Goal: Feedback & Contribution: Contribute content

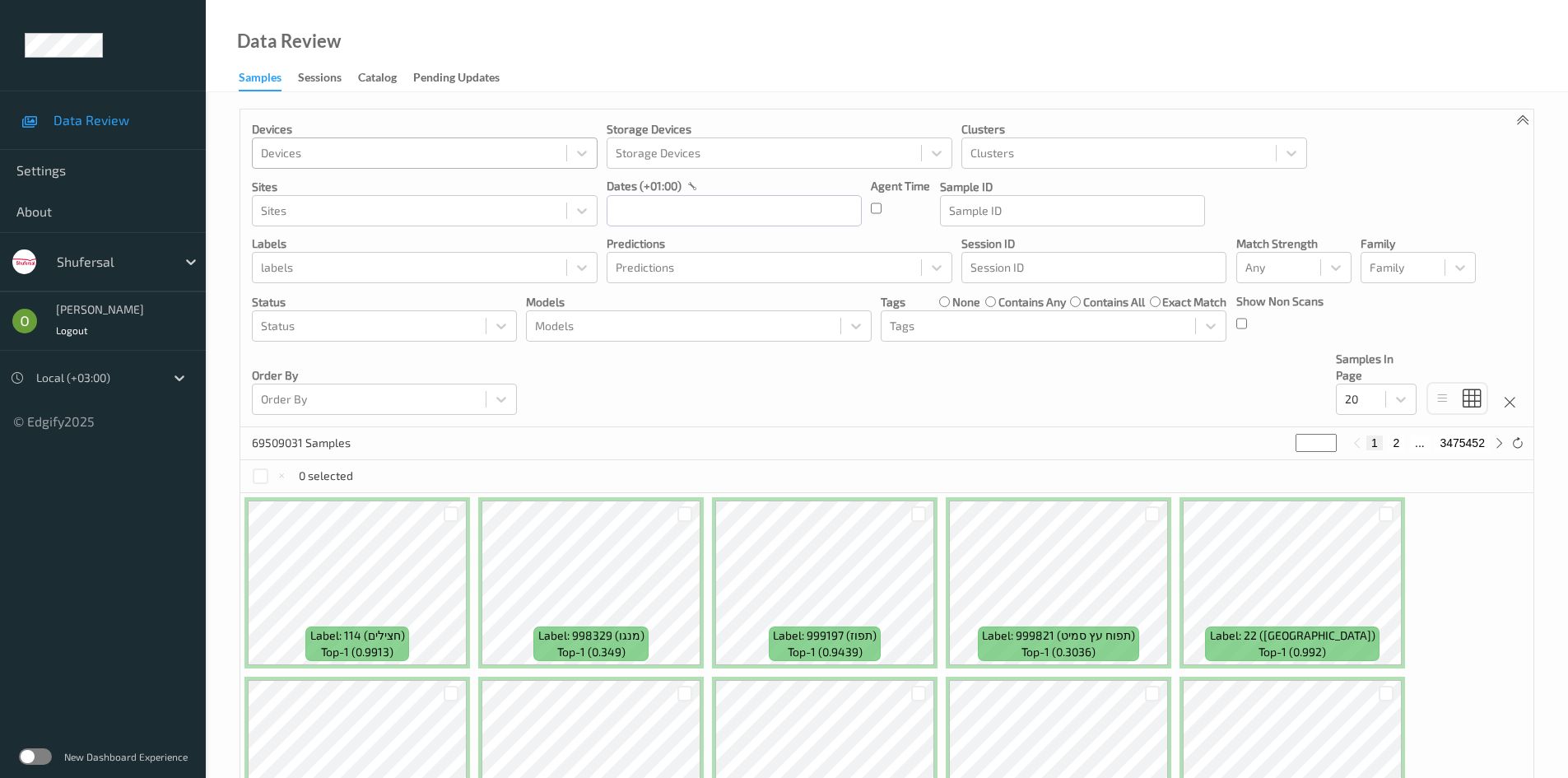
scroll to position [7, 0]
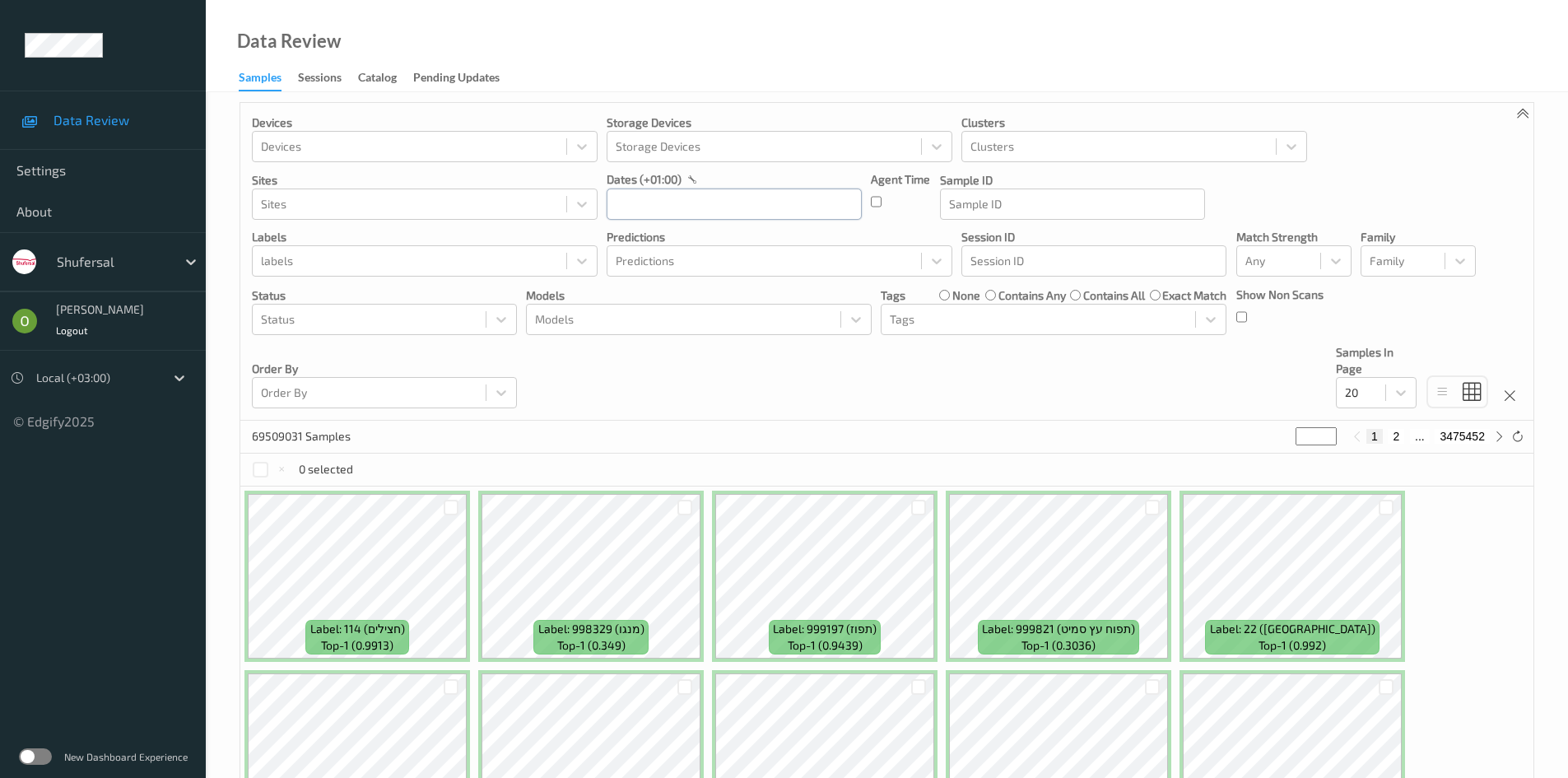
click at [720, 195] on input "text" at bounding box center [733, 204] width 255 height 31
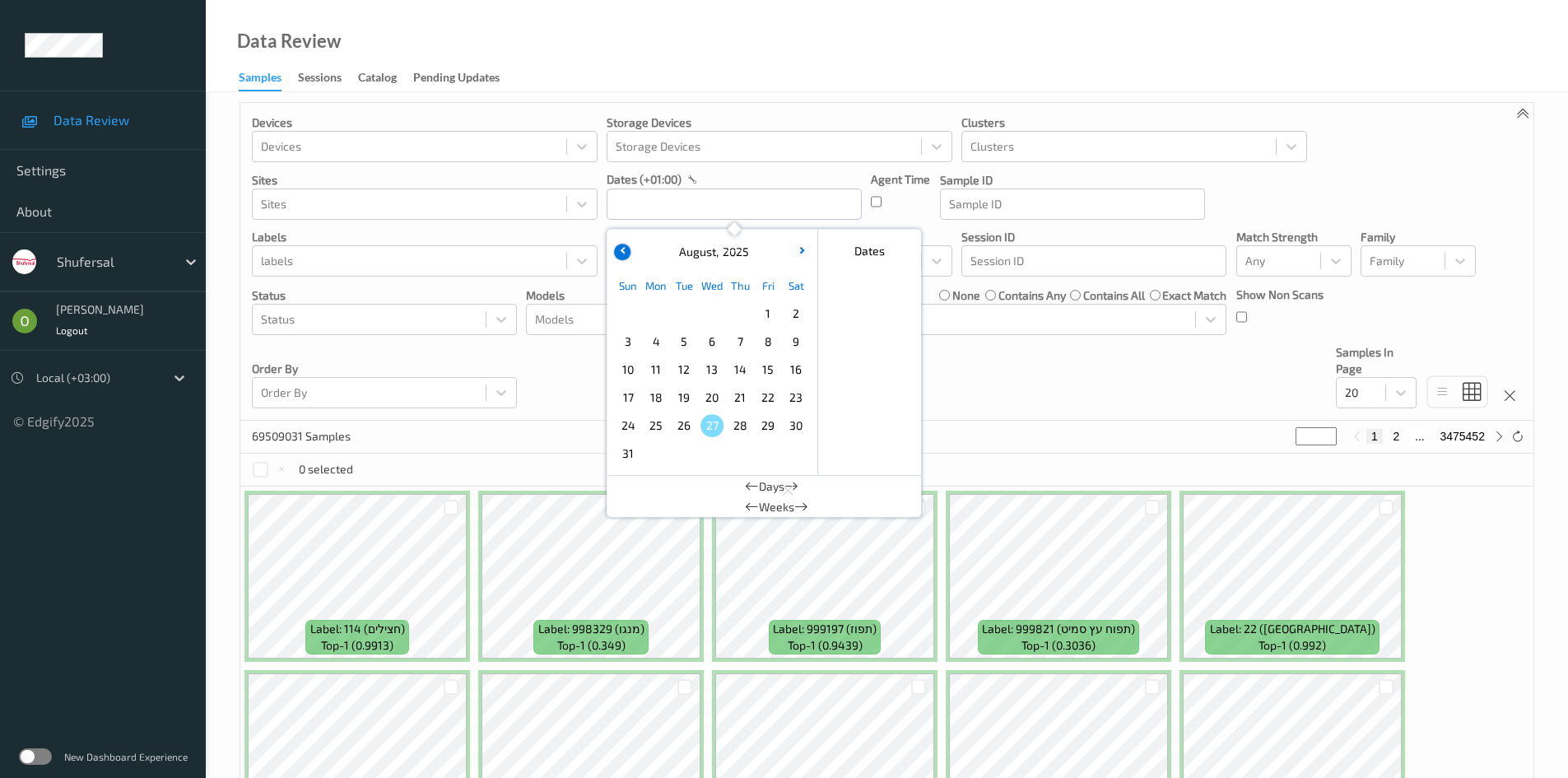
click at [626, 251] on icon "button" at bounding box center [623, 250] width 7 height 7
click at [687, 306] on span "1" at bounding box center [684, 314] width 23 height 23
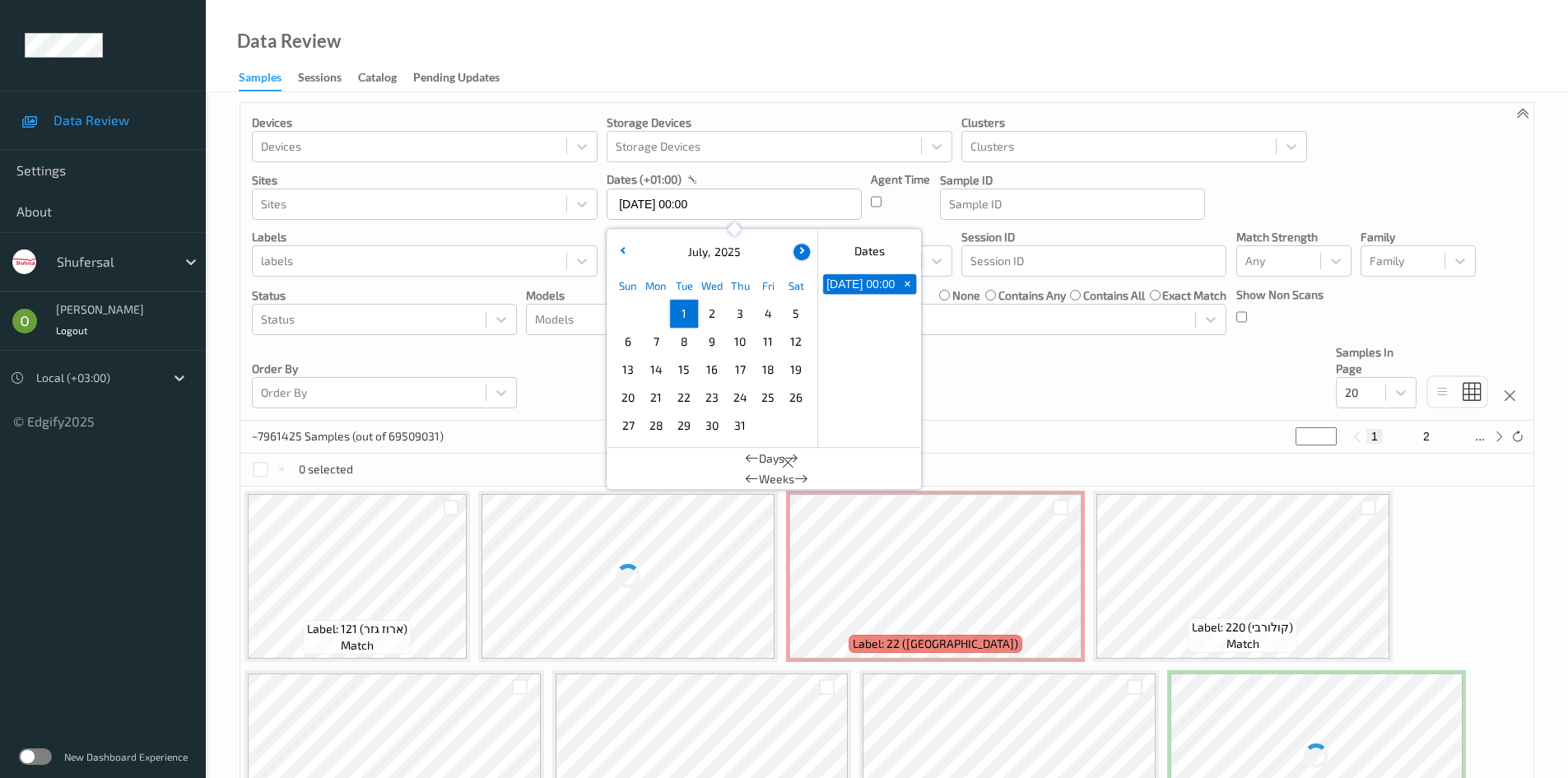
click at [797, 253] on button "button" at bounding box center [801, 252] width 17 height 17
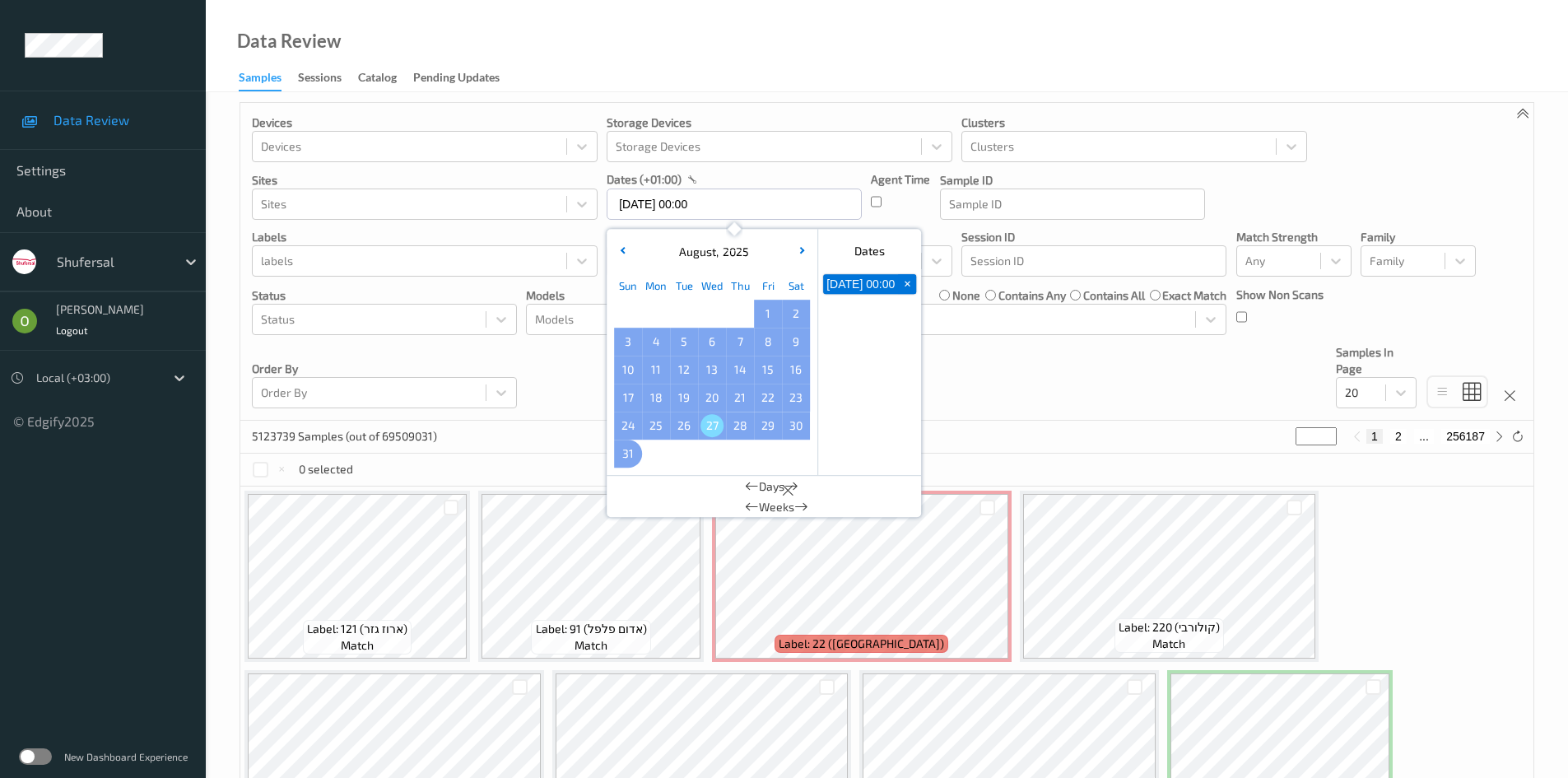
click at [630, 450] on span "31" at bounding box center [628, 453] width 23 height 23
type input "01/07/2025 00:00 -> 31/08/2025 23:59"
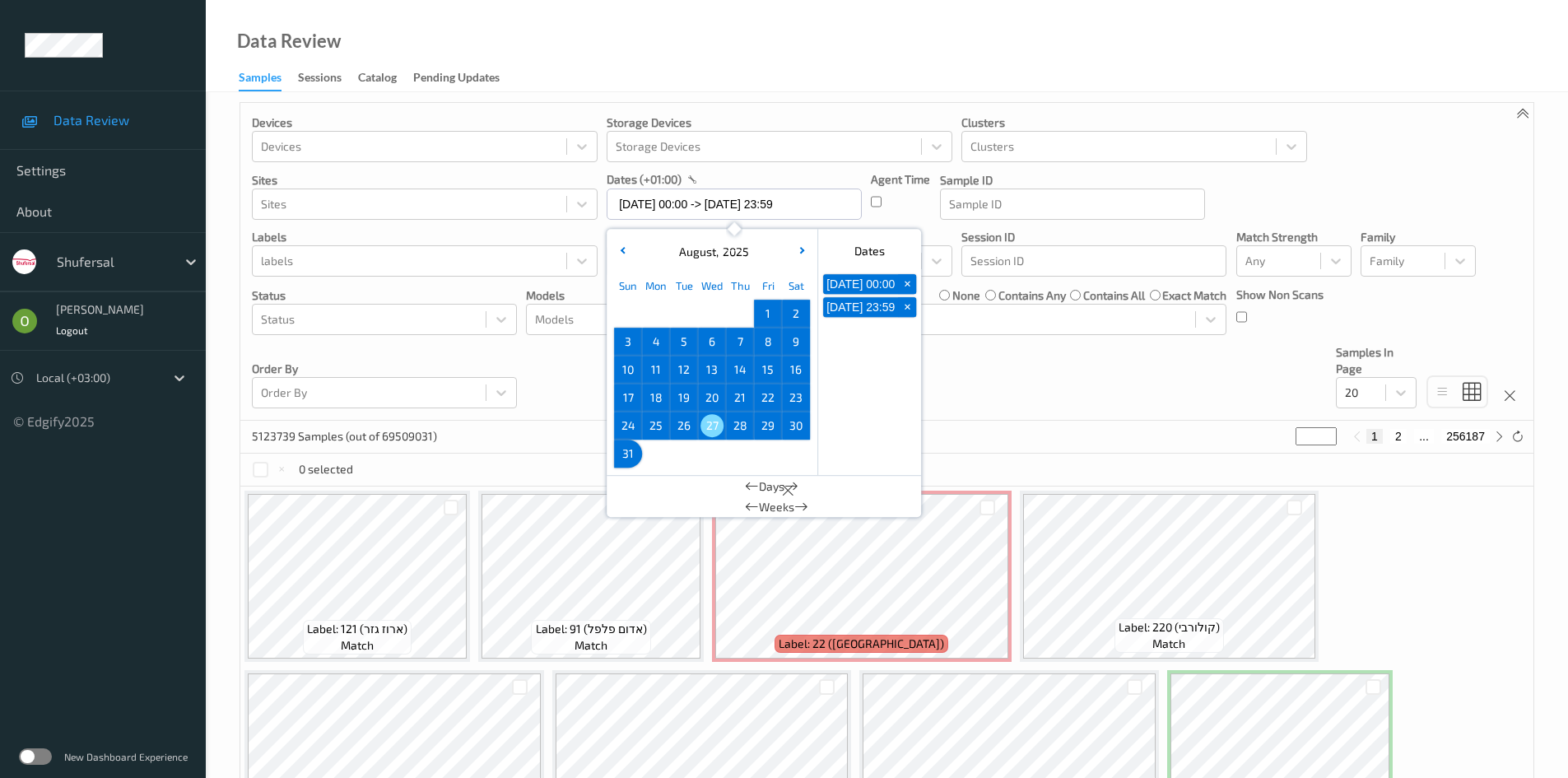
click at [754, 173] on div "dates (+01:00)" at bounding box center [733, 179] width 255 height 17
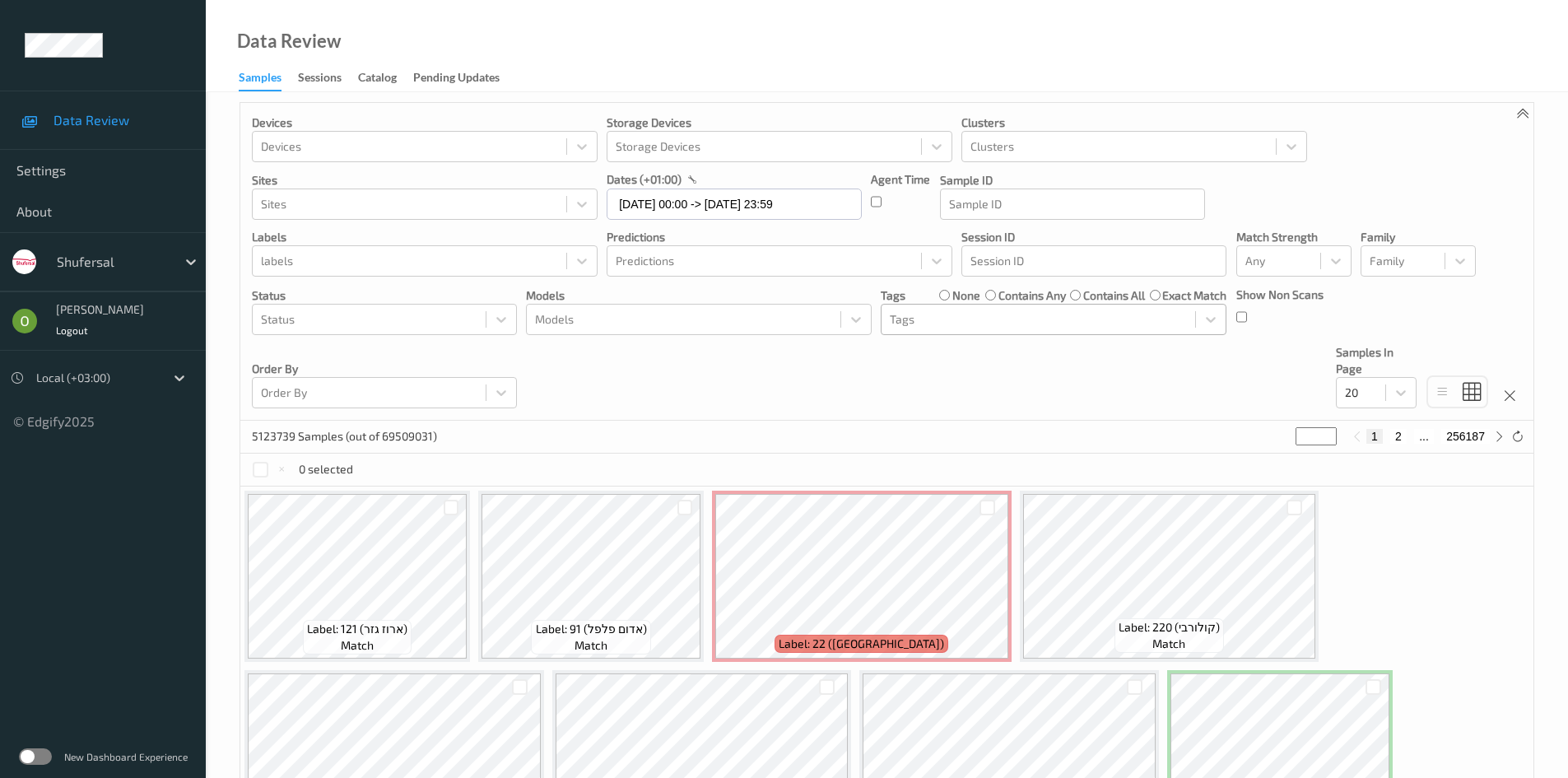
click at [984, 322] on div at bounding box center [1037, 319] width 297 height 20
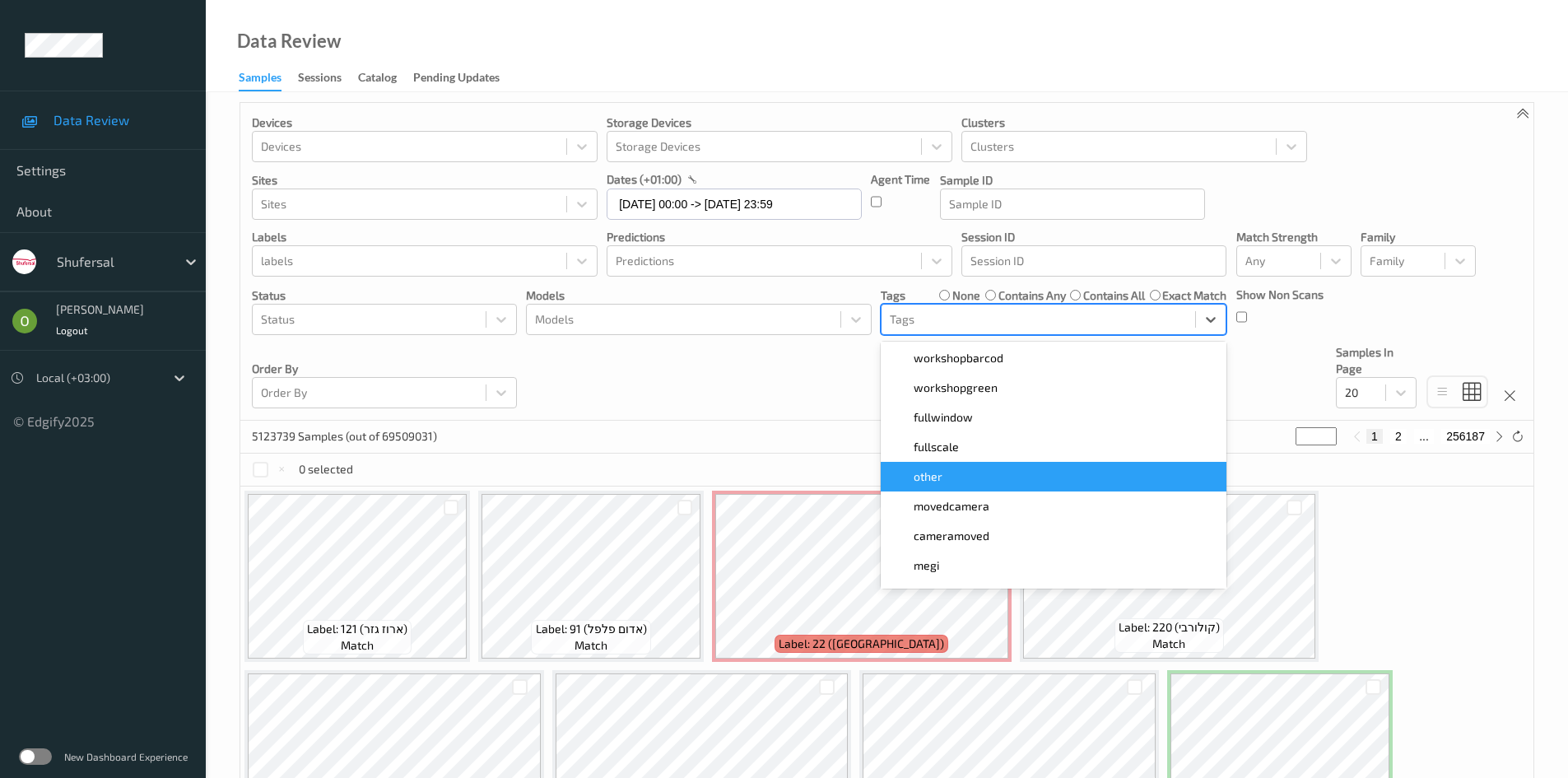
scroll to position [619, 0]
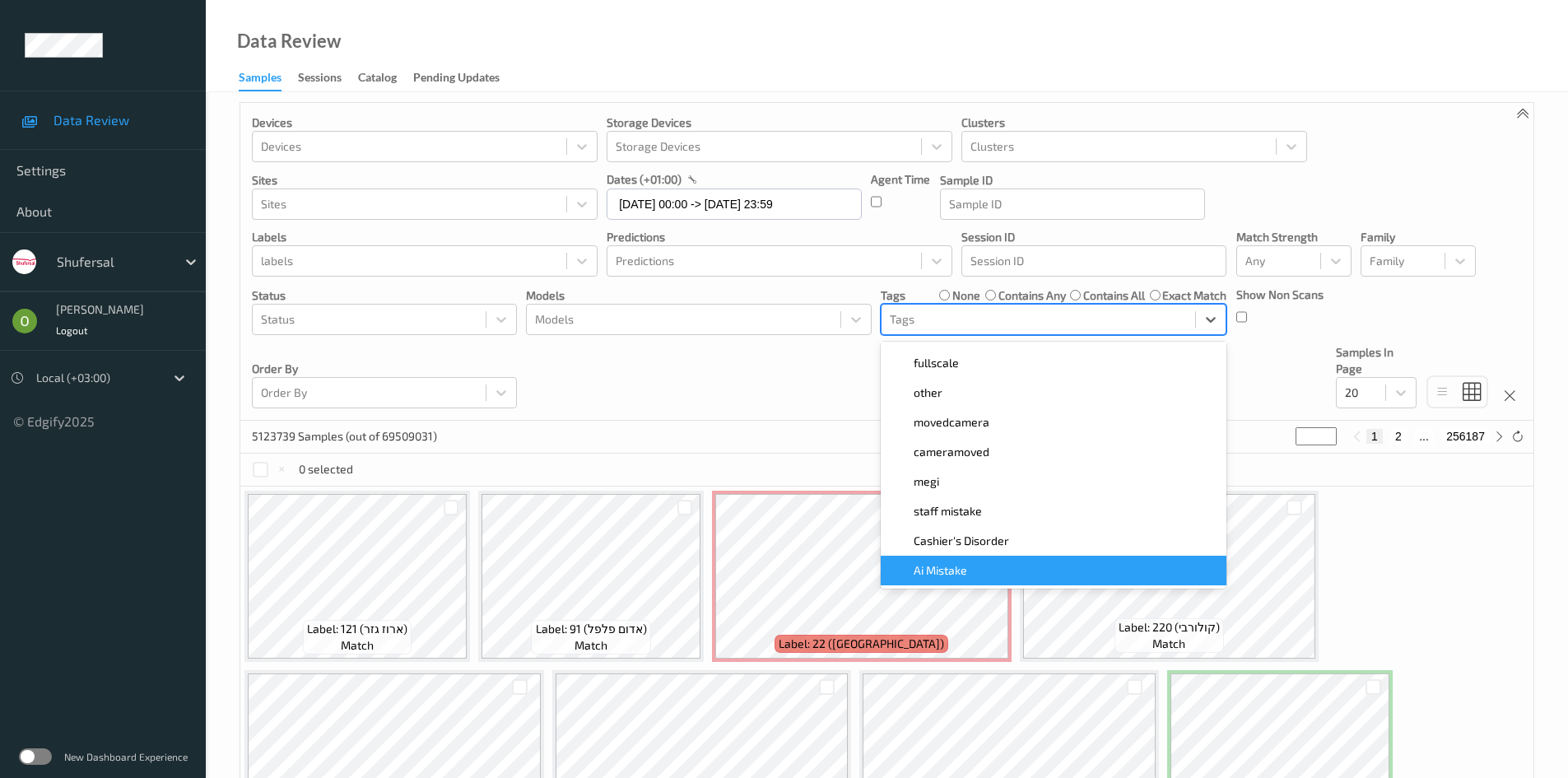
click at [978, 558] on div "Ai Mistake" at bounding box center [1053, 571] width 346 height 30
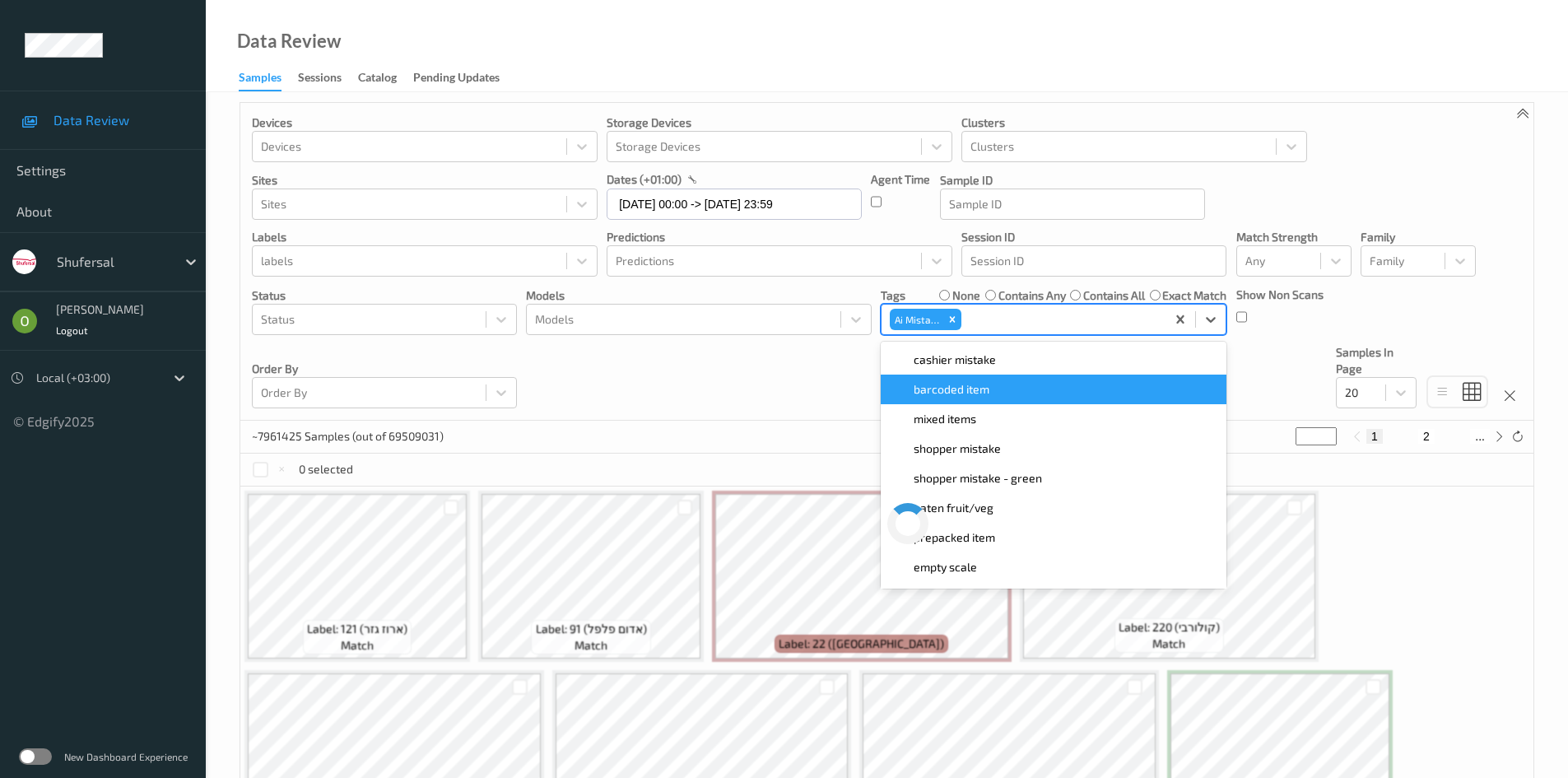
click at [831, 374] on div "Devices Devices Storage Devices Storage Devices Clusters Clusters Sites Sites d…" at bounding box center [887, 261] width 1293 height 318
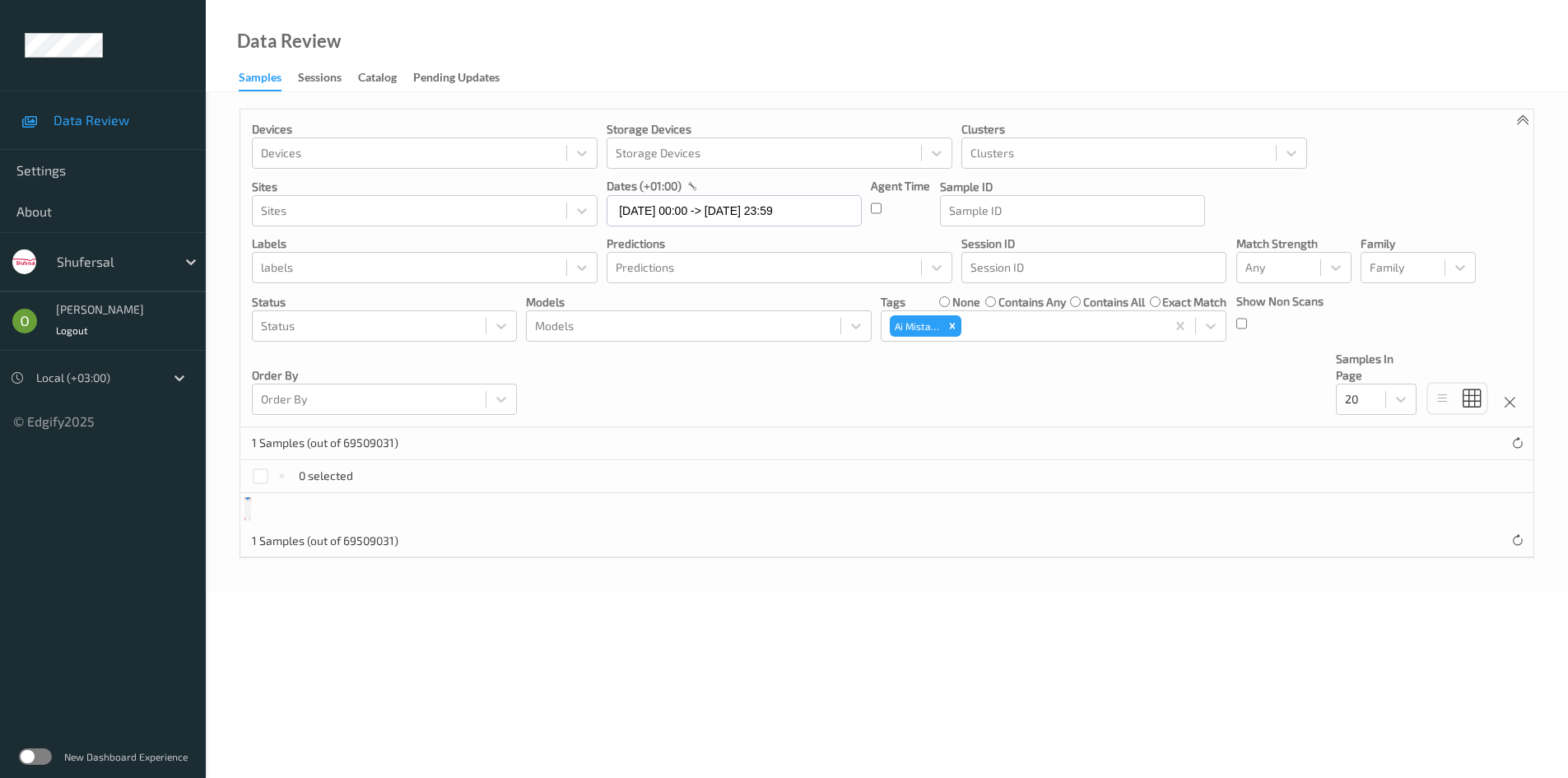
scroll to position [0, 0]
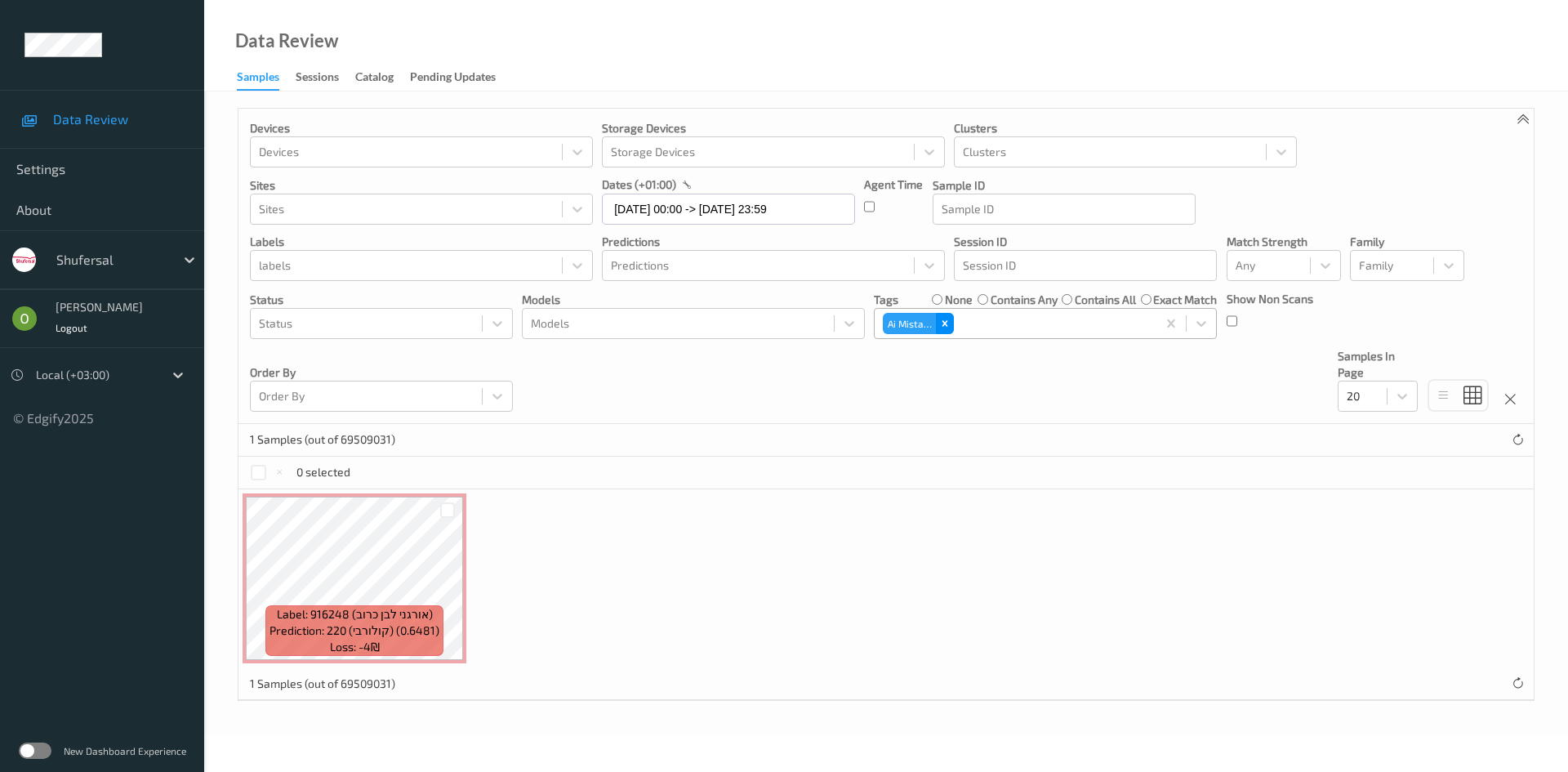
click at [944, 318] on icon "Remove Ai Mistake" at bounding box center [945, 323] width 11 height 11
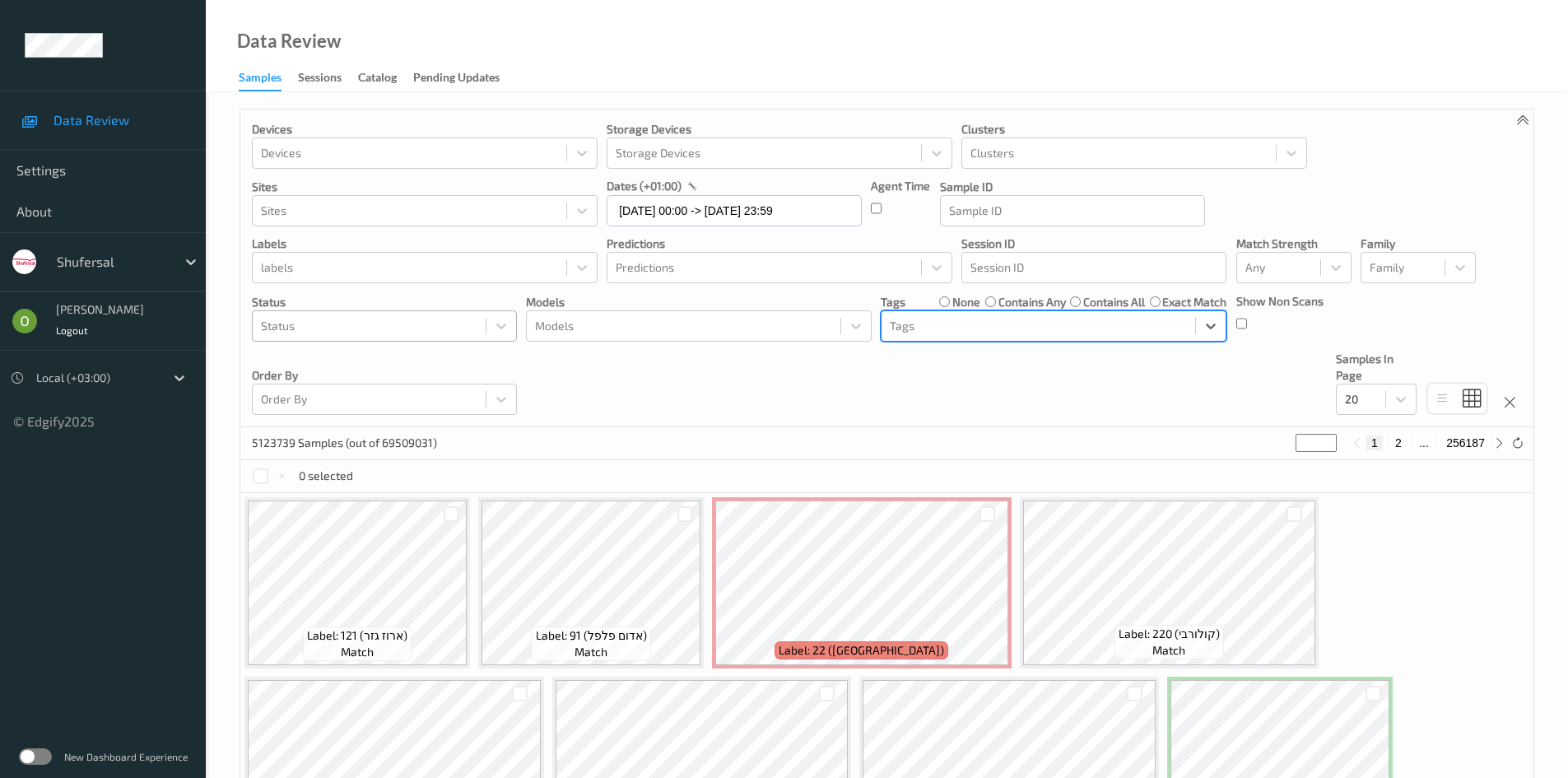
click at [398, 321] on div at bounding box center [369, 326] width 216 height 20
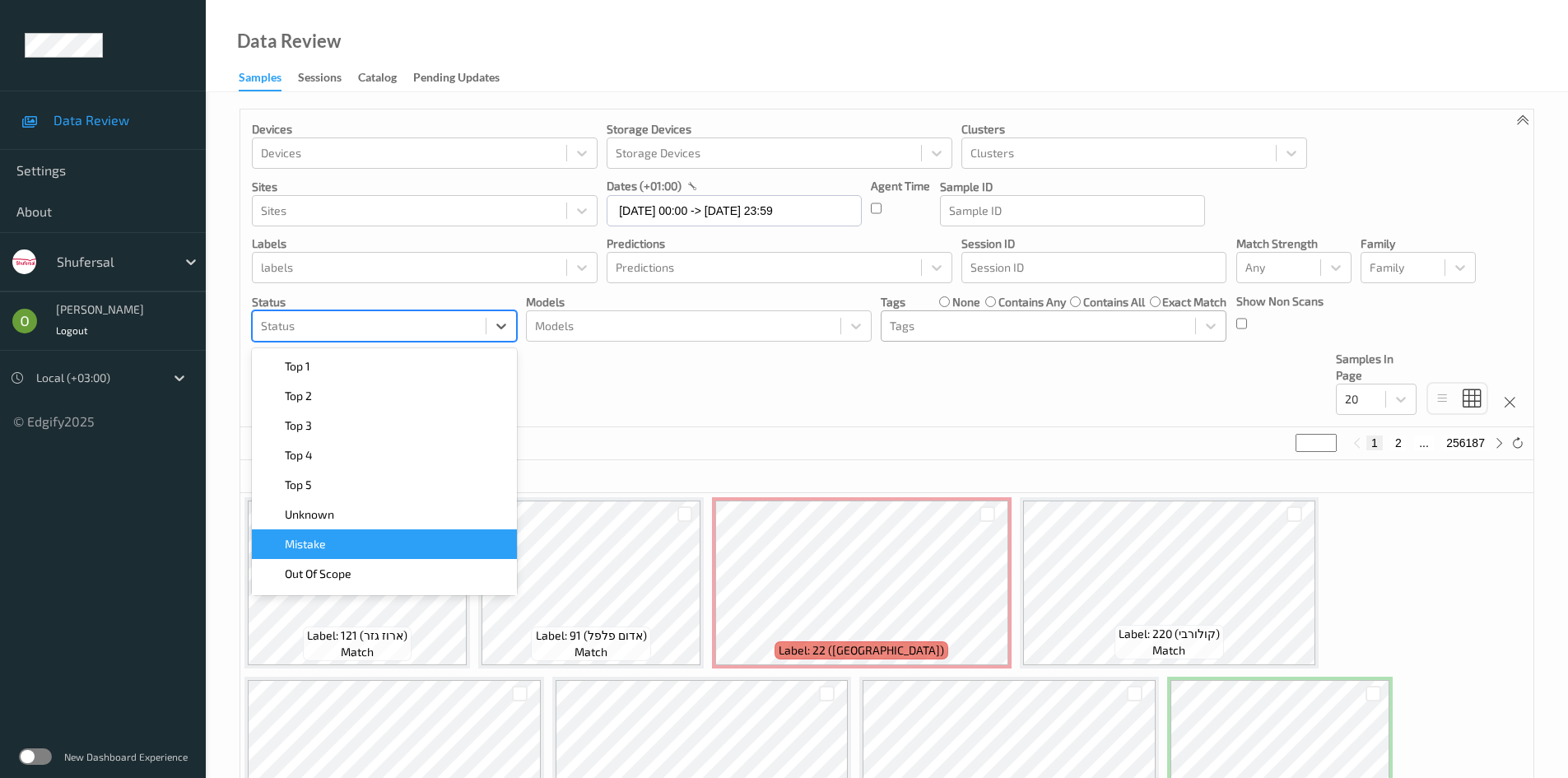
click at [360, 549] on div "Mistake" at bounding box center [384, 544] width 246 height 17
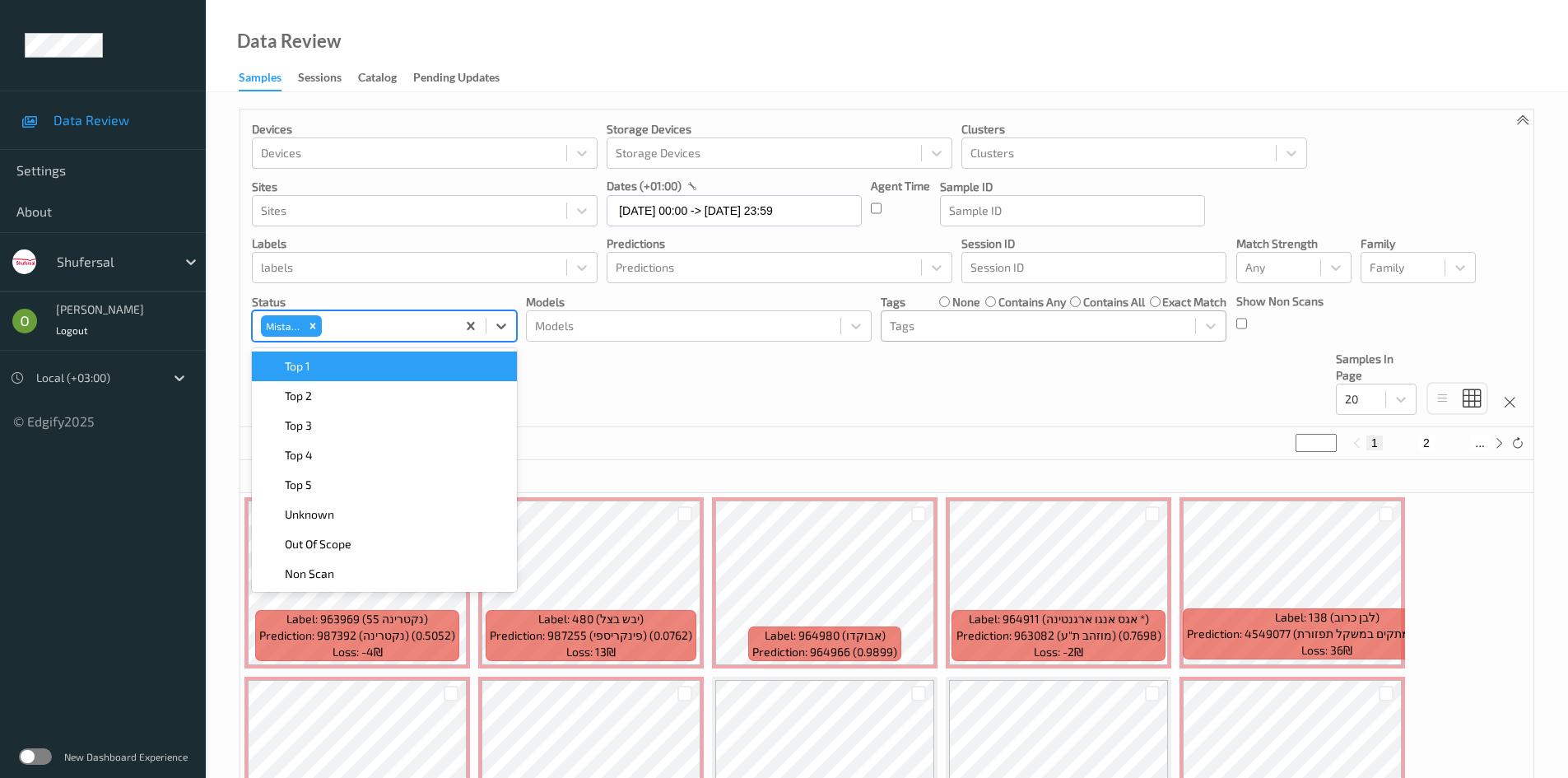
click at [408, 127] on p "Devices" at bounding box center [424, 129] width 346 height 17
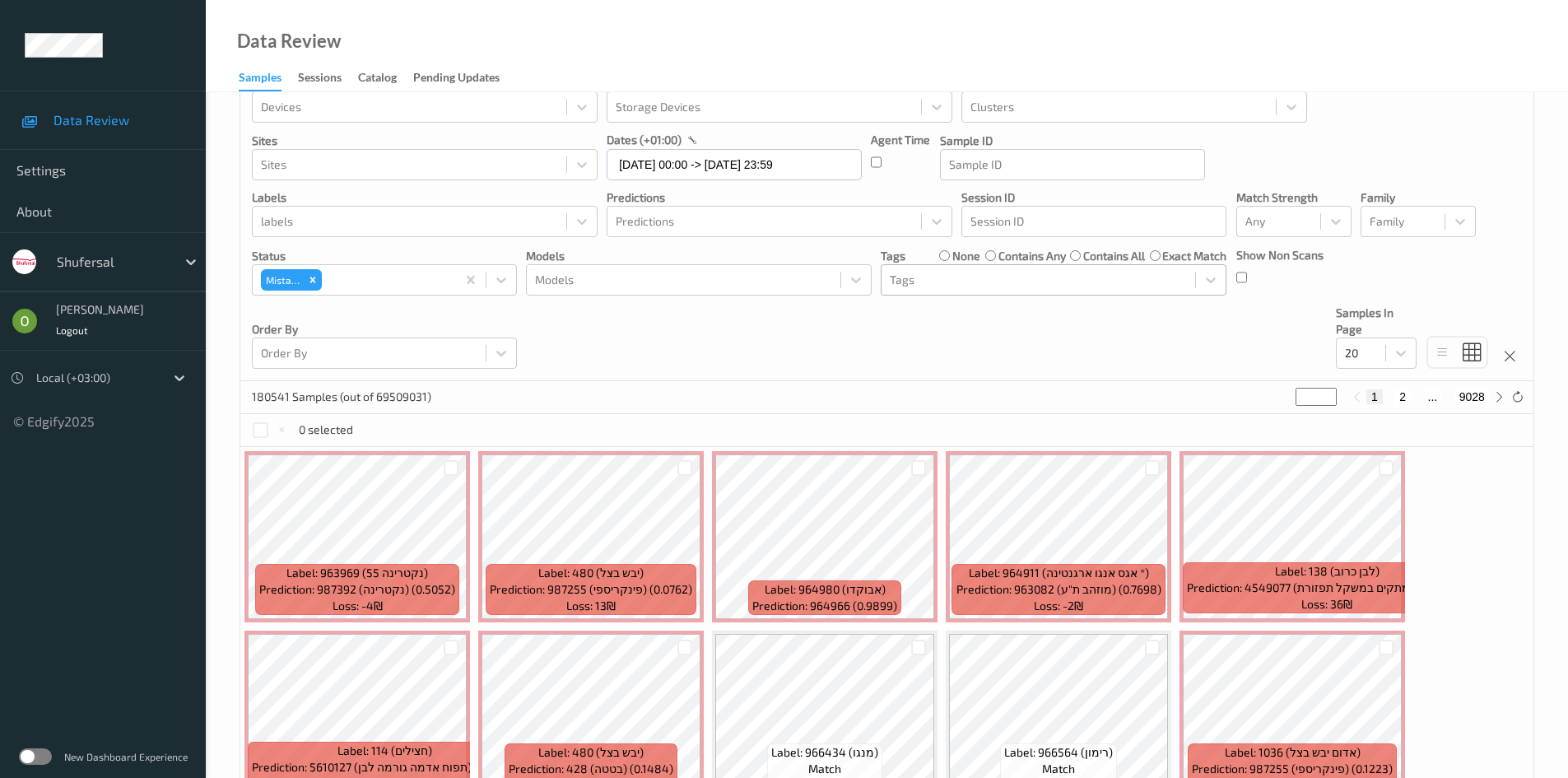
scroll to position [7, 0]
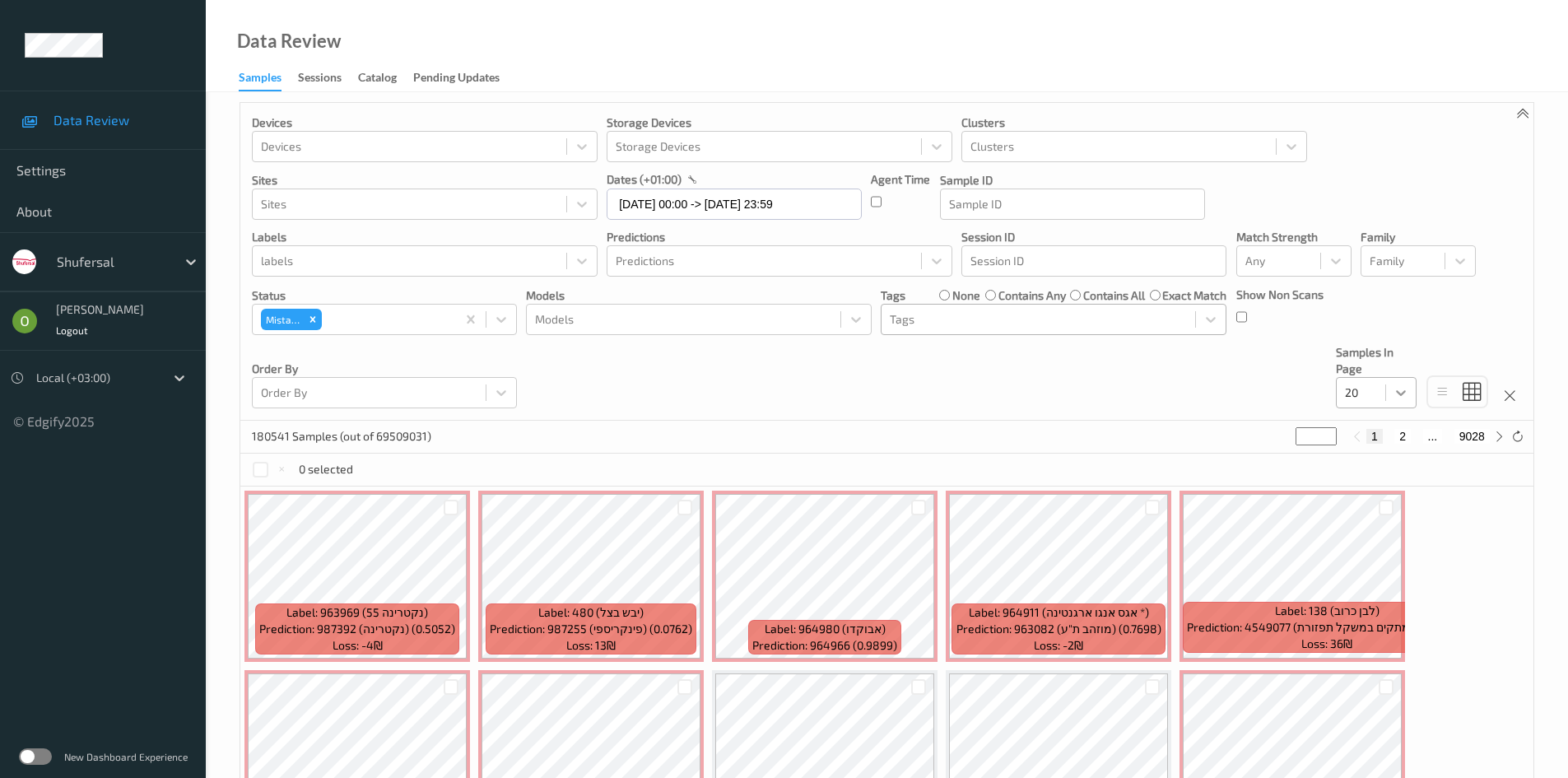
click at [1409, 391] on icon at bounding box center [1401, 392] width 17 height 17
click at [1377, 490] on span "50" at bounding box center [1375, 492] width 13 height 17
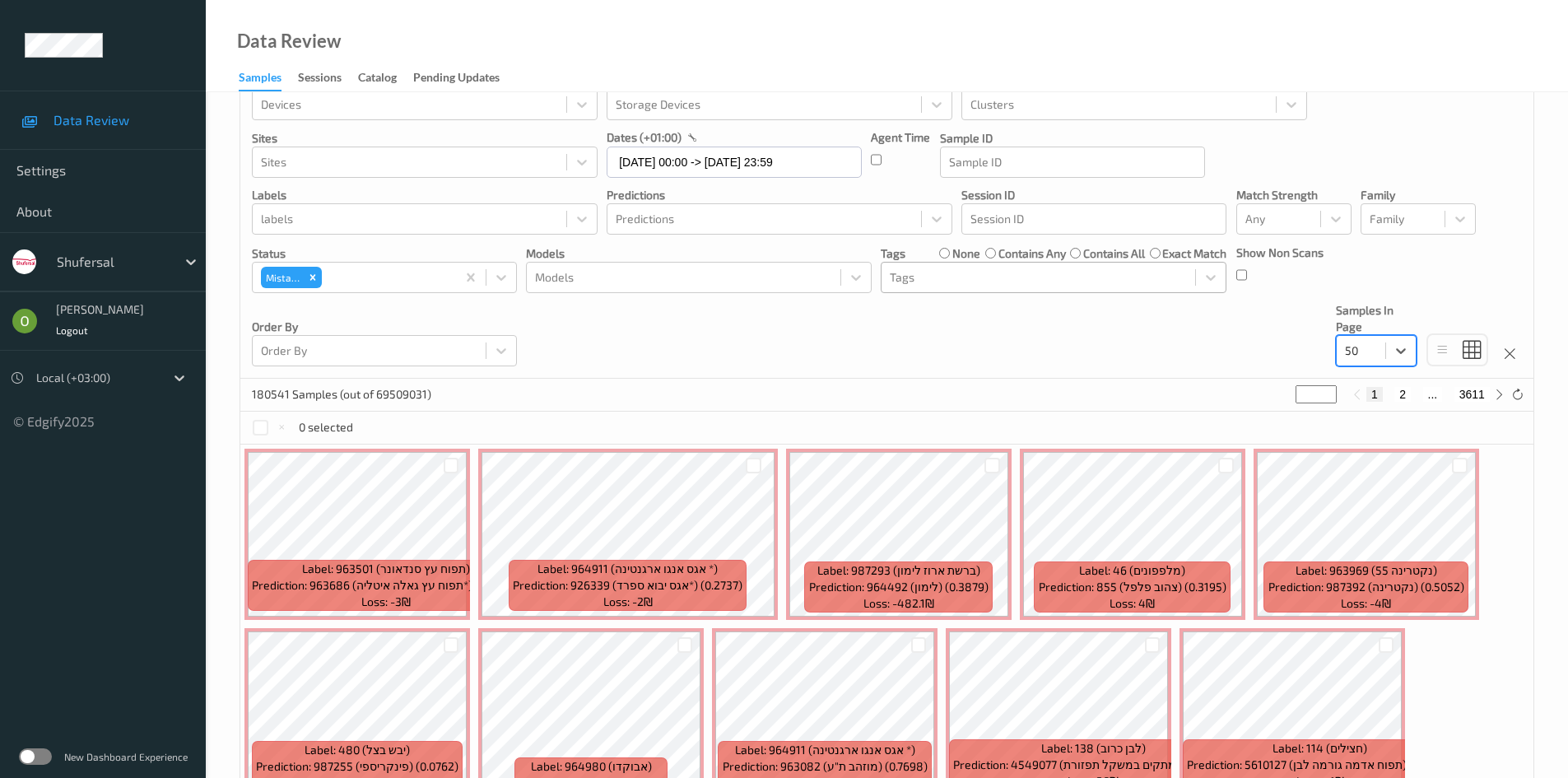
scroll to position [13, 0]
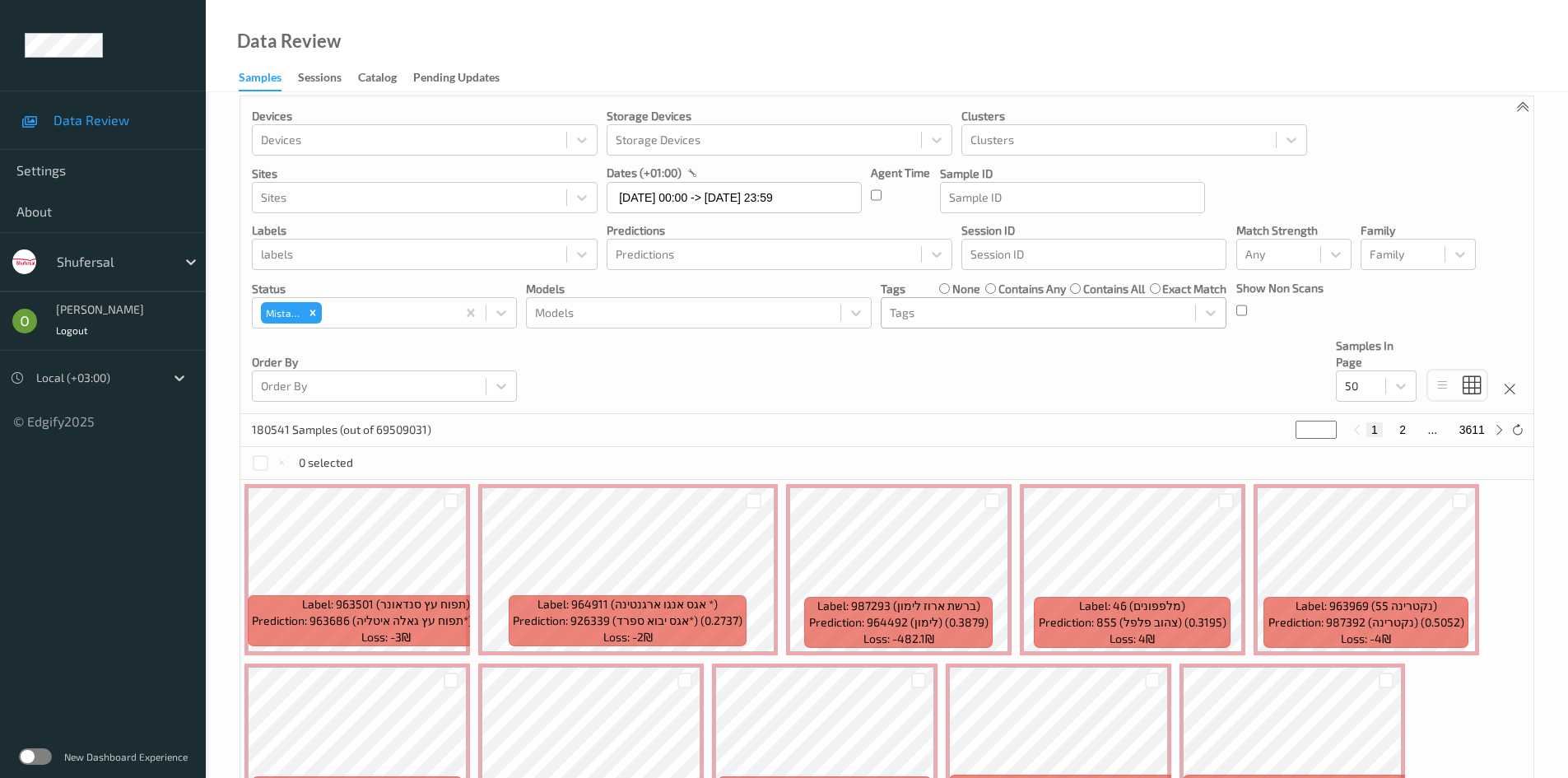
click at [34, 761] on label at bounding box center [36, 756] width 33 height 17
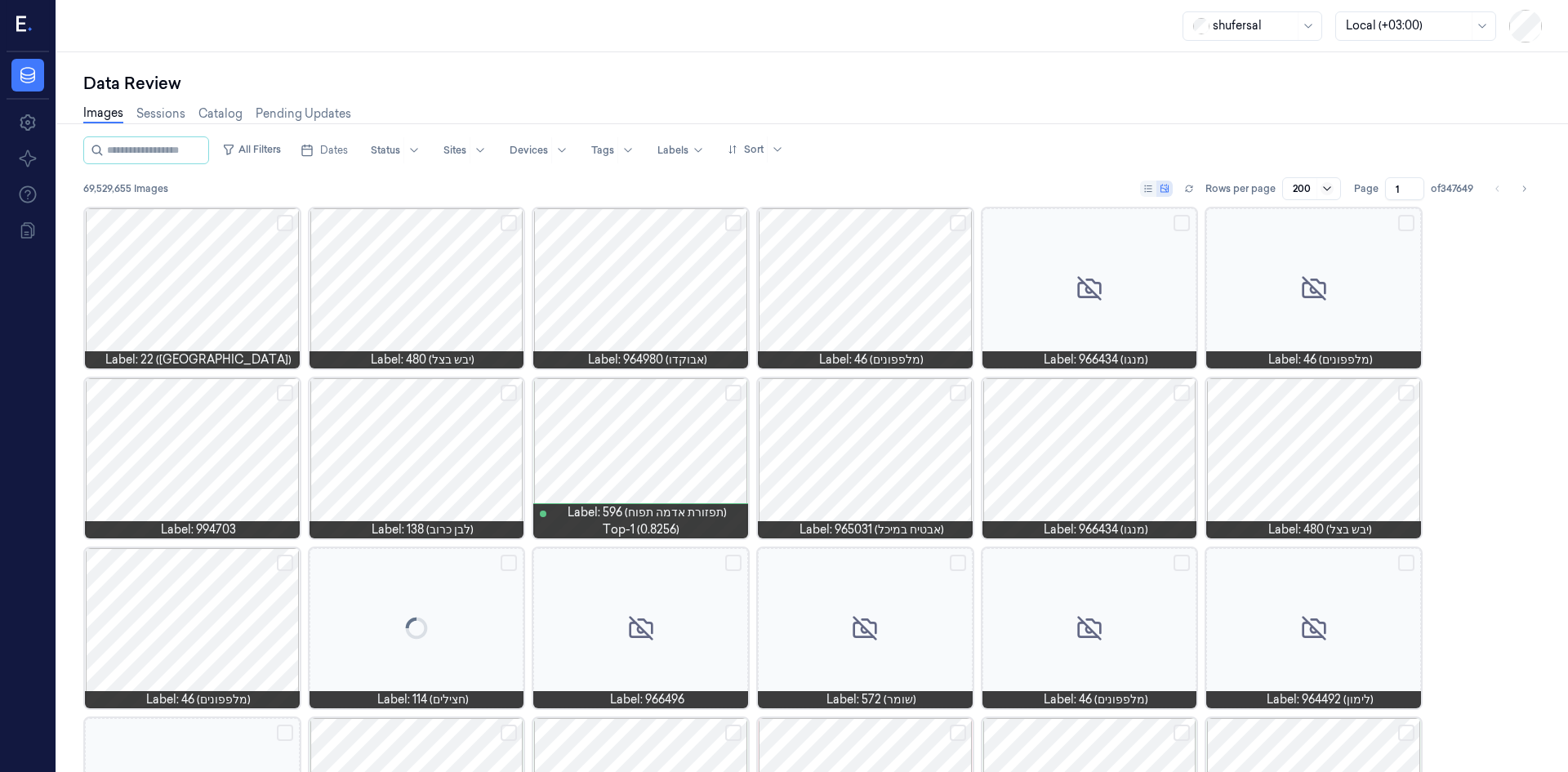
click at [1326, 185] on icon at bounding box center [1327, 188] width 13 height 13
click at [1308, 225] on div "50" at bounding box center [1310, 221] width 37 height 17
click at [347, 147] on span "Dates" at bounding box center [334, 150] width 28 height 15
click at [333, 192] on icon "Go to the Previous Month" at bounding box center [332, 188] width 13 height 13
click at [384, 246] on button "1" at bounding box center [386, 249] width 26 height 26
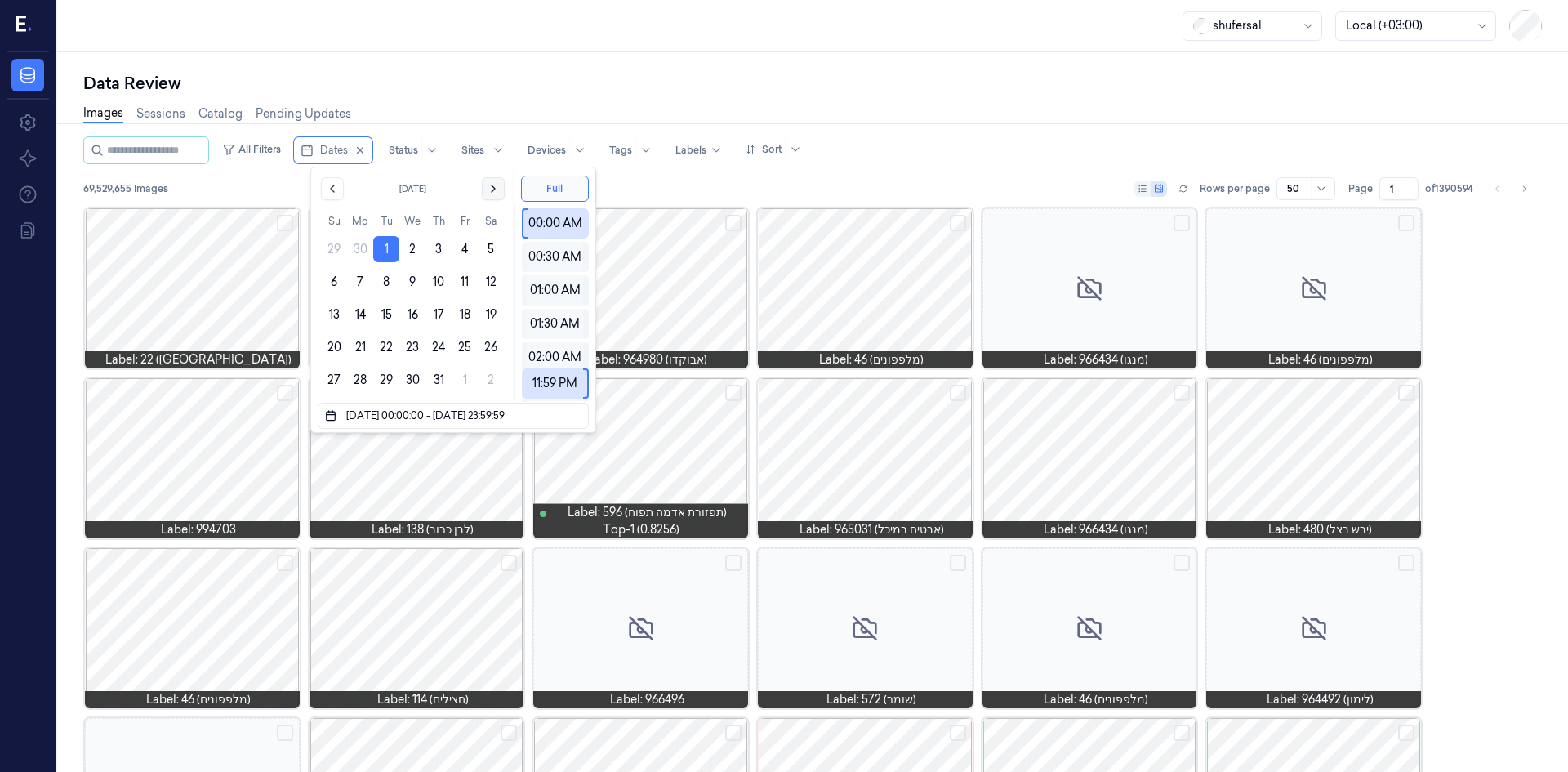
click at [488, 188] on icon "Go to the Next Month" at bounding box center [493, 188] width 13 height 13
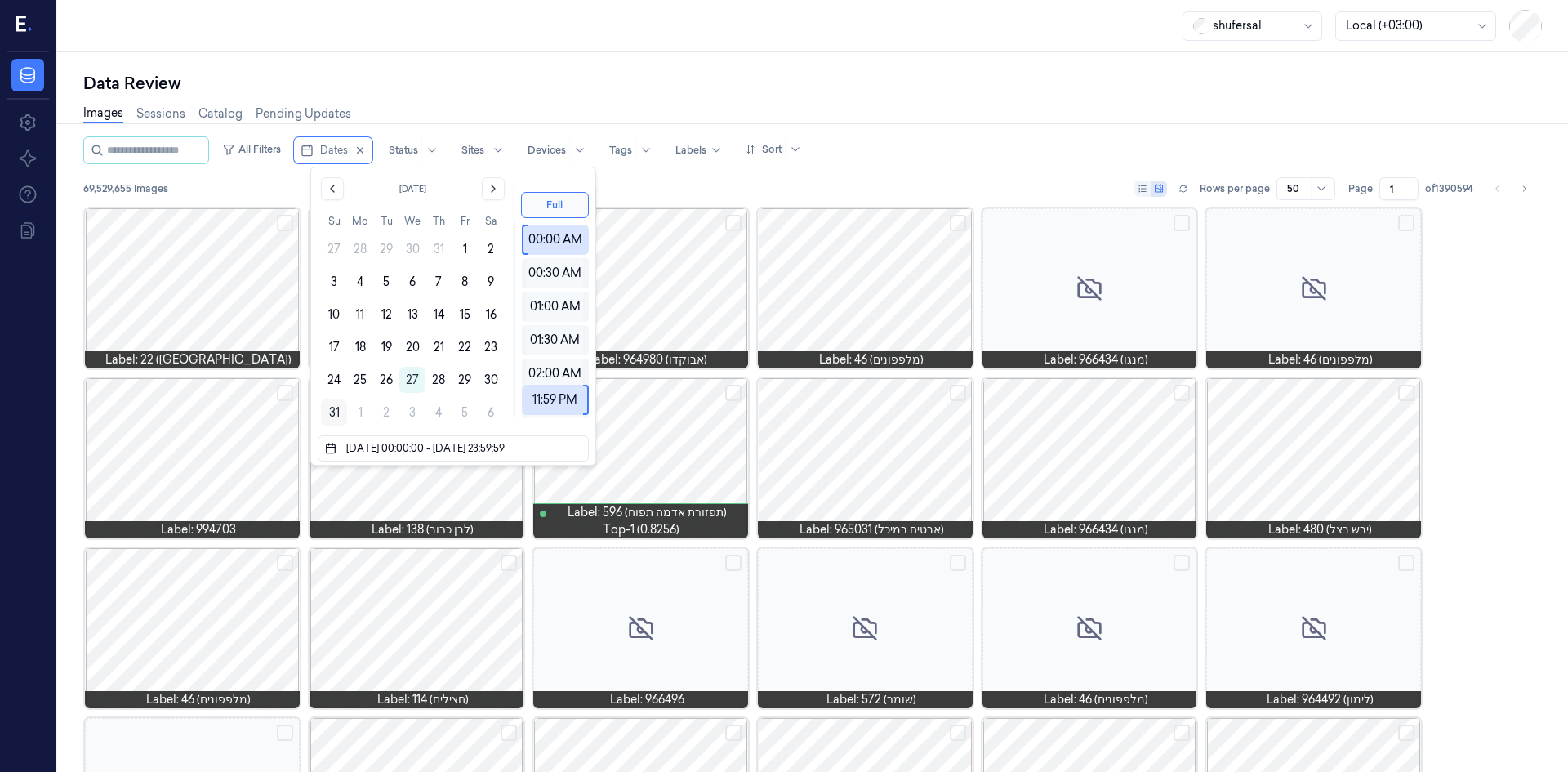
click at [325, 405] on button "31" at bounding box center [334, 412] width 26 height 26
type input "01/07/2025 00:00:00 - 31/08/2025 23:59:59"
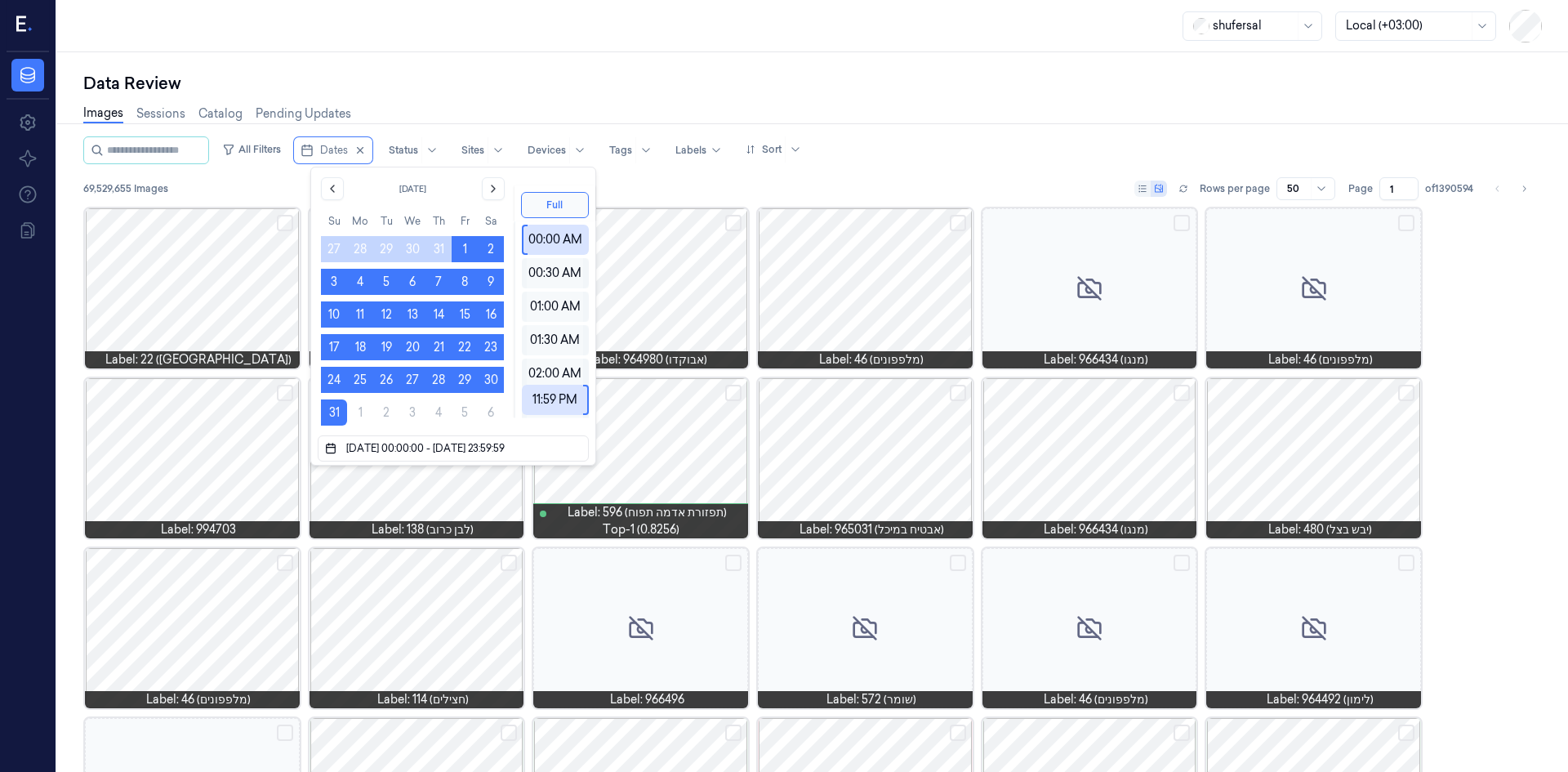
click at [406, 112] on div "Images Sessions Catalog Pending Updates" at bounding box center [812, 116] width 1458 height 41
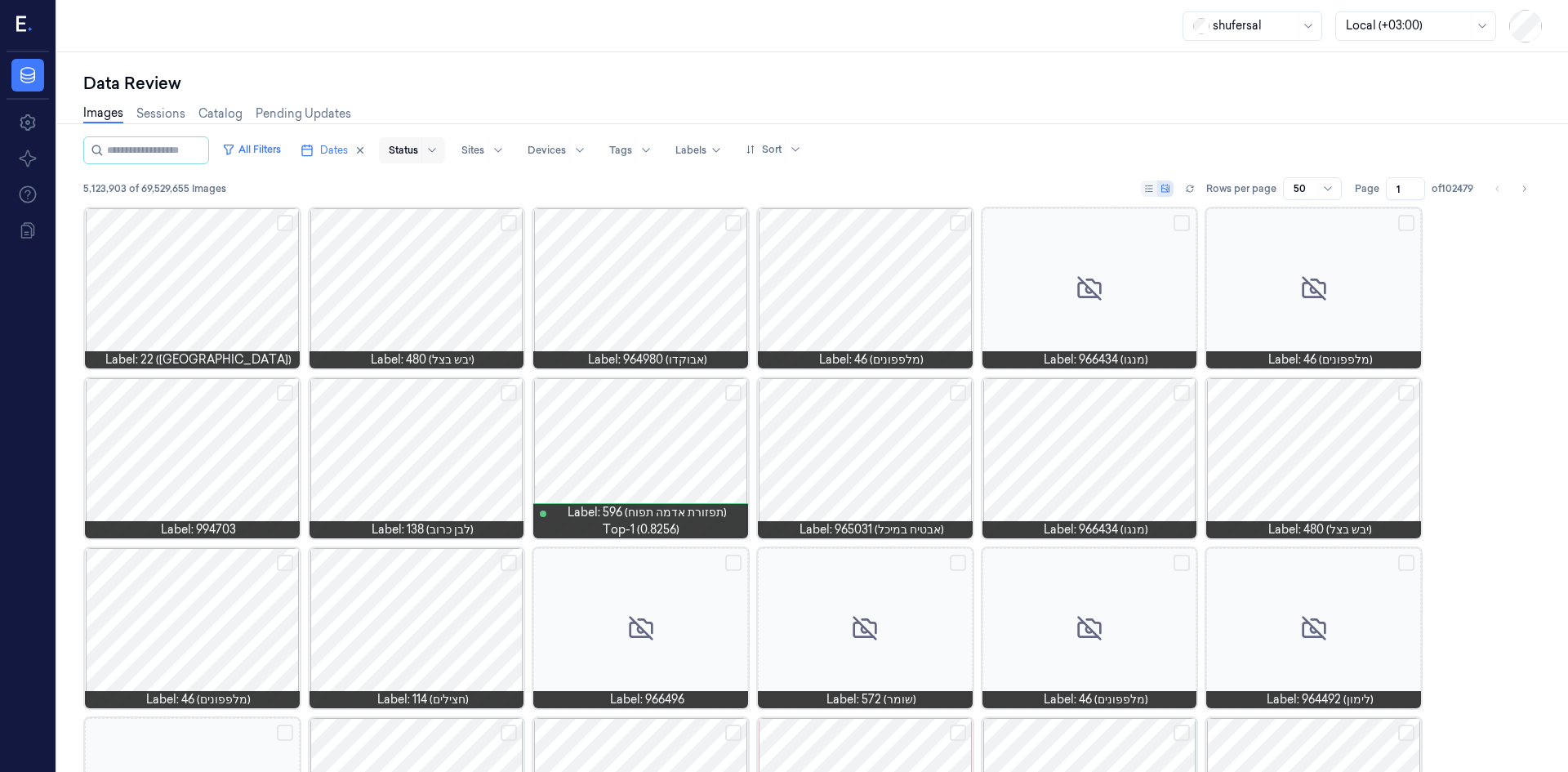
click at [418, 150] on div at bounding box center [404, 150] width 29 height 15
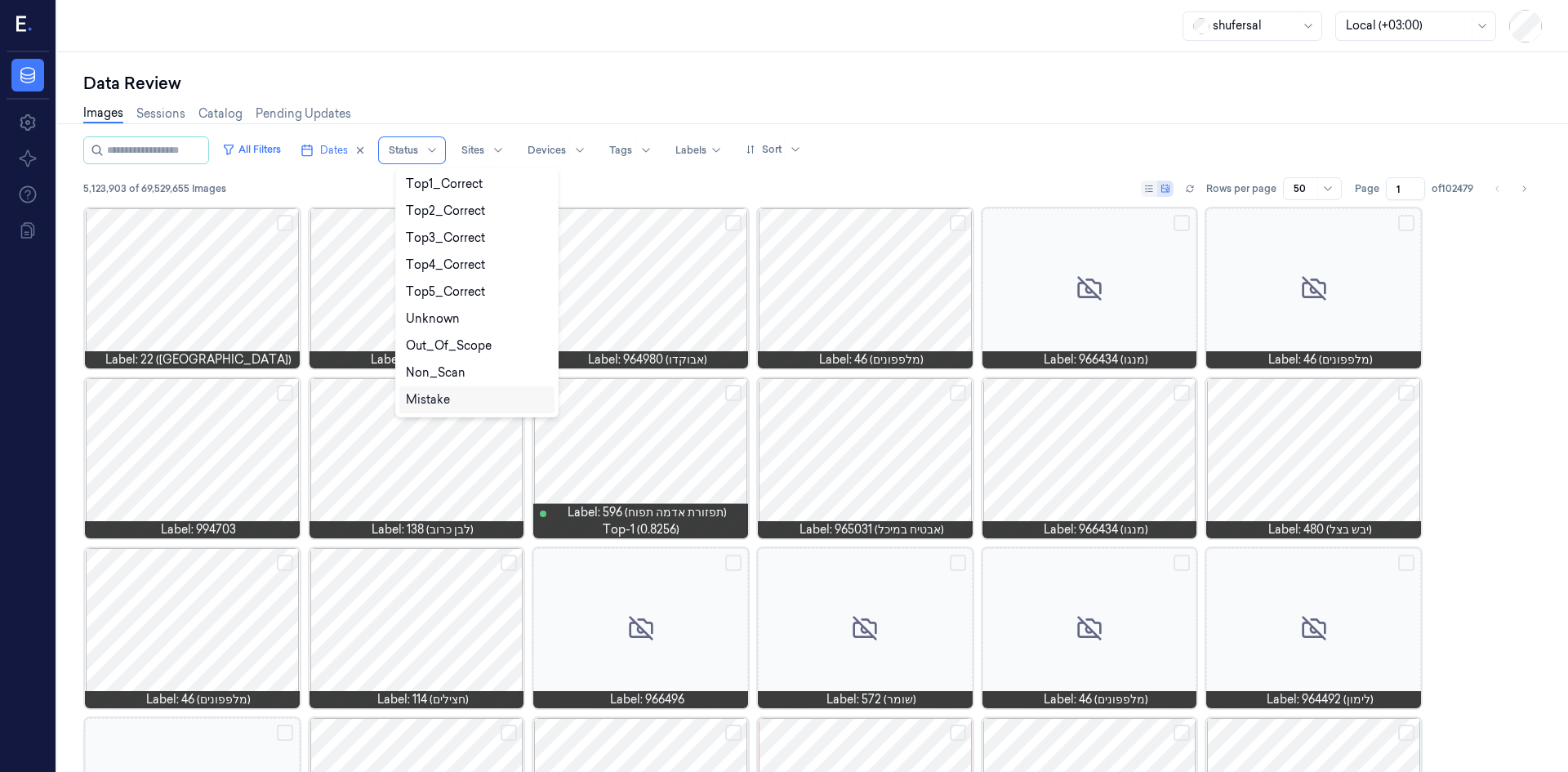
click at [476, 398] on div "Mistake" at bounding box center [477, 400] width 142 height 17
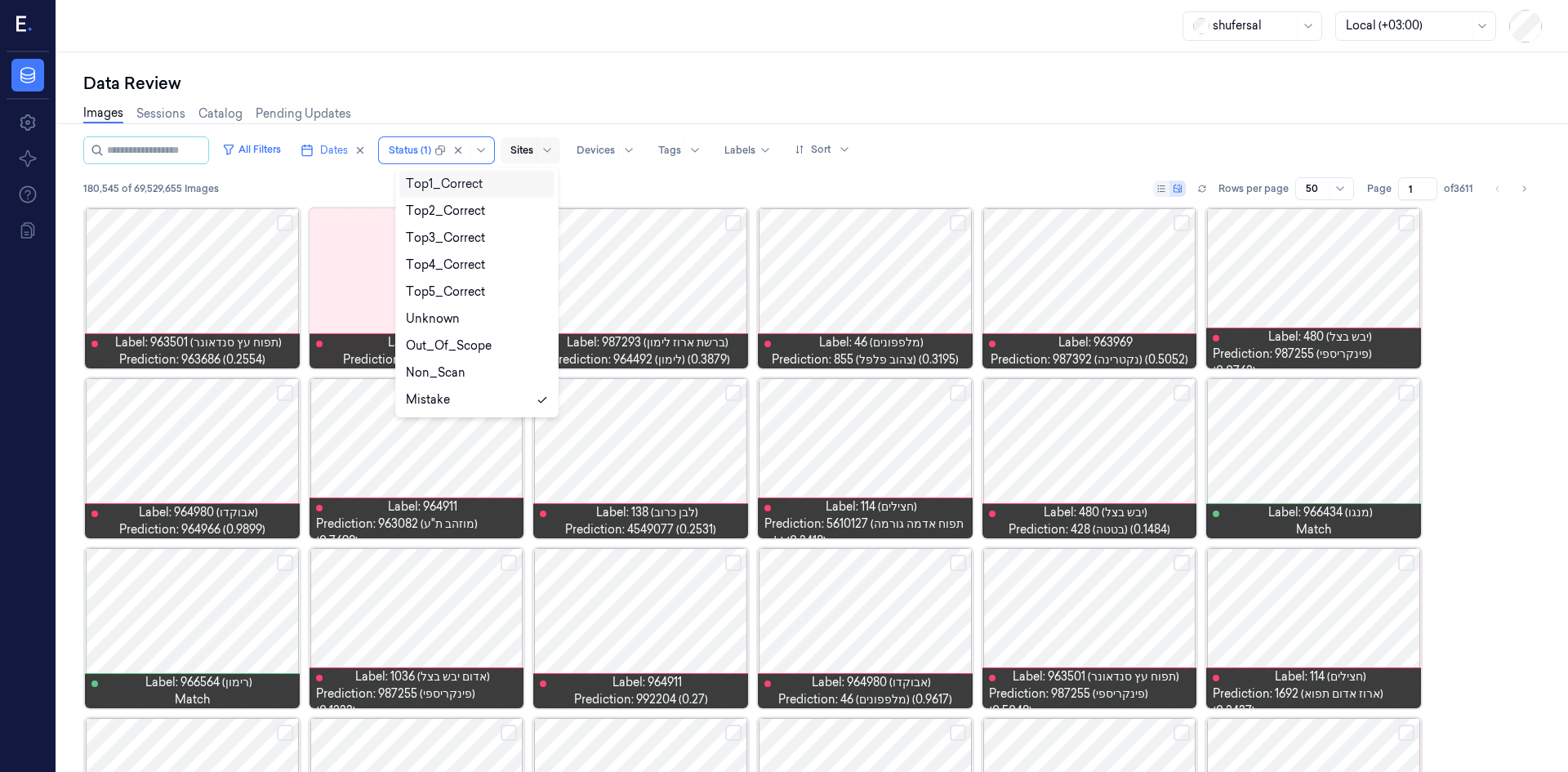
click at [524, 154] on div "Sites" at bounding box center [530, 150] width 60 height 26
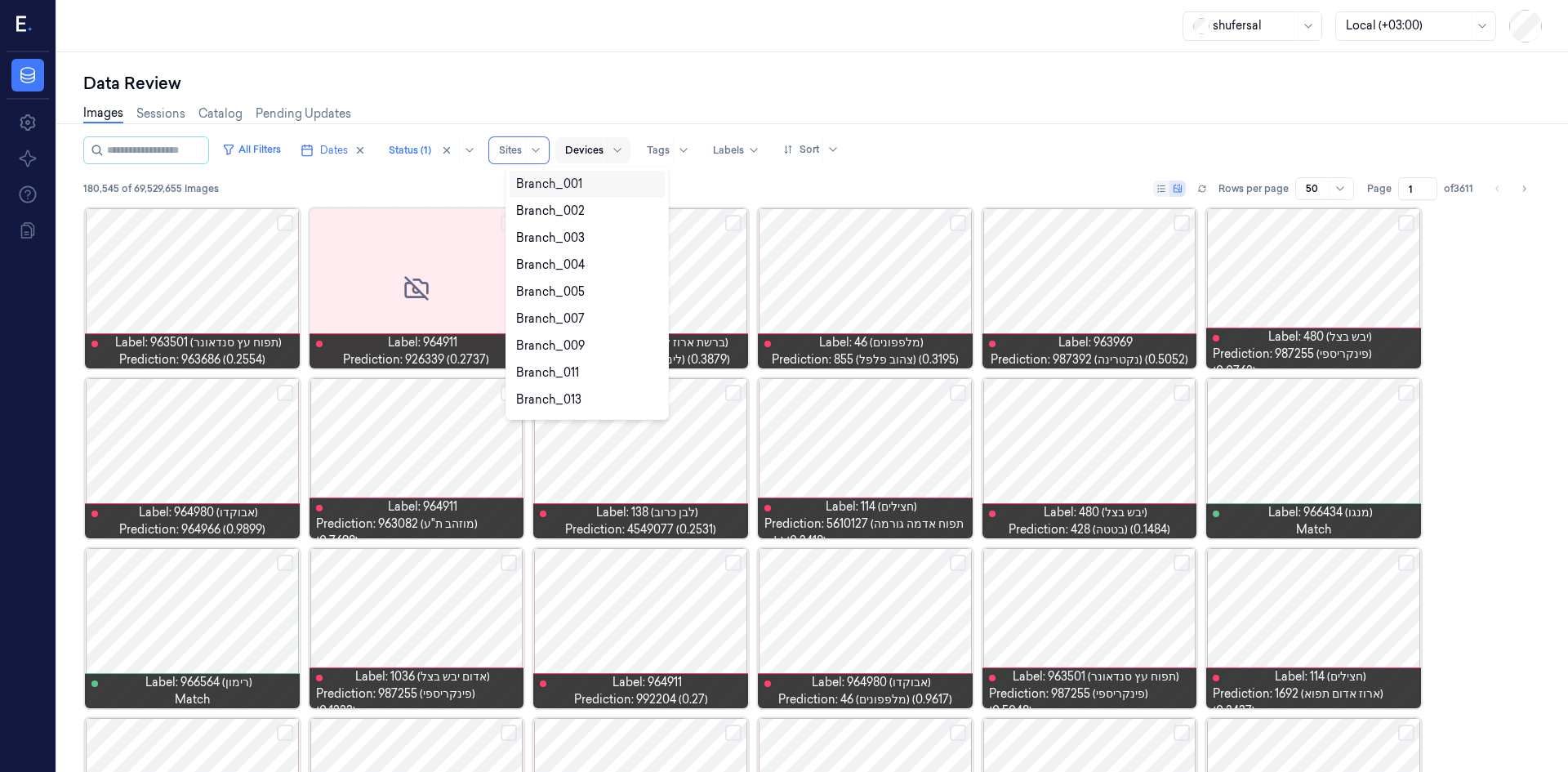
click at [599, 150] on div at bounding box center [584, 150] width 38 height 15
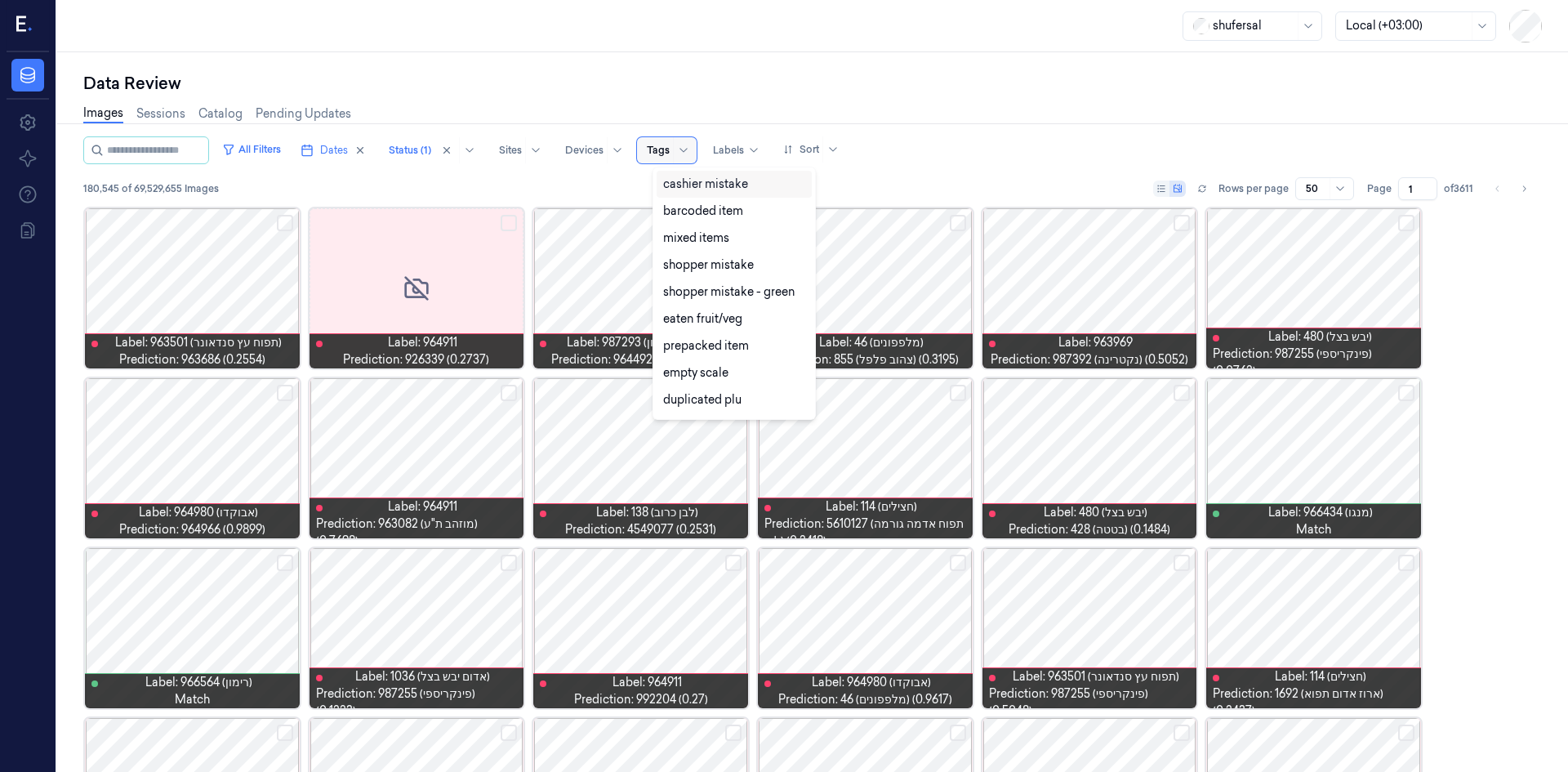
click at [670, 148] on div at bounding box center [658, 150] width 22 height 15
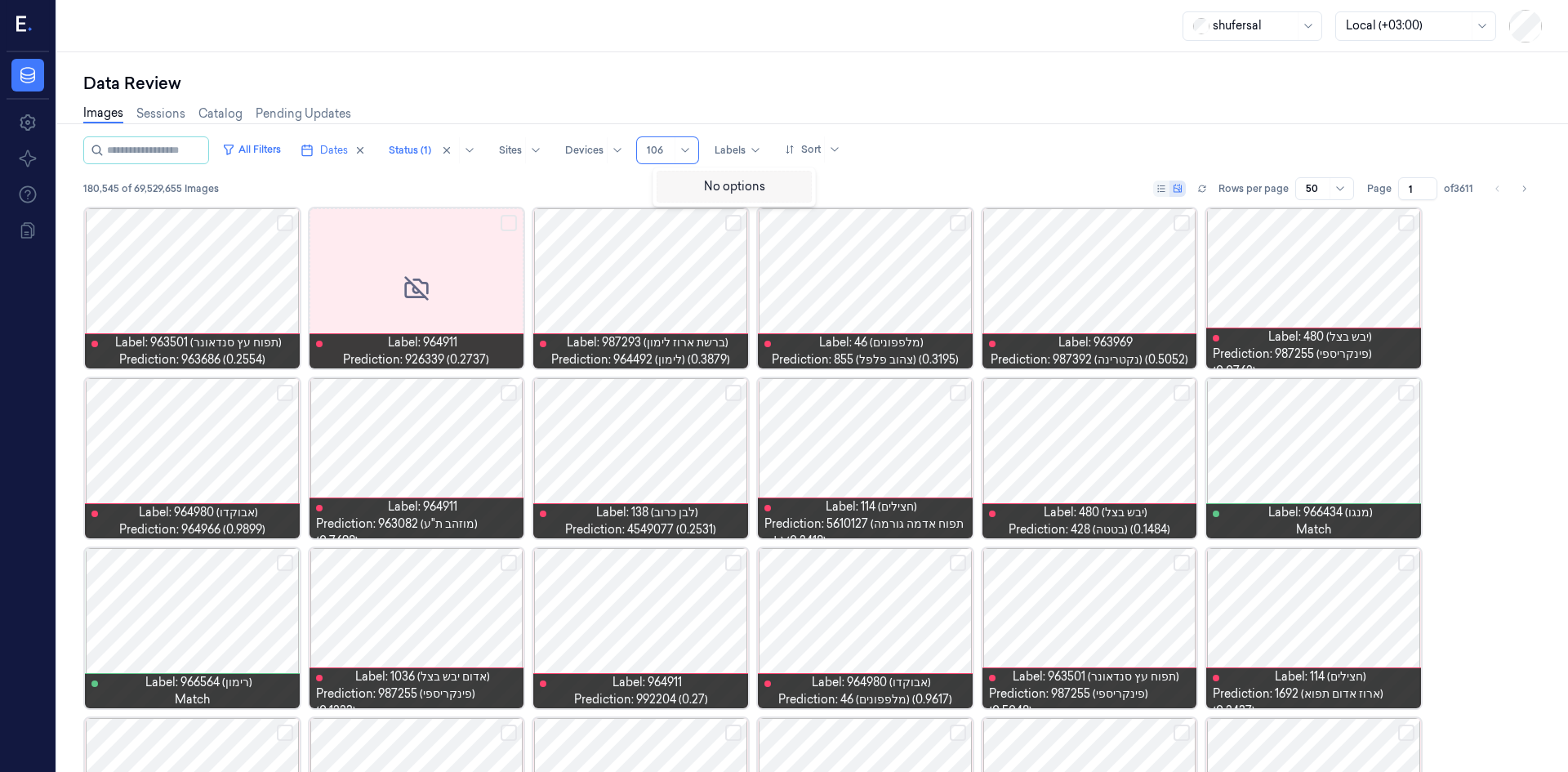
type input "10"
click at [660, 156] on input "10" at bounding box center [653, 150] width 13 height 15
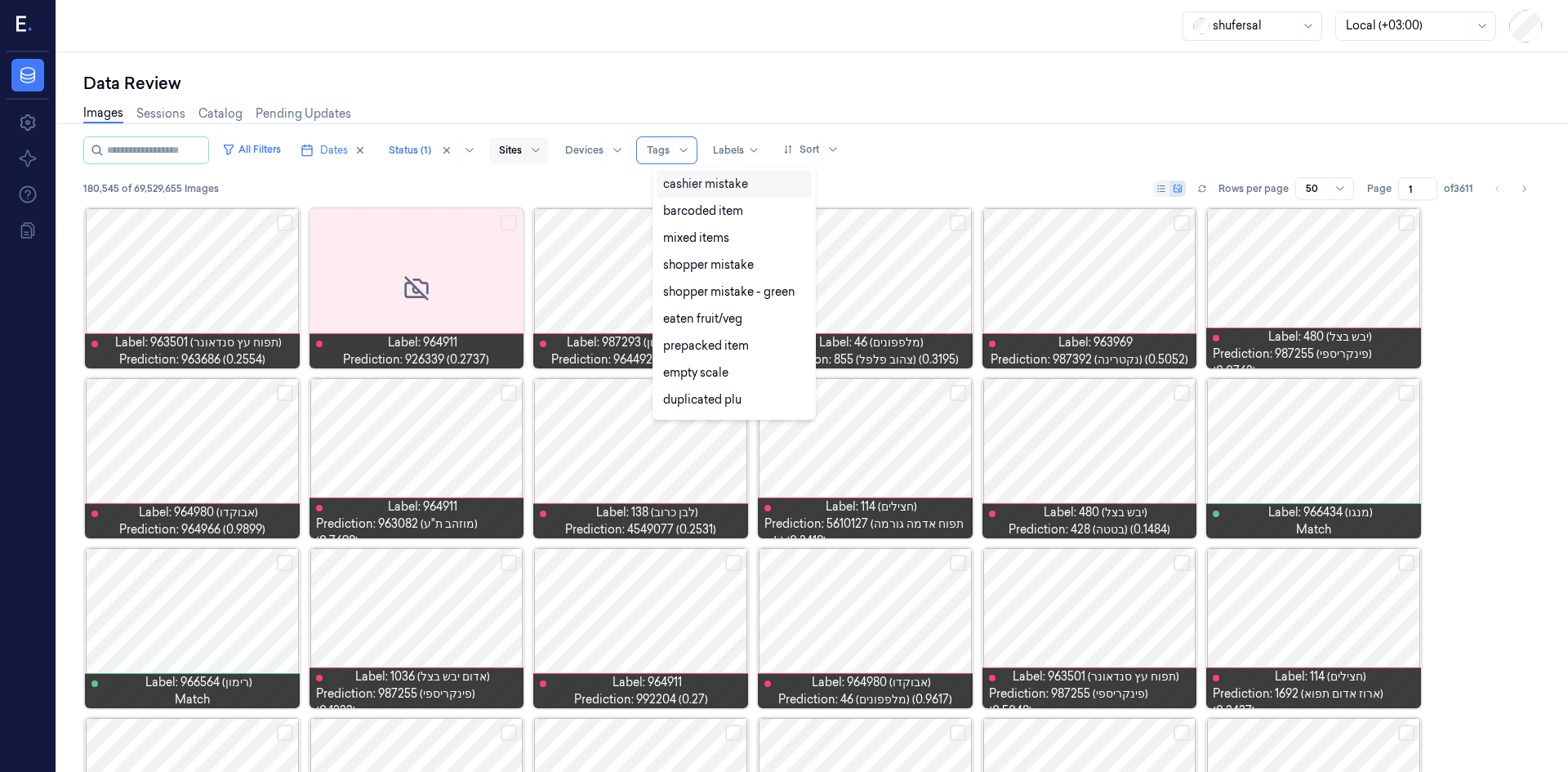
click at [544, 157] on div at bounding box center [536, 150] width 21 height 26
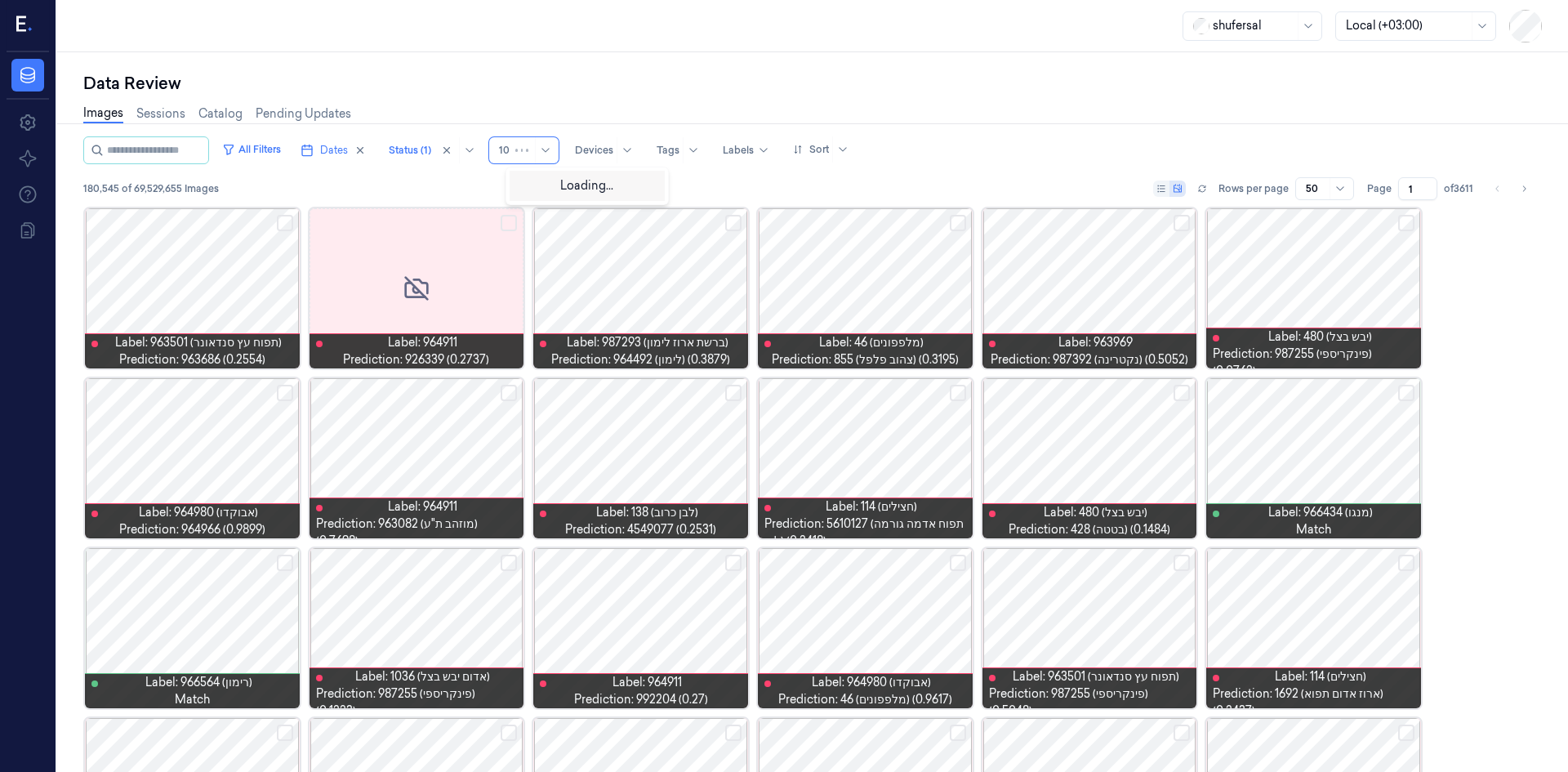
type input "106"
click at [609, 182] on div "Branch_106" at bounding box center [587, 184] width 142 height 17
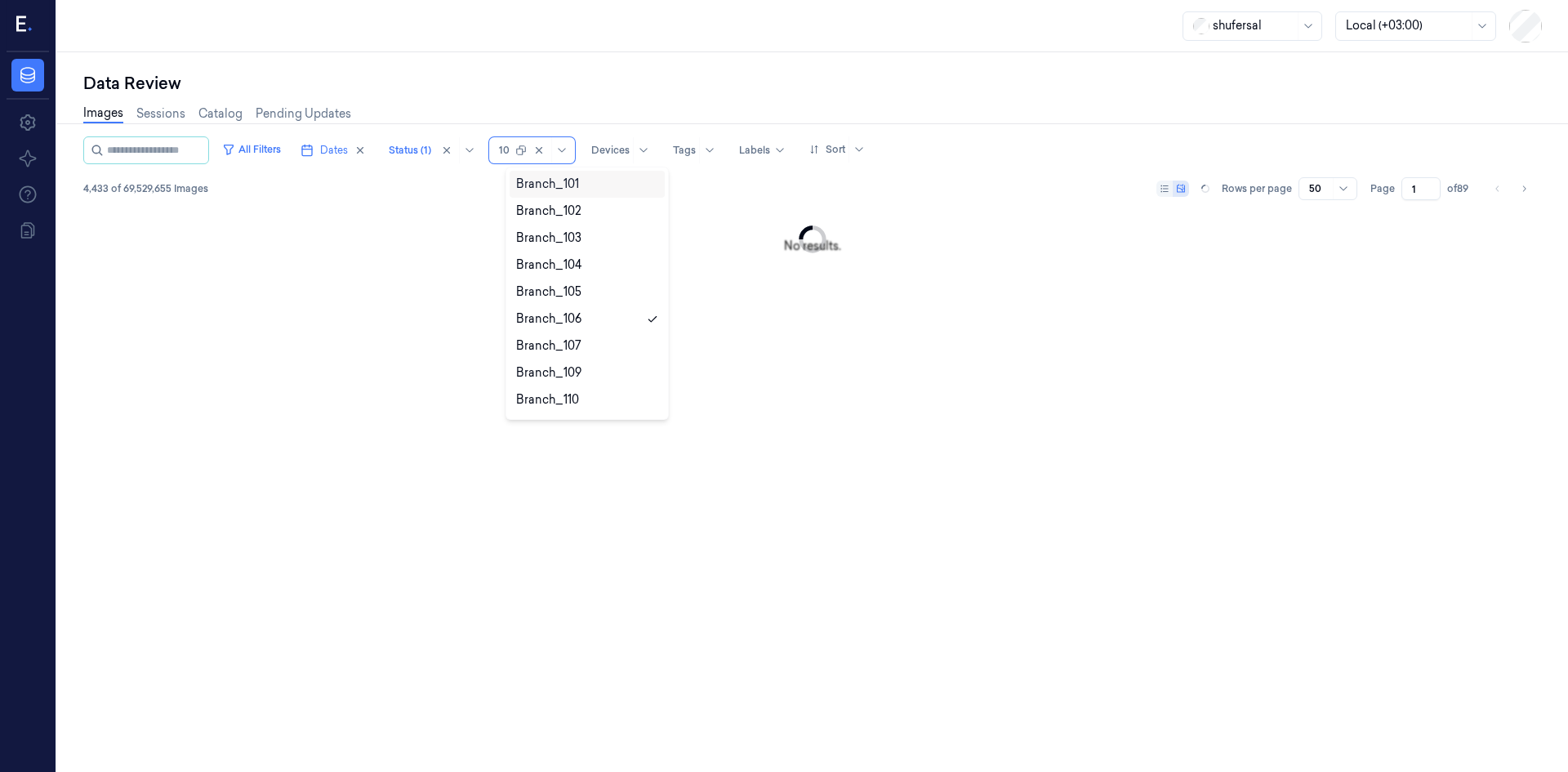
type input "106"
click at [596, 193] on div "Branch_106" at bounding box center [588, 183] width 156 height 27
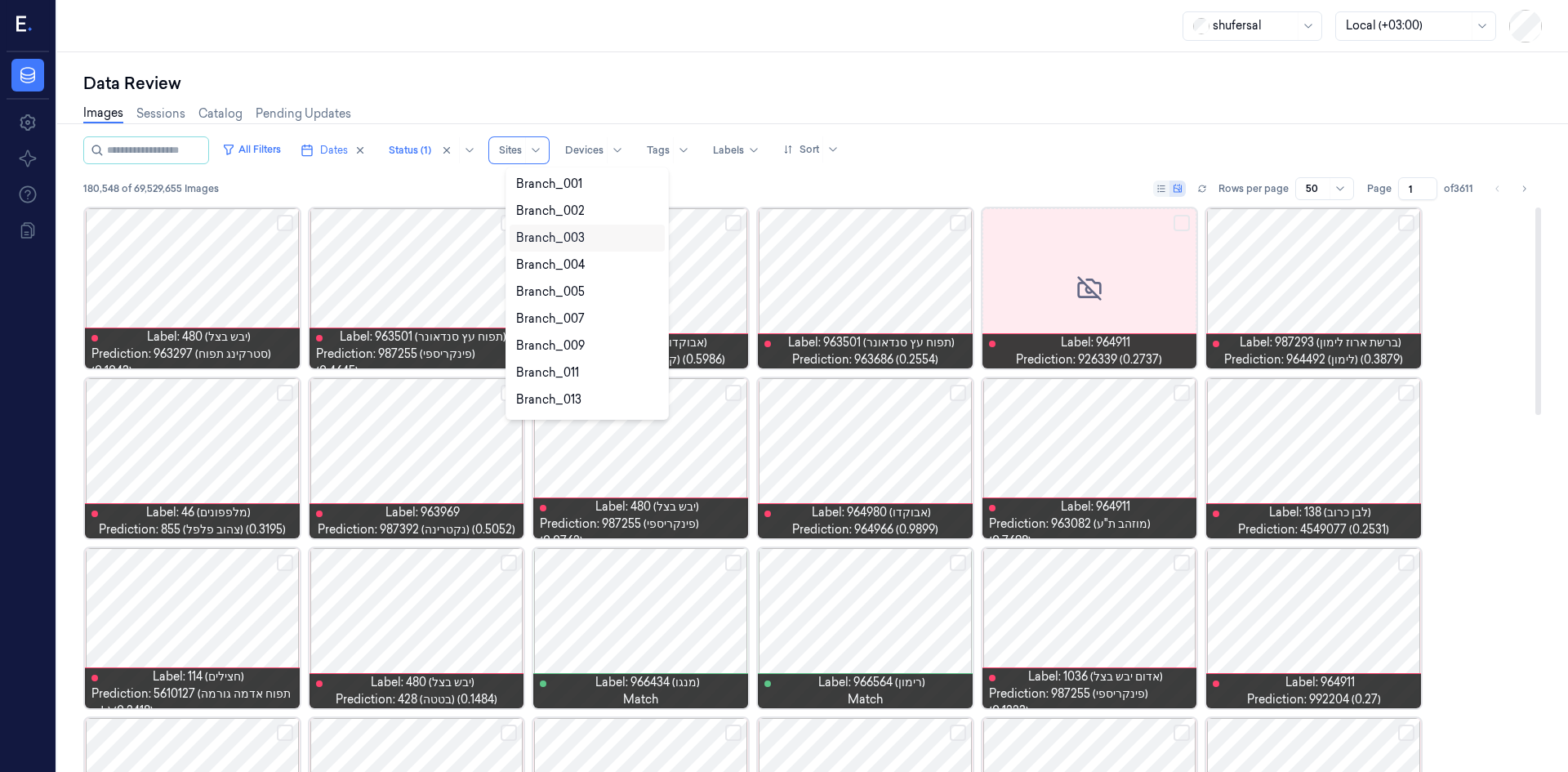
click at [210, 204] on div "All Filters Dates Status (1) option Branch_106, deselected. 10 results availabl…" at bounding box center [812, 171] width 1458 height 70
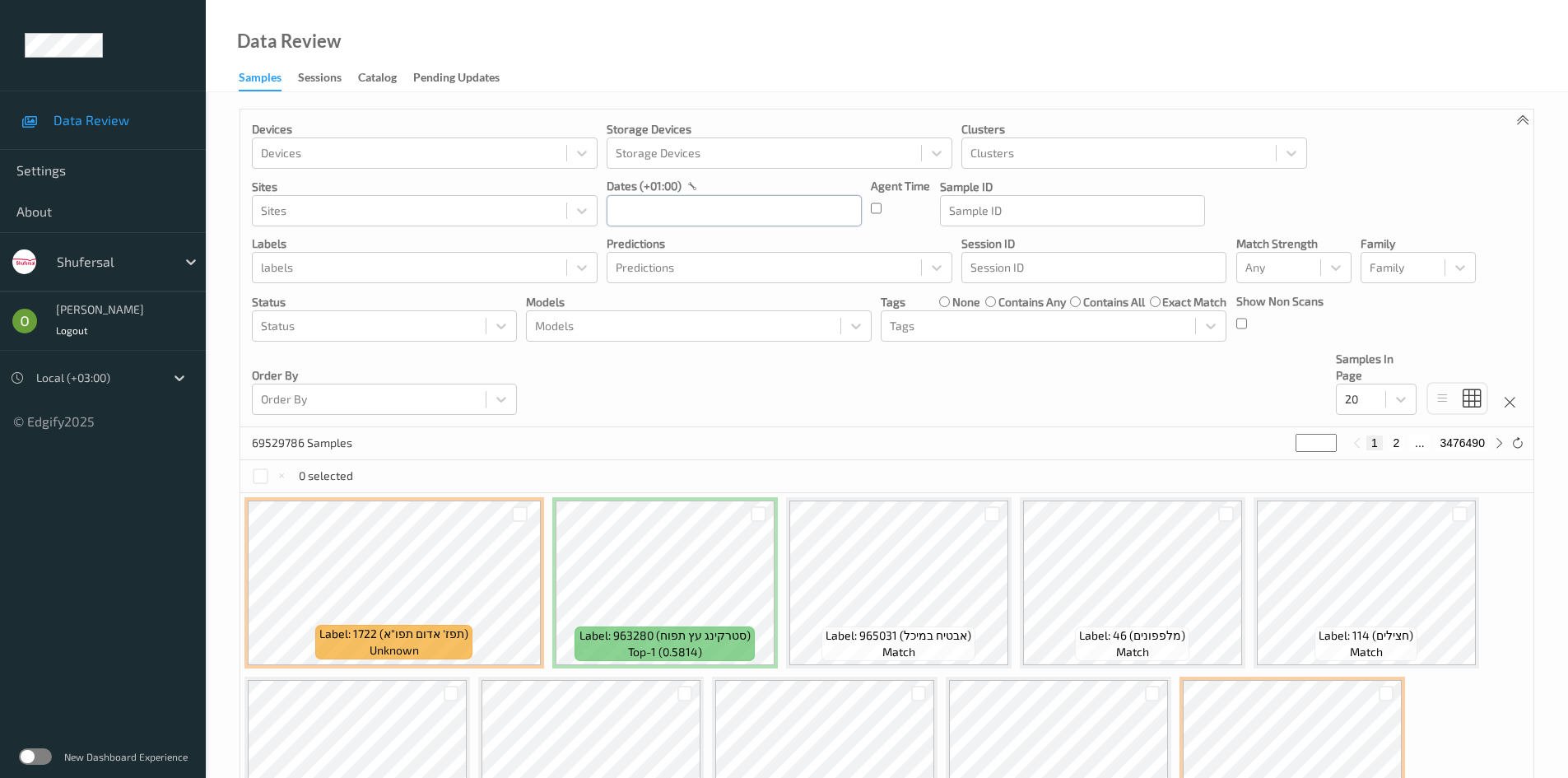
click at [632, 201] on input "text" at bounding box center [733, 211] width 255 height 31
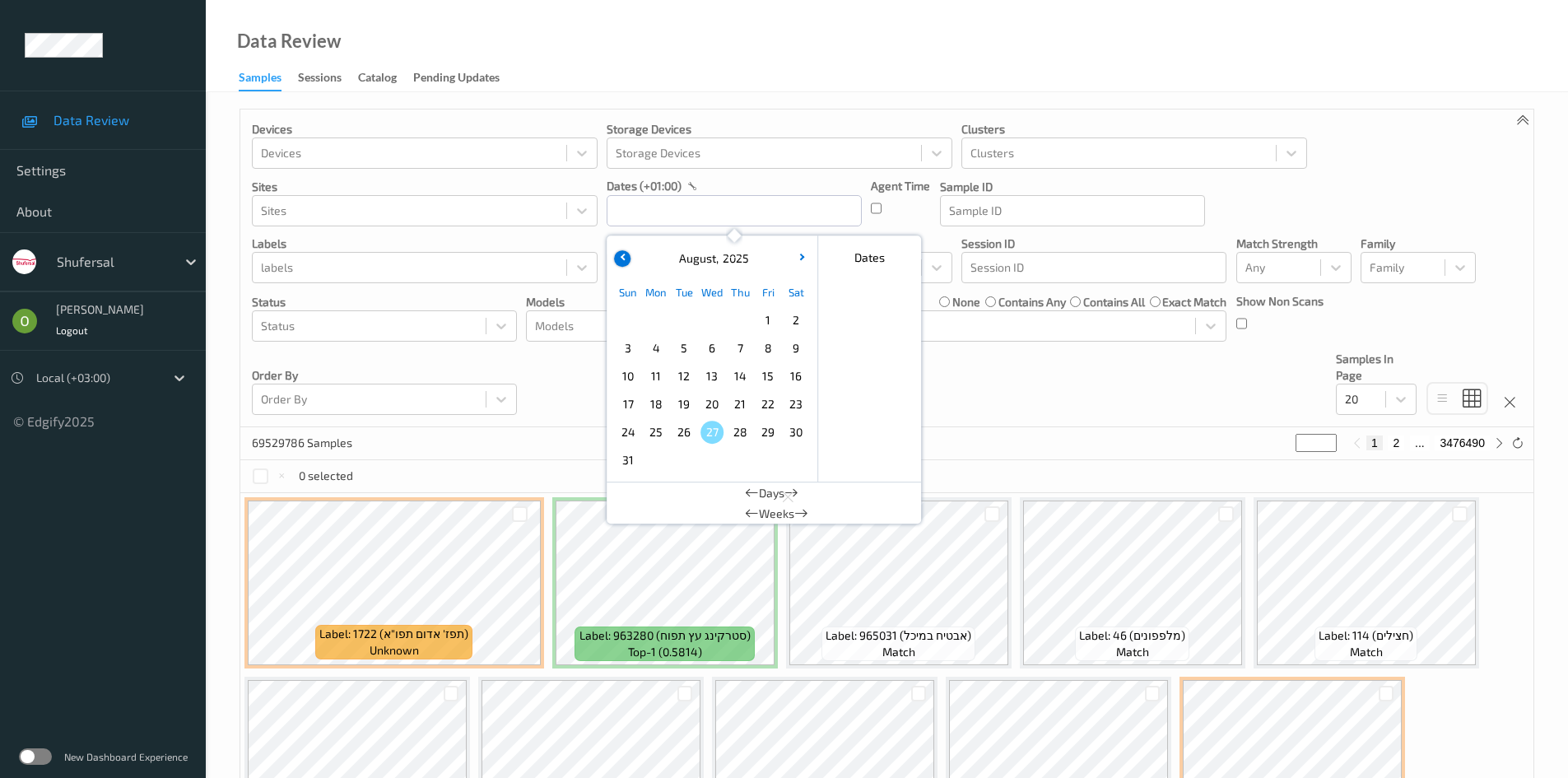
click at [624, 261] on button "button" at bounding box center [622, 258] width 17 height 17
click at [690, 318] on span "1" at bounding box center [684, 320] width 23 height 23
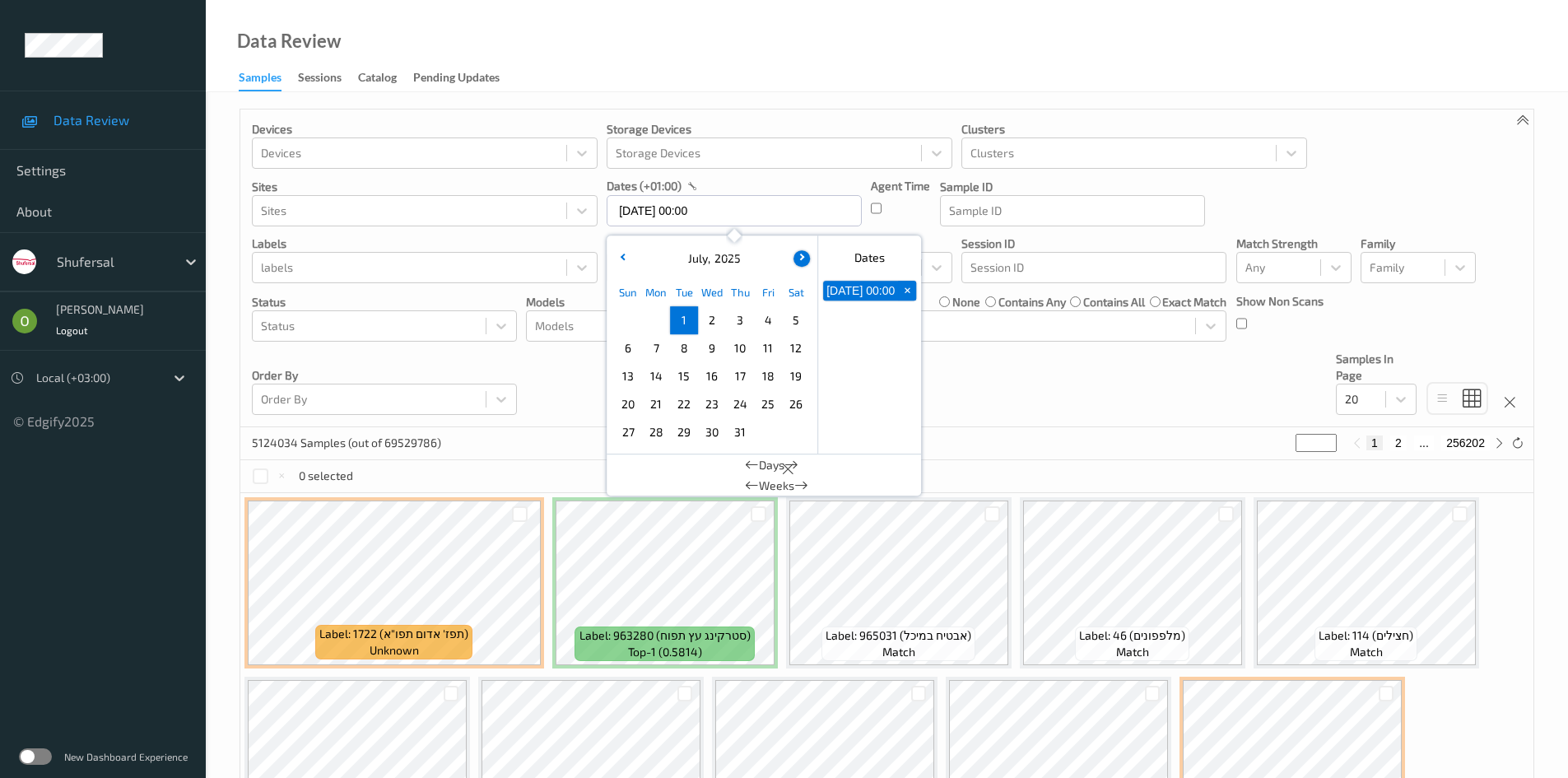
click at [807, 260] on button "button" at bounding box center [801, 258] width 17 height 17
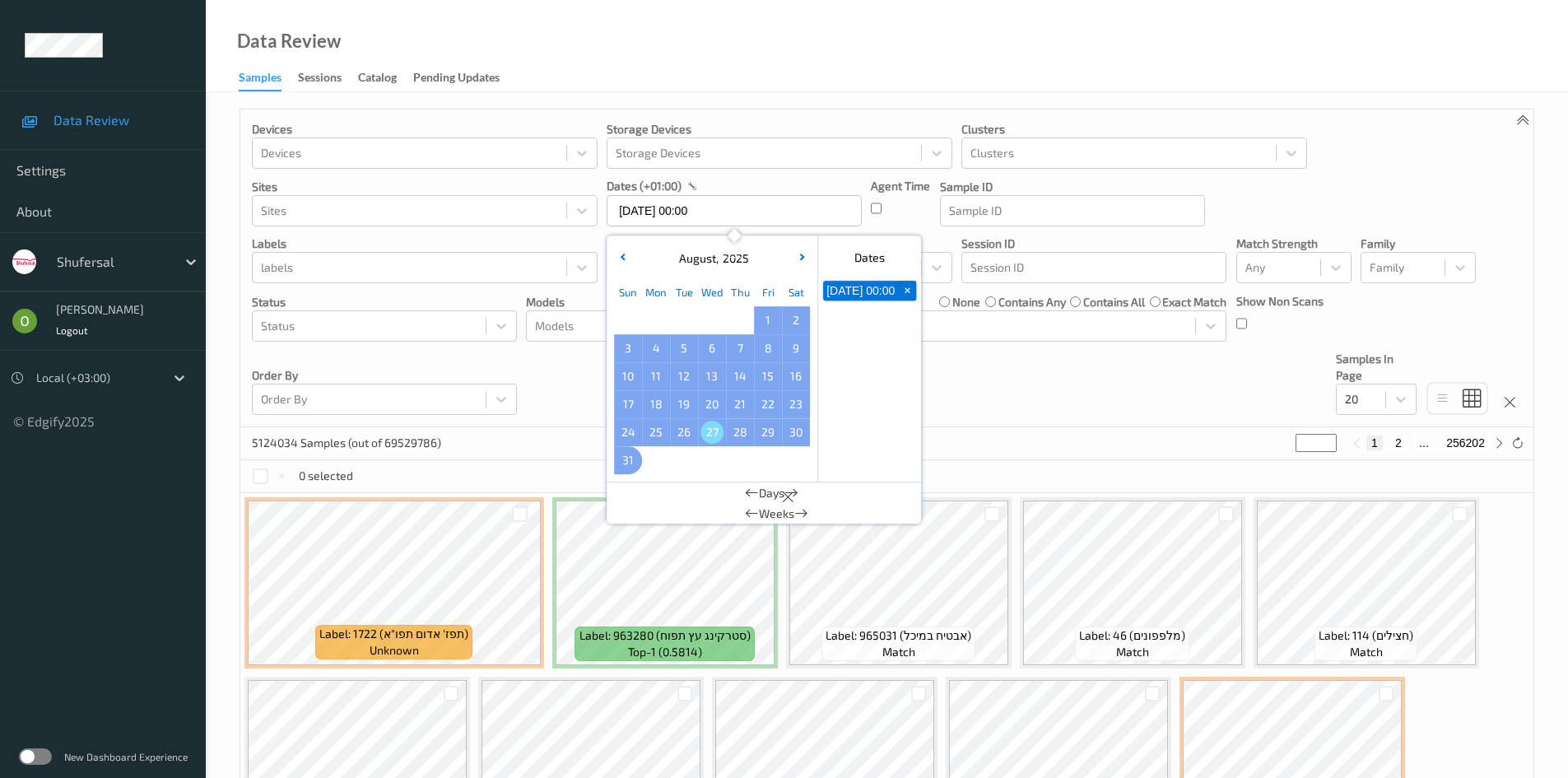
click at [630, 460] on span "31" at bounding box center [628, 460] width 23 height 23
type input "01/07/2025 00:00 -> 31/08/2025 23:59"
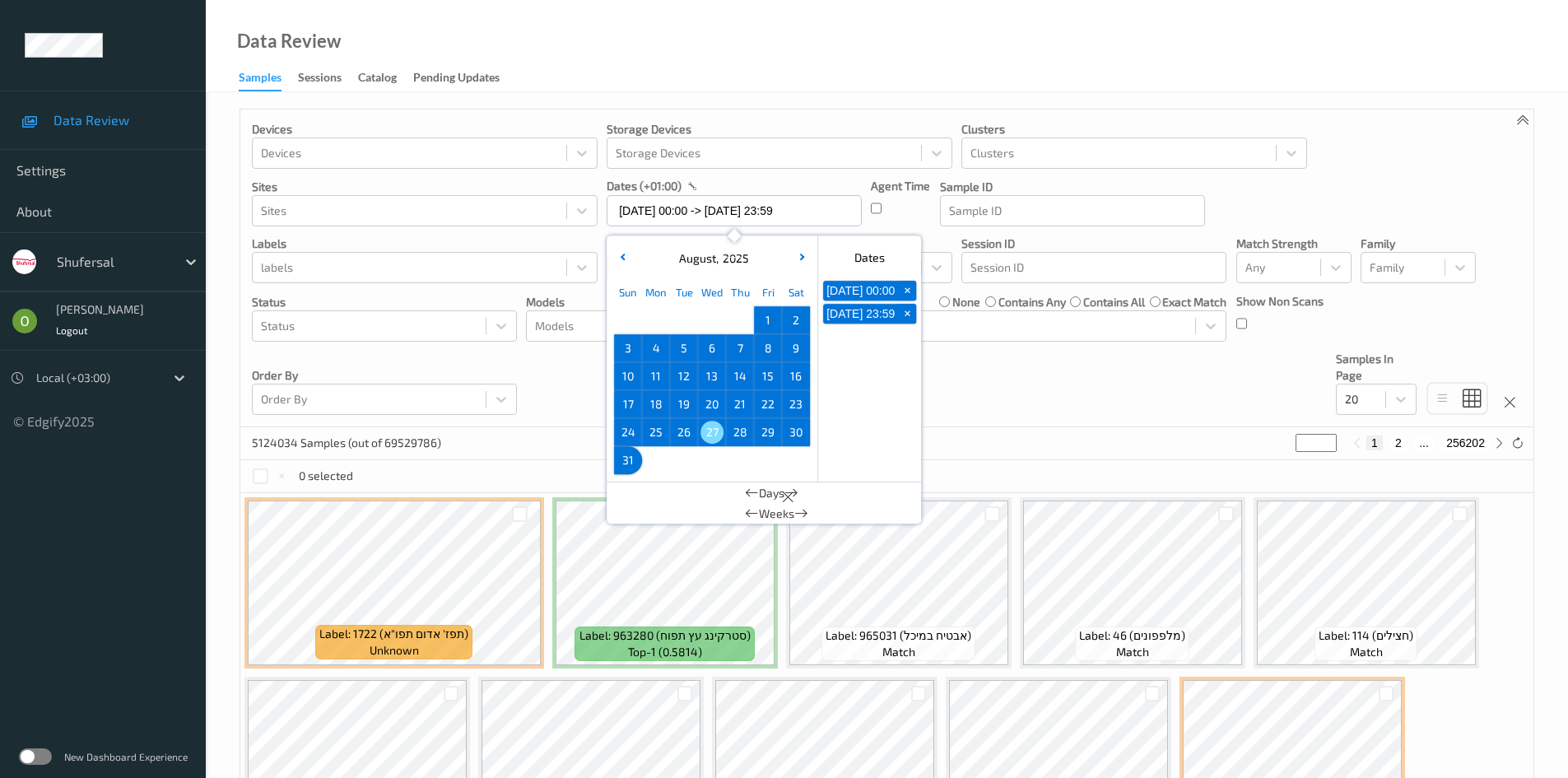
click at [823, 179] on div "dates (+01:00)" at bounding box center [733, 186] width 255 height 17
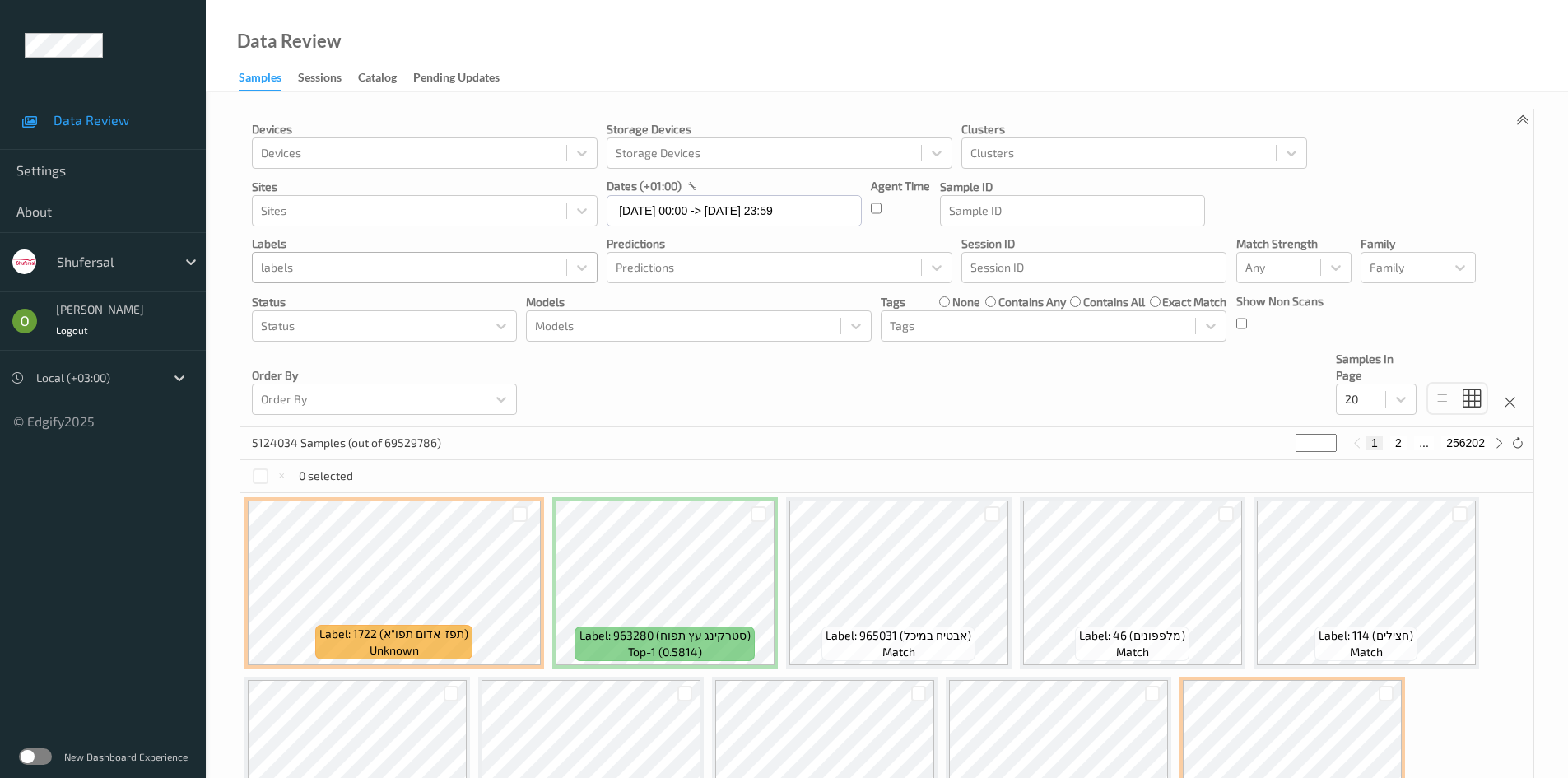
click at [376, 275] on div at bounding box center [409, 267] width 297 height 20
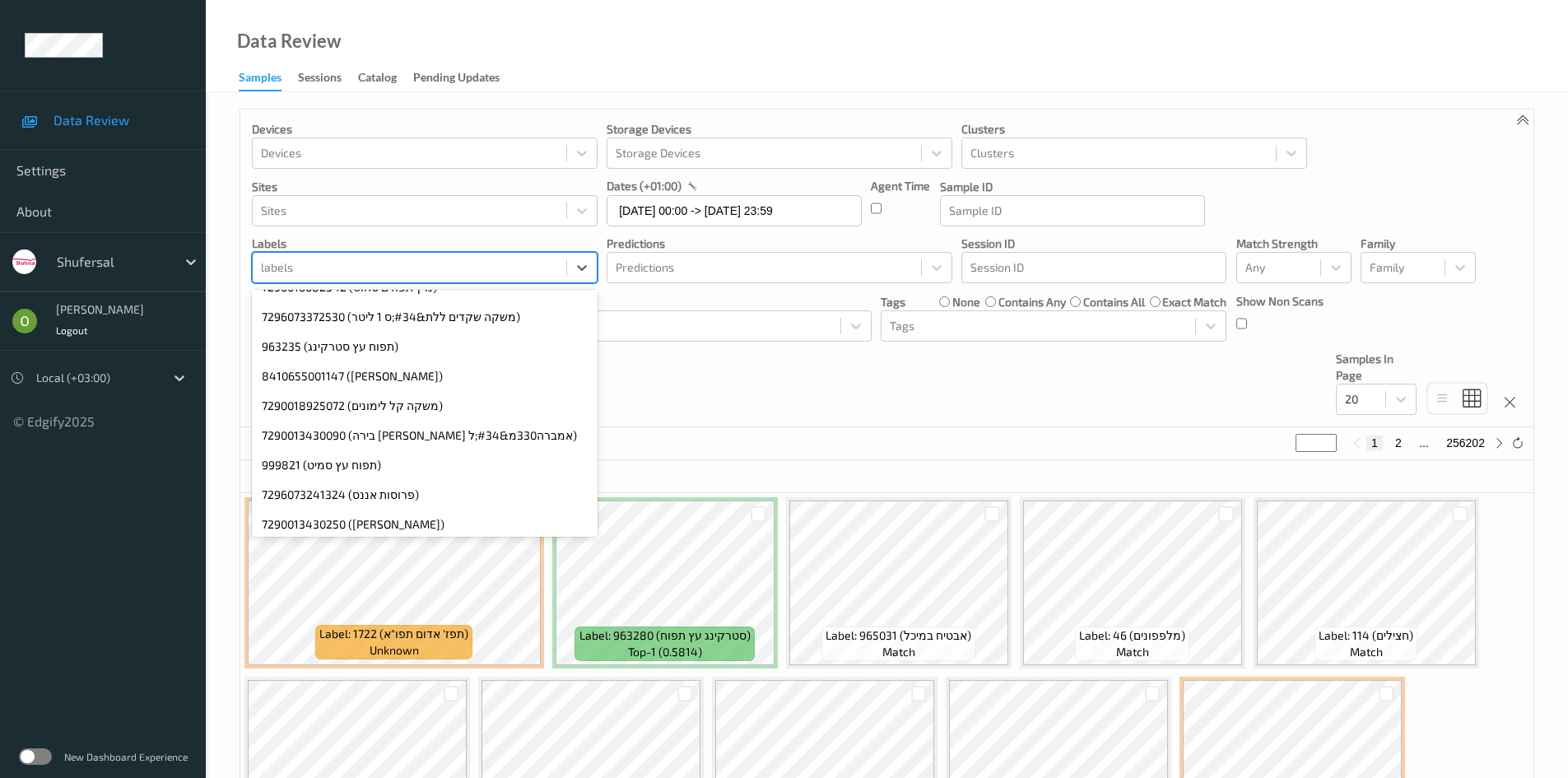
scroll to position [1070, 0]
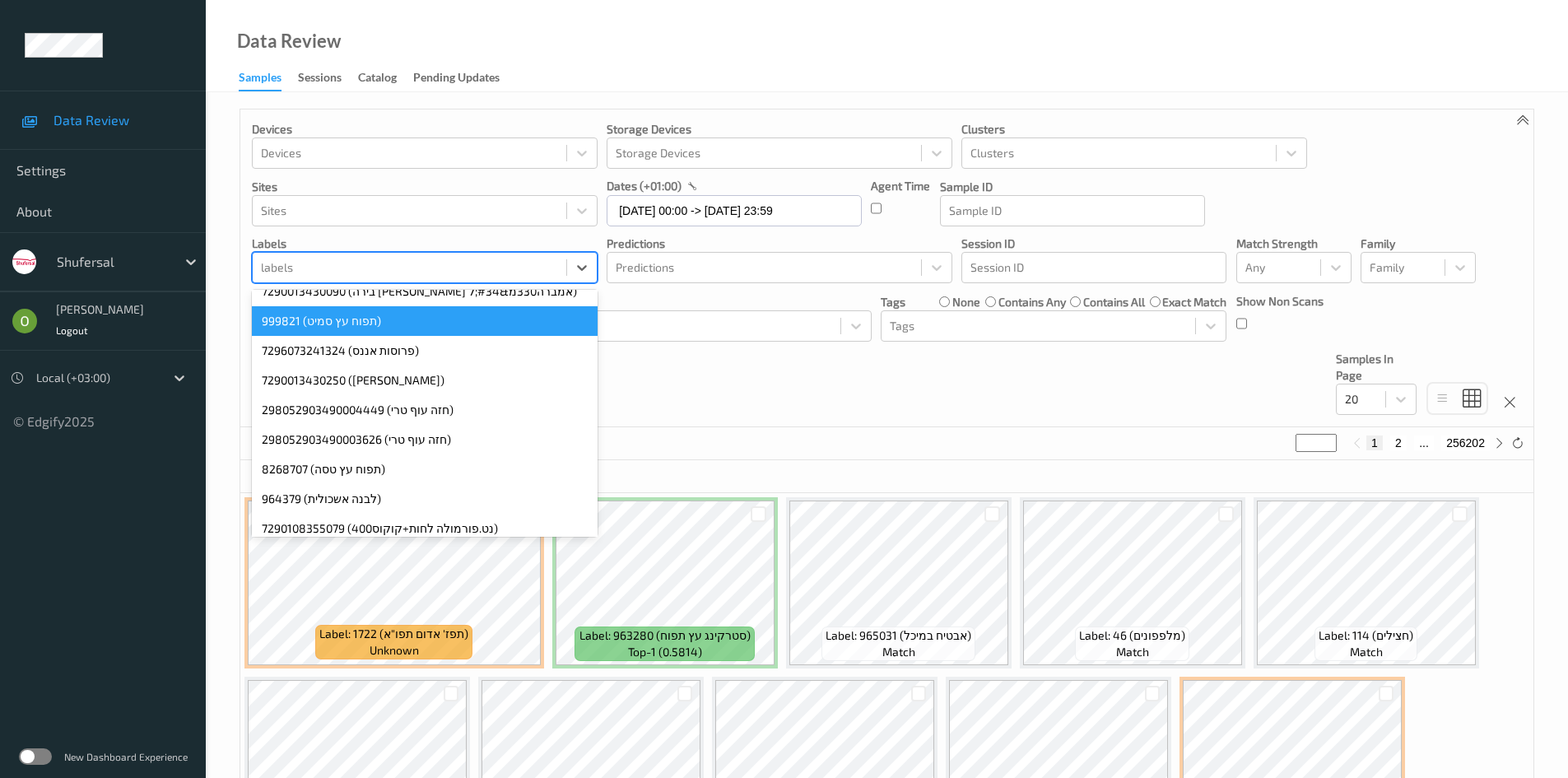
click at [443, 253] on div "labels" at bounding box center [424, 267] width 346 height 31
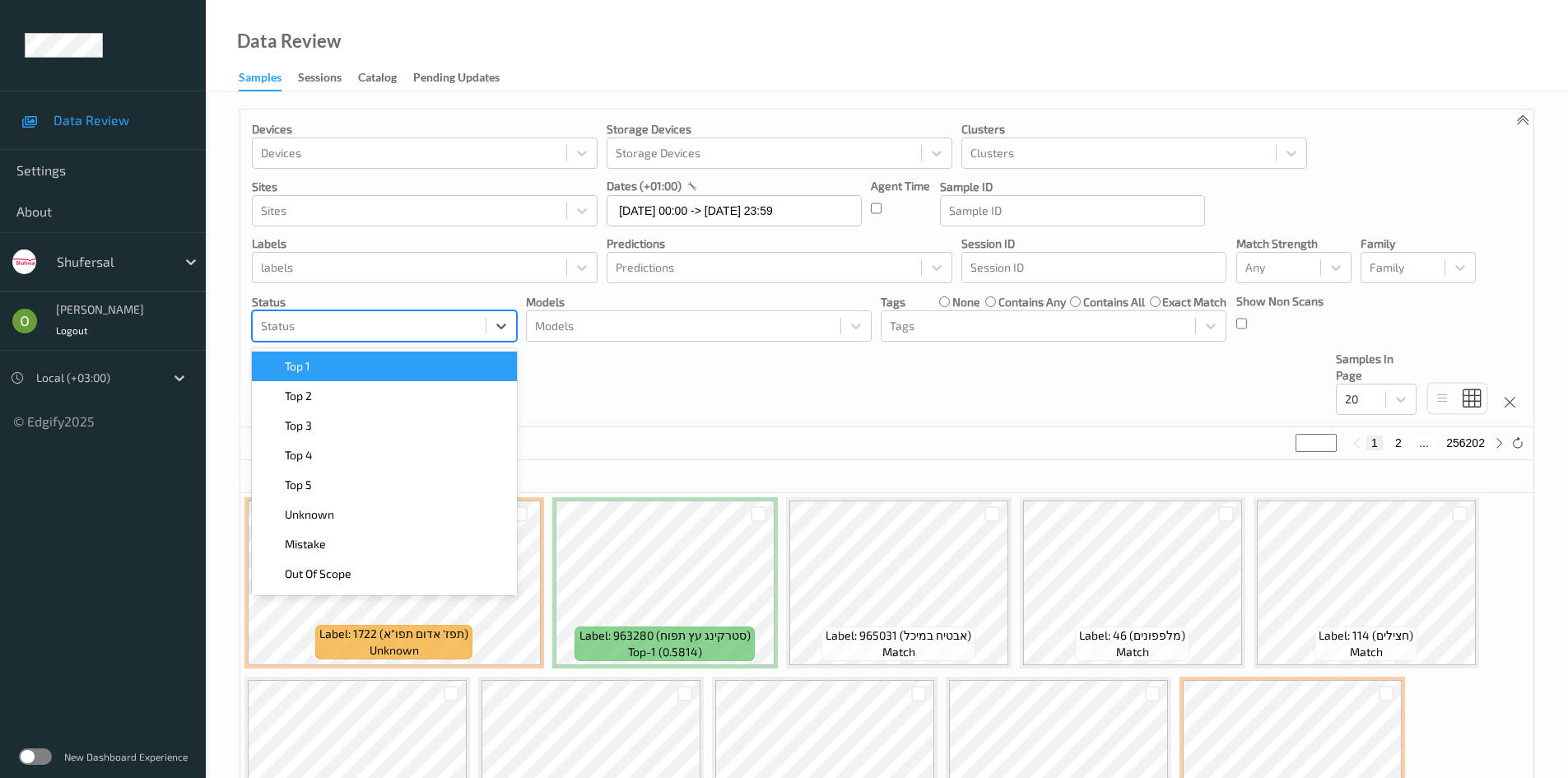
click at [351, 310] on div "Status" at bounding box center [384, 326] width 265 height 31
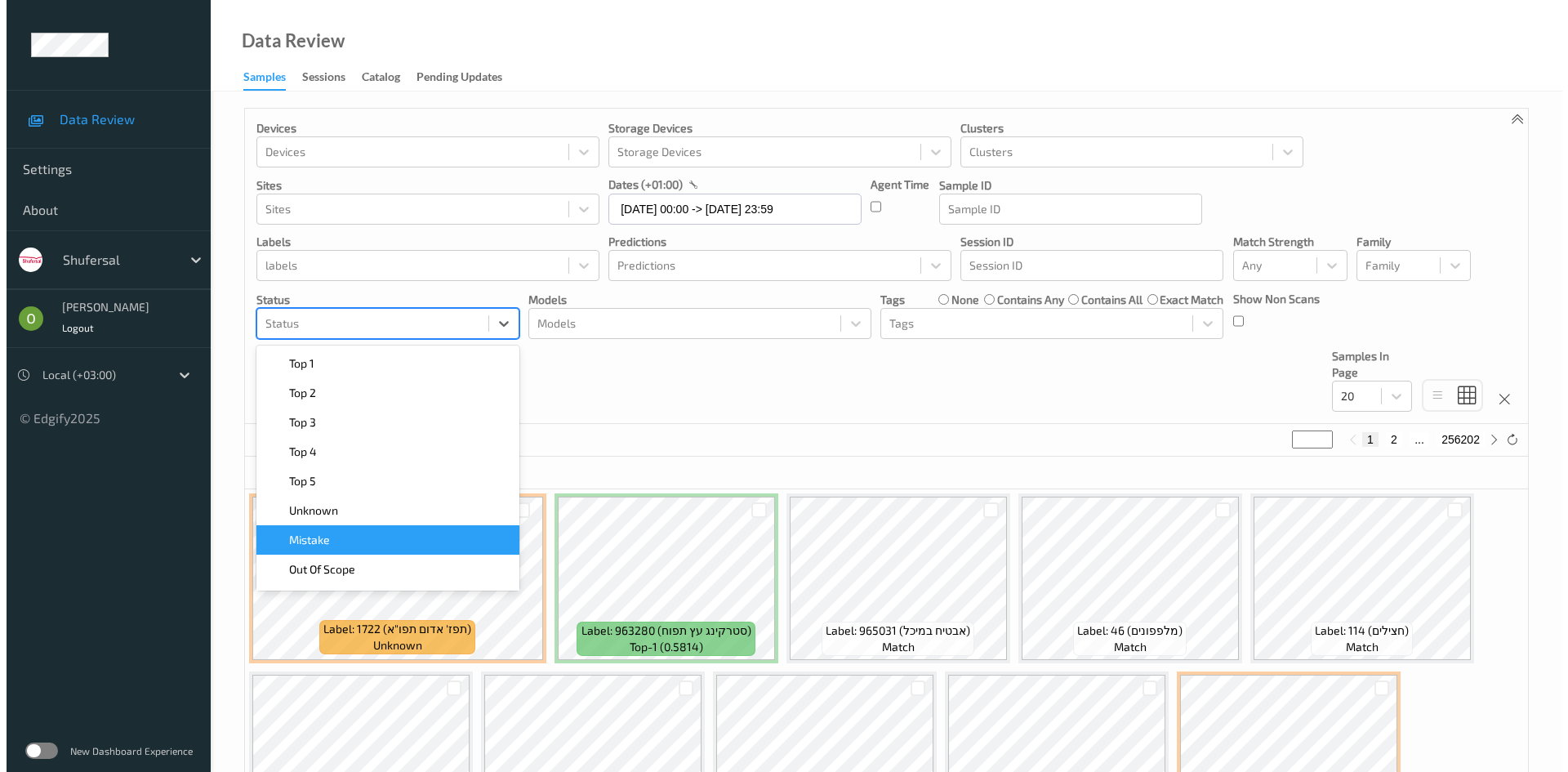
scroll to position [26, 0]
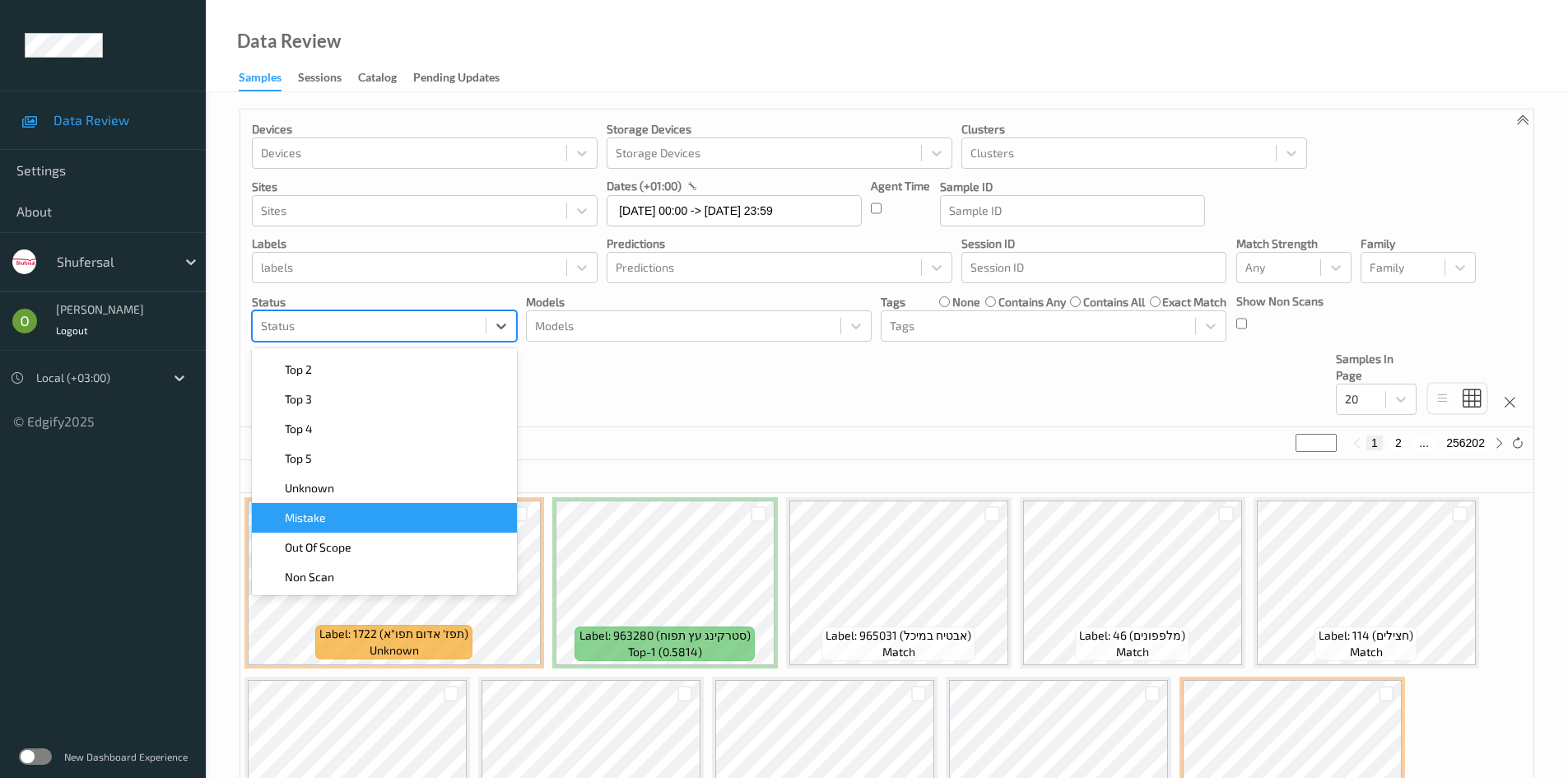
click at [464, 524] on div "Mistake" at bounding box center [384, 518] width 246 height 17
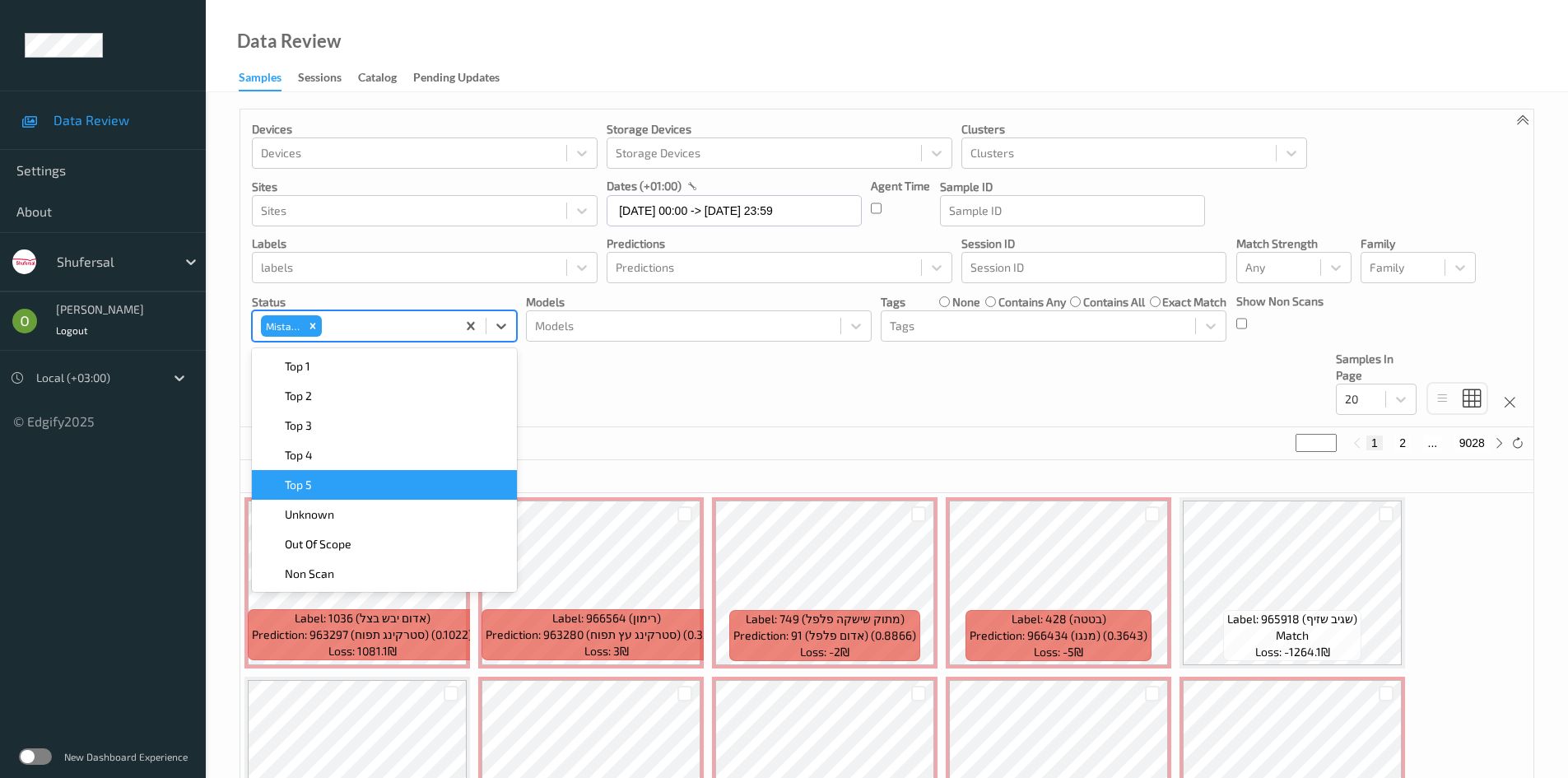
click at [634, 401] on div "Devices Devices Storage Devices Storage Devices Clusters Clusters Sites Sites d…" at bounding box center [887, 268] width 1293 height 318
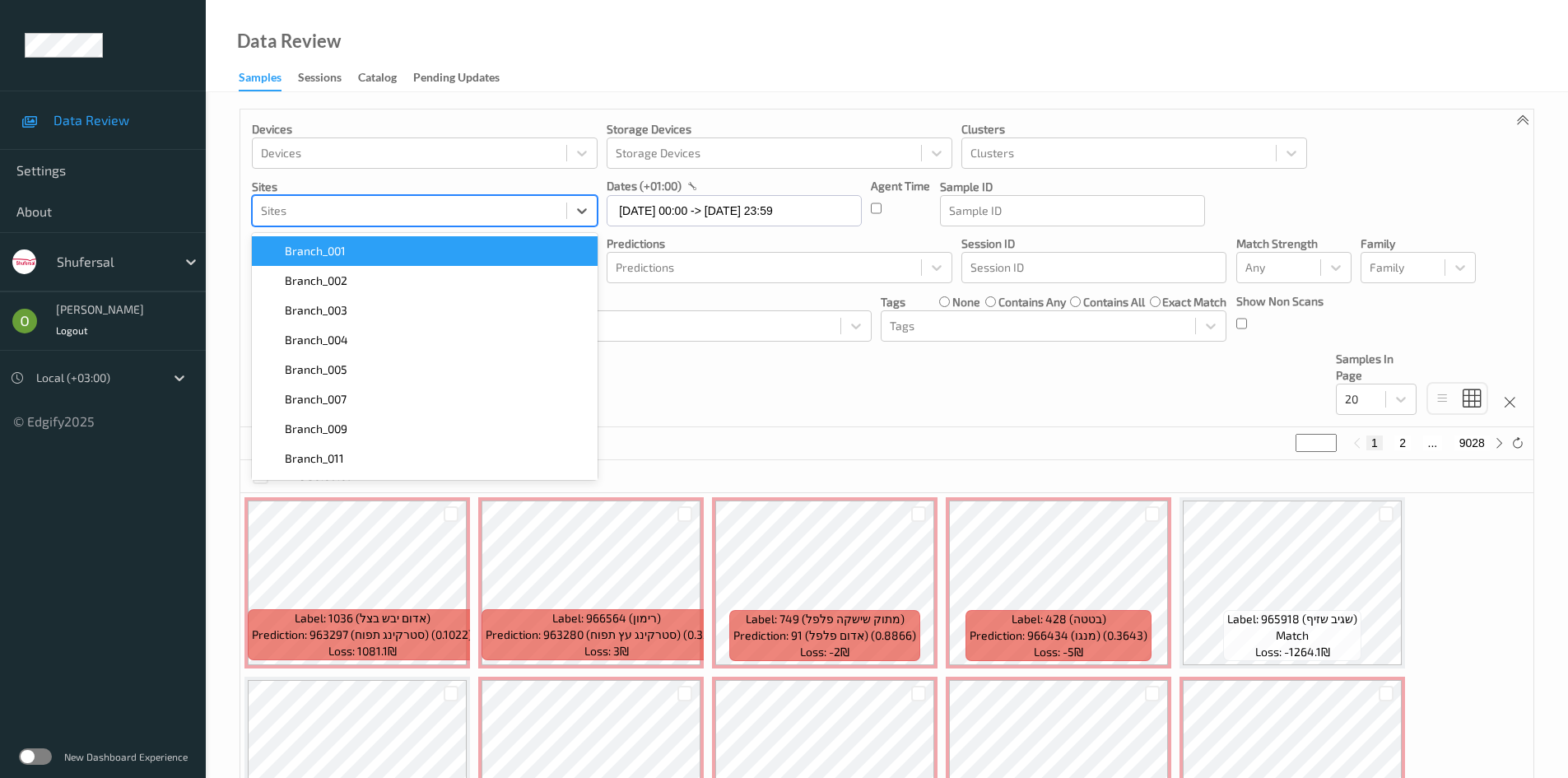
click at [433, 216] on div at bounding box center [409, 211] width 297 height 20
click at [631, 179] on p "dates (+01:00)" at bounding box center [644, 186] width 75 height 17
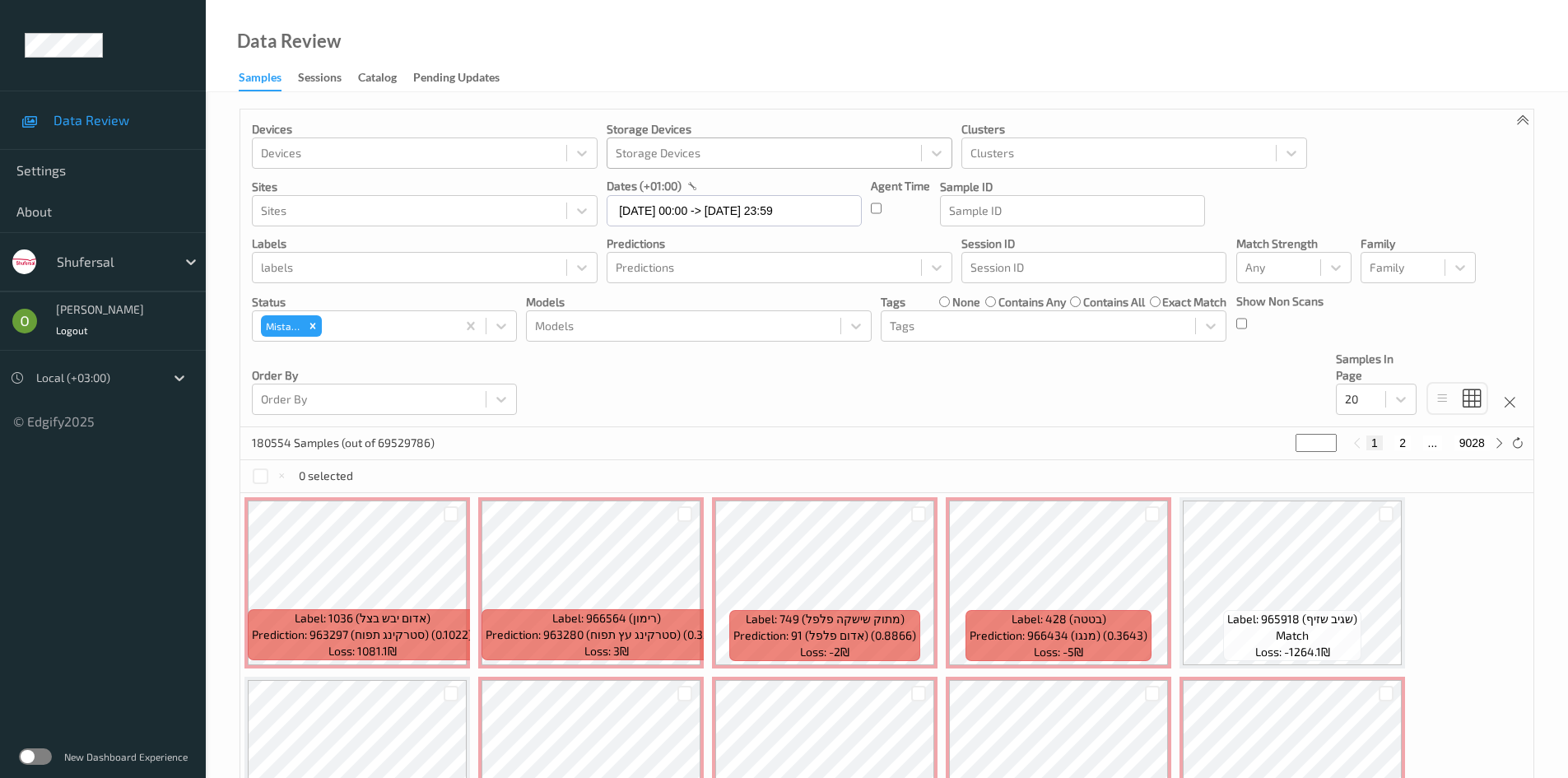
click at [733, 138] on div "Storage Devices" at bounding box center [779, 153] width 346 height 31
click at [745, 99] on div "Devices Devices Storage Devices Storage Devices Clusters Clusters Sites Sites d…" at bounding box center [887, 685] width 1362 height 1186
click at [1004, 211] on div at bounding box center [1071, 211] width 247 height 20
click at [711, 254] on div "Predictions" at bounding box center [779, 267] width 346 height 31
click at [410, 266] on div at bounding box center [409, 267] width 297 height 20
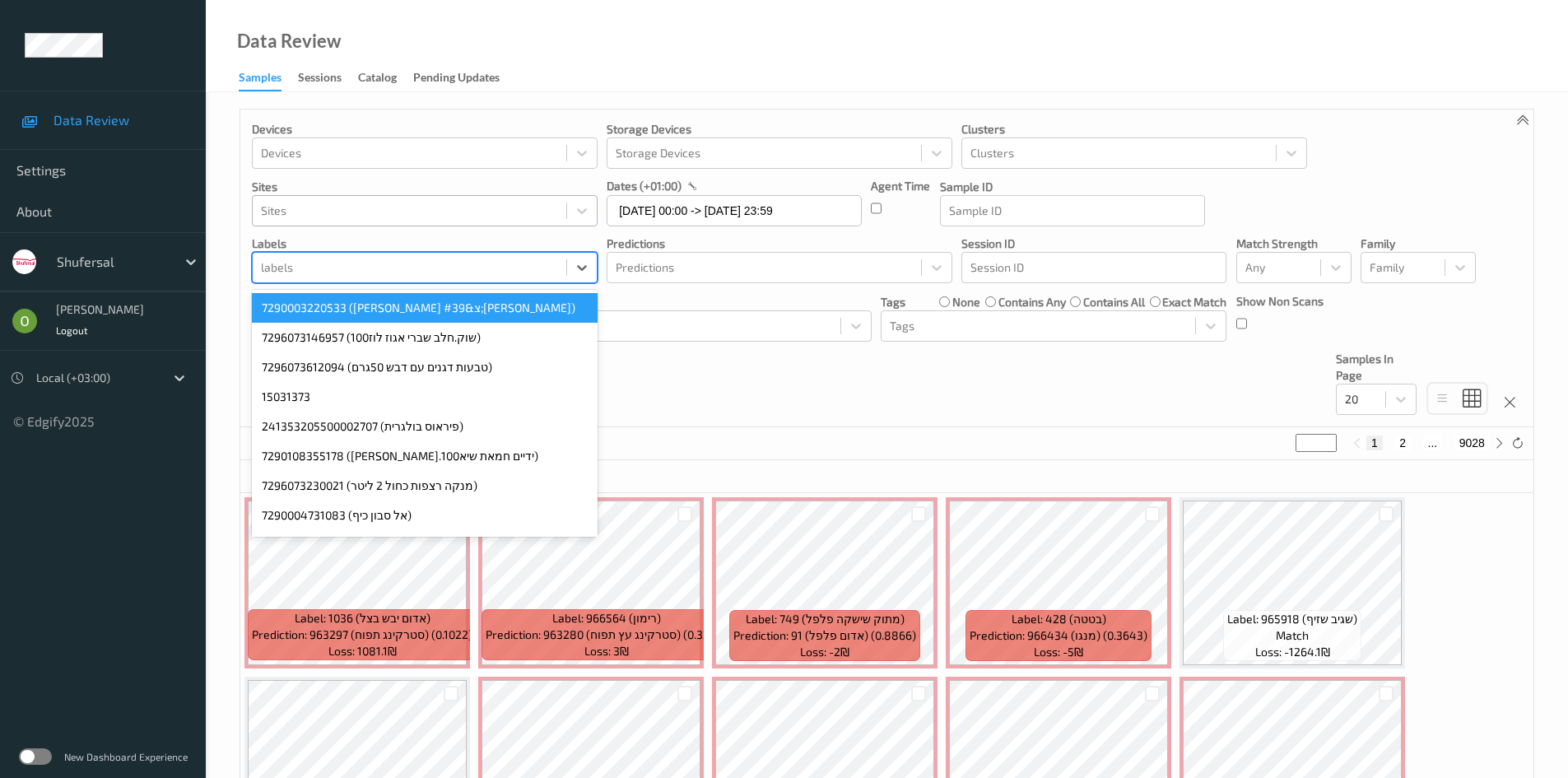
click at [425, 205] on div at bounding box center [409, 211] width 297 height 20
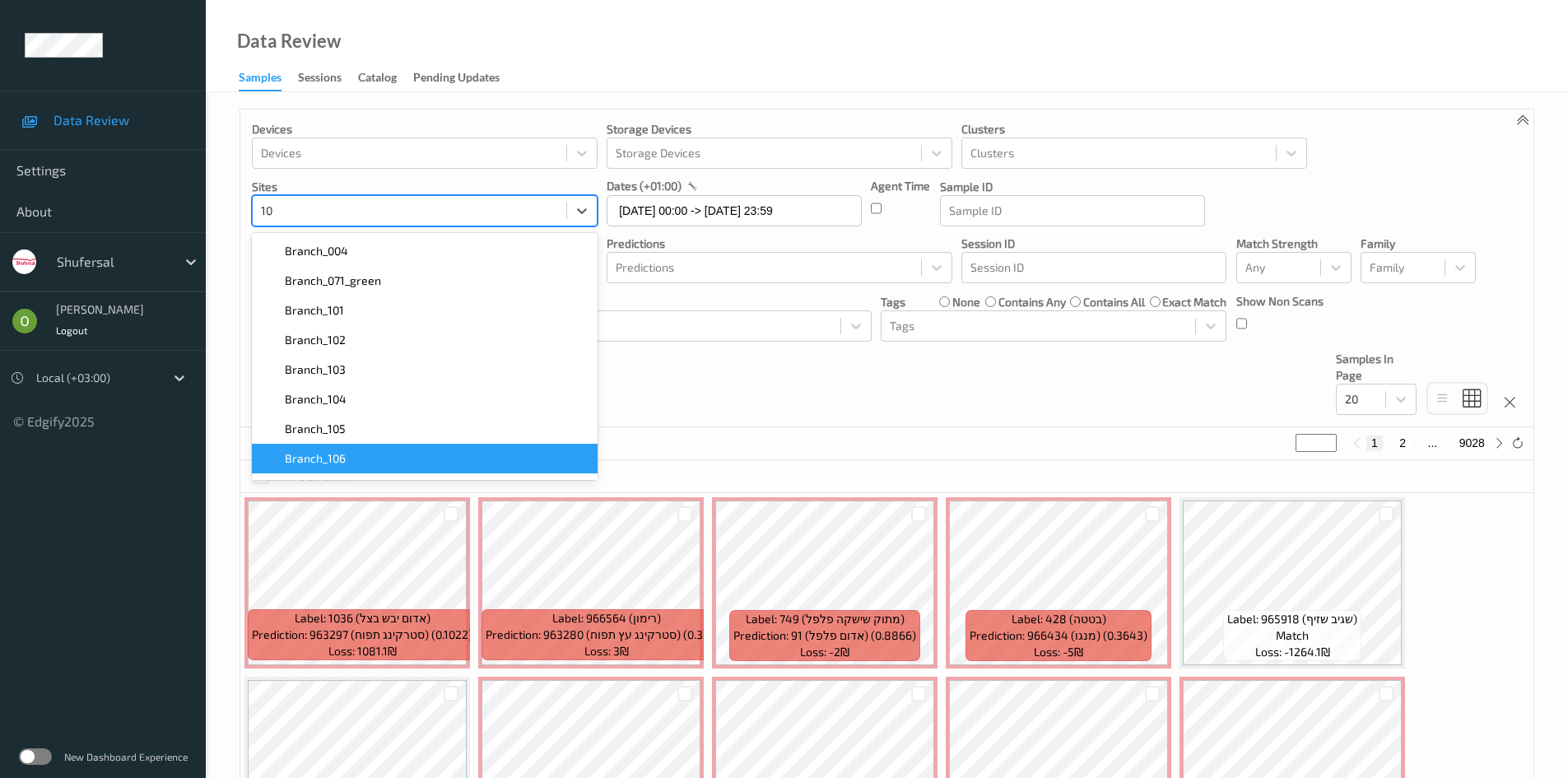
type input "1"
click at [687, 156] on div at bounding box center [764, 152] width 297 height 20
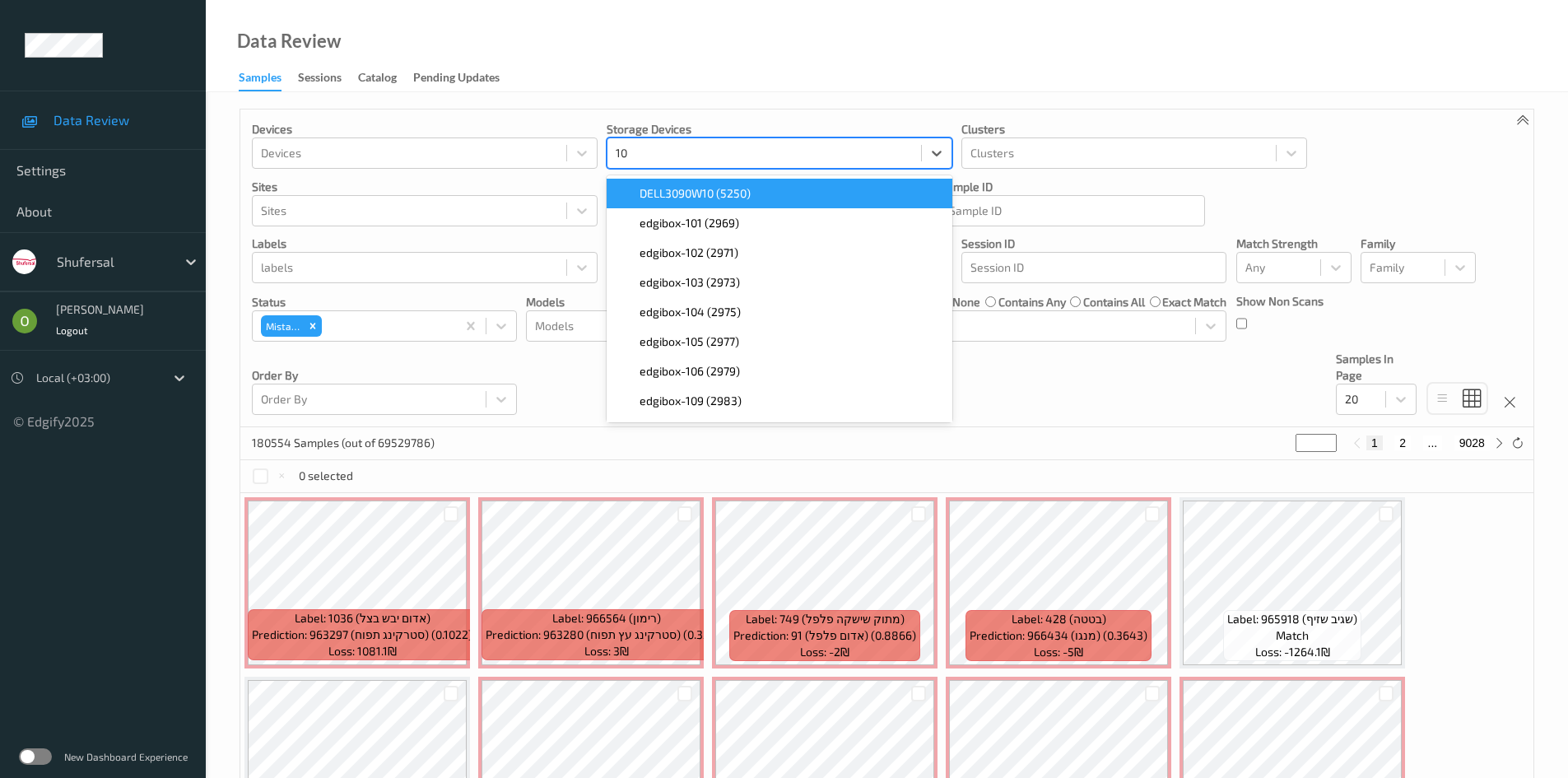
type input "106"
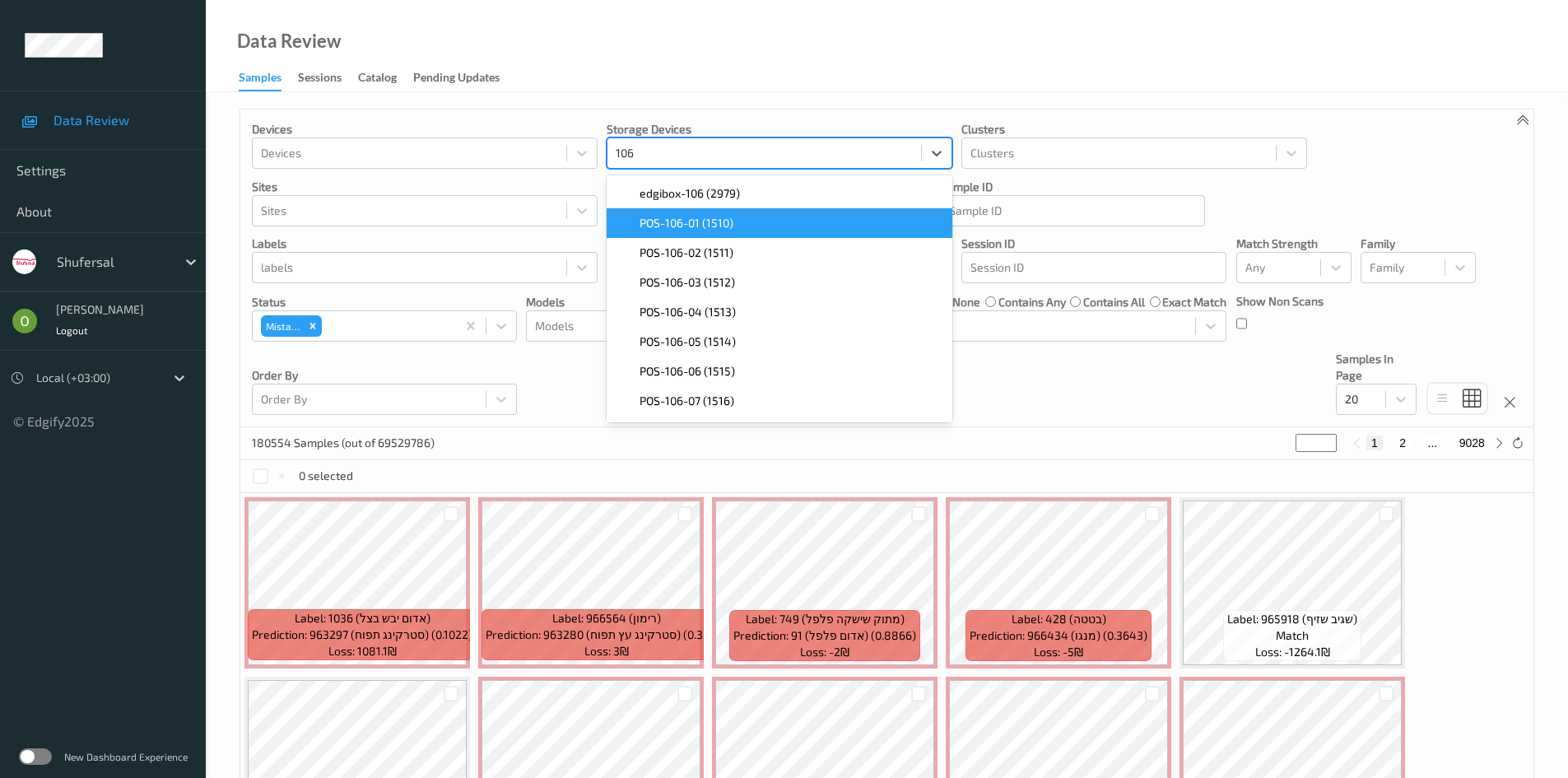
click at [716, 230] on span "POS-106-01 (1510)" at bounding box center [686, 223] width 94 height 17
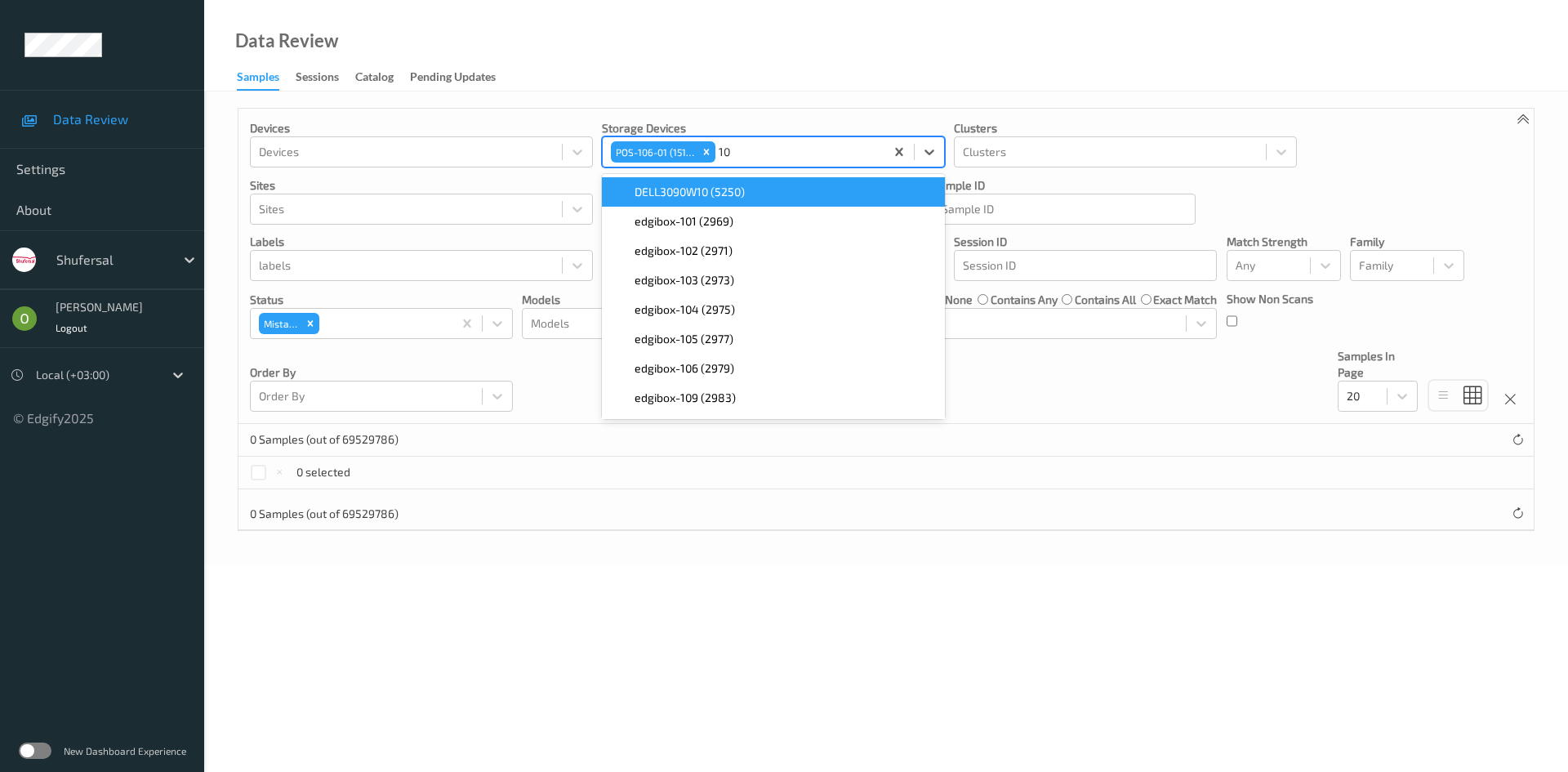
type input "106"
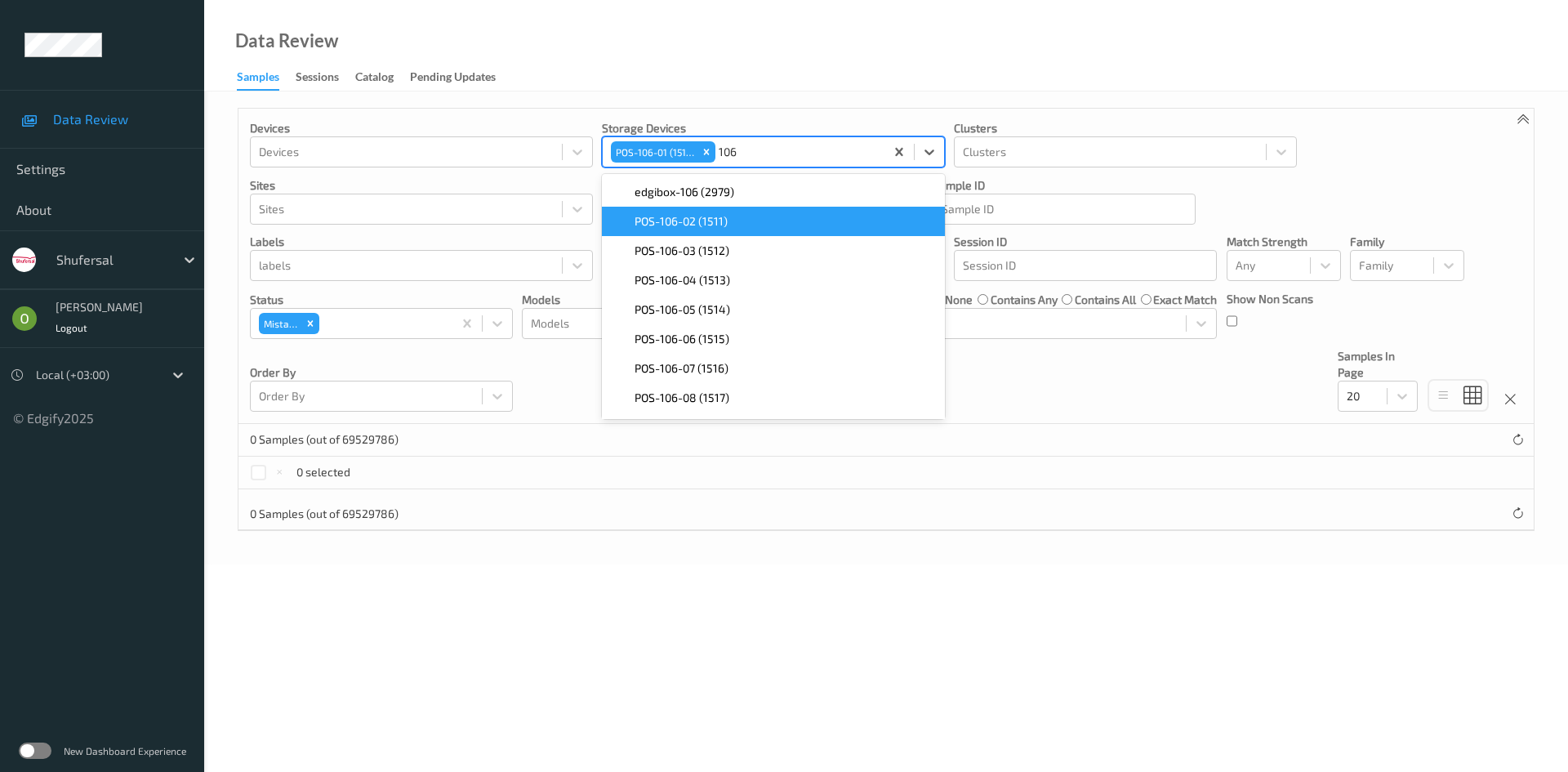
click at [726, 226] on span "POS-106-02 (1511)" at bounding box center [681, 221] width 93 height 16
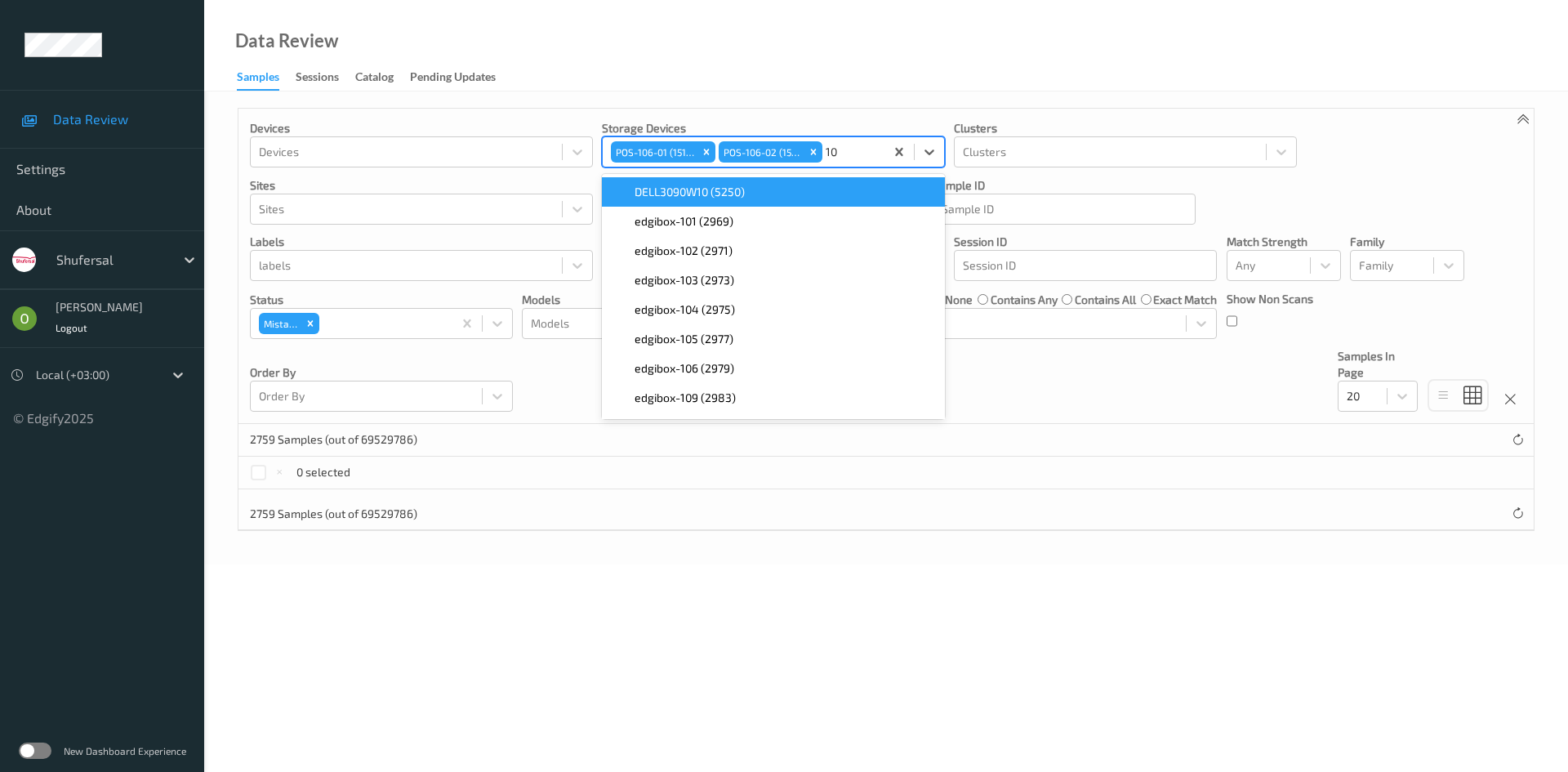
type input "106"
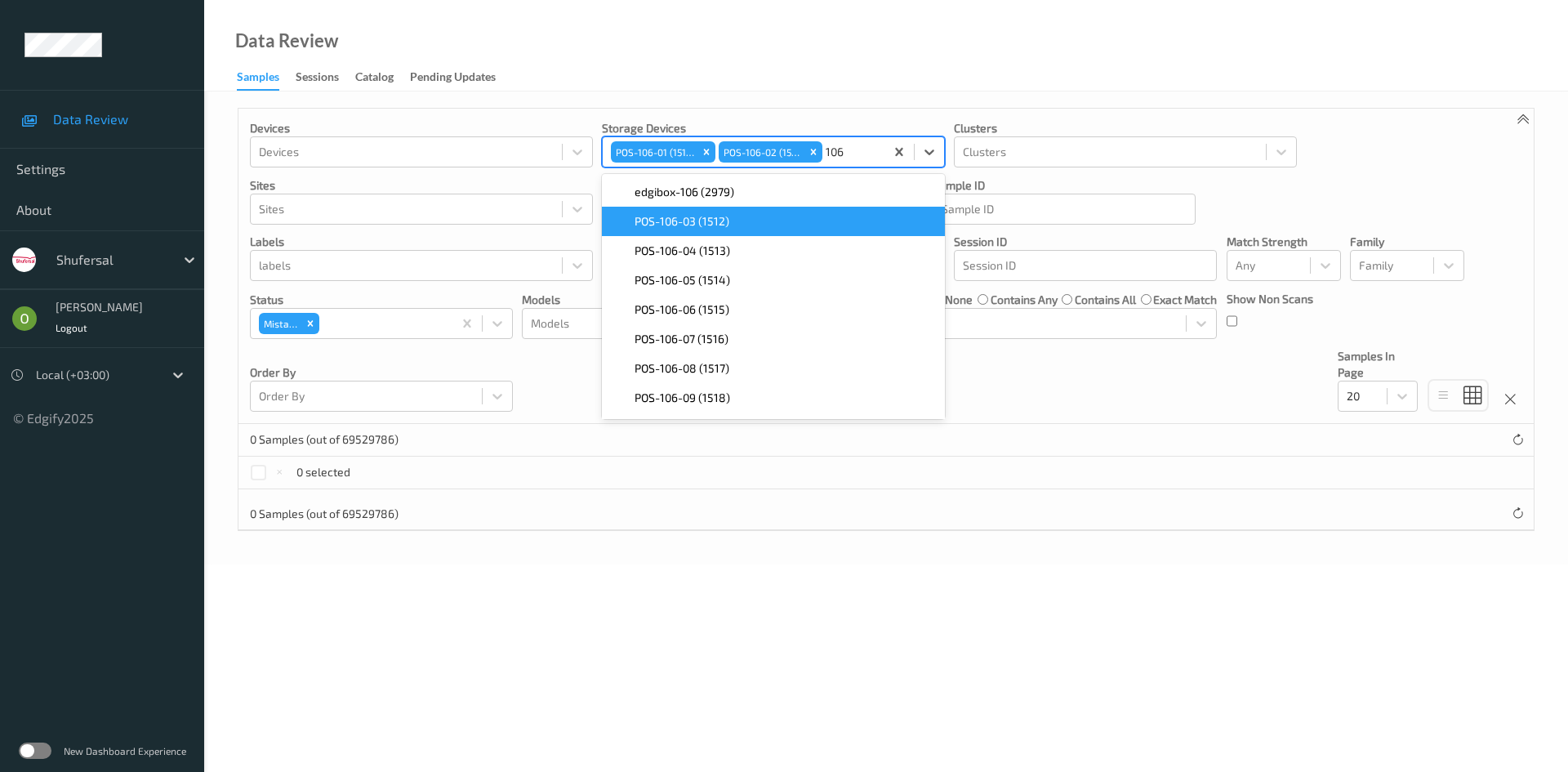
click at [735, 229] on div "POS-106-03 (1512)" at bounding box center [773, 221] width 343 height 29
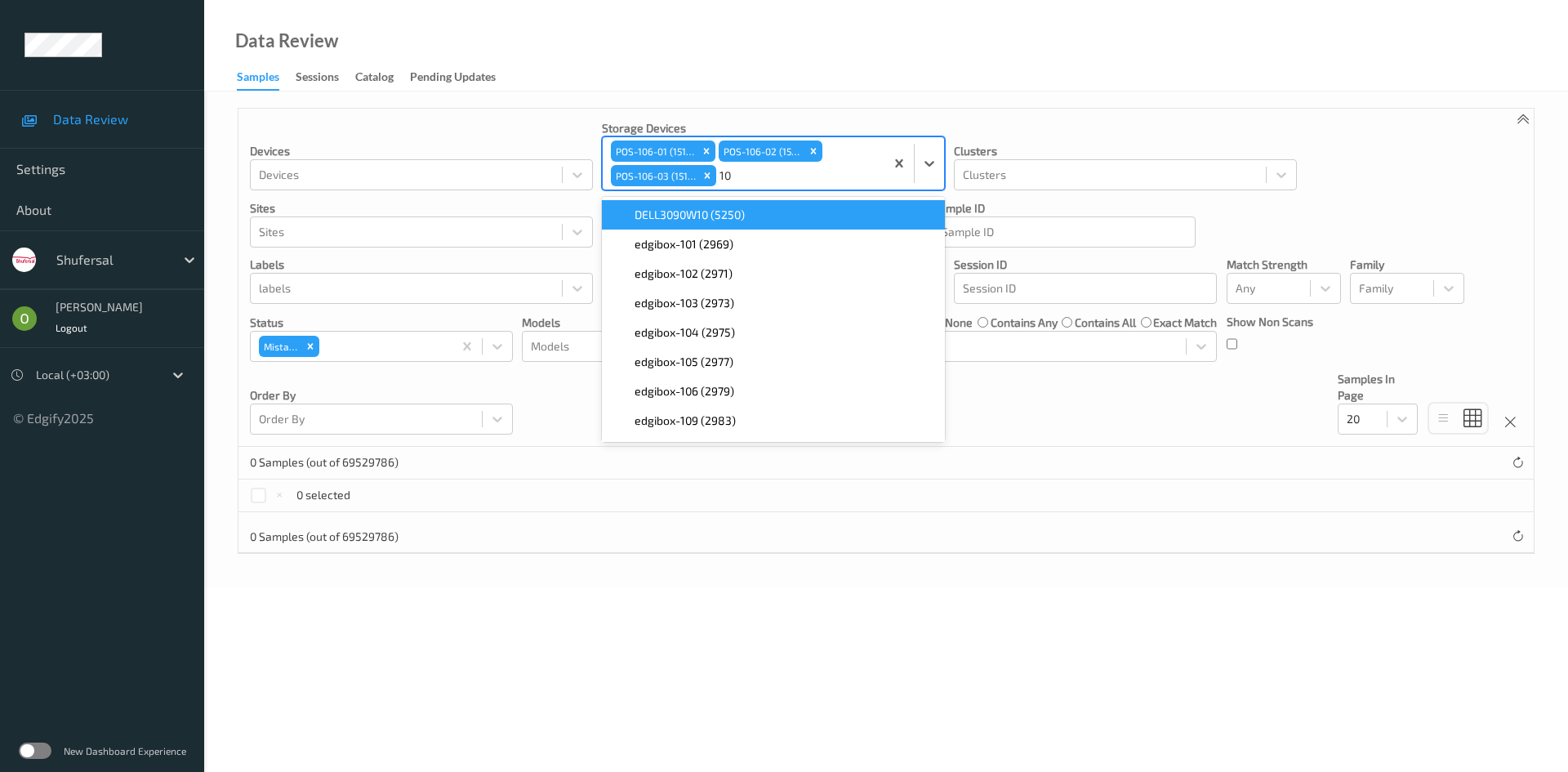
type input "106"
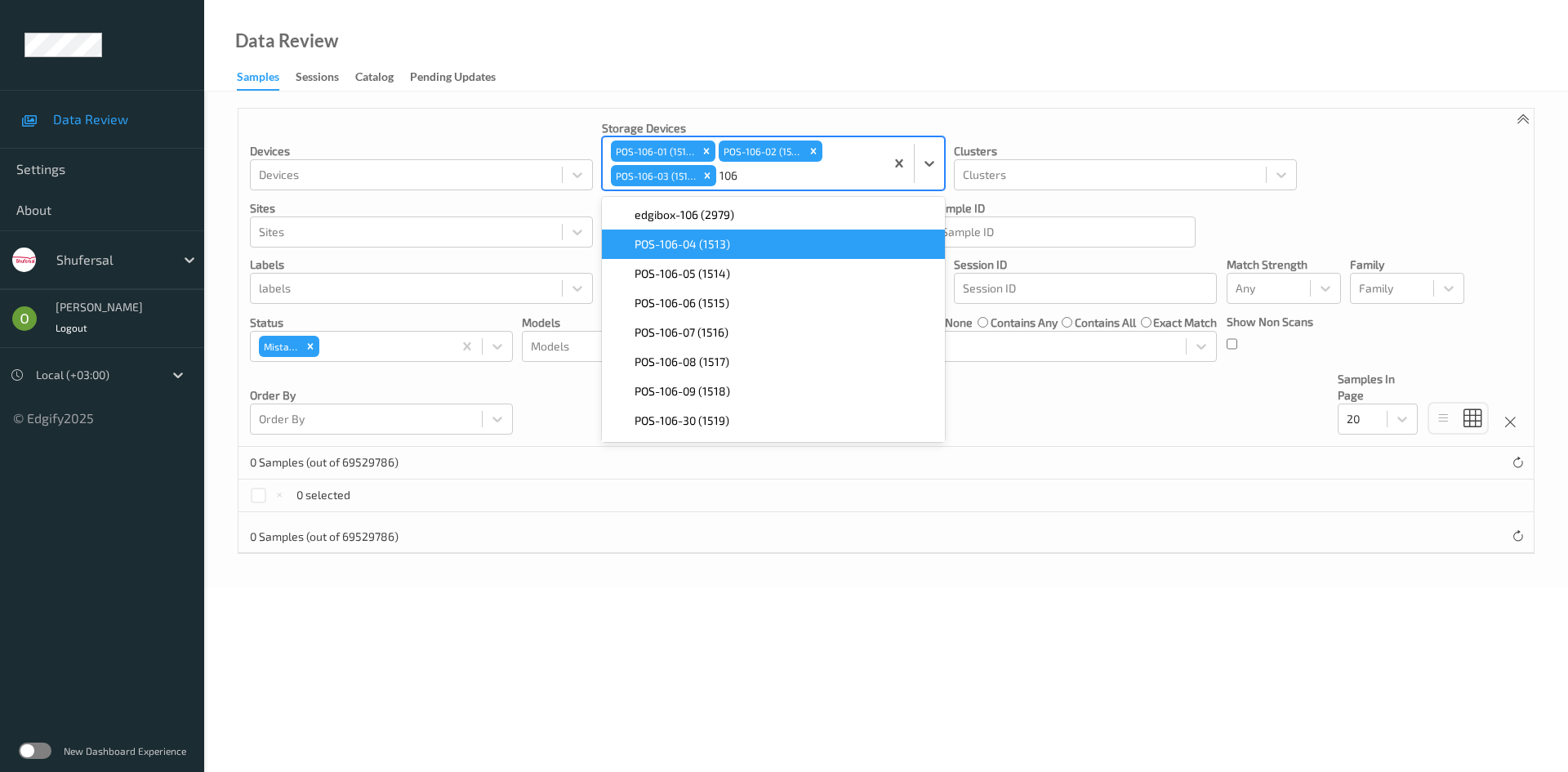
click at [724, 250] on span "POS-106-04 (1513)" at bounding box center [682, 244] width 96 height 16
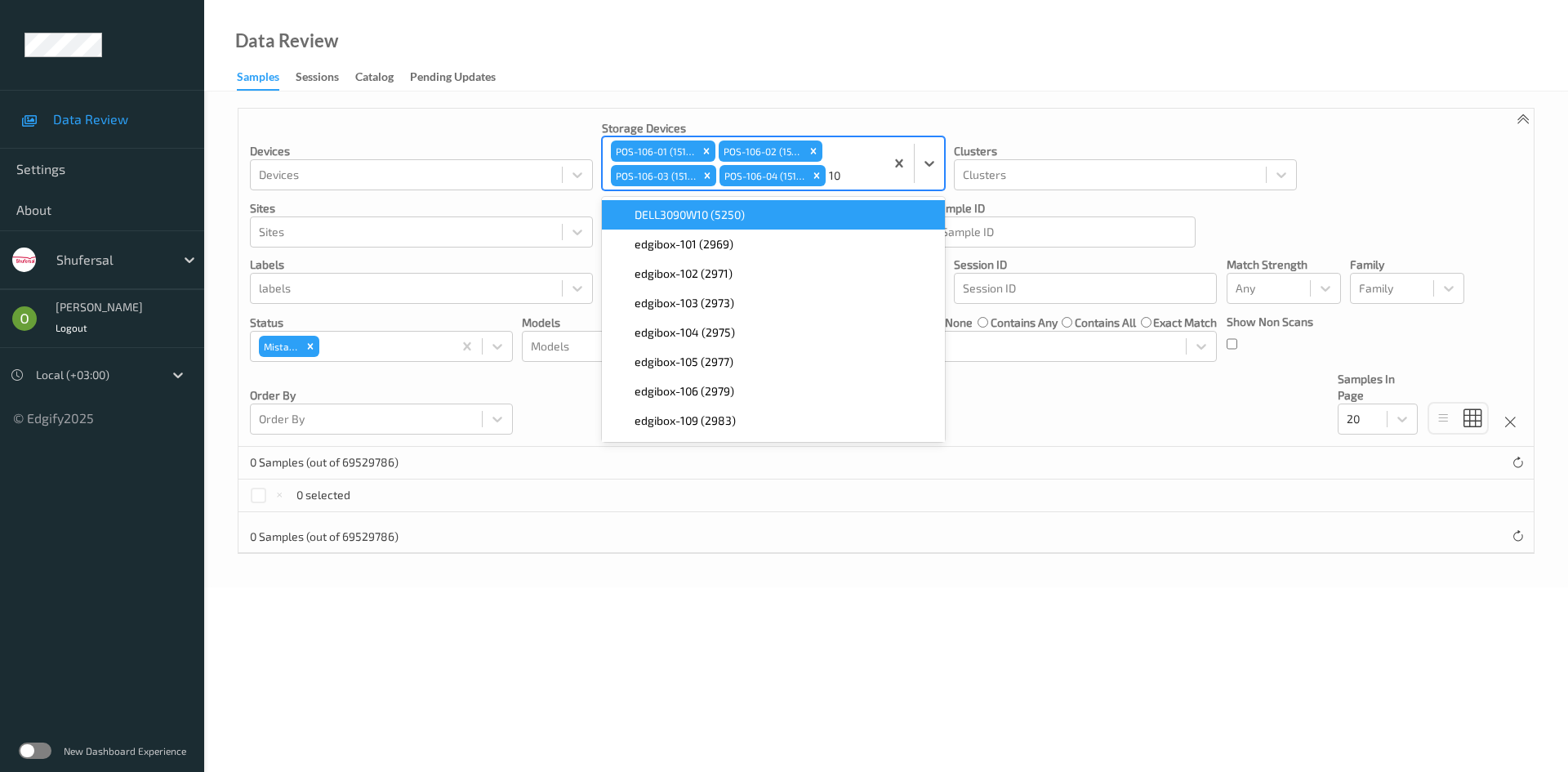
type input "106"
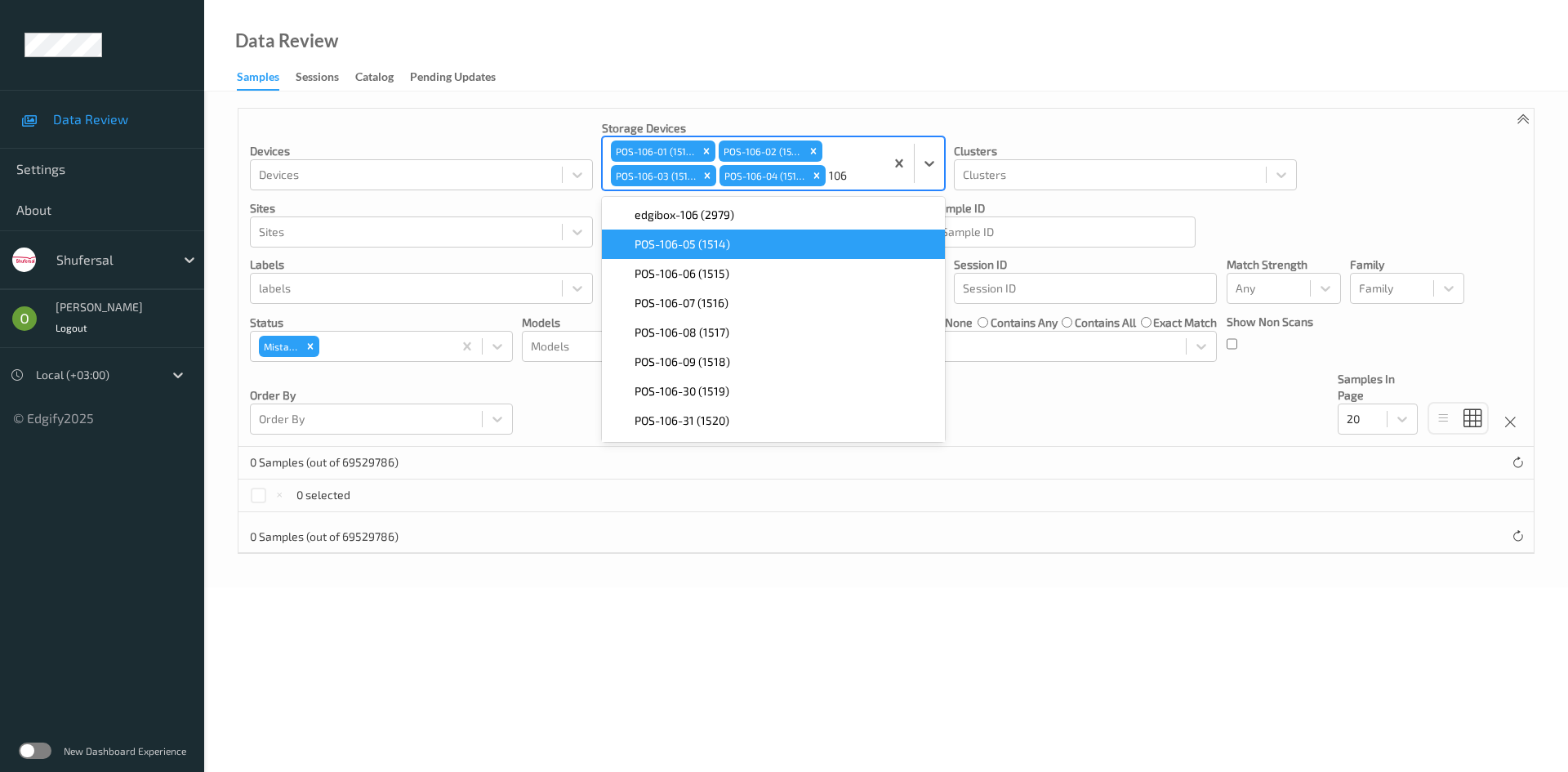
click at [706, 234] on div "POS-106-05 (1514)" at bounding box center [773, 244] width 343 height 29
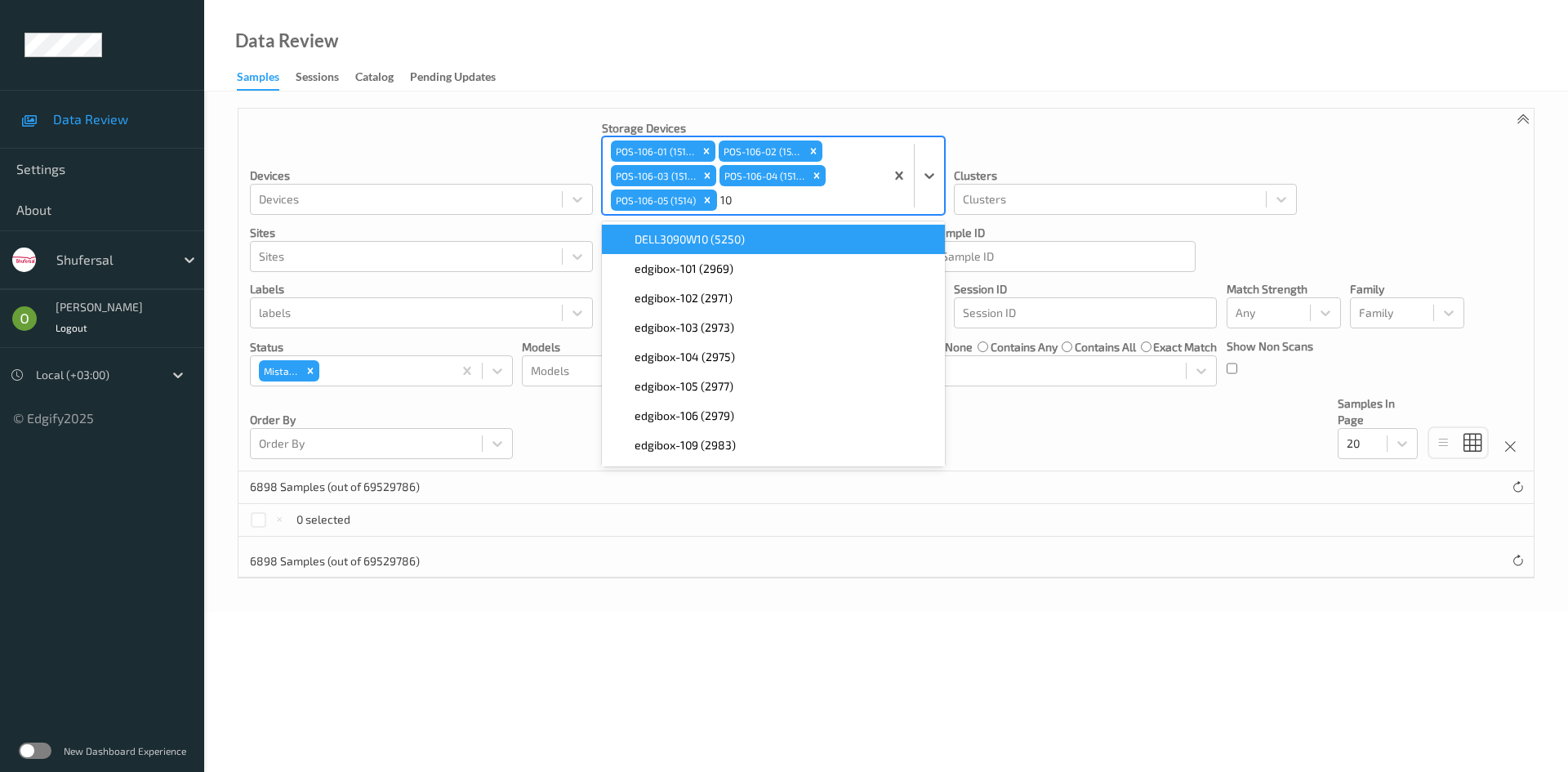
type input "106"
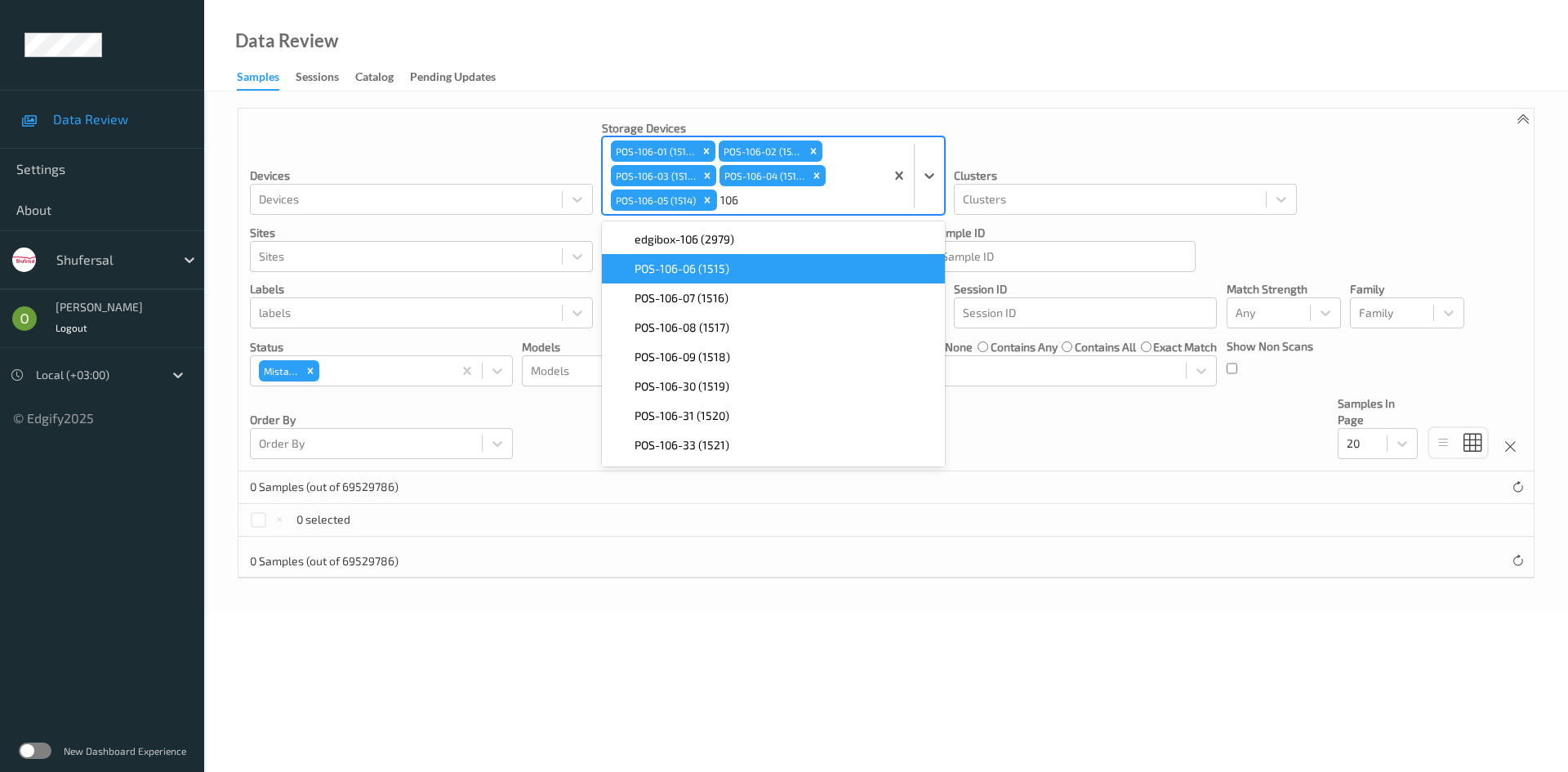
click at [721, 262] on span "POS-106-06 (1515)" at bounding box center [682, 268] width 95 height 16
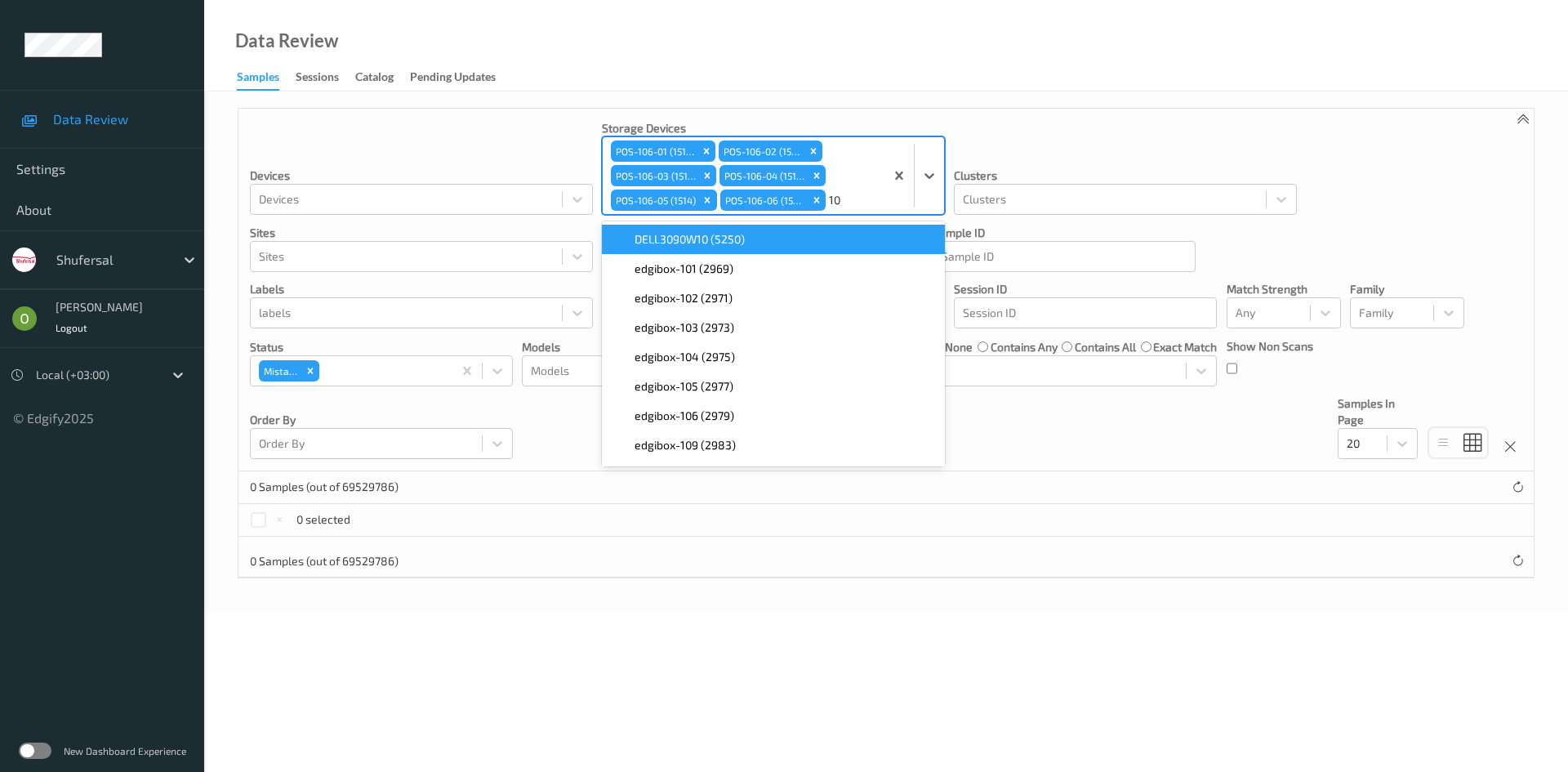
type input "106"
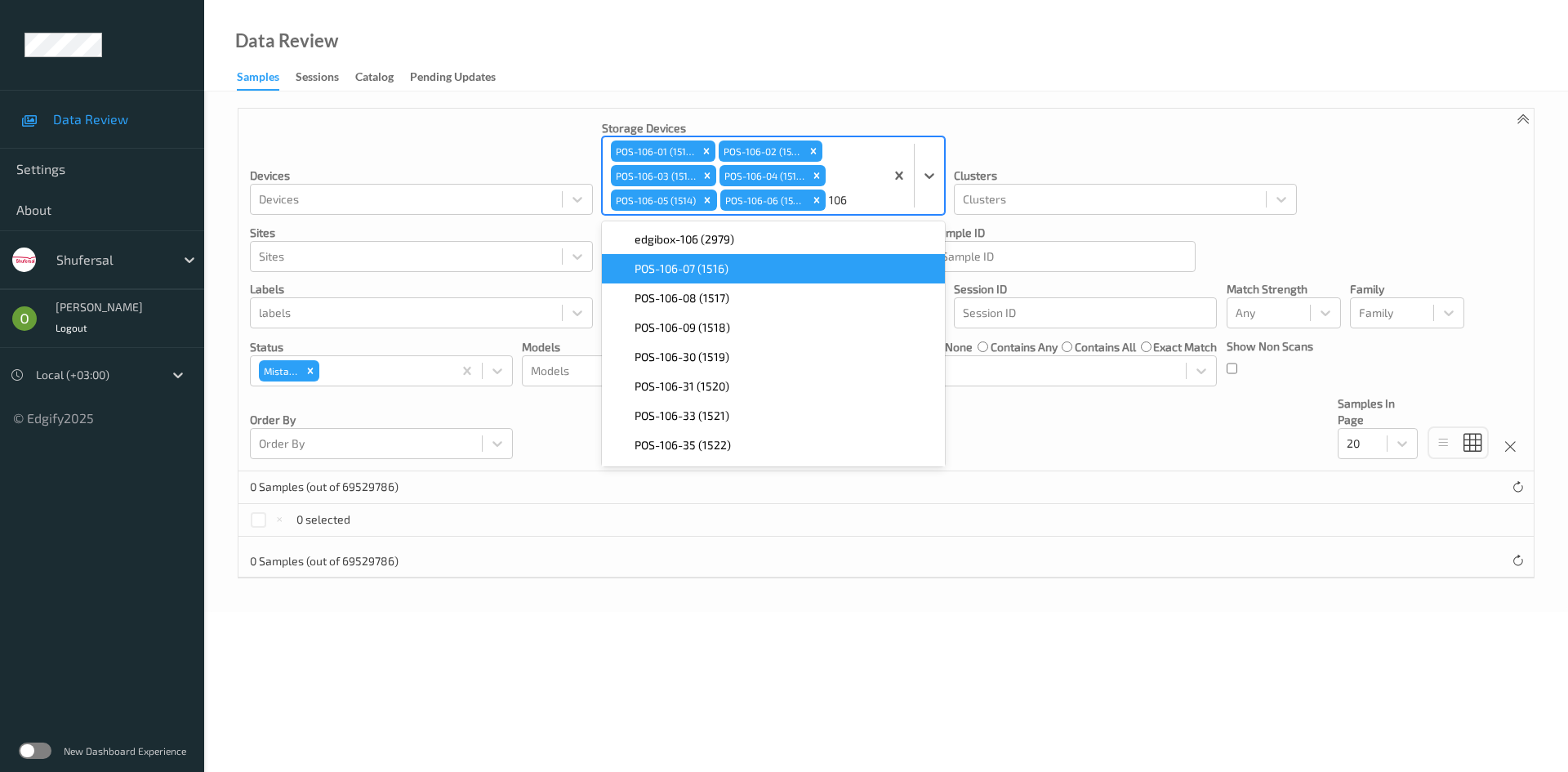
click at [704, 273] on span "POS-106-07 (1516)" at bounding box center [681, 268] width 94 height 16
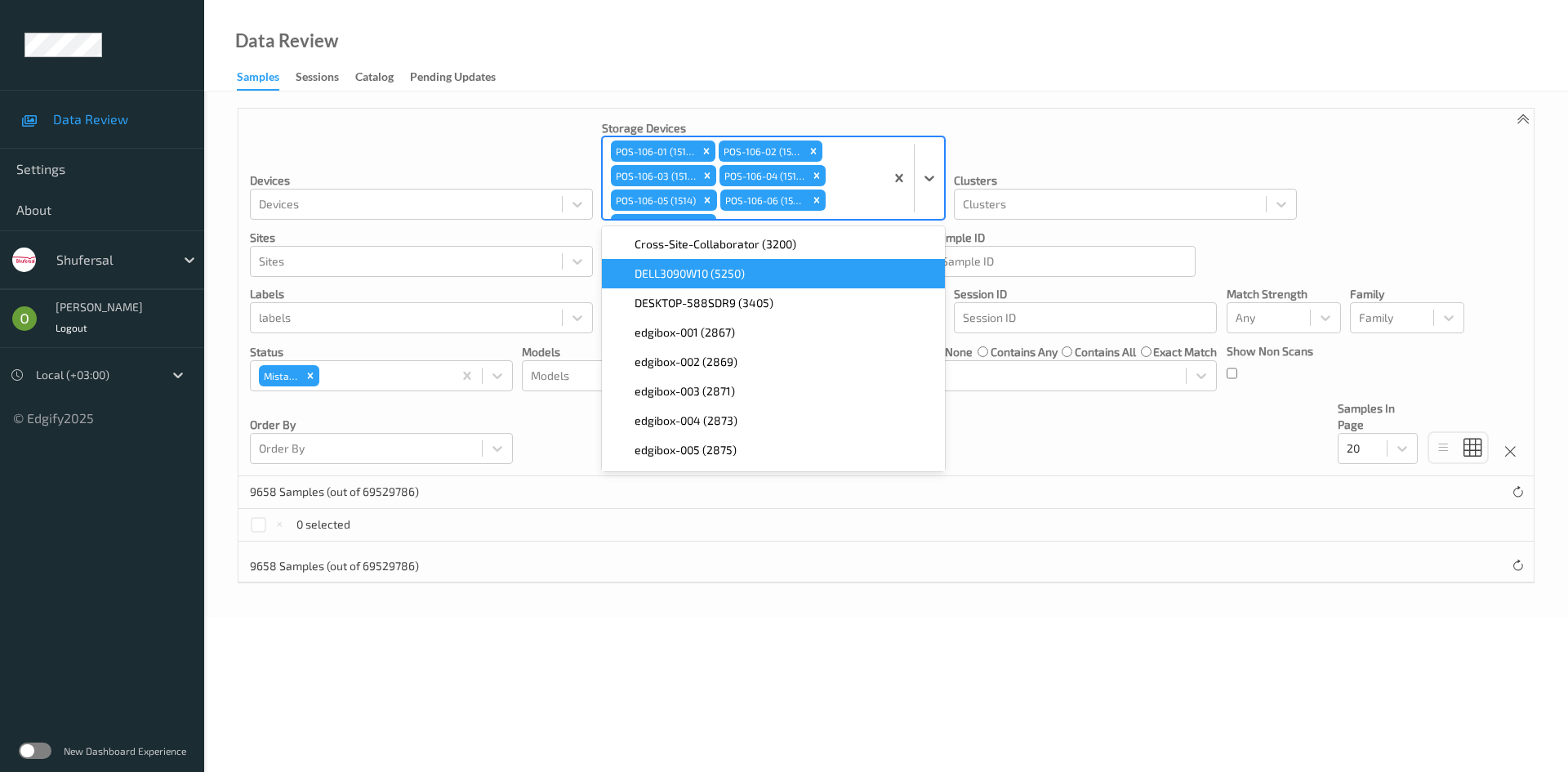
click at [1123, 52] on div "Data Review Samples Sessions Catalog Pending Updates" at bounding box center [886, 46] width 1364 height 92
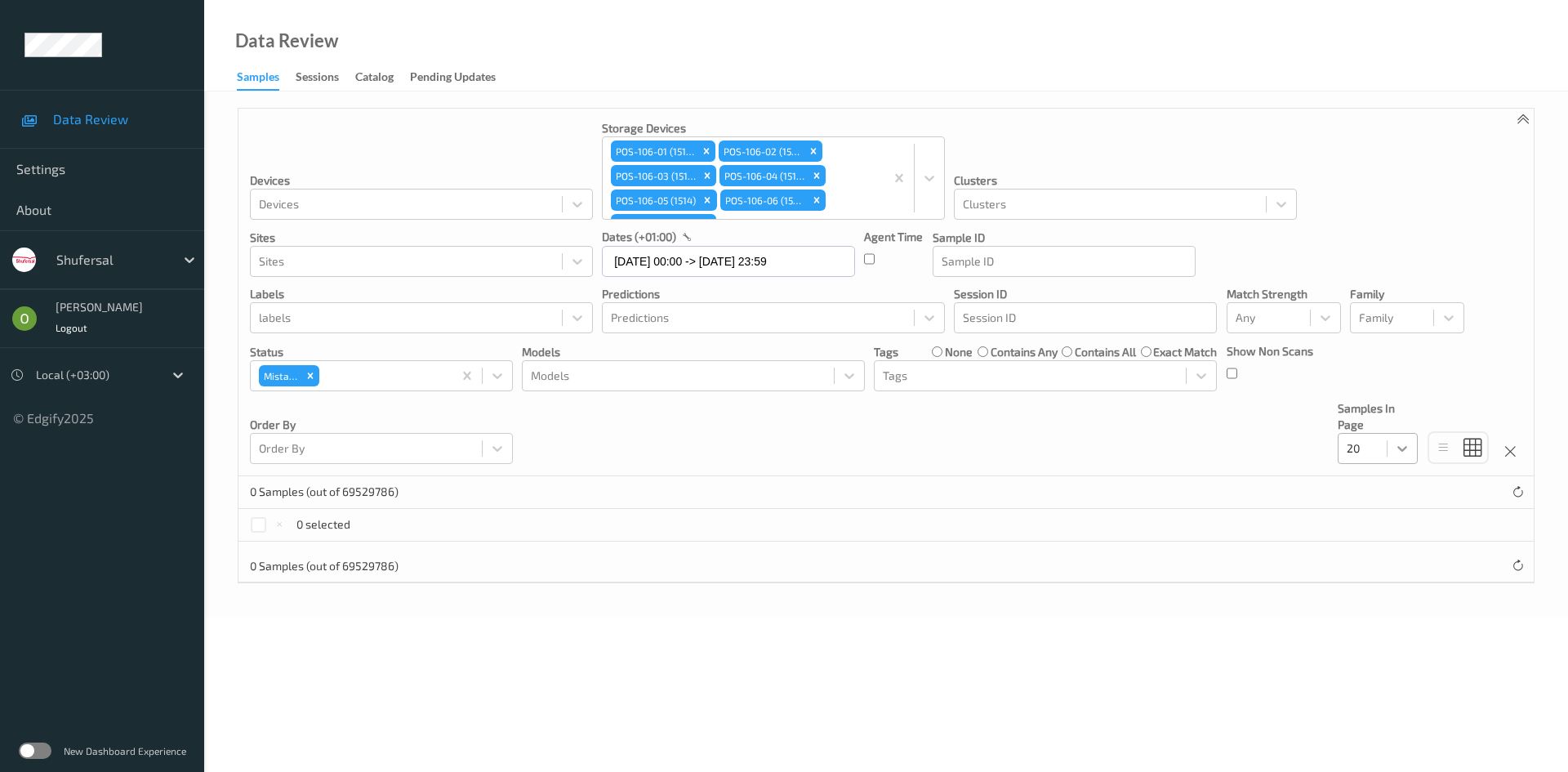
click at [1412, 446] on div at bounding box center [1402, 449] width 29 height 29
click at [1396, 550] on div "50" at bounding box center [1378, 547] width 61 height 16
click at [261, 74] on div "Samples" at bounding box center [258, 80] width 42 height 22
click at [315, 378] on icon "Remove Mistake" at bounding box center [309, 375] width 11 height 11
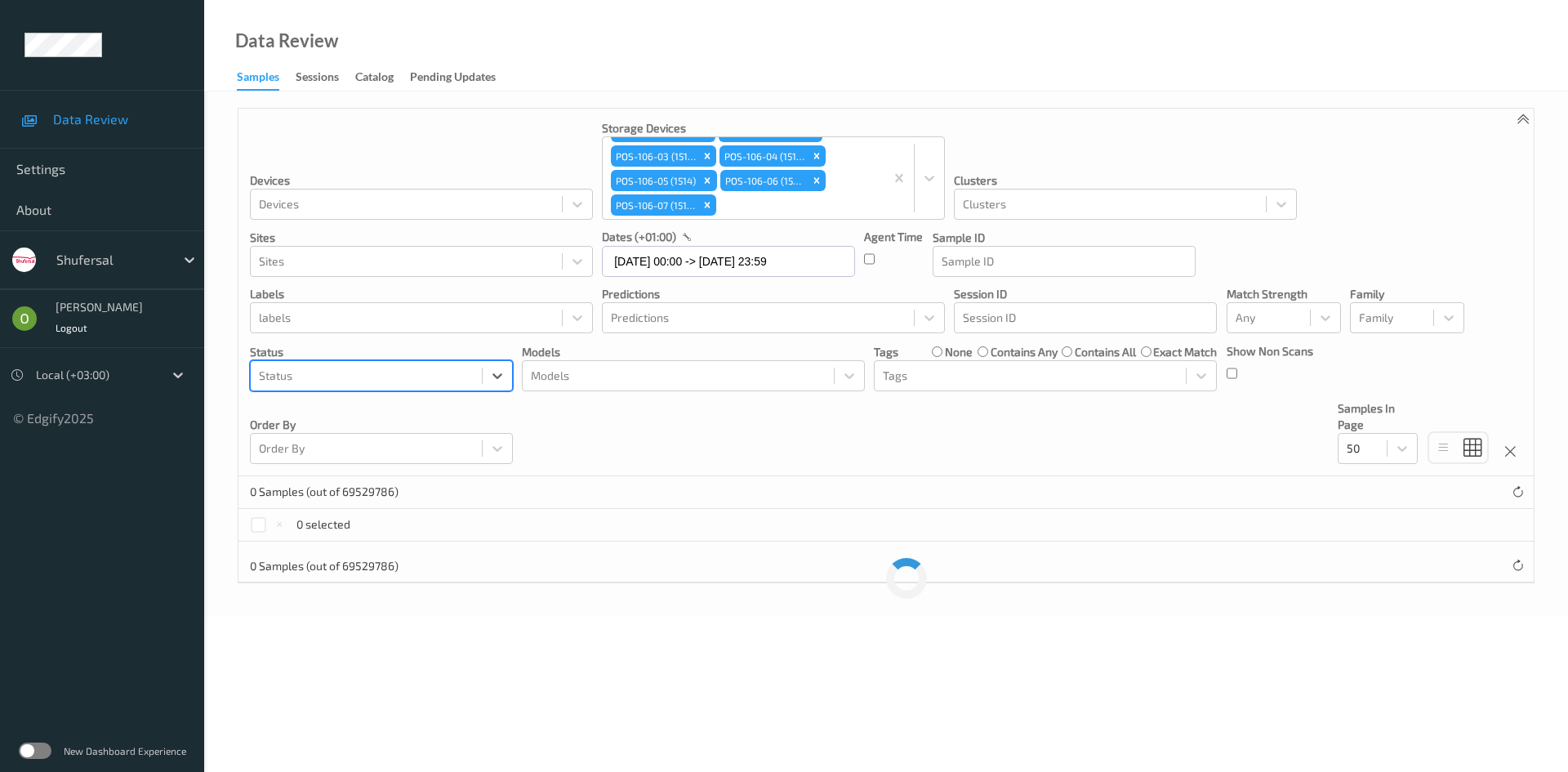
click at [39, 751] on label at bounding box center [35, 750] width 33 height 16
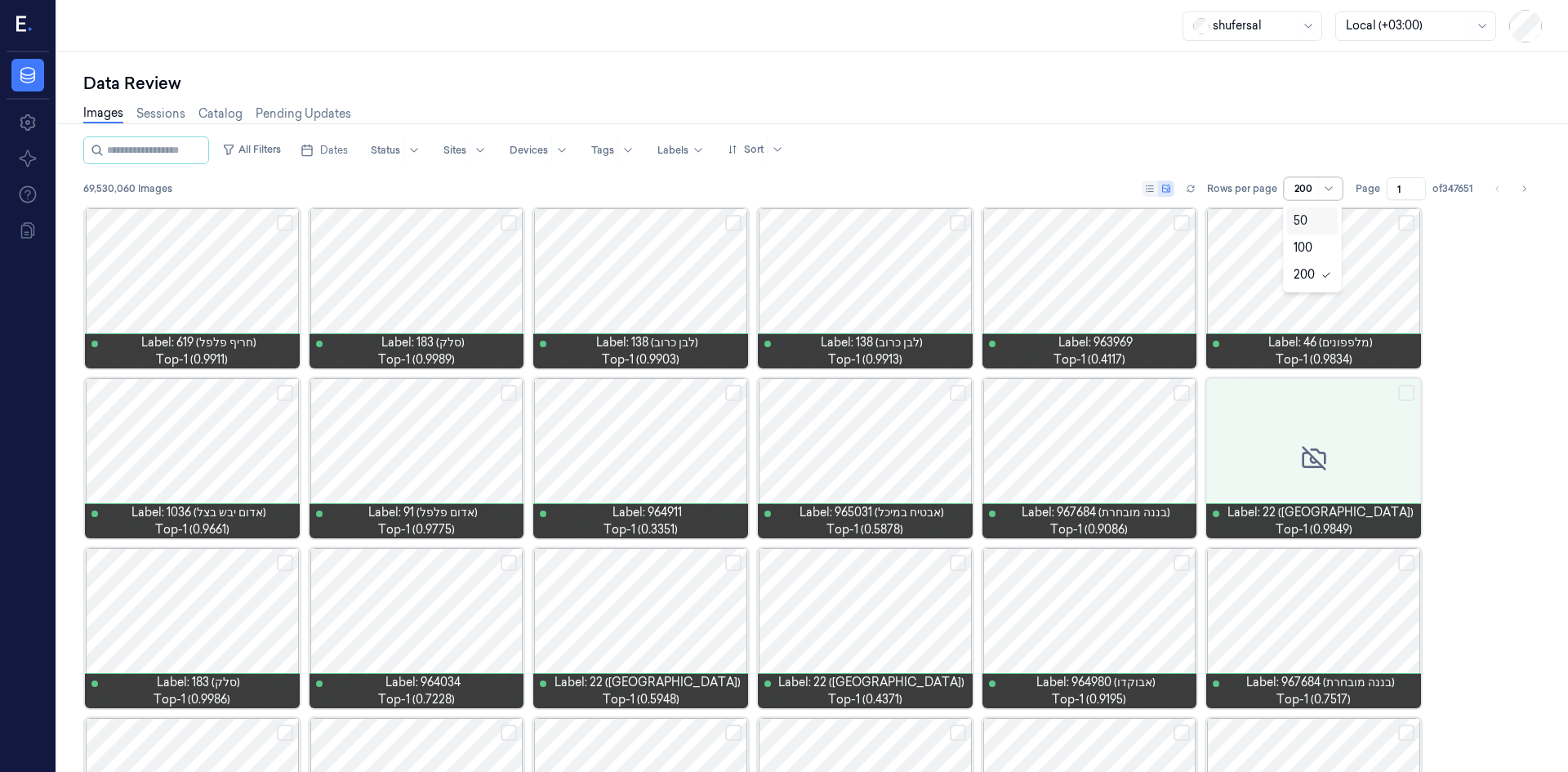
click at [1293, 185] on div "200" at bounding box center [1313, 188] width 59 height 22
click at [1305, 226] on div "50" at bounding box center [1301, 221] width 14 height 17
click at [265, 153] on button "All Filters" at bounding box center [251, 150] width 72 height 26
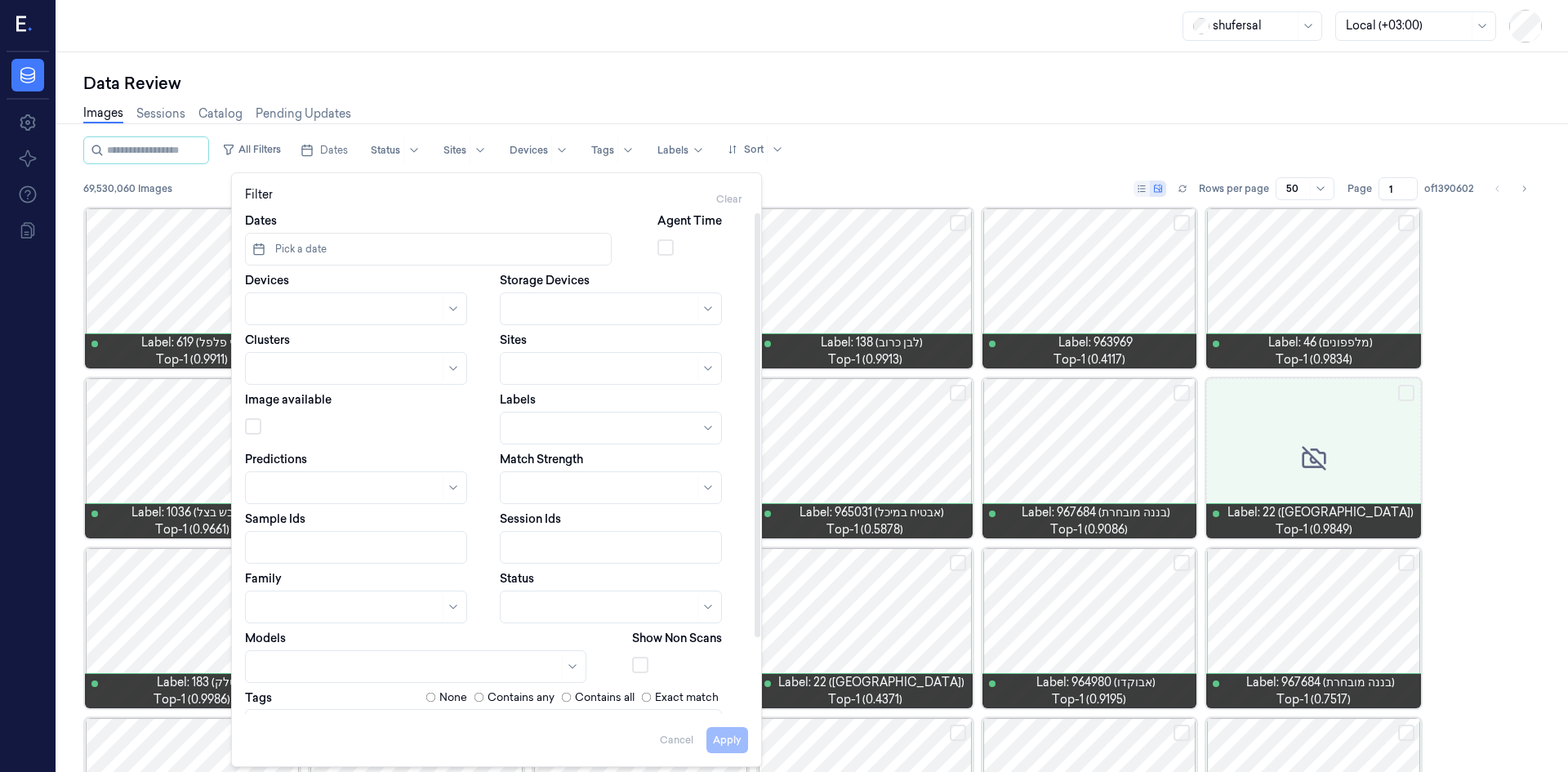
click at [551, 435] on div at bounding box center [604, 429] width 188 height 17
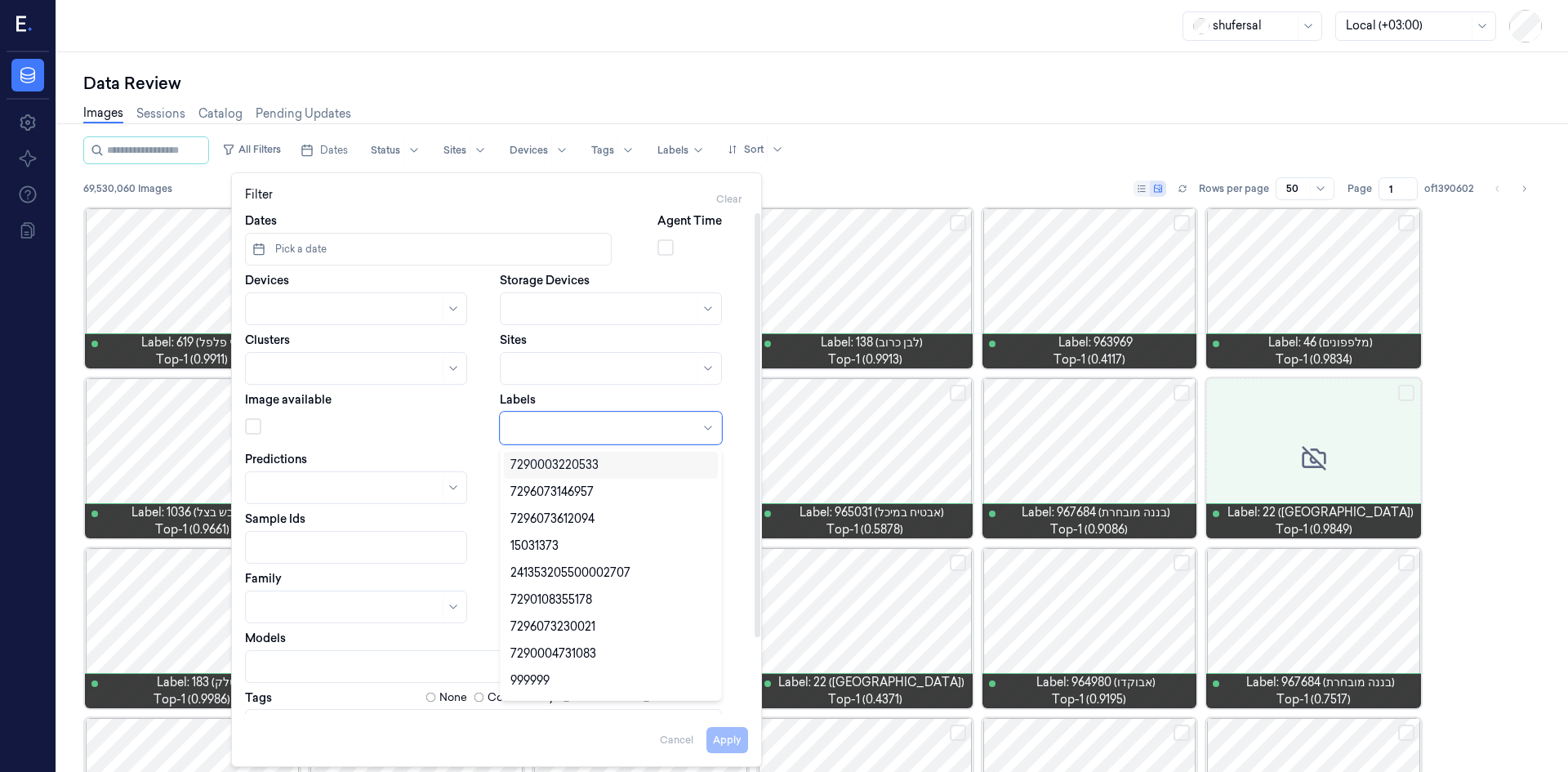
click at [551, 435] on div at bounding box center [604, 429] width 188 height 17
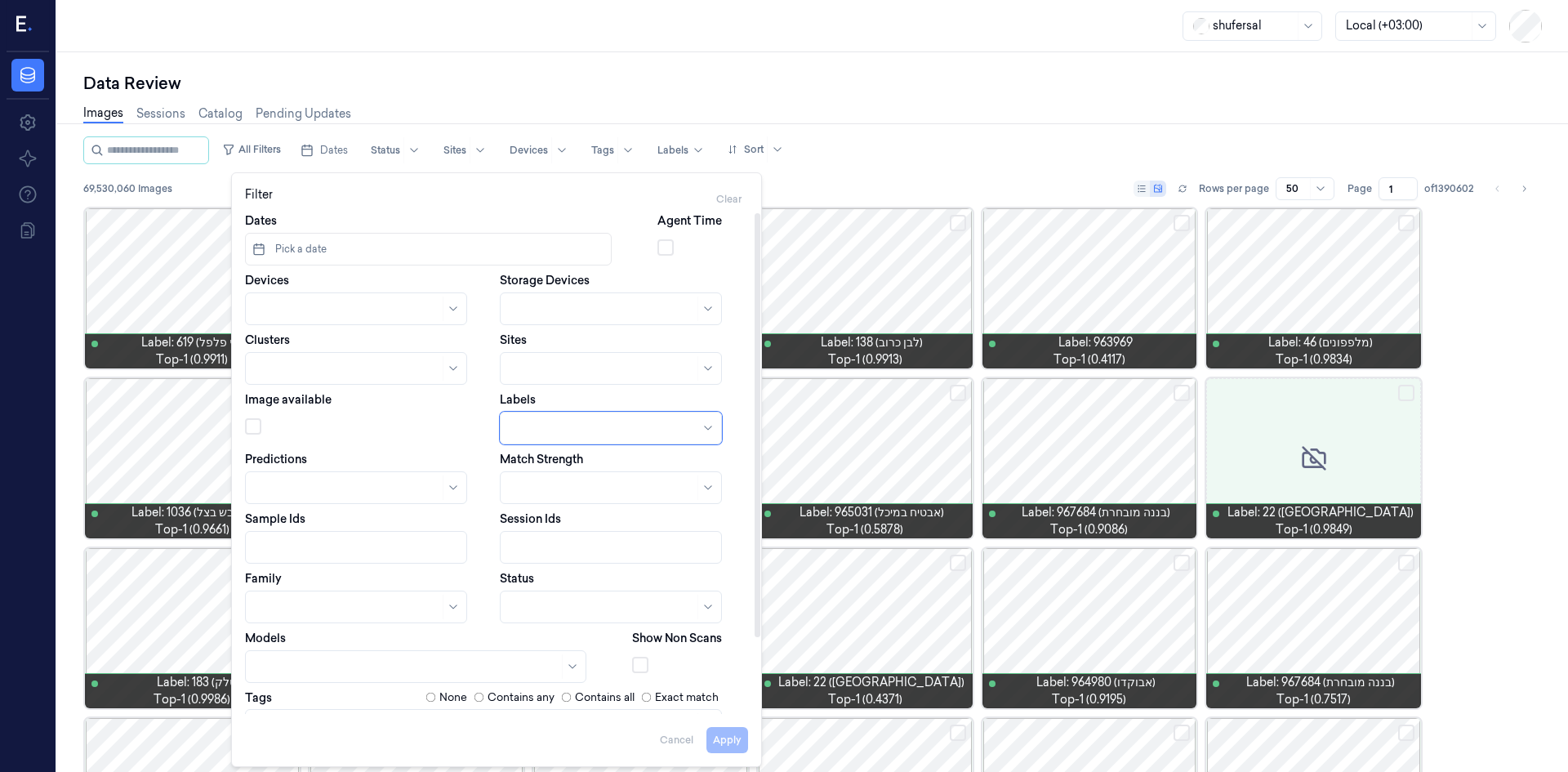
click at [335, 305] on div at bounding box center [347, 309] width 184 height 17
click at [335, 305] on div at bounding box center [338, 309] width 164 height 17
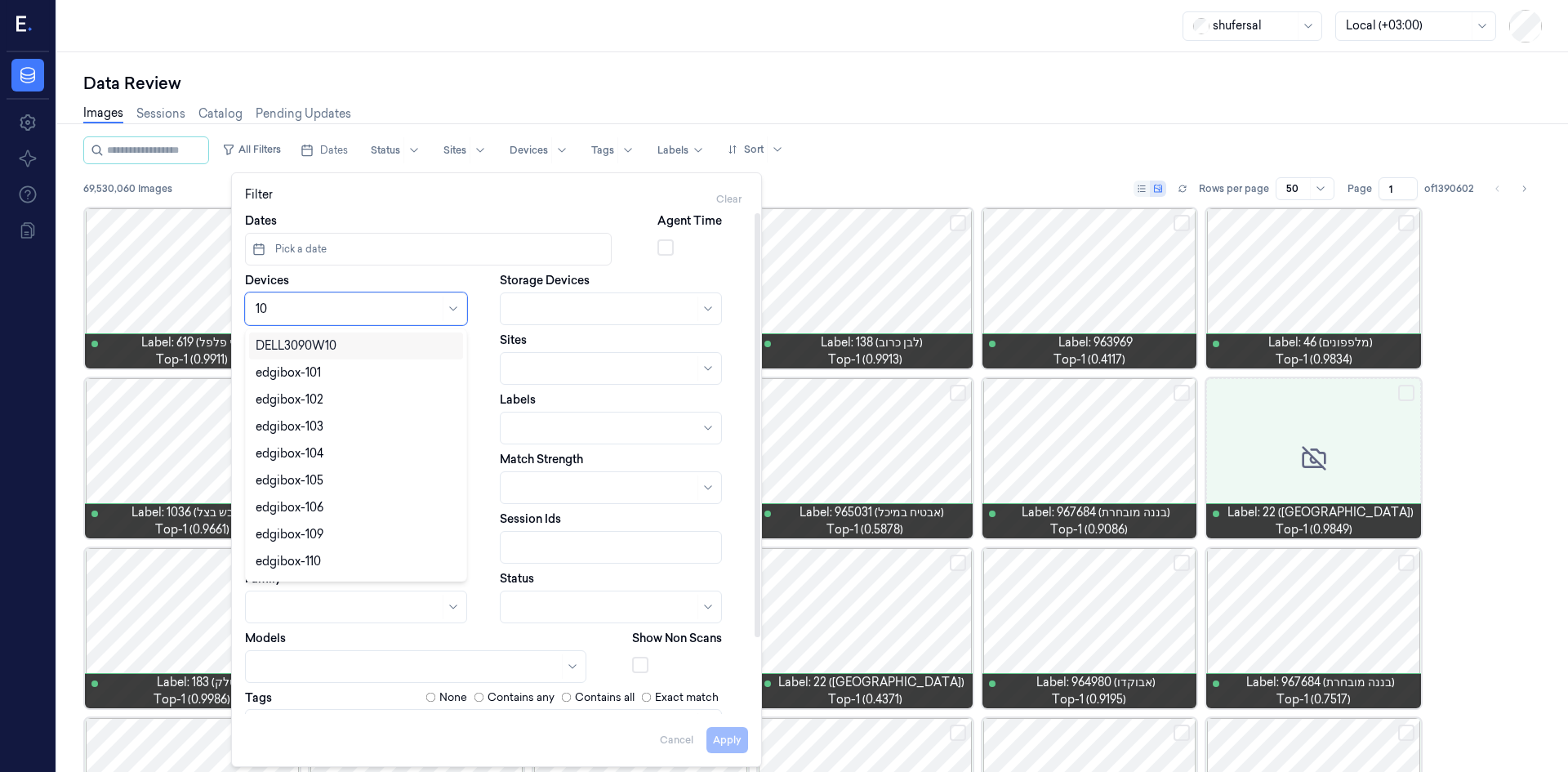
type input "106"
click at [306, 373] on div "POS-106-01" at bounding box center [288, 373] width 64 height 17
type input "106"
click at [300, 381] on div "POS-106-02" at bounding box center [356, 373] width 214 height 27
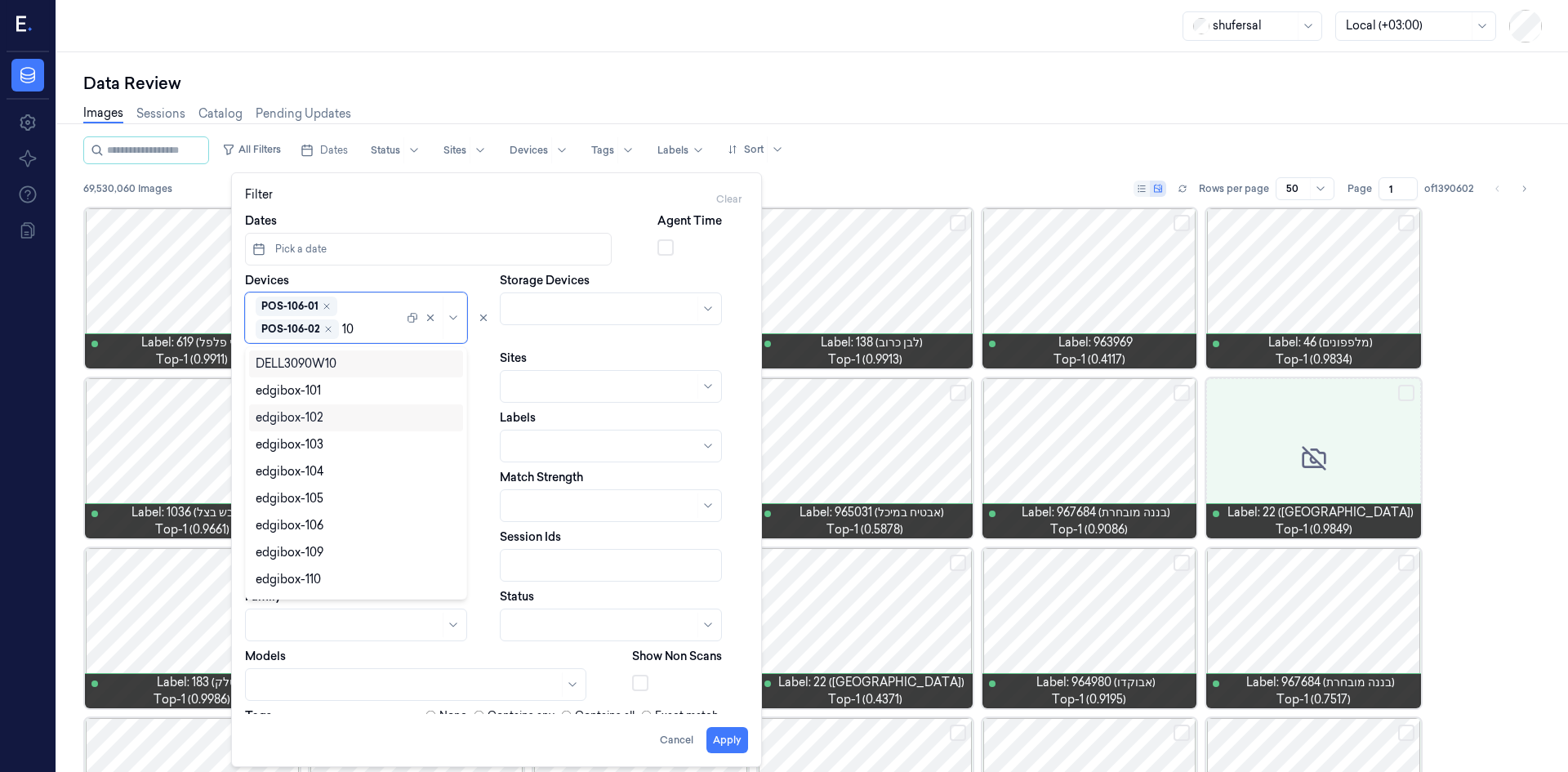
type input "106"
click at [318, 390] on div "POS-106-03" at bounding box center [289, 391] width 67 height 17
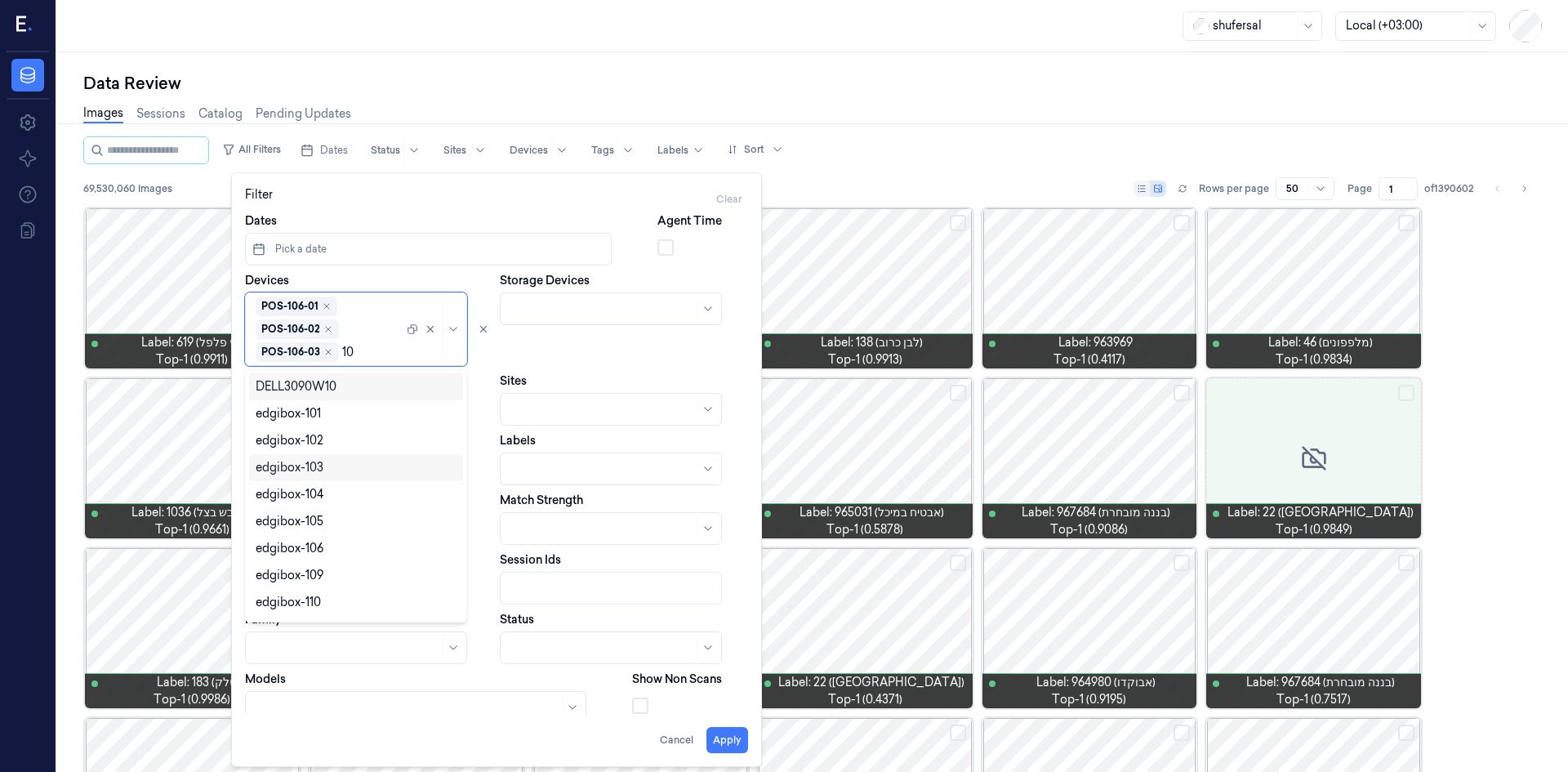
type input "106"
click at [315, 410] on div "POS-106-04" at bounding box center [289, 414] width 67 height 17
type input "106"
click at [313, 412] on div "POS-106-05" at bounding box center [289, 414] width 67 height 17
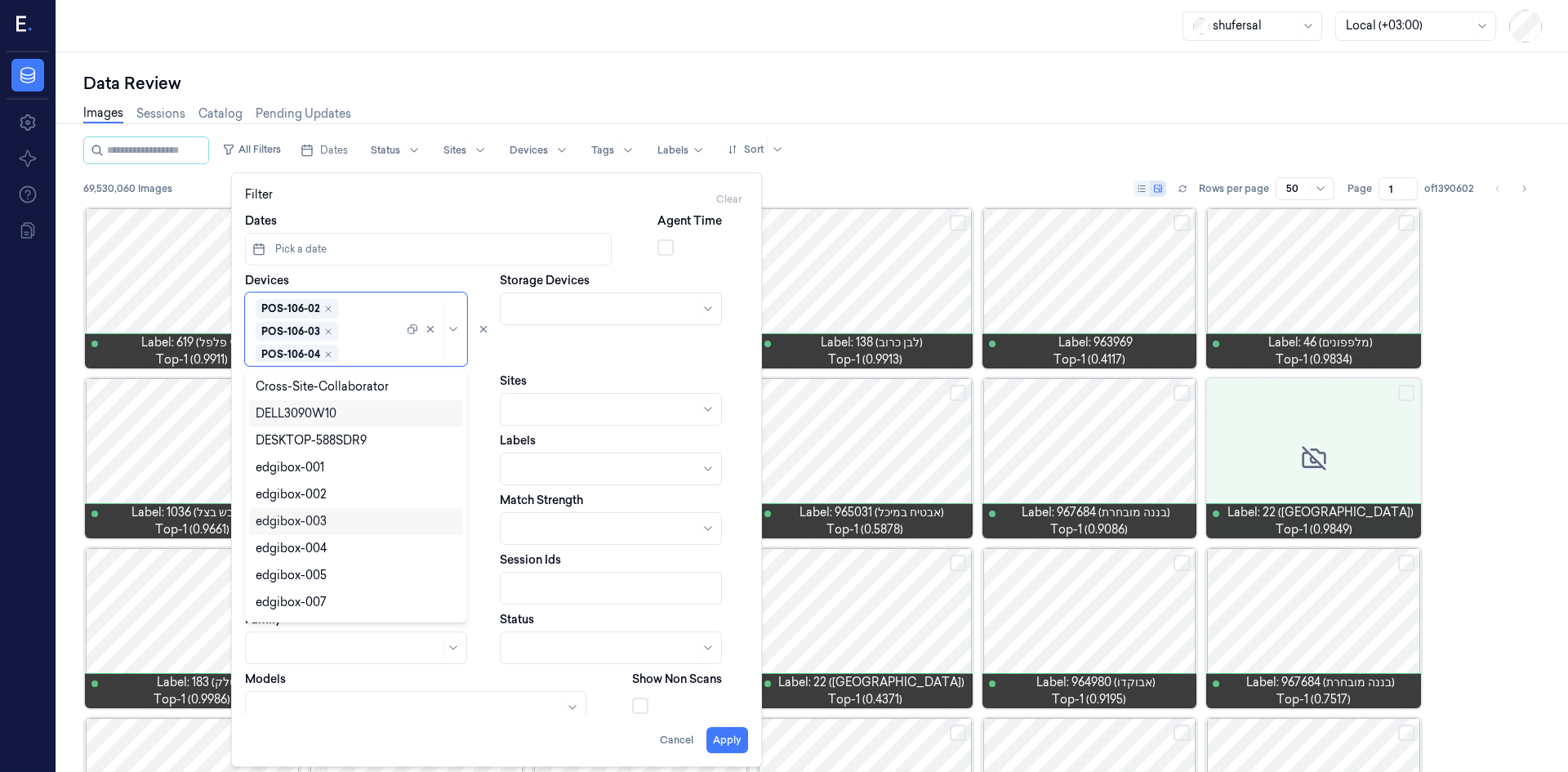
scroll to position [43, 0]
type input "106"
click at [316, 412] on div "POS-106-06" at bounding box center [289, 414] width 67 height 17
type input "106"
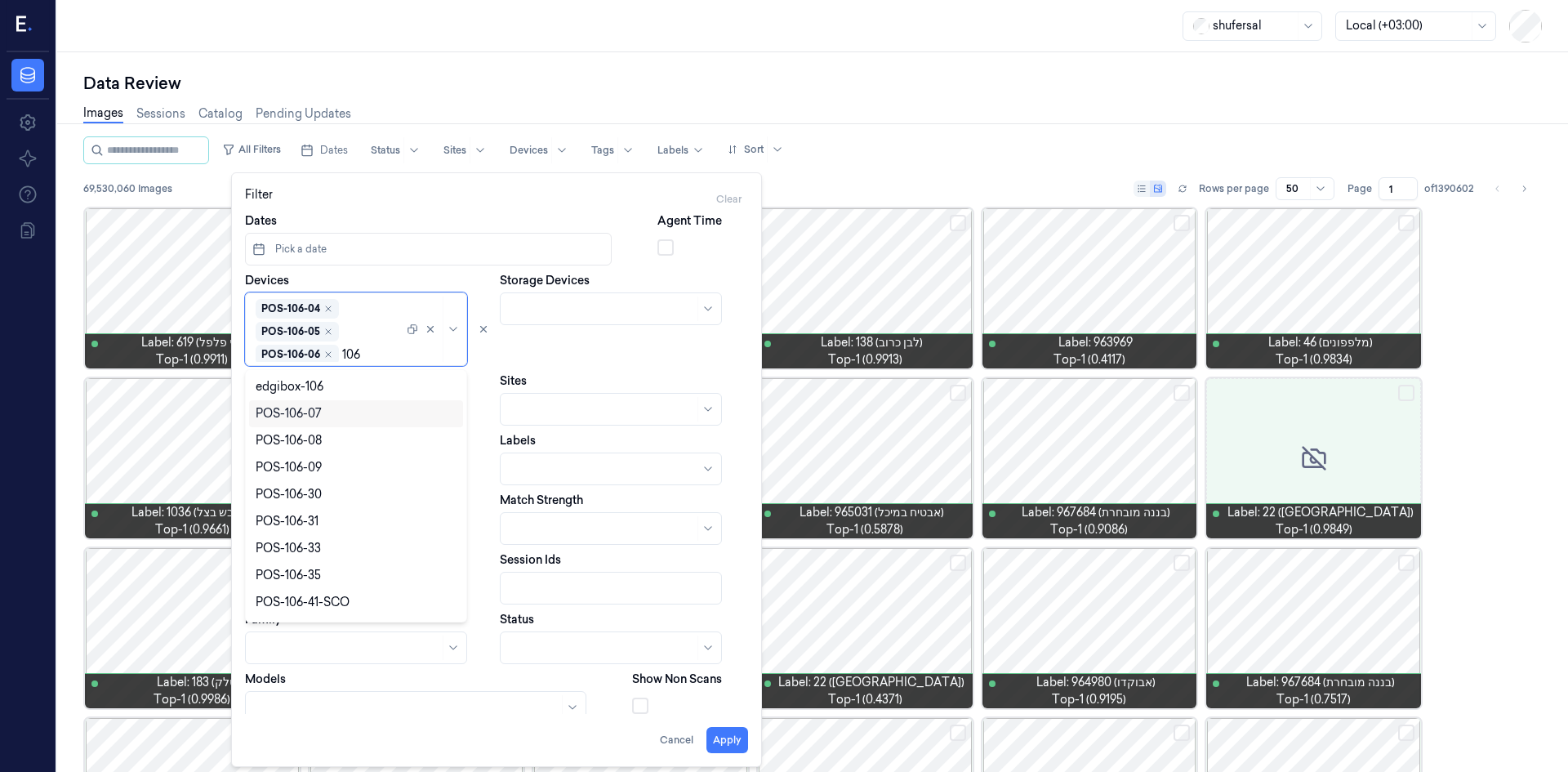
click at [311, 415] on div "POS-106-07" at bounding box center [289, 414] width 67 height 17
type input "1"
click at [383, 246] on button "Pick a date" at bounding box center [428, 249] width 367 height 33
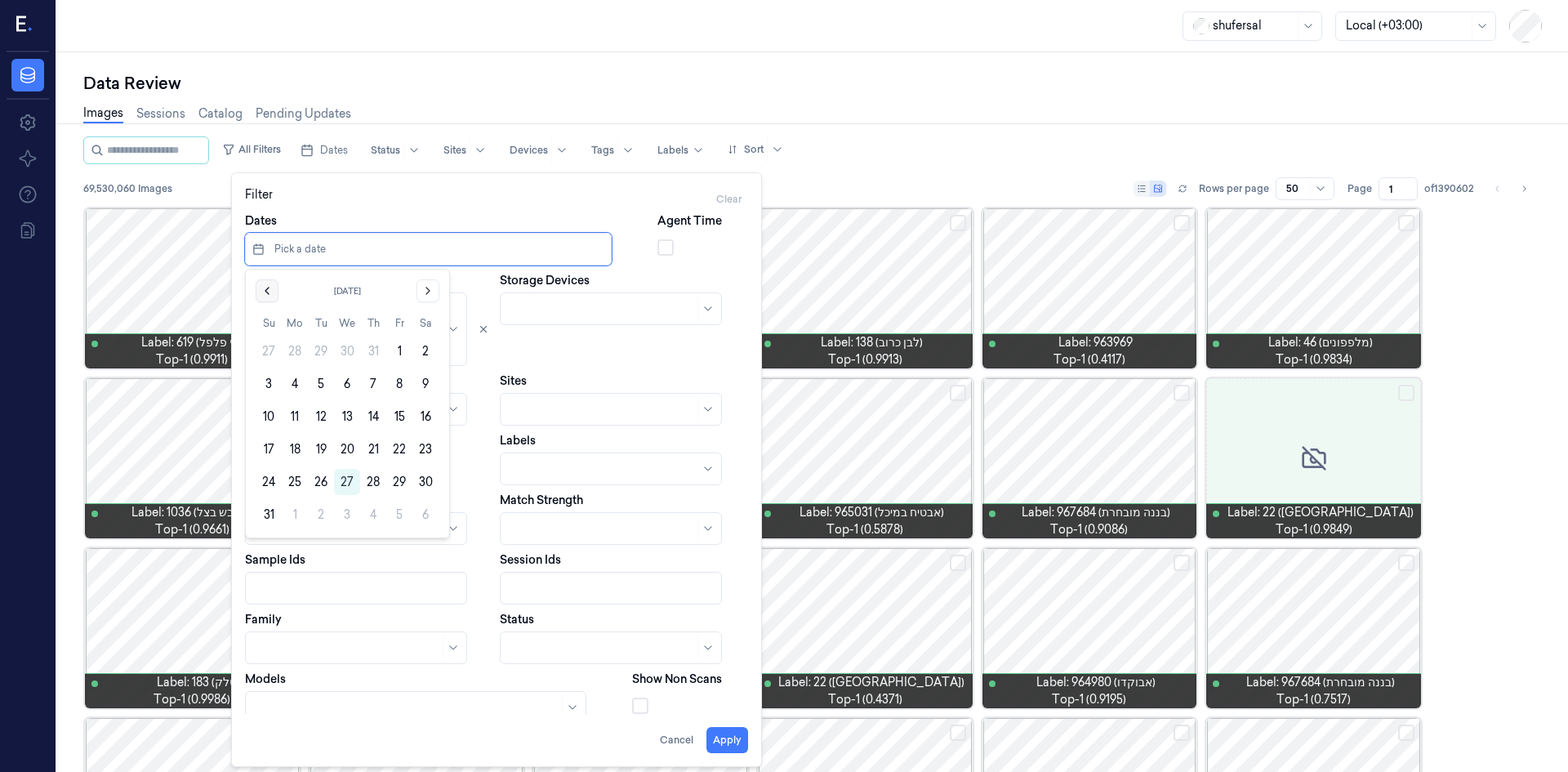
click at [265, 297] on button "Go to the Previous Month" at bounding box center [267, 290] width 22 height 22
click at [319, 349] on button "1" at bounding box center [321, 351] width 26 height 26
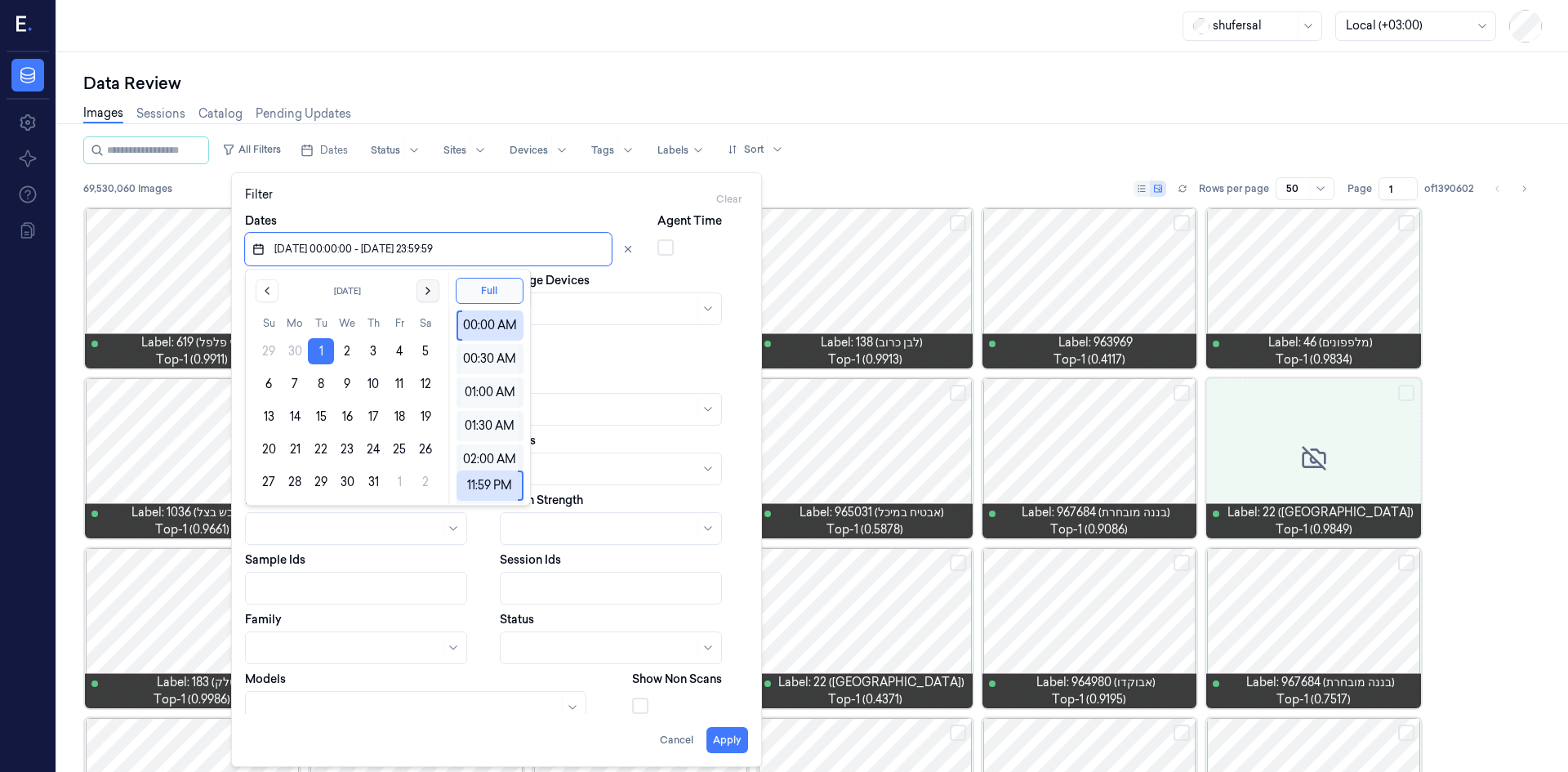
click at [425, 288] on icon "Go to the Next Month" at bounding box center [428, 290] width 13 height 13
click at [270, 507] on button "31" at bounding box center [269, 514] width 26 height 26
type input "01/07/2025 00:00:00 - 31/08/2025 23:59:59"
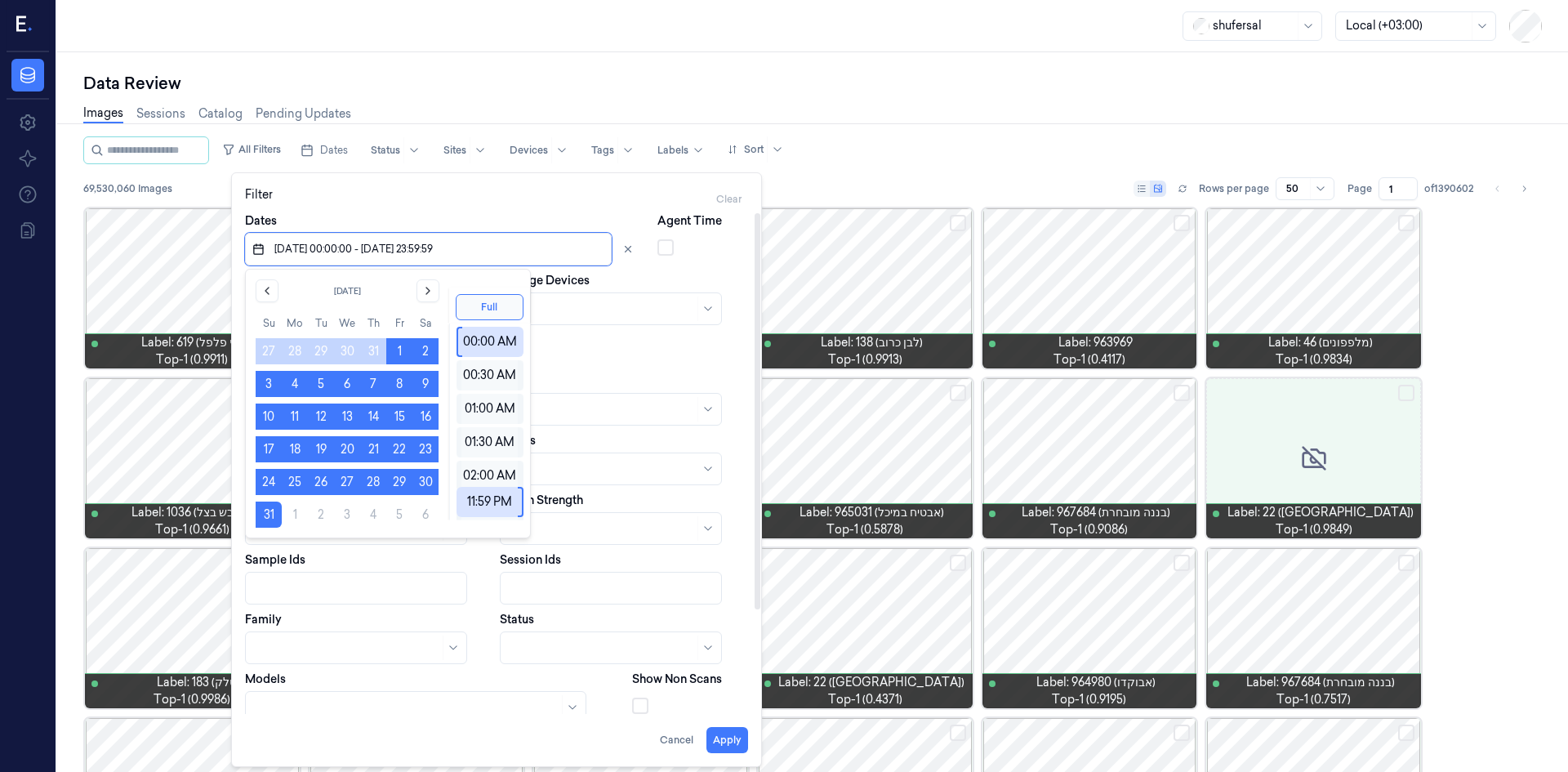
click at [488, 200] on div "Filter Clear" at bounding box center [496, 199] width 503 height 26
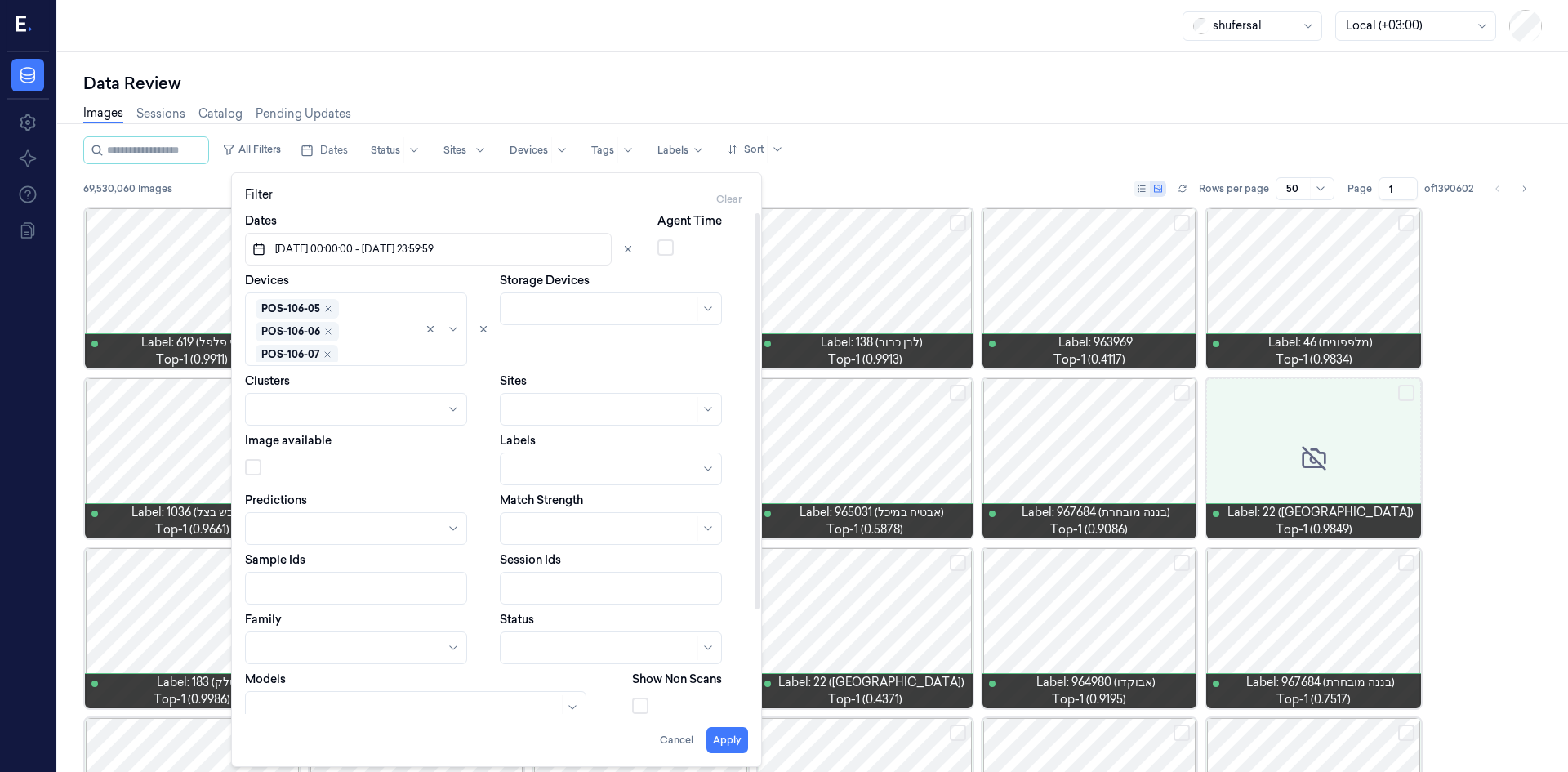
click at [532, 634] on body "Data Settings About Support Documentation shufersal Local (+03:00) Data Review …" at bounding box center [784, 386] width 1568 height 772
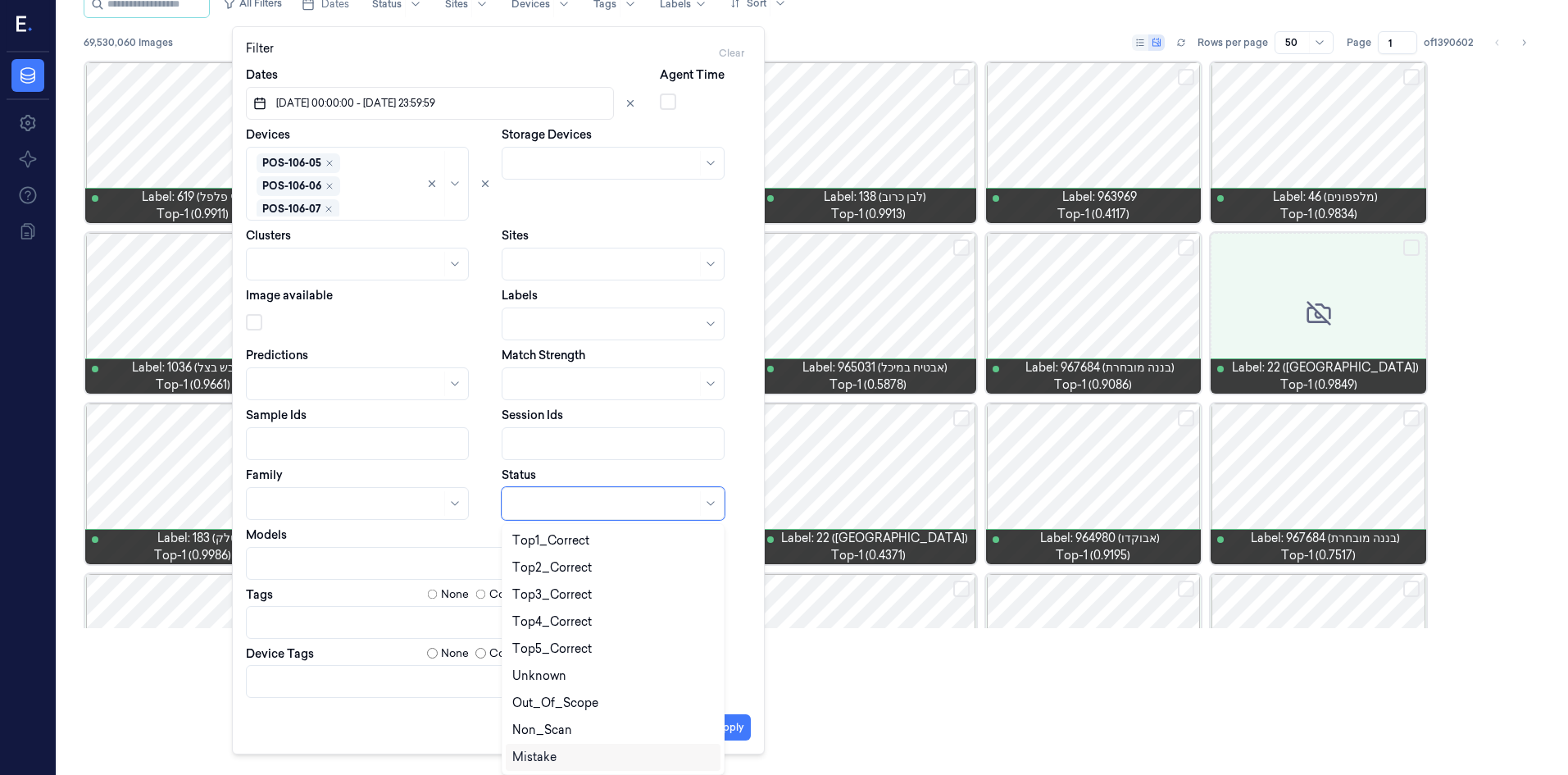
click at [548, 748] on div "Mistake" at bounding box center [613, 757] width 215 height 27
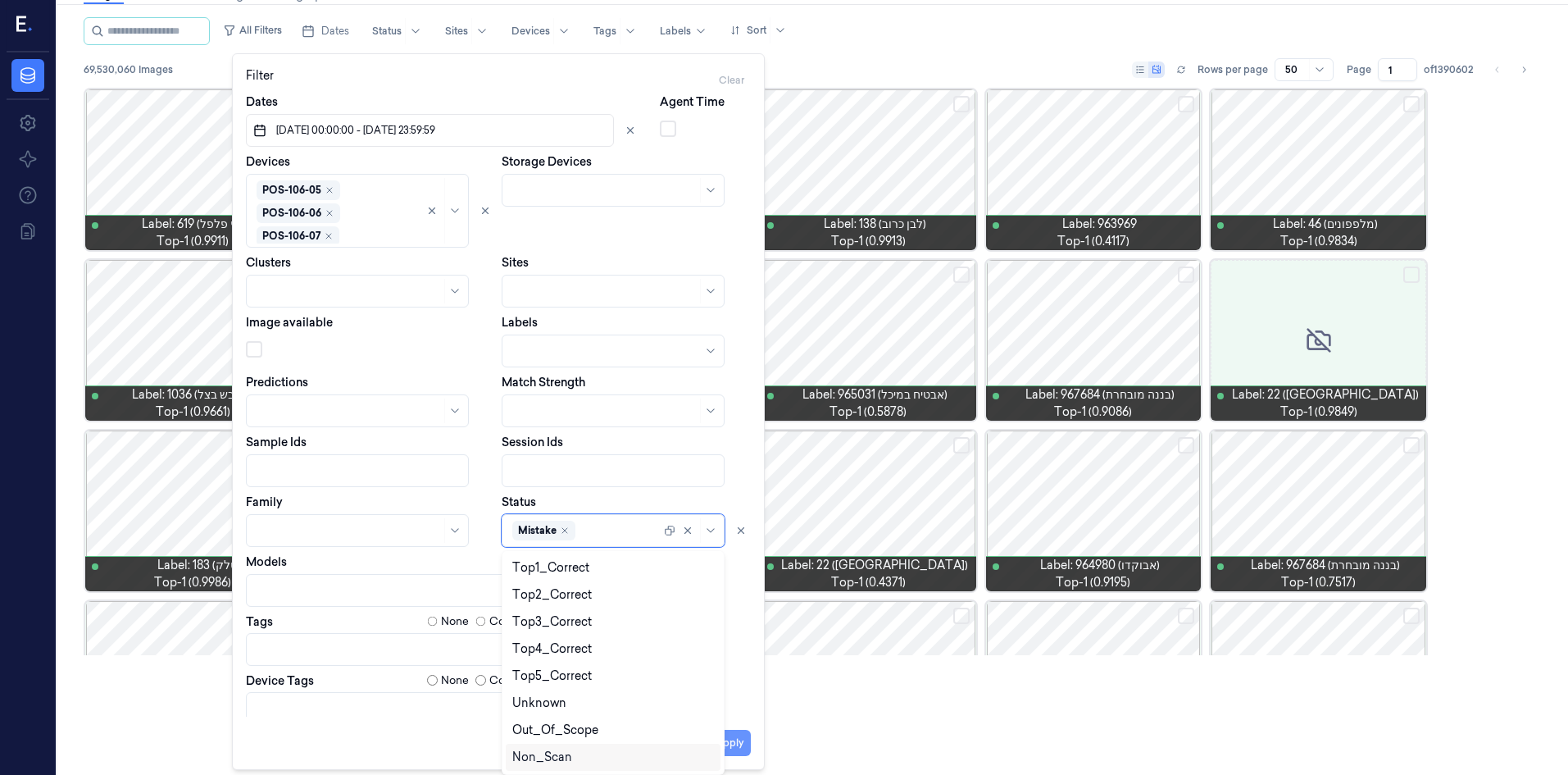
click at [741, 749] on button "Apply" at bounding box center [730, 743] width 42 height 26
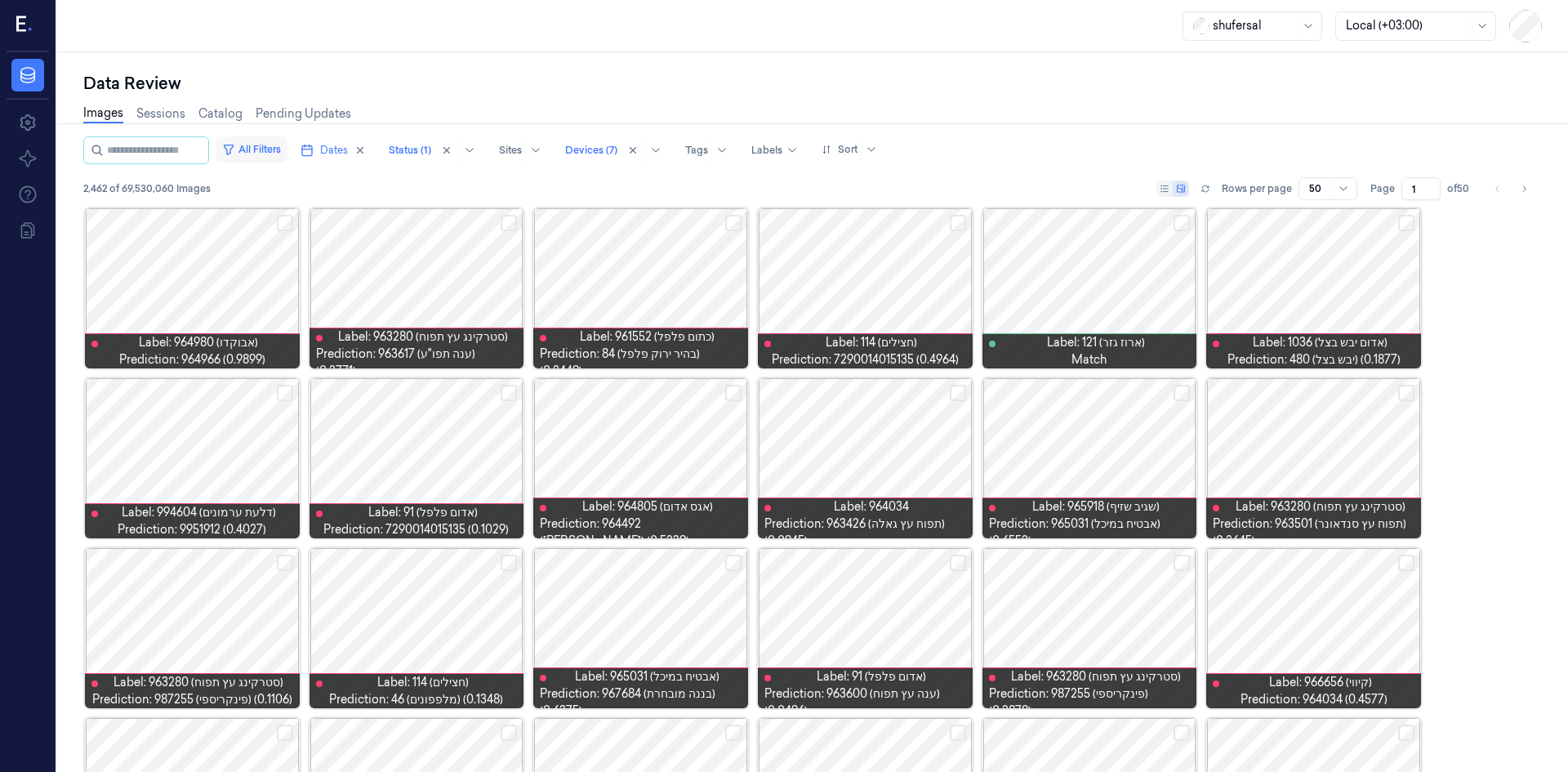
click at [263, 153] on button "All Filters" at bounding box center [251, 150] width 72 height 26
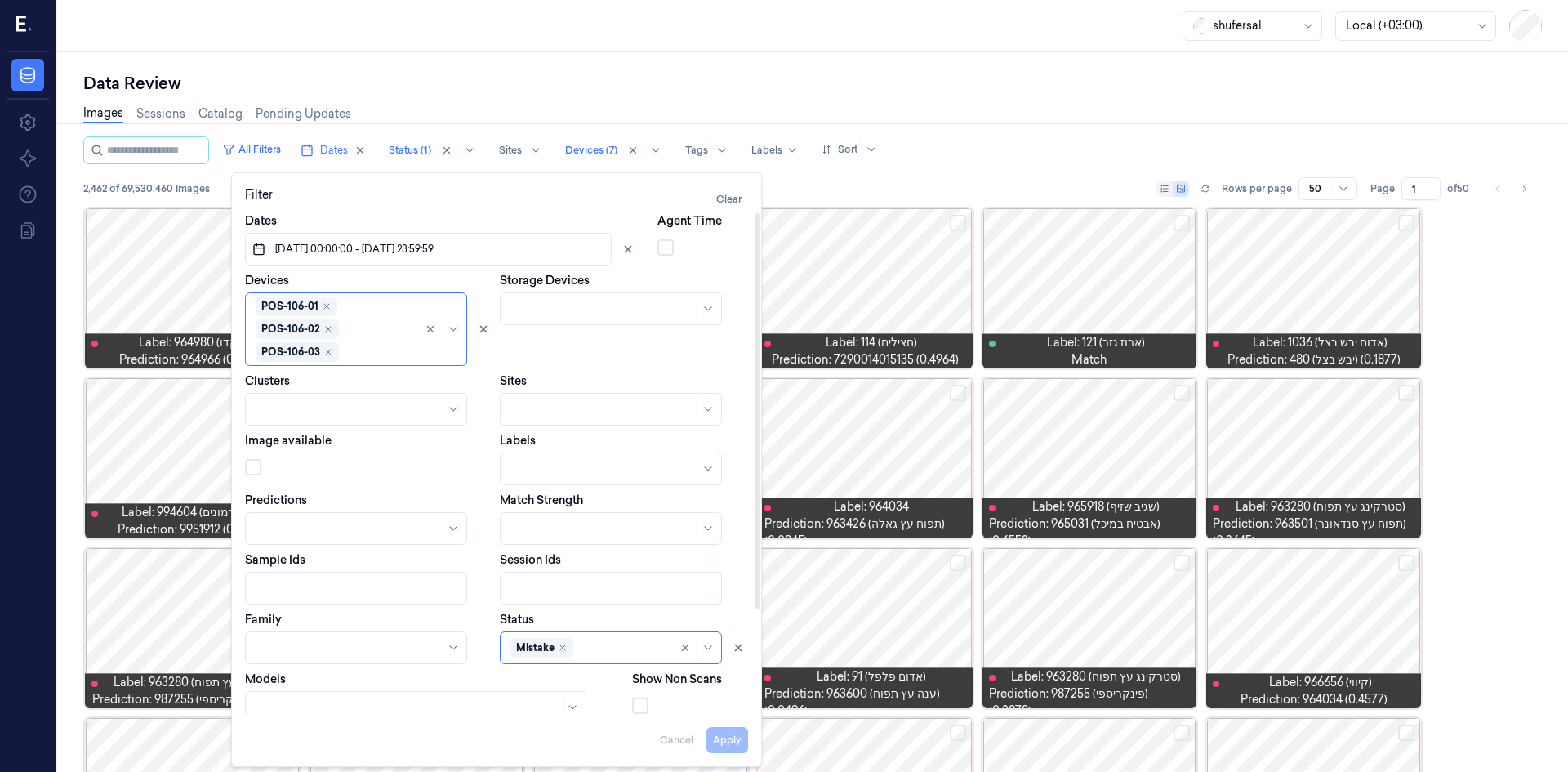
click at [347, 324] on div "POS-106-01 POS-106-02 POS-106-03 POS-106-04 POS-106-05 POS-106-06 POS-106-07" at bounding box center [335, 329] width 159 height 66
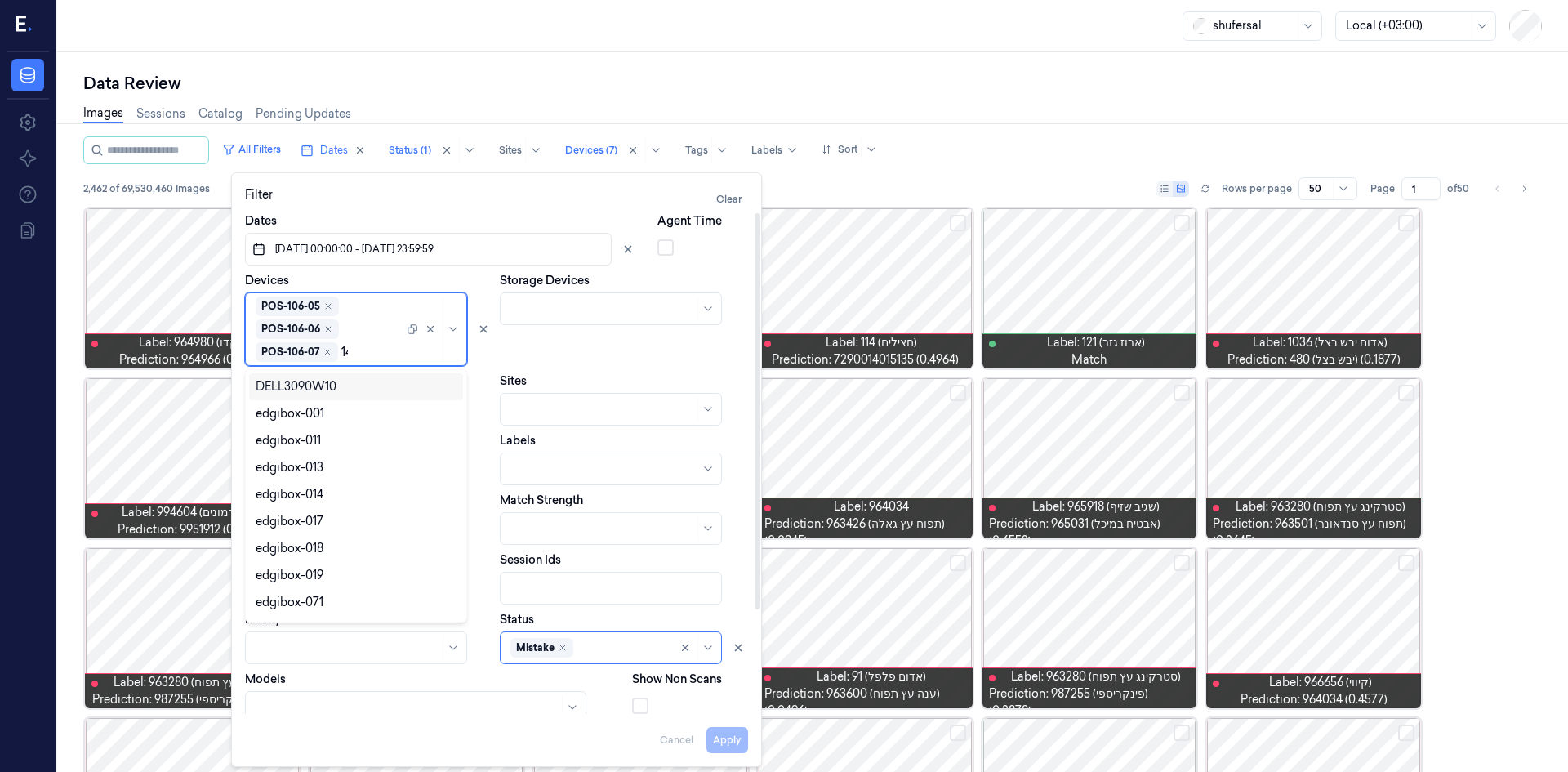
type input "144"
click at [347, 409] on div "POS-144-01" at bounding box center [356, 414] width 201 height 17
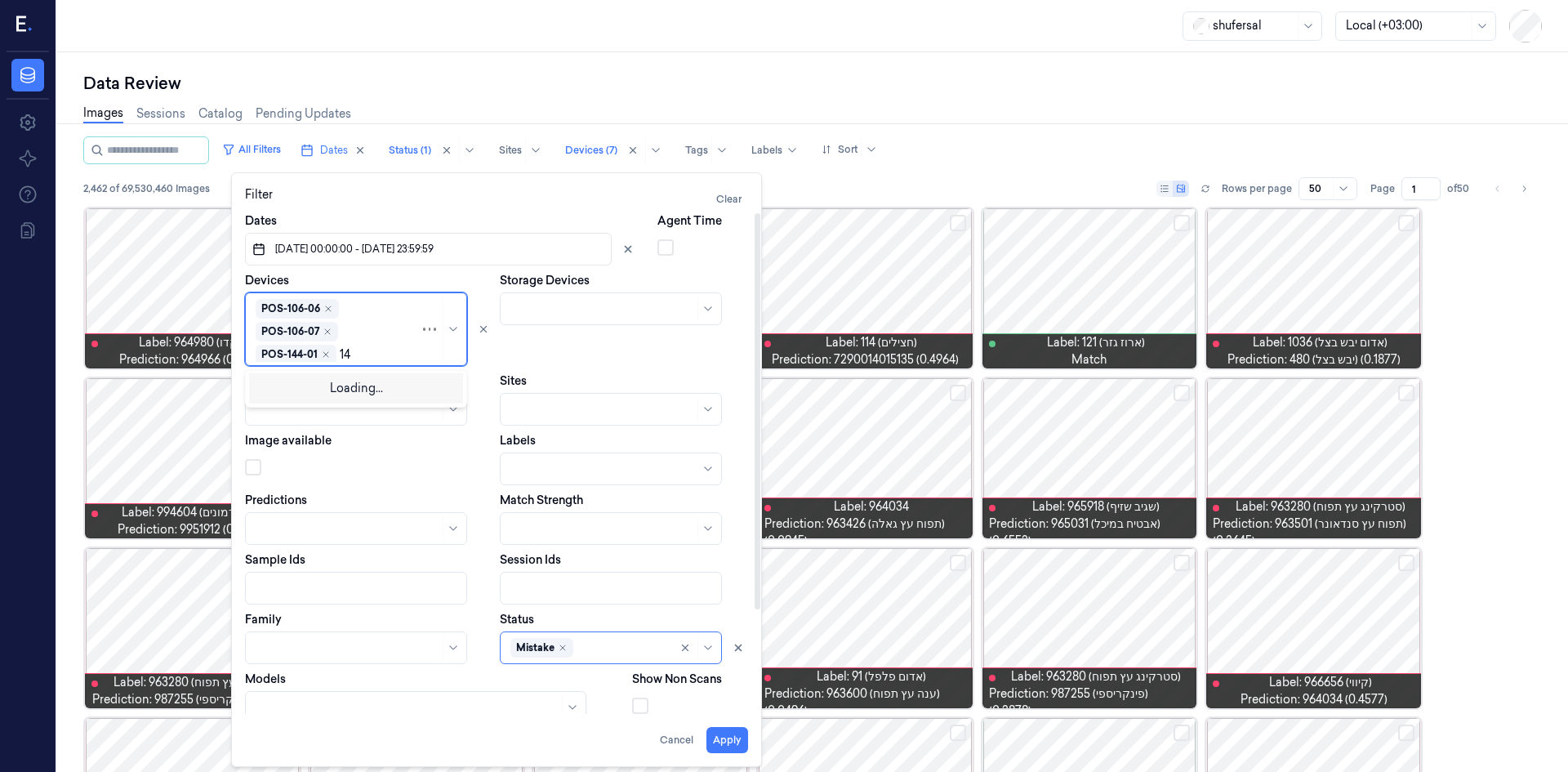
type input "144"
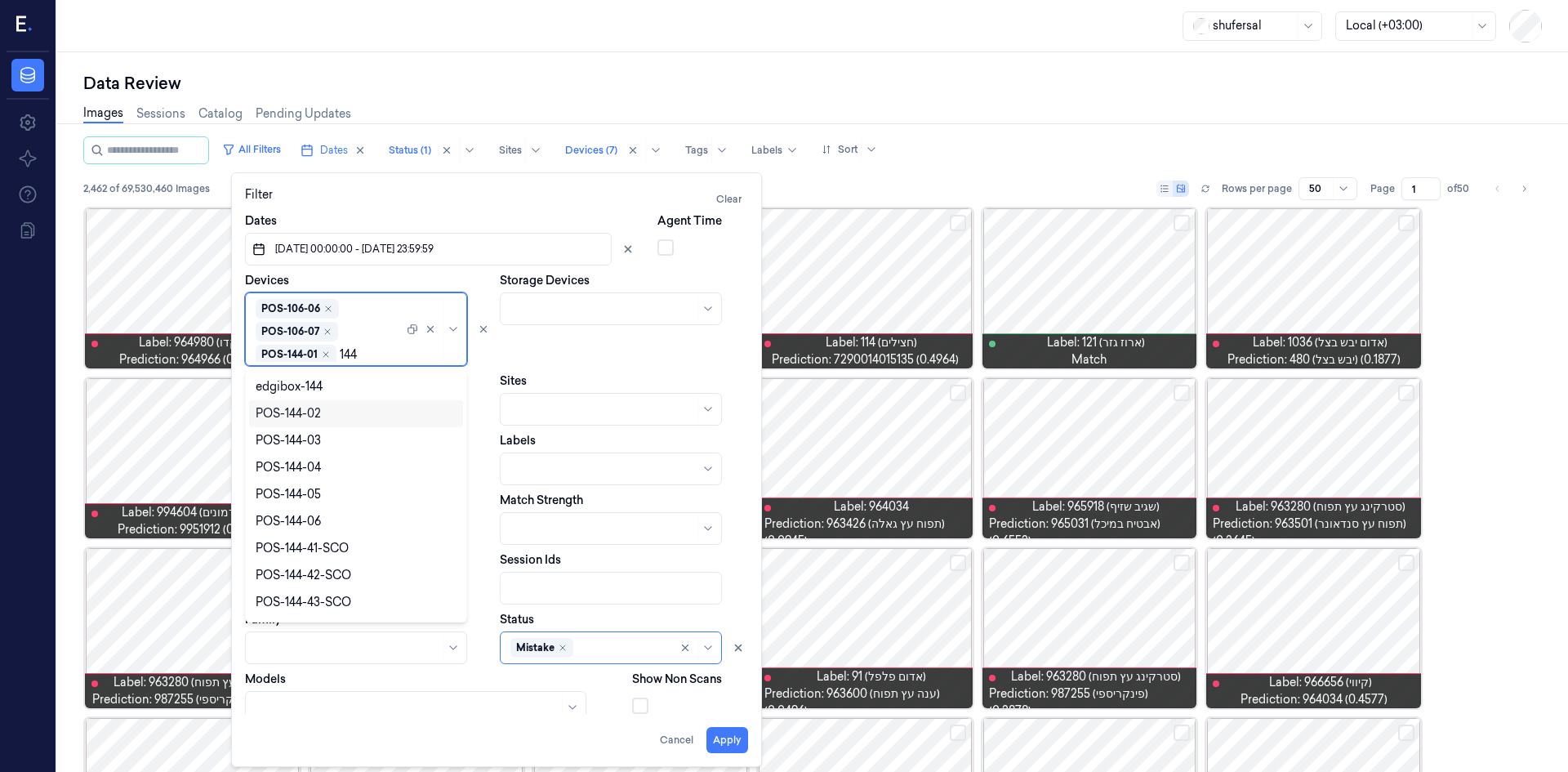
click at [328, 412] on div "POS-144-02" at bounding box center [356, 414] width 201 height 17
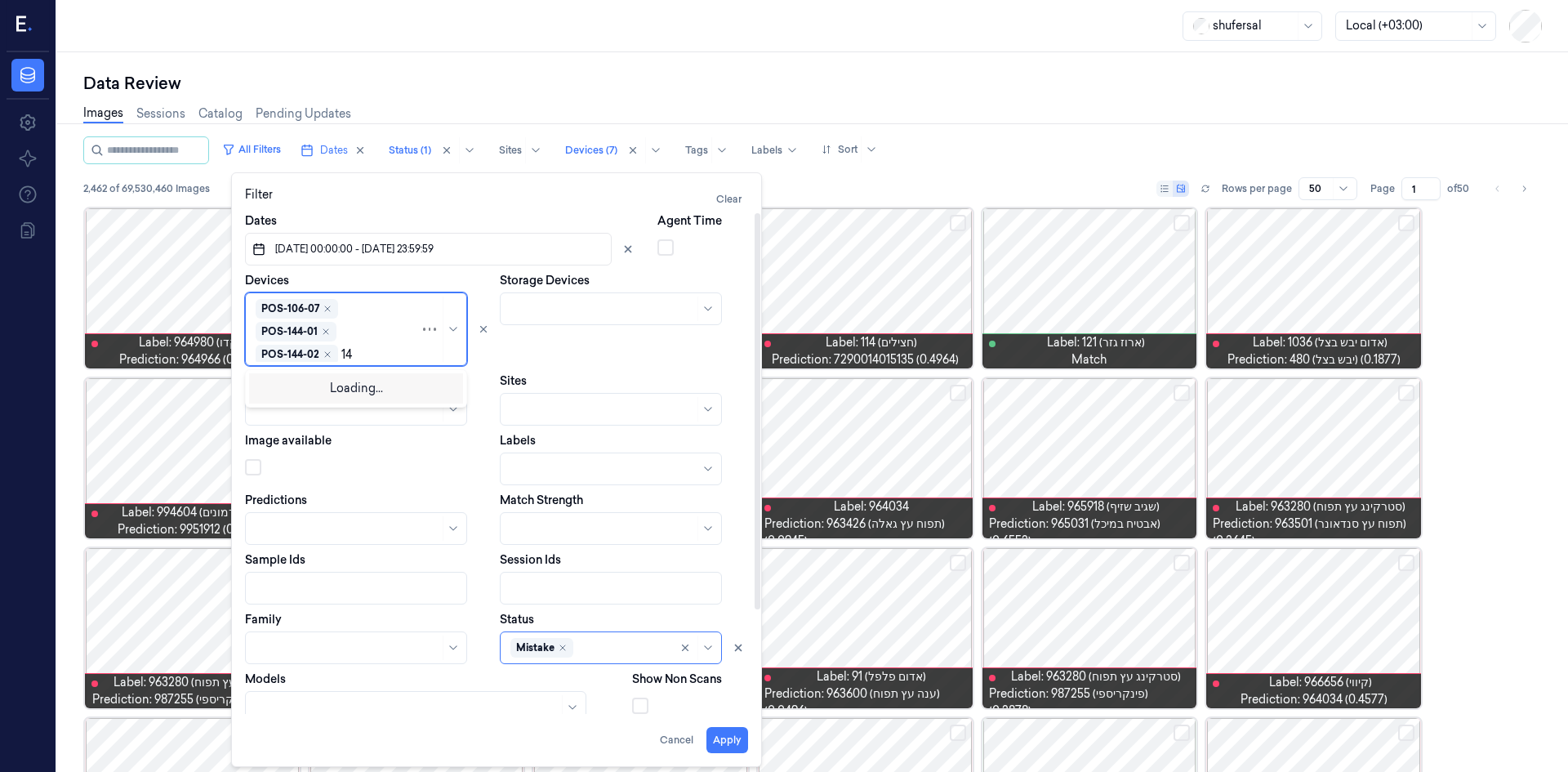
type input "144"
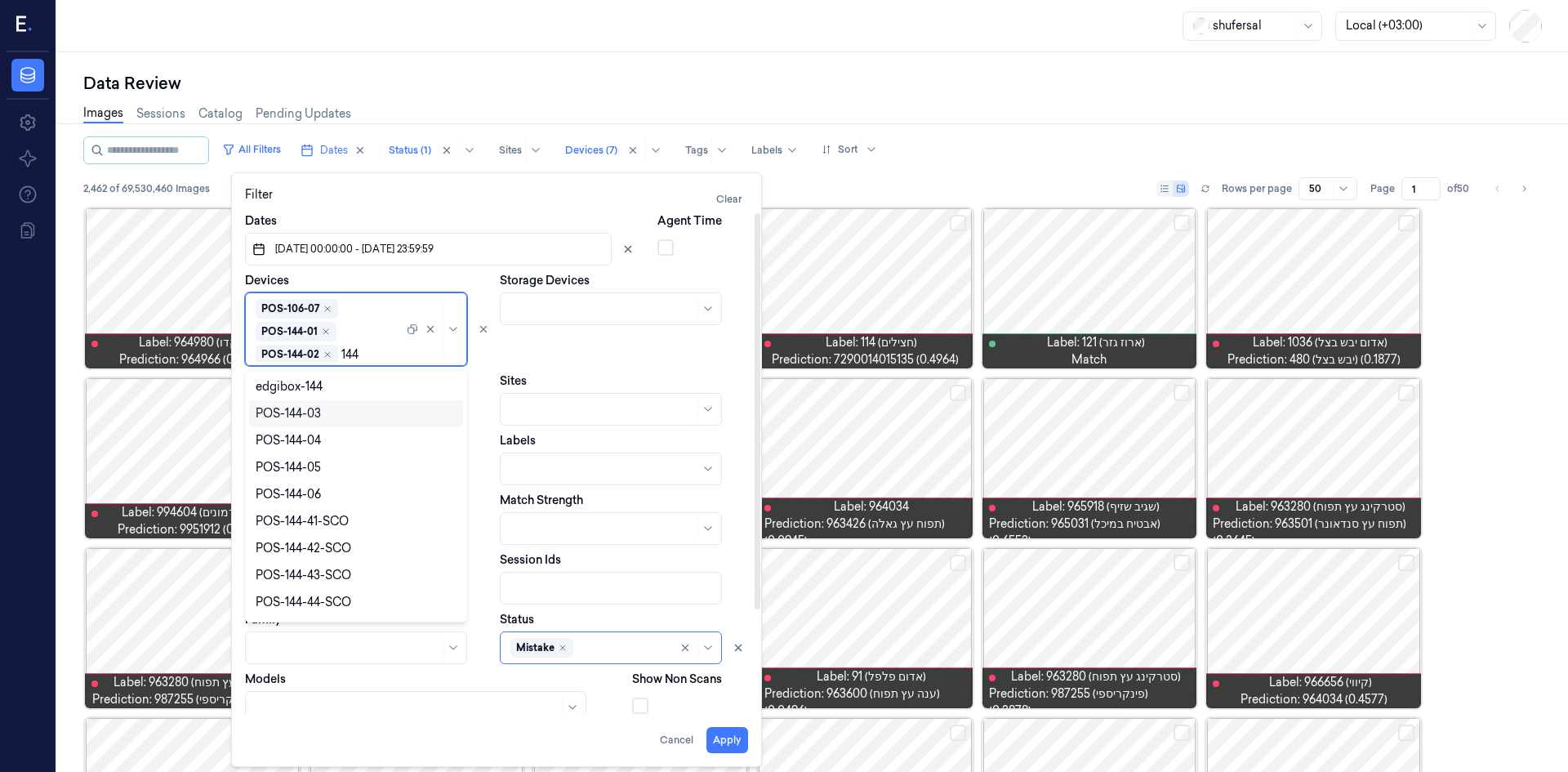
click at [326, 417] on div "POS-144-03" at bounding box center [356, 414] width 201 height 17
type input "144"
click at [325, 419] on div "POS-144-04" at bounding box center [356, 414] width 201 height 17
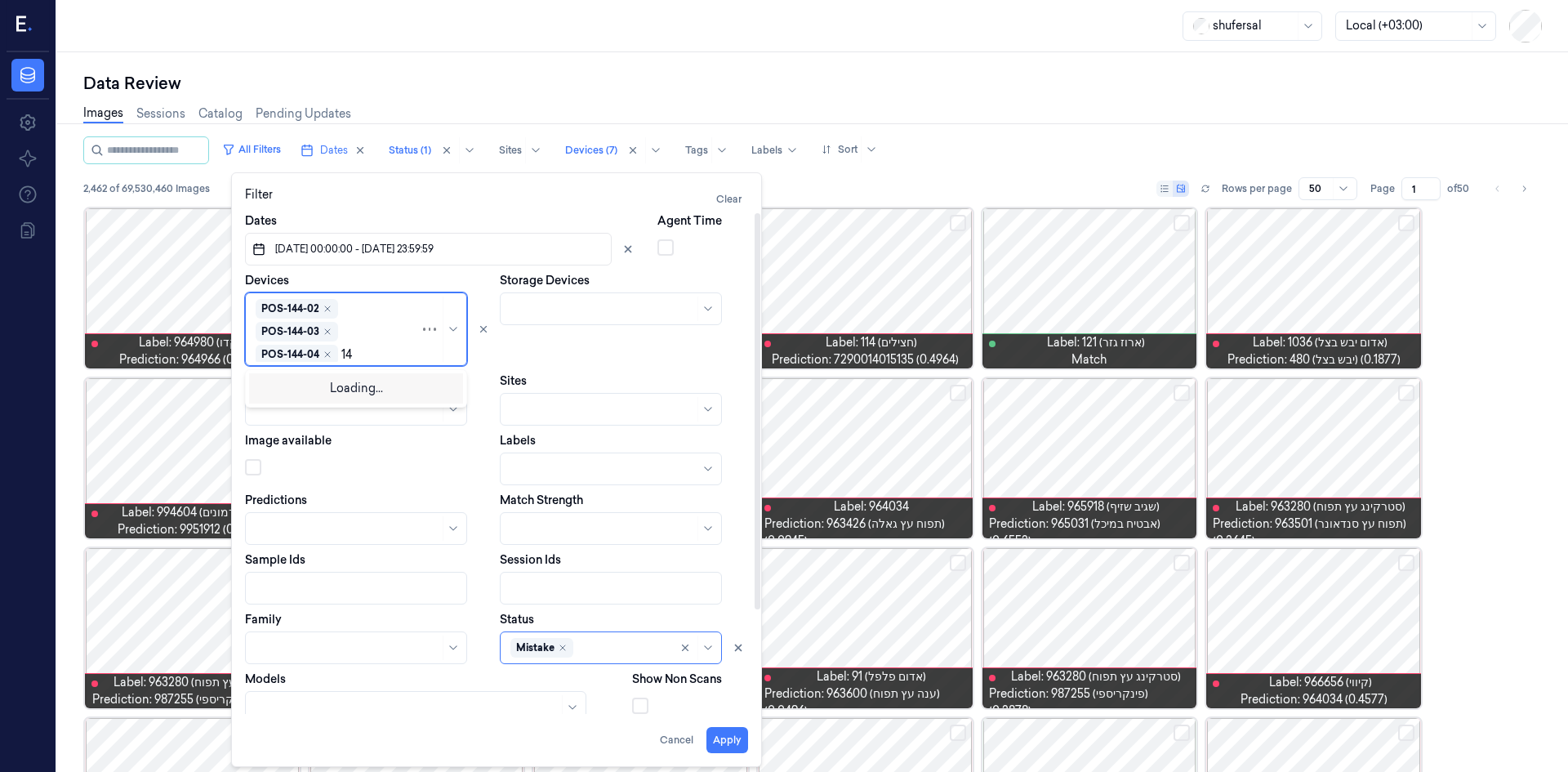
type input "144"
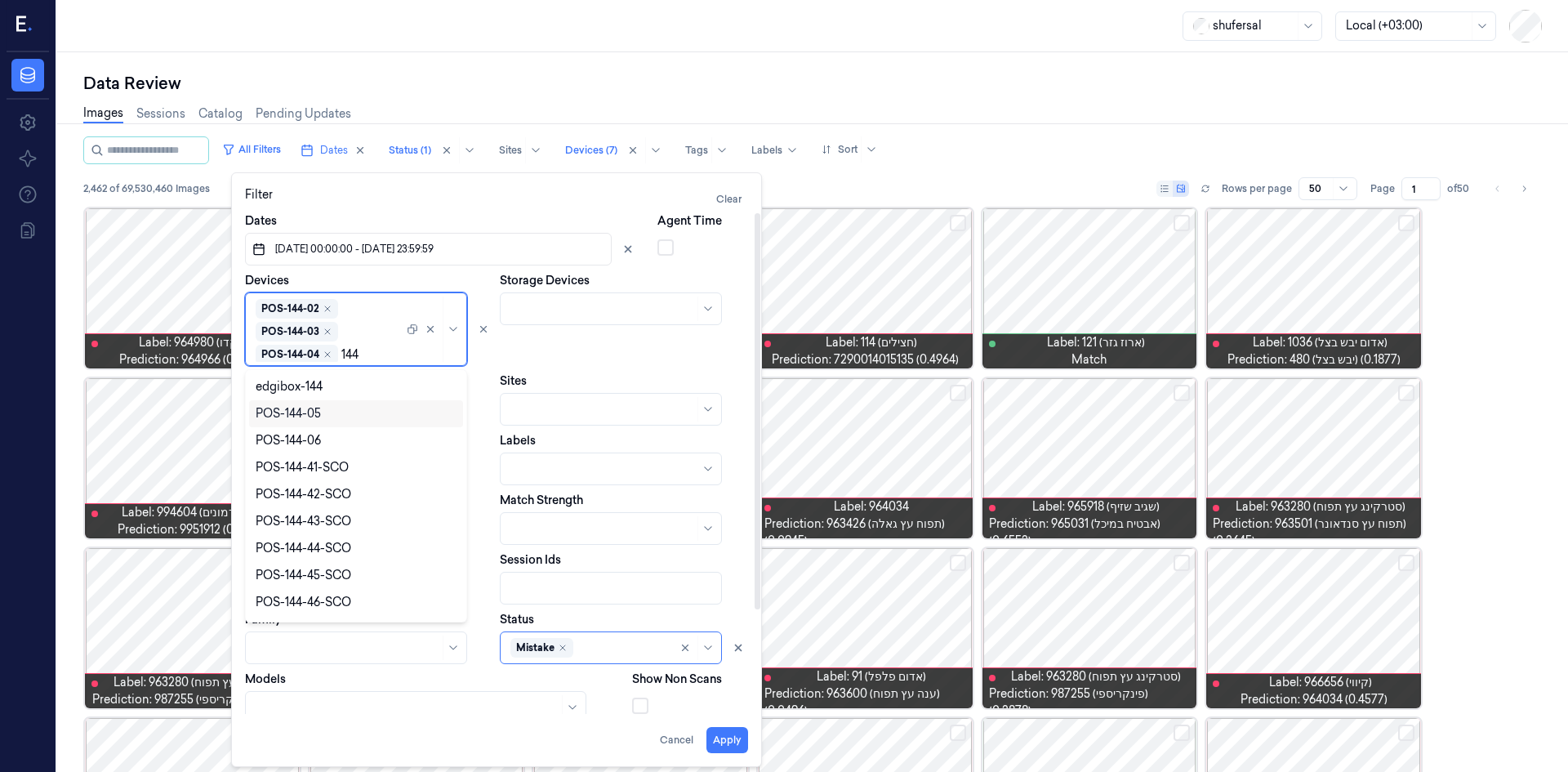
click at [324, 419] on div "POS-144-05" at bounding box center [356, 414] width 201 height 17
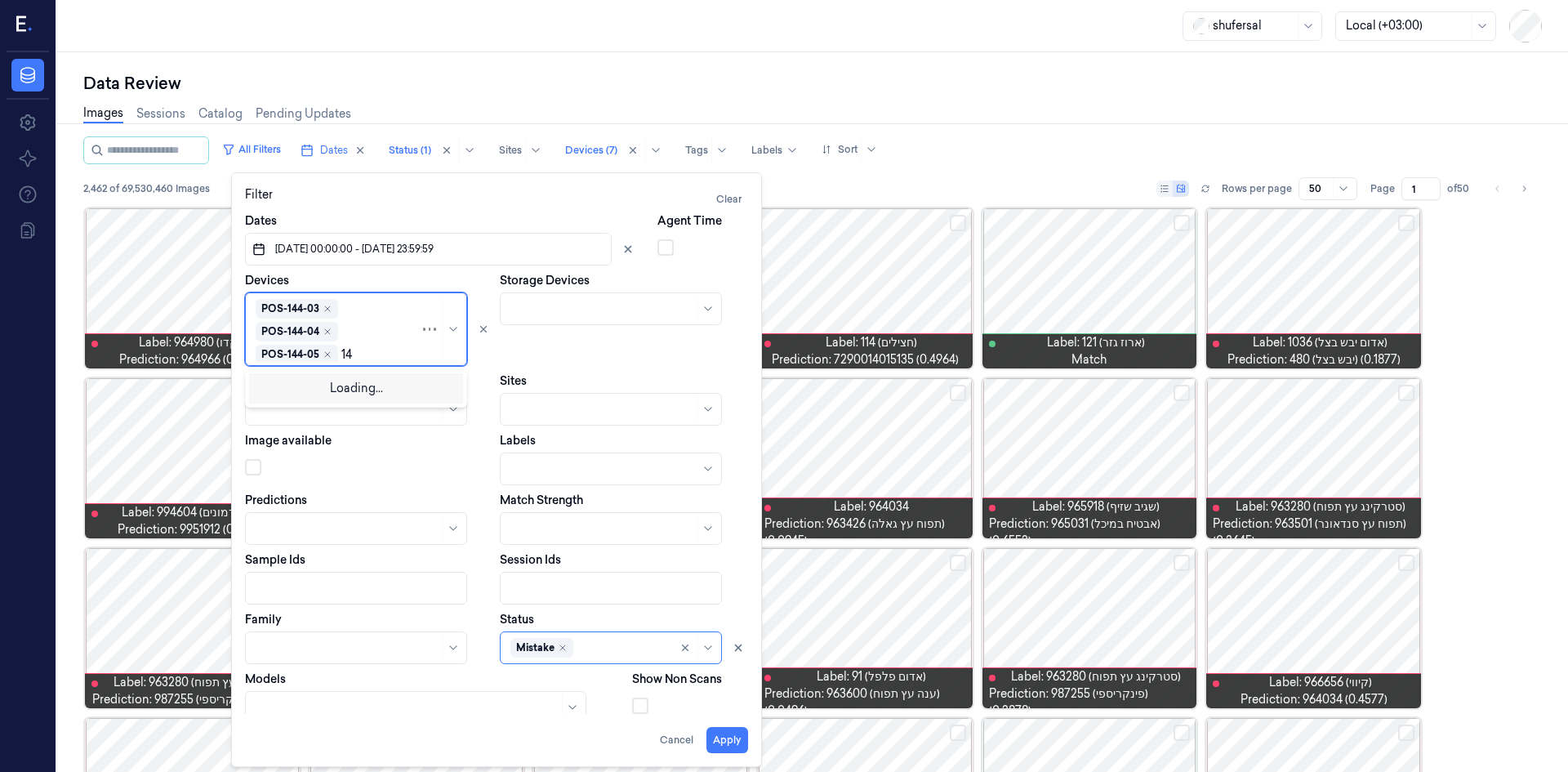
type input "144"
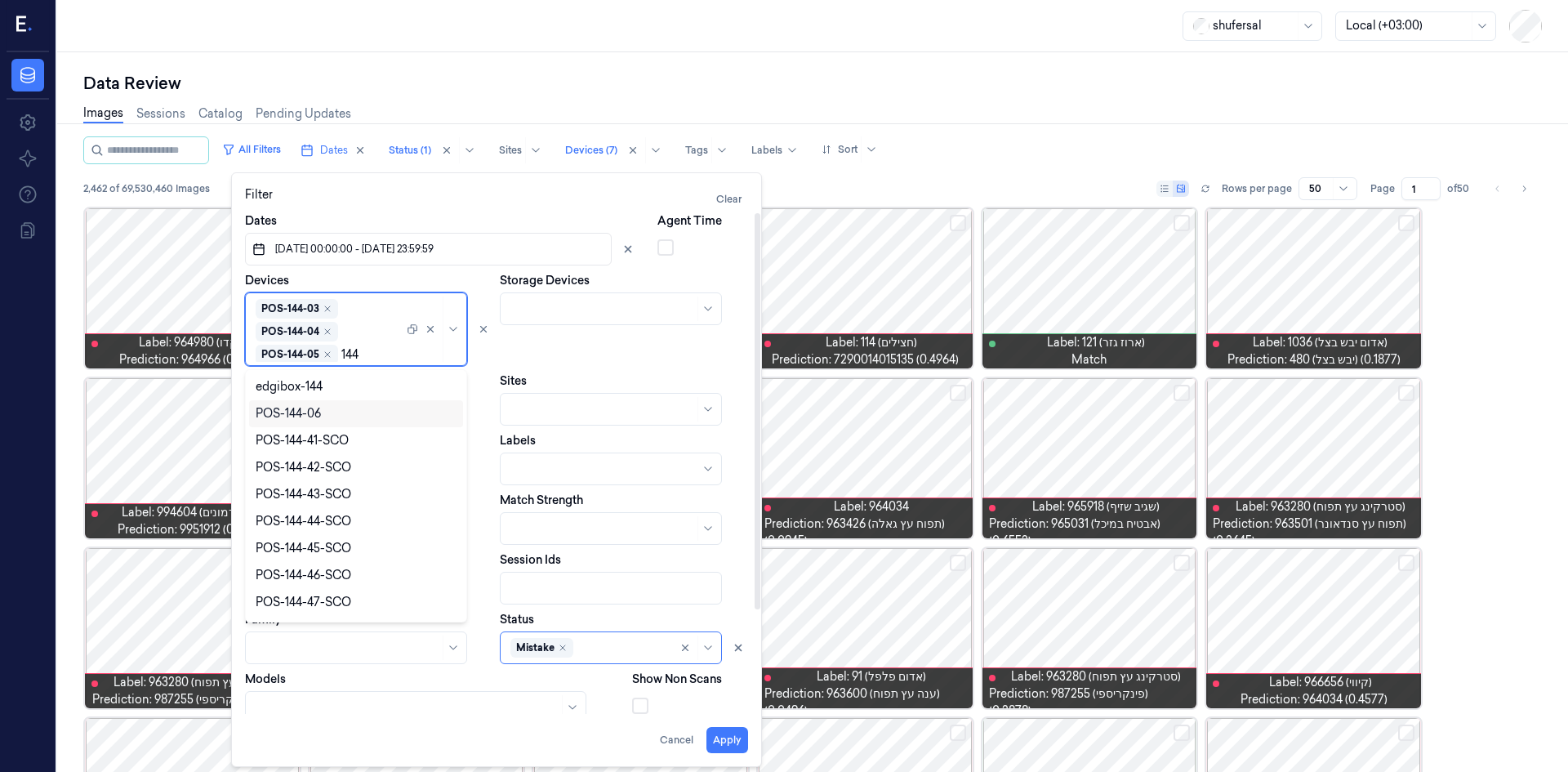
click at [326, 415] on div "POS-144-06" at bounding box center [356, 414] width 201 height 17
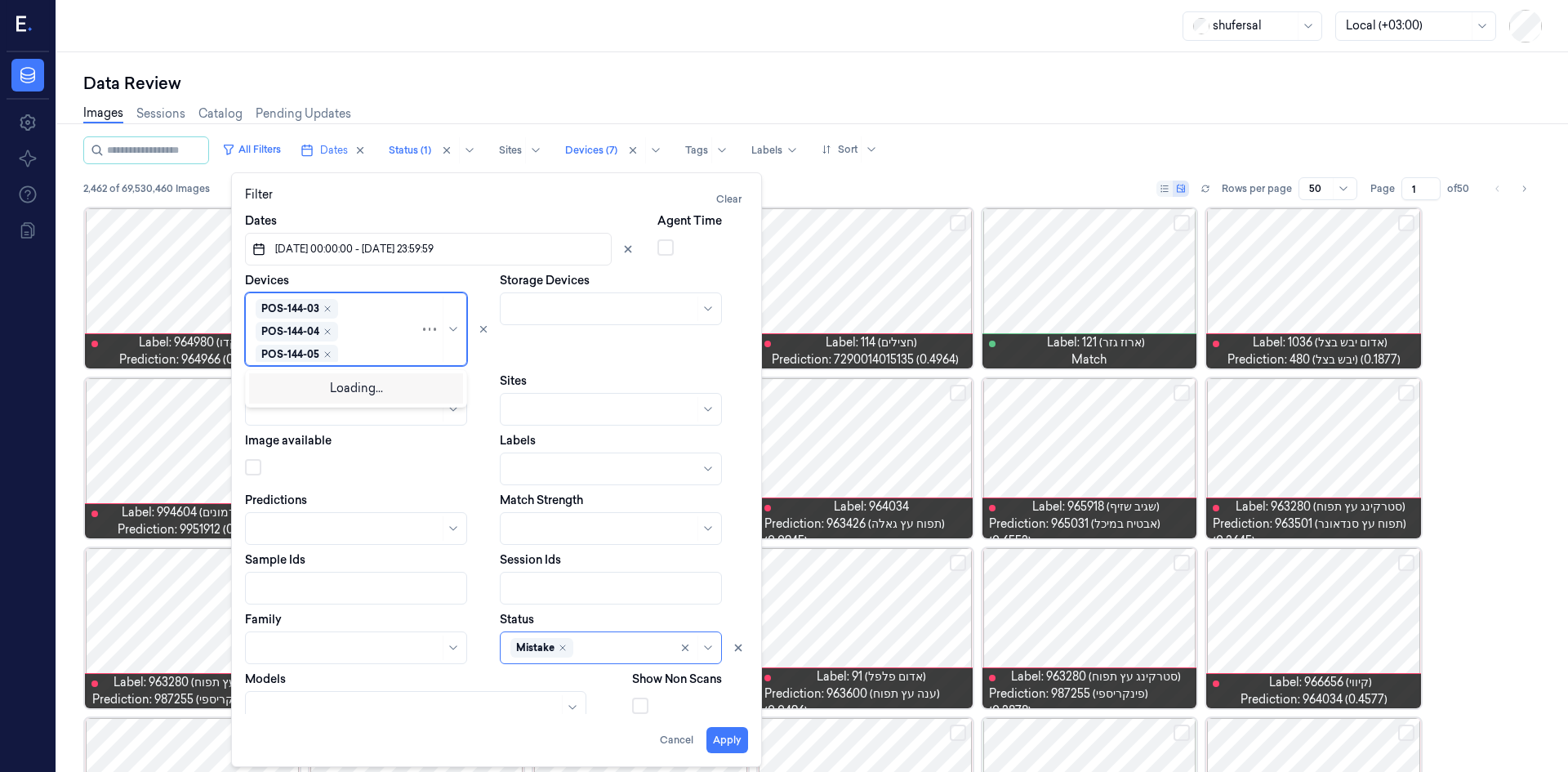
scroll to position [226, 0]
type input "290"
click at [295, 417] on div "POS-290-01" at bounding box center [289, 414] width 67 height 17
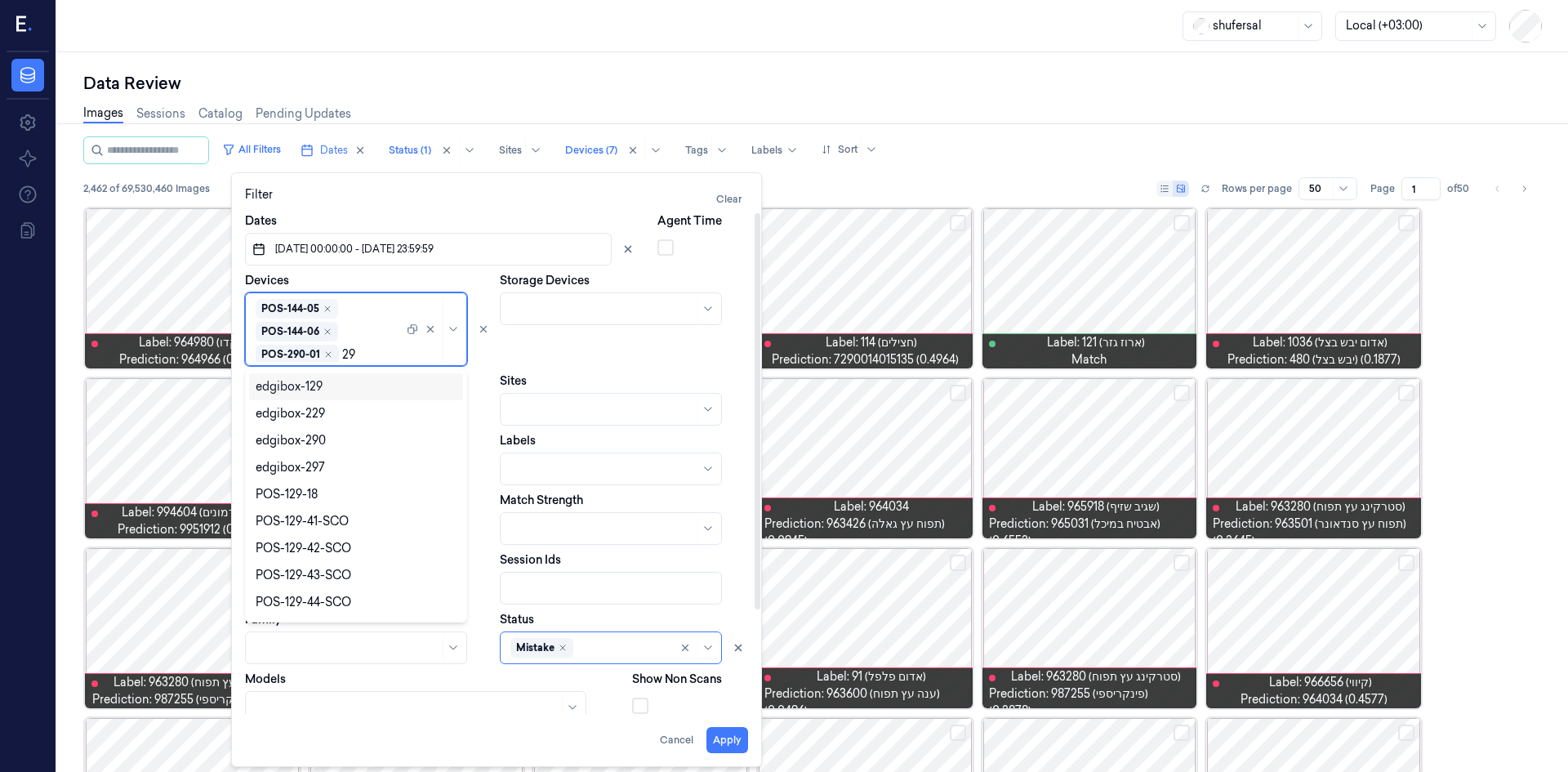
type input "290"
click at [347, 411] on div "POS-290-02" at bounding box center [356, 414] width 201 height 17
type input "290"
click at [312, 413] on div "POS-290-03" at bounding box center [290, 414] width 68 height 17
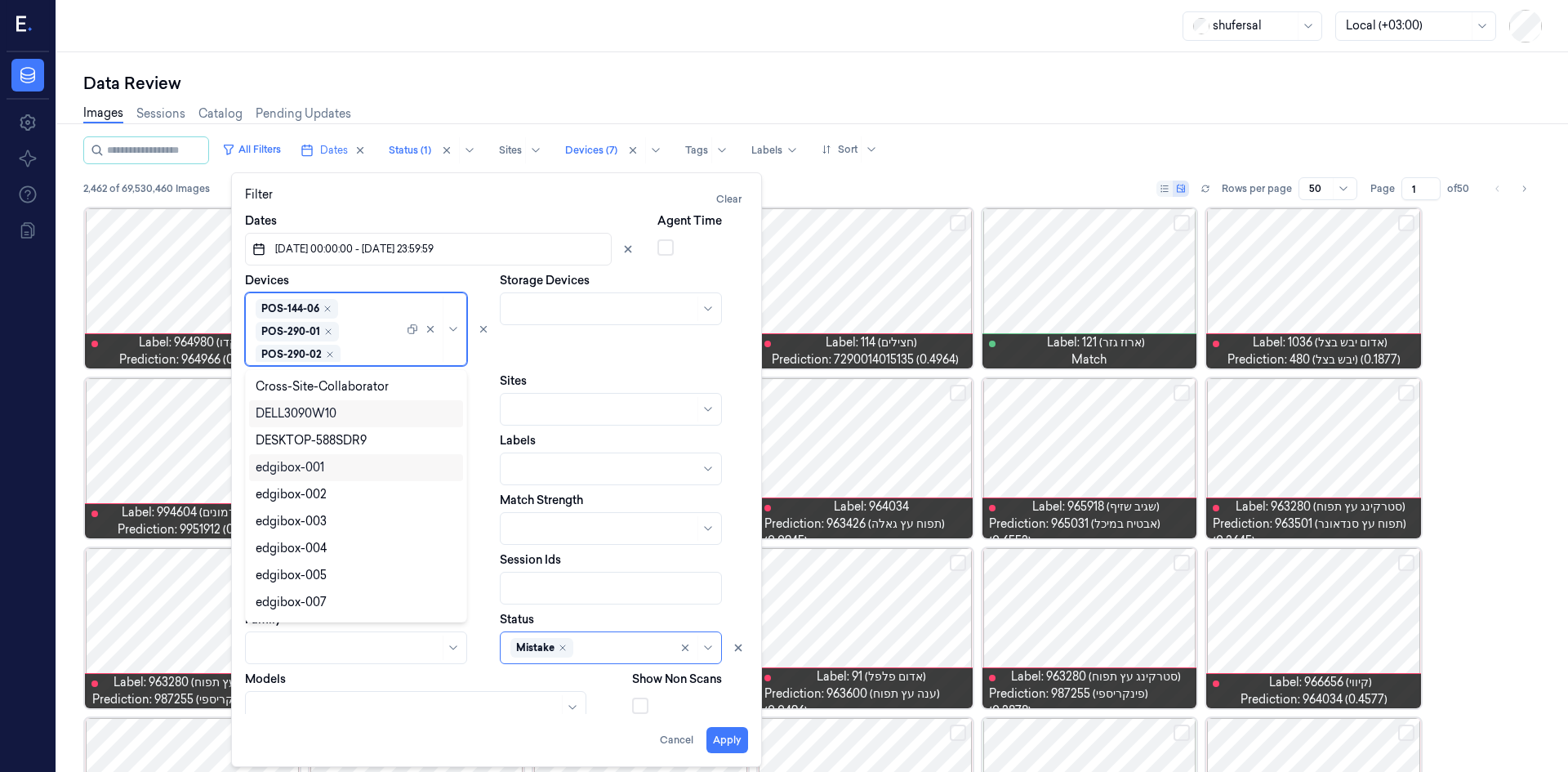
scroll to position [295, 0]
type input "290"
click at [305, 423] on div "POS-290-04" at bounding box center [356, 413] width 214 height 27
type input "290"
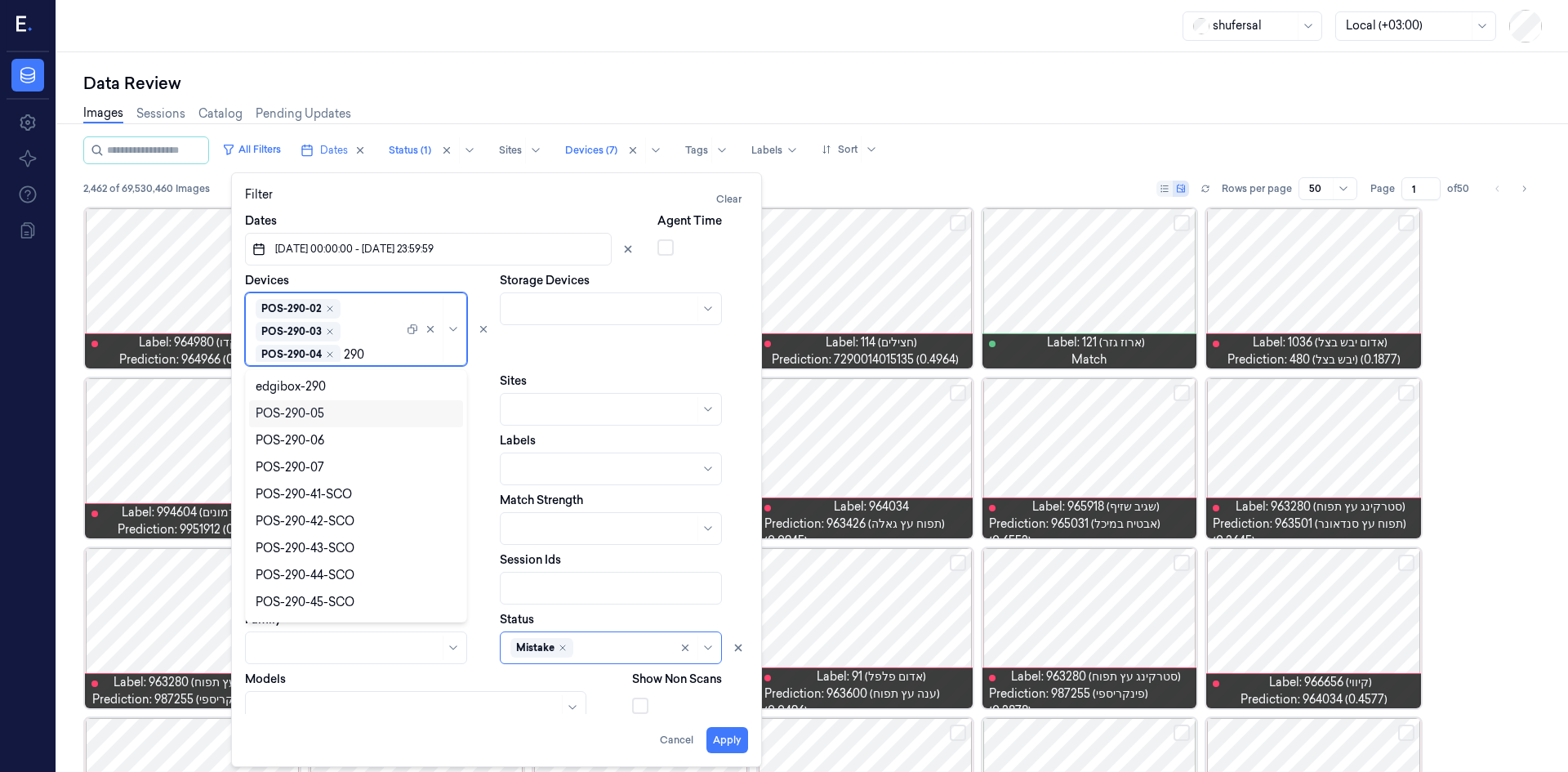
click at [323, 415] on div "POS-290-05" at bounding box center [356, 414] width 201 height 17
type input "290"
click at [311, 419] on div "POS-290-06" at bounding box center [290, 414] width 68 height 17
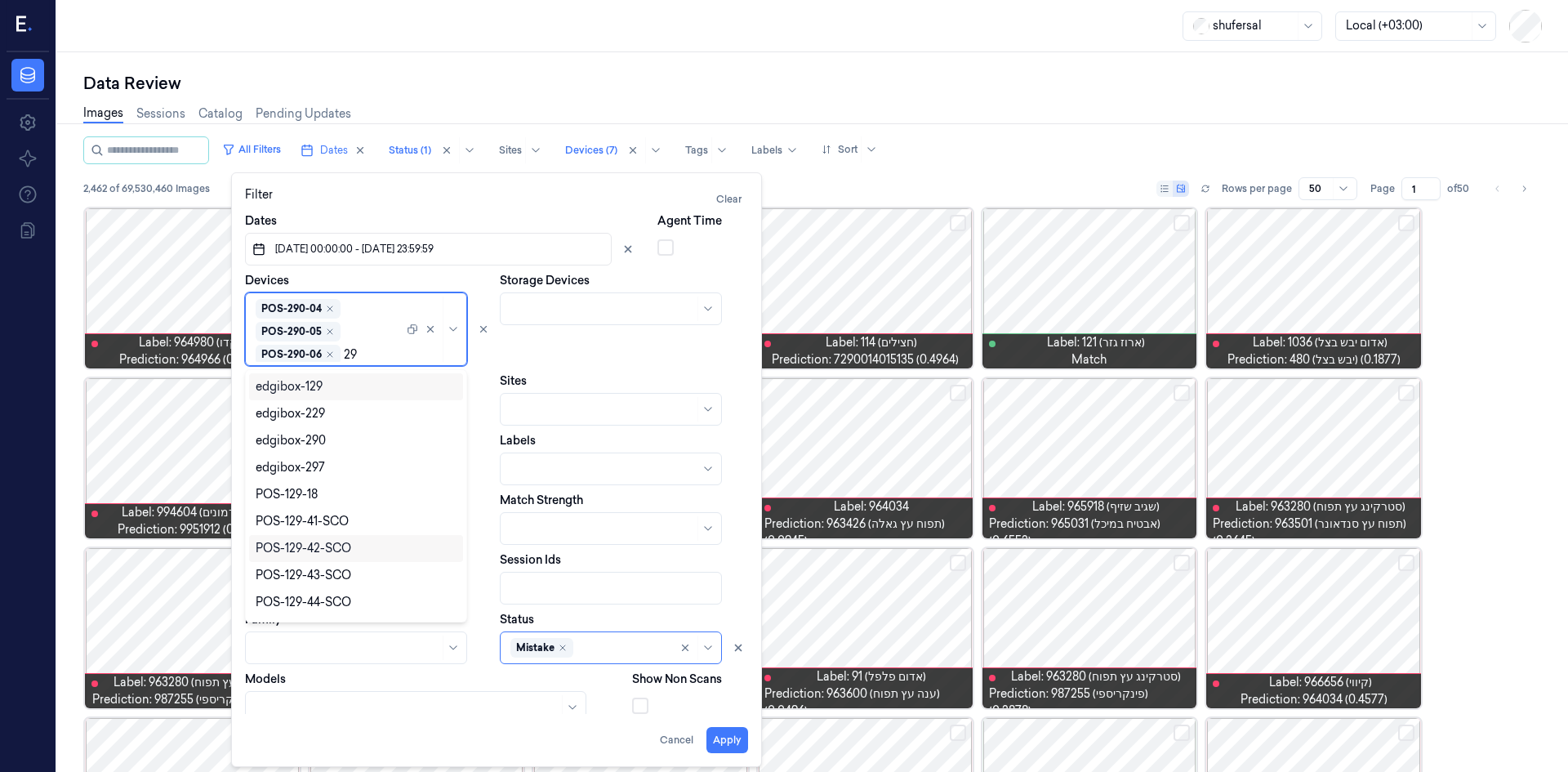
type input "290"
click at [314, 422] on div "POS-290-07" at bounding box center [290, 414] width 68 height 17
type input "290"
click at [722, 741] on button "Apply" at bounding box center [727, 740] width 41 height 26
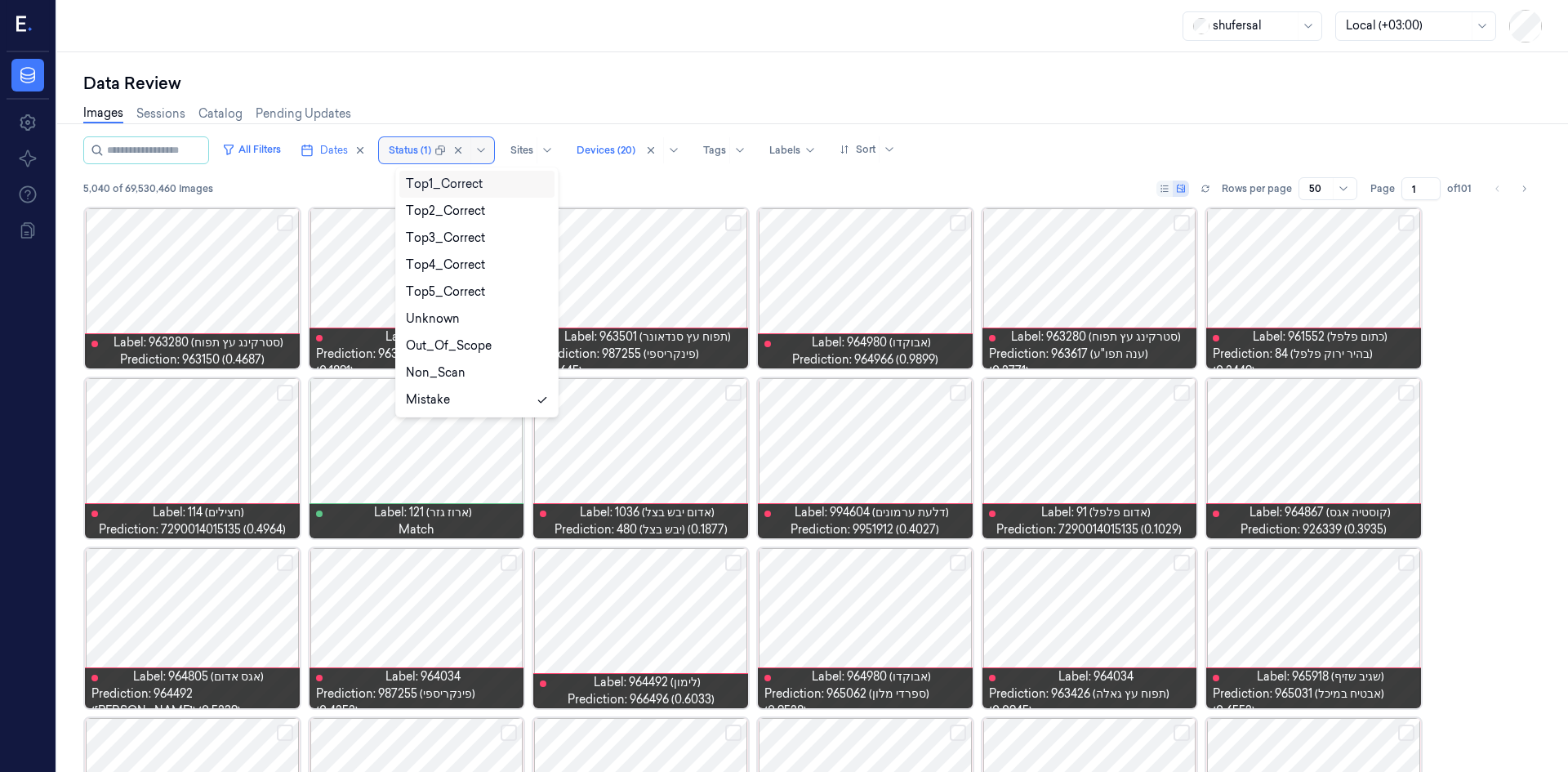
click at [431, 142] on div "Status (1)" at bounding box center [410, 150] width 42 height 26
click at [605, 141] on div "Devices (20)" at bounding box center [606, 150] width 59 height 26
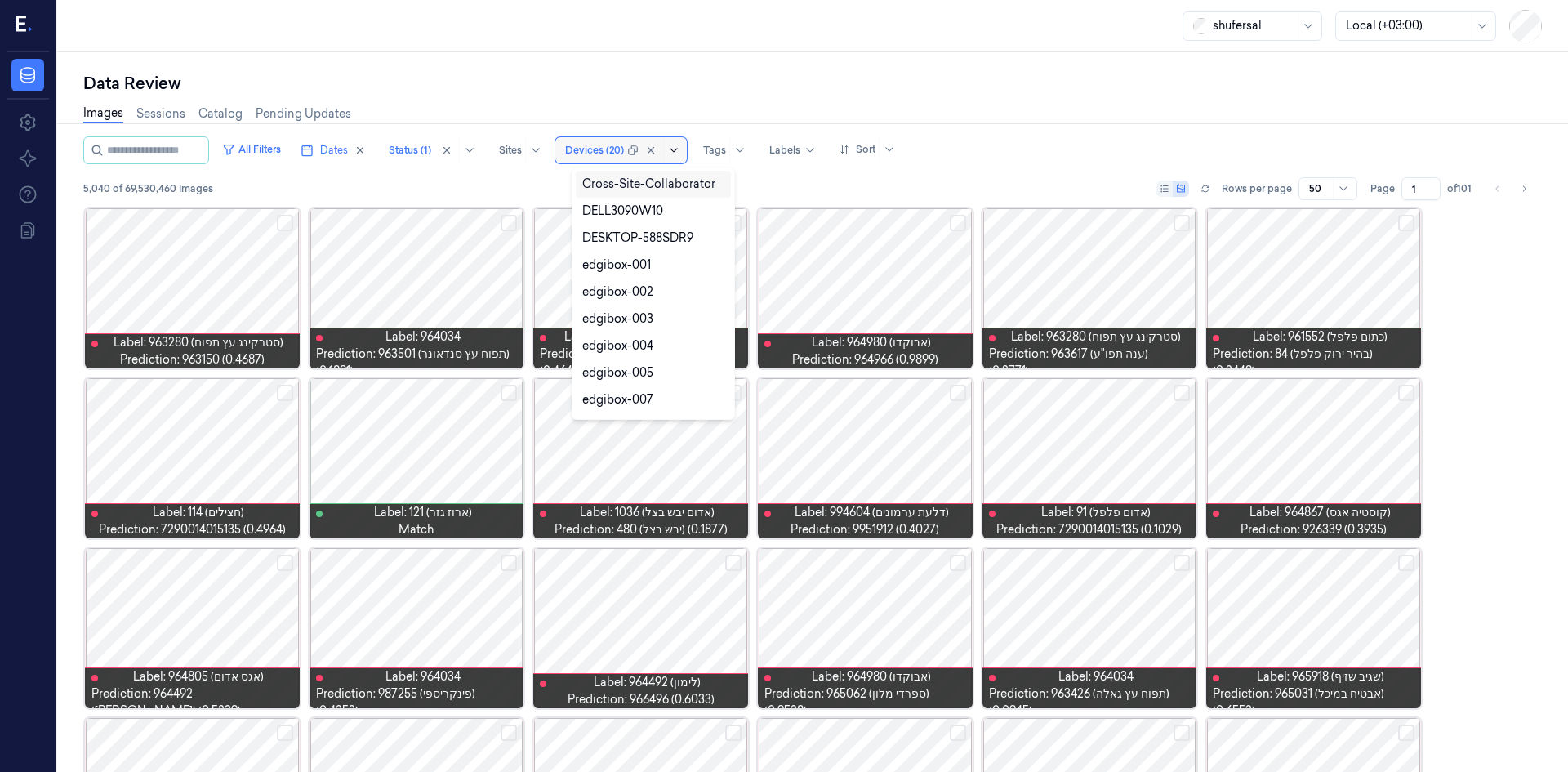
click at [680, 147] on icon at bounding box center [673, 150] width 13 height 13
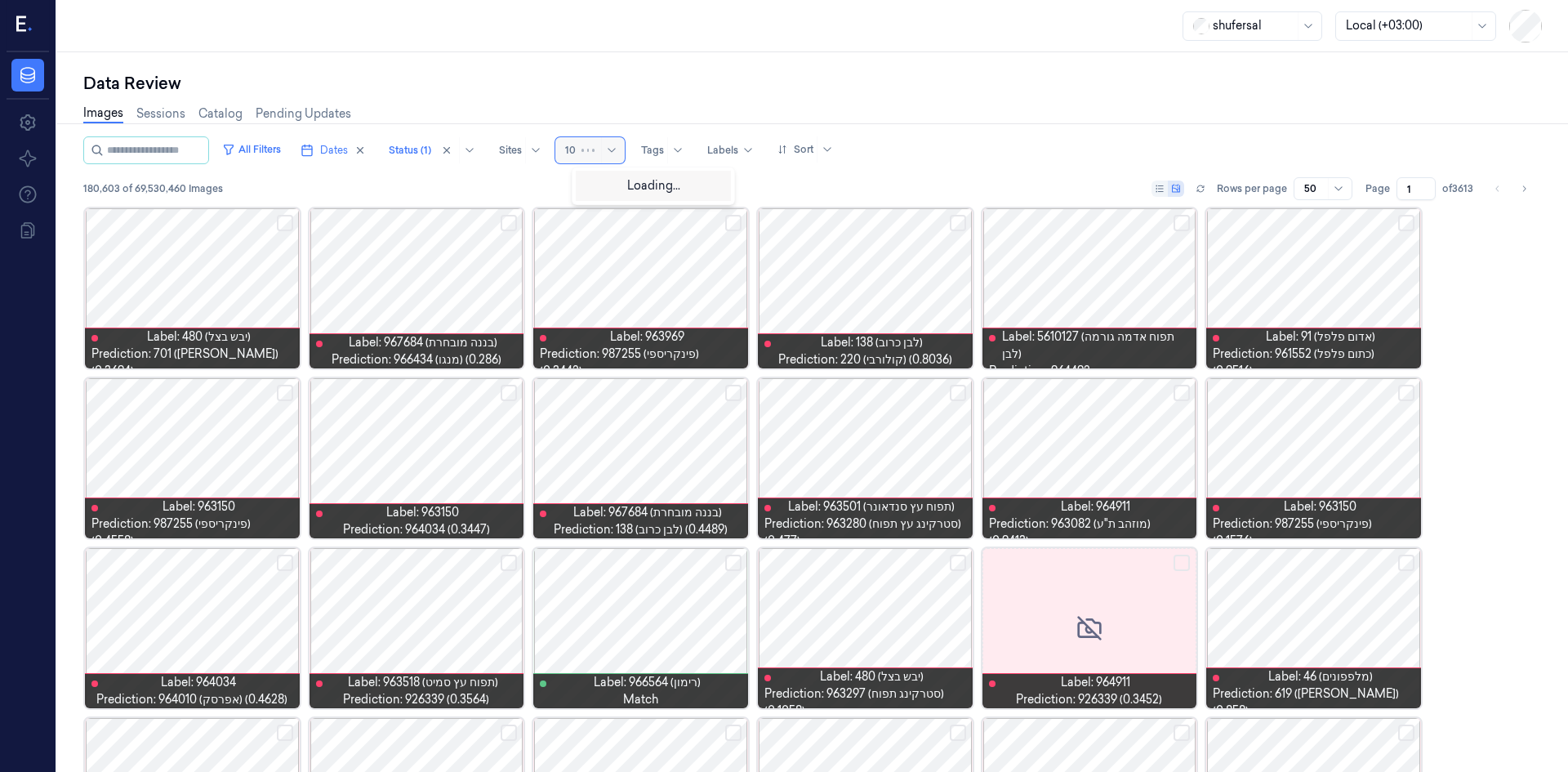
type input "106"
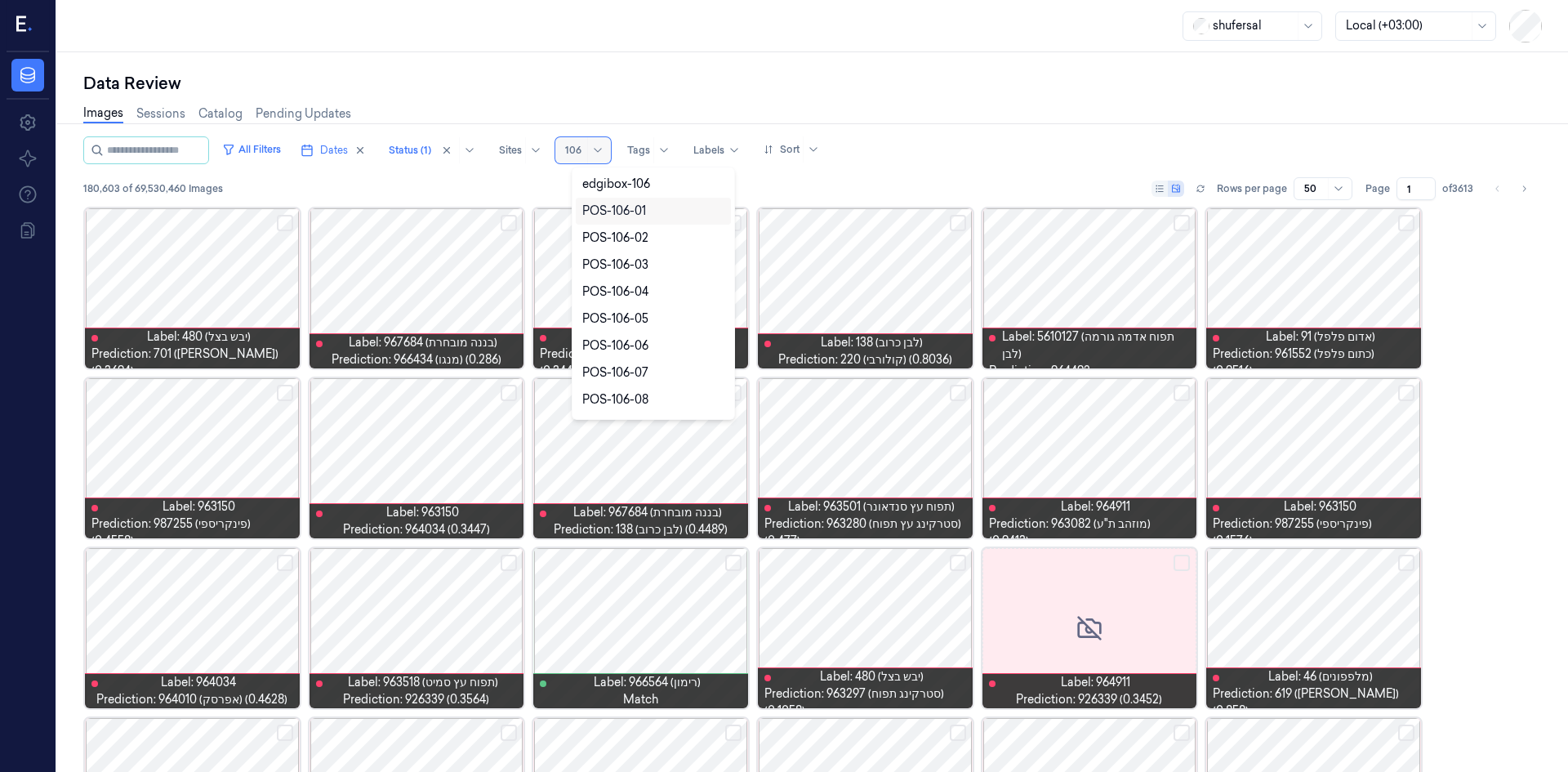
click at [633, 211] on div "POS-106-01" at bounding box center [615, 211] width 64 height 17
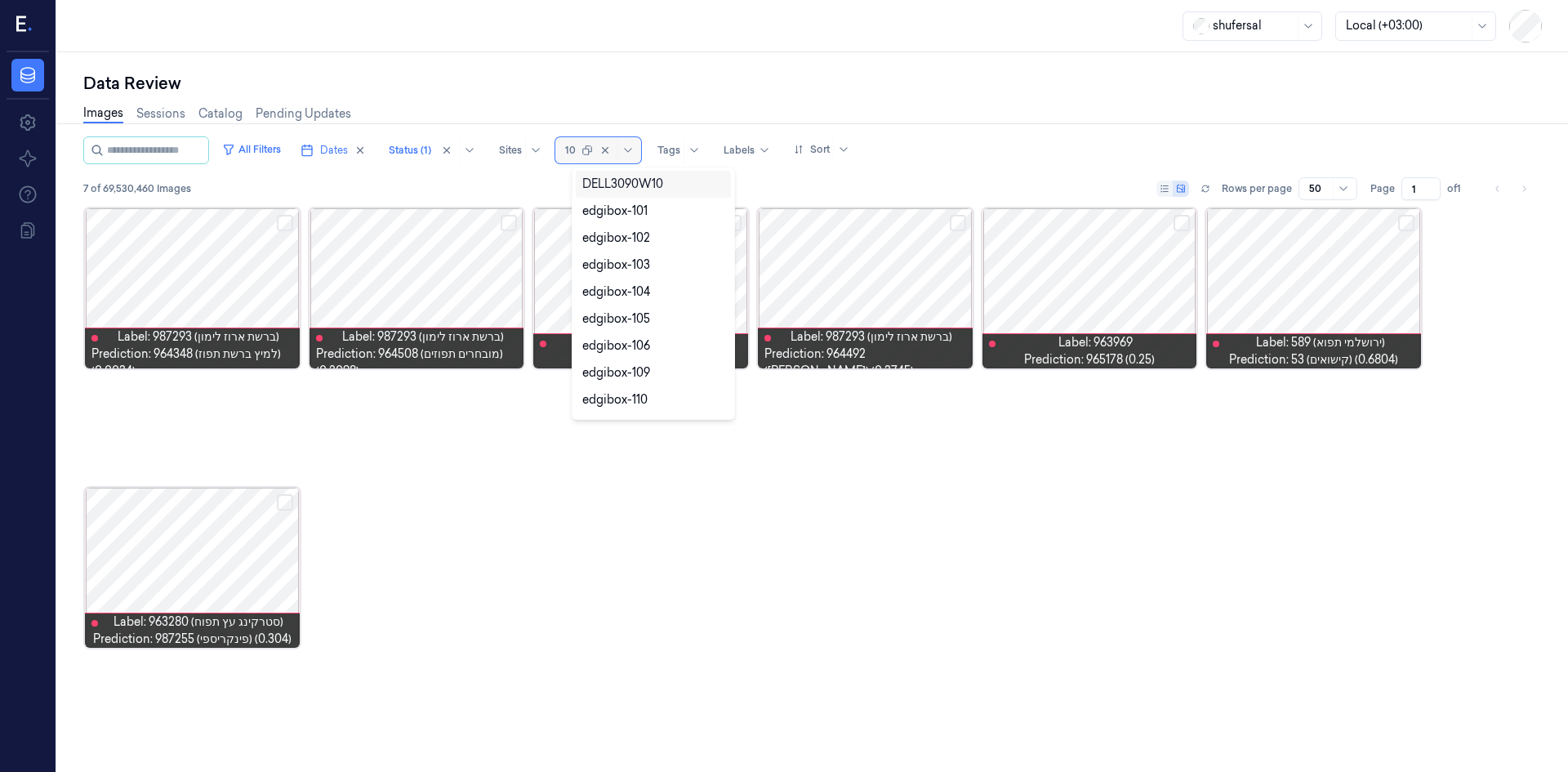
type input "106"
click at [654, 232] on div "POS-106-02" at bounding box center [653, 238] width 142 height 17
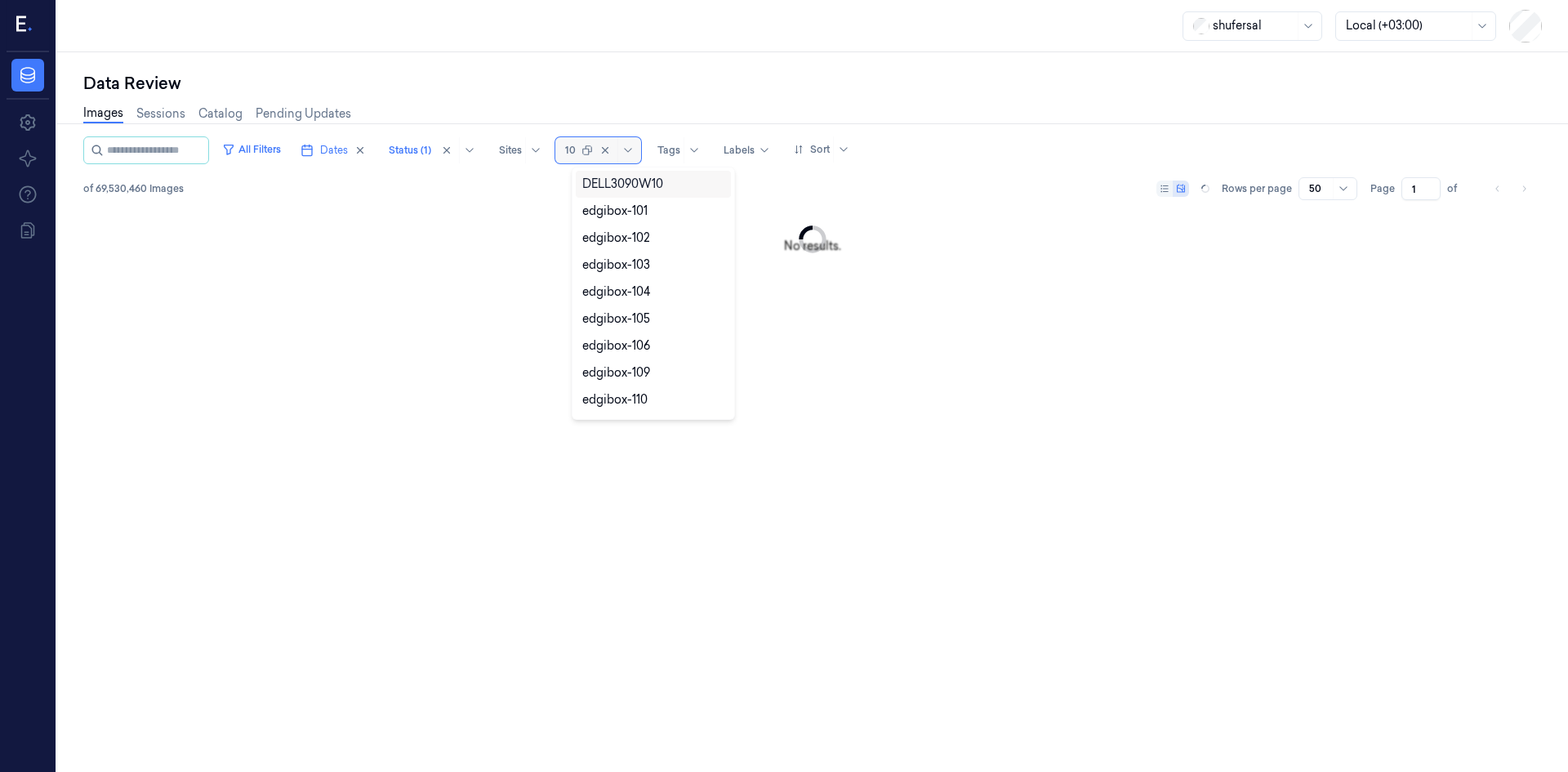
type input "106"
click at [657, 256] on div "POS-106-03" at bounding box center [653, 265] width 156 height 27
type input "106"
click at [653, 284] on div "POS-106-04" at bounding box center [653, 292] width 142 height 17
type input "106"
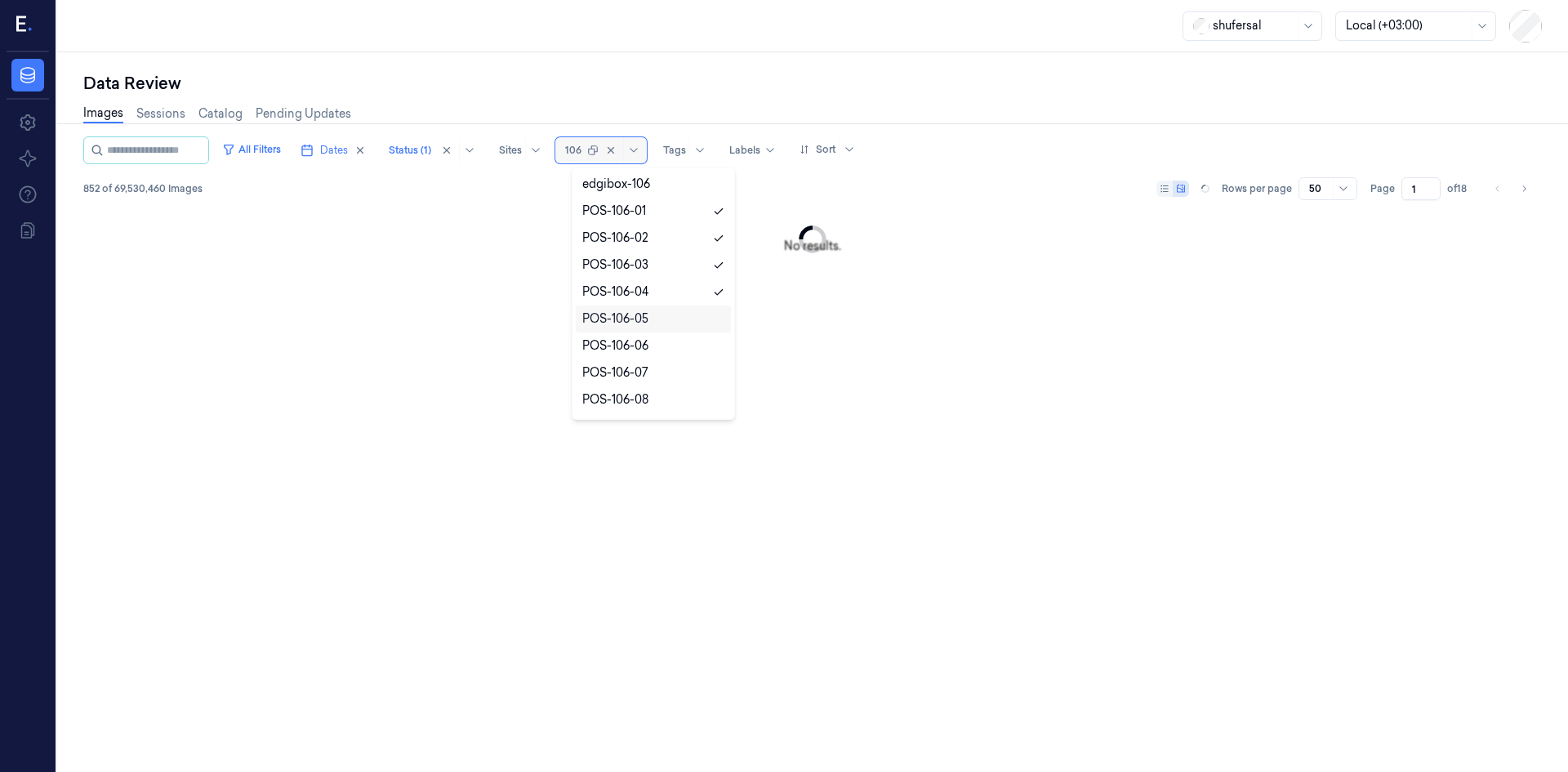
click at [647, 309] on div "POS-106-05" at bounding box center [653, 318] width 156 height 27
type input "106"
click at [646, 335] on div "POS-106-06" at bounding box center [653, 346] width 156 height 27
type input "106"
click at [637, 364] on div "POS-106-07" at bounding box center [615, 373] width 67 height 17
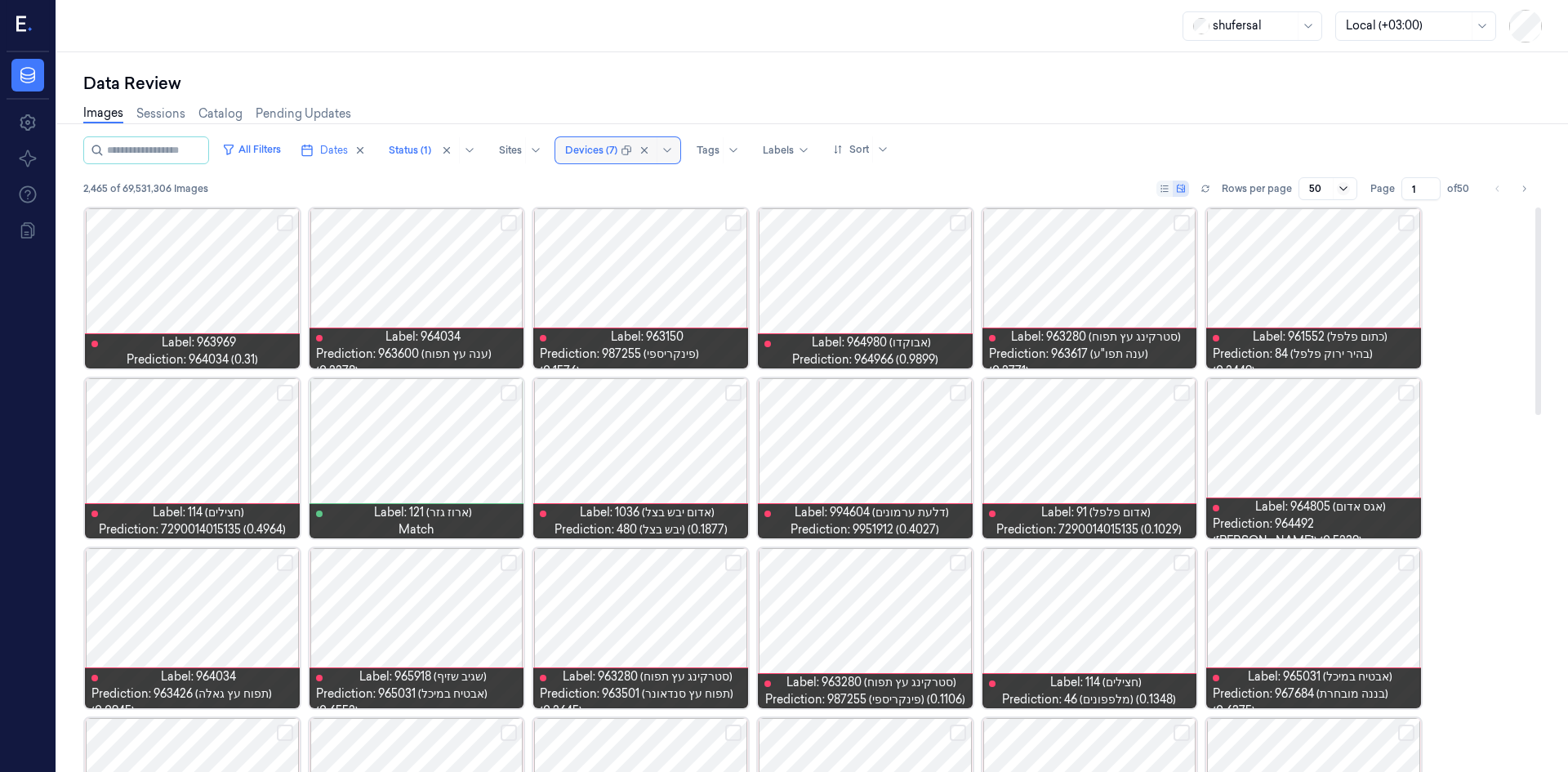
click at [1346, 192] on icon at bounding box center [1343, 188] width 13 height 13
click at [1333, 274] on div "200" at bounding box center [1328, 275] width 37 height 17
click at [1415, 190] on input "1" at bounding box center [1420, 188] width 39 height 22
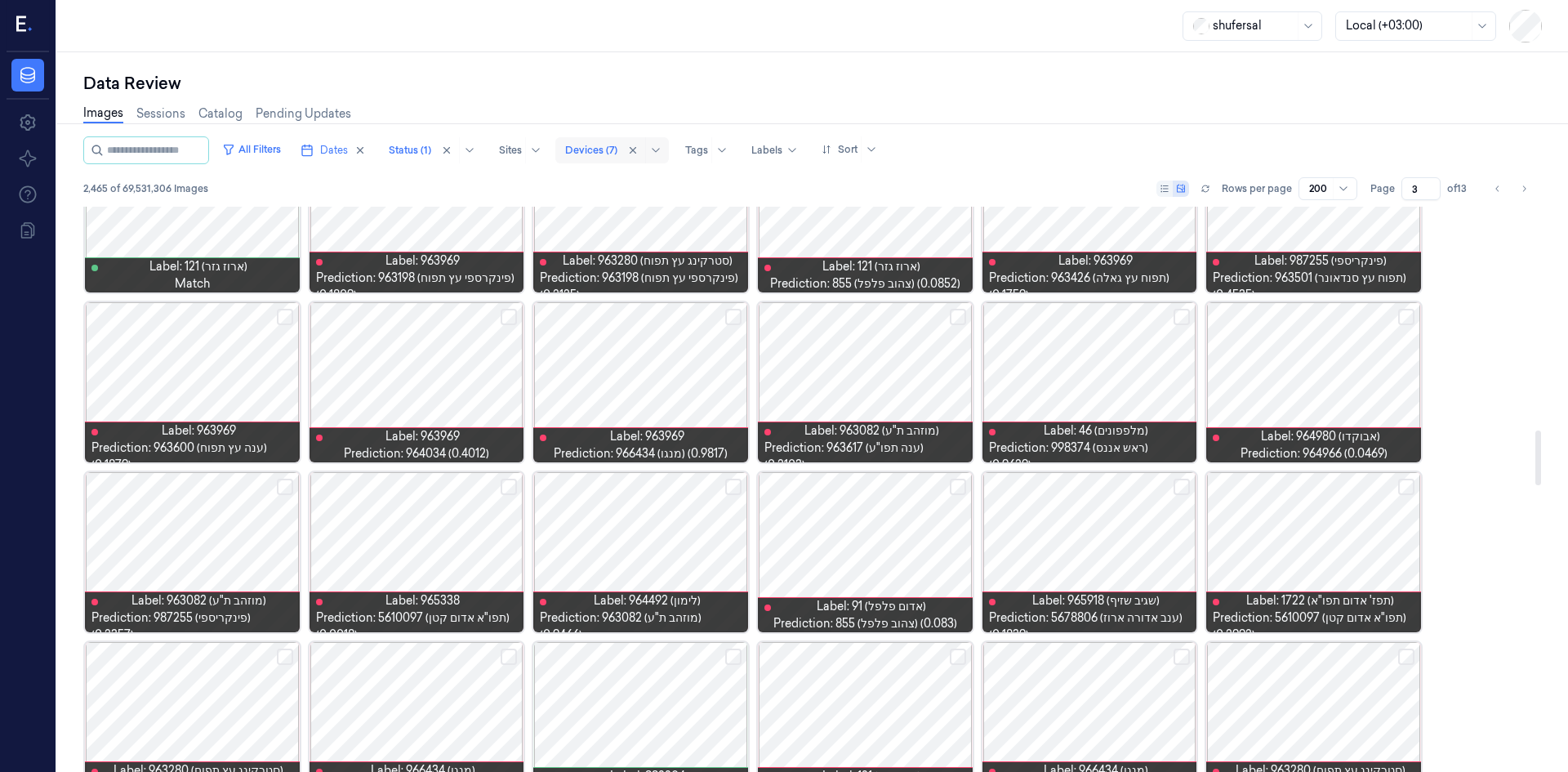
scroll to position [2287, 0]
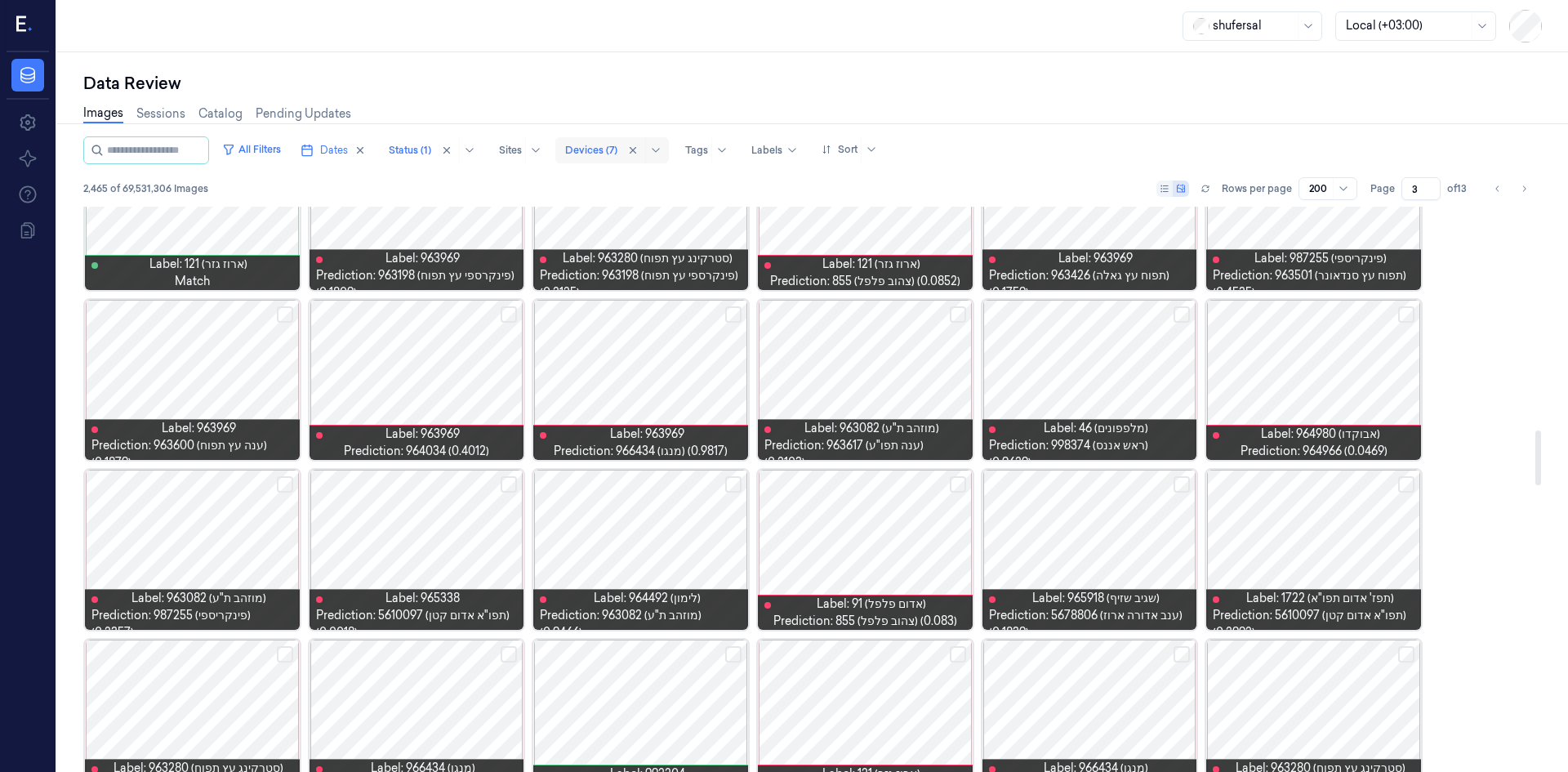
click at [730, 483] on button "Select row" at bounding box center [733, 484] width 16 height 16
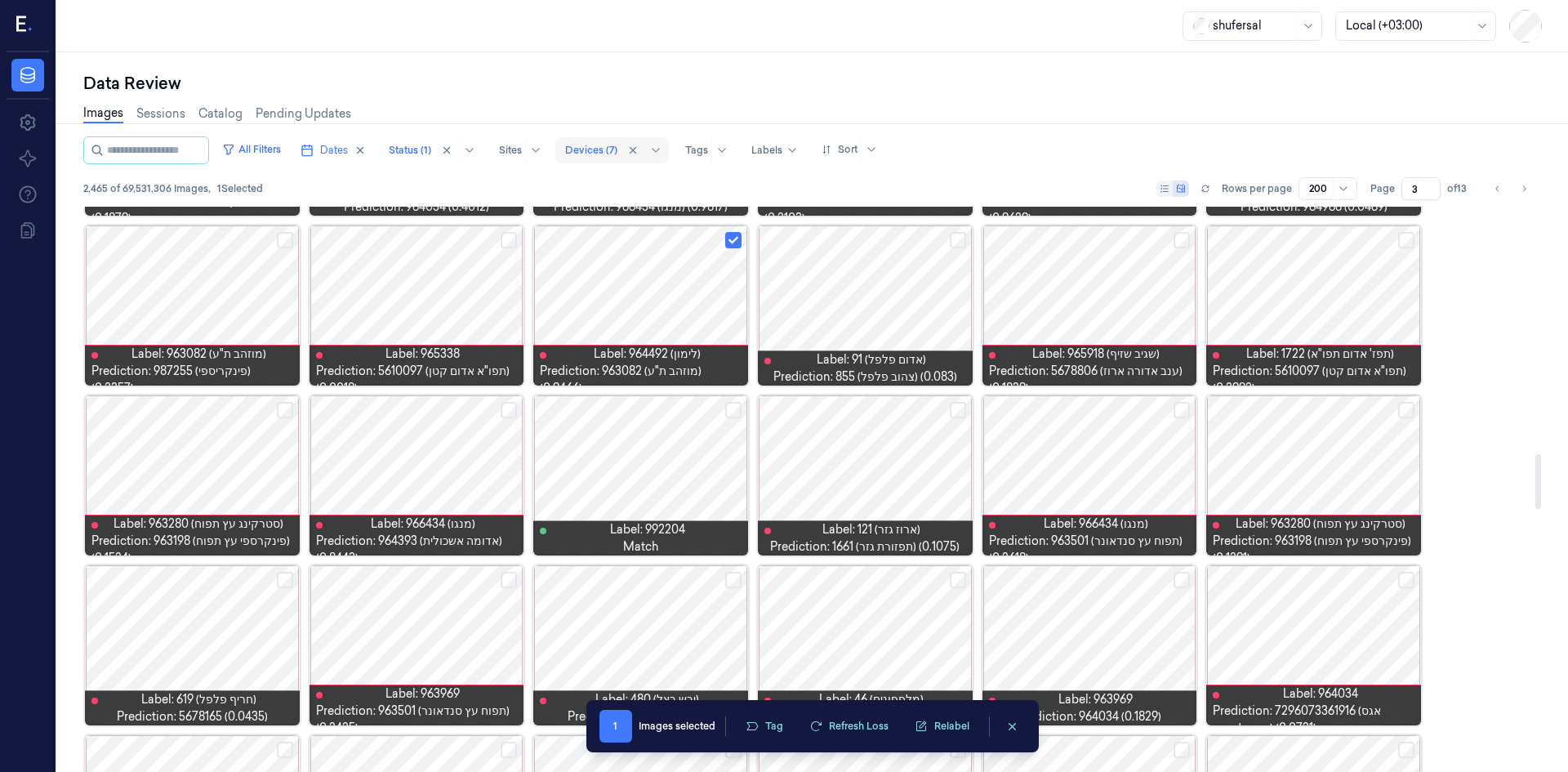
scroll to position [2532, 0]
click at [512, 402] on button "Select row" at bounding box center [508, 409] width 16 height 16
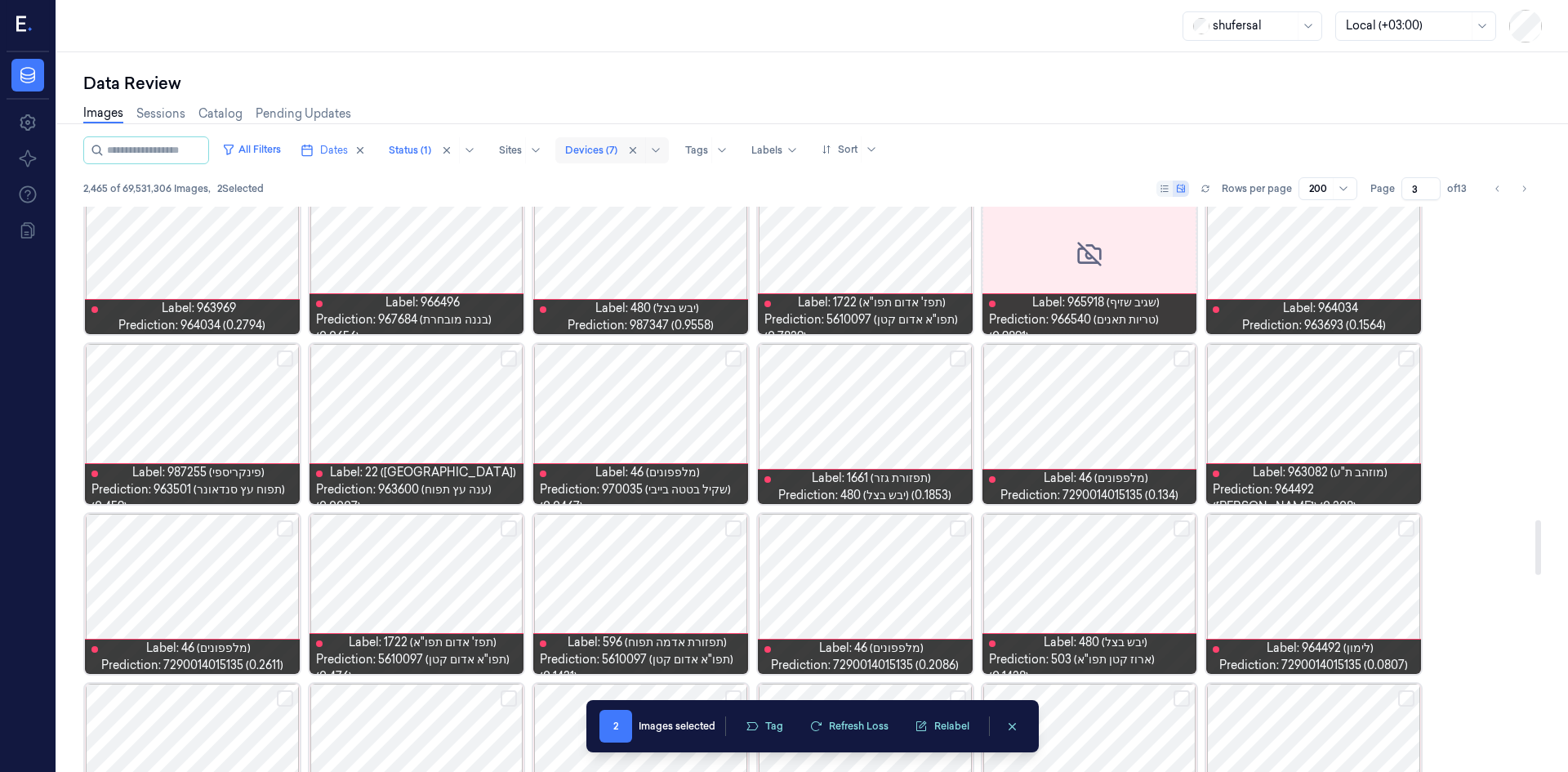
scroll to position [3267, 0]
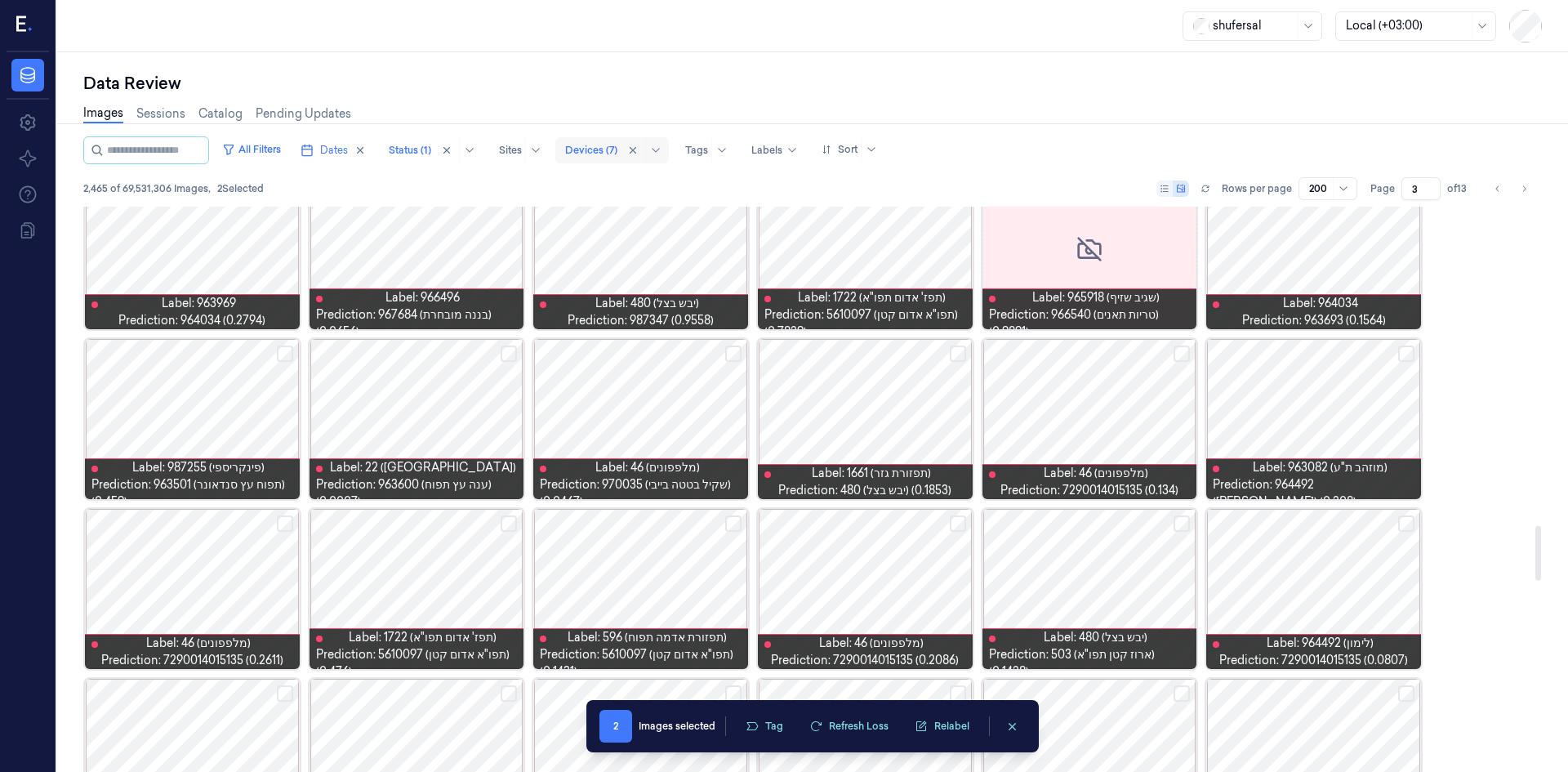
click at [505, 360] on button "Select row" at bounding box center [508, 354] width 16 height 16
click at [511, 349] on button "Select row" at bounding box center [508, 354] width 16 height 16
click at [507, 359] on button "Select row" at bounding box center [508, 354] width 16 height 16
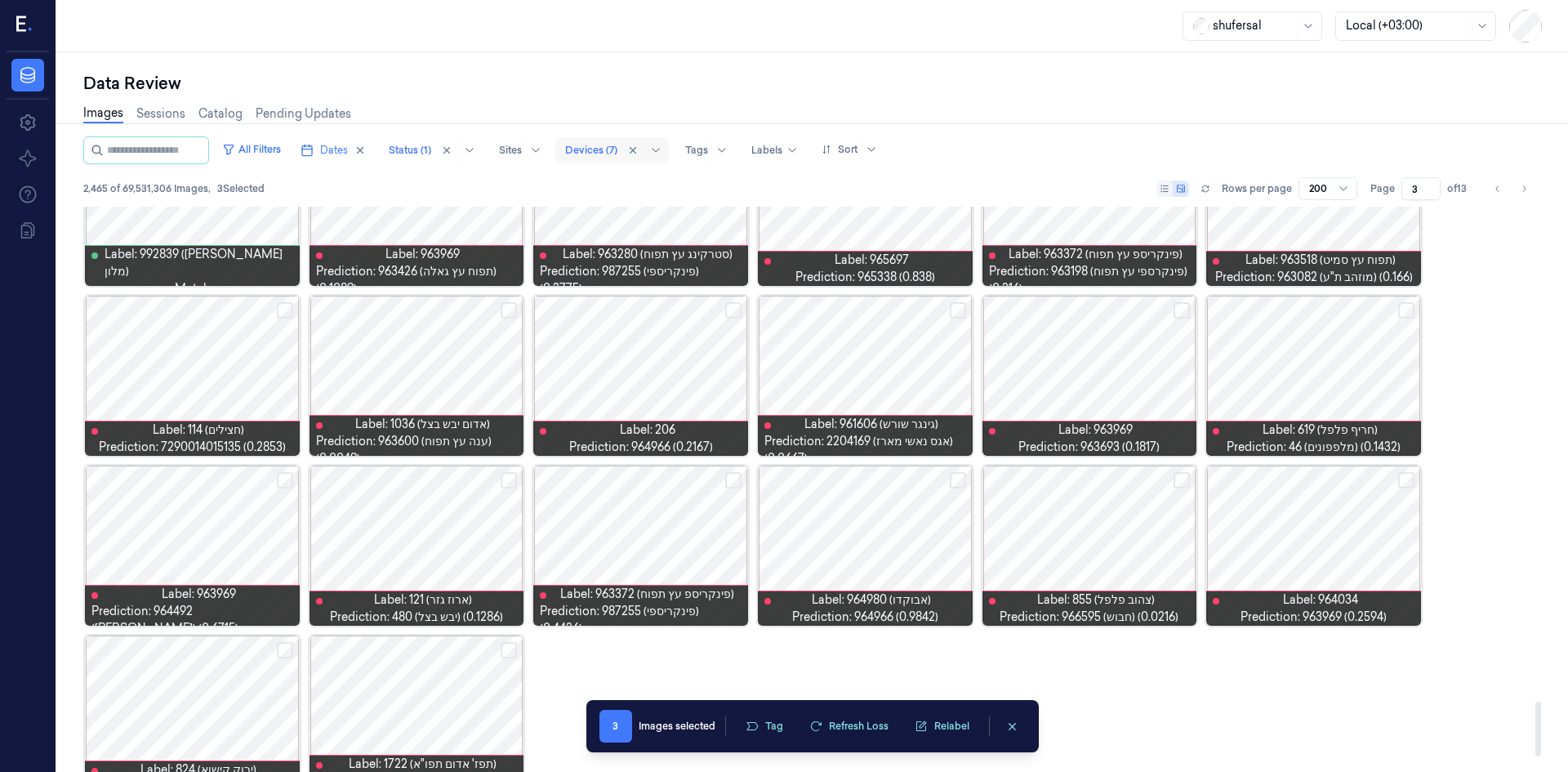
scroll to position [5217, 0]
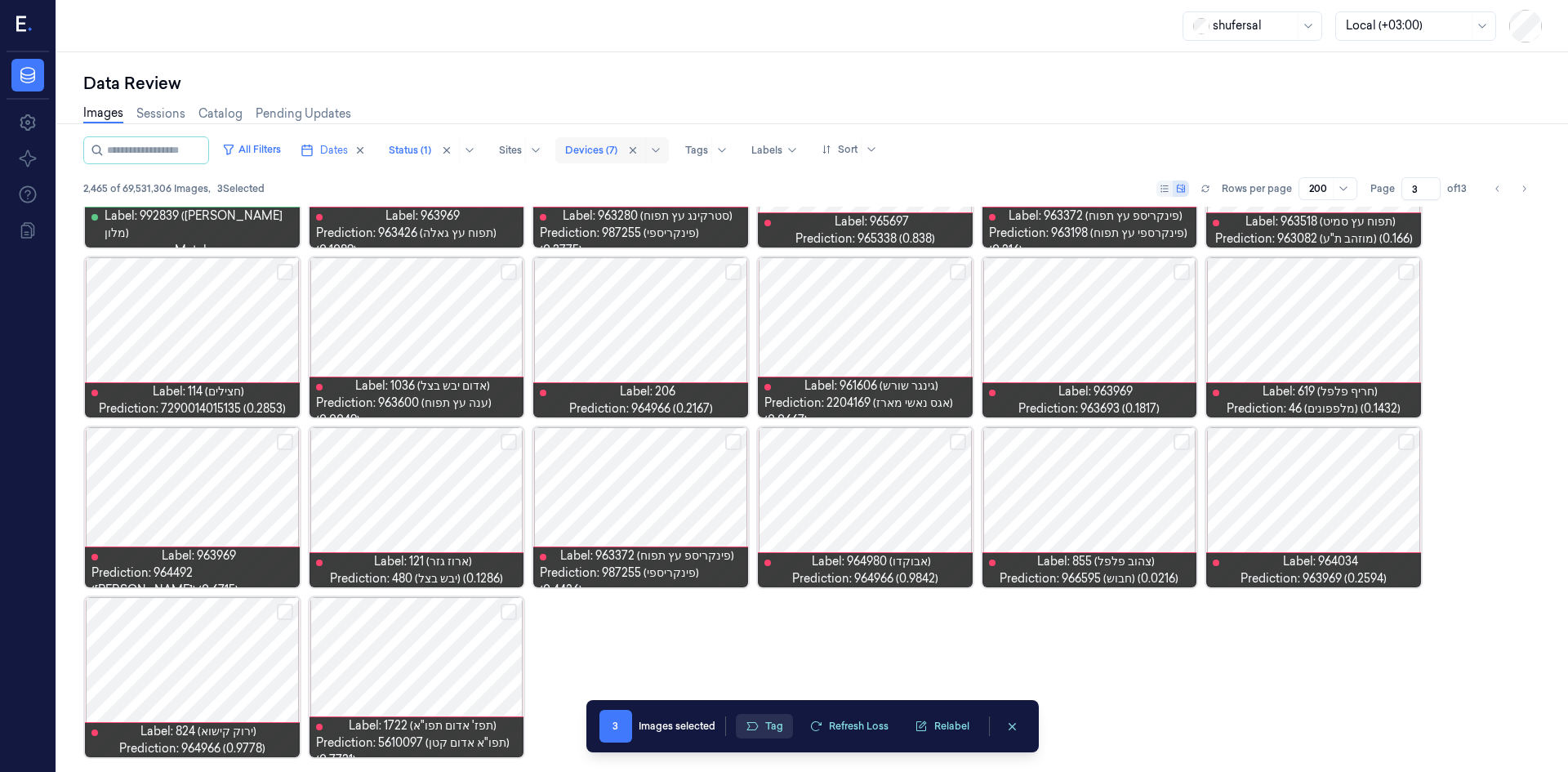
click at [779, 730] on button "Tag" at bounding box center [764, 726] width 57 height 24
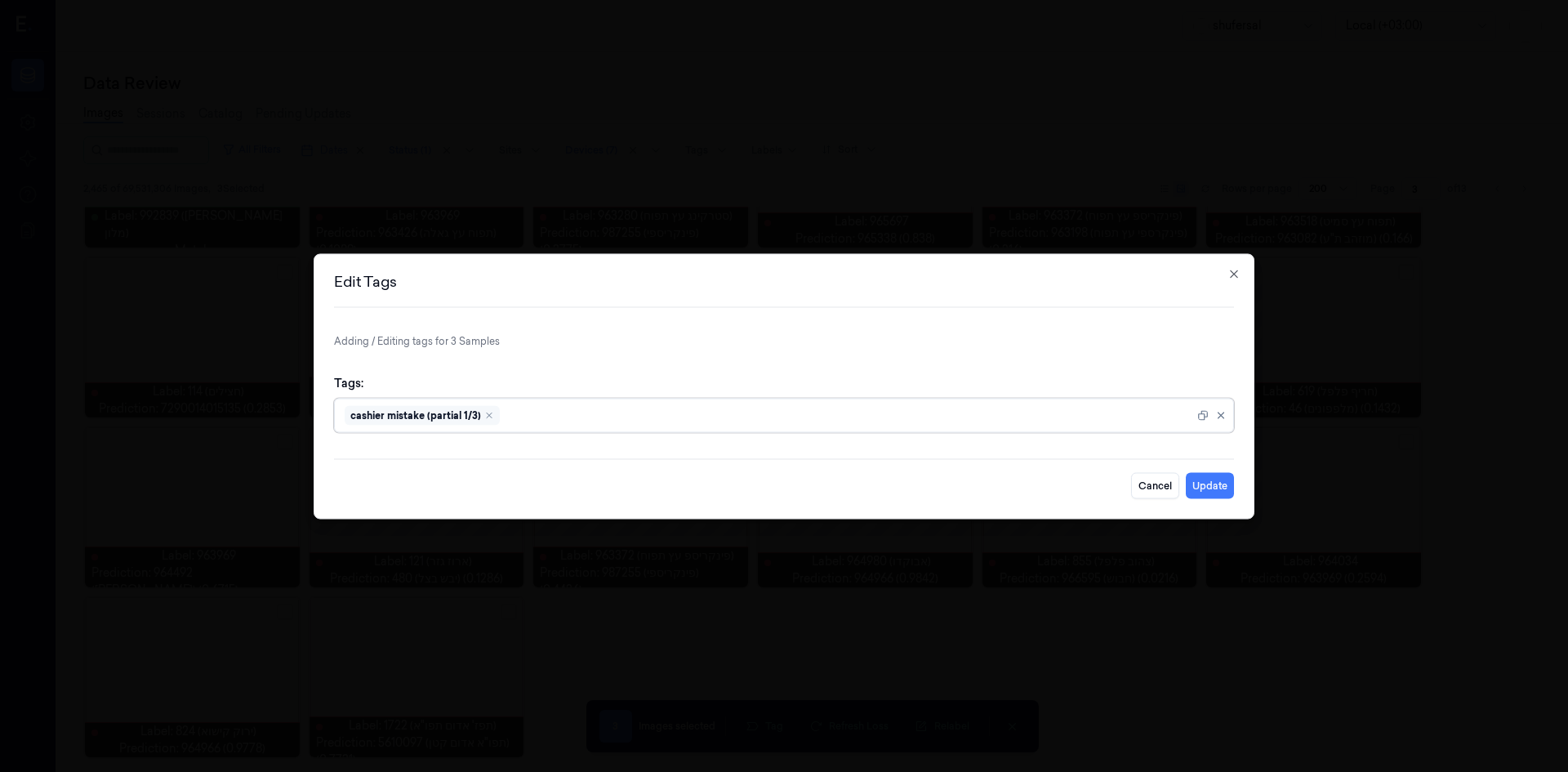
click at [861, 410] on div at bounding box center [848, 416] width 691 height 17
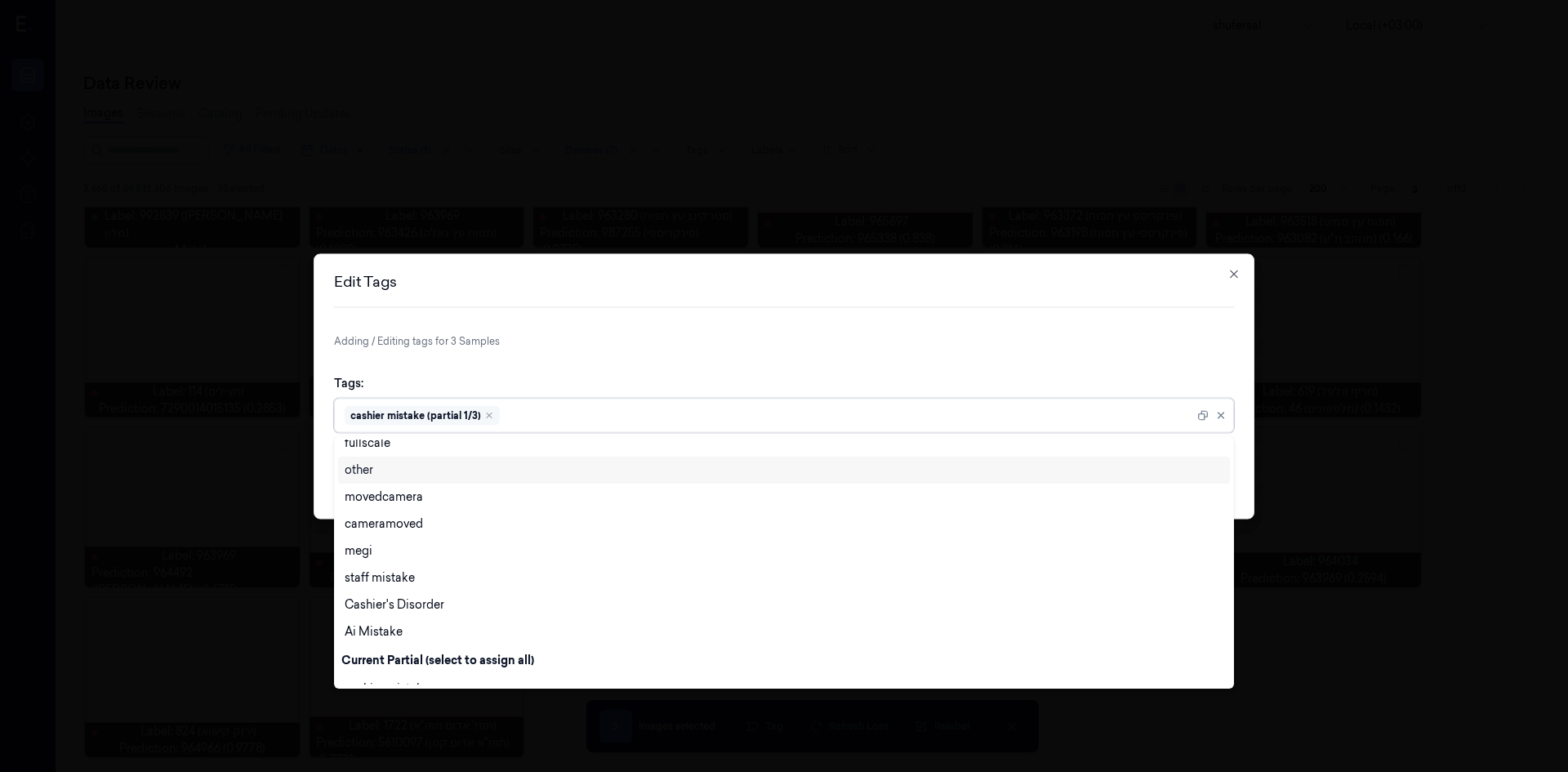
scroll to position [597, 0]
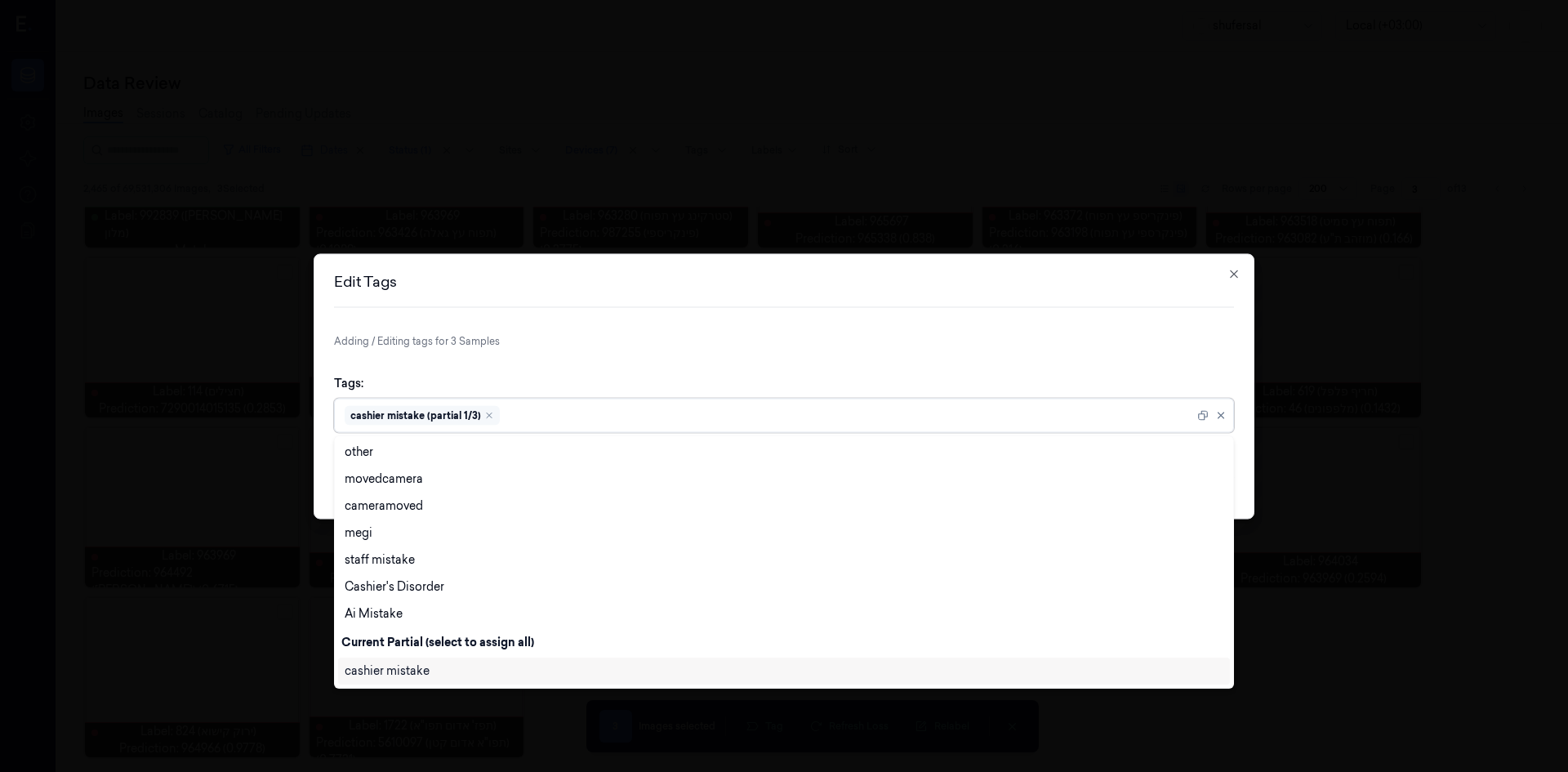
click at [496, 670] on div "cashier mistake" at bounding box center [784, 671] width 879 height 17
click at [1025, 351] on form "Adding / Editing tags for 3 Samples Tags: option cashier mistake, selected. 28 …" at bounding box center [783, 415] width 900 height 165
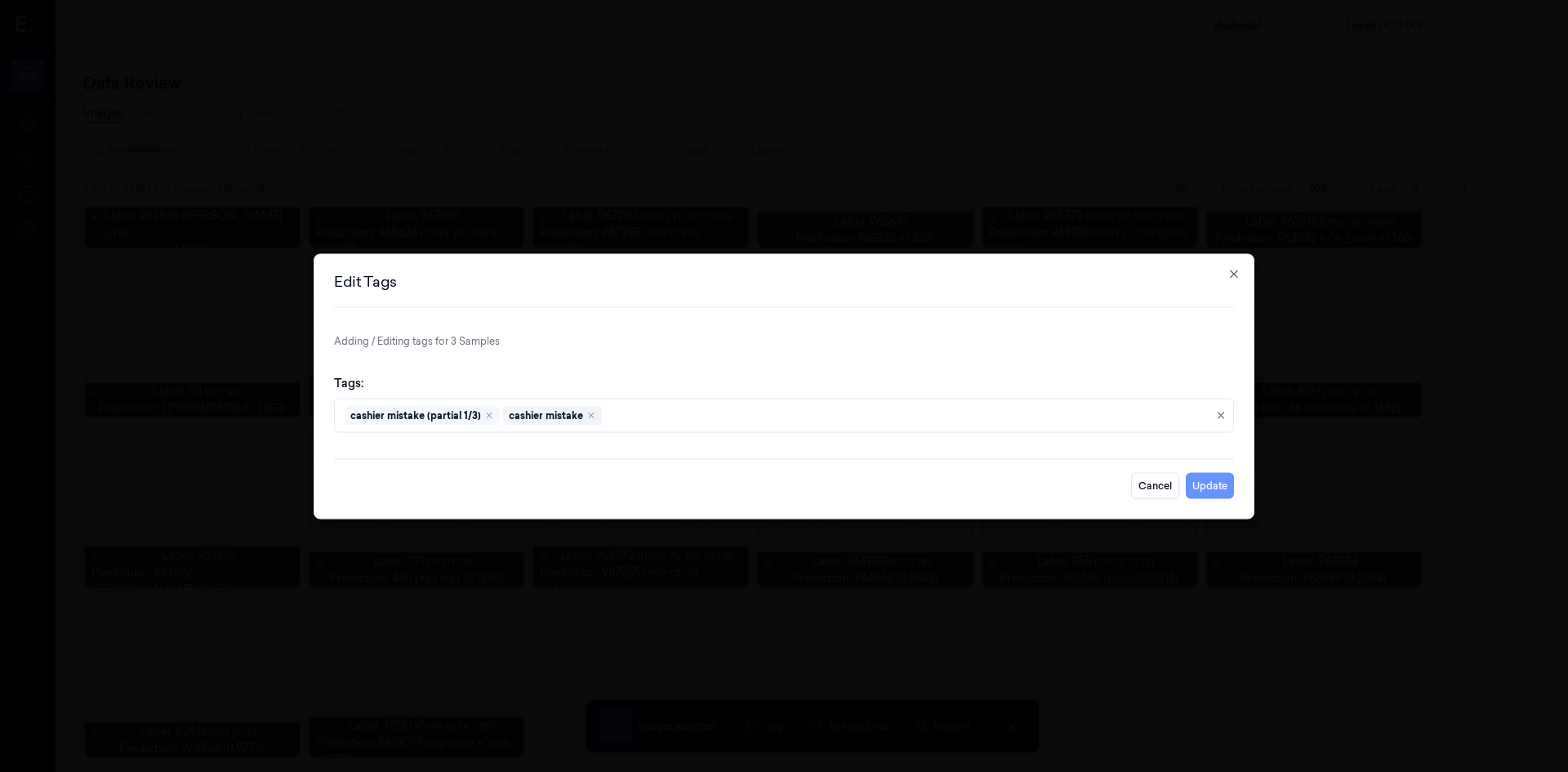
click at [1215, 488] on button "Update" at bounding box center [1210, 485] width 48 height 26
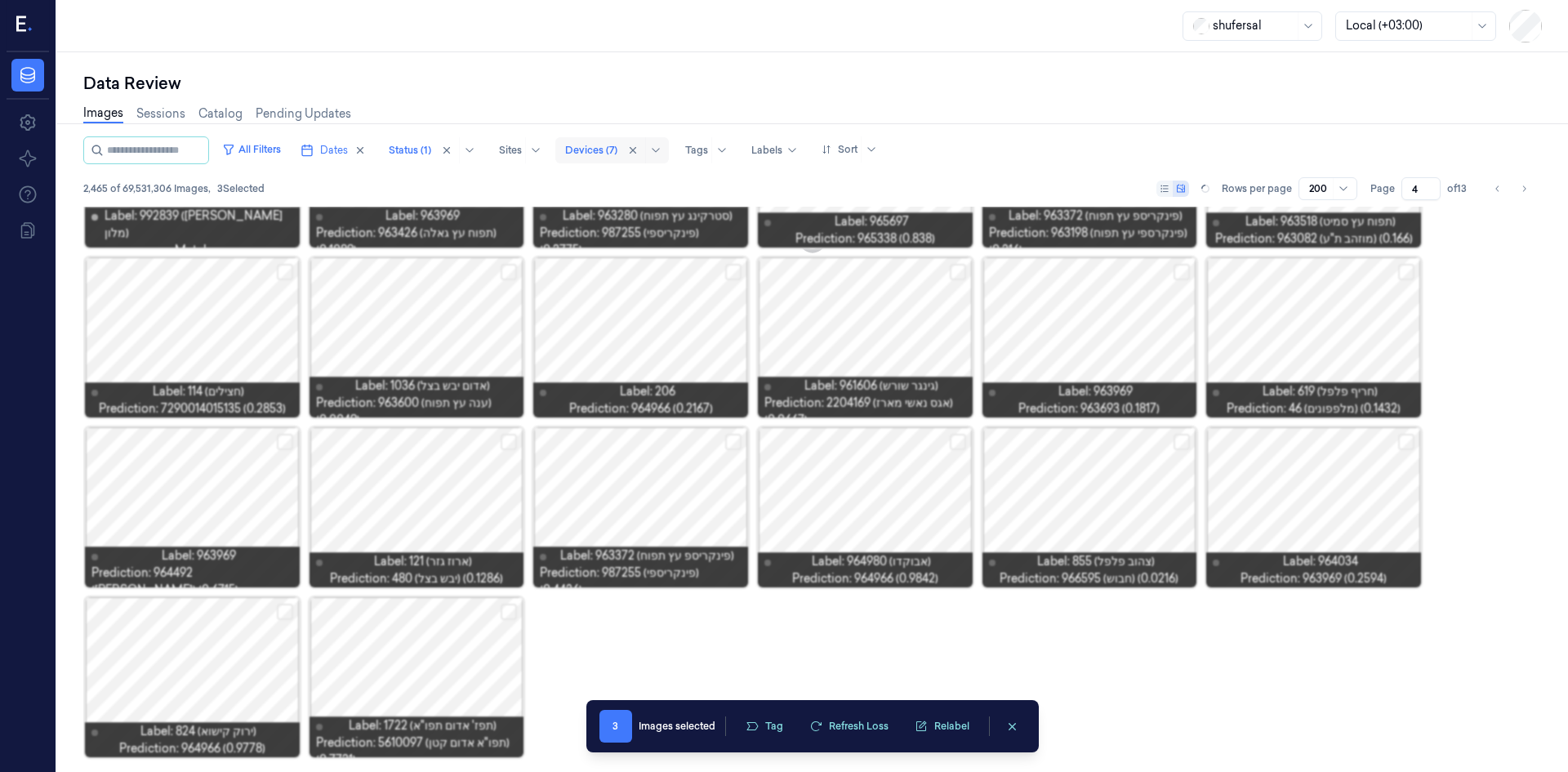
click at [1432, 185] on input "4" at bounding box center [1420, 188] width 39 height 22
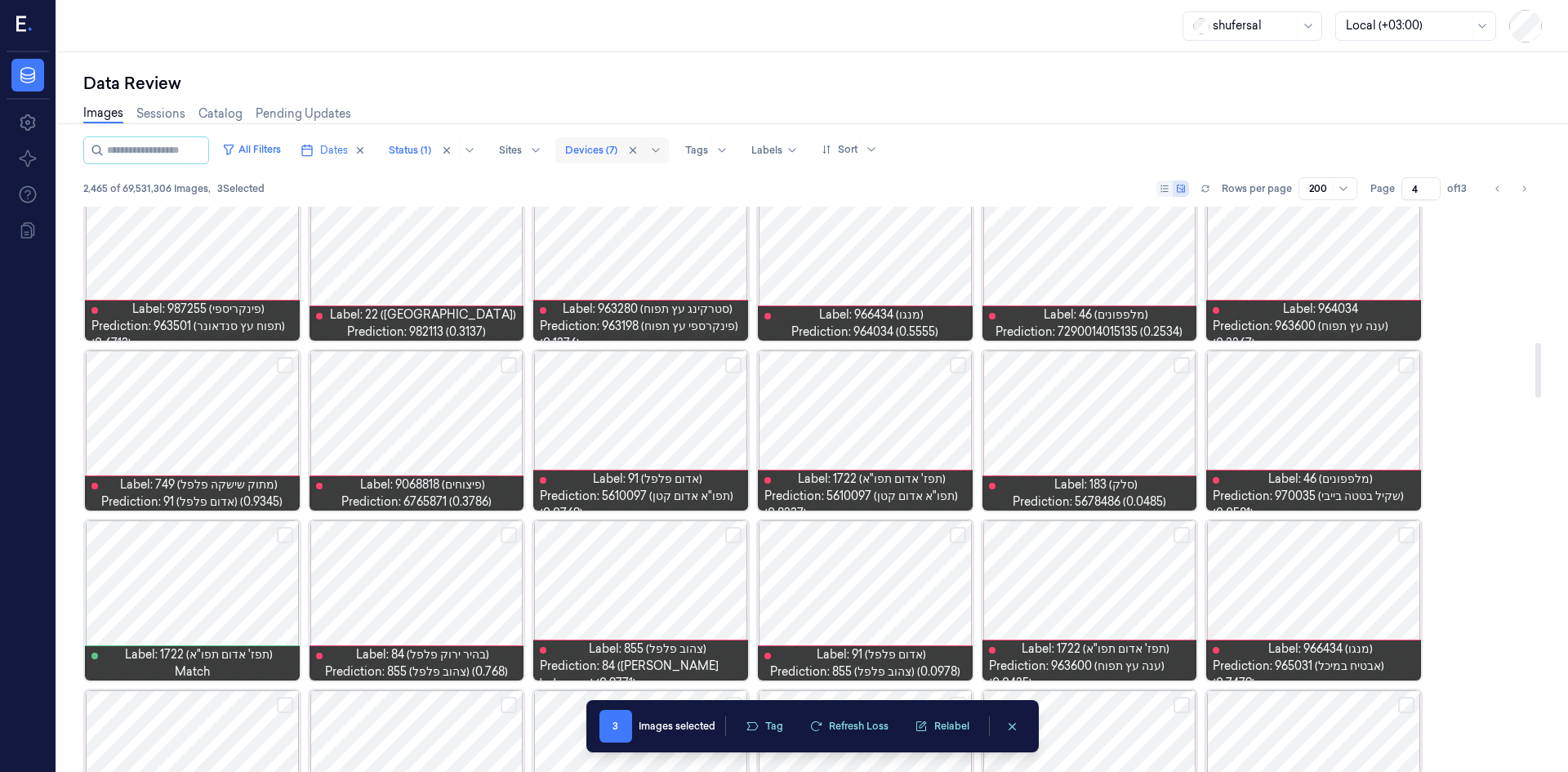
scroll to position [1388, 0]
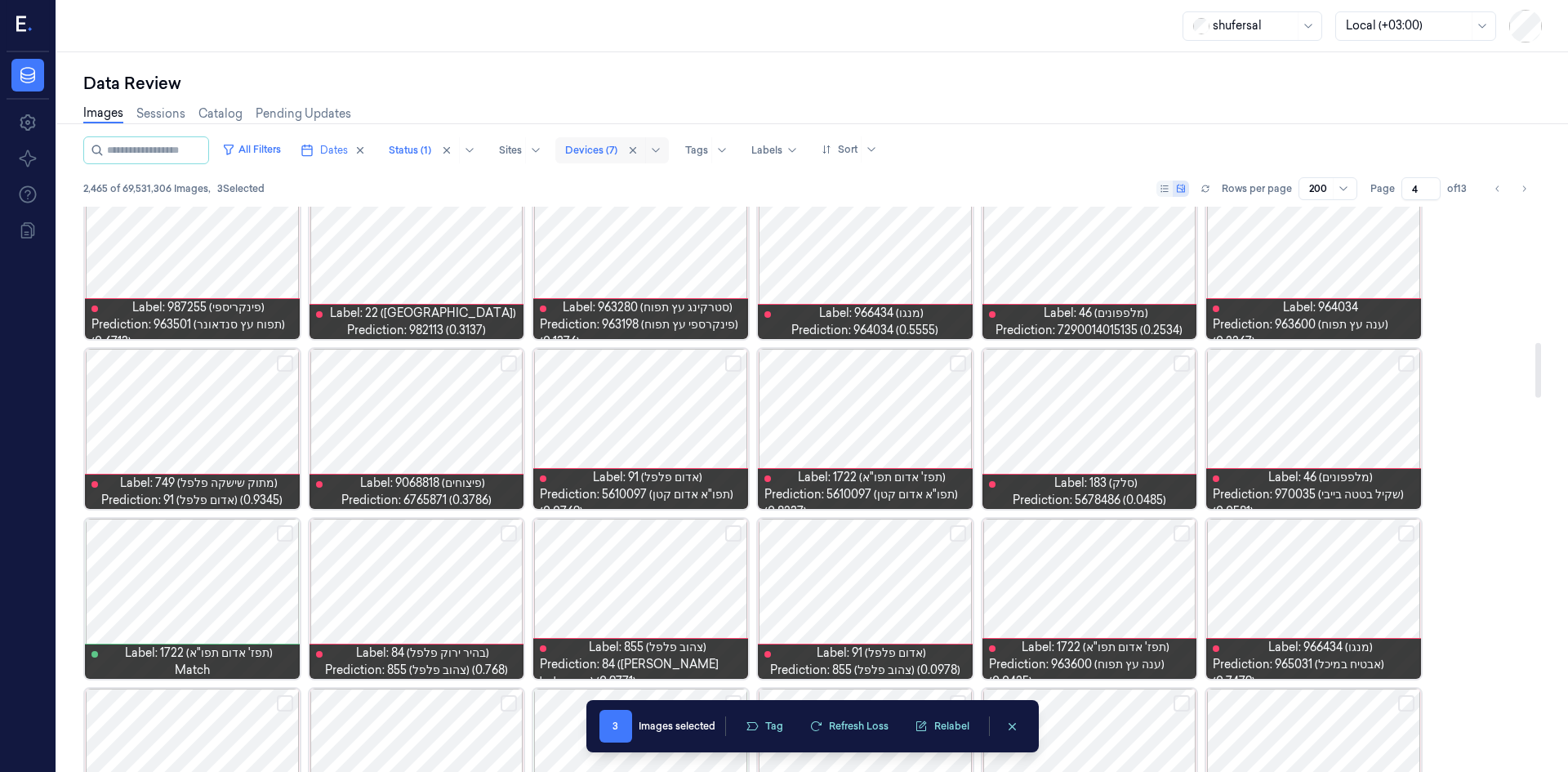
click at [1409, 535] on button "Select row" at bounding box center [1406, 533] width 16 height 16
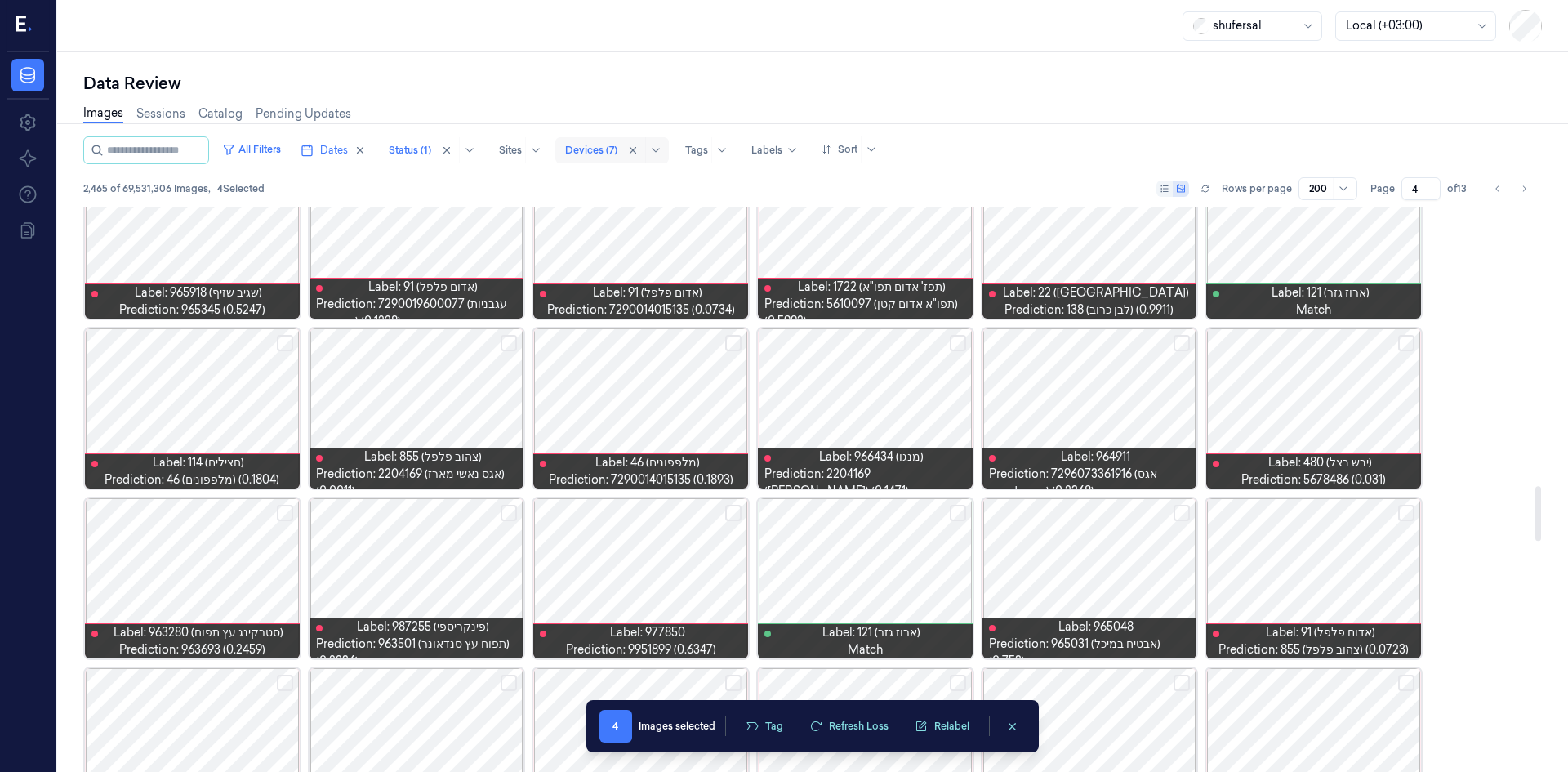
scroll to position [2940, 0]
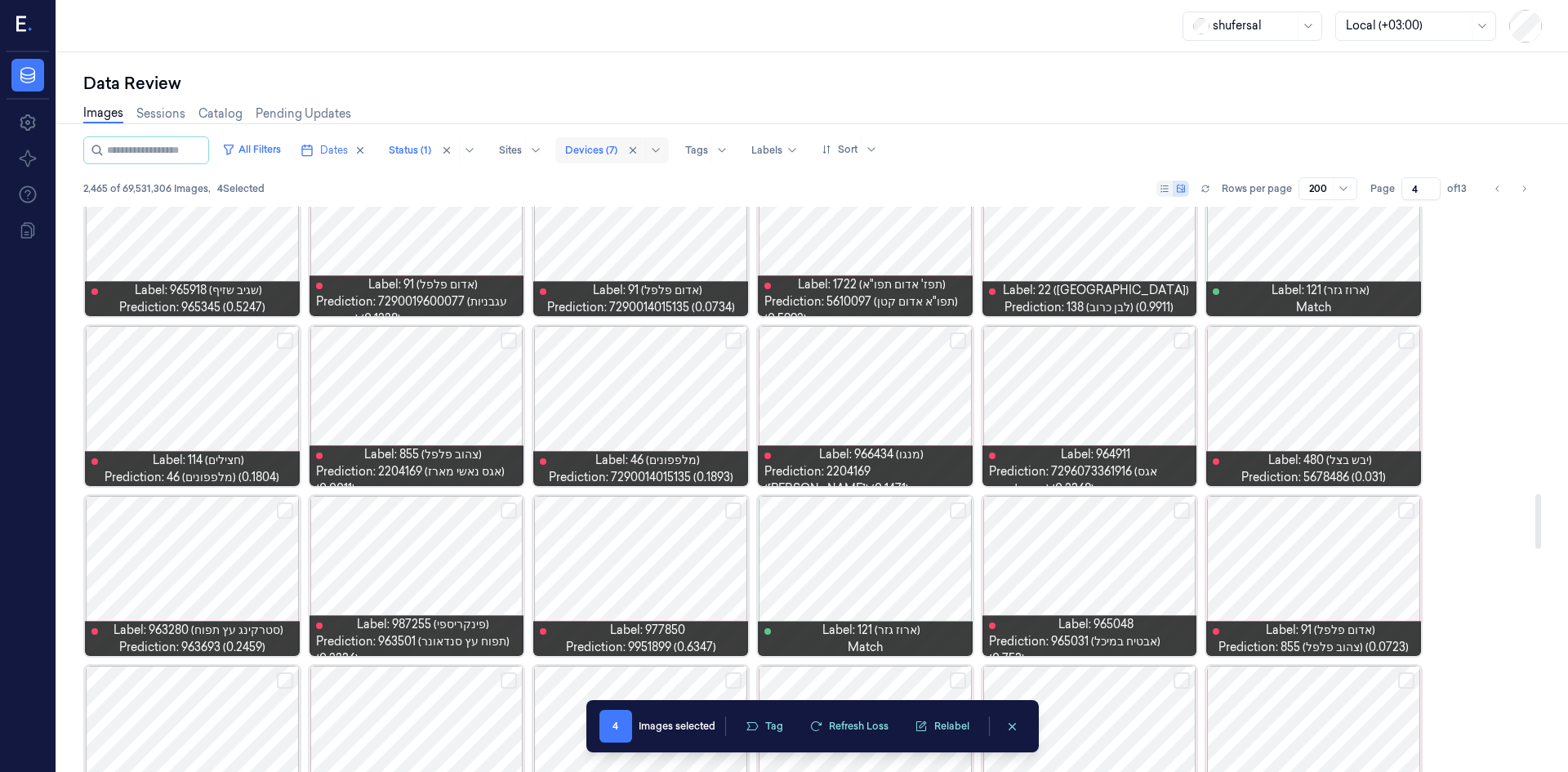
click at [1182, 511] on button "Select row" at bounding box center [1182, 510] width 16 height 16
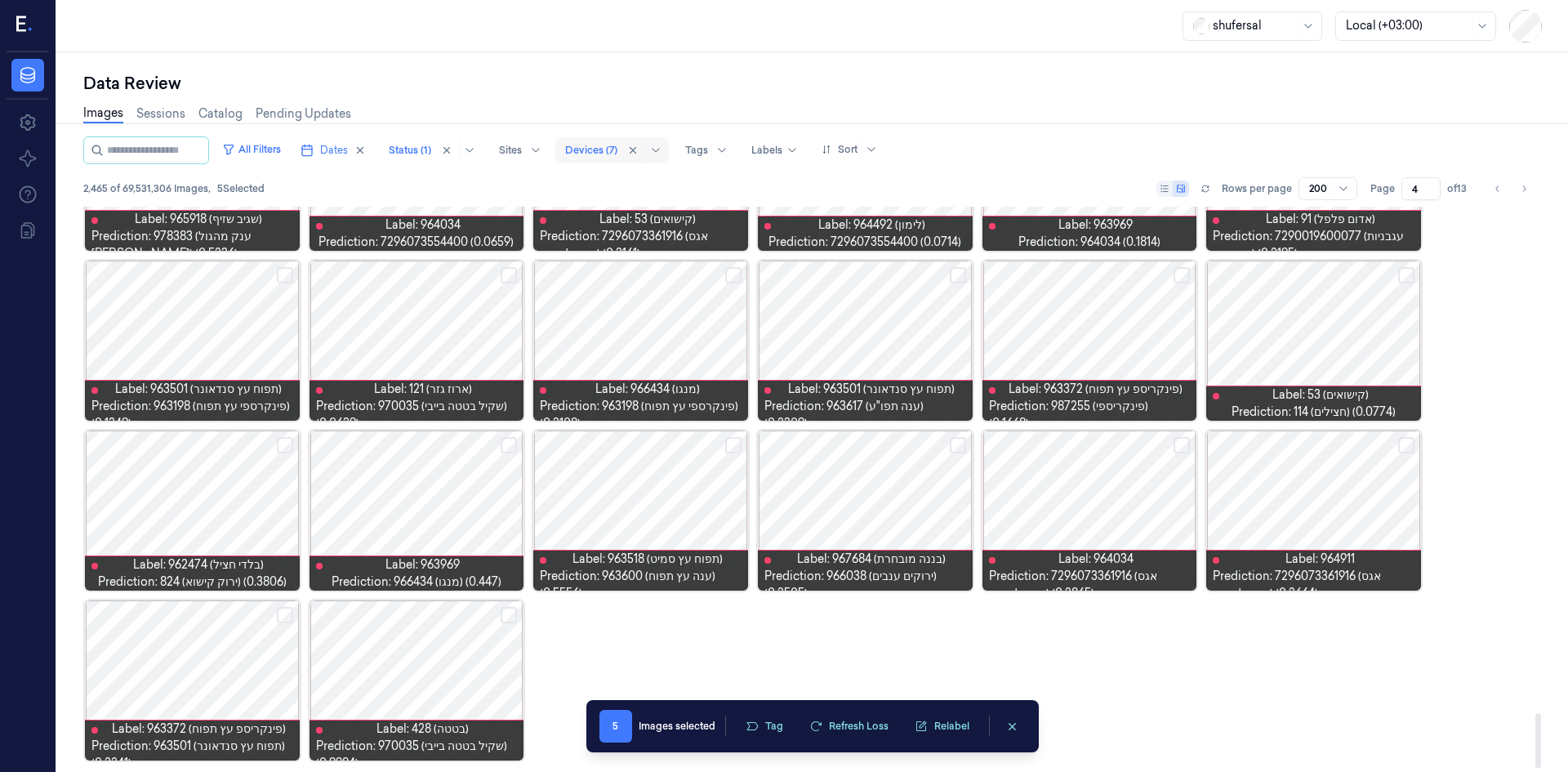
scroll to position [5217, 0]
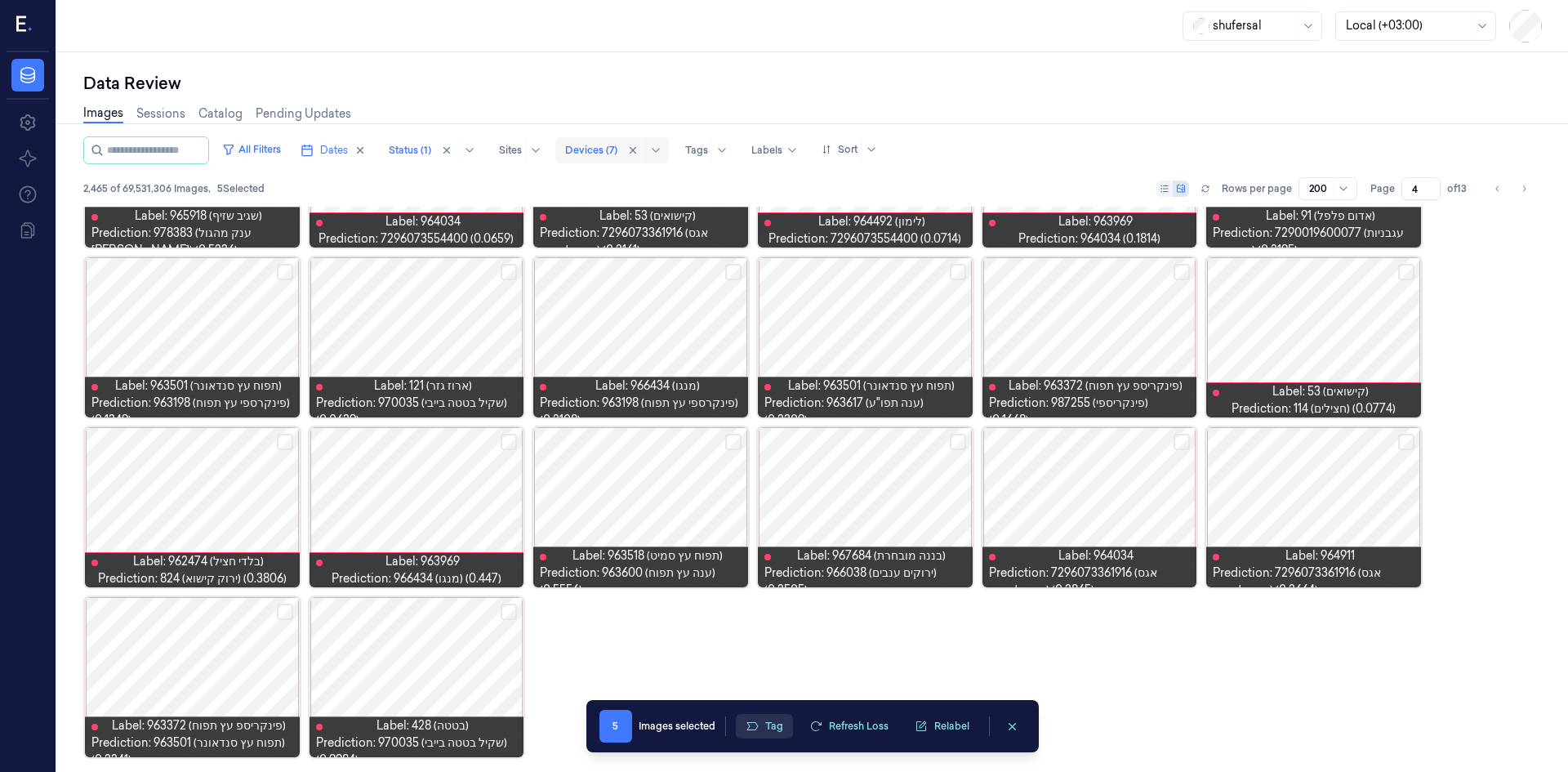
click at [772, 721] on button "Tag" at bounding box center [764, 726] width 57 height 24
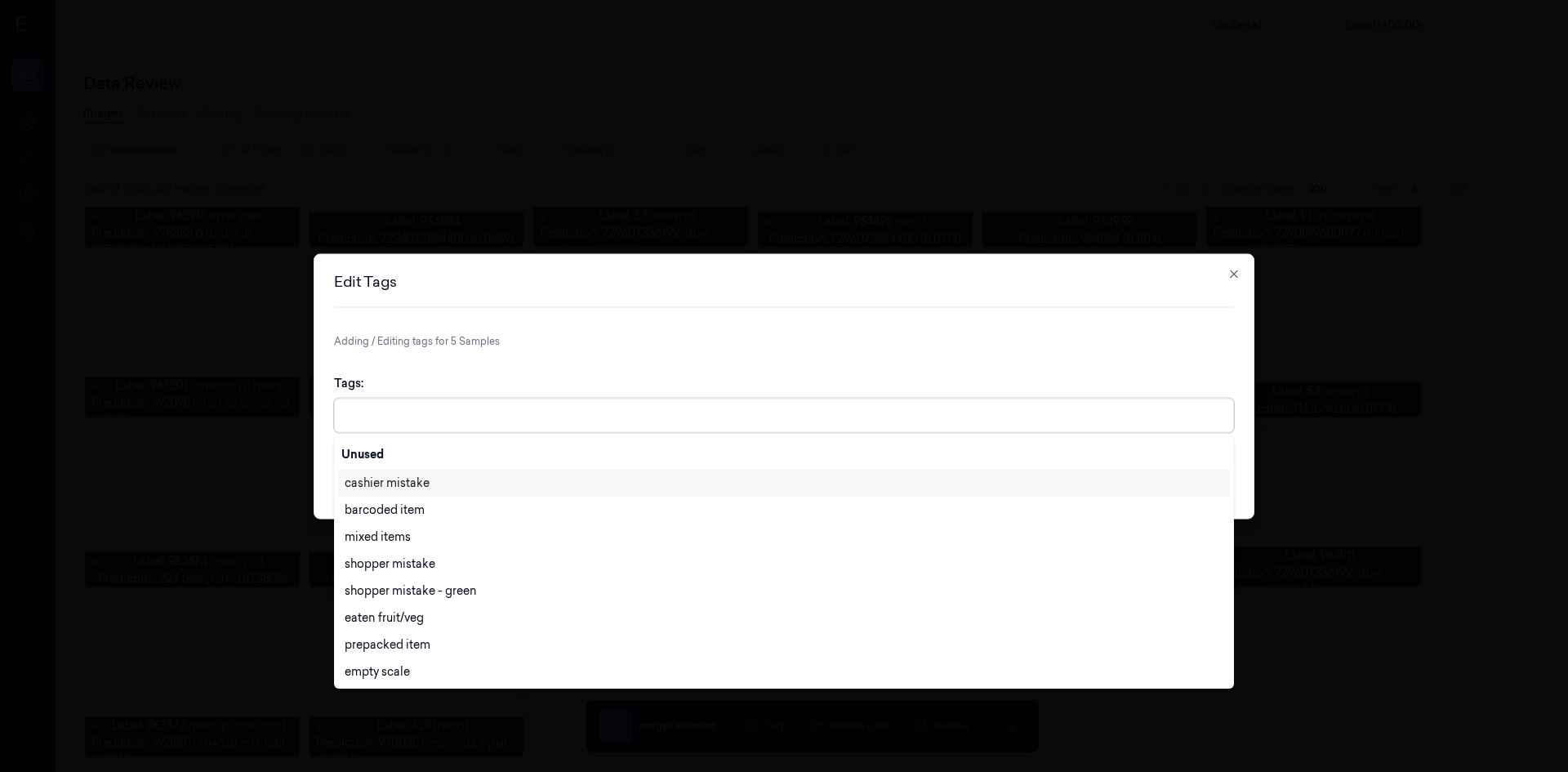
click at [811, 411] on div at bounding box center [786, 416] width 882 height 17
click at [445, 491] on div "cashier mistake" at bounding box center [784, 483] width 879 height 17
click at [898, 379] on div "Tags: option cashier mistake, selected. 28 results available. Use Up and Down t…" at bounding box center [783, 403] width 900 height 84
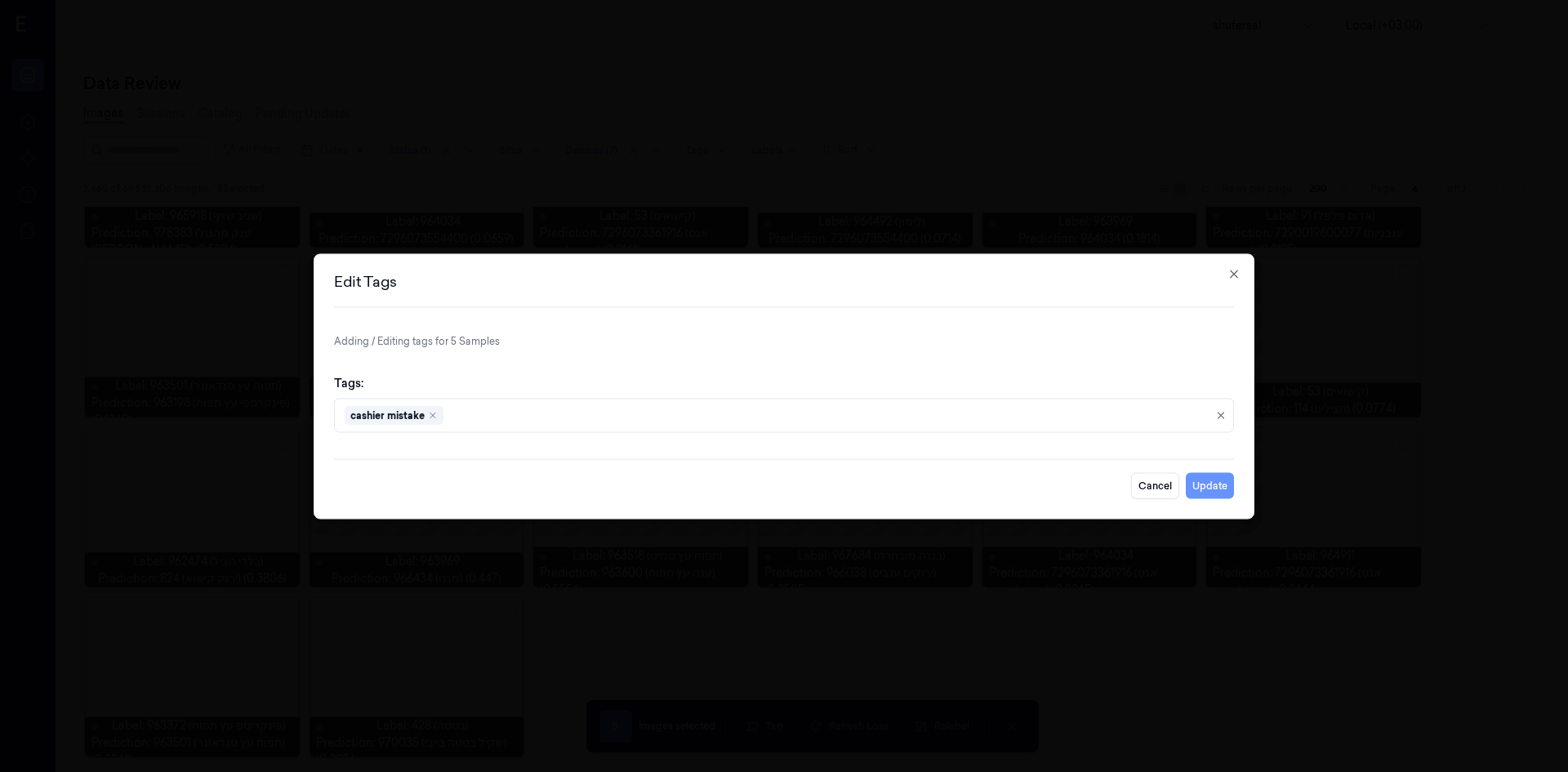
click at [1207, 488] on button "Update" at bounding box center [1210, 485] width 48 height 26
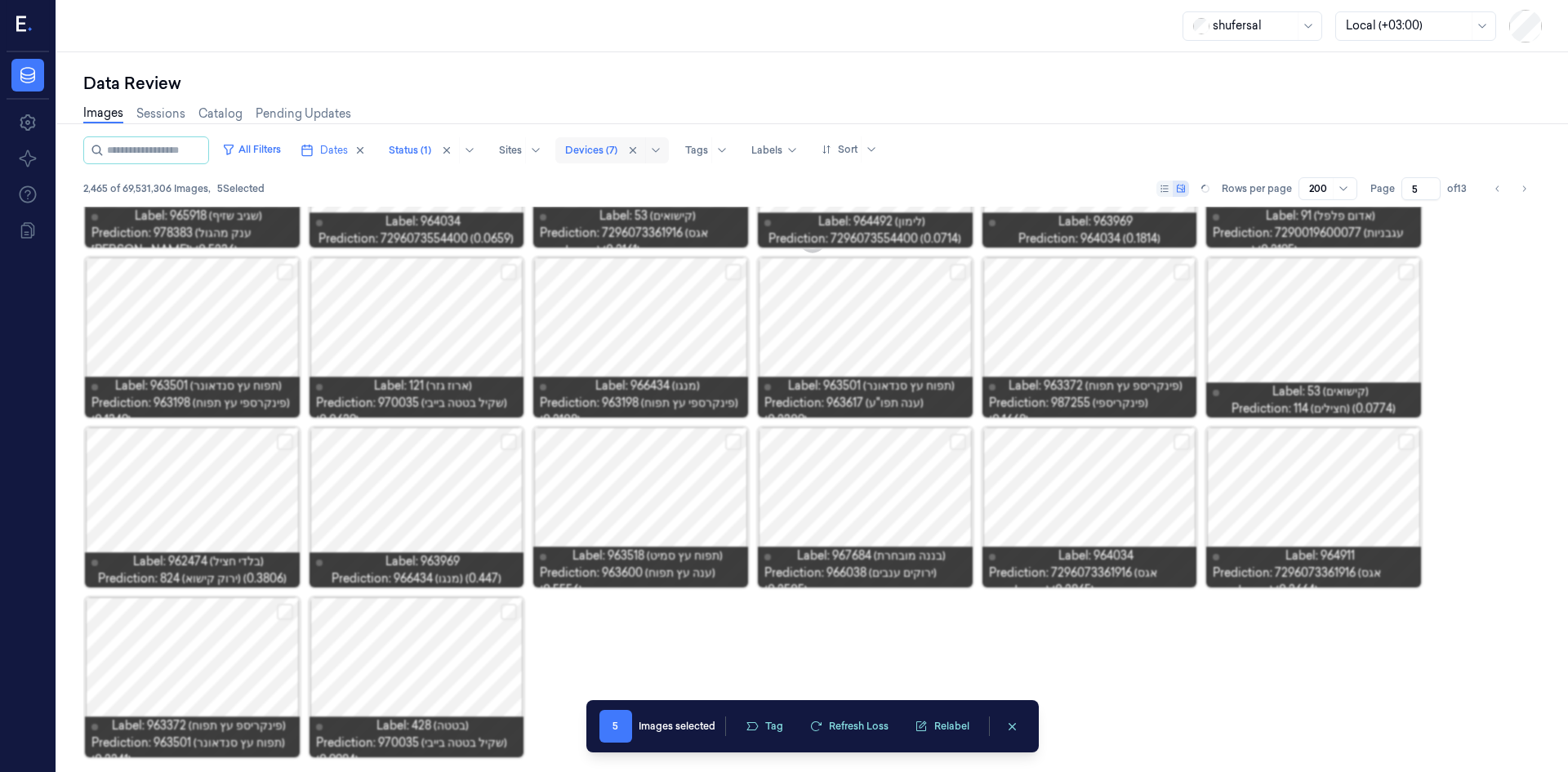
click at [1431, 185] on input "5" at bounding box center [1420, 188] width 39 height 22
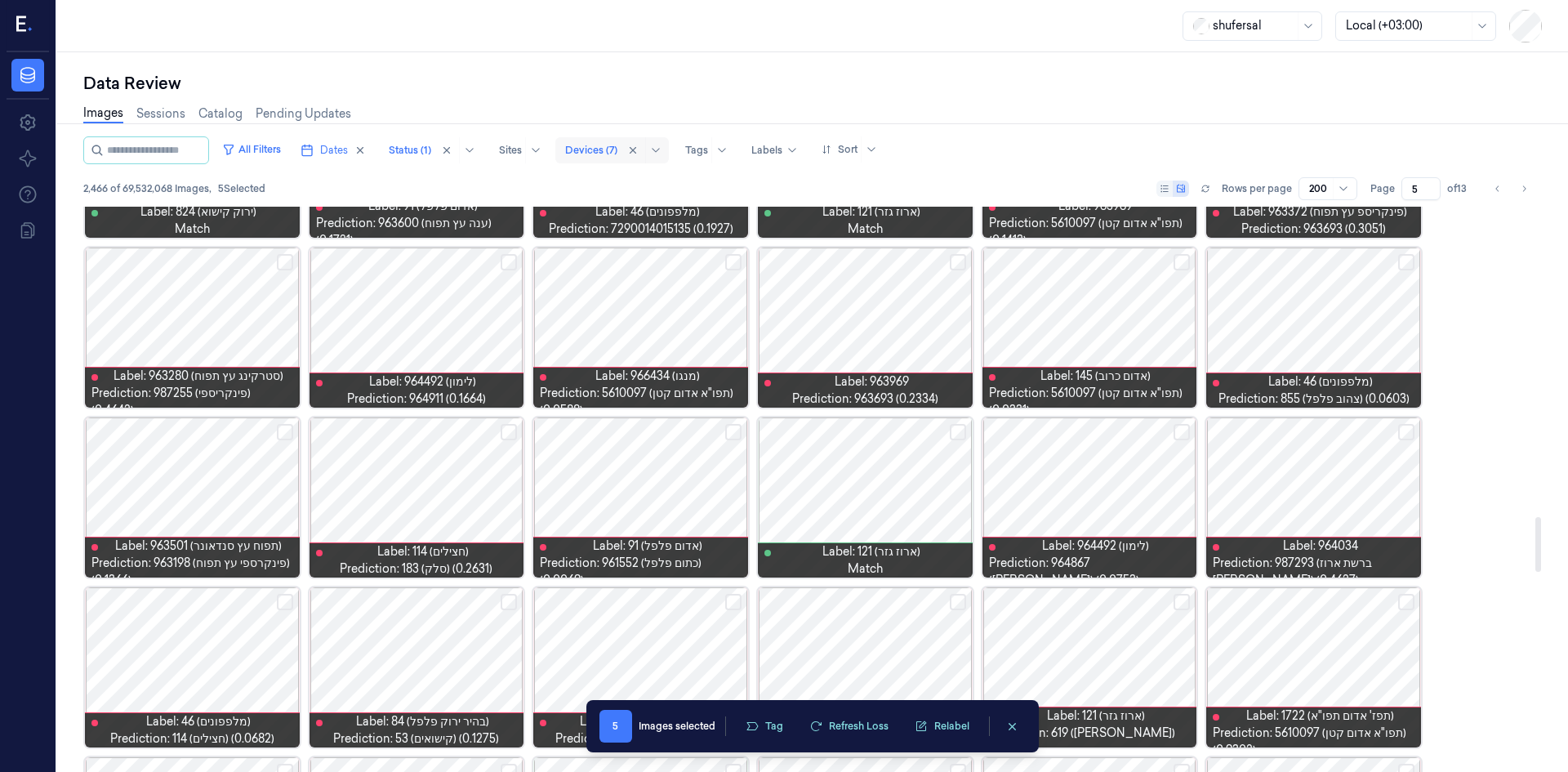
scroll to position [3267, 0]
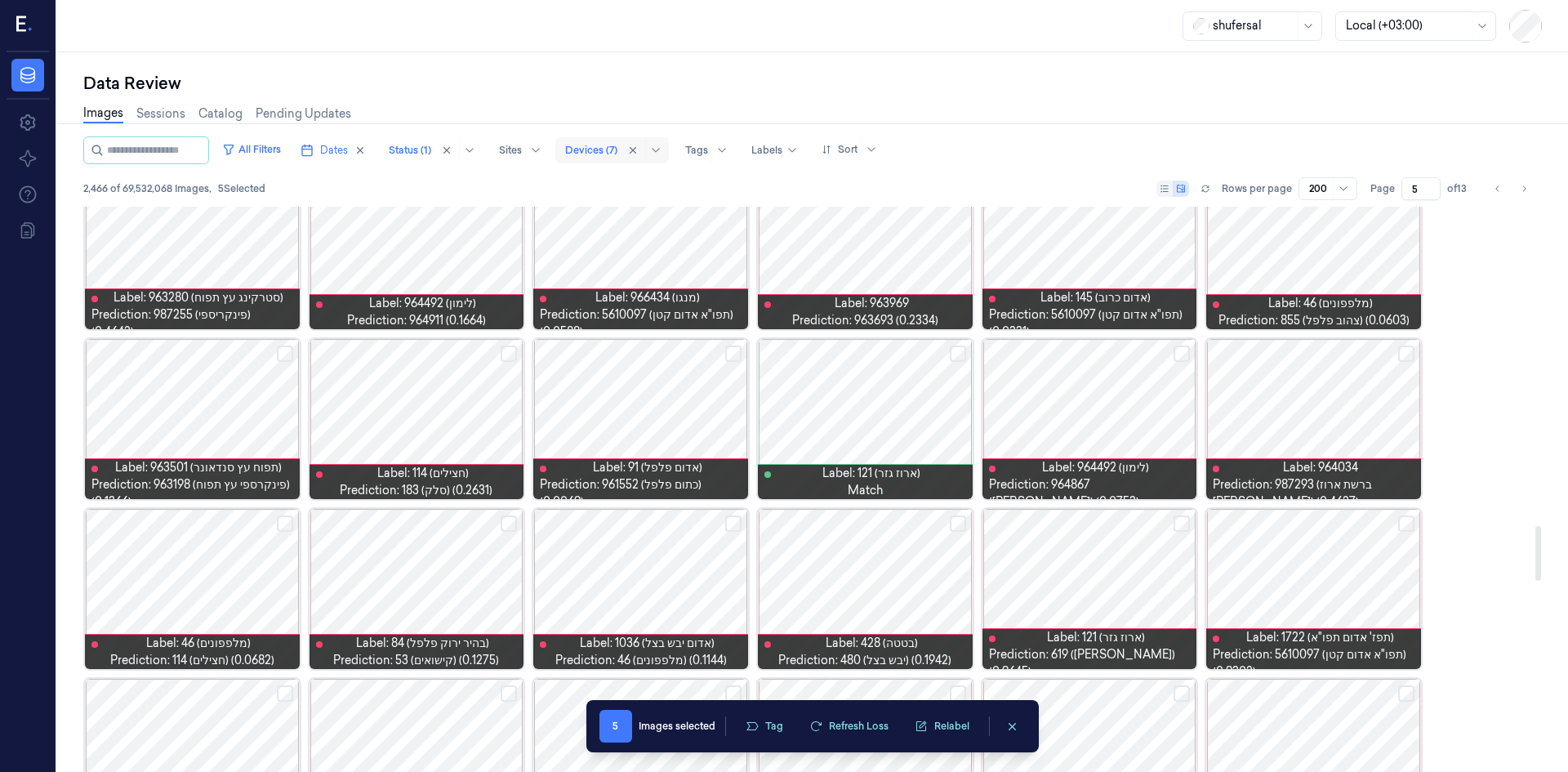
click at [1185, 522] on button "Select row" at bounding box center [1182, 523] width 16 height 16
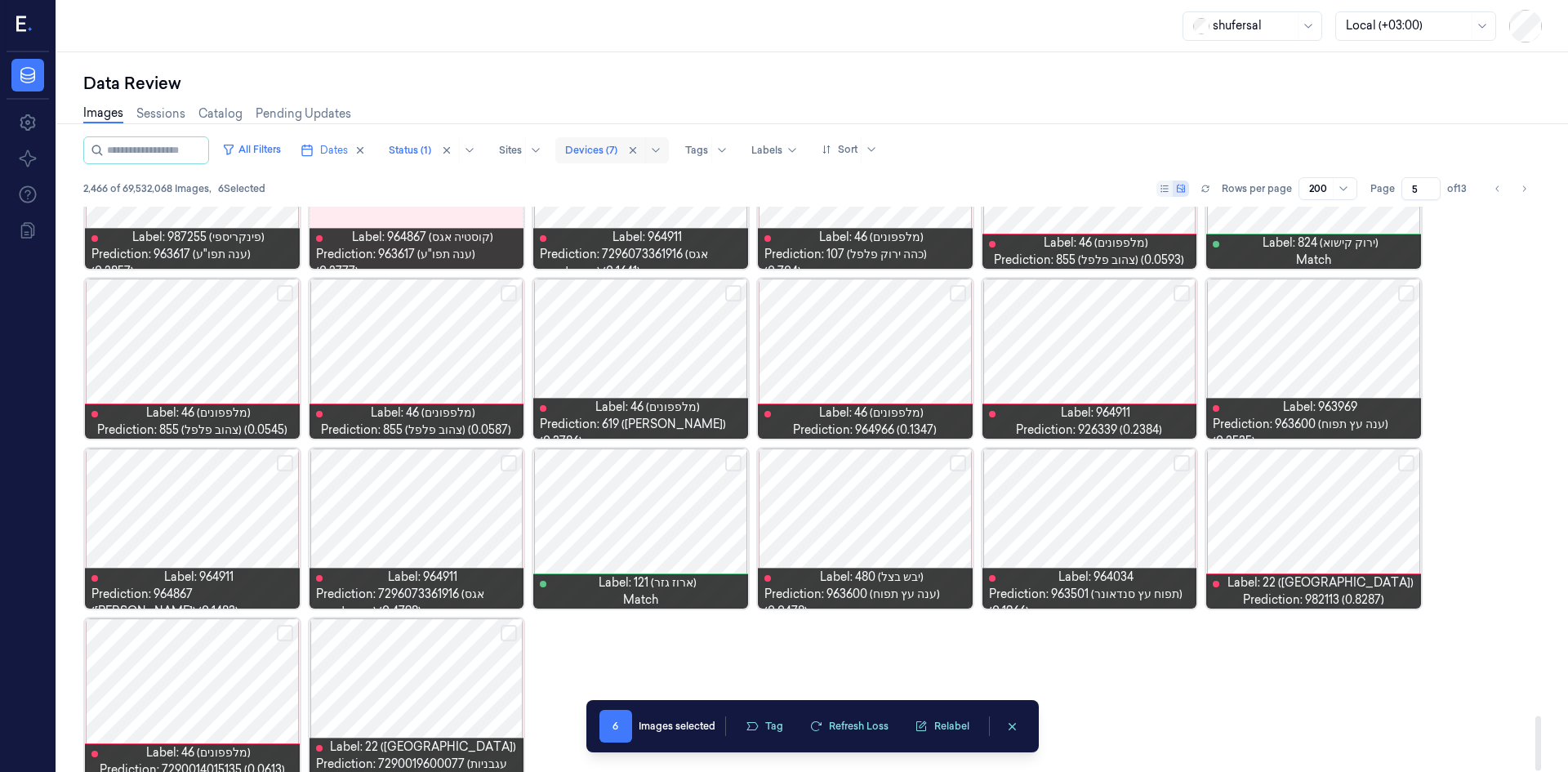
scroll to position [5217, 0]
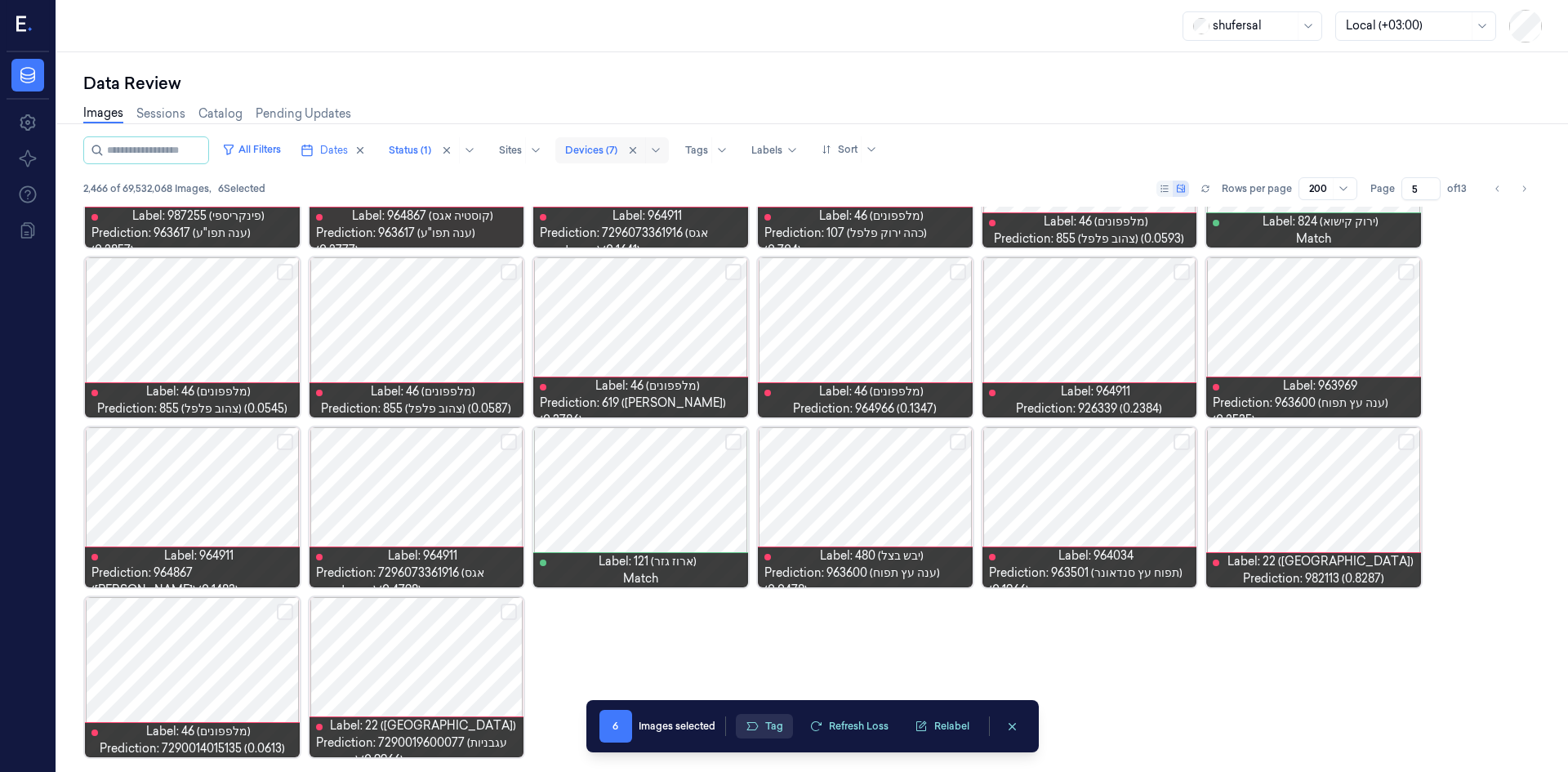
click at [777, 729] on button "Tag" at bounding box center [764, 726] width 57 height 24
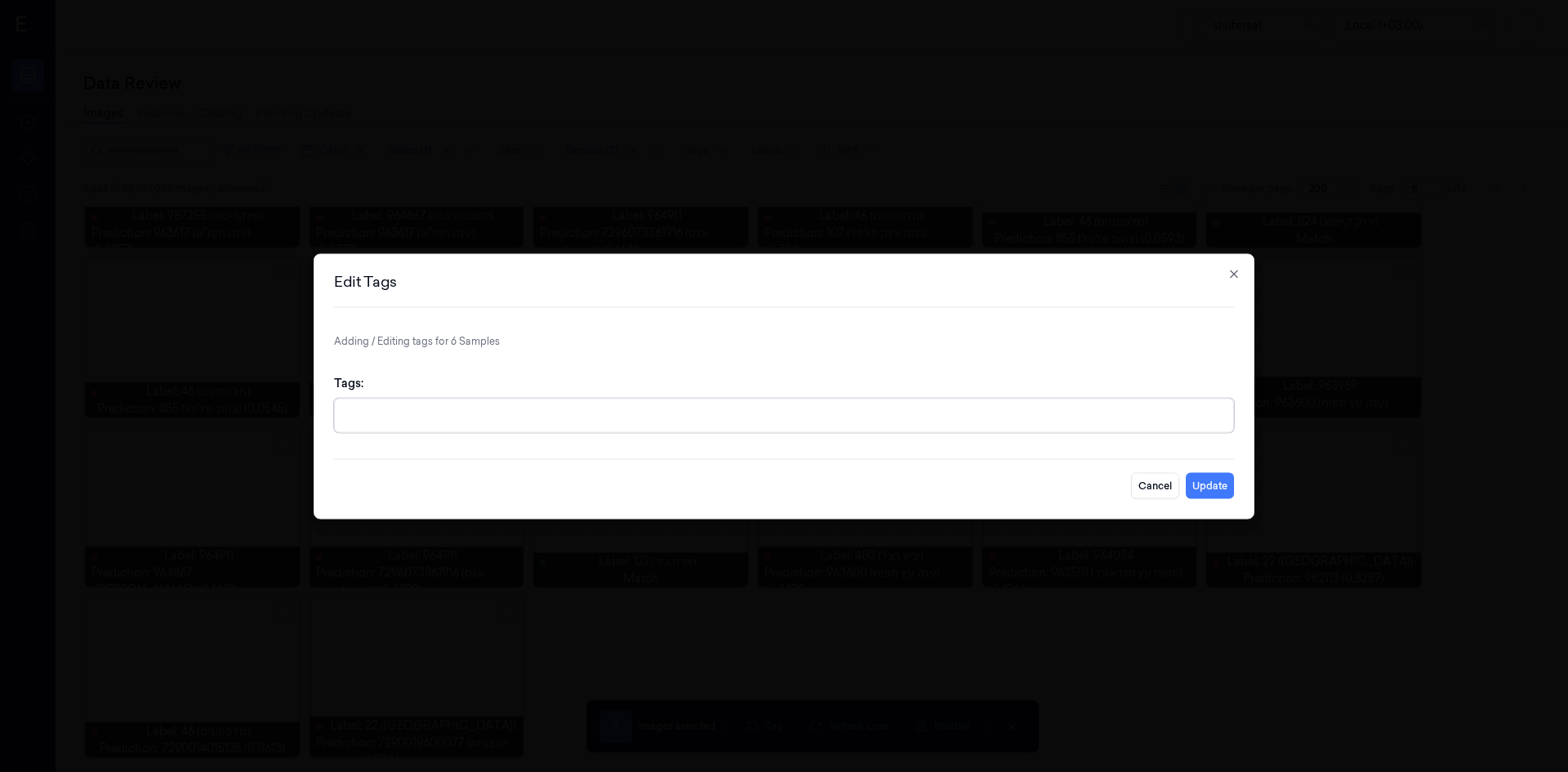
click at [881, 423] on div at bounding box center [786, 416] width 882 height 17
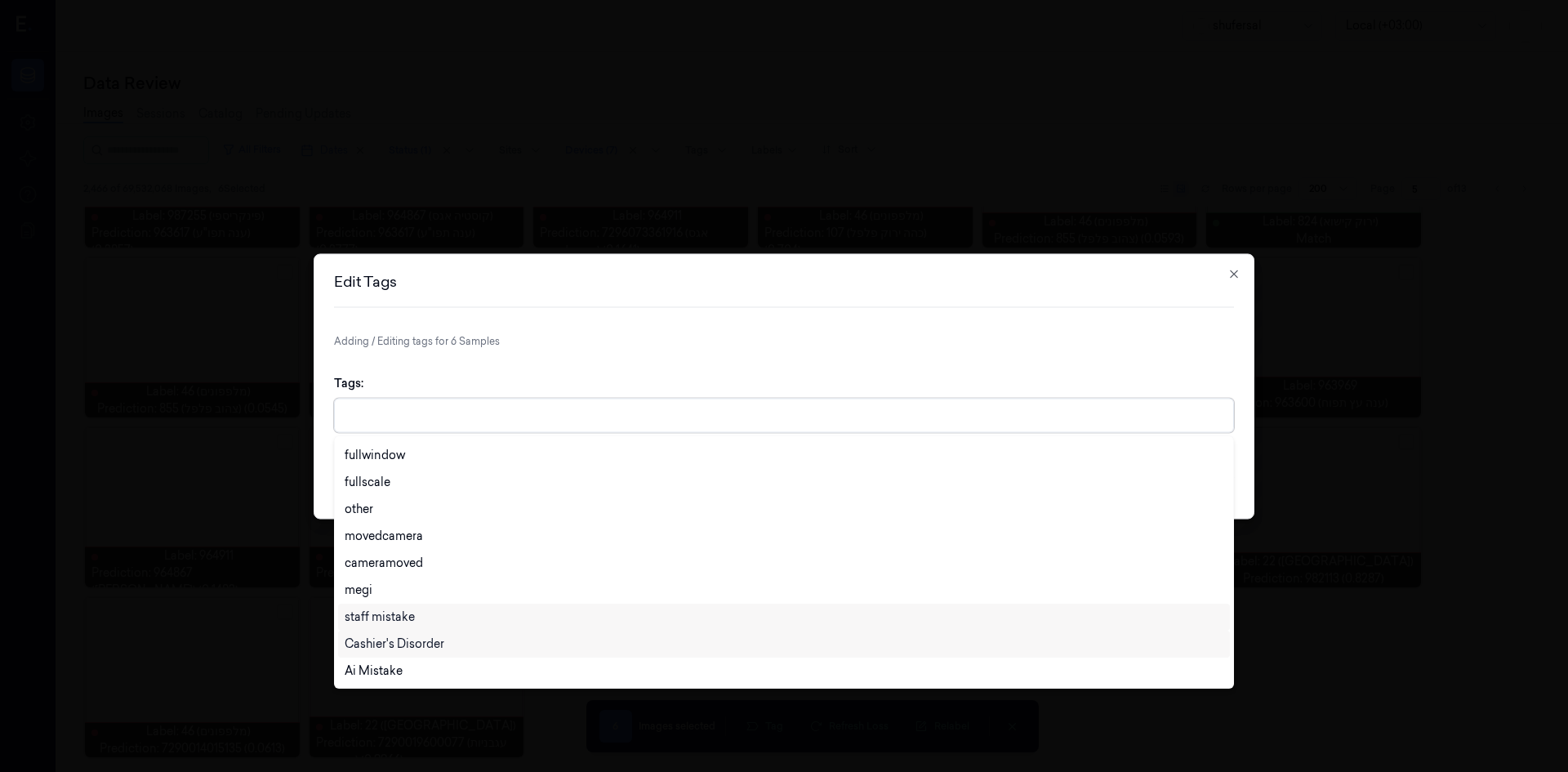
scroll to position [0, 0]
click at [527, 481] on div "cashier mistake" at bounding box center [784, 483] width 879 height 17
click at [1087, 381] on div "Tags: option cashier mistake, selected. 28 results available. Use Up and Down t…" at bounding box center [783, 403] width 900 height 84
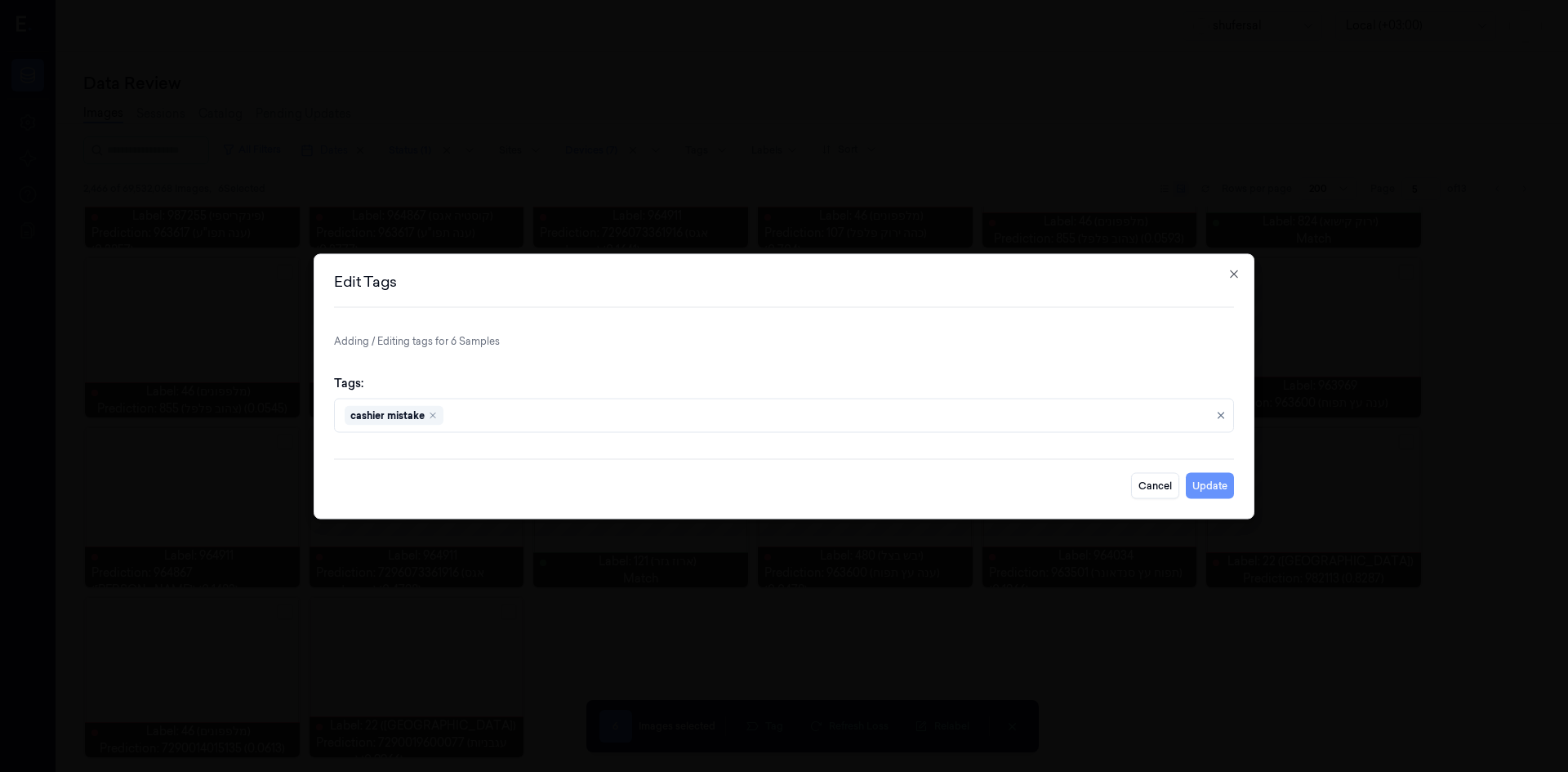
click at [1210, 491] on button "Update" at bounding box center [1210, 485] width 48 height 26
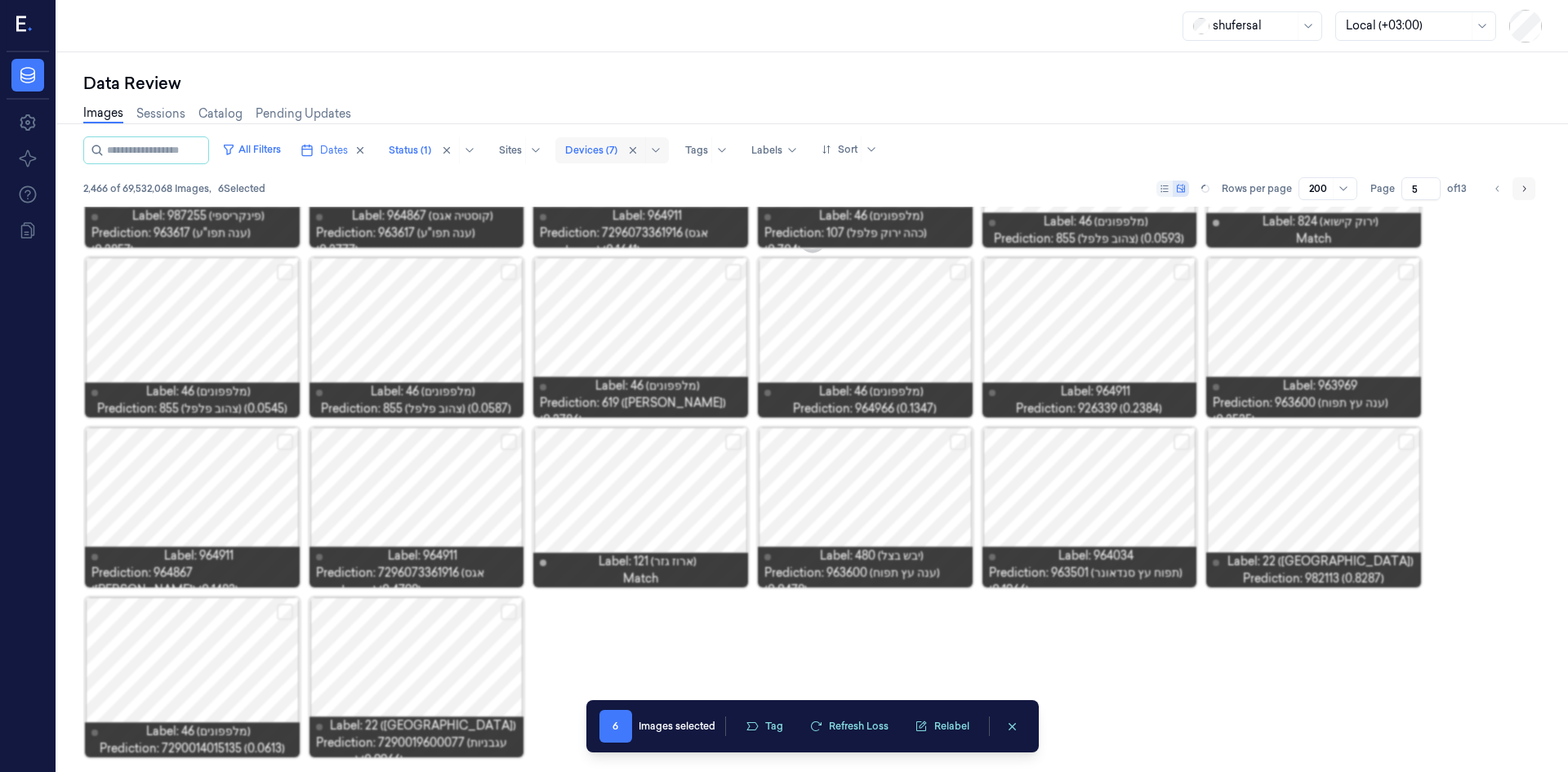
click at [1525, 185] on icon "Go to next page" at bounding box center [1523, 188] width 10 height 13
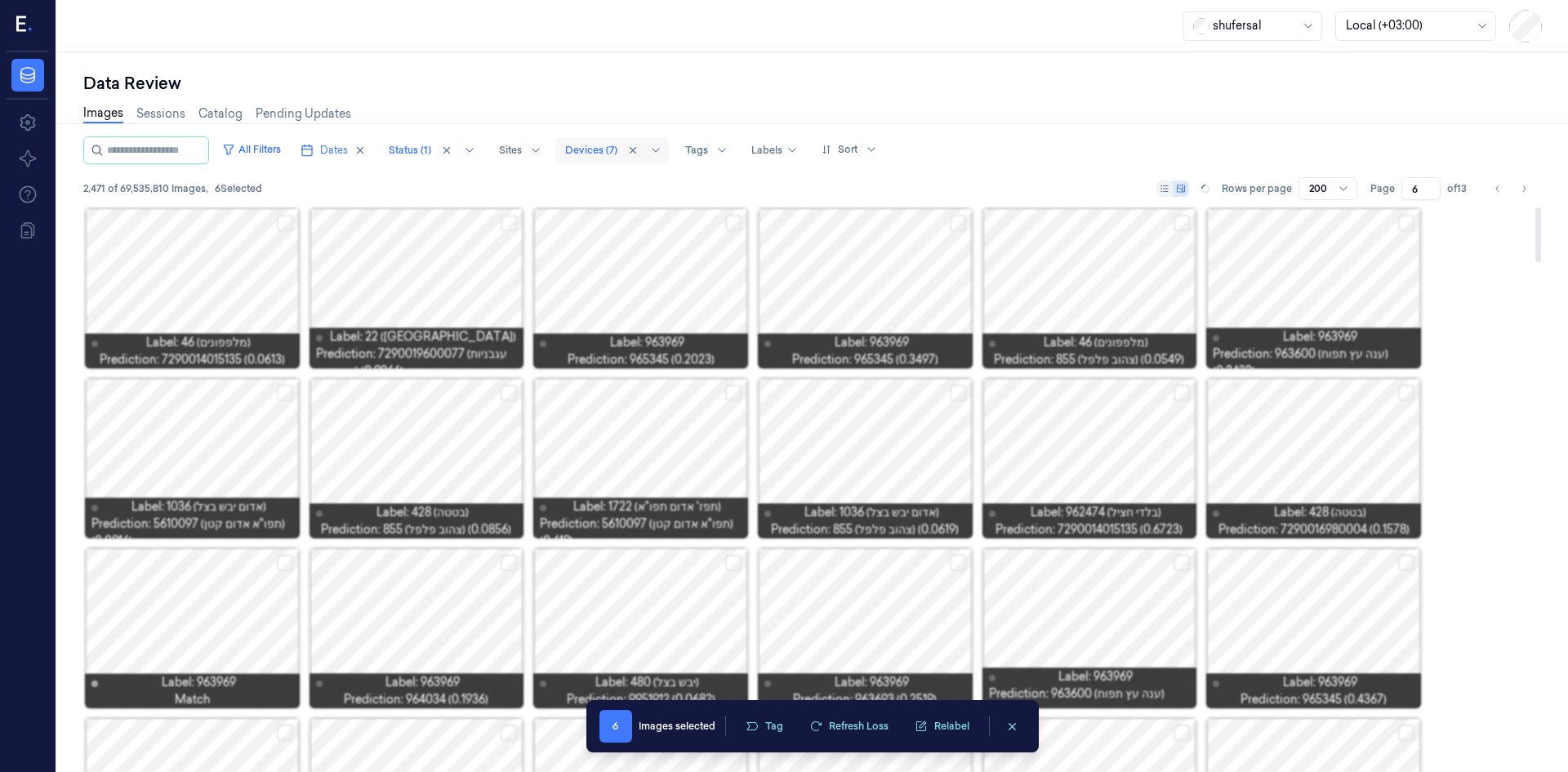
click at [536, 319] on div at bounding box center [641, 288] width 214 height 160
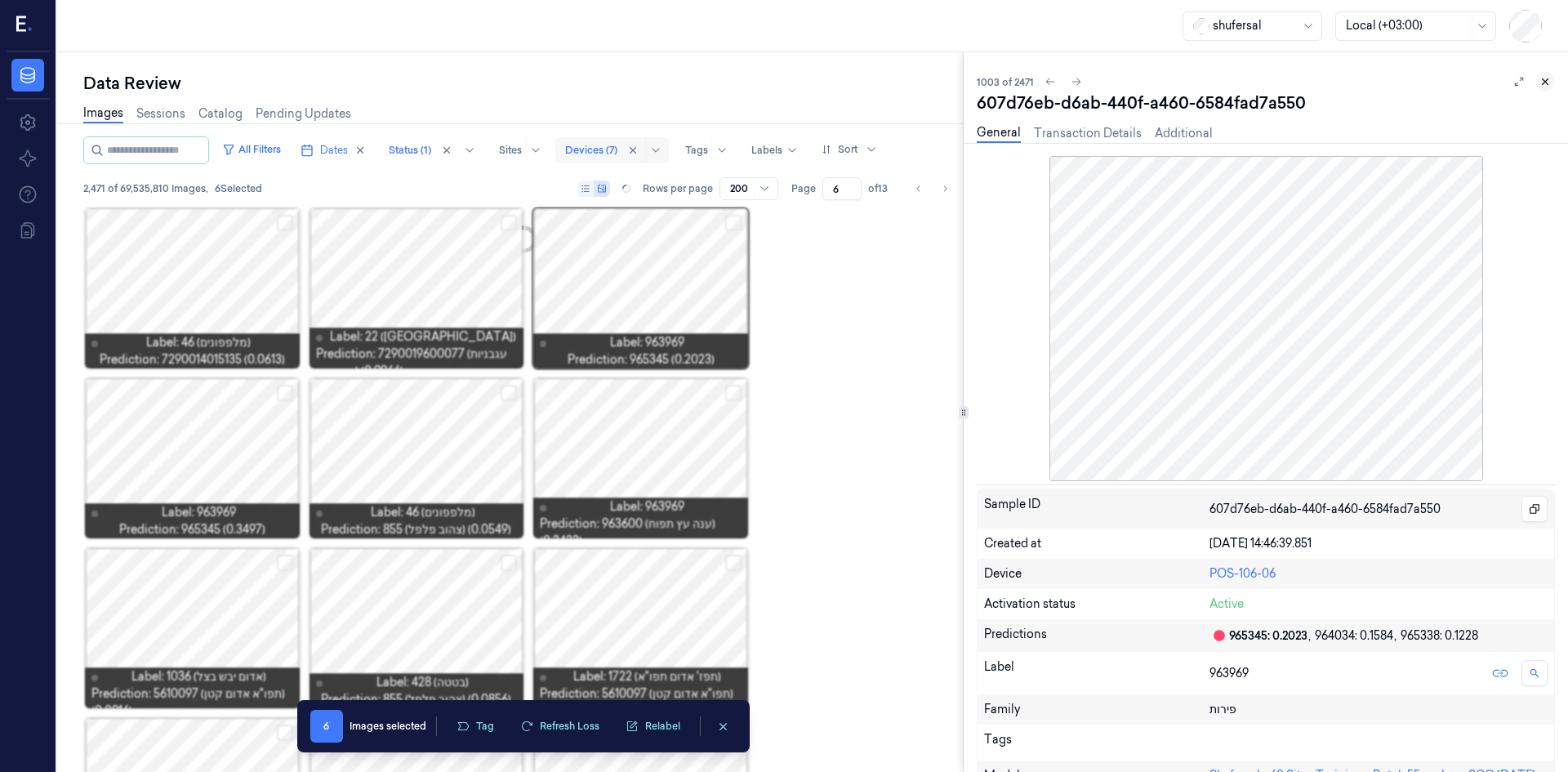
click at [1543, 84] on icon at bounding box center [1546, 82] width 6 height 6
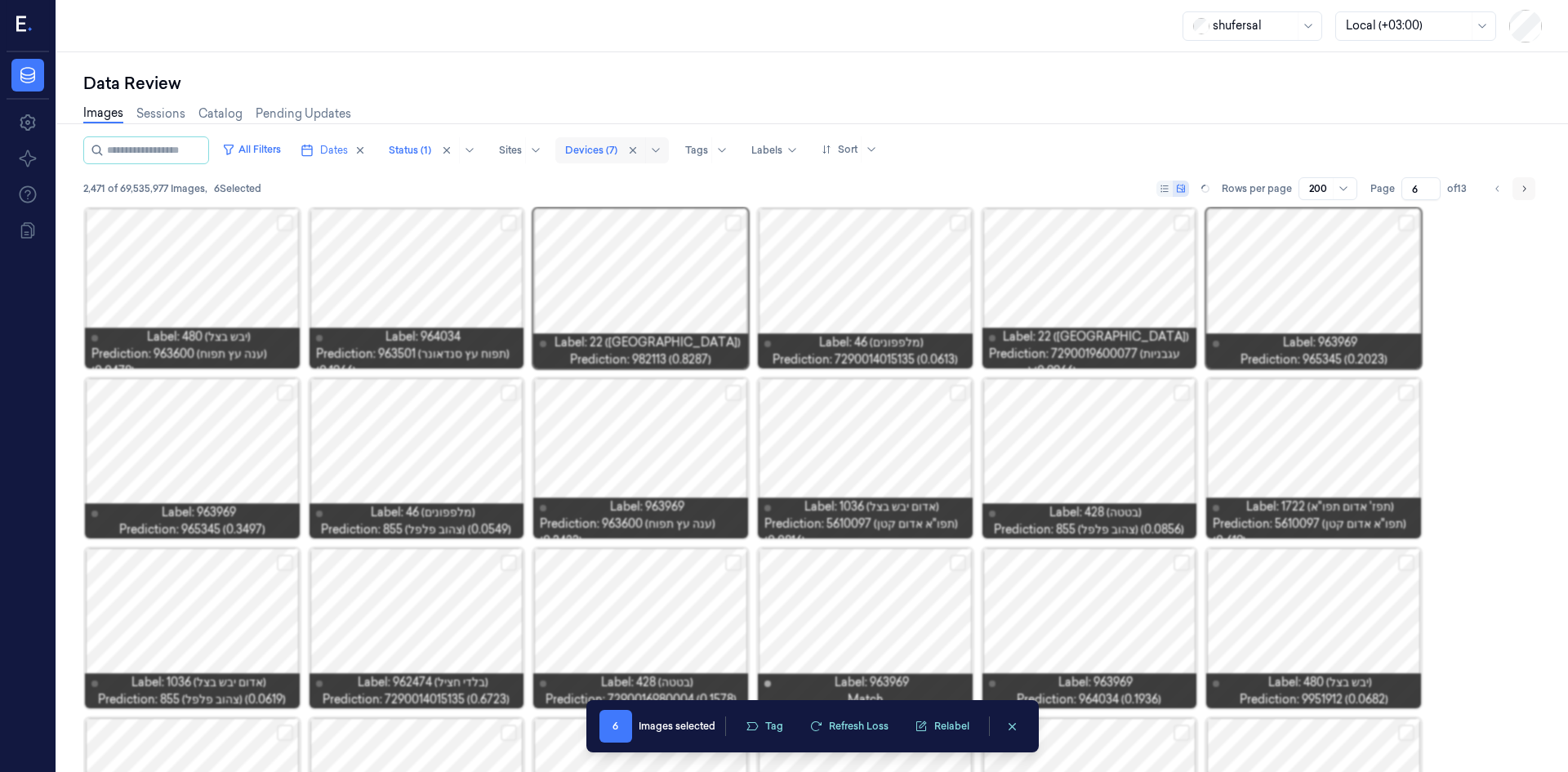
click at [1517, 191] on button "Go to next page" at bounding box center [1524, 188] width 22 height 22
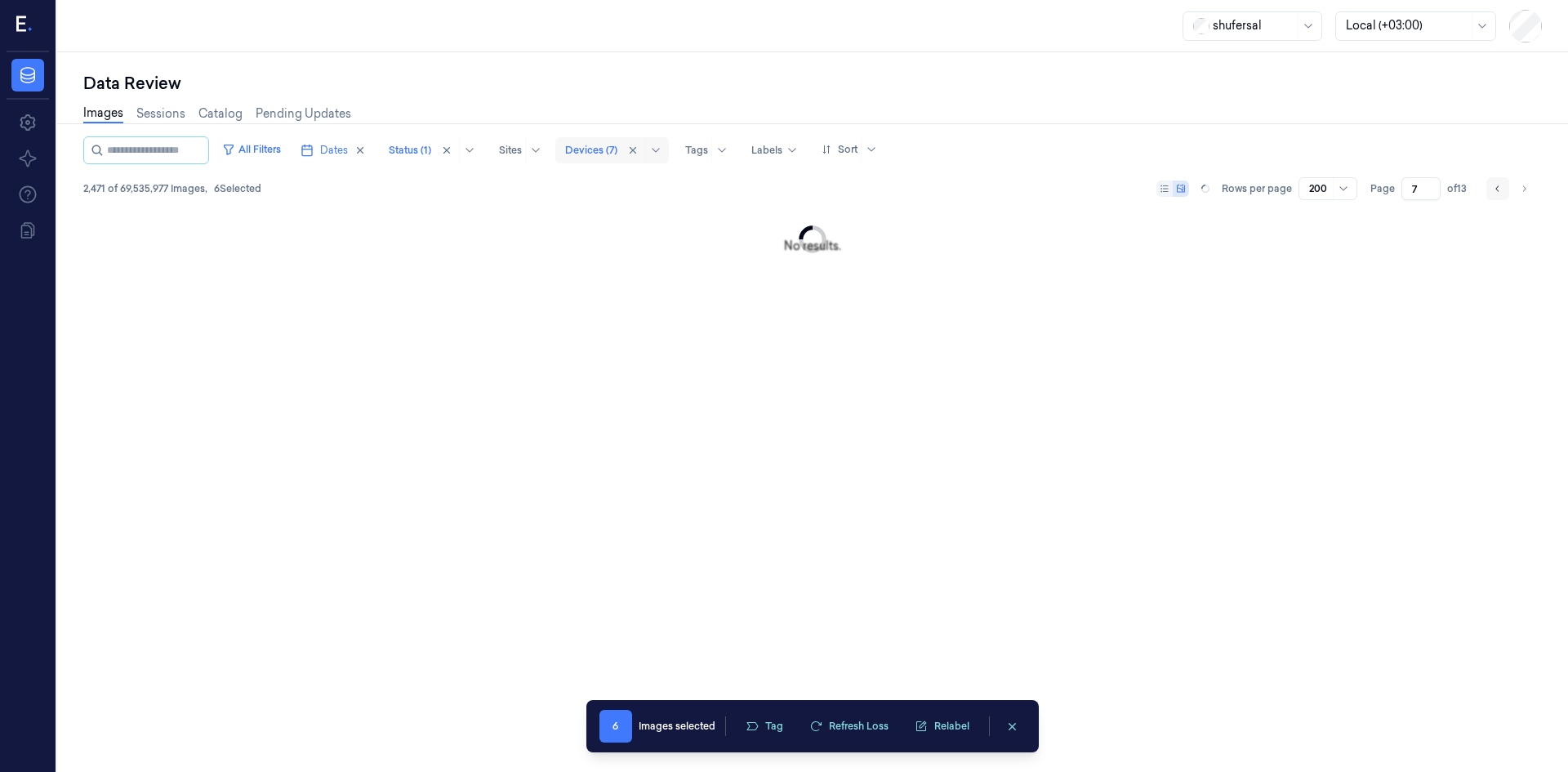
click at [1495, 191] on icon "Go to previous page" at bounding box center [1497, 188] width 10 height 13
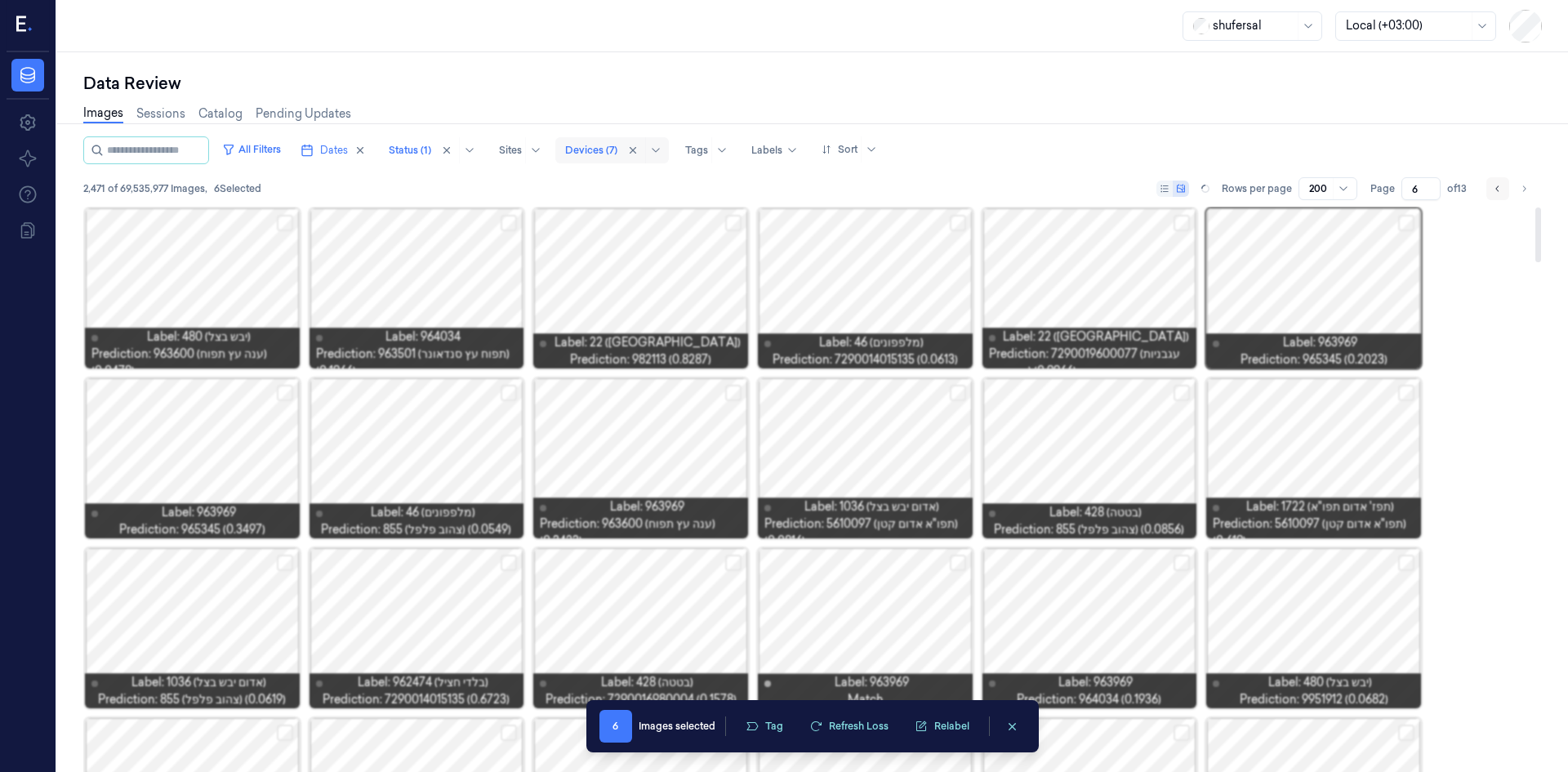
click at [1497, 190] on icon "Go to previous page" at bounding box center [1497, 188] width 10 height 13
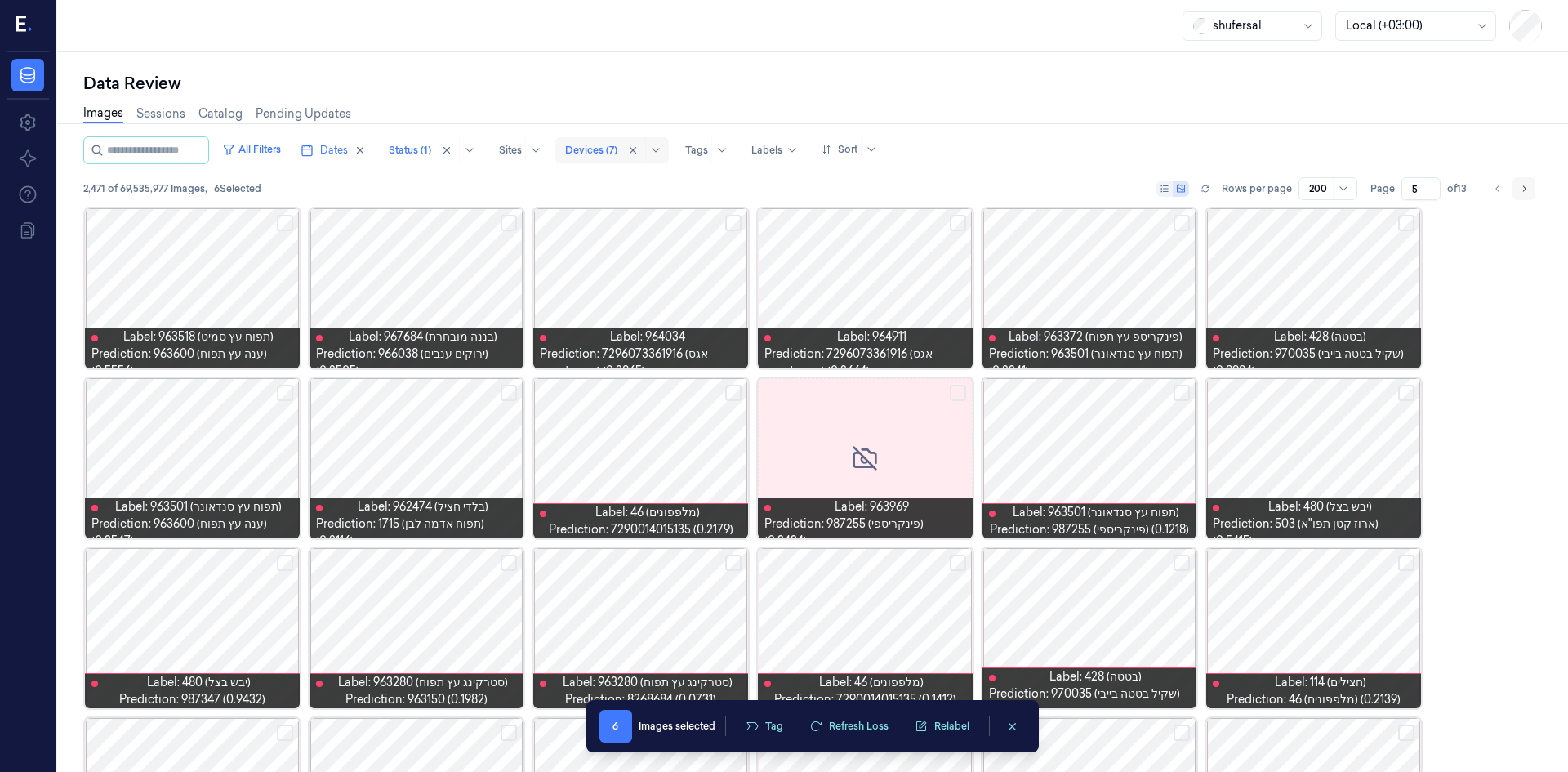
click at [1517, 190] on button "Go to next page" at bounding box center [1524, 188] width 22 height 22
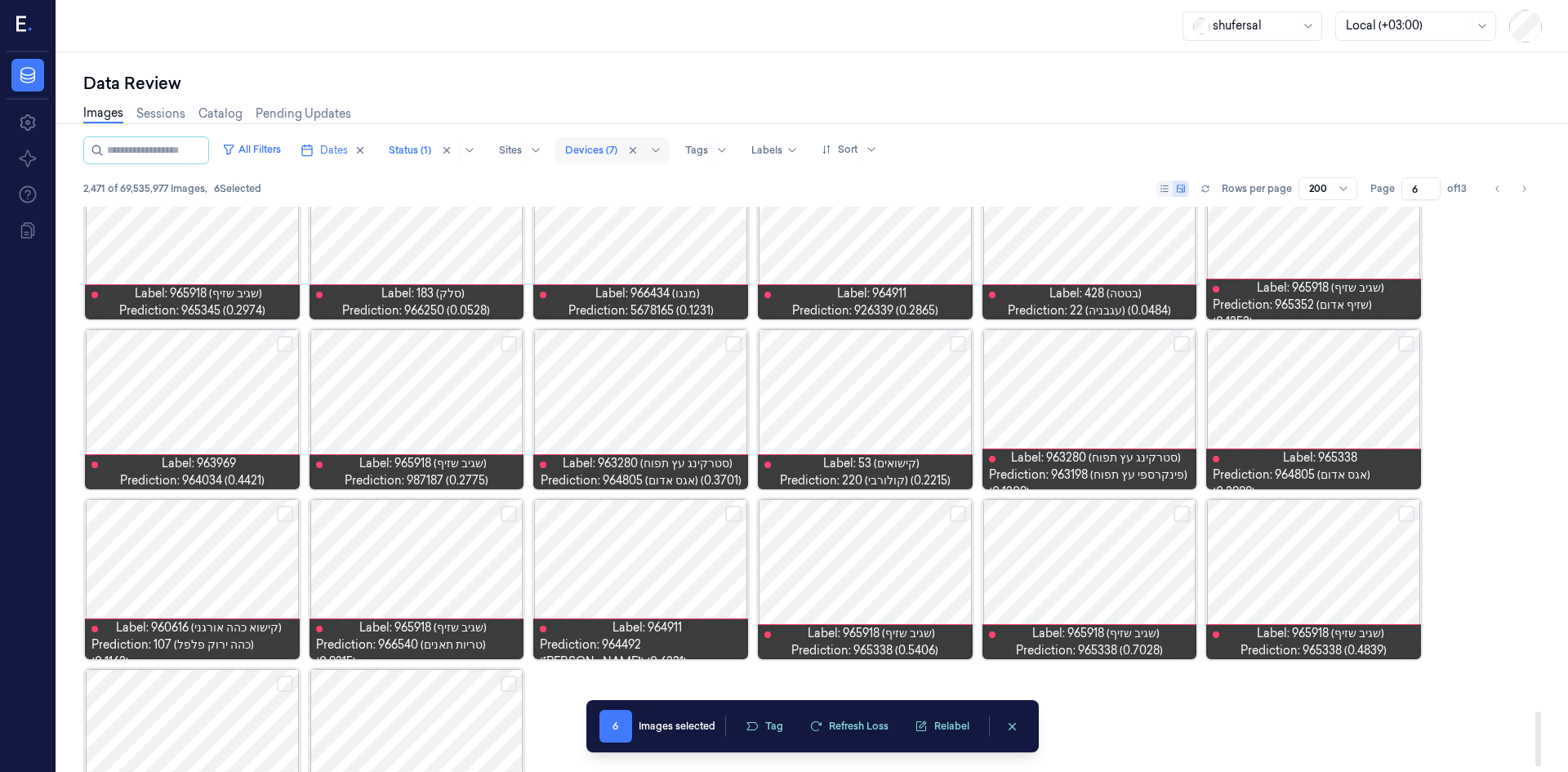
scroll to position [5217, 0]
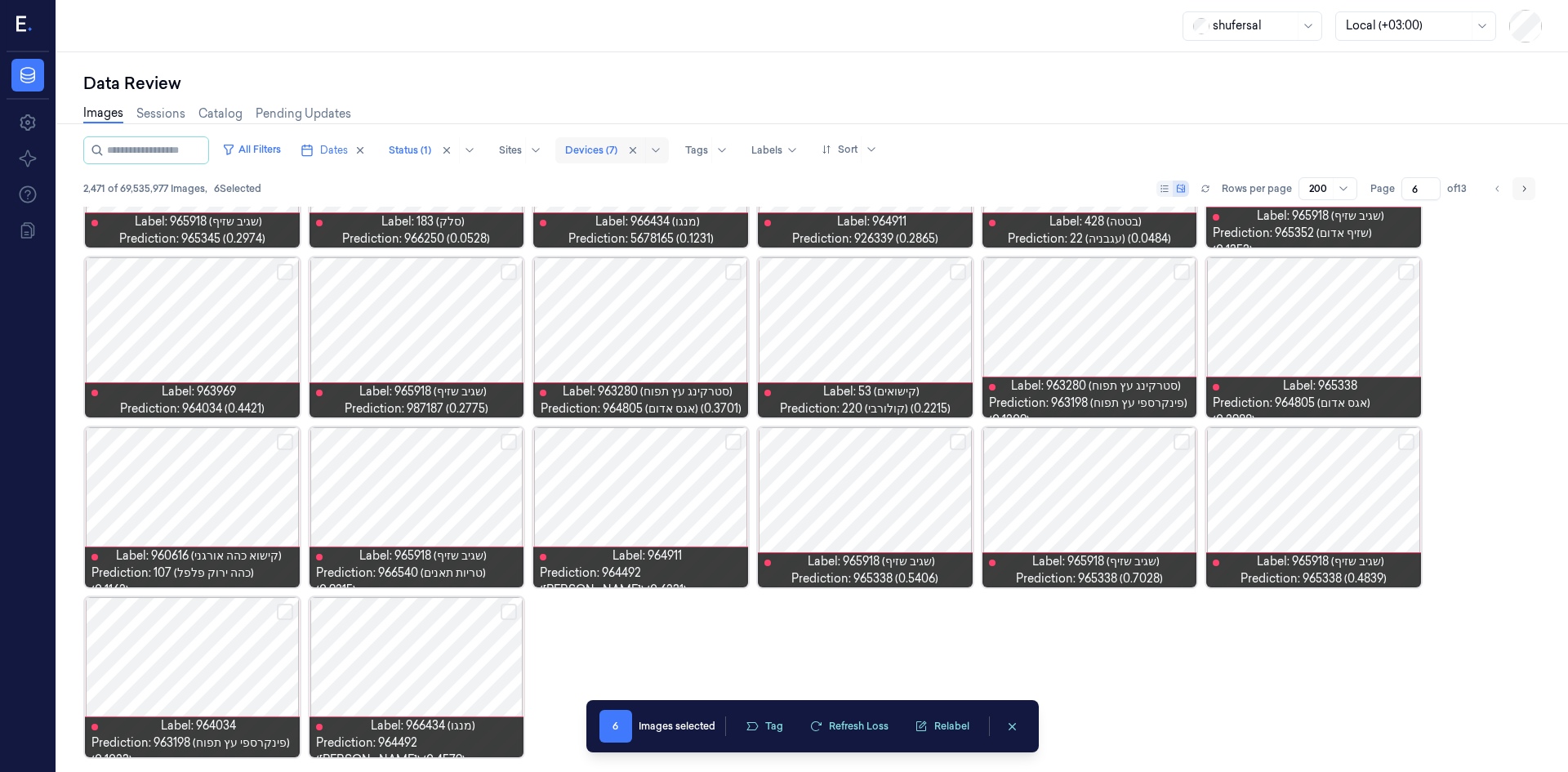
click at [1515, 192] on button "Go to next page" at bounding box center [1524, 188] width 22 height 22
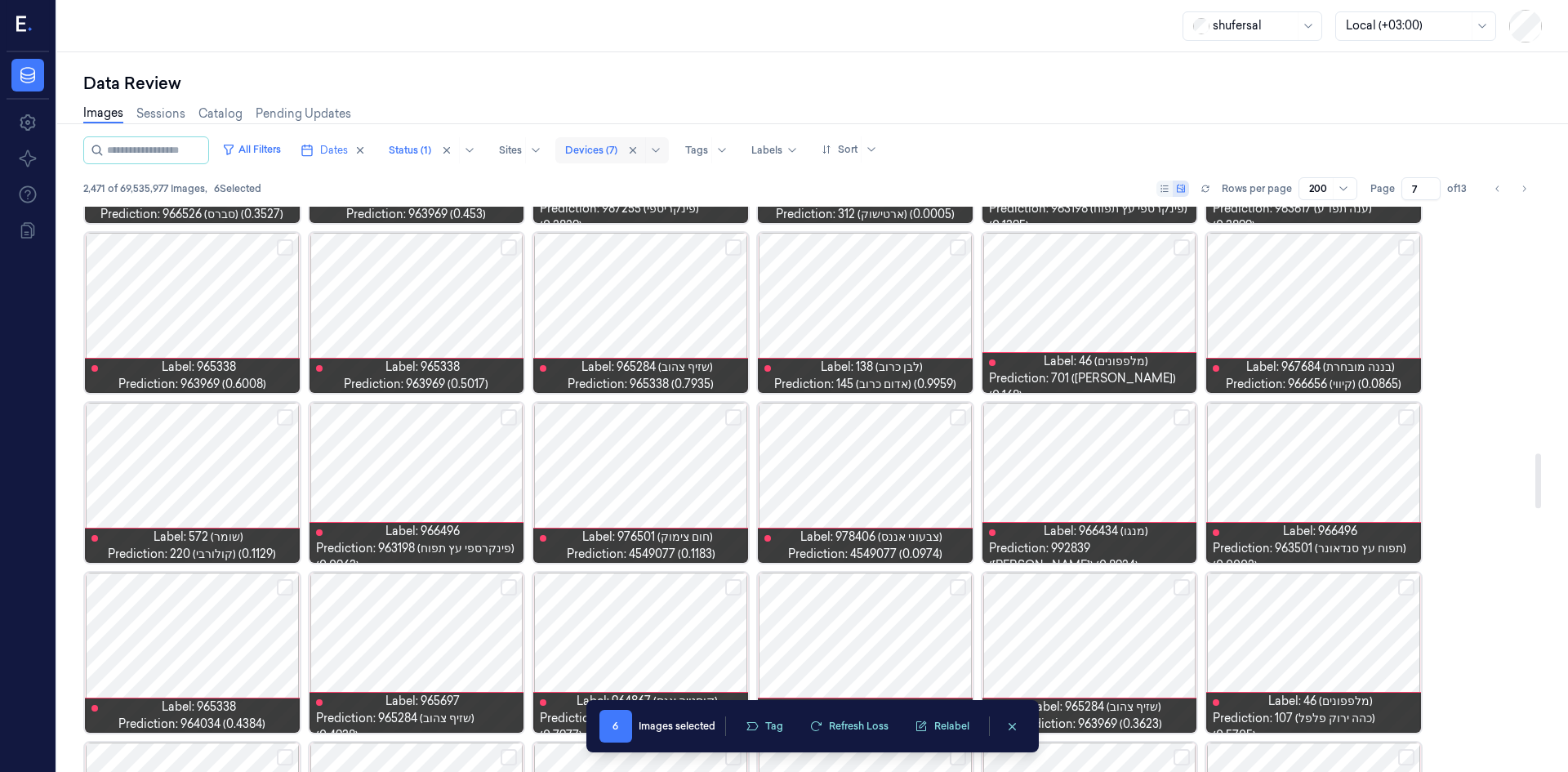
scroll to position [2532, 0]
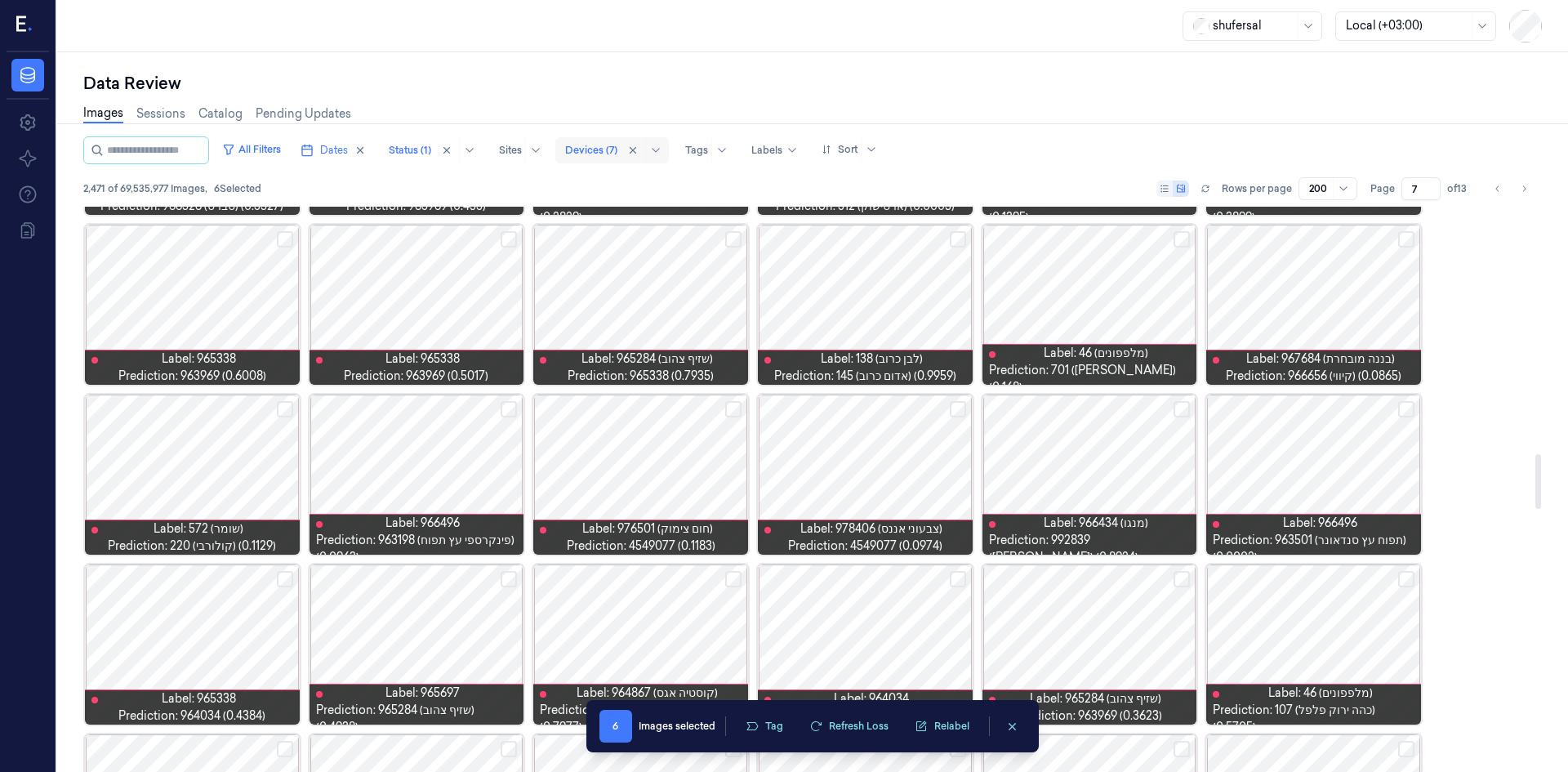
click at [1176, 407] on button "Select row" at bounding box center [1182, 409] width 16 height 16
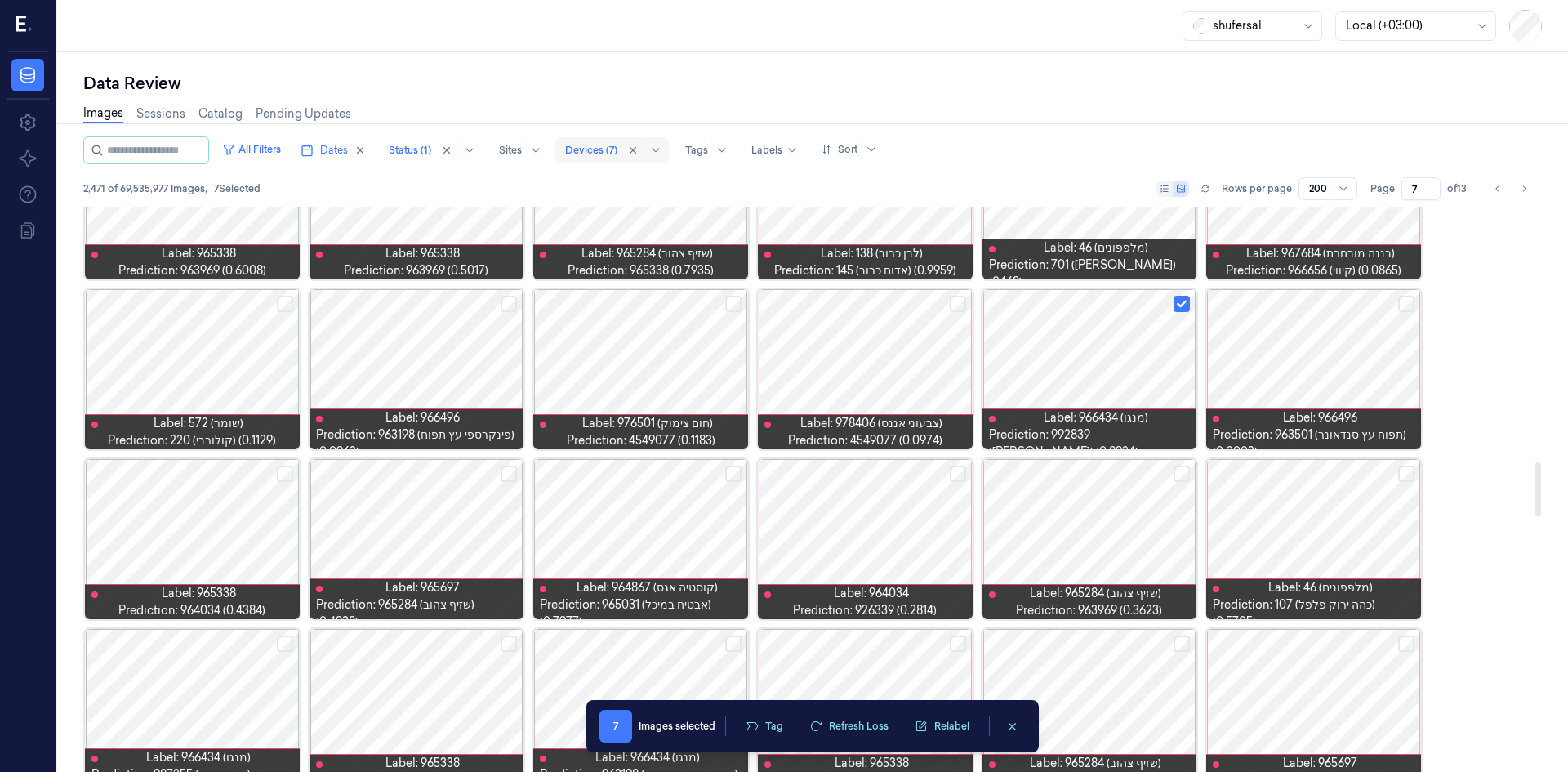
scroll to position [2696, 0]
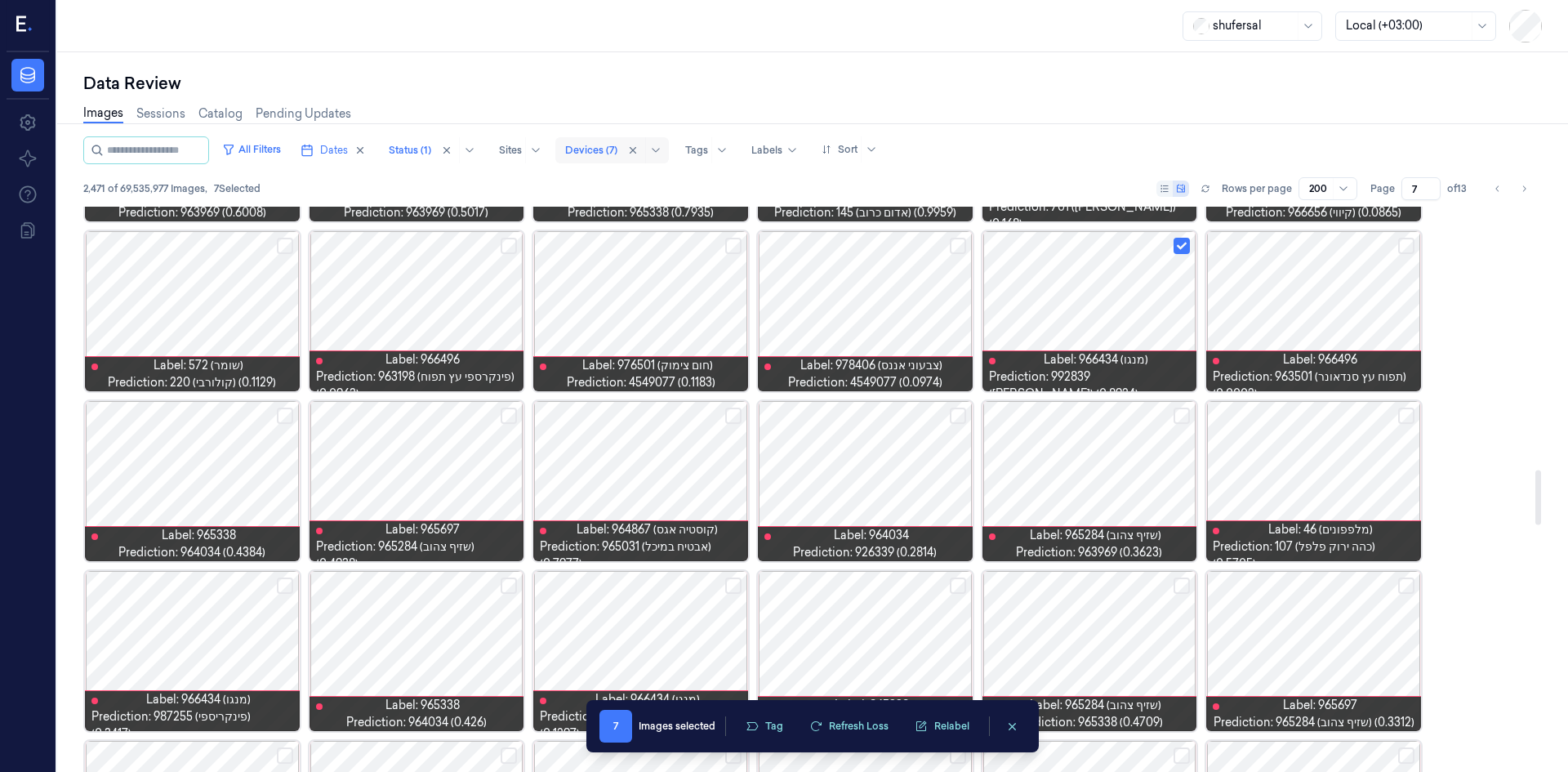
click at [733, 407] on button "Select row" at bounding box center [733, 415] width 16 height 16
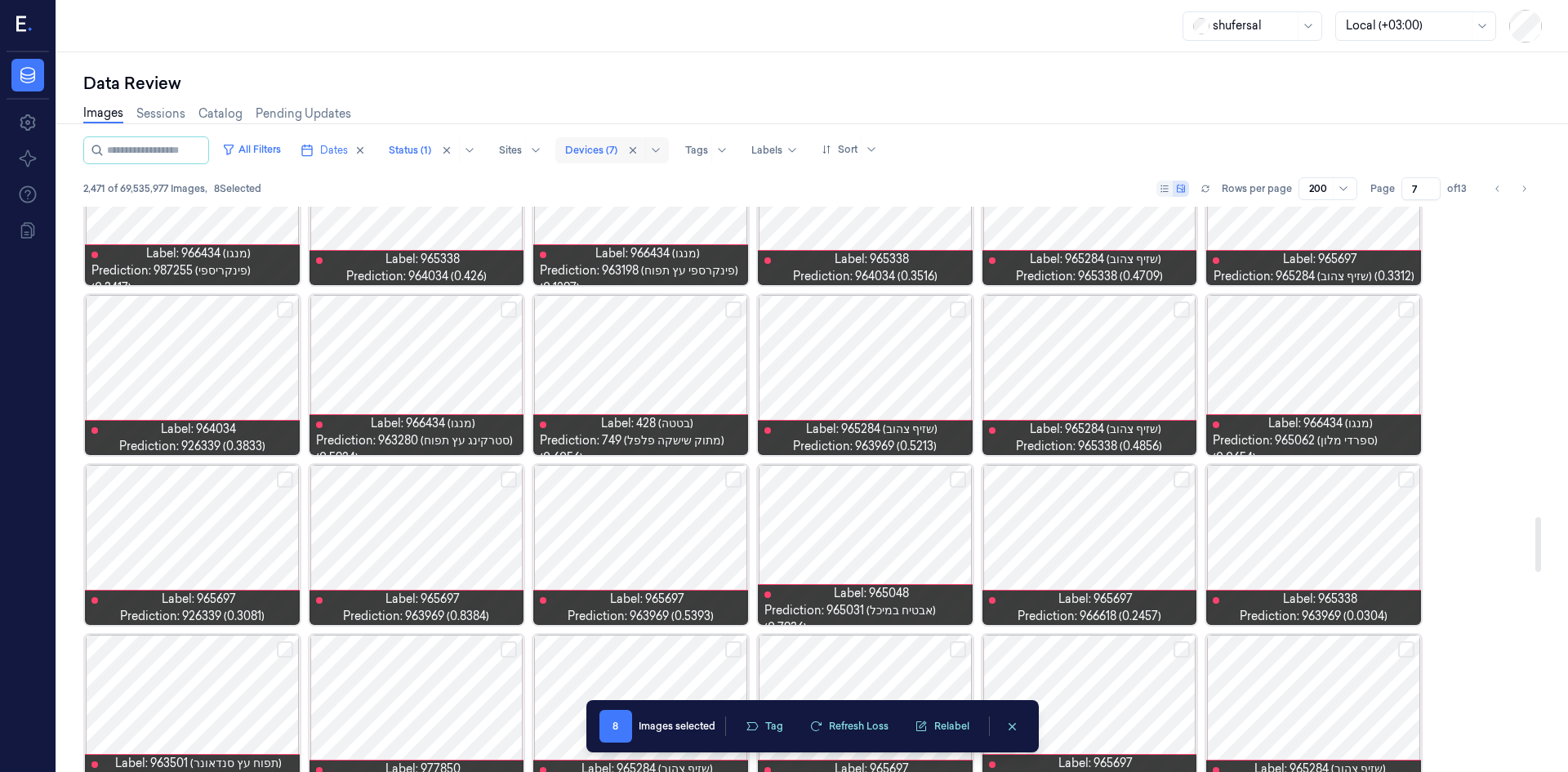
scroll to position [3186, 0]
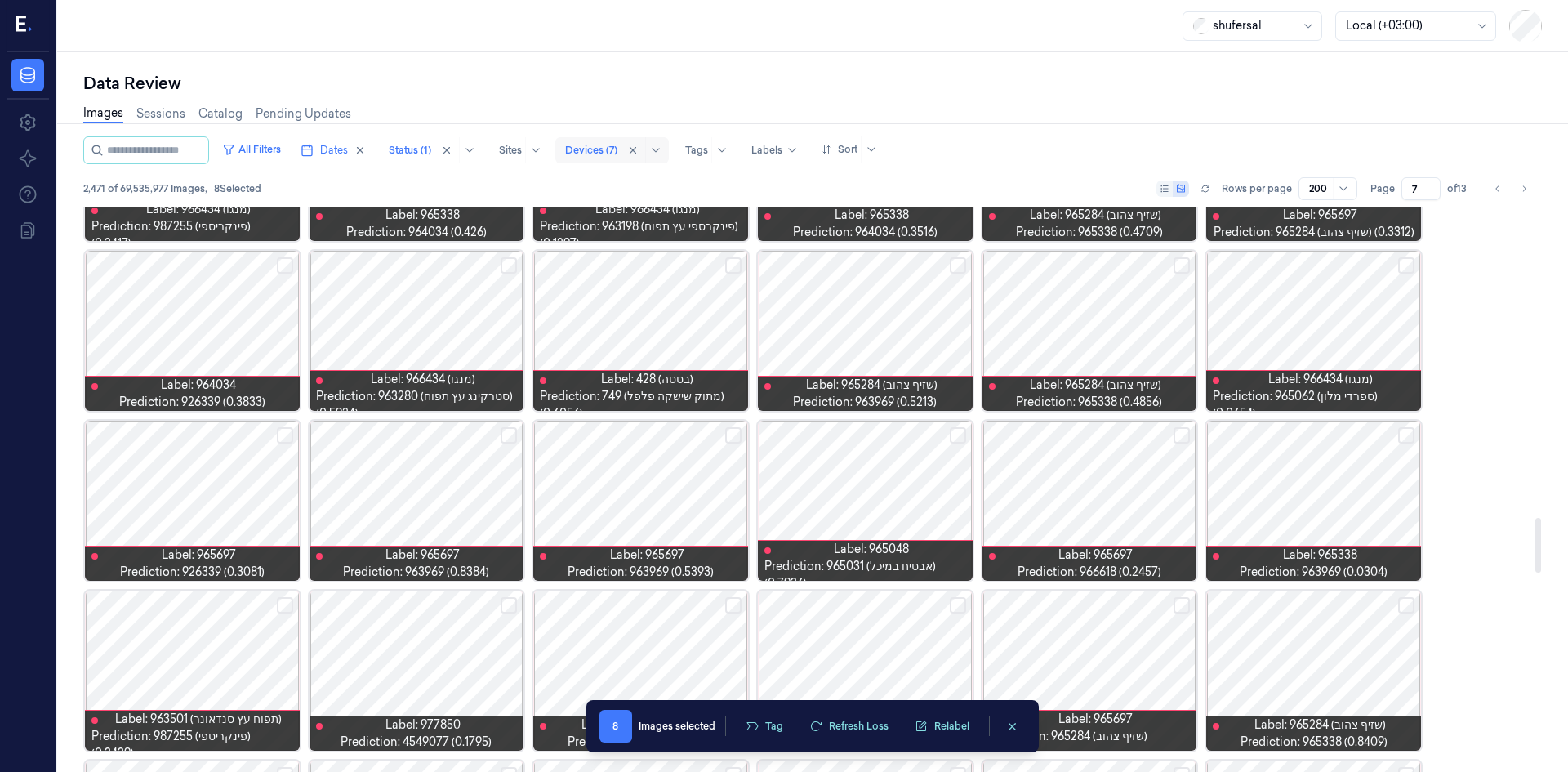
click at [953, 436] on button "Select row" at bounding box center [958, 435] width 16 height 16
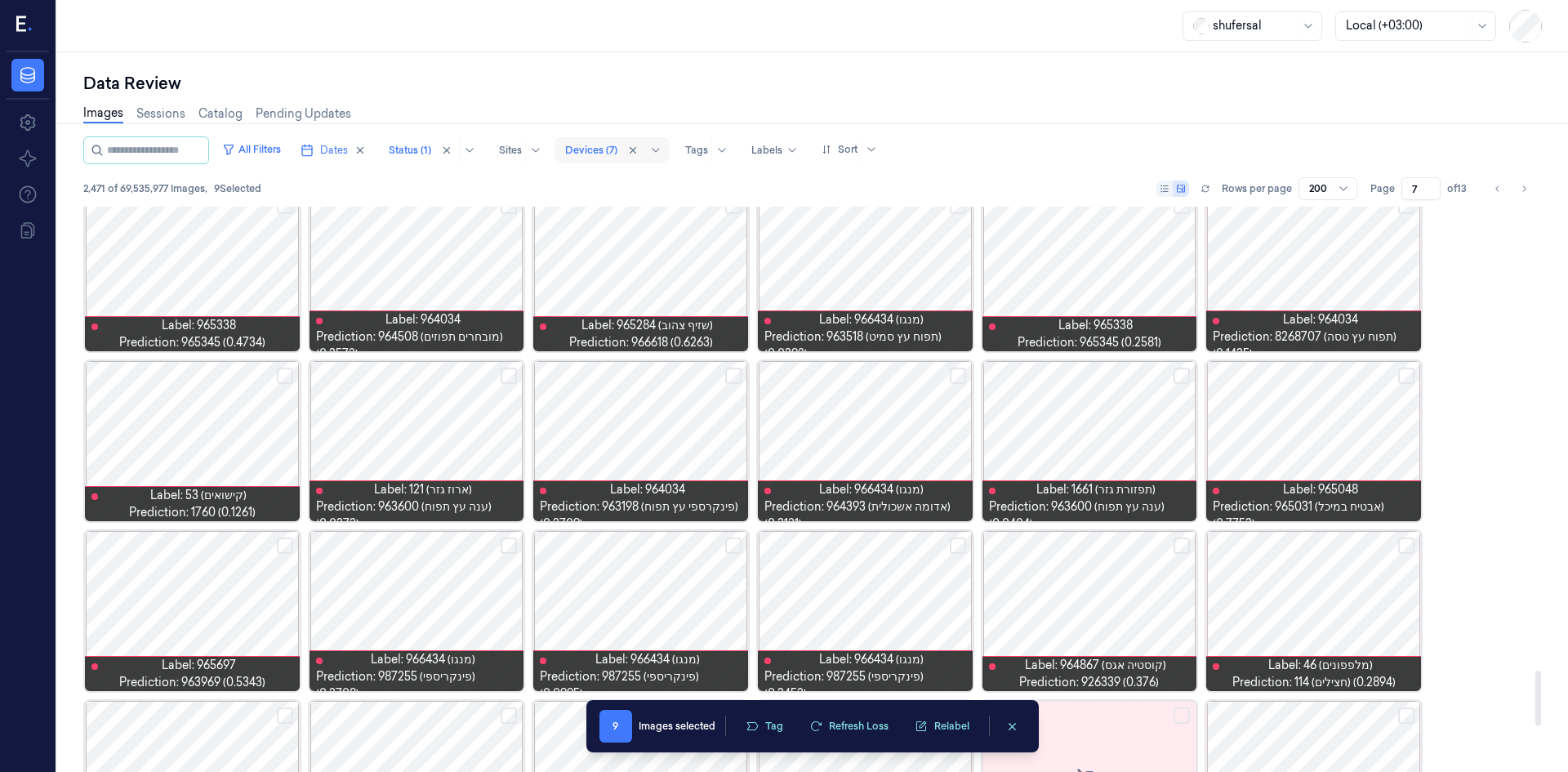
scroll to position [4819, 0]
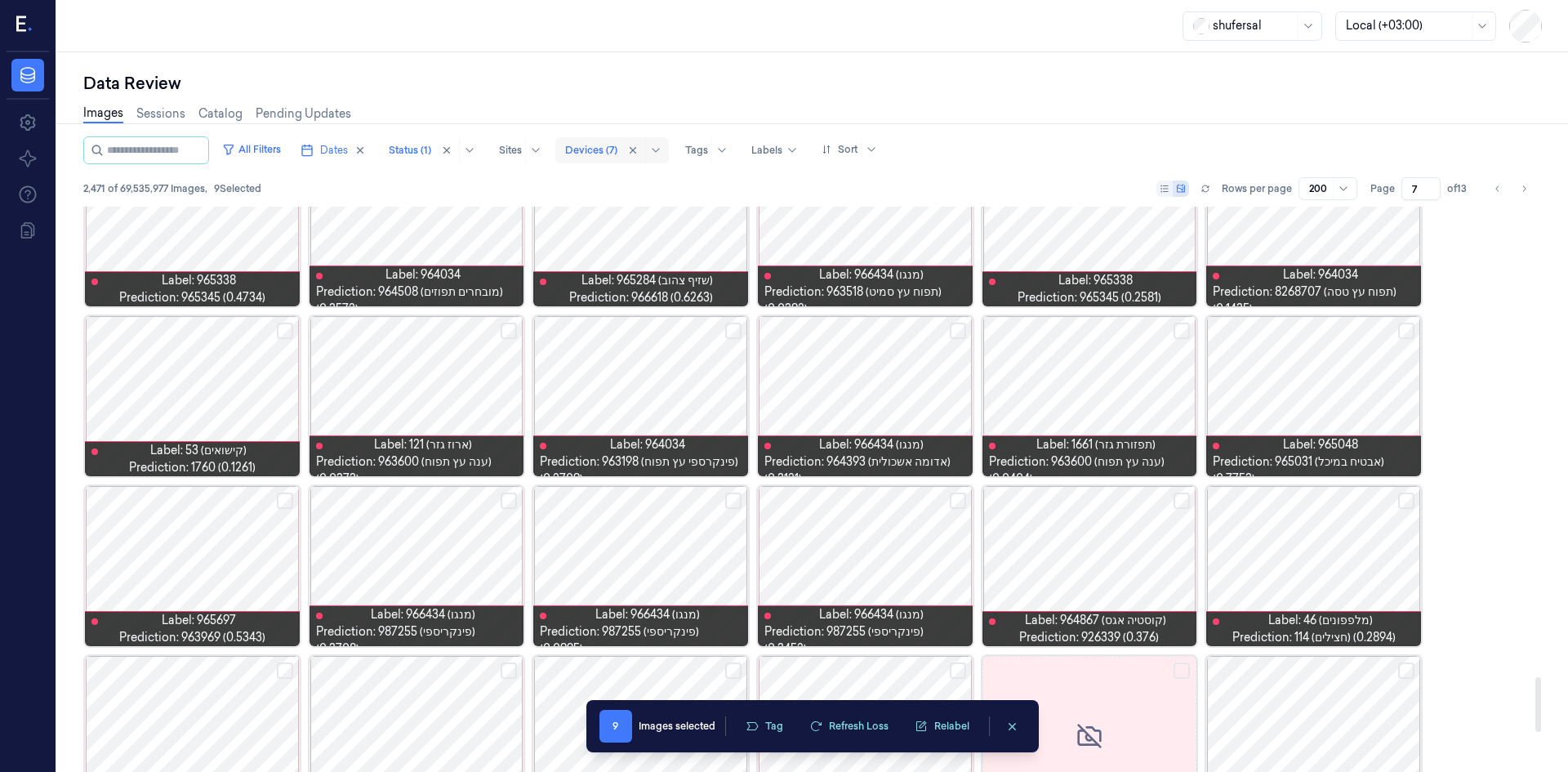
click at [1398, 333] on div "Label: 965048 Prediction: 965031 (אבטיח במיכל) (0.7753)" at bounding box center [1314, 396] width 218 height 163
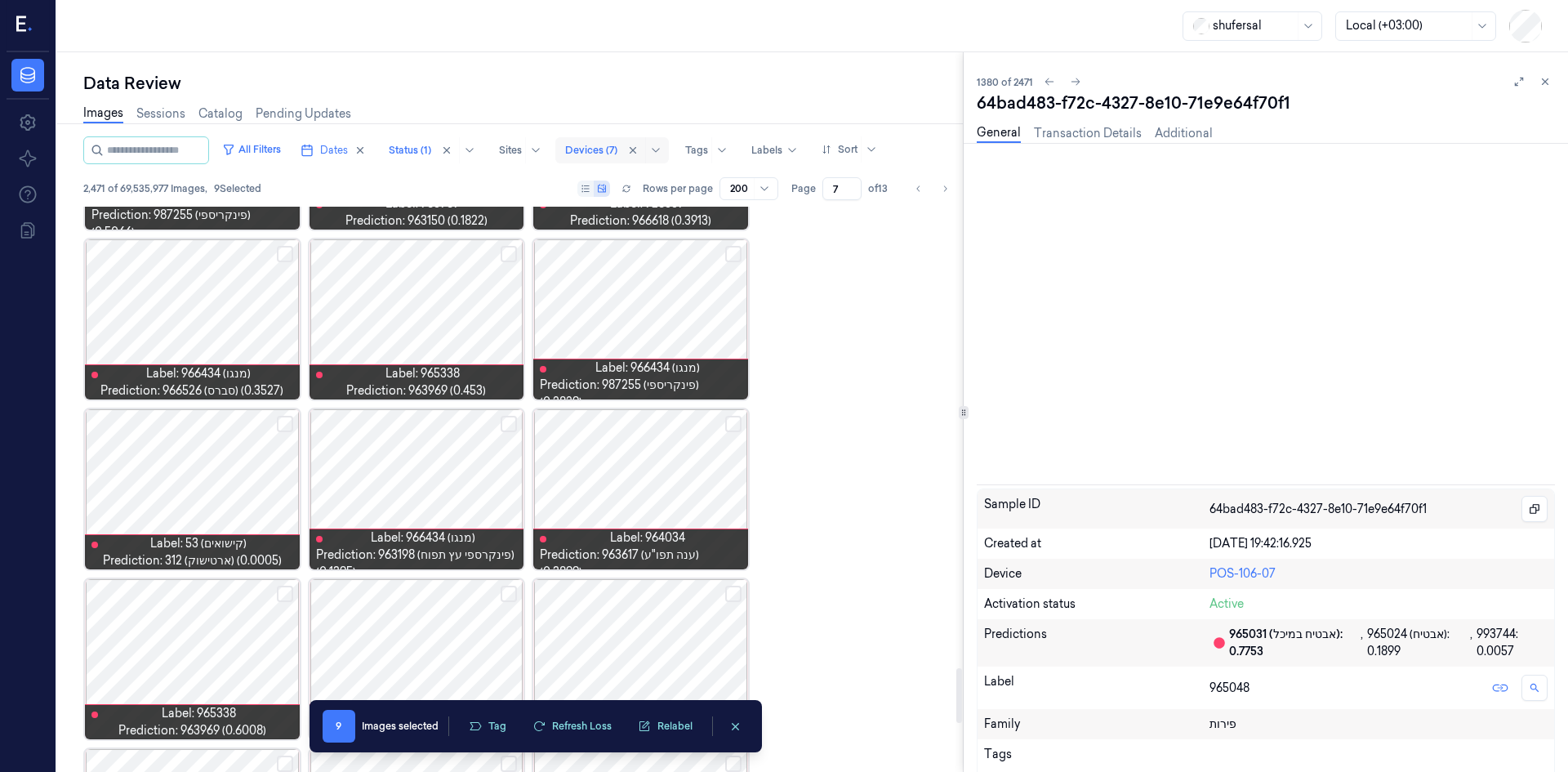
scroll to position [6255, 0]
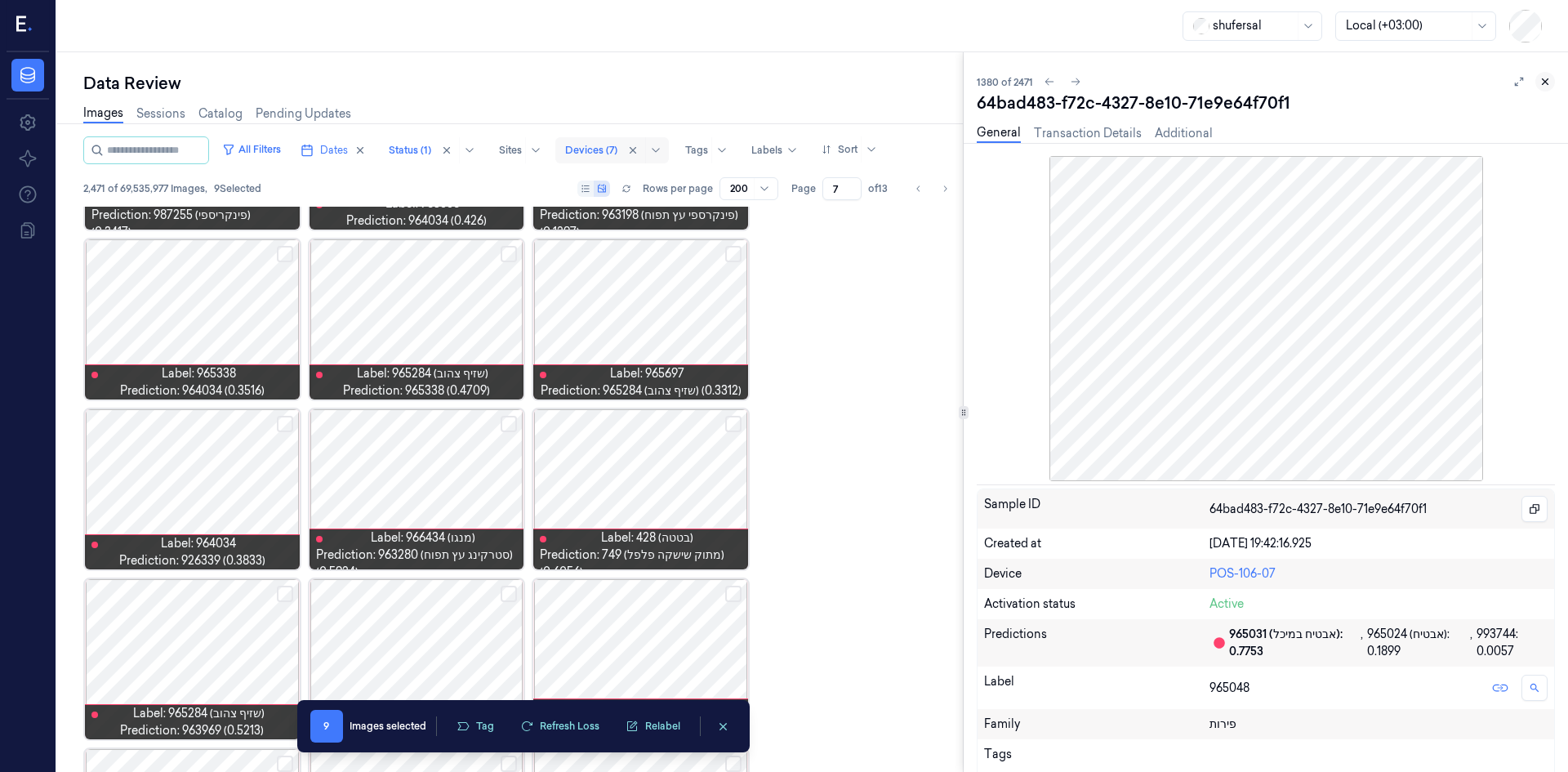
click at [1546, 89] on button at bounding box center [1545, 81] width 20 height 20
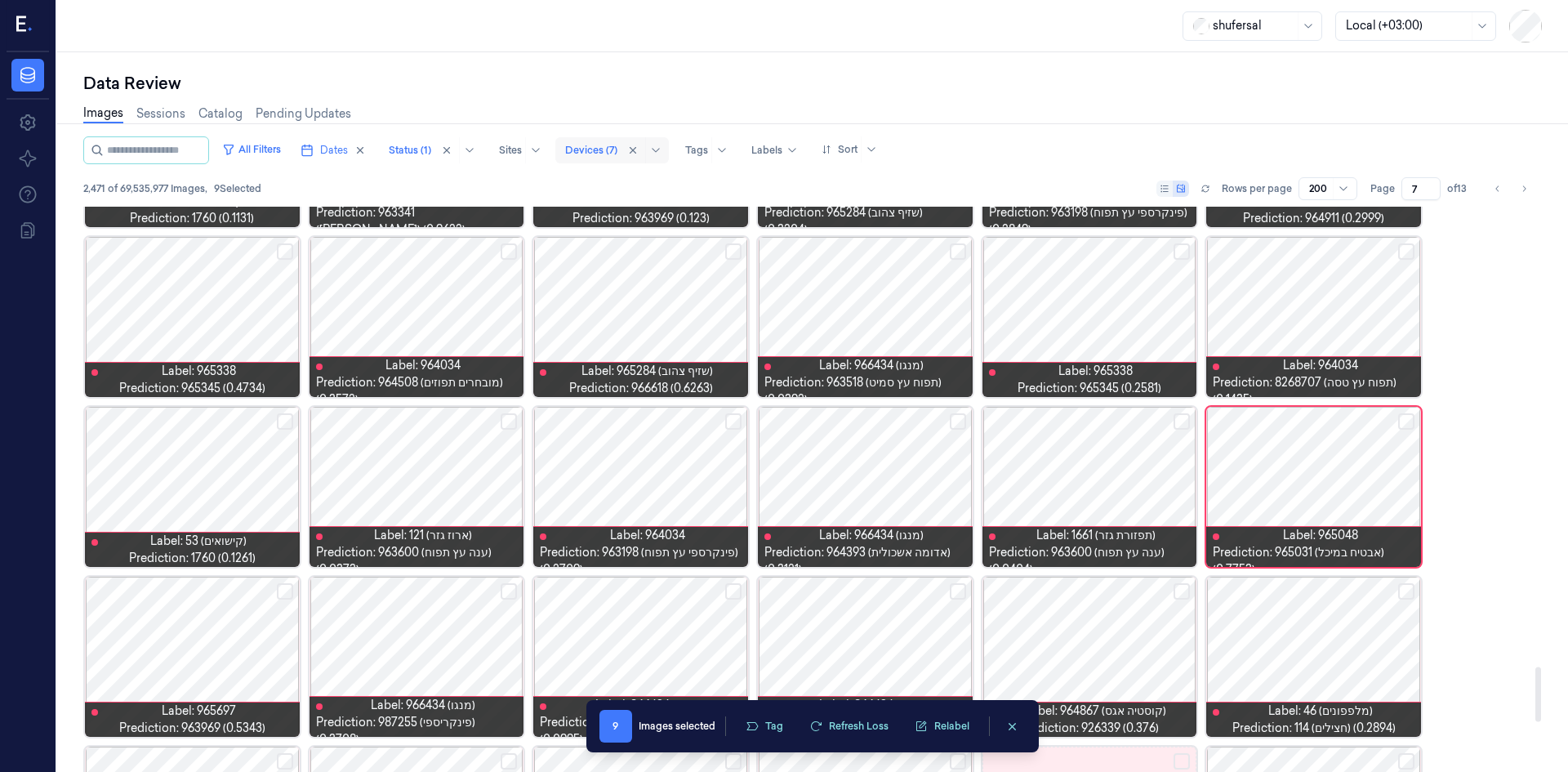
scroll to position [4749, 0]
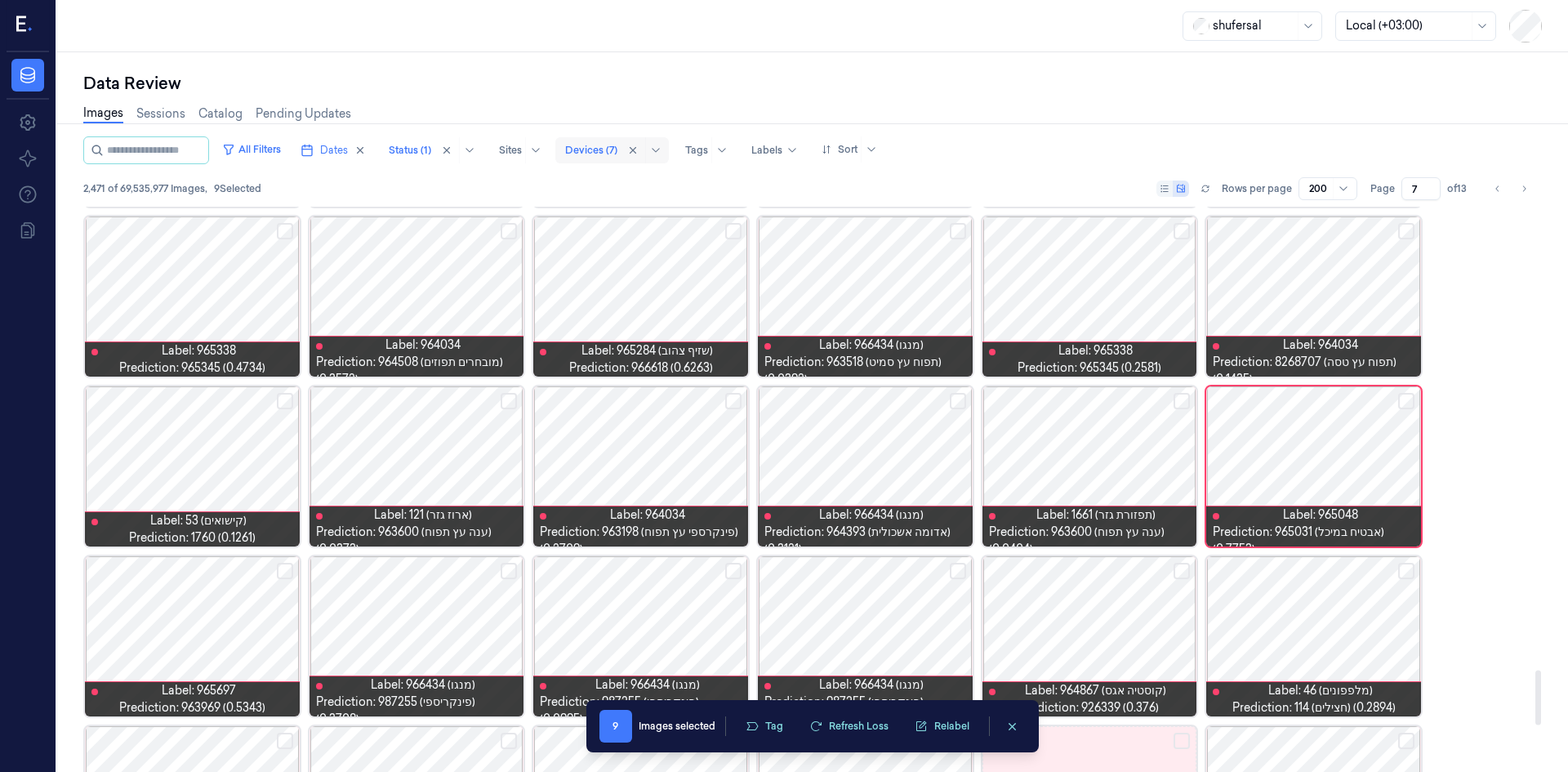
click at [1405, 405] on button "Select row" at bounding box center [1406, 400] width 16 height 16
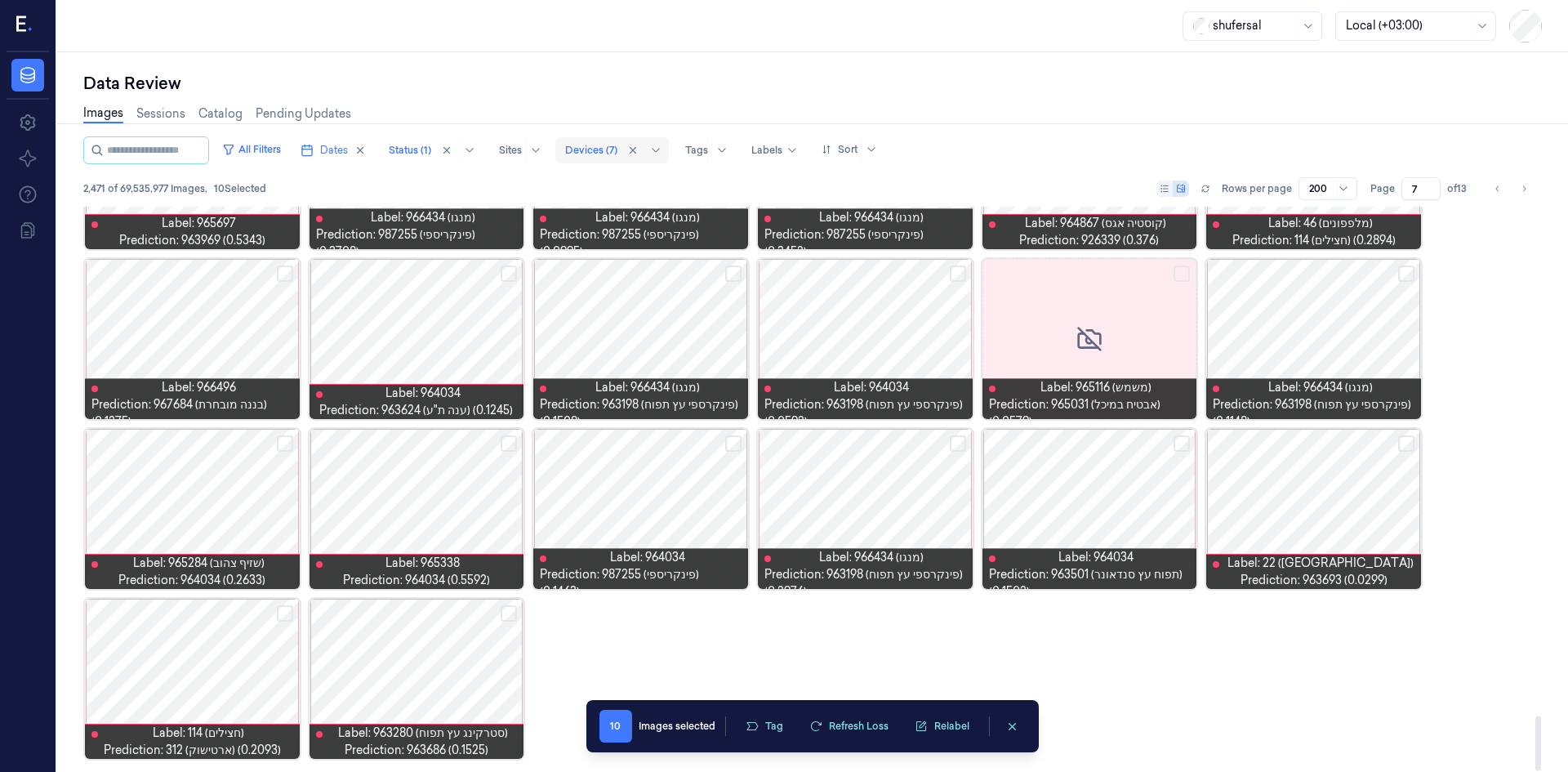
scroll to position [5217, 0]
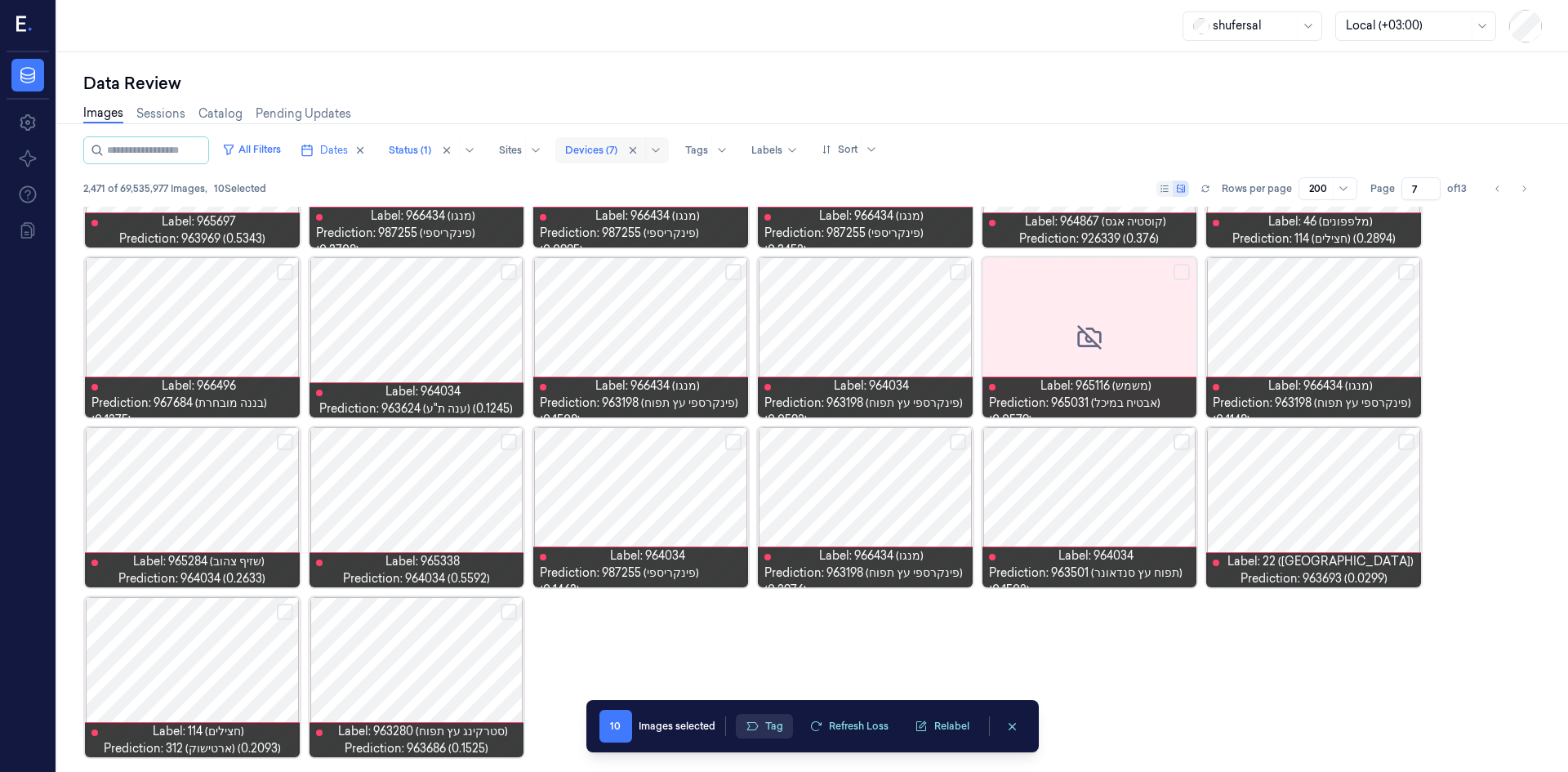
click at [782, 728] on button "Tag" at bounding box center [764, 726] width 57 height 24
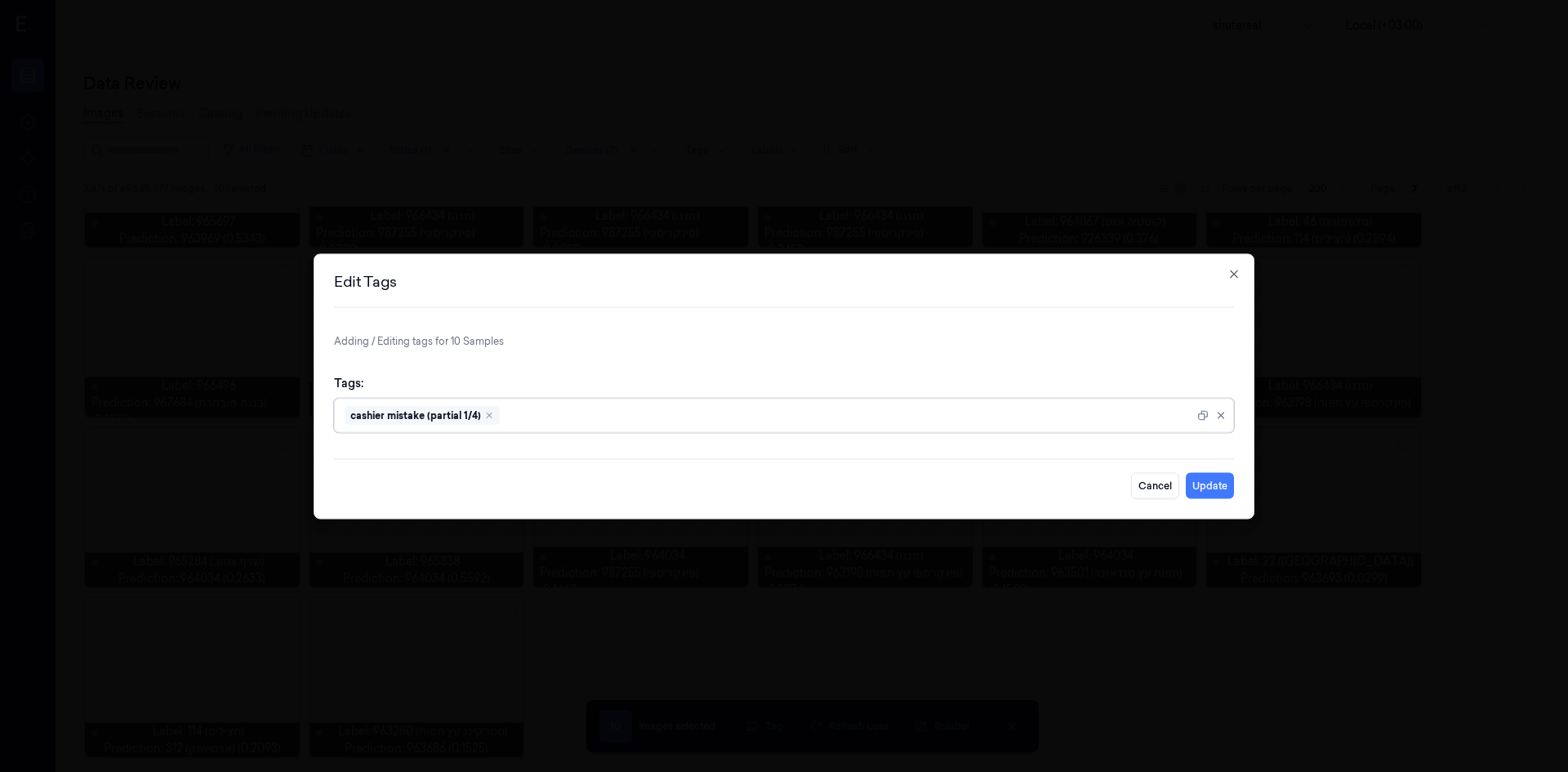
click at [794, 418] on div at bounding box center [848, 416] width 691 height 17
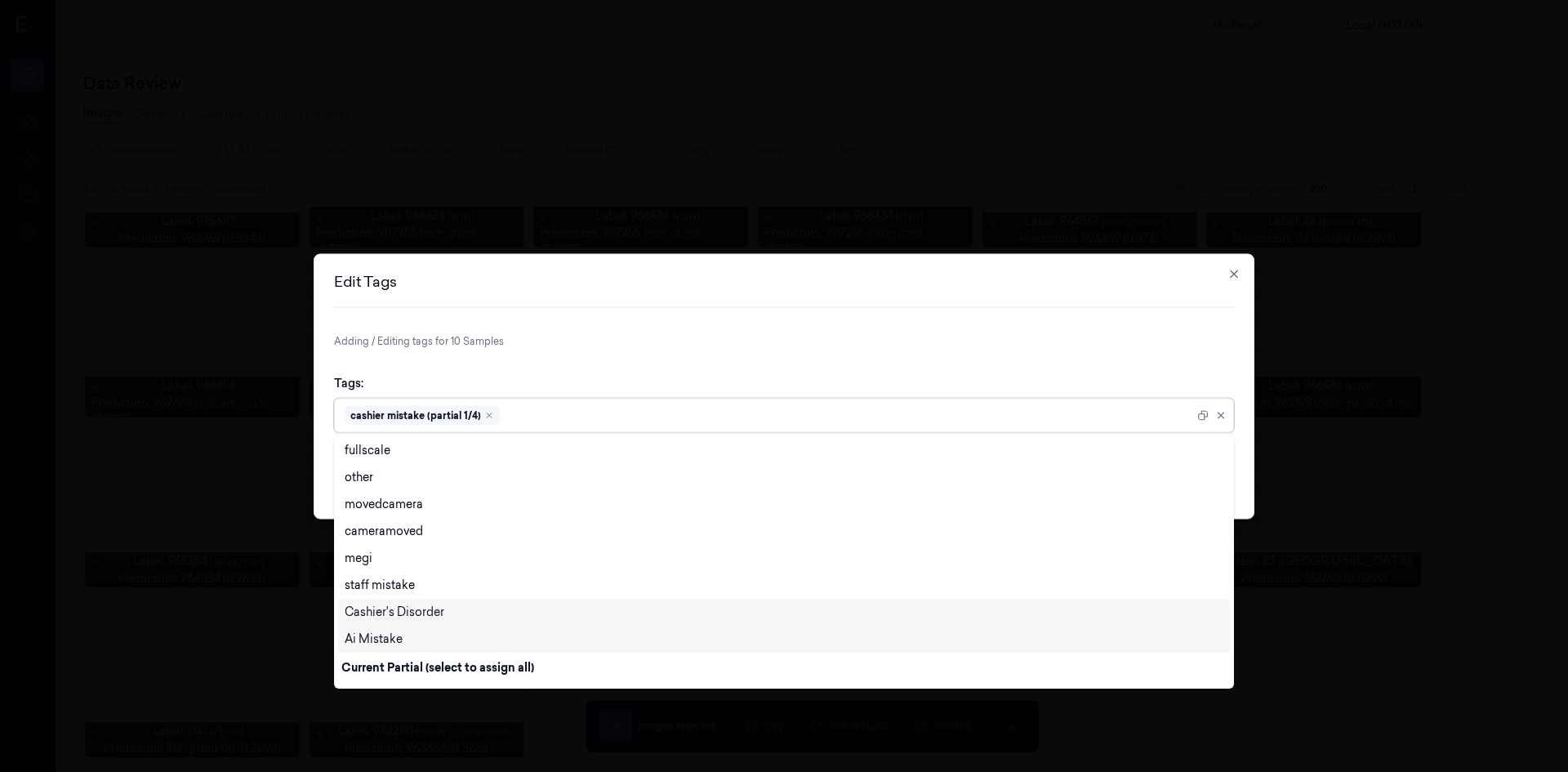
scroll to position [597, 0]
click at [430, 670] on div "cashier mistake" at bounding box center [784, 671] width 879 height 17
click at [959, 373] on div "Tags: option cashier mistake, selected. 28 results available. Use Up and Down t…" at bounding box center [783, 403] width 900 height 84
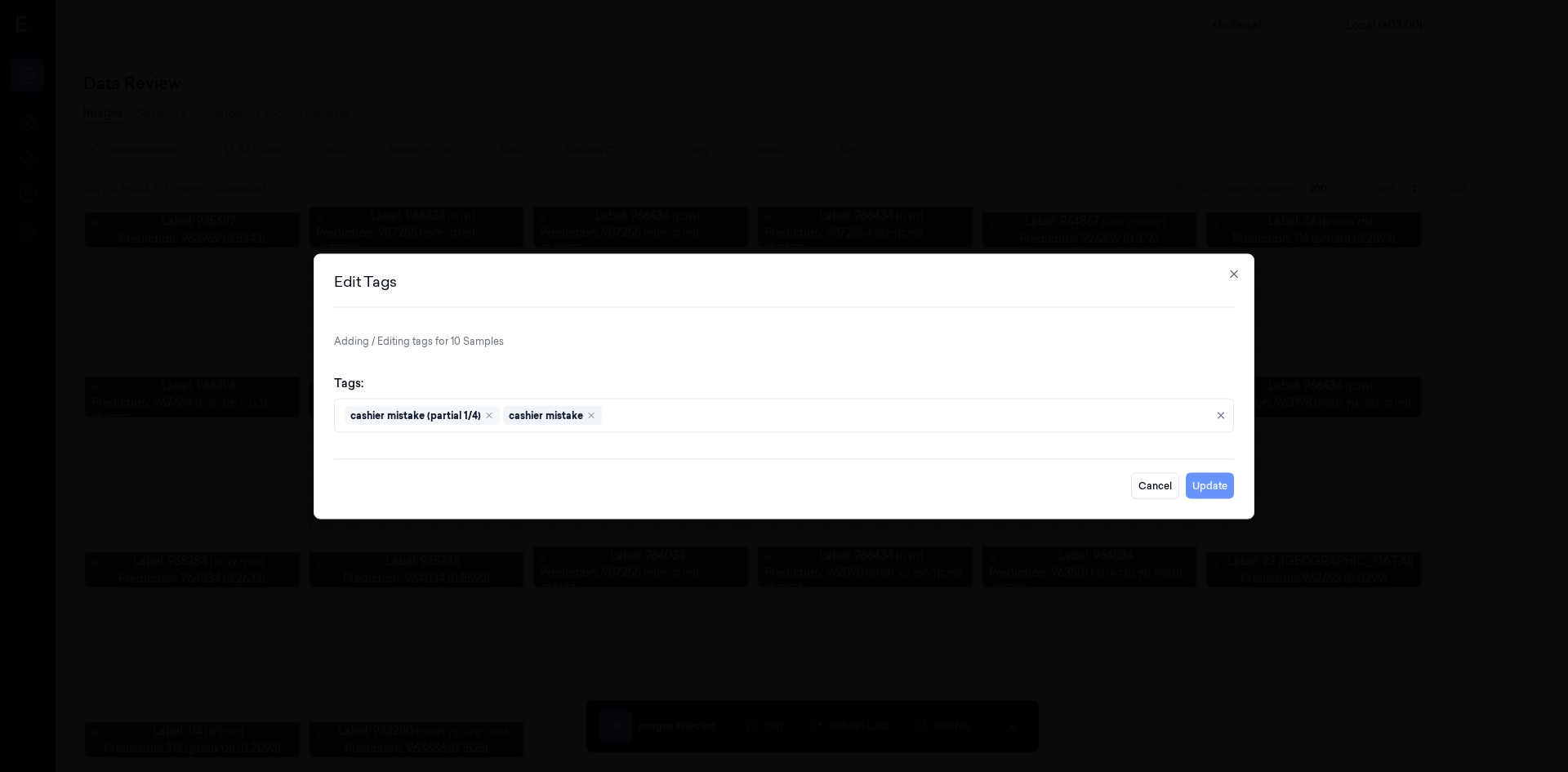
click at [1225, 481] on button "Update" at bounding box center [1210, 485] width 48 height 26
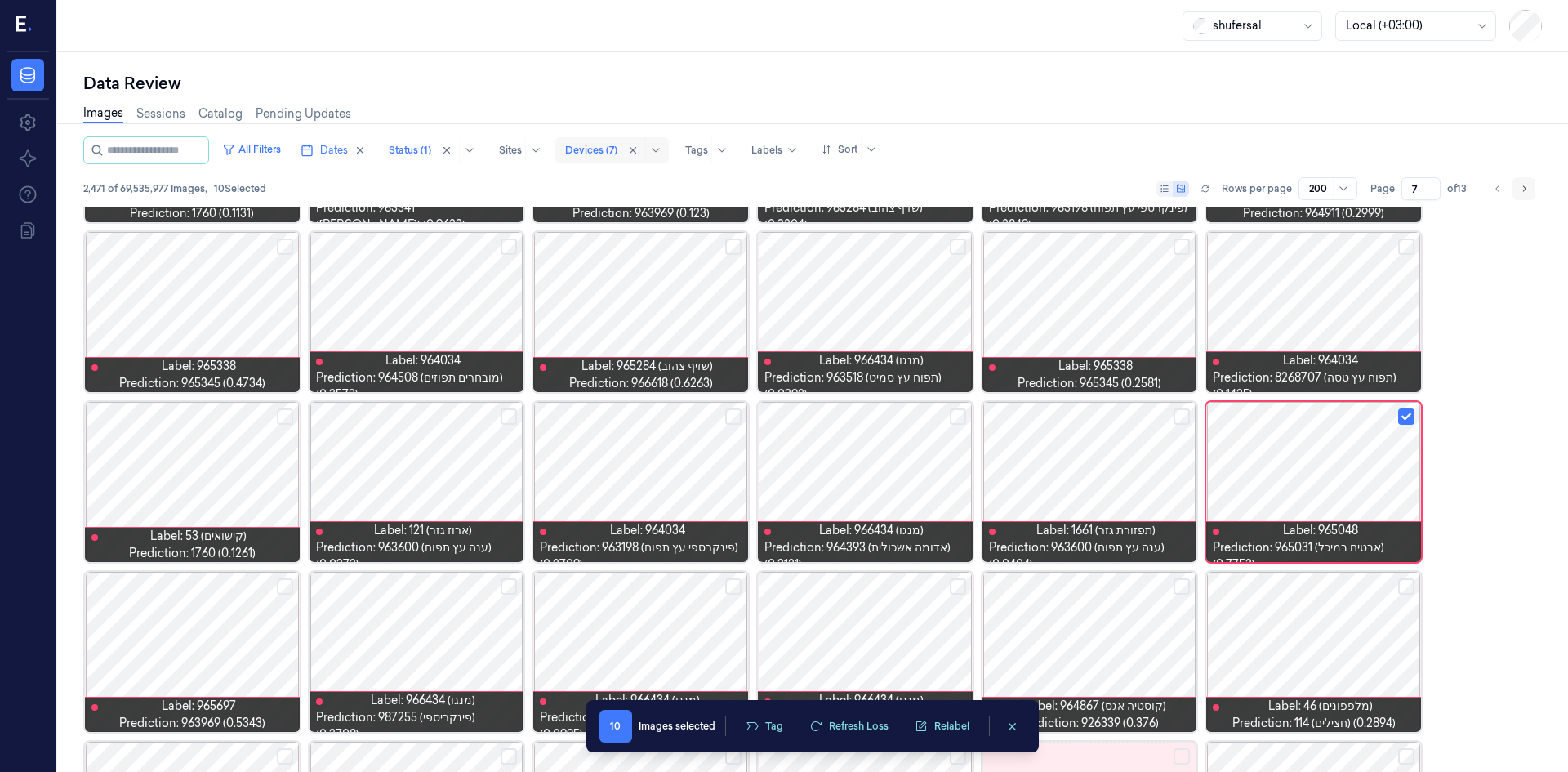
scroll to position [4726, 0]
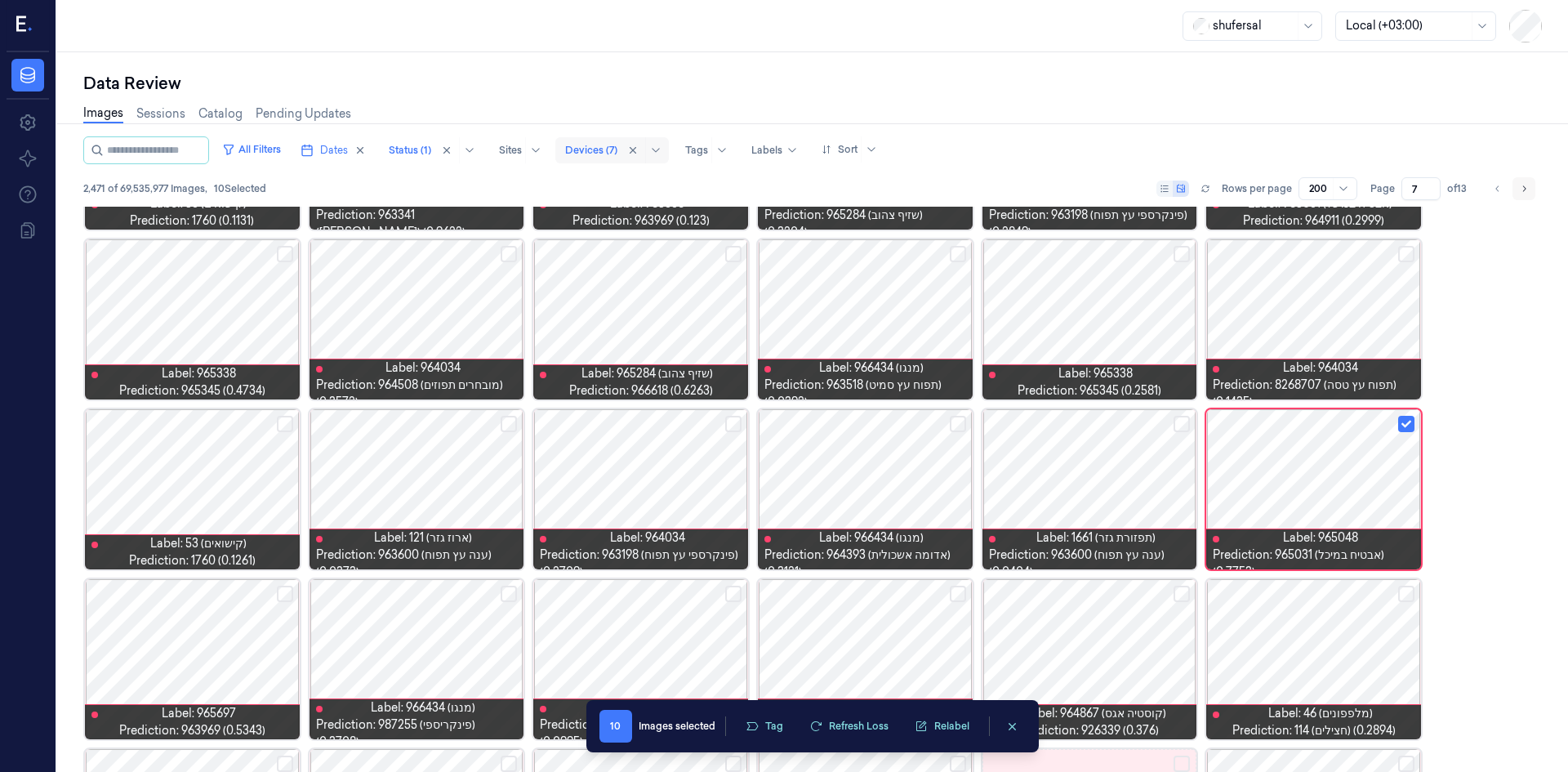
click at [1520, 188] on icon "Go to next page" at bounding box center [1523, 188] width 10 height 13
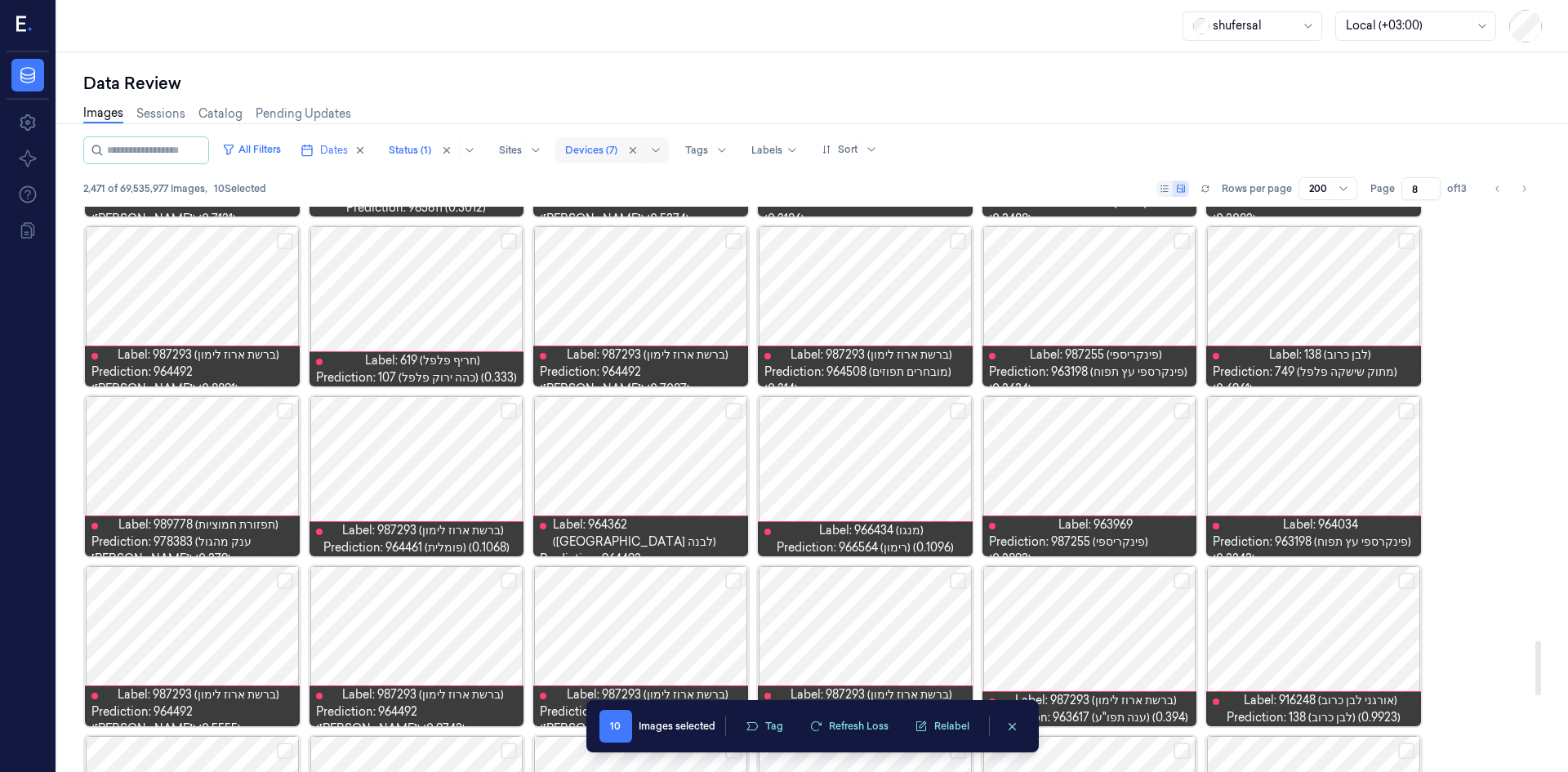
scroll to position [4329, 0]
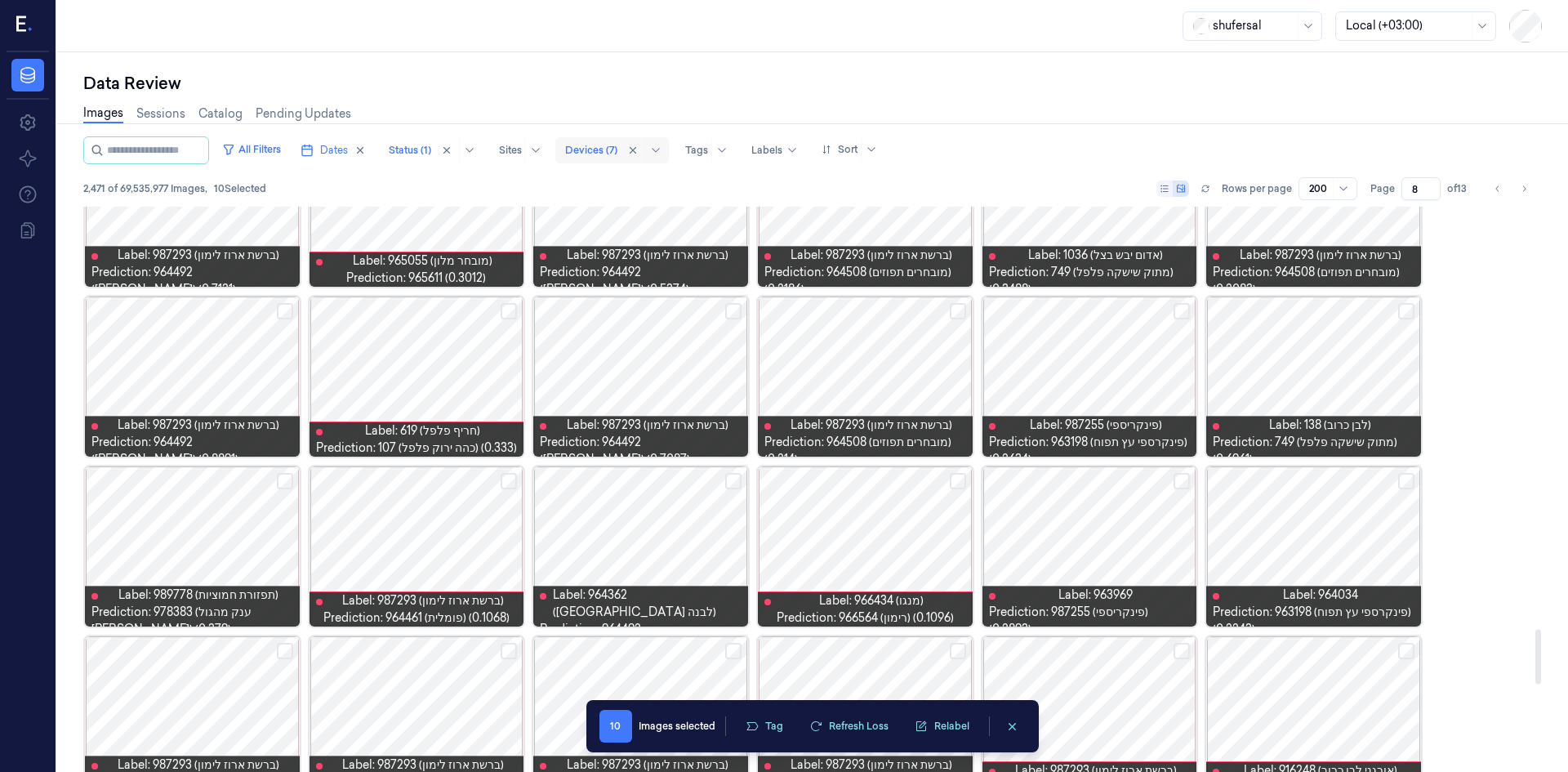
click at [954, 481] on button "Select row" at bounding box center [958, 481] width 16 height 16
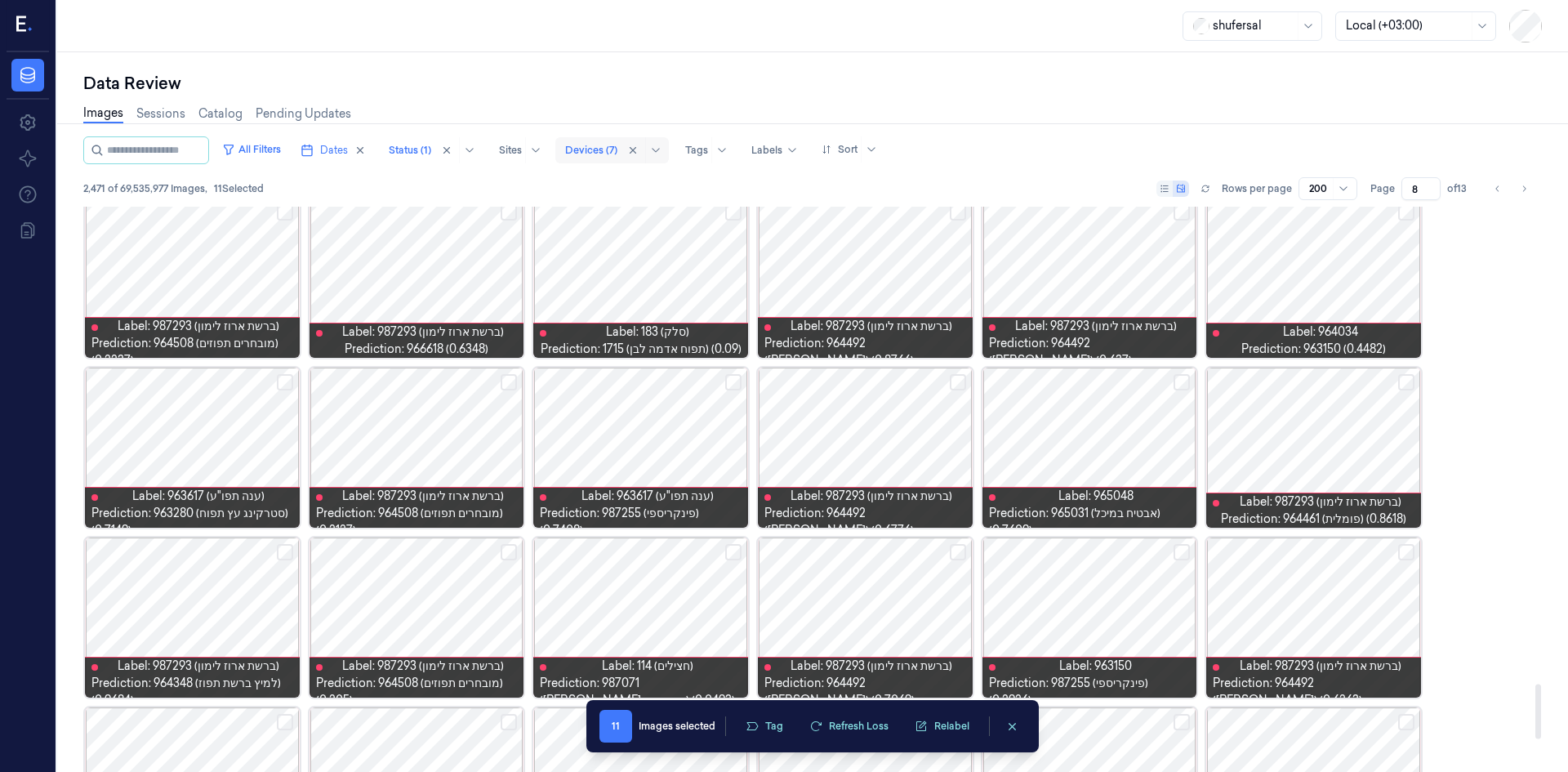
scroll to position [4891, 0]
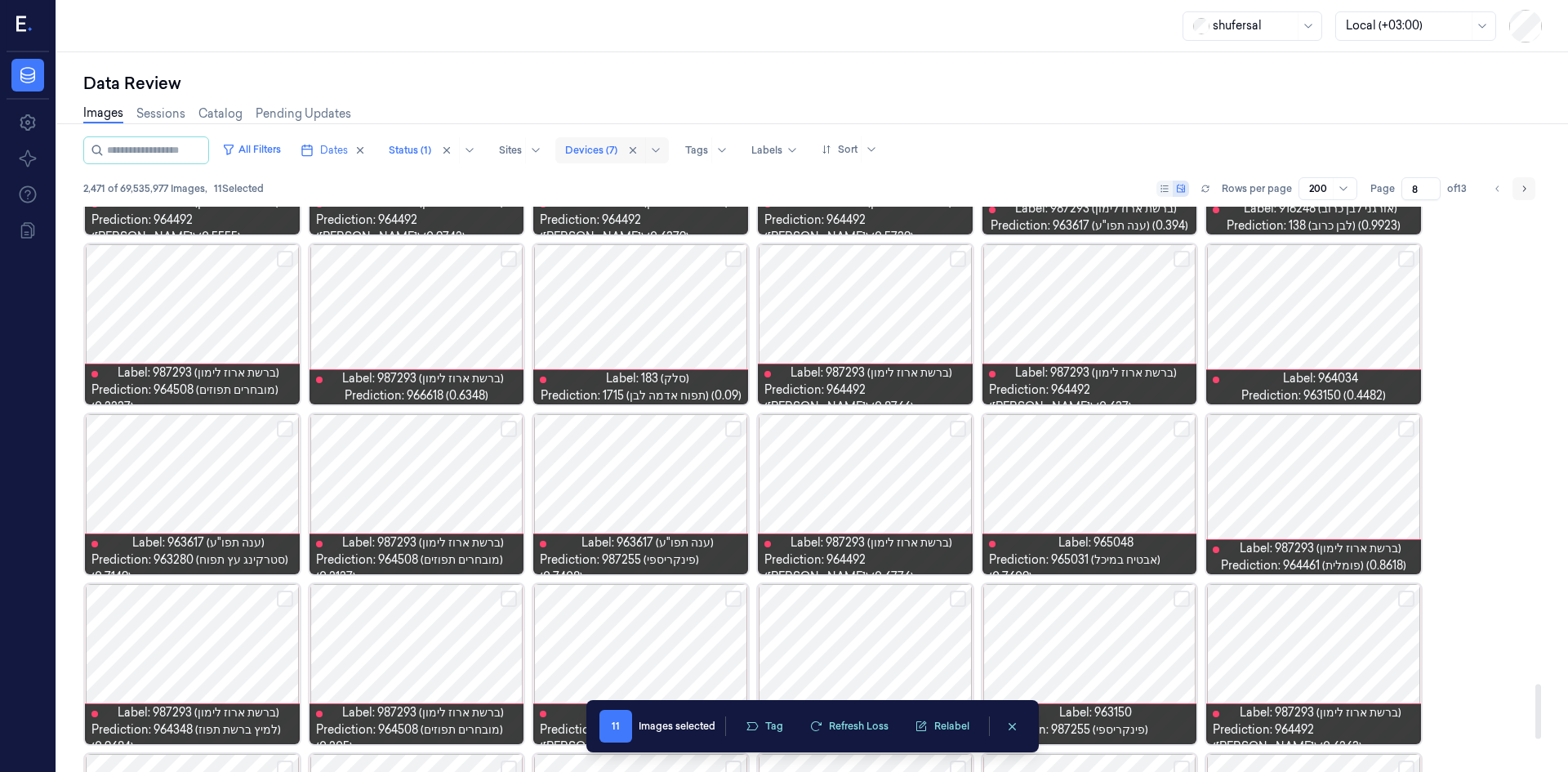
click at [1529, 195] on button "Go to next page" at bounding box center [1524, 188] width 22 height 22
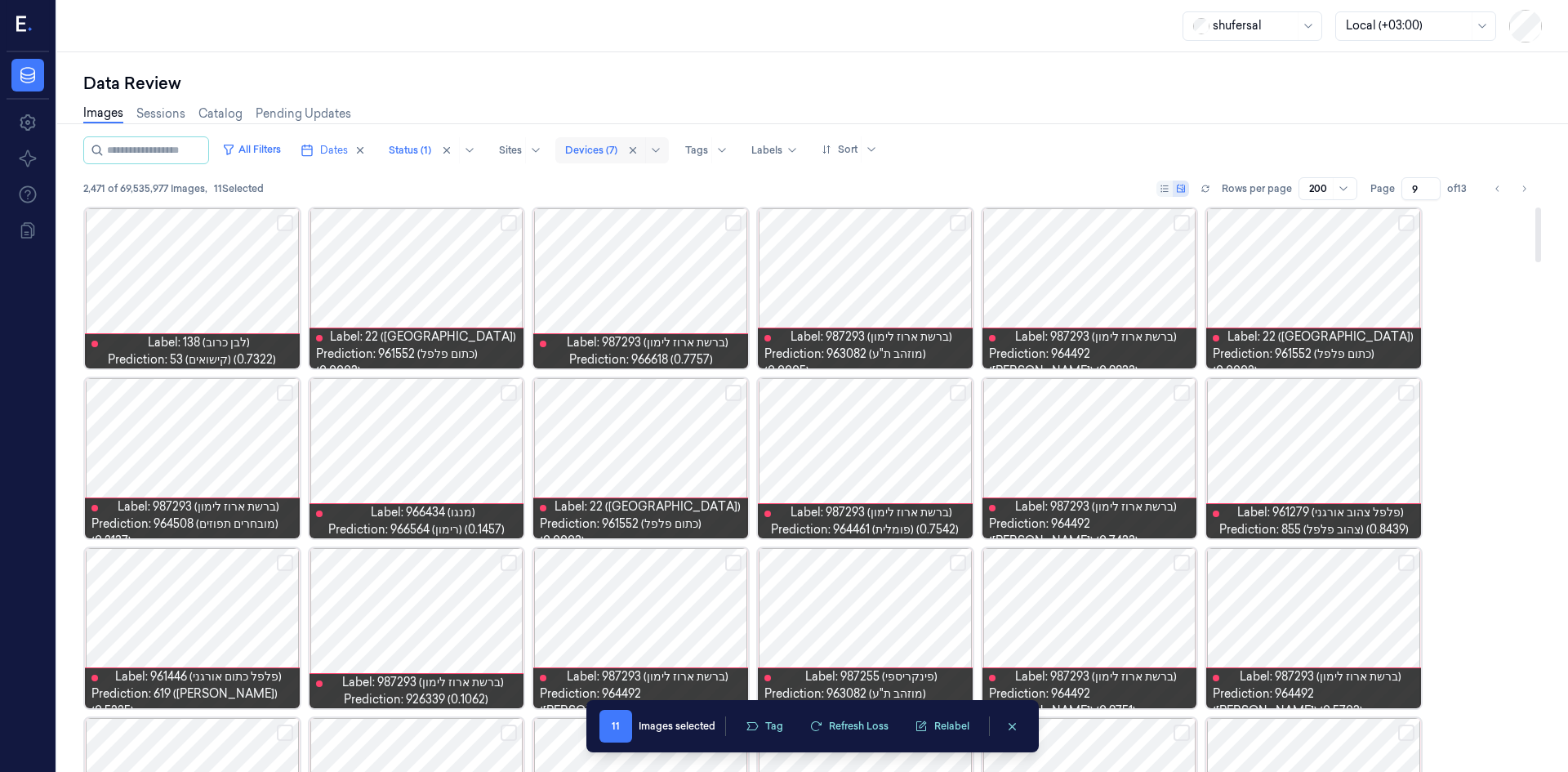
click at [283, 214] on button "Select row" at bounding box center [284, 222] width 16 height 16
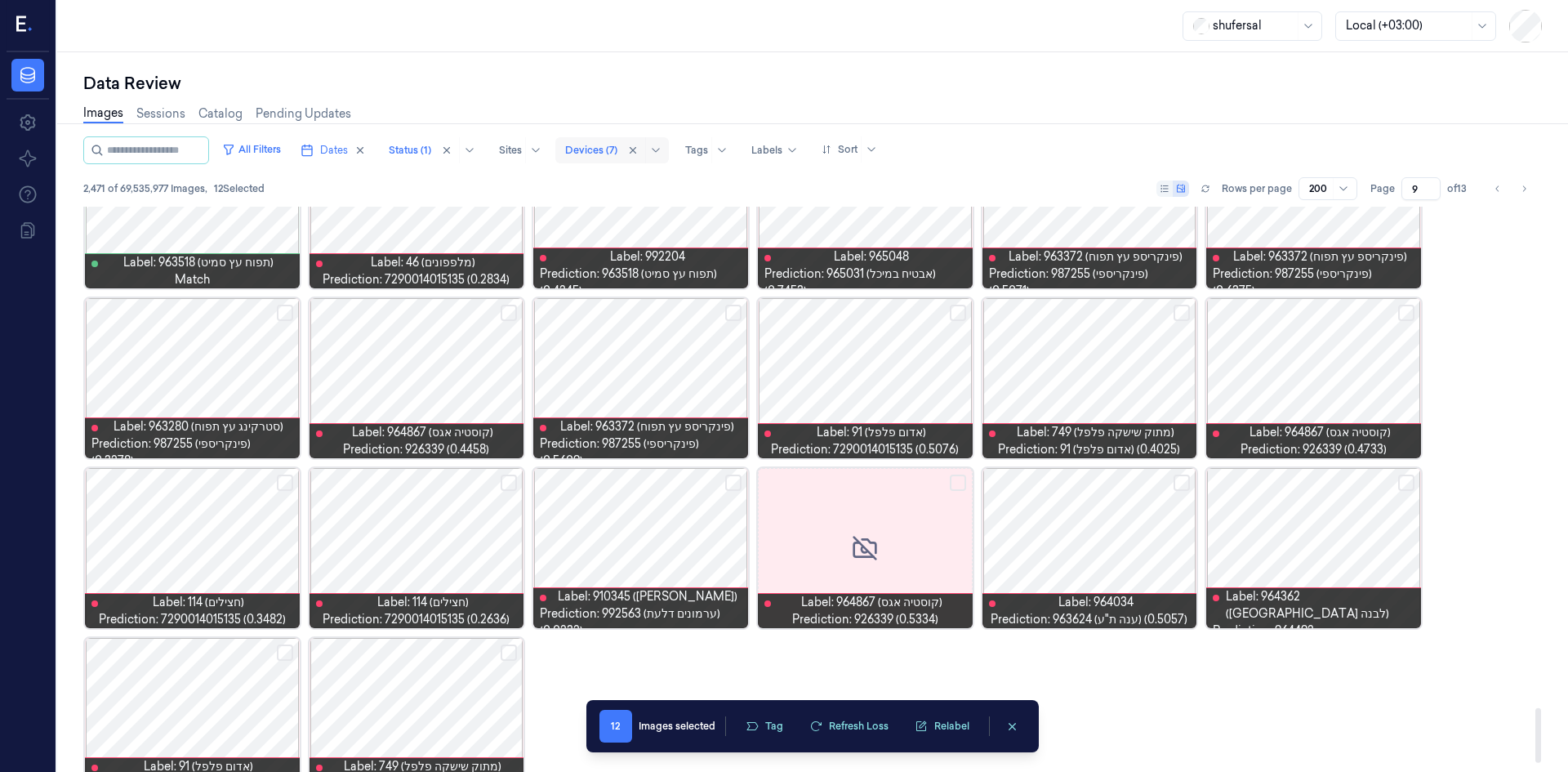
scroll to position [5217, 0]
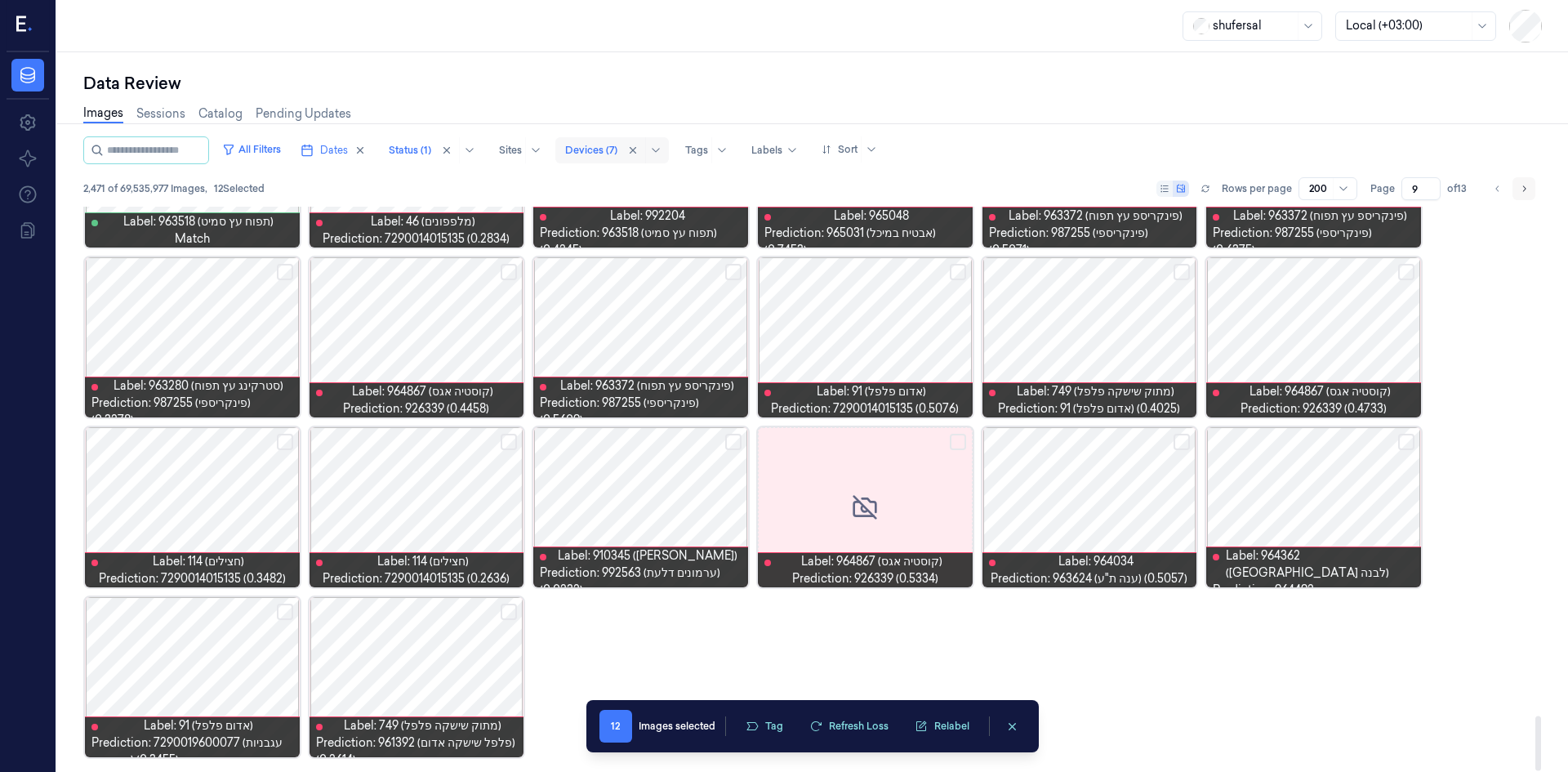
click at [1521, 185] on icon "Go to next page" at bounding box center [1523, 188] width 10 height 13
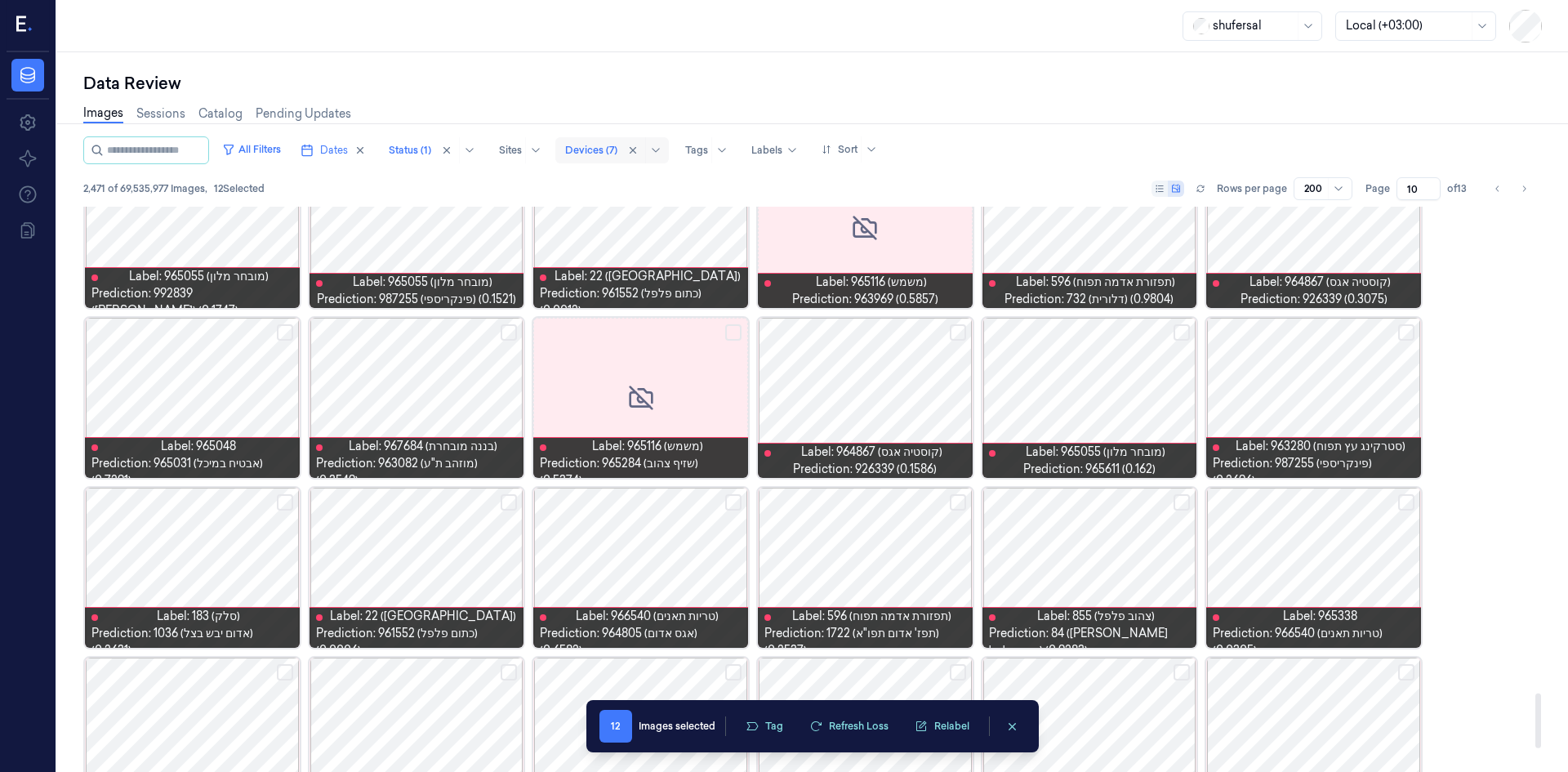
scroll to position [4646, 0]
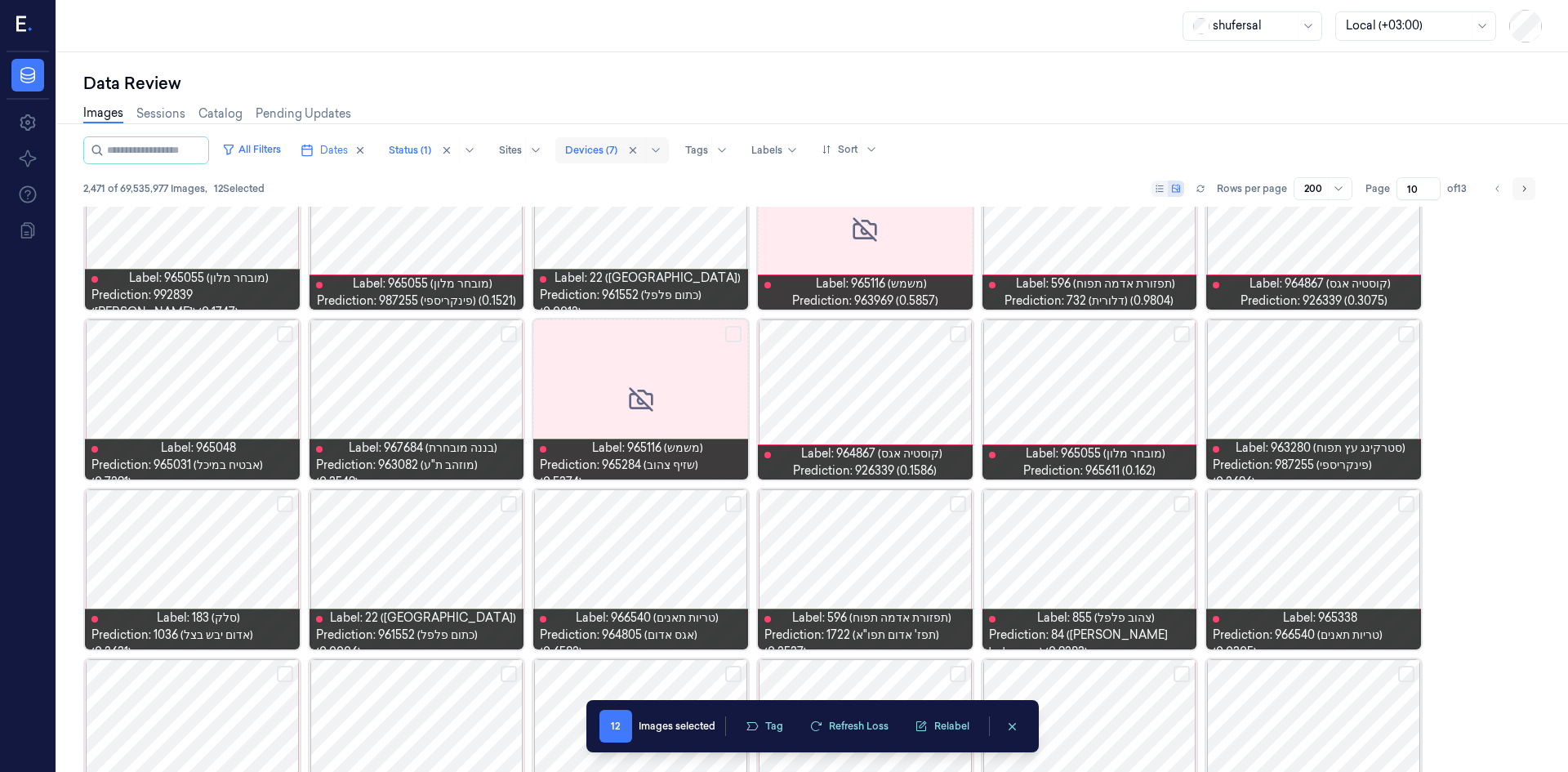
click at [1517, 194] on button "Go to next page" at bounding box center [1524, 188] width 22 height 22
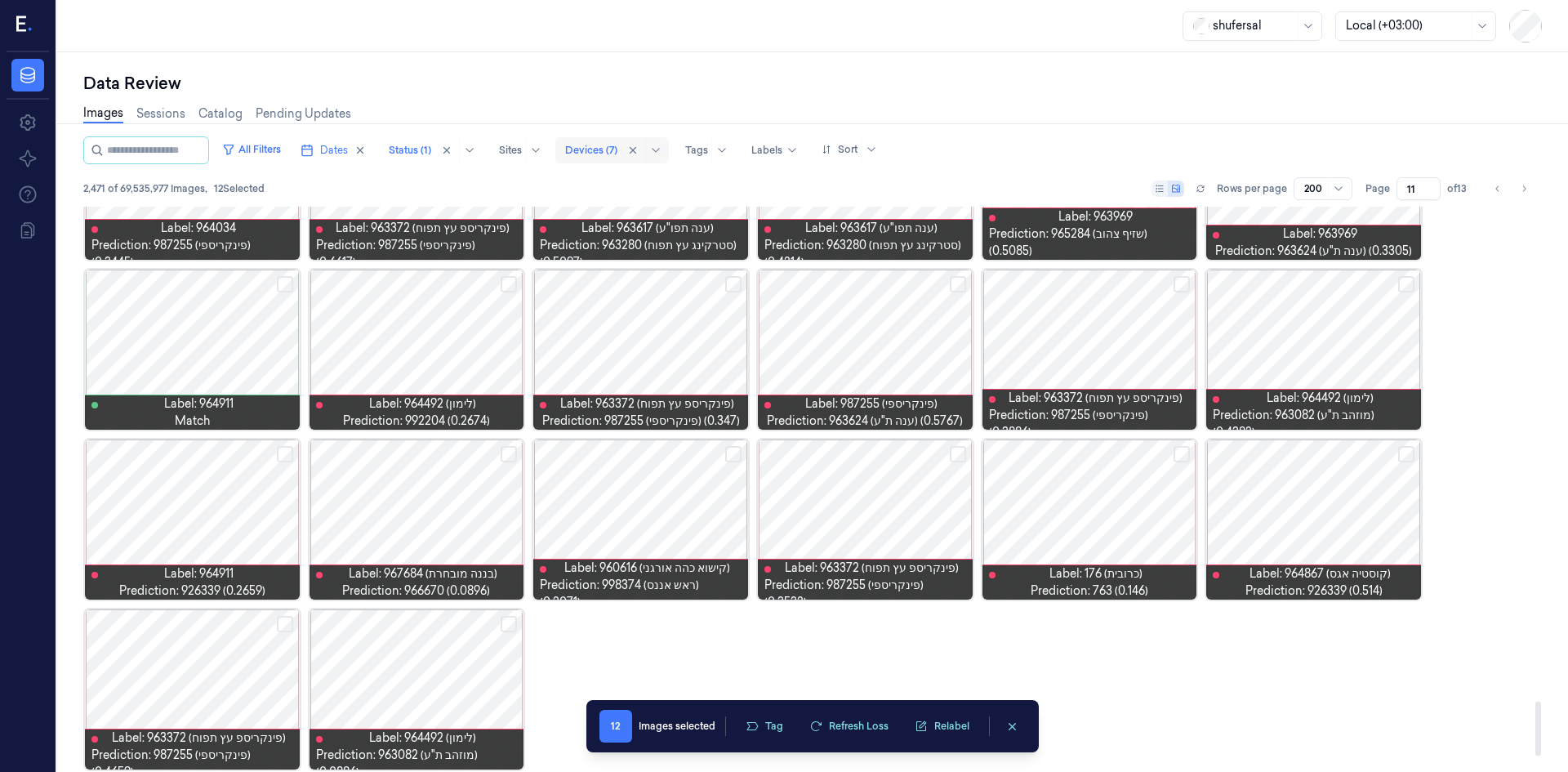
scroll to position [5217, 0]
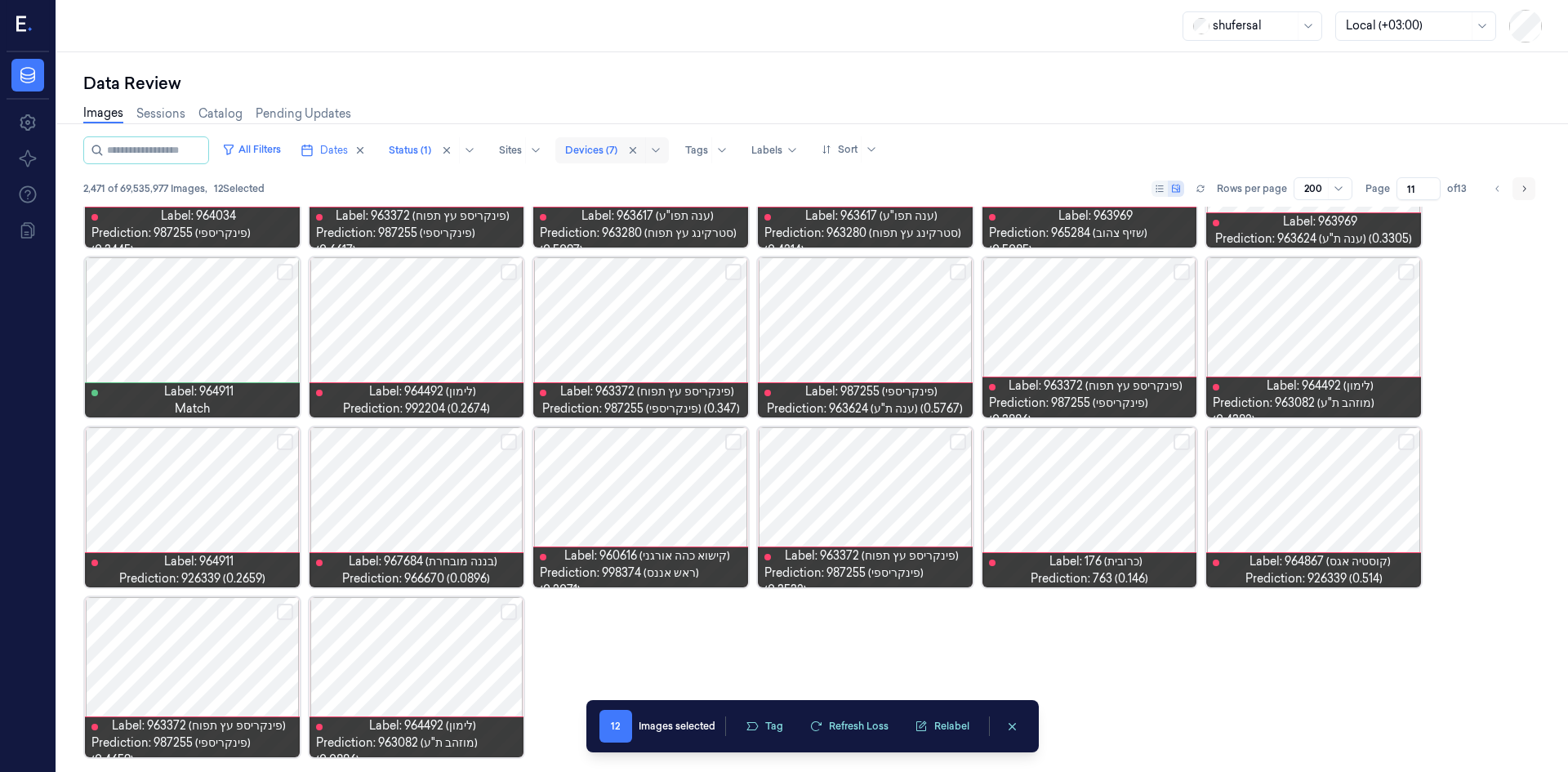
click at [1520, 196] on button "Go to next page" at bounding box center [1524, 188] width 22 height 22
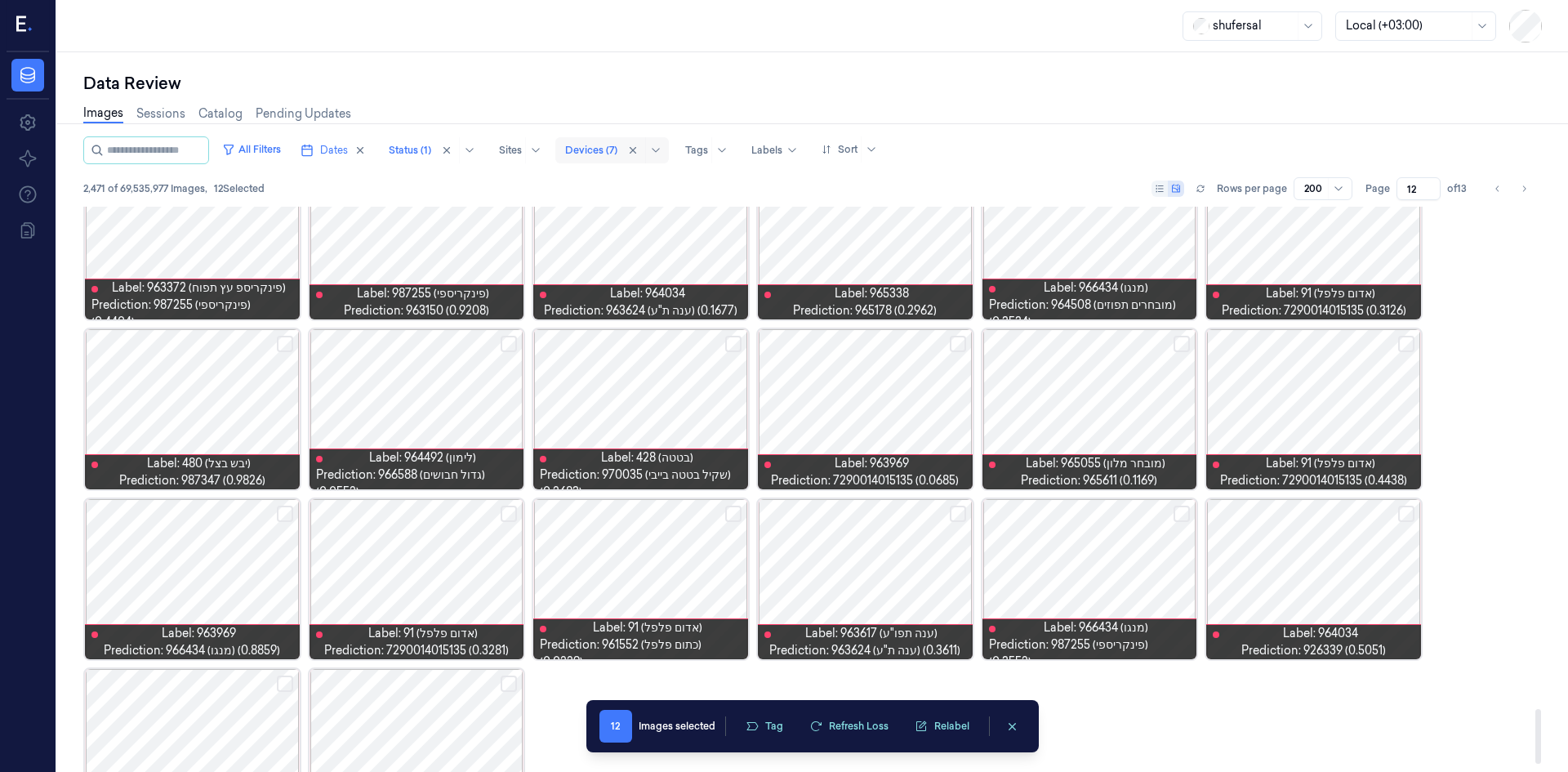
scroll to position [5217, 0]
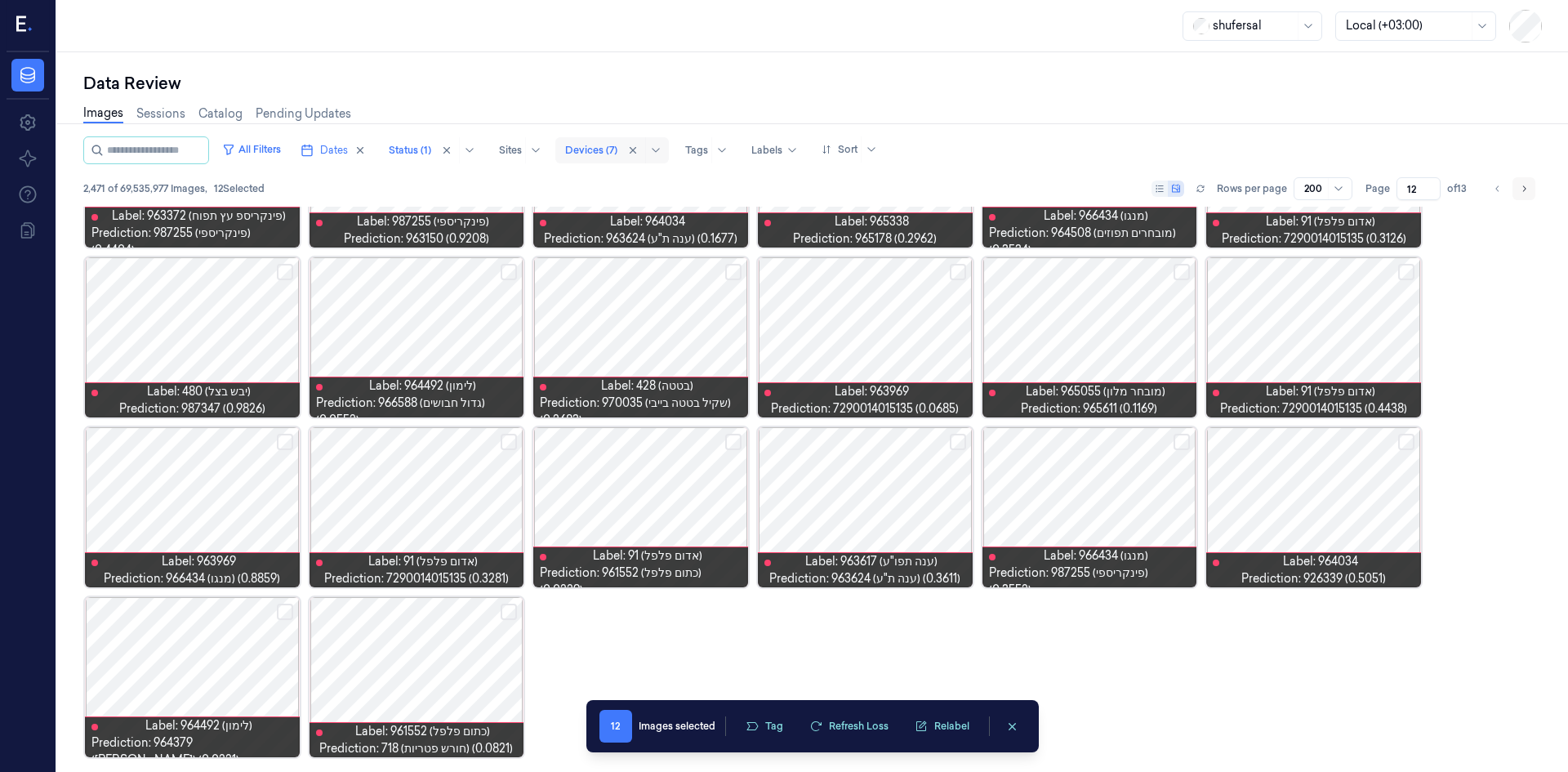
click at [1514, 192] on button "Go to next page" at bounding box center [1524, 188] width 22 height 22
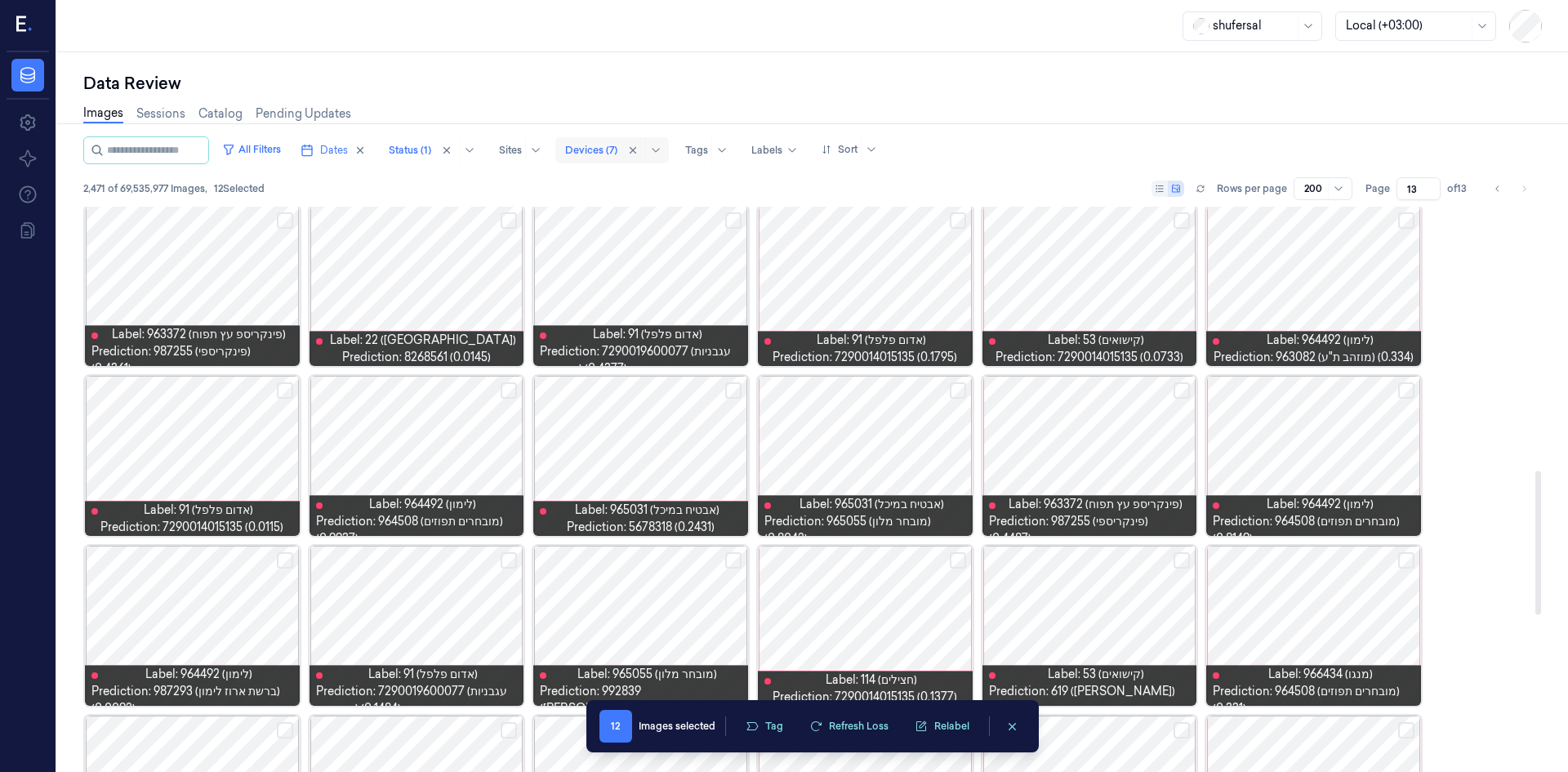
scroll to position [1062, 0]
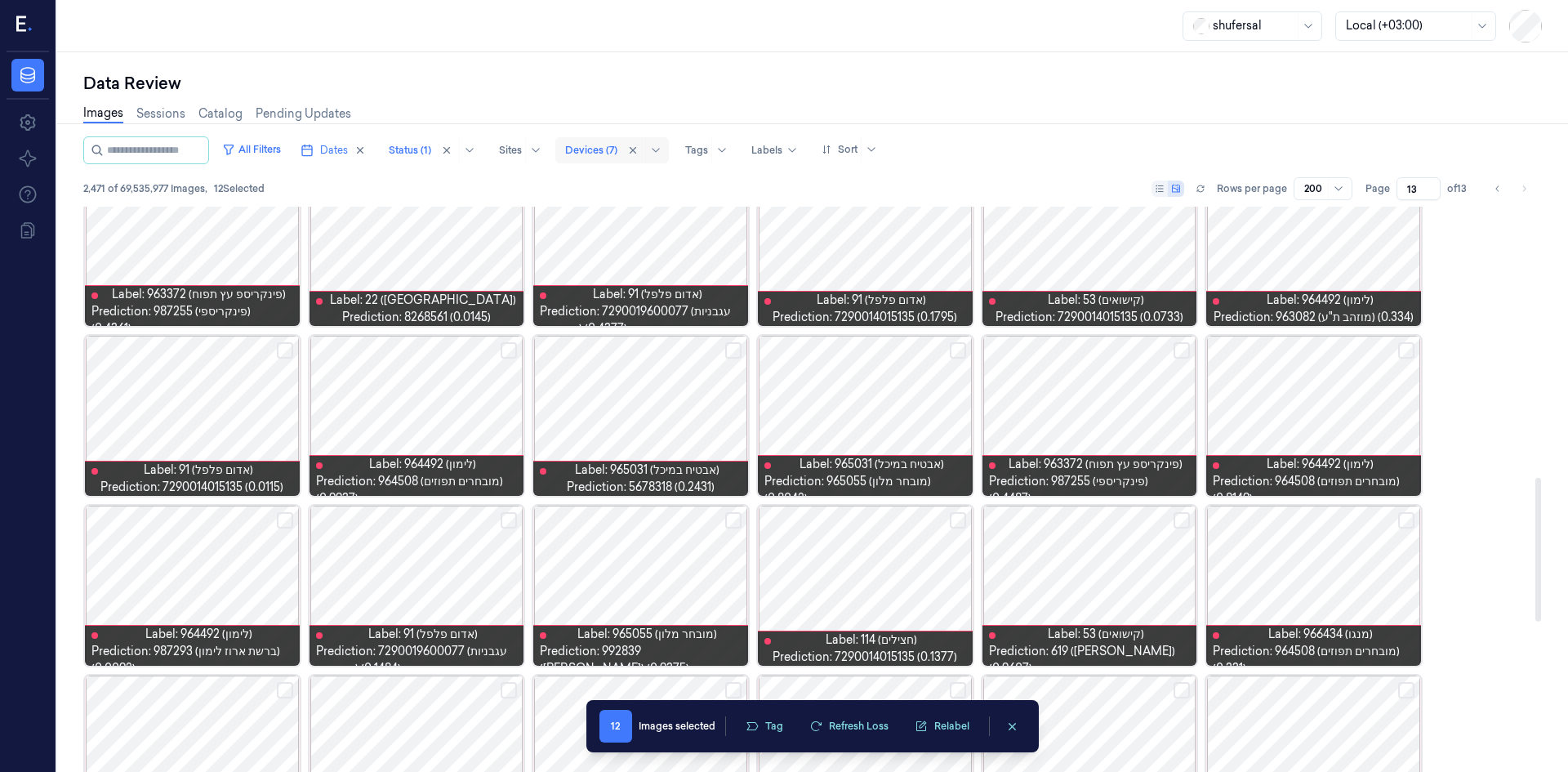
click at [954, 348] on button "Select row" at bounding box center [958, 350] width 16 height 16
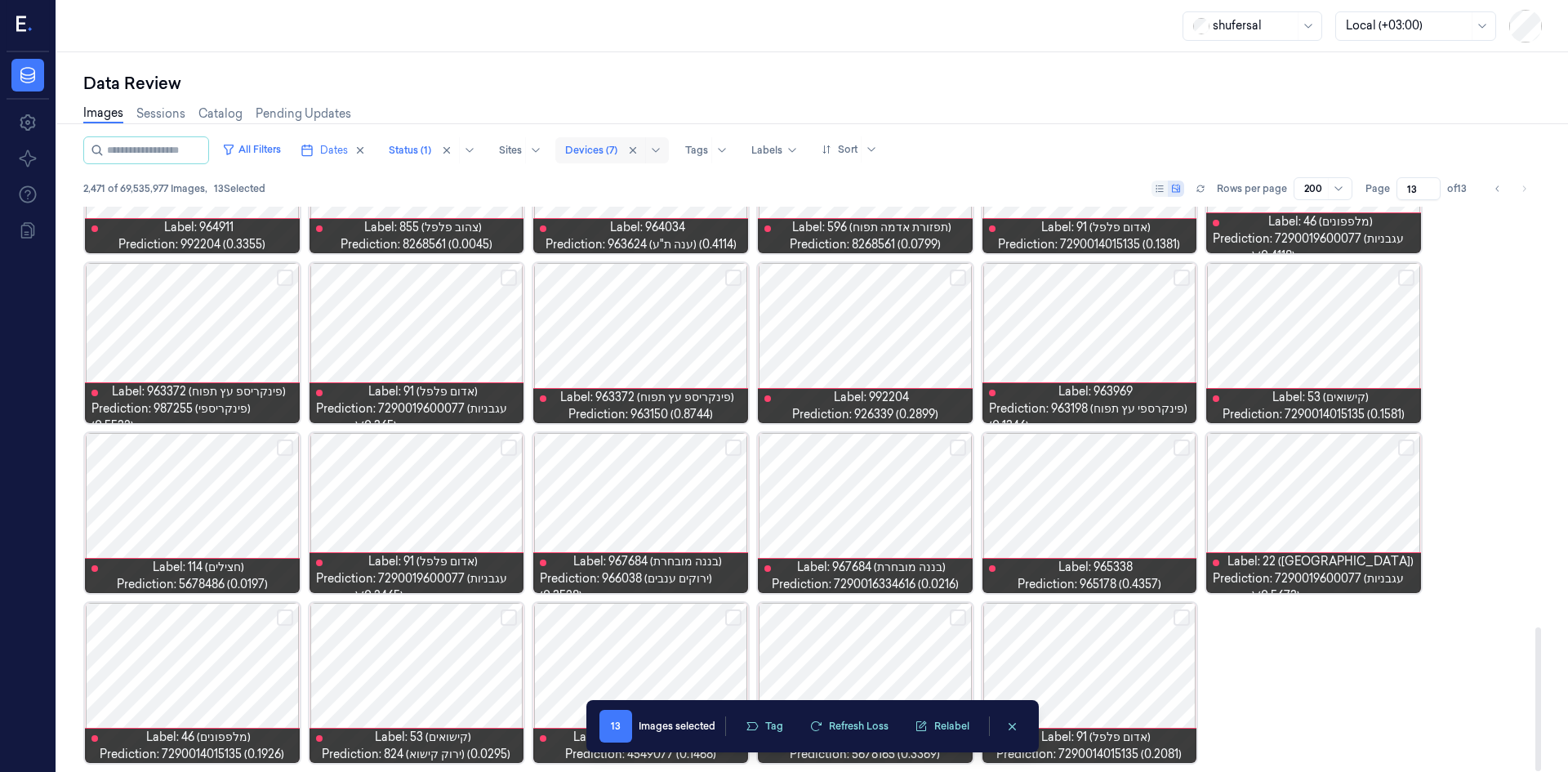
scroll to position [1650, 0]
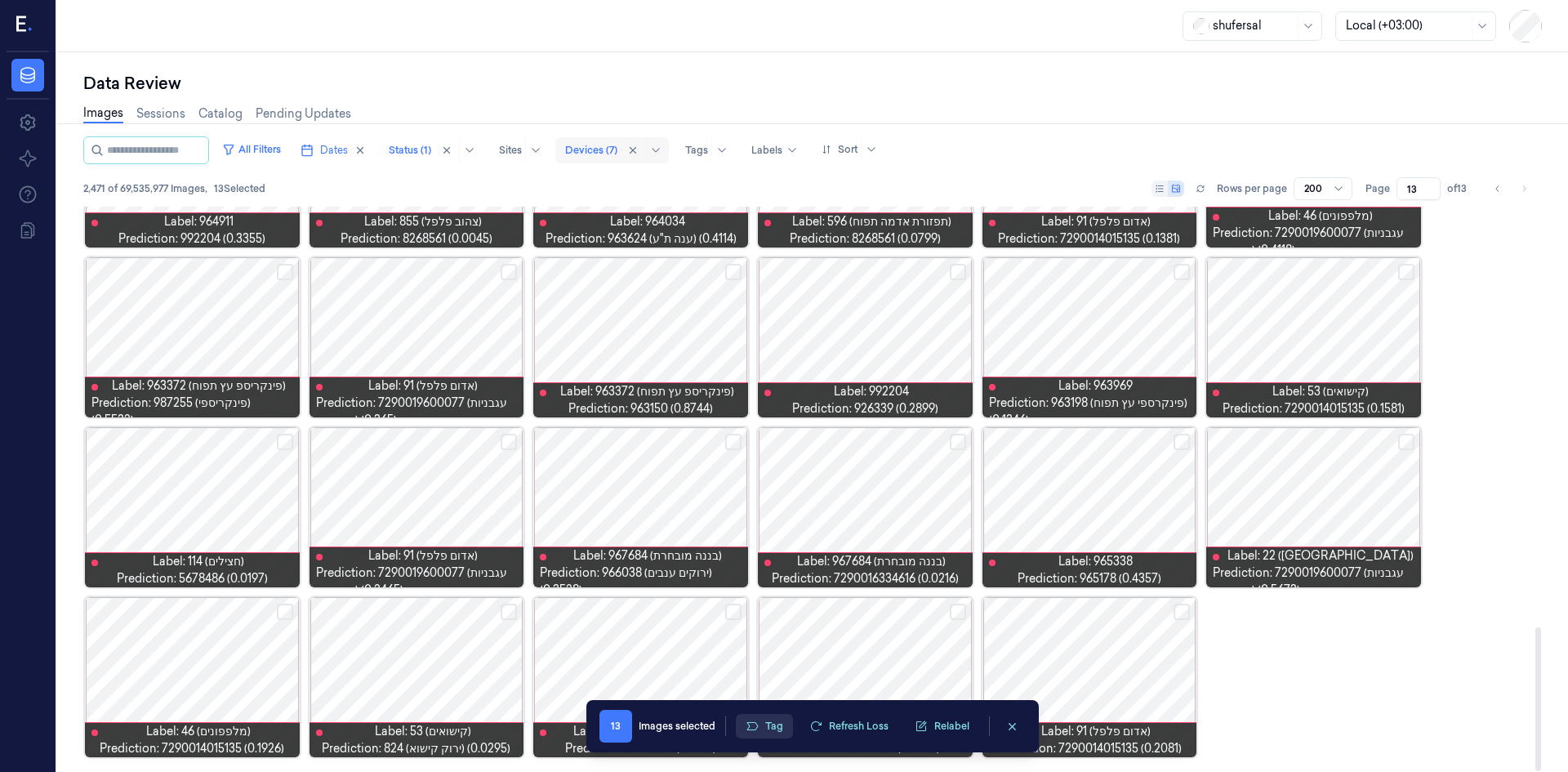
click at [780, 733] on button "Tag" at bounding box center [764, 726] width 57 height 24
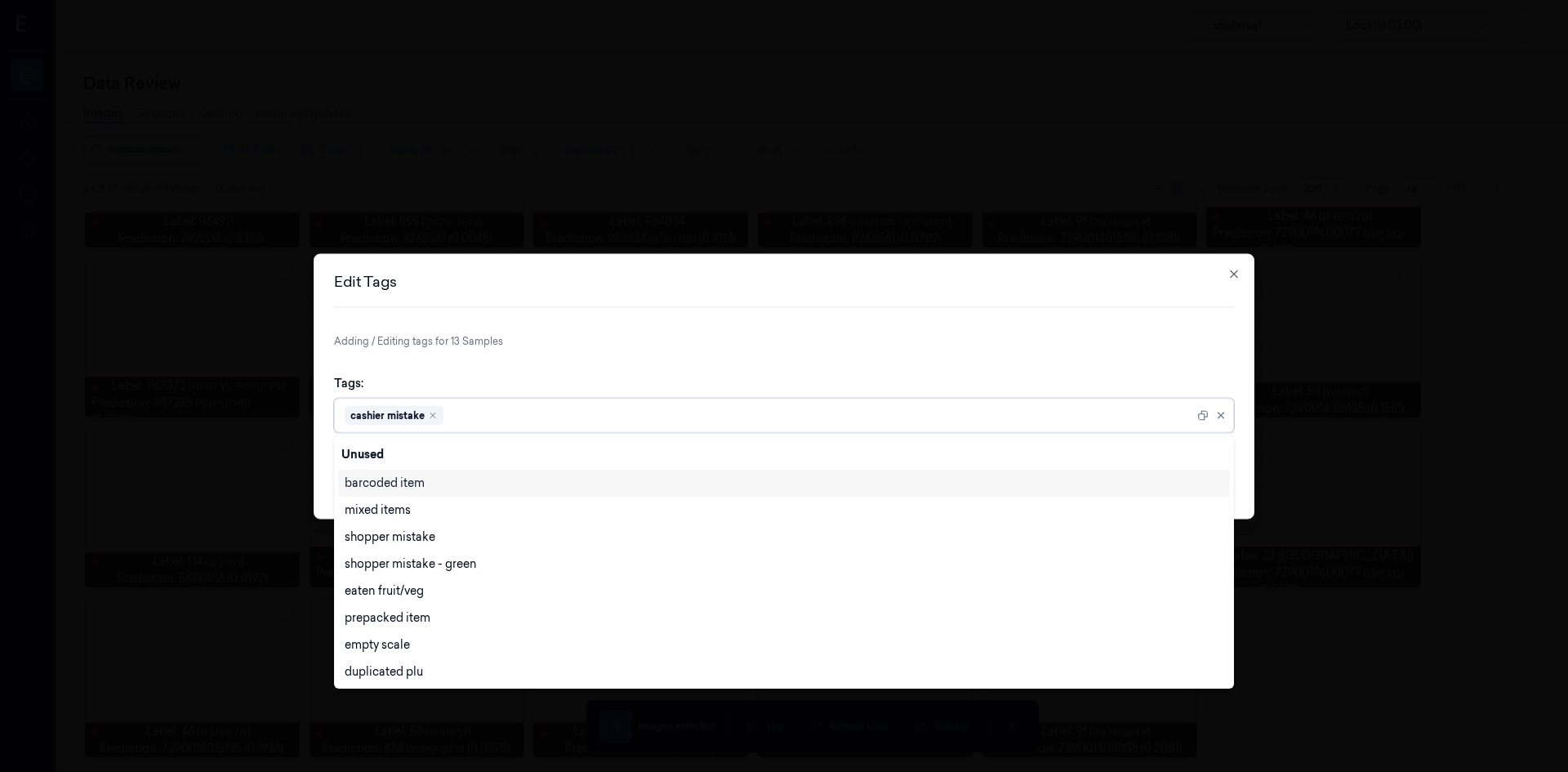
click at [687, 419] on div at bounding box center [820, 416] width 748 height 17
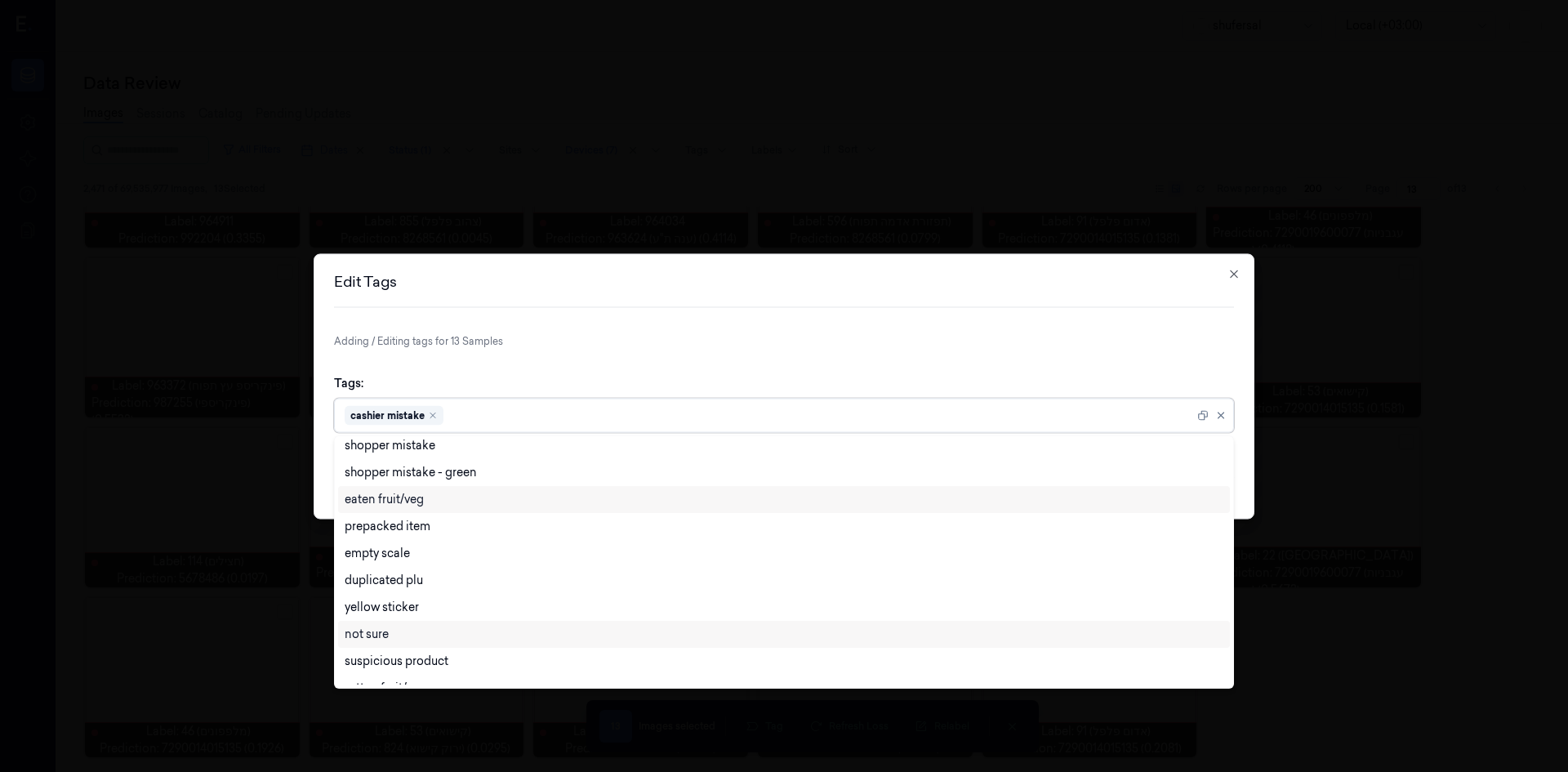
scroll to position [0, 0]
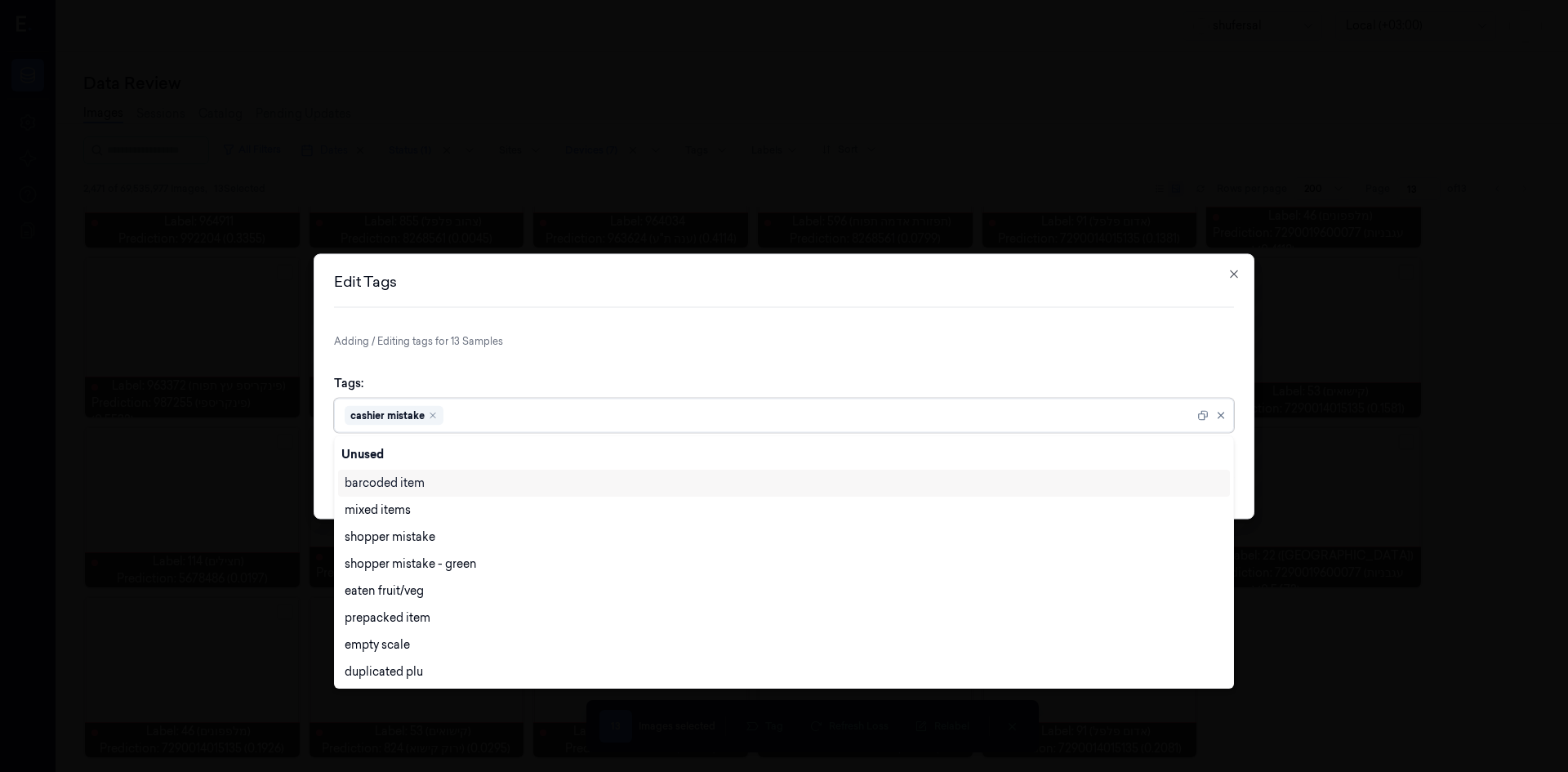
click at [508, 384] on div "Tags: 28 results available. Use Up and Down to choose options, press Enter to s…" at bounding box center [783, 403] width 900 height 84
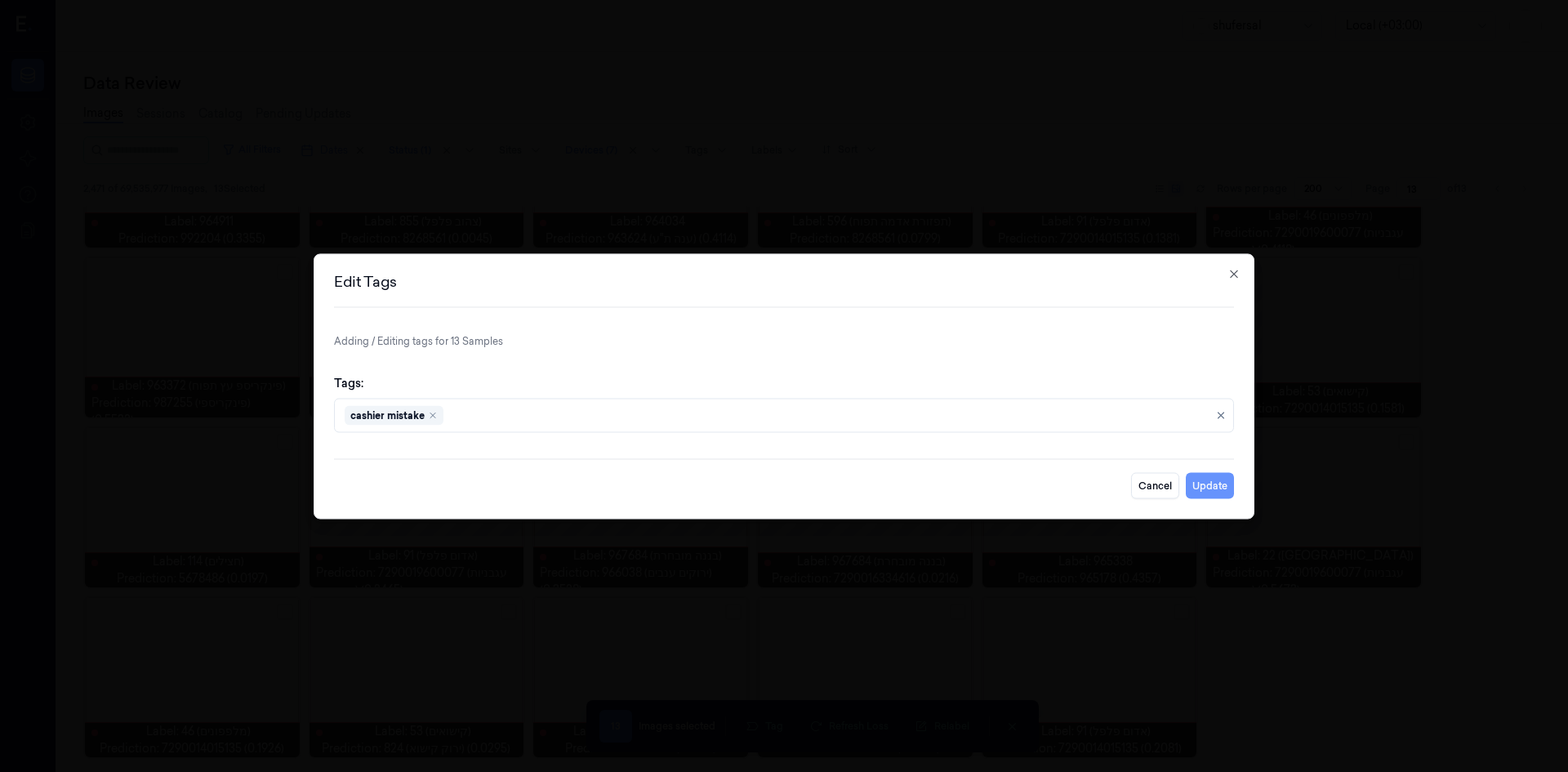
click at [1217, 492] on button "Update" at bounding box center [1210, 485] width 48 height 26
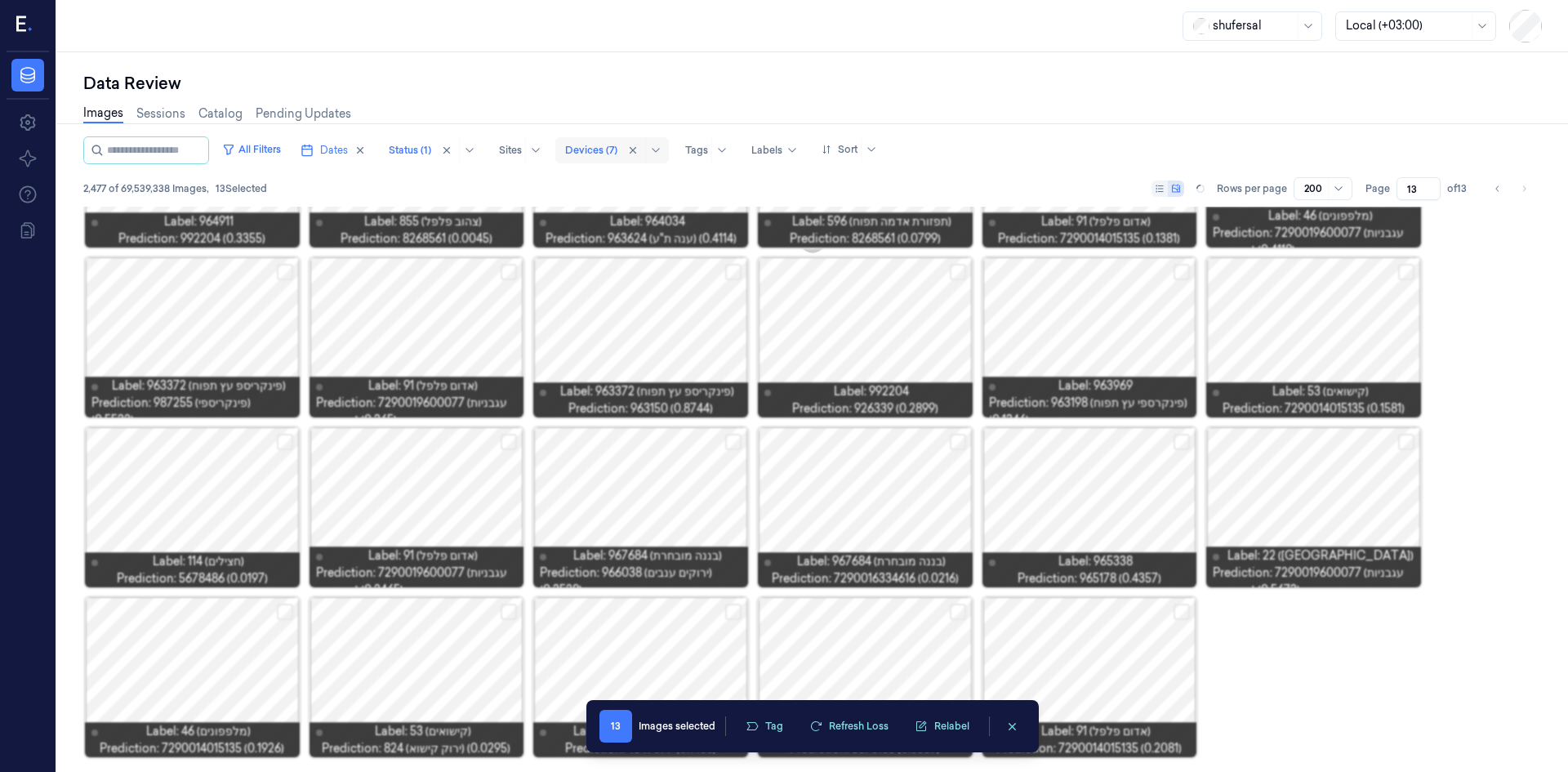
click at [1418, 183] on input "13" at bounding box center [1418, 188] width 44 height 22
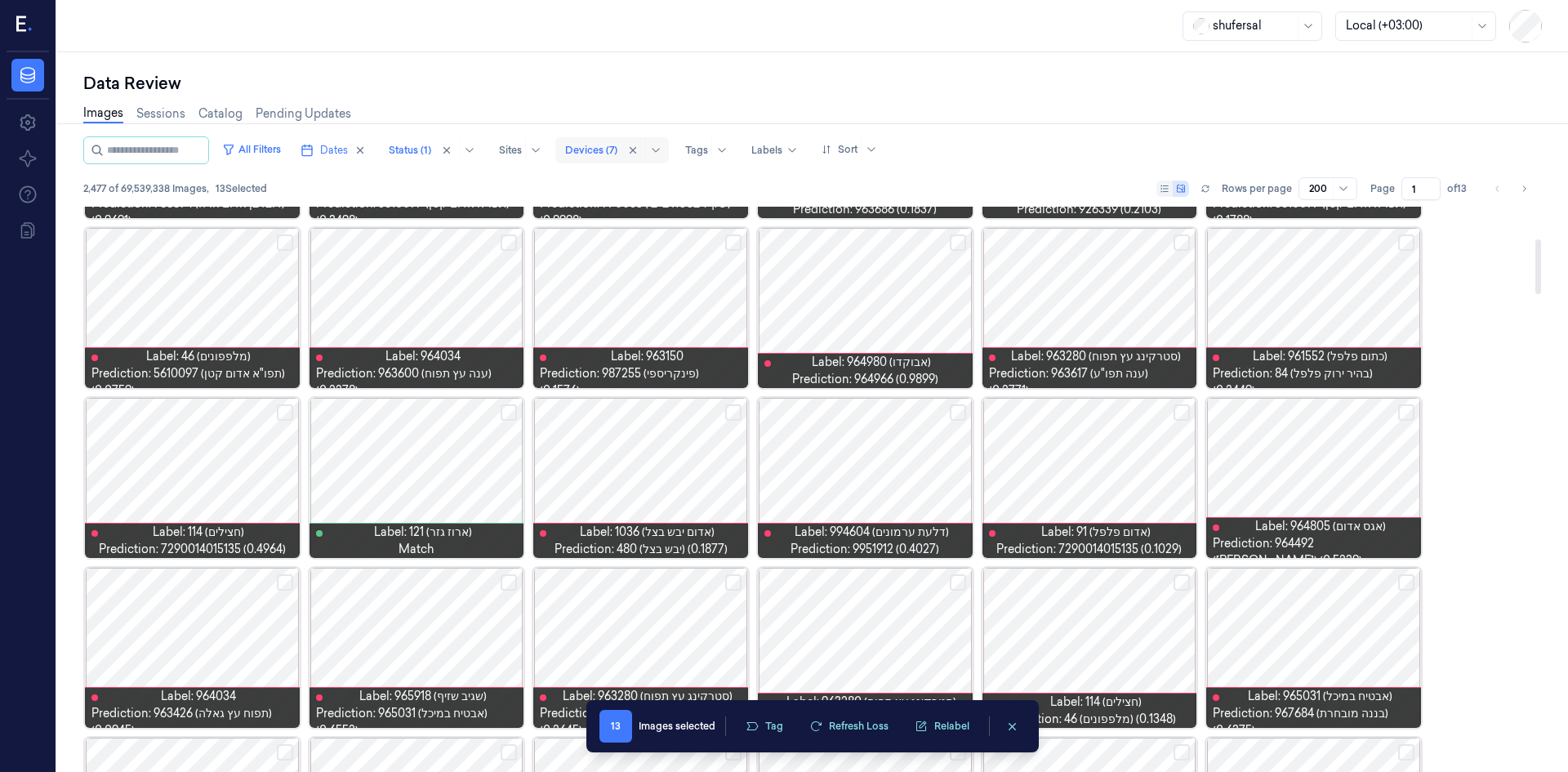
scroll to position [327, 0]
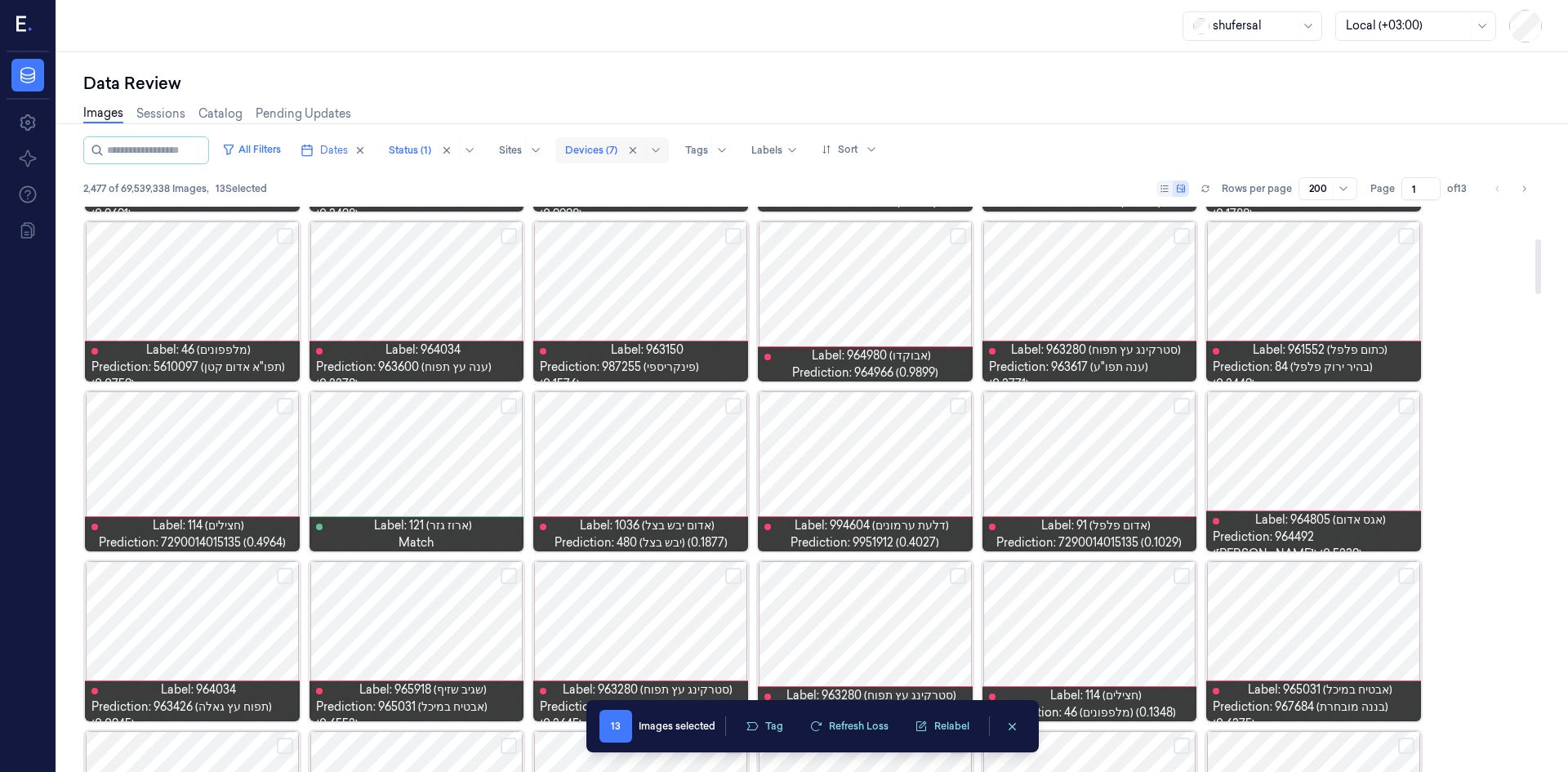
click at [961, 405] on button "Select row" at bounding box center [958, 405] width 16 height 16
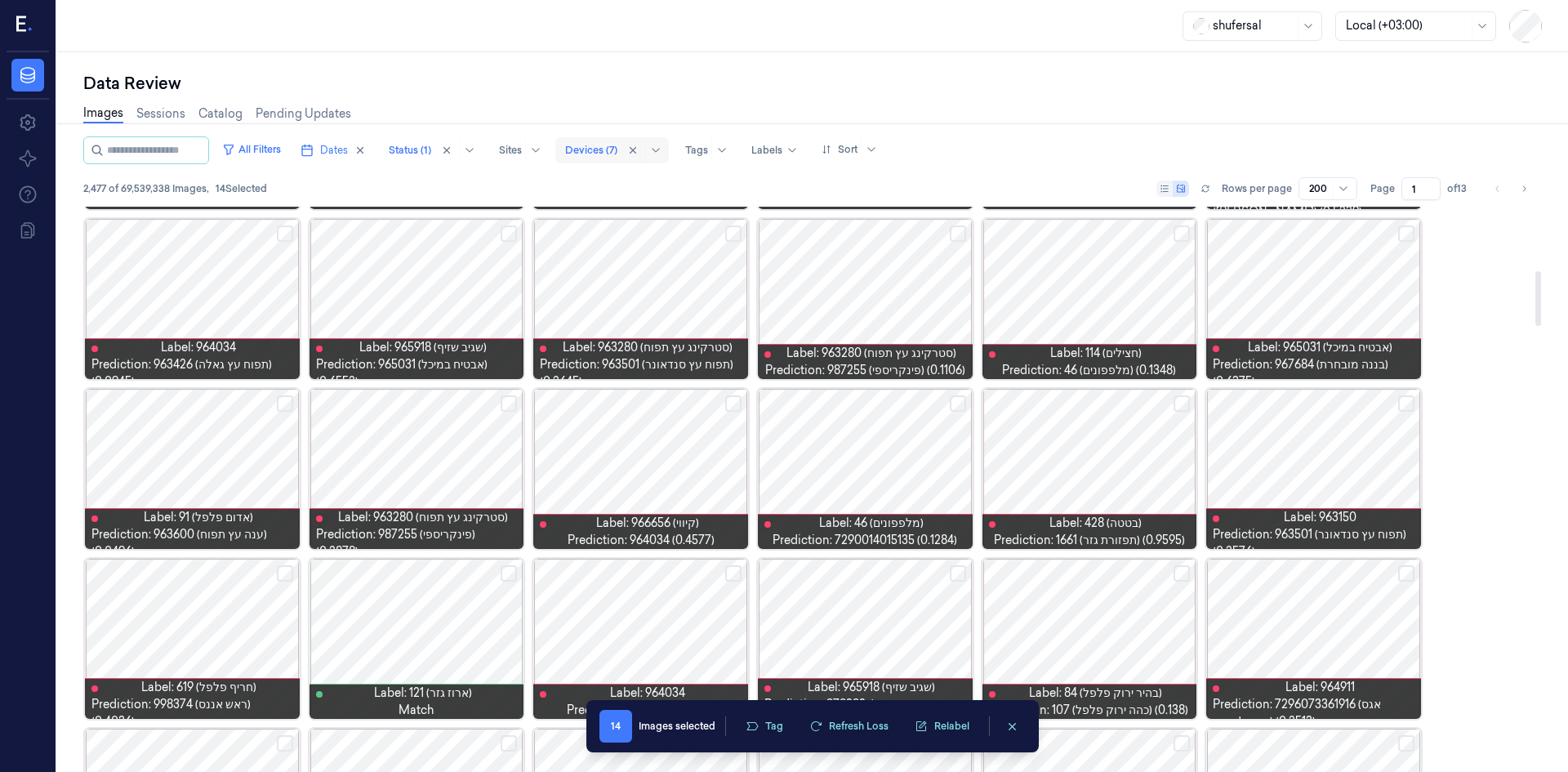
scroll to position [654, 0]
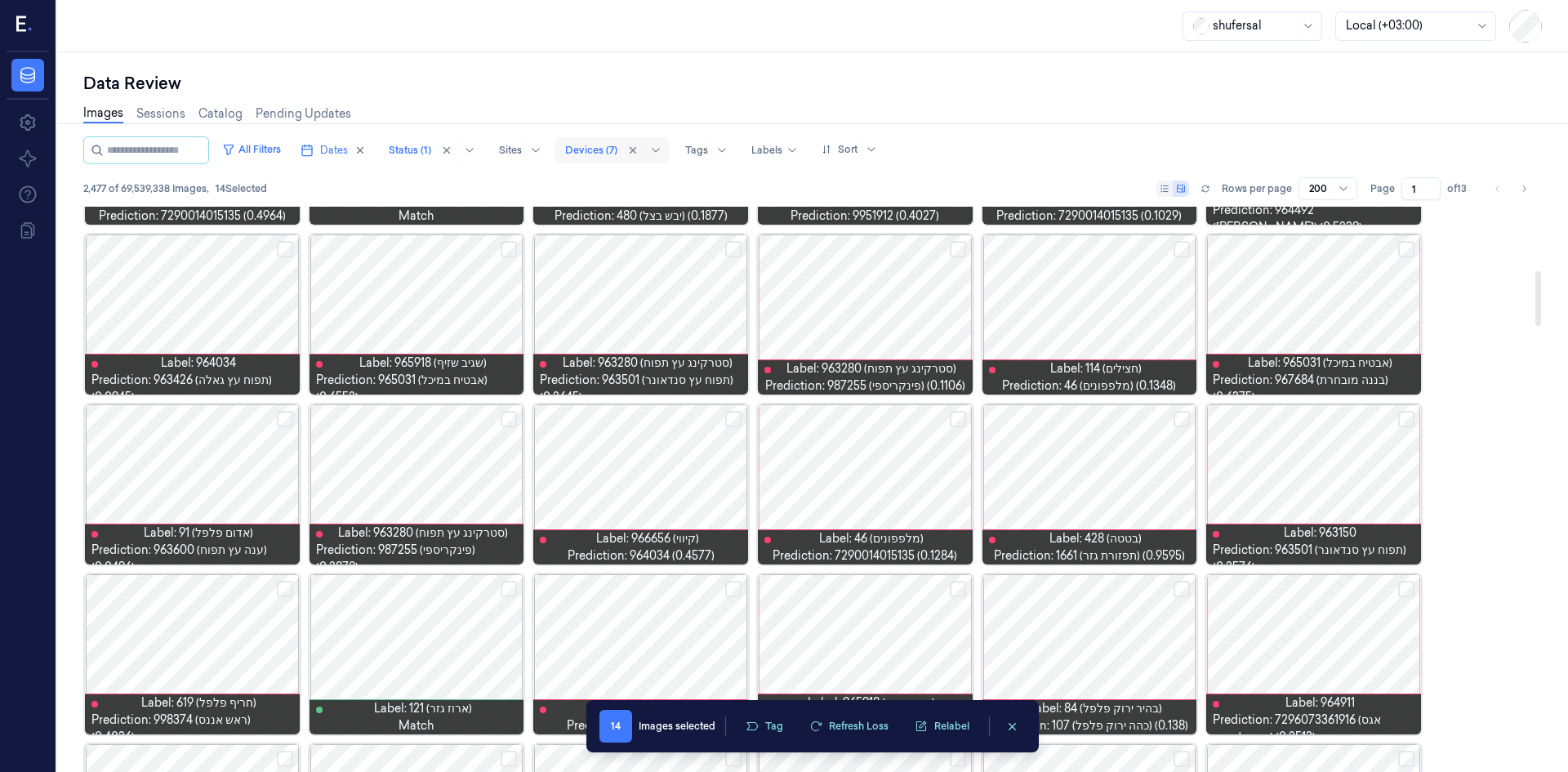
click at [953, 245] on button "Select row" at bounding box center [958, 249] width 16 height 16
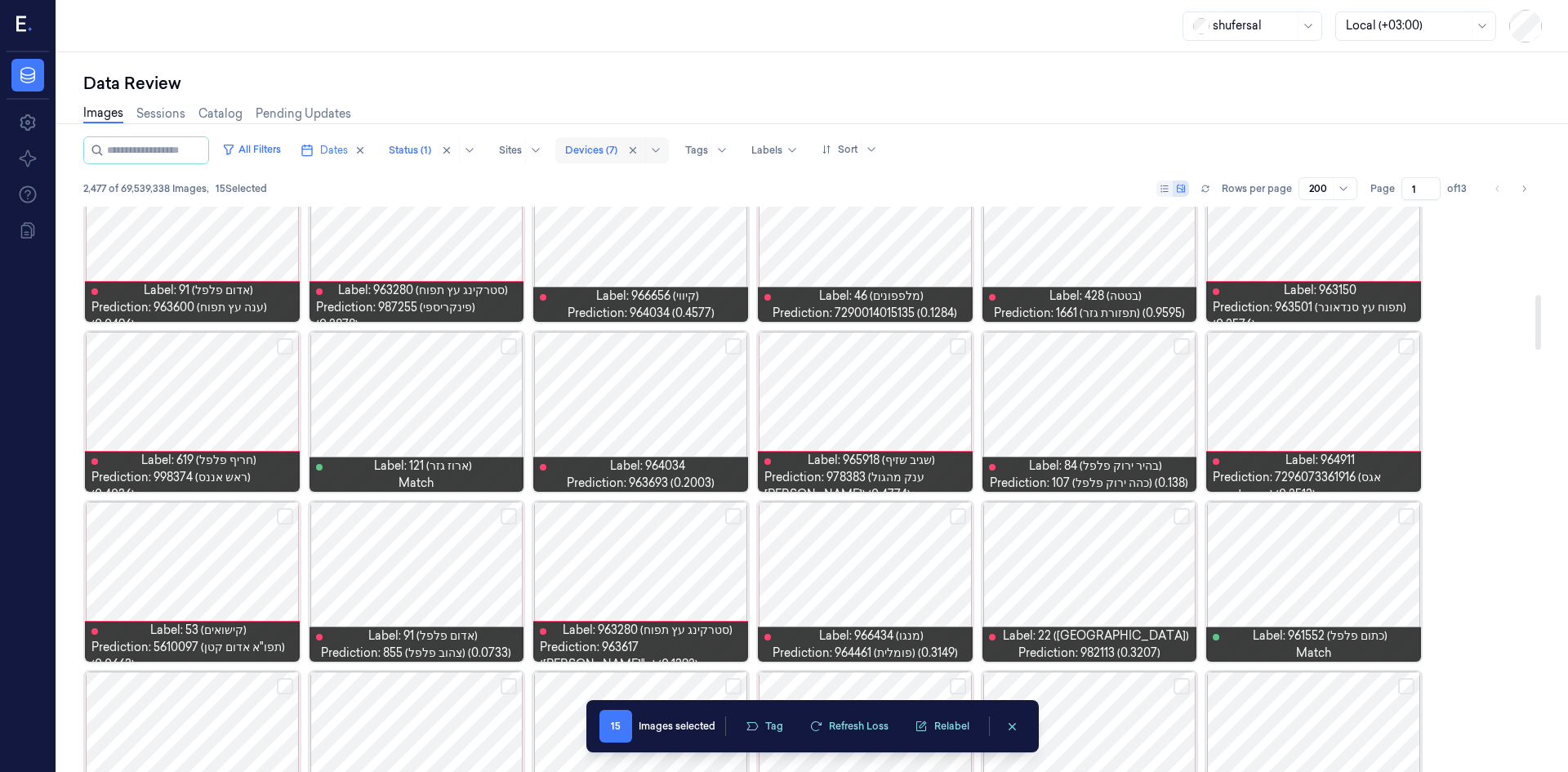
scroll to position [898, 0]
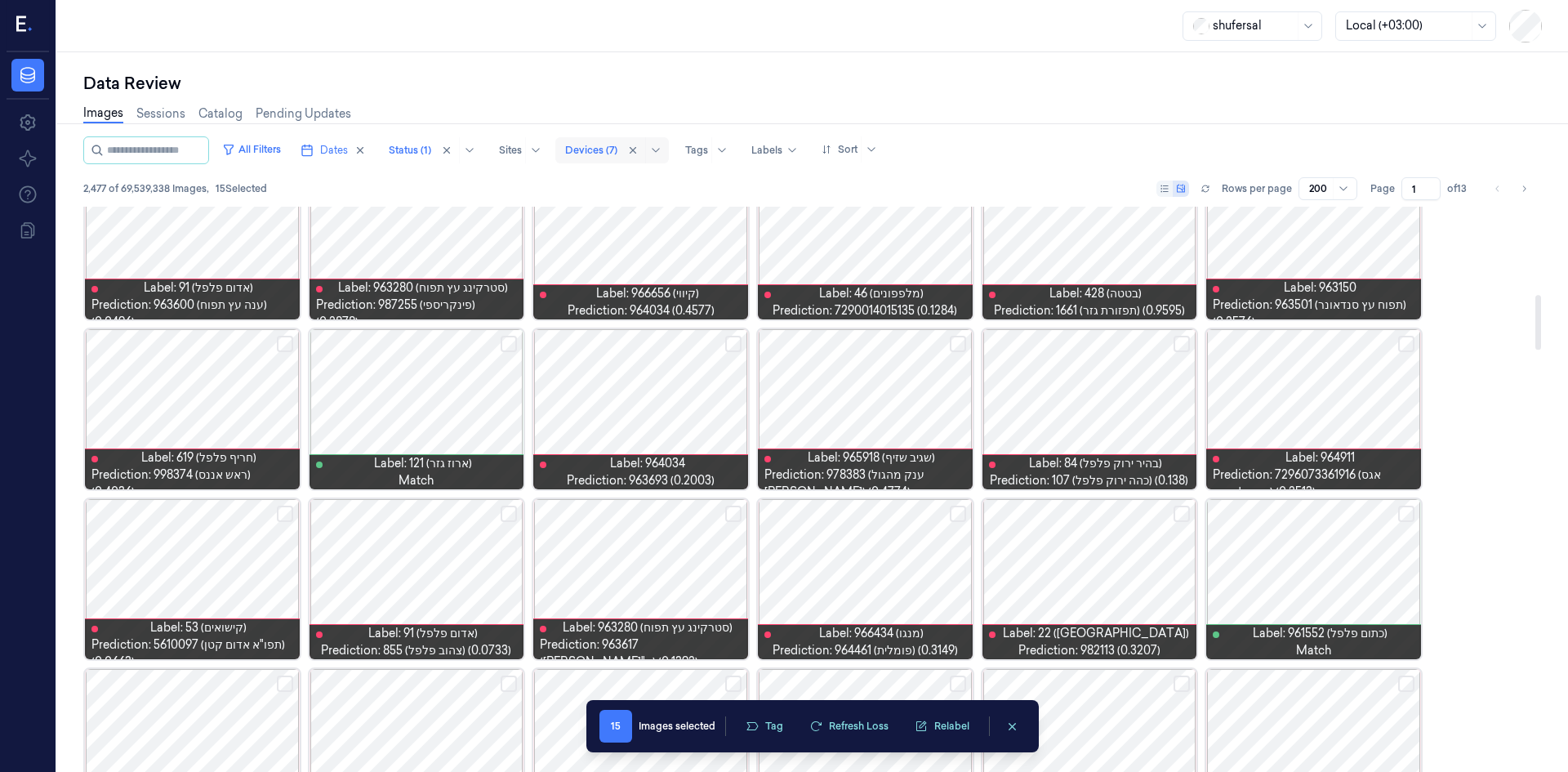
click at [290, 345] on button "Select row" at bounding box center [284, 343] width 16 height 16
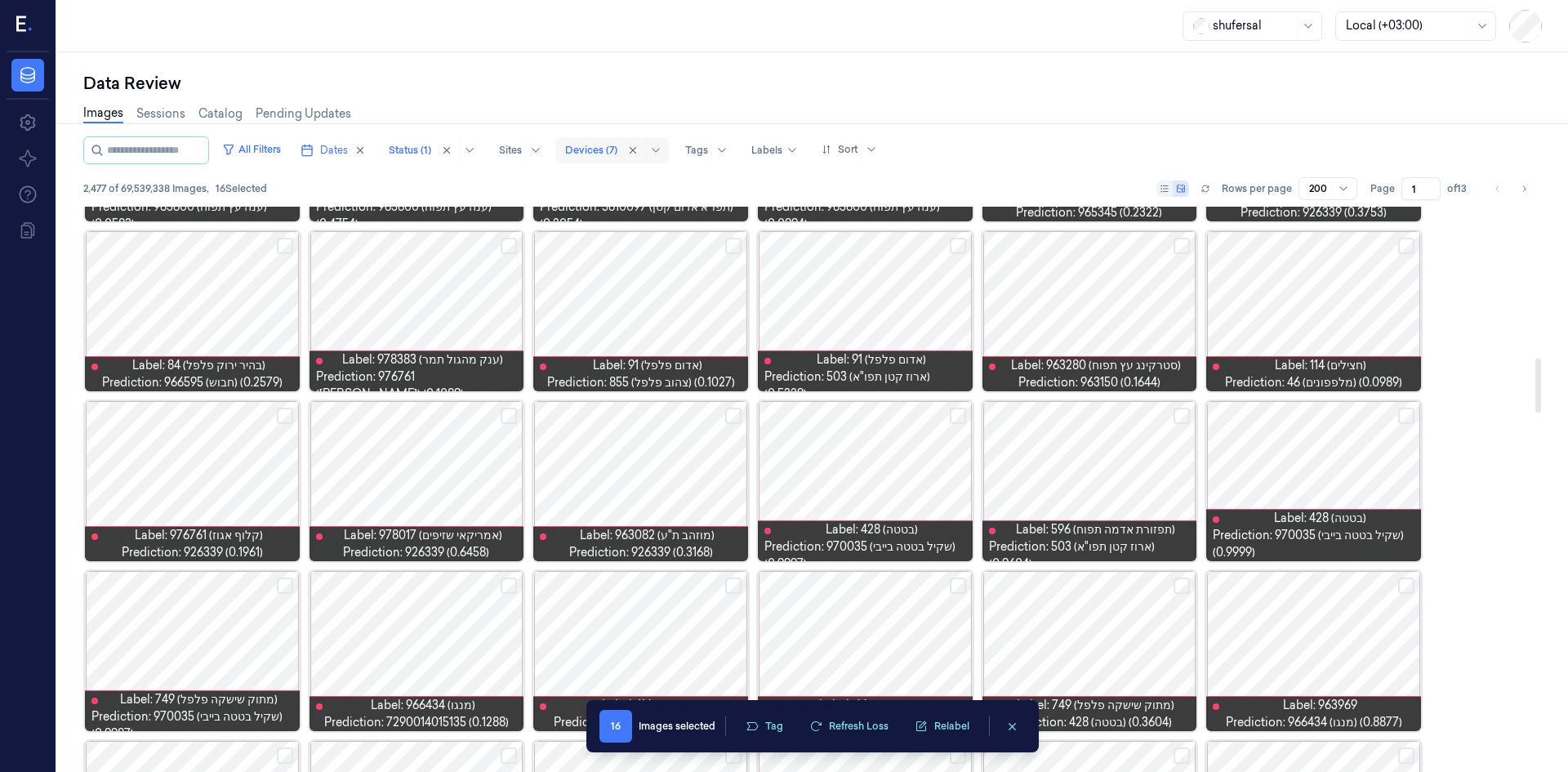
scroll to position [1552, 0]
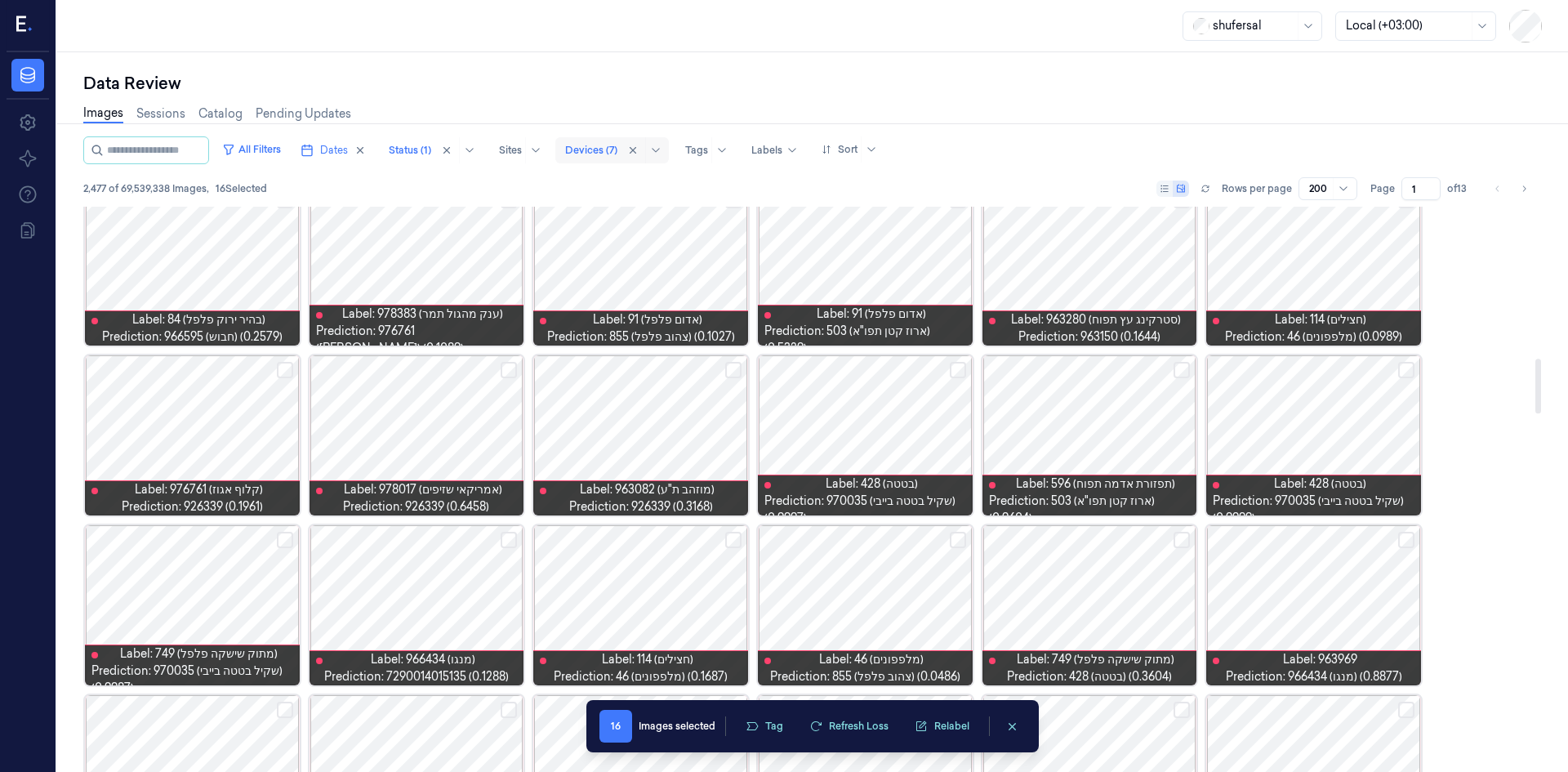
click at [280, 362] on button "Select row" at bounding box center [284, 370] width 16 height 16
click at [506, 373] on button "Select row" at bounding box center [508, 370] width 16 height 16
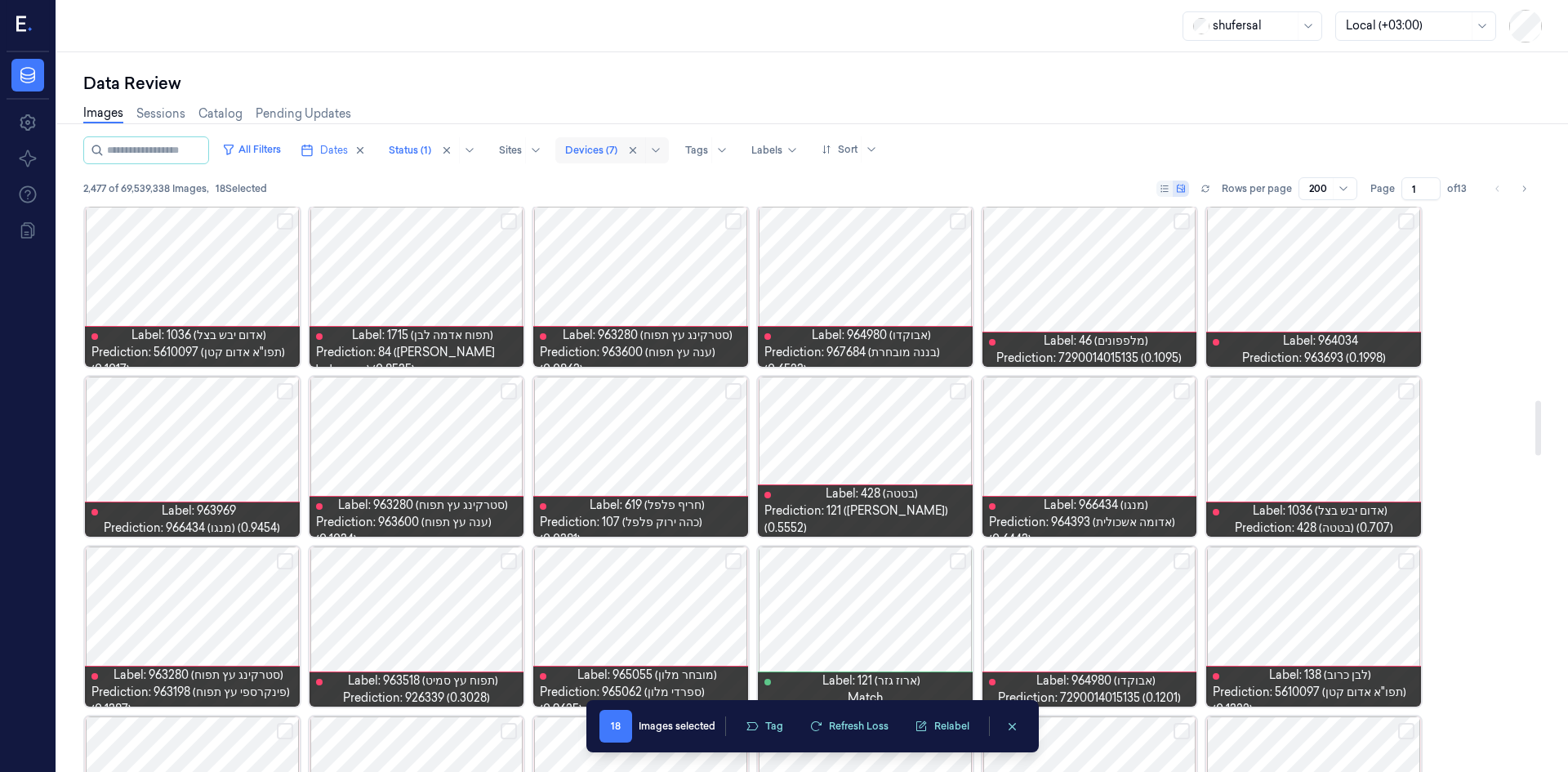
scroll to position [2042, 0]
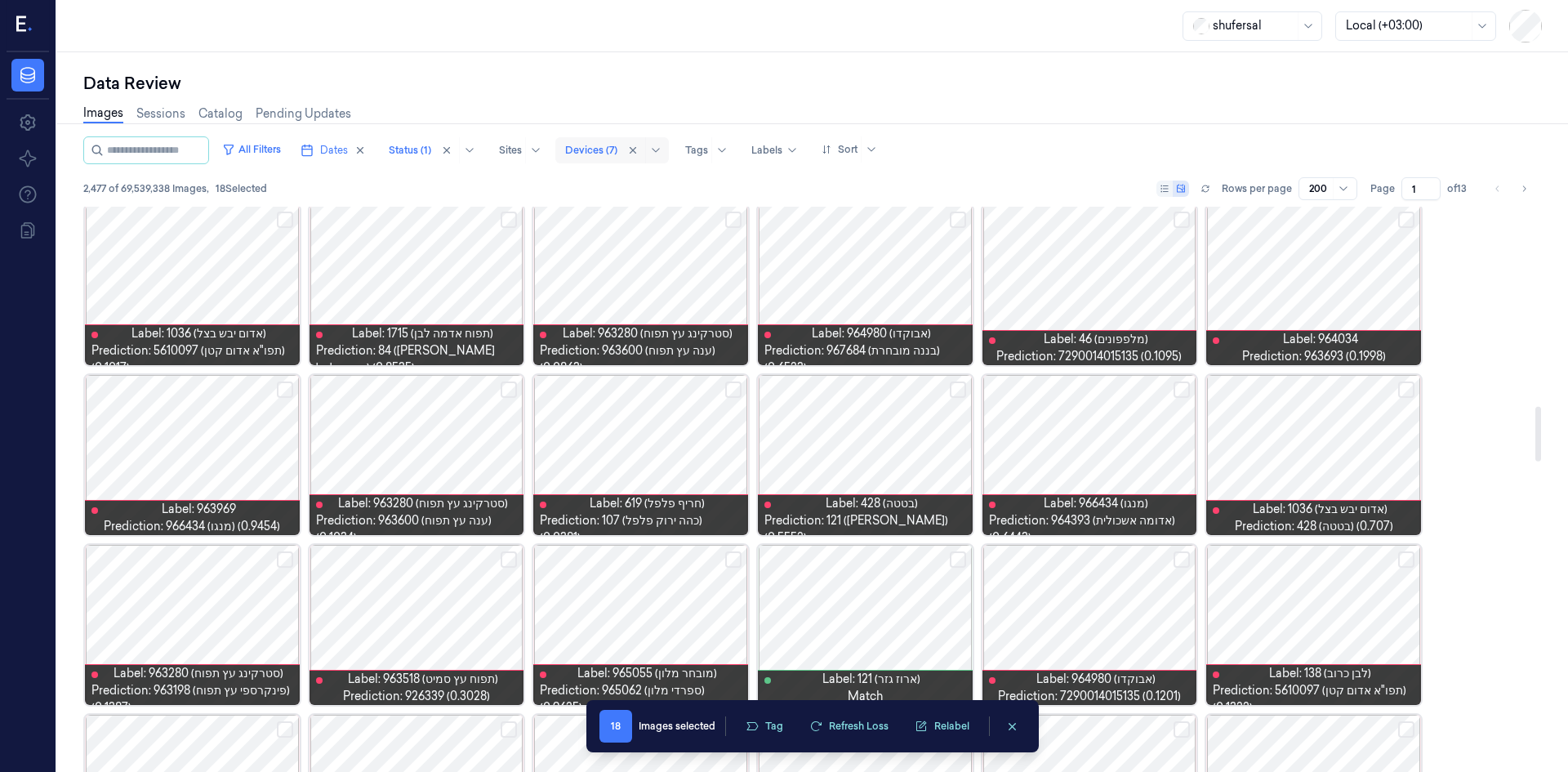
click at [738, 384] on button "Select row" at bounding box center [733, 389] width 16 height 16
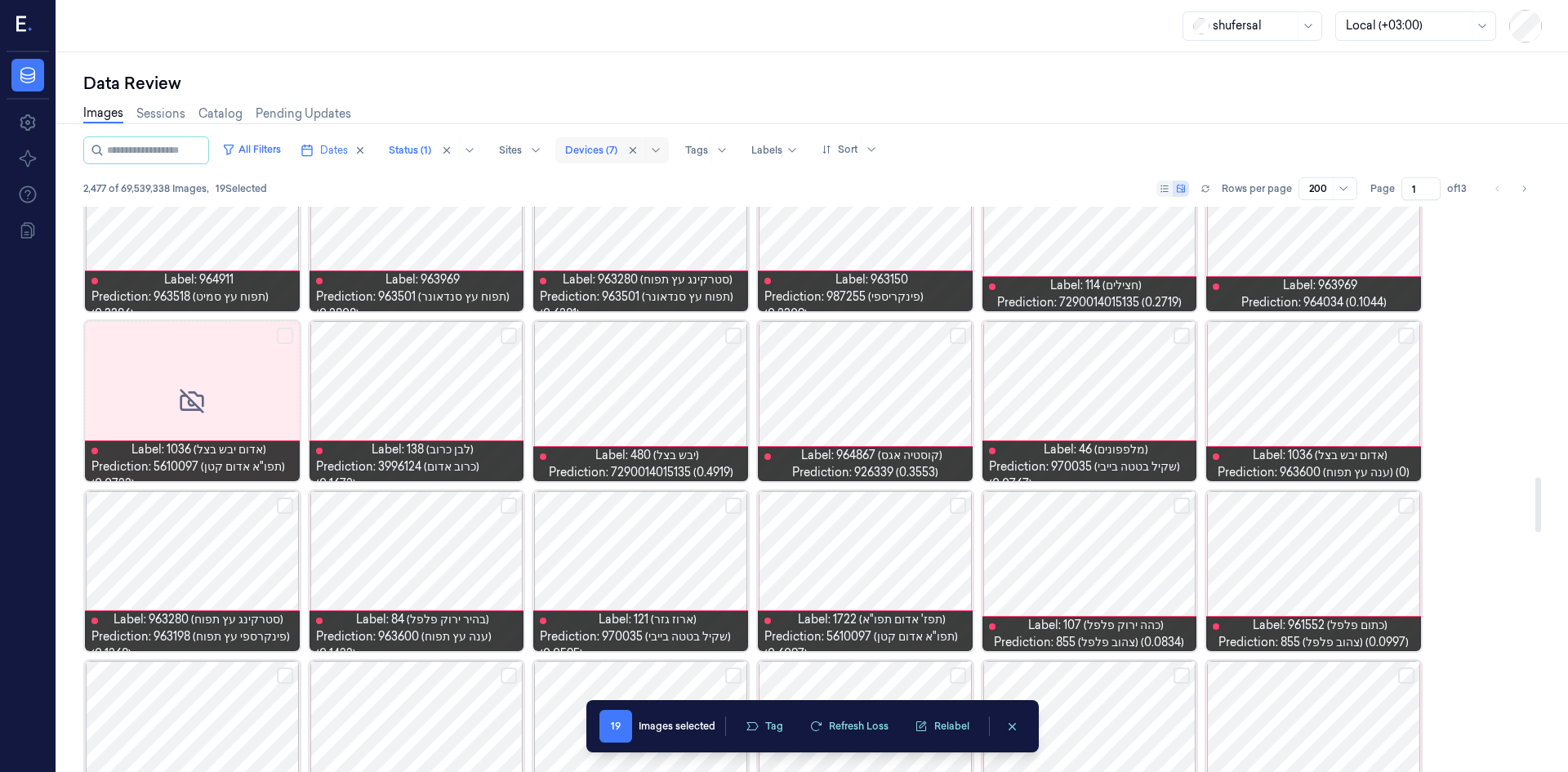
scroll to position [2777, 0]
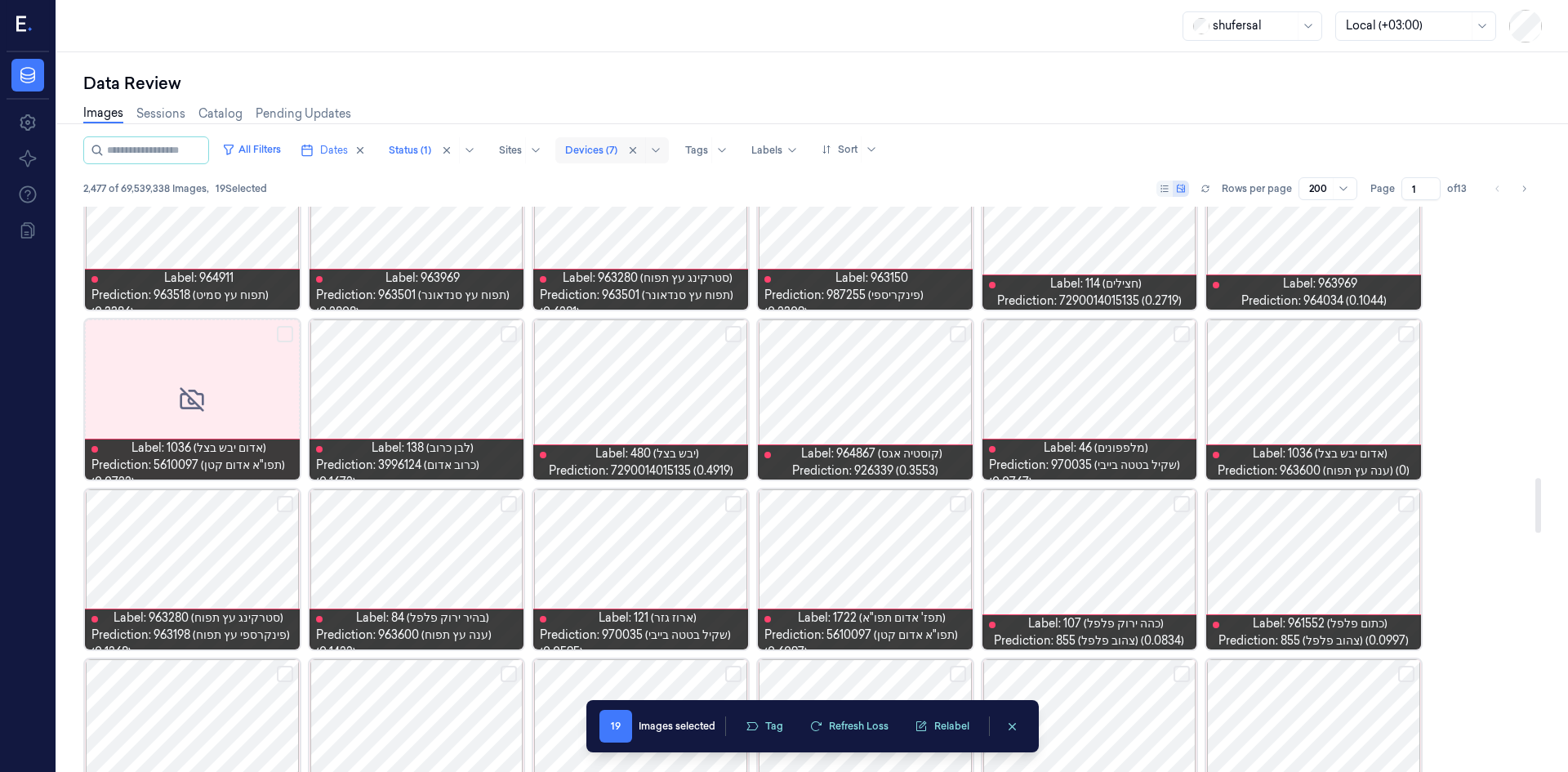
click at [1405, 505] on button "Select row" at bounding box center [1406, 504] width 16 height 16
click at [1184, 511] on button "Select row" at bounding box center [1182, 504] width 16 height 16
click at [511, 506] on button "Select row" at bounding box center [508, 504] width 16 height 16
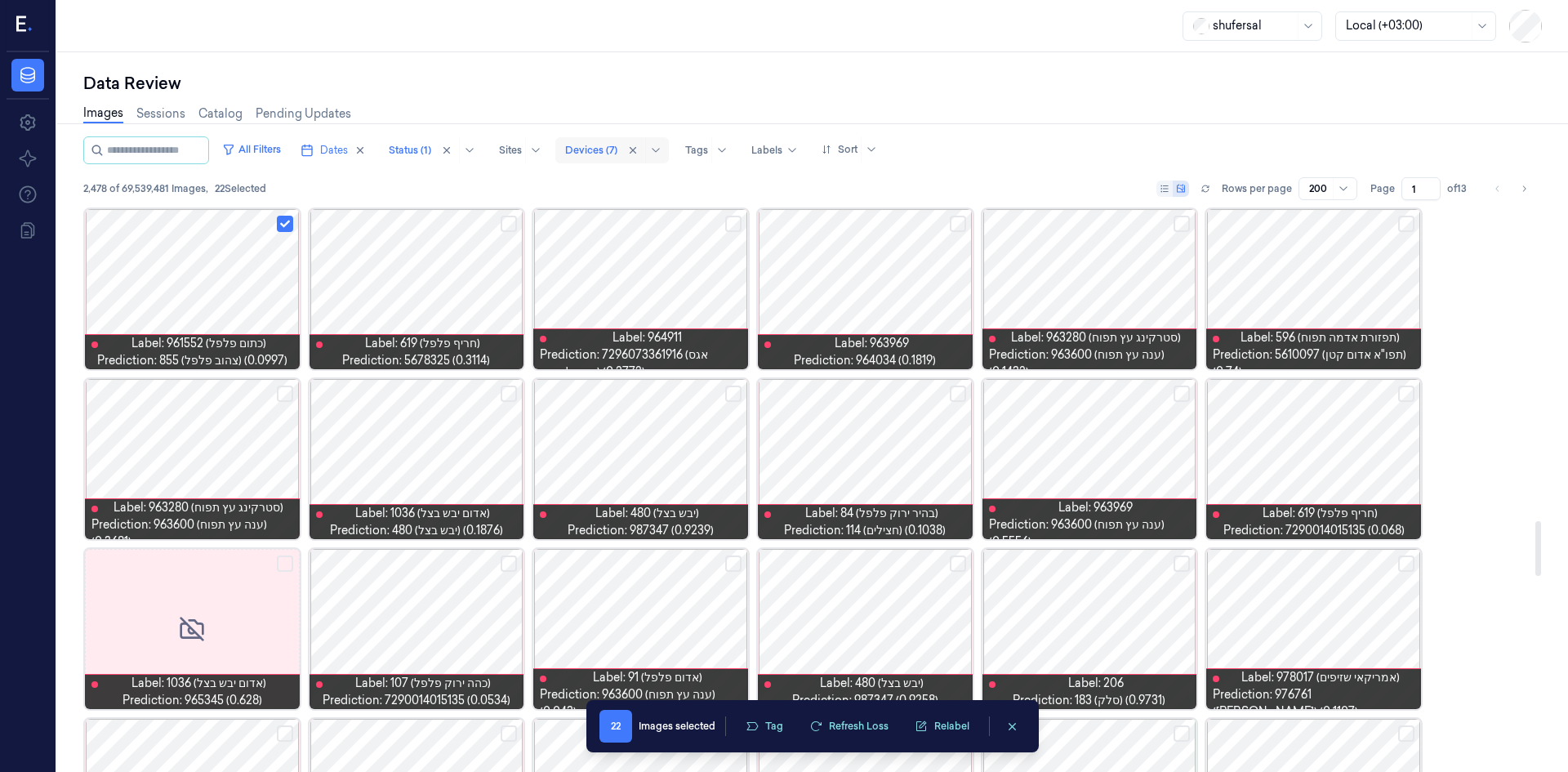
scroll to position [3267, 0]
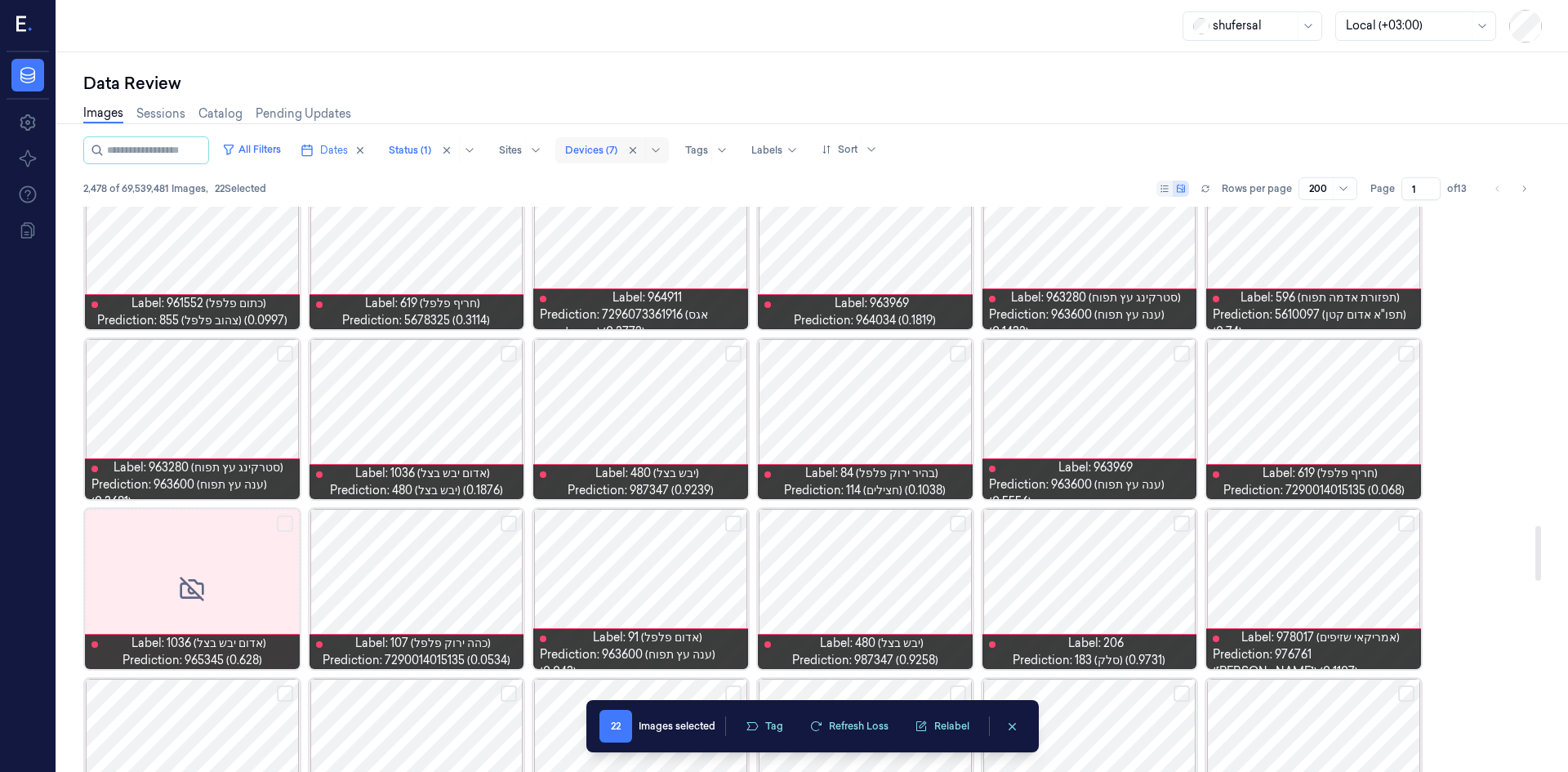
click at [959, 354] on button "Select row" at bounding box center [958, 354] width 16 height 16
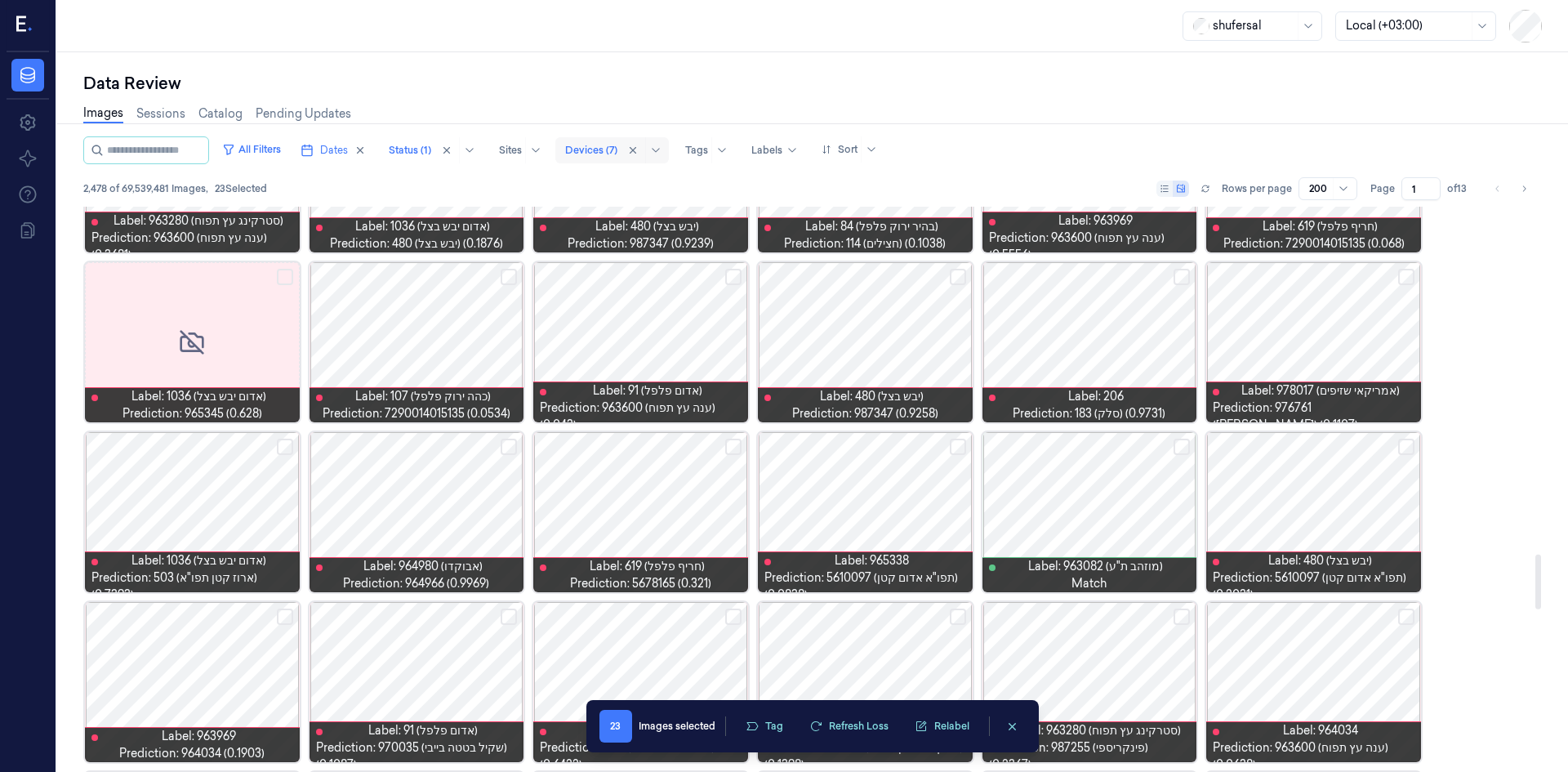
scroll to position [3512, 0]
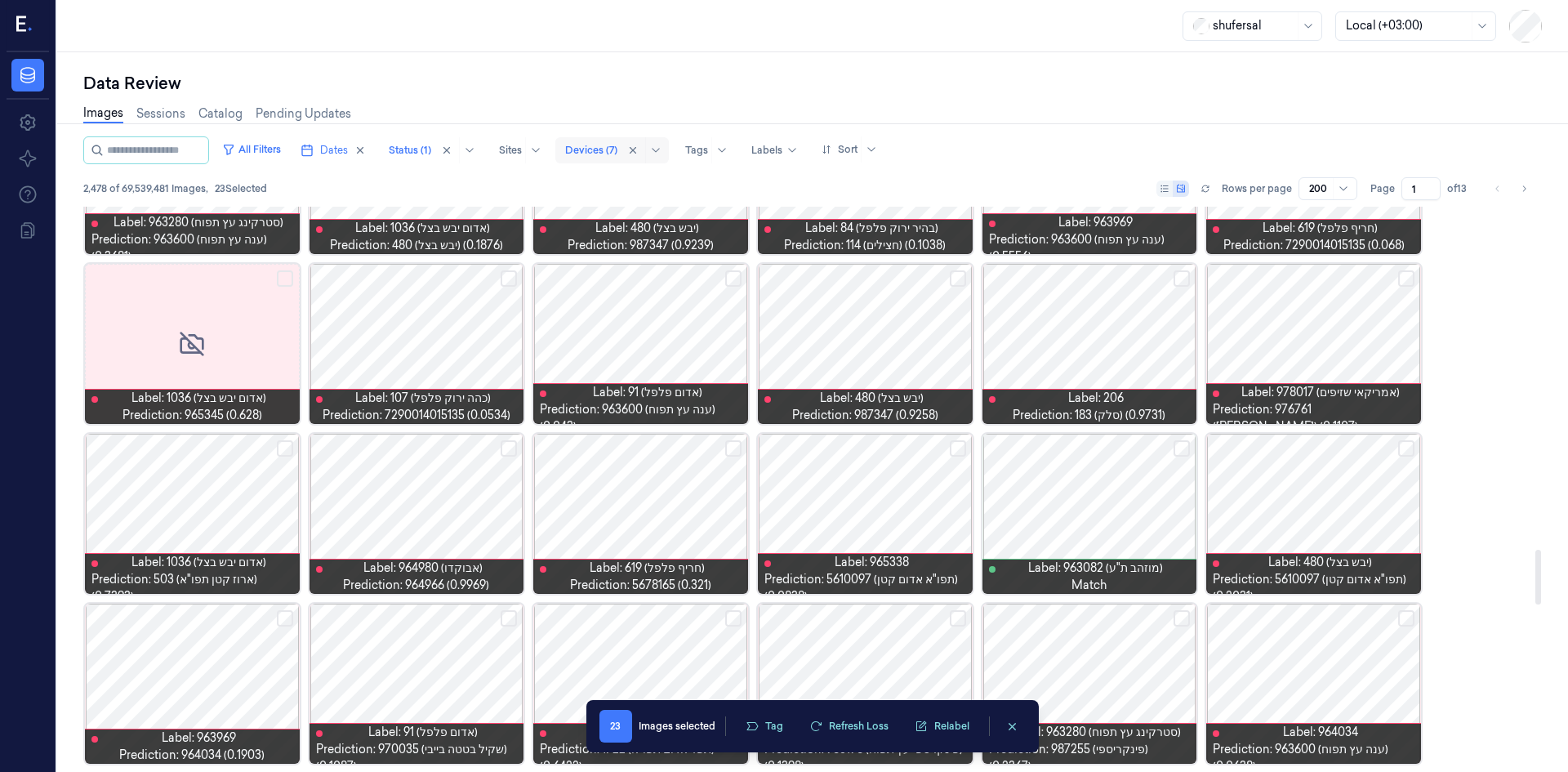
click at [512, 284] on button "Select row" at bounding box center [508, 278] width 16 height 16
click at [283, 448] on button "Select row" at bounding box center [284, 448] width 16 height 16
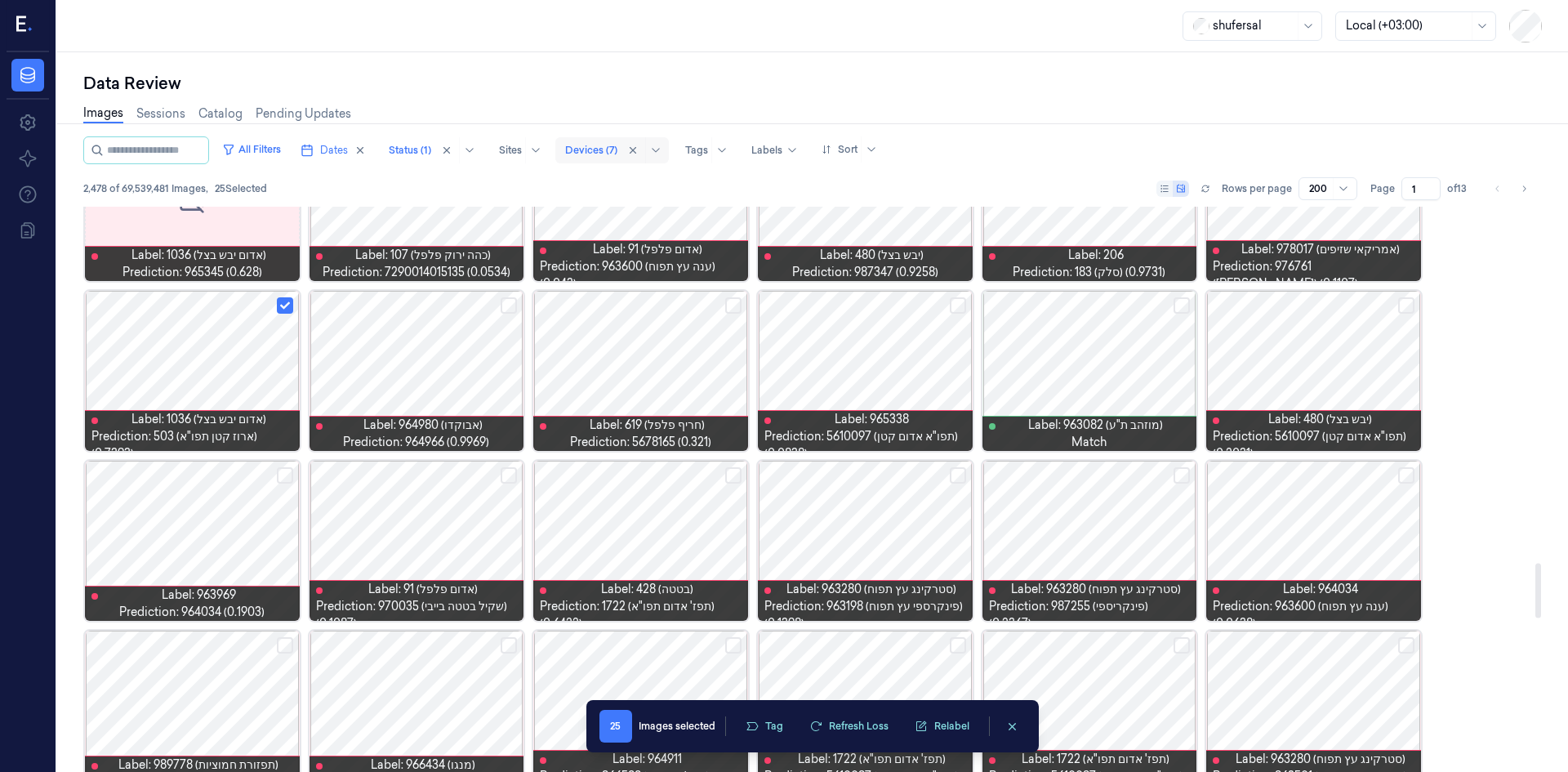
scroll to position [3676, 0]
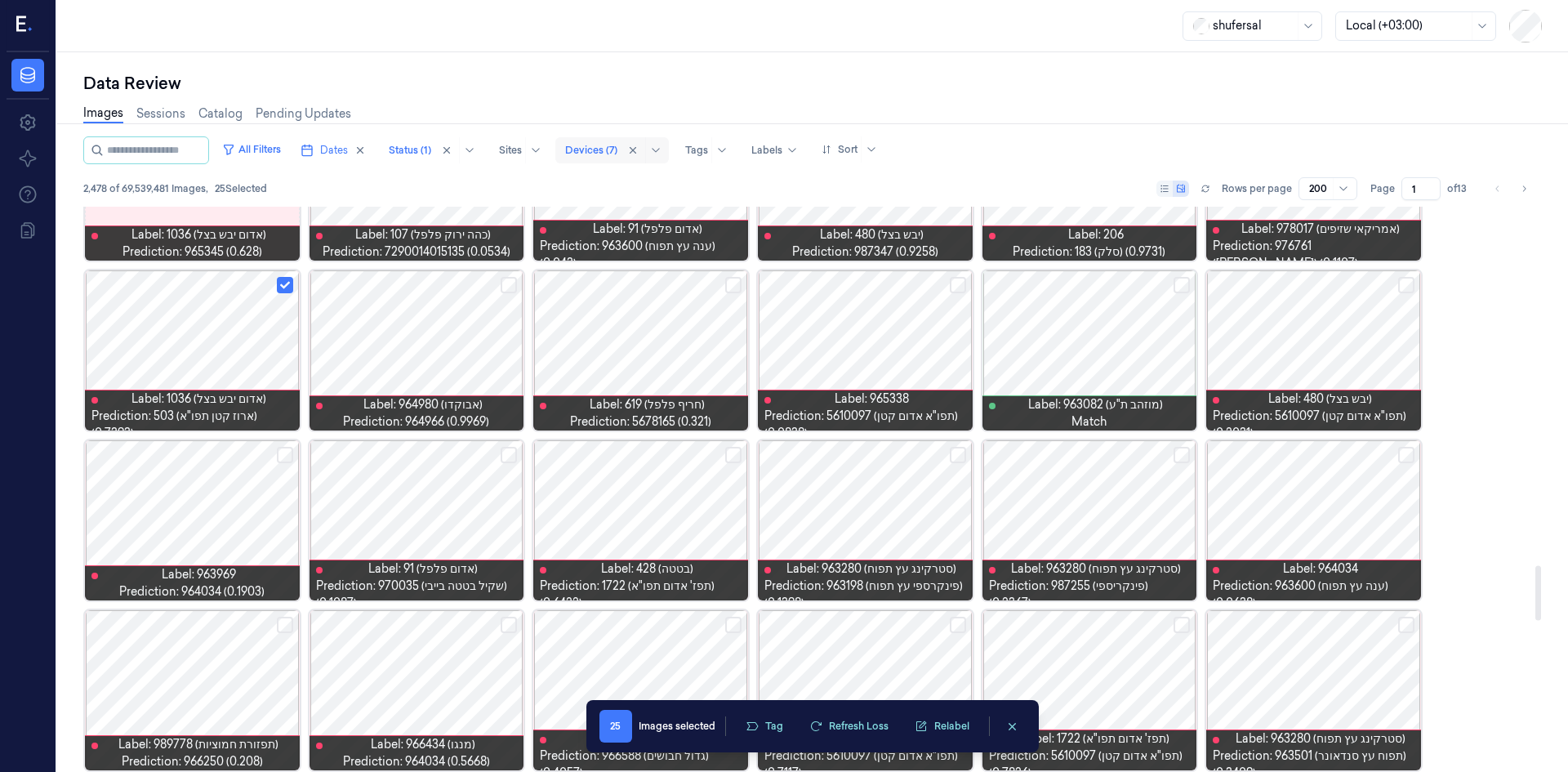
click at [957, 289] on button "Select row" at bounding box center [958, 284] width 16 height 16
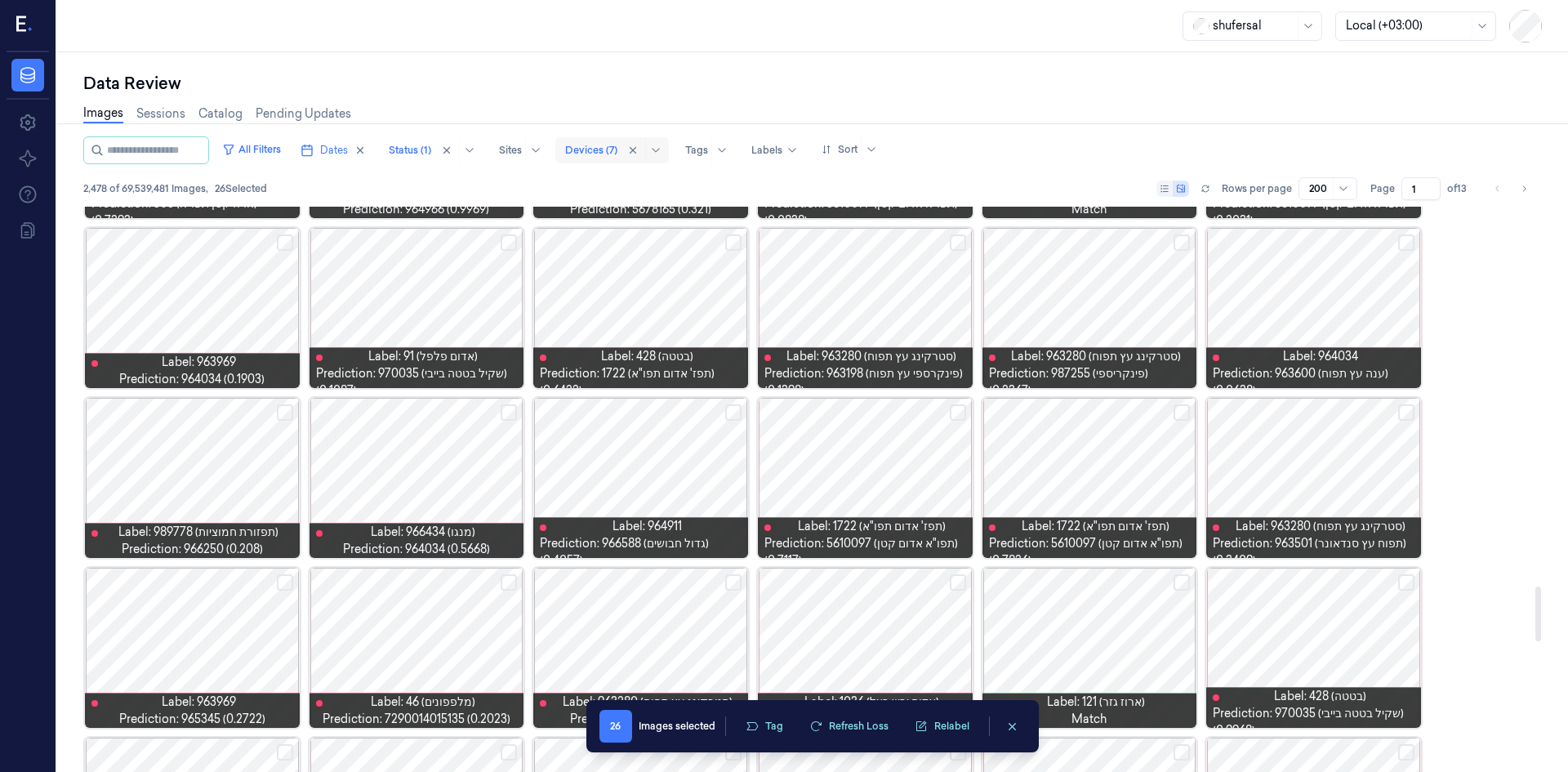
scroll to position [3921, 0]
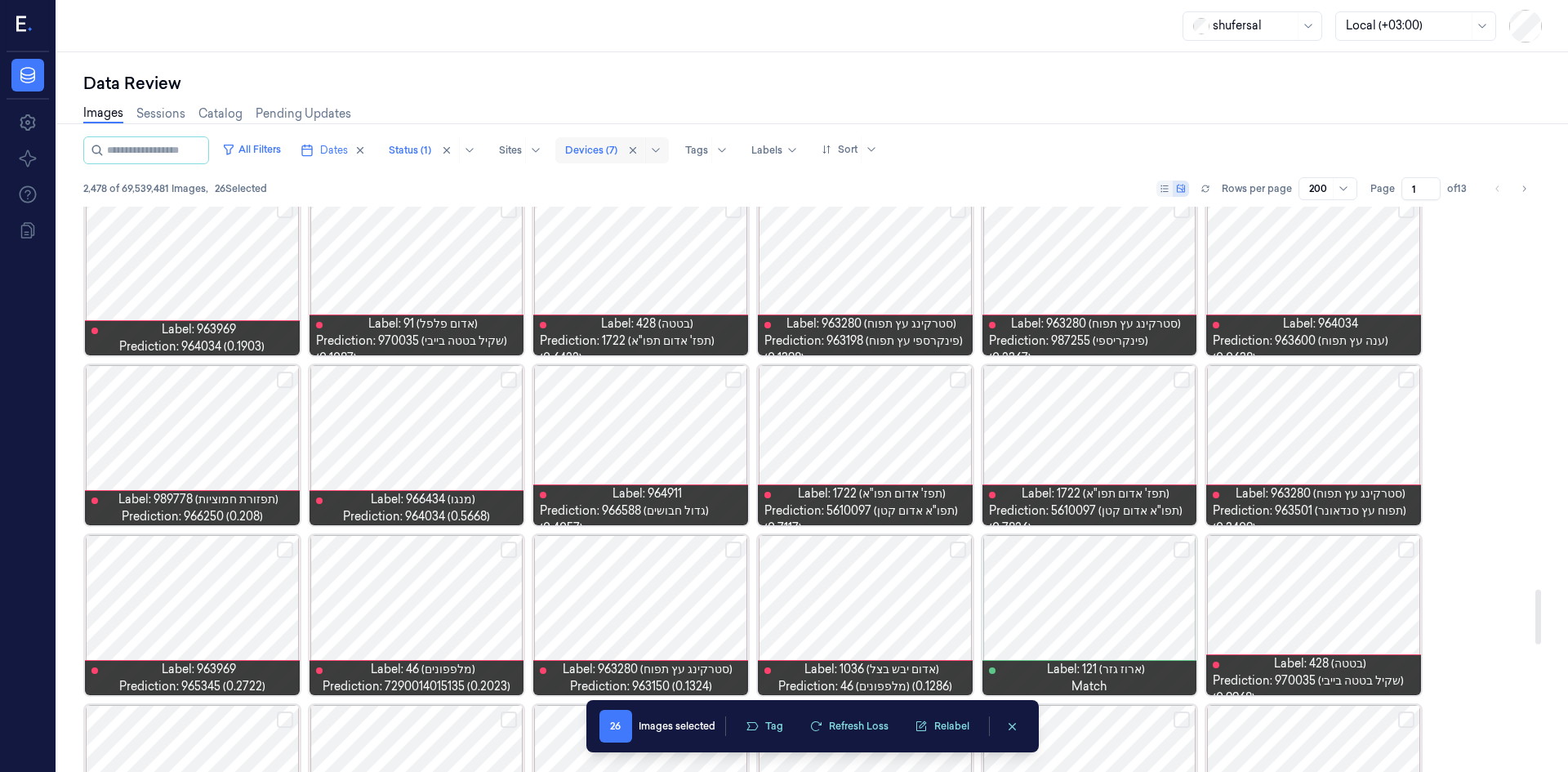
click at [279, 376] on button "Select row" at bounding box center [284, 380] width 16 height 16
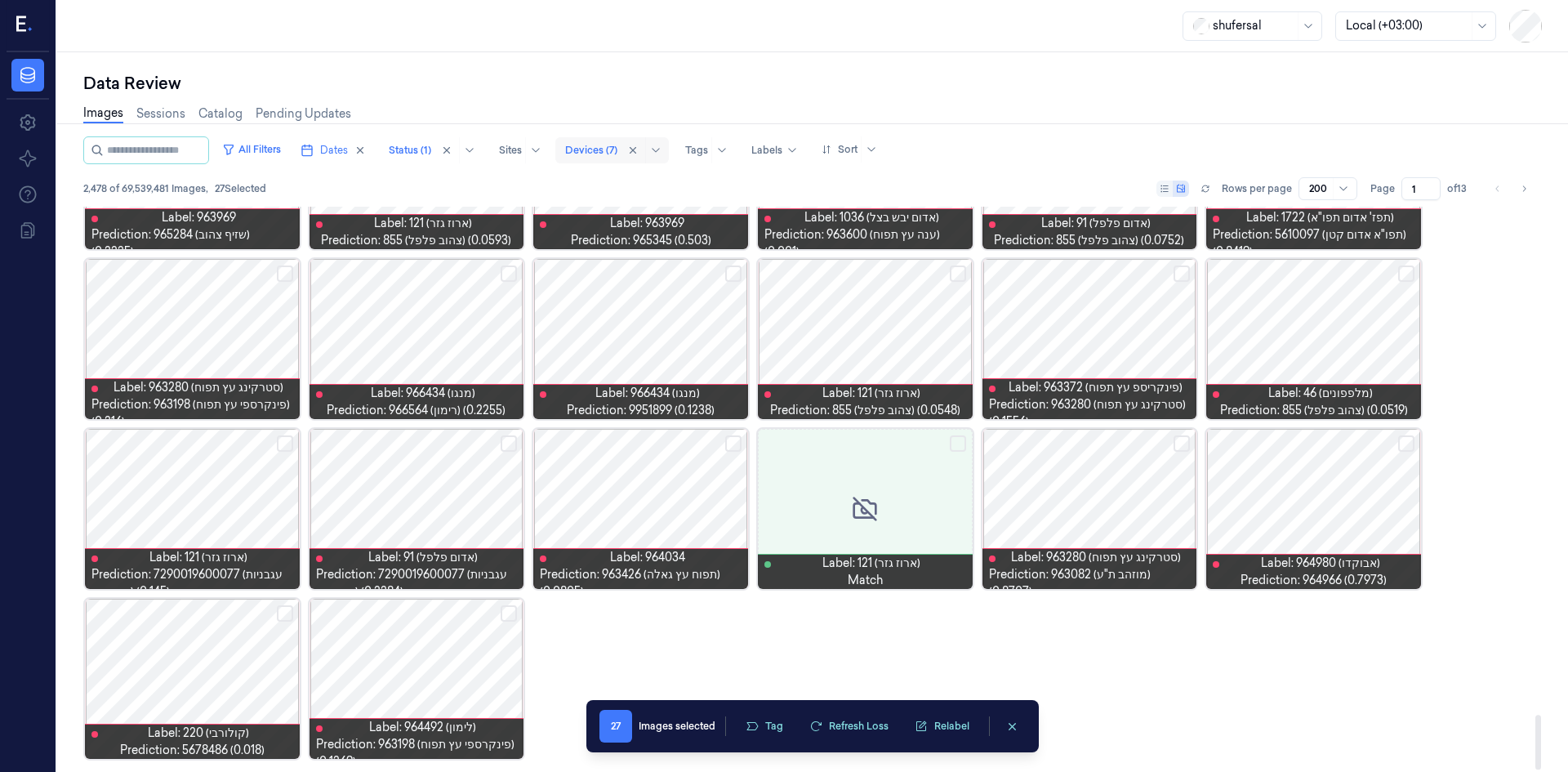
scroll to position [5217, 0]
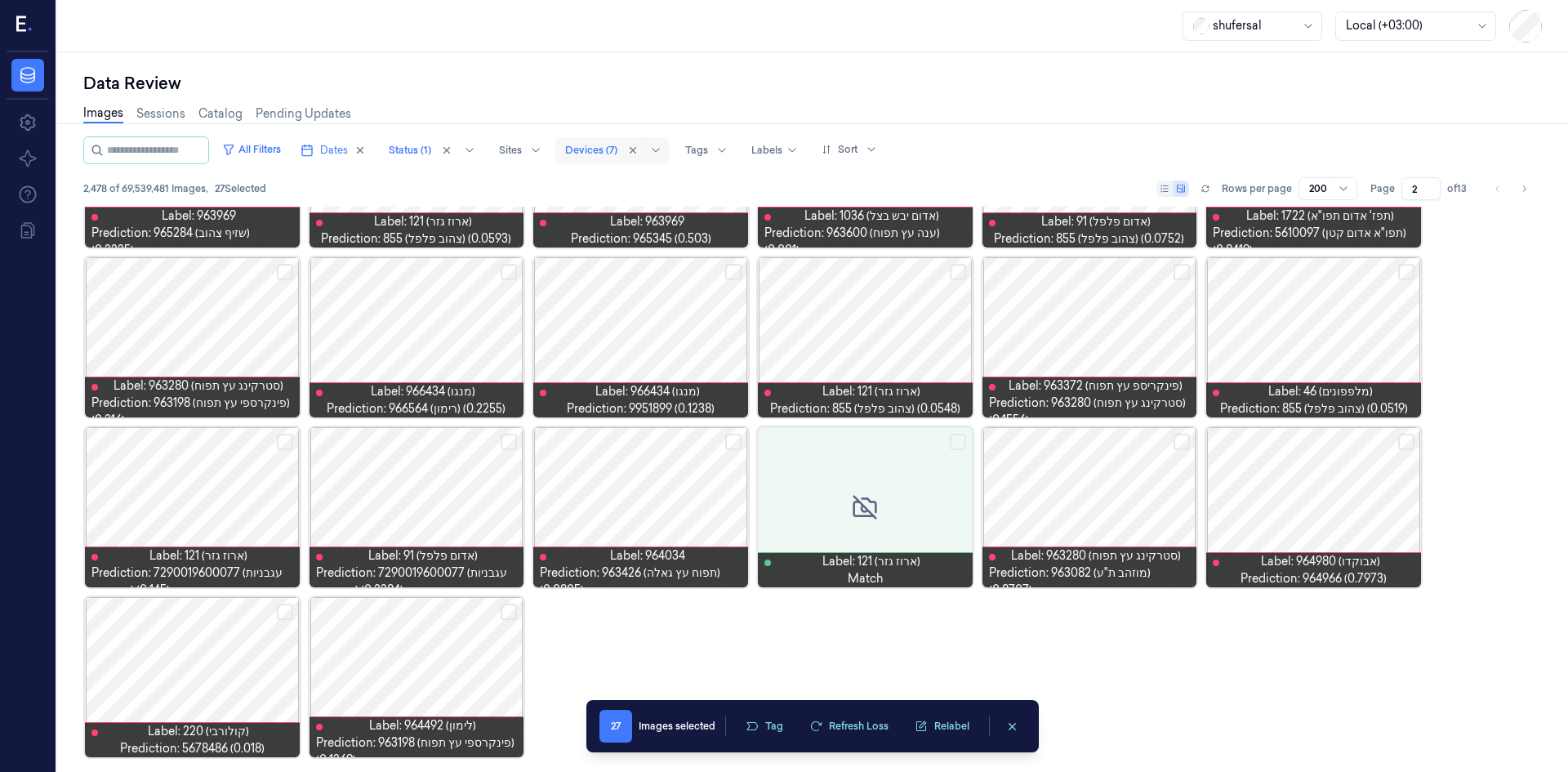
click at [1431, 185] on input "2" at bounding box center [1420, 188] width 39 height 22
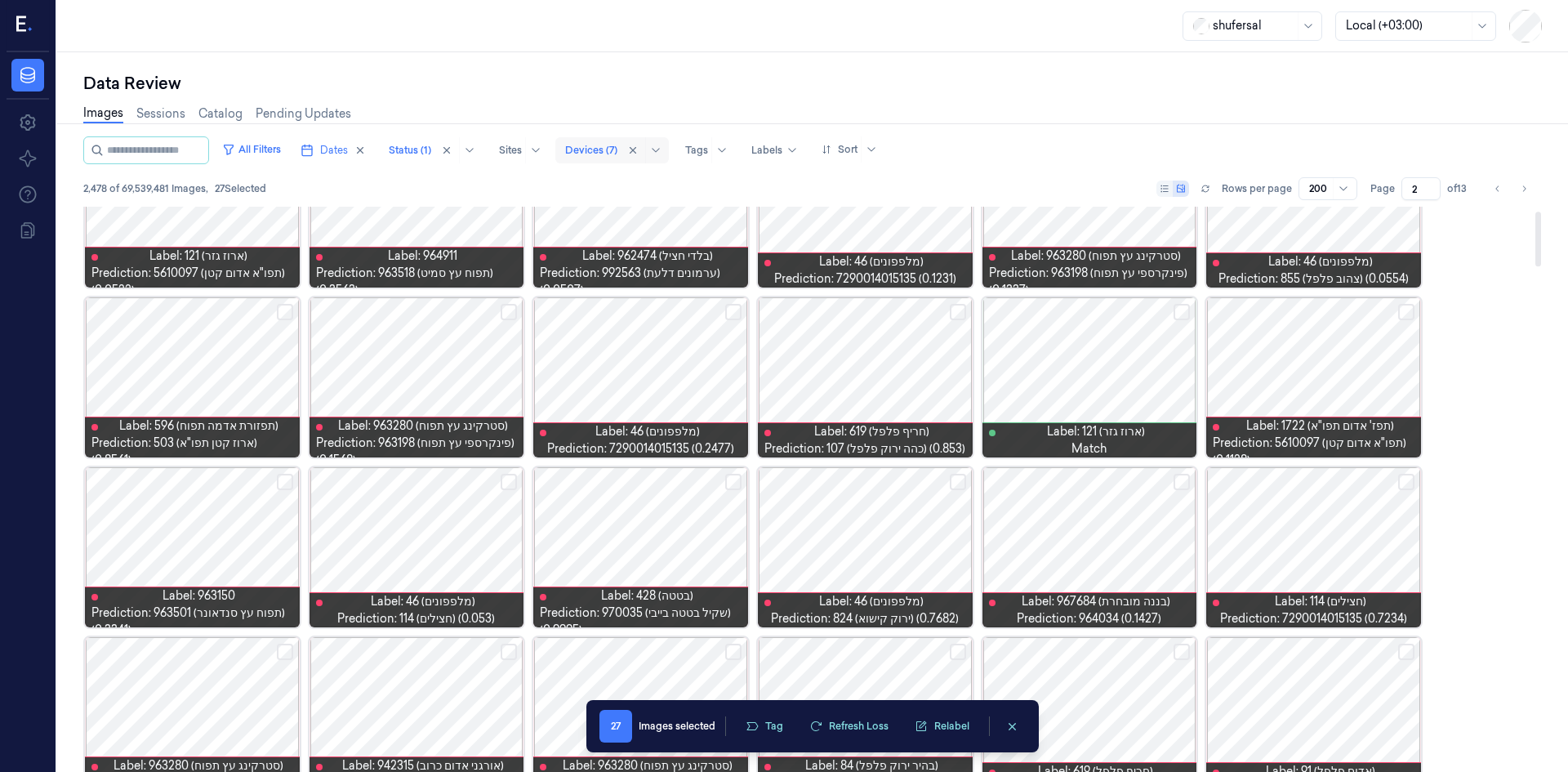
scroll to position [81, 0]
click at [1185, 487] on button "Select row" at bounding box center [1182, 481] width 16 height 16
click at [955, 318] on button "Select row" at bounding box center [958, 311] width 16 height 16
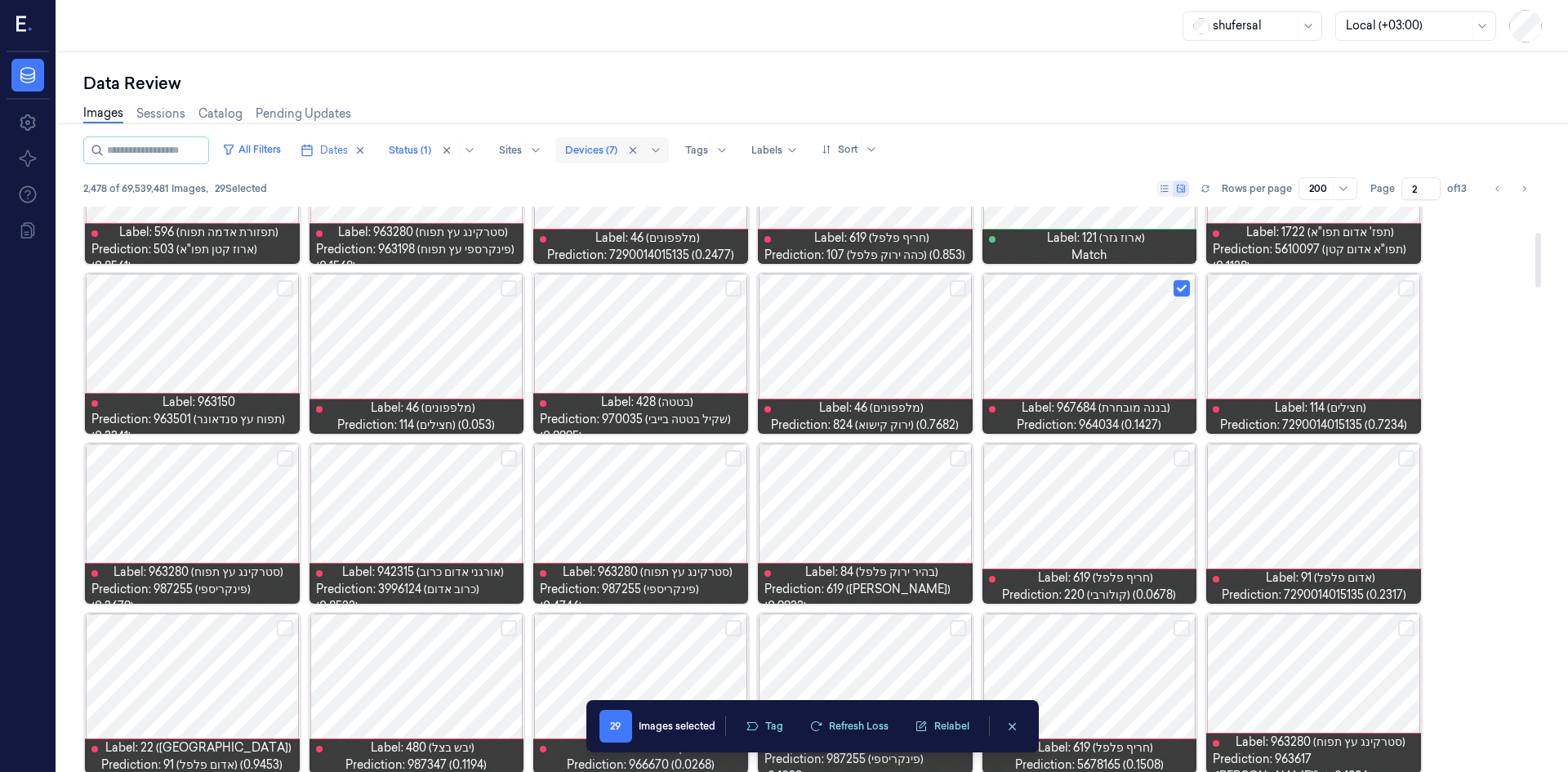
scroll to position [327, 0]
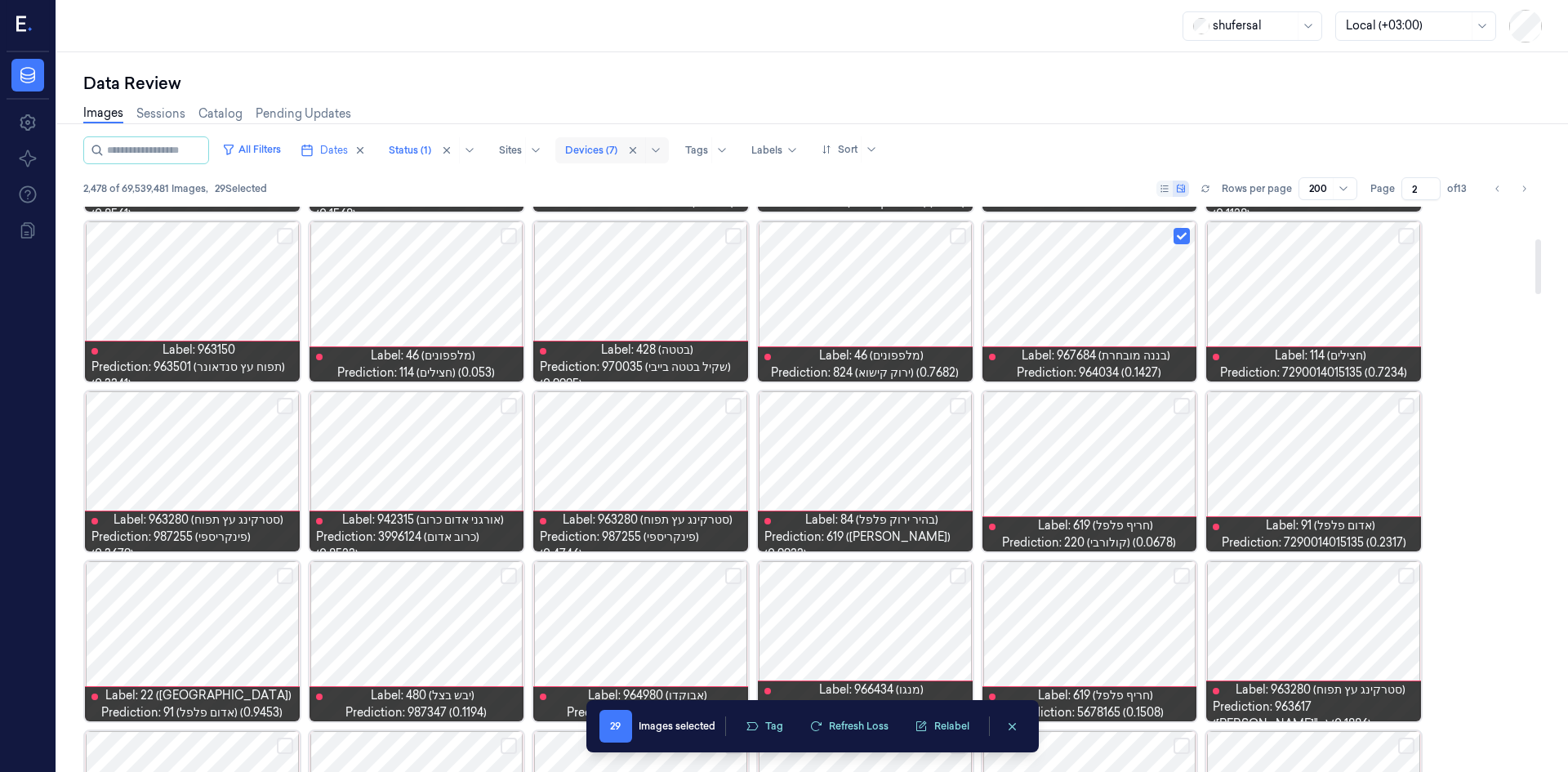
click at [1184, 410] on button "Select row" at bounding box center [1182, 405] width 16 height 16
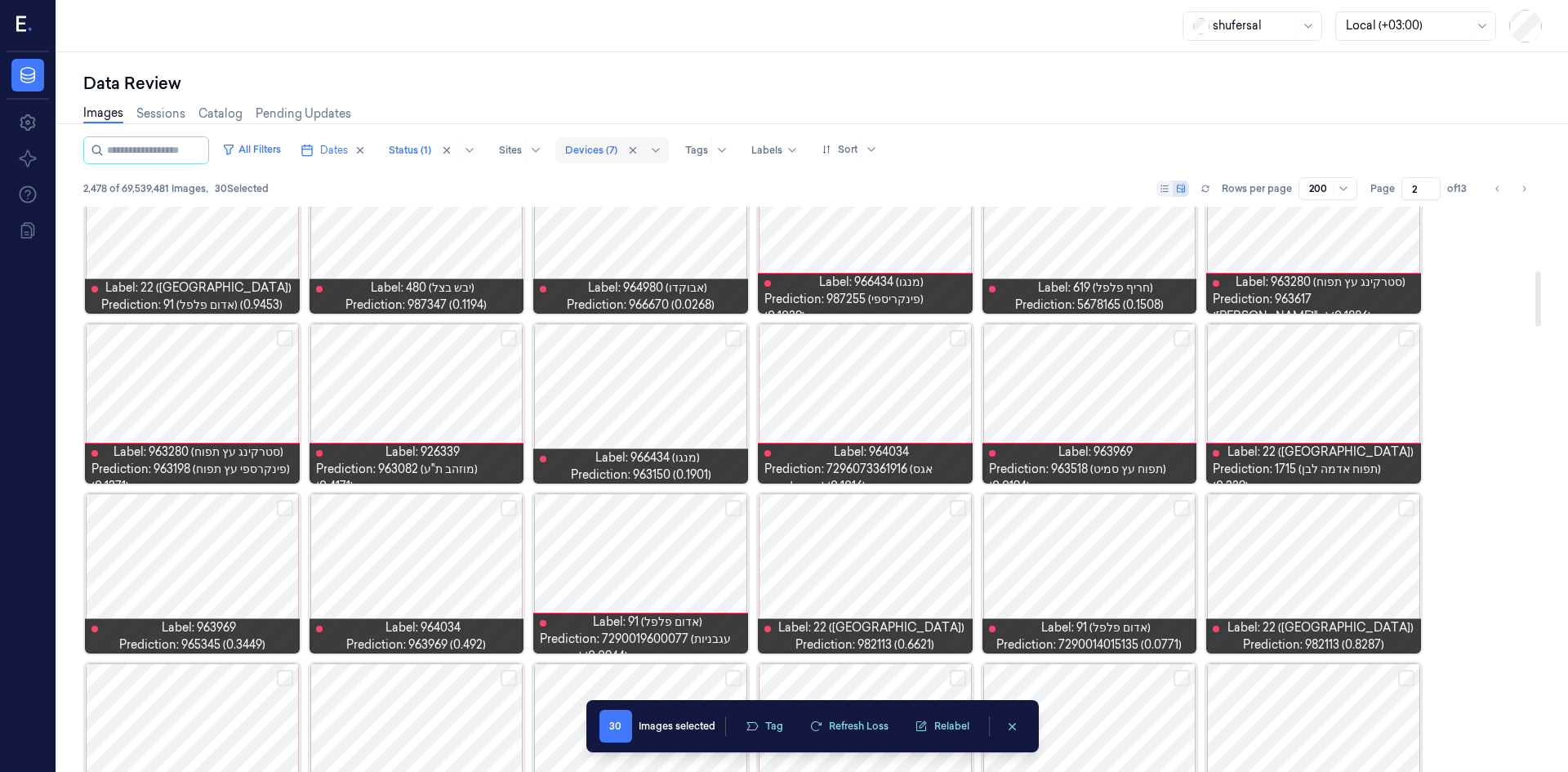
scroll to position [735, 0]
click at [954, 335] on button "Select row" at bounding box center [958, 337] width 16 height 16
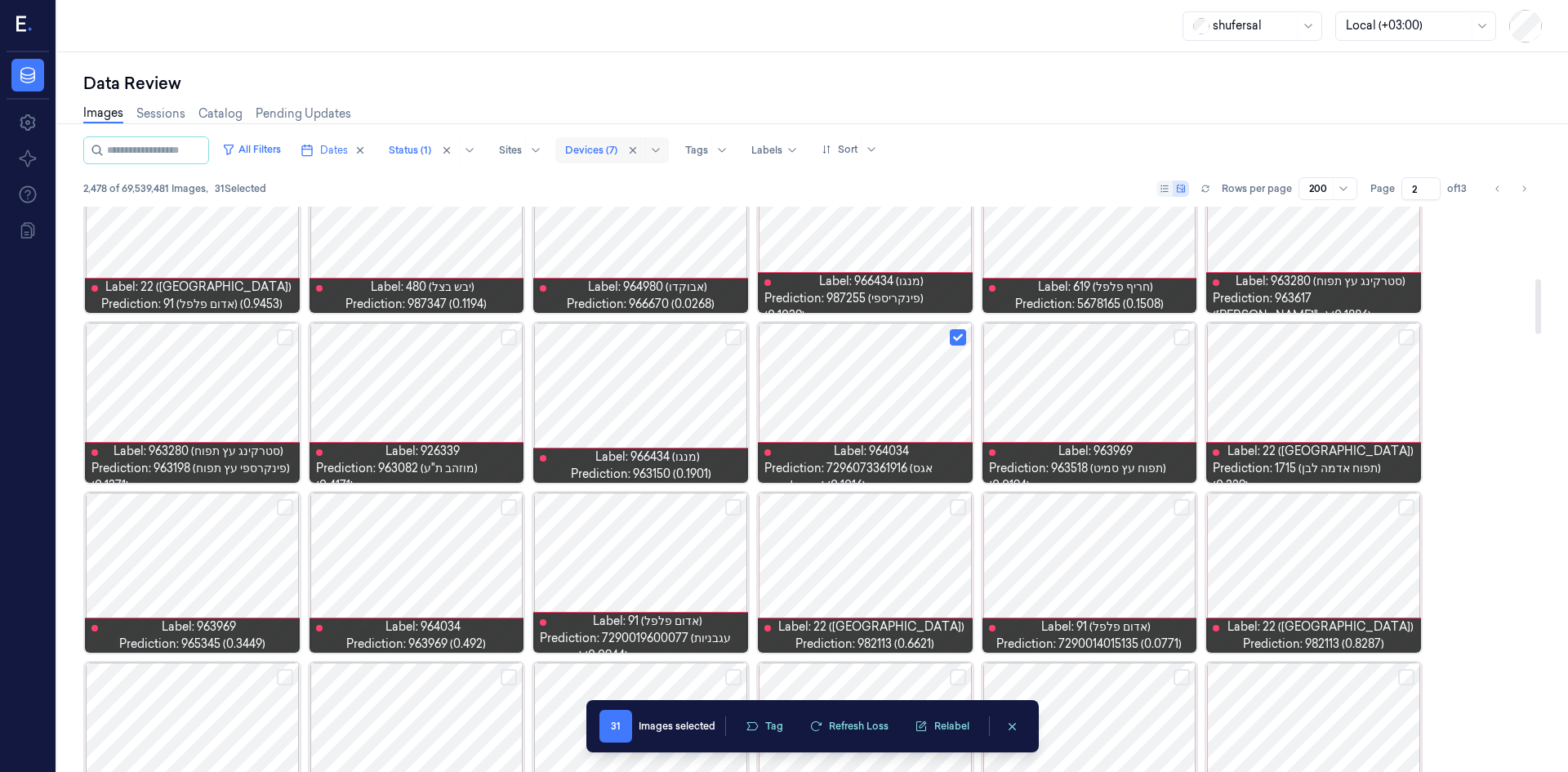
click at [1181, 335] on button "Select row" at bounding box center [1182, 337] width 16 height 16
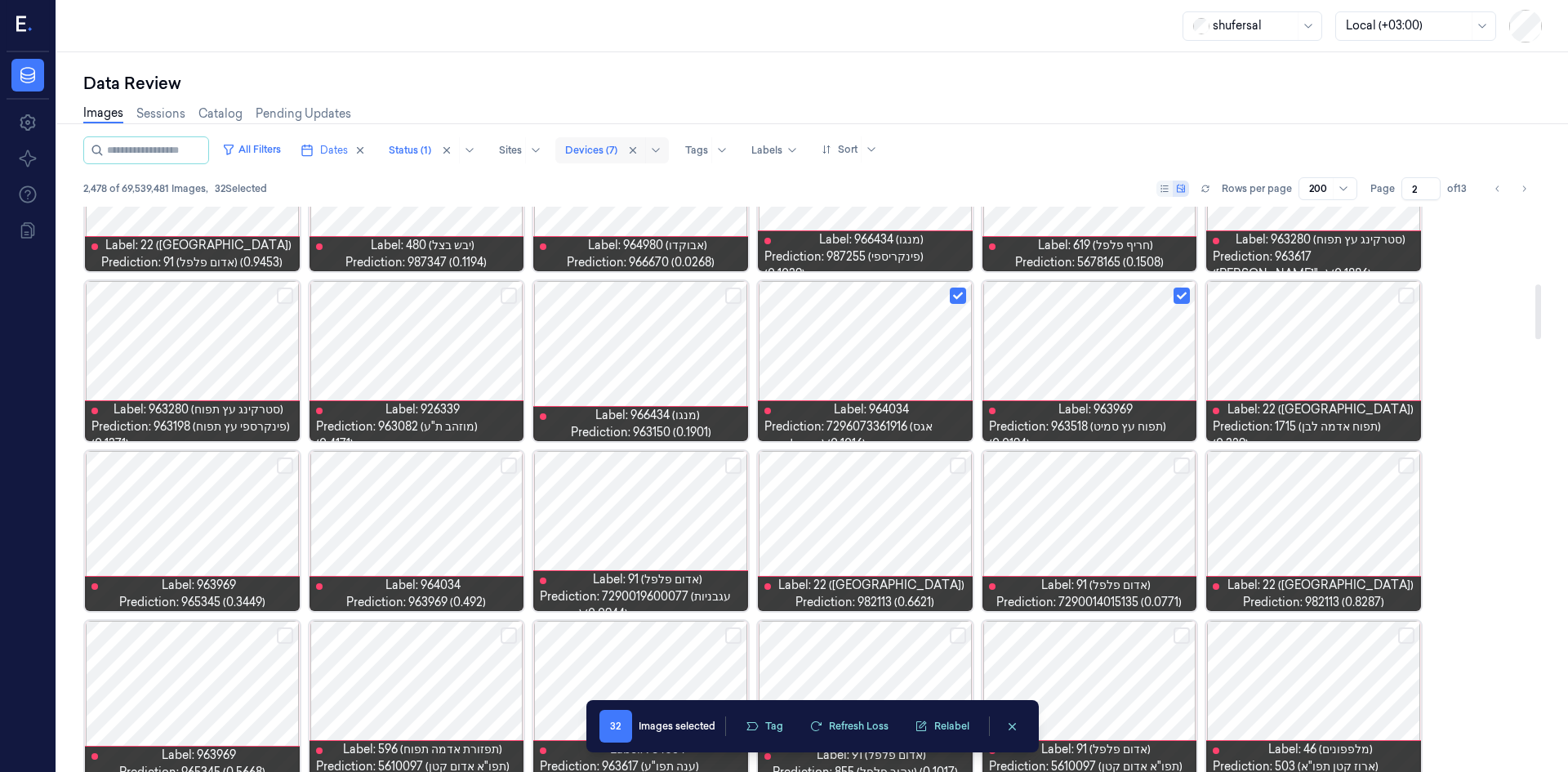
scroll to position [817, 0]
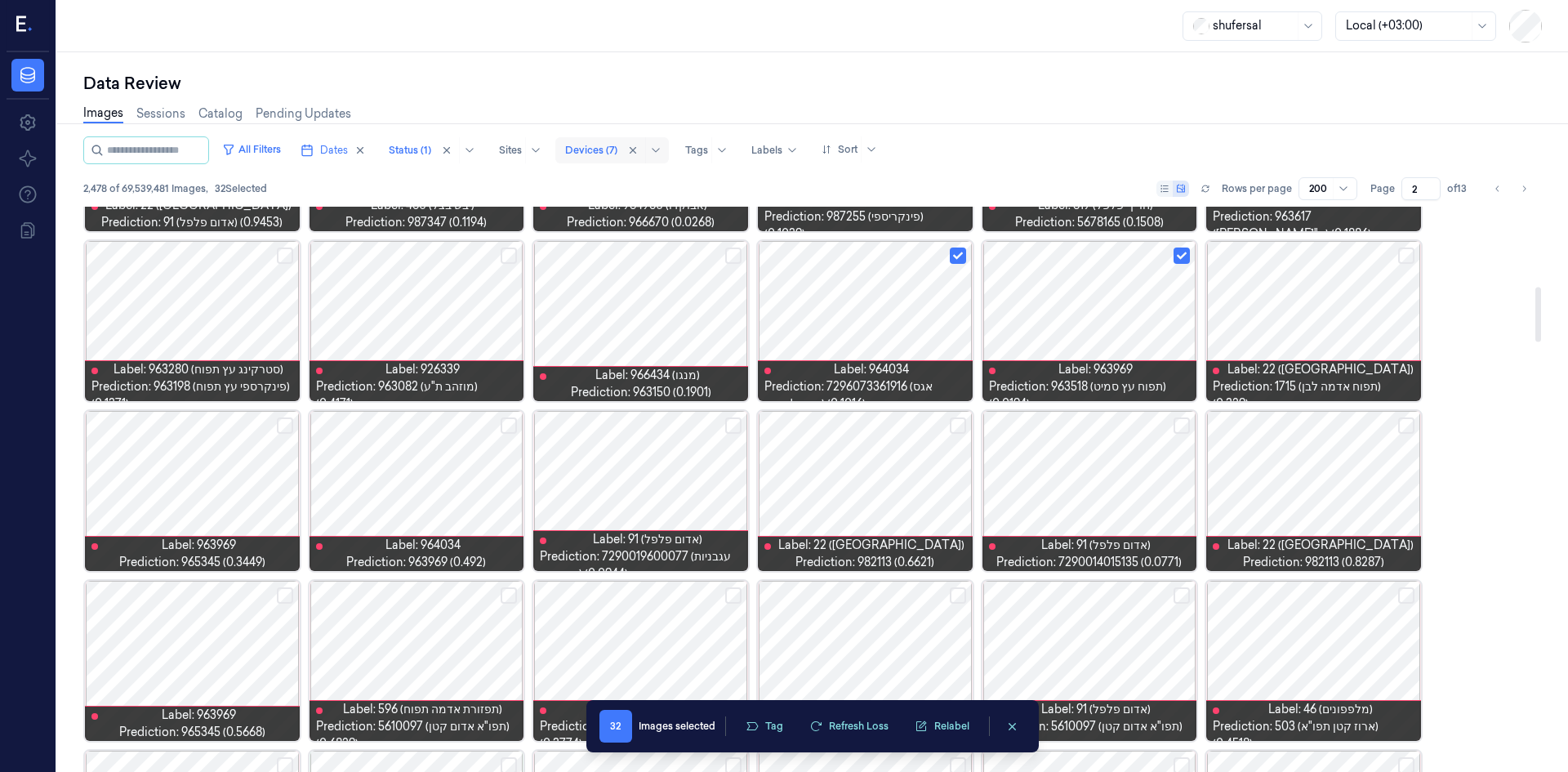
click at [1417, 259] on div at bounding box center [1313, 321] width 214 height 160
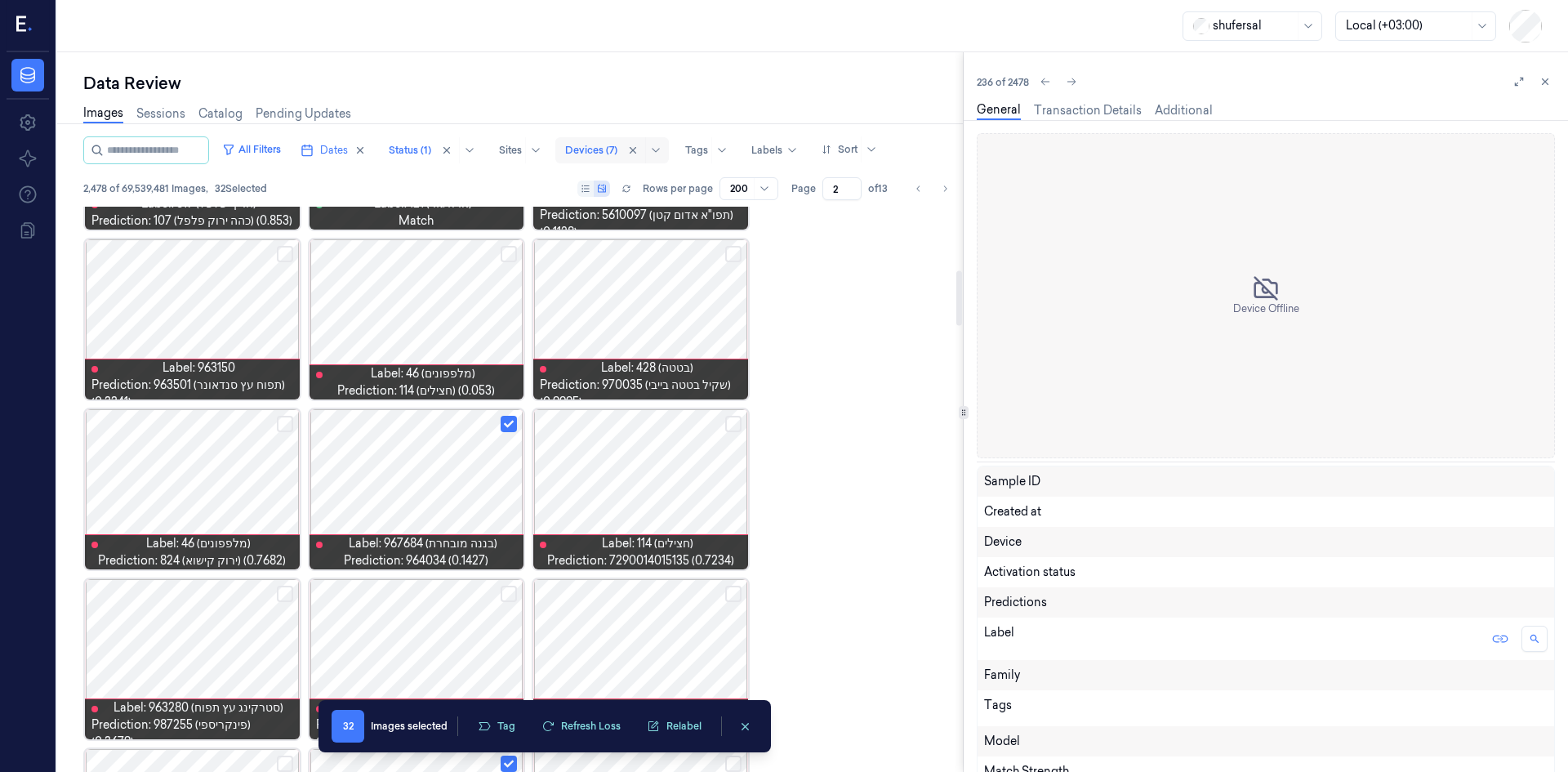
scroll to position [819, 0]
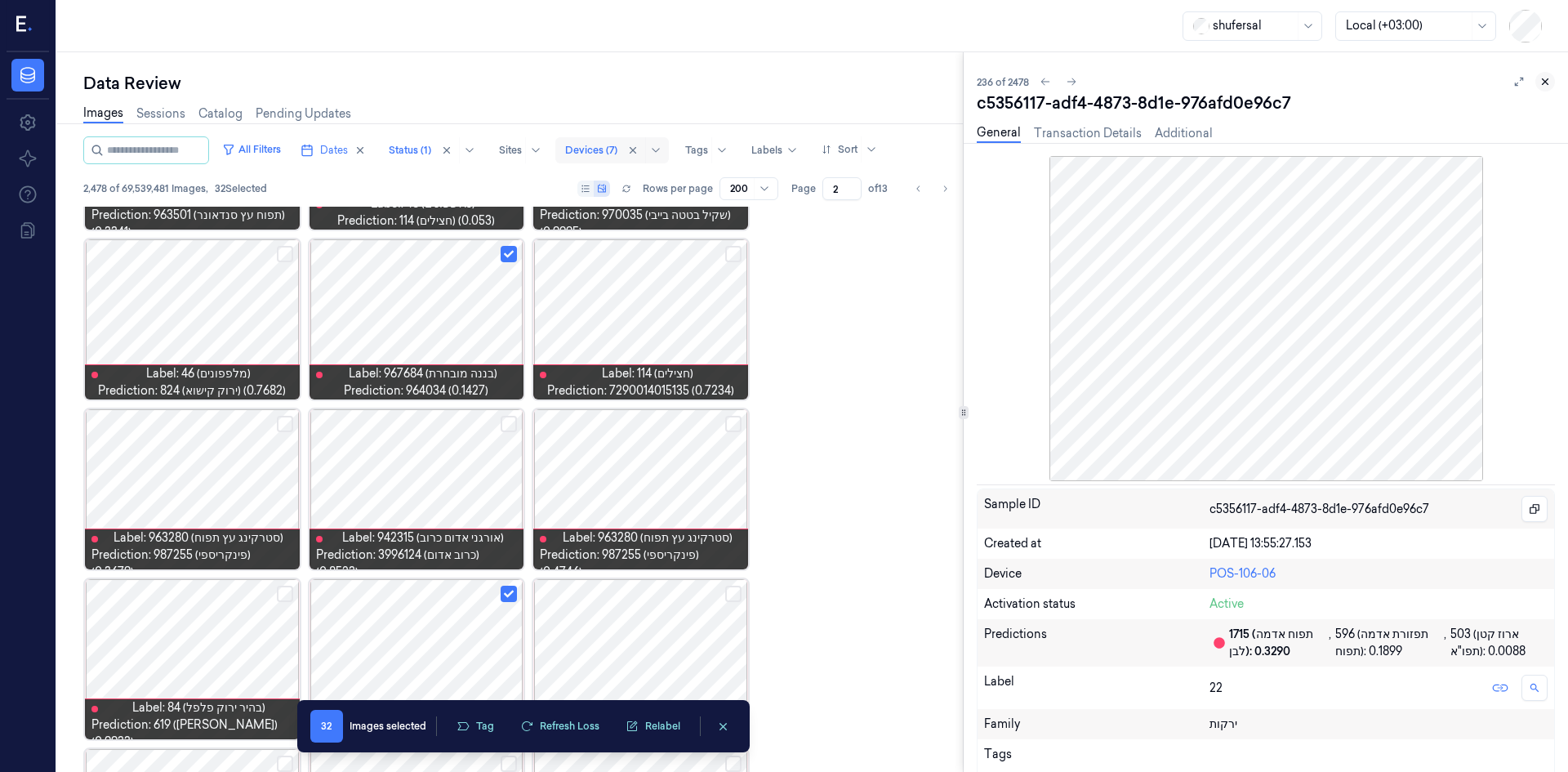
click at [1544, 80] on icon at bounding box center [1545, 81] width 11 height 11
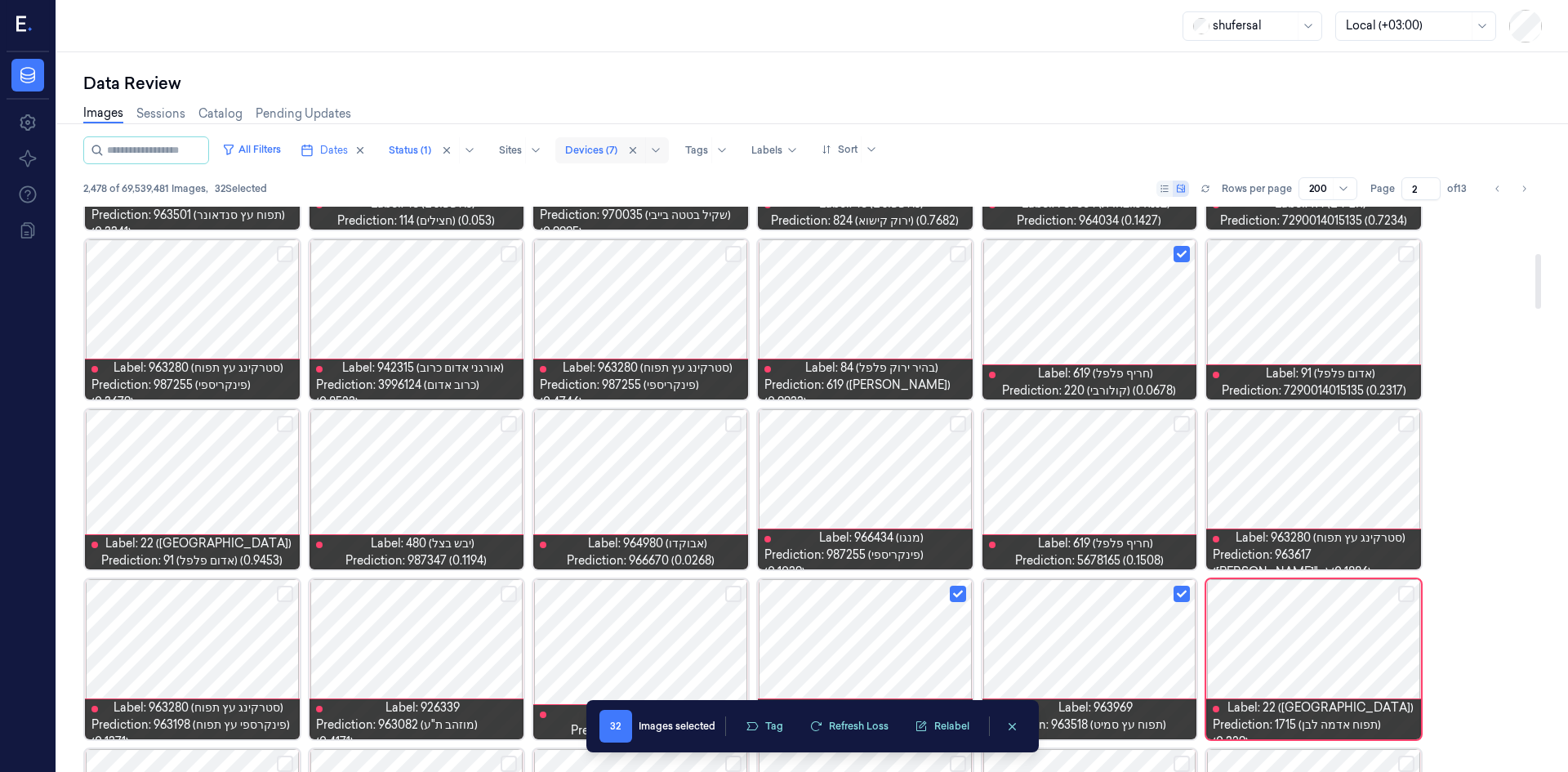
click at [1411, 598] on button "Select row" at bounding box center [1406, 593] width 16 height 16
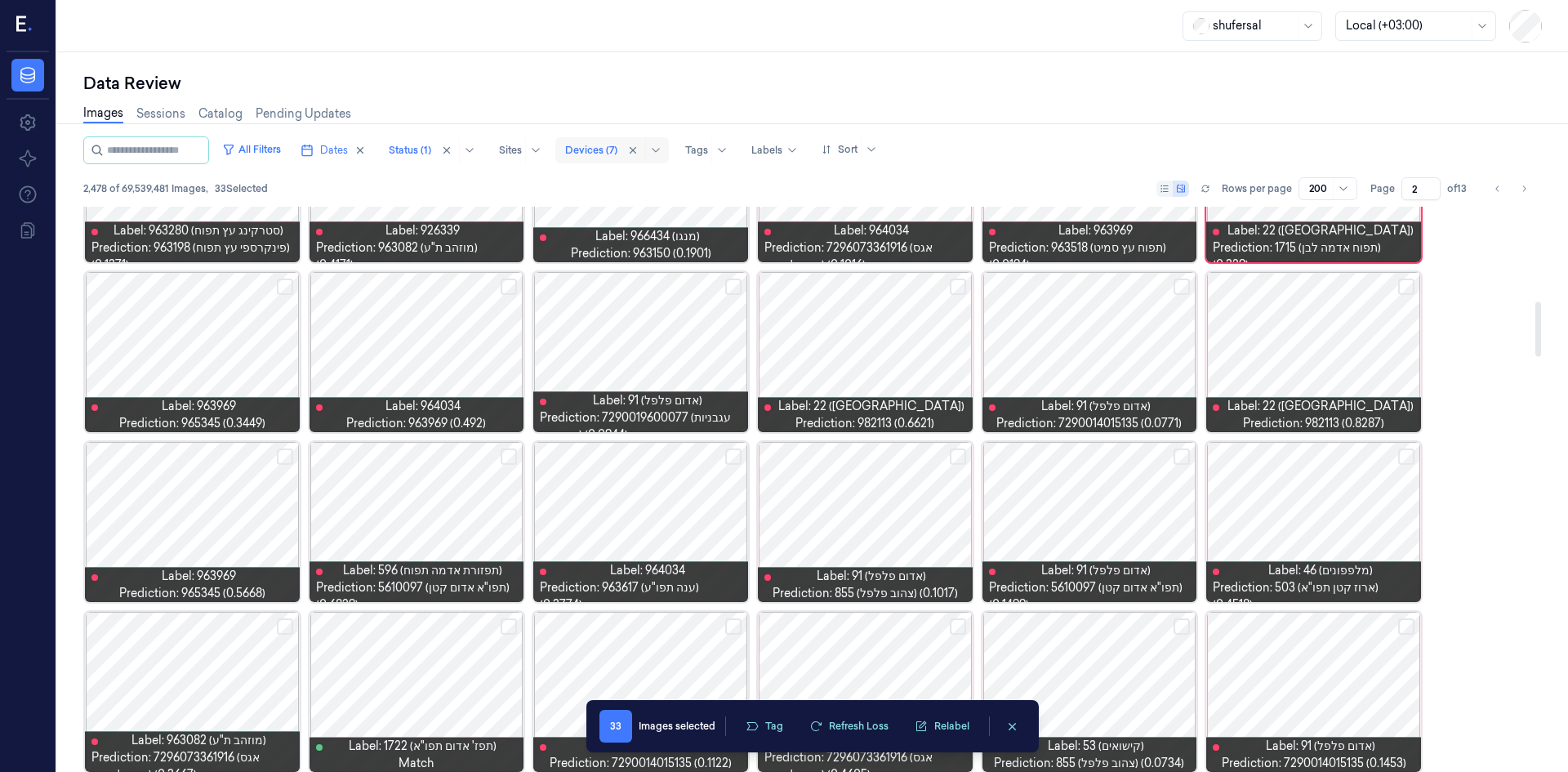
scroll to position [975, 0]
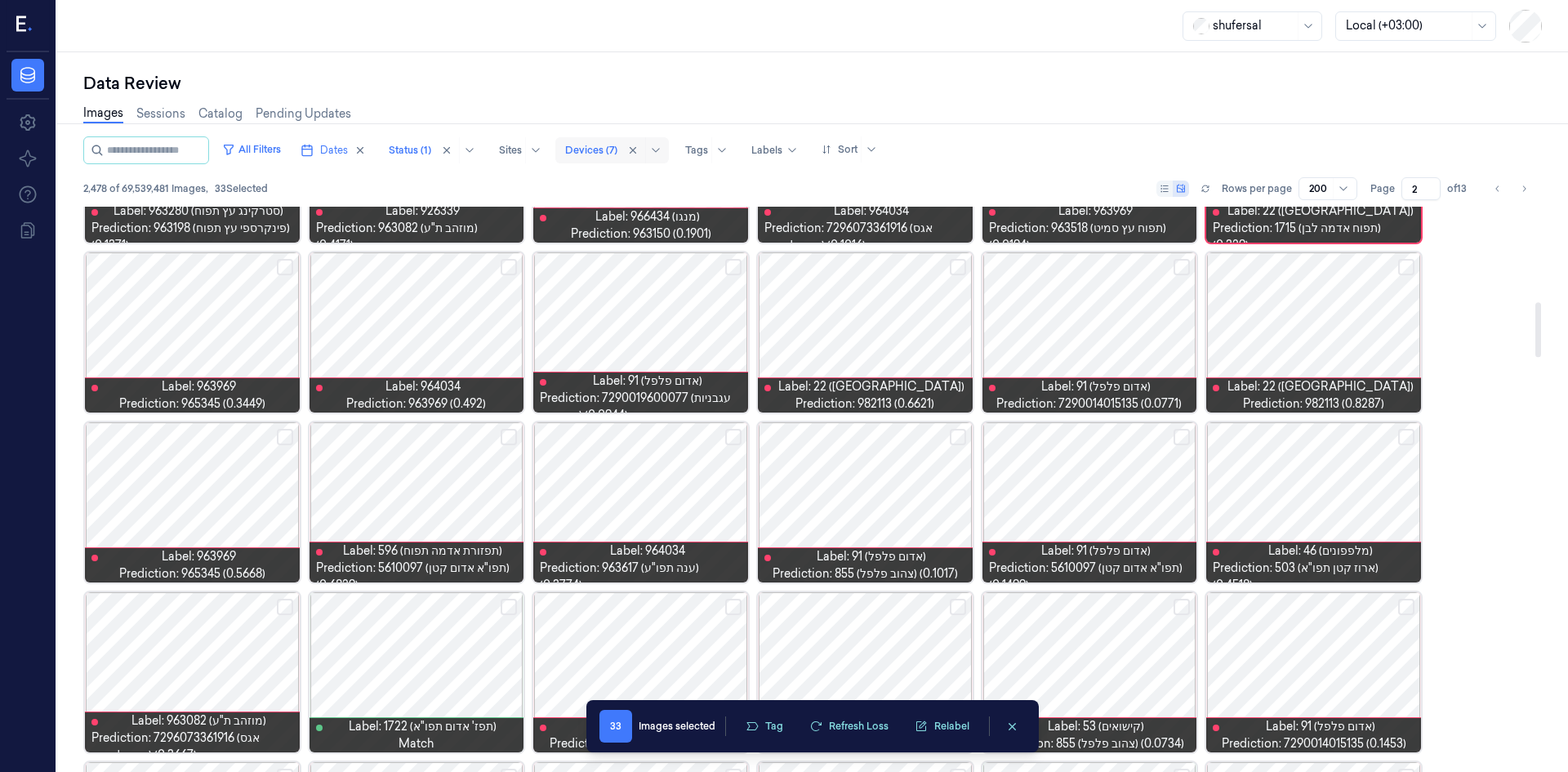
click at [733, 437] on button "Select row" at bounding box center [733, 437] width 16 height 16
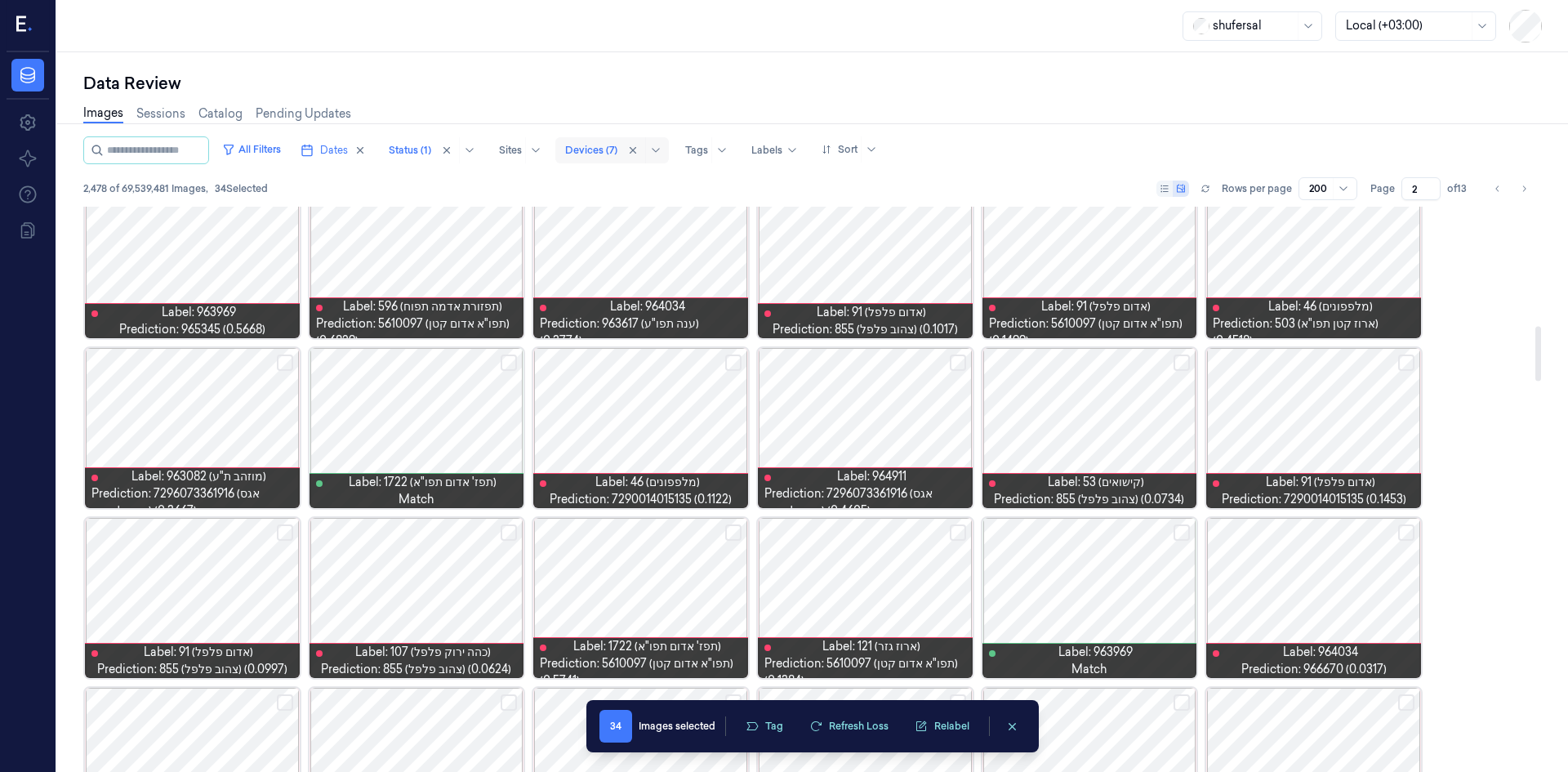
scroll to position [1221, 0]
click at [511, 525] on button "Select row" at bounding box center [508, 532] width 16 height 16
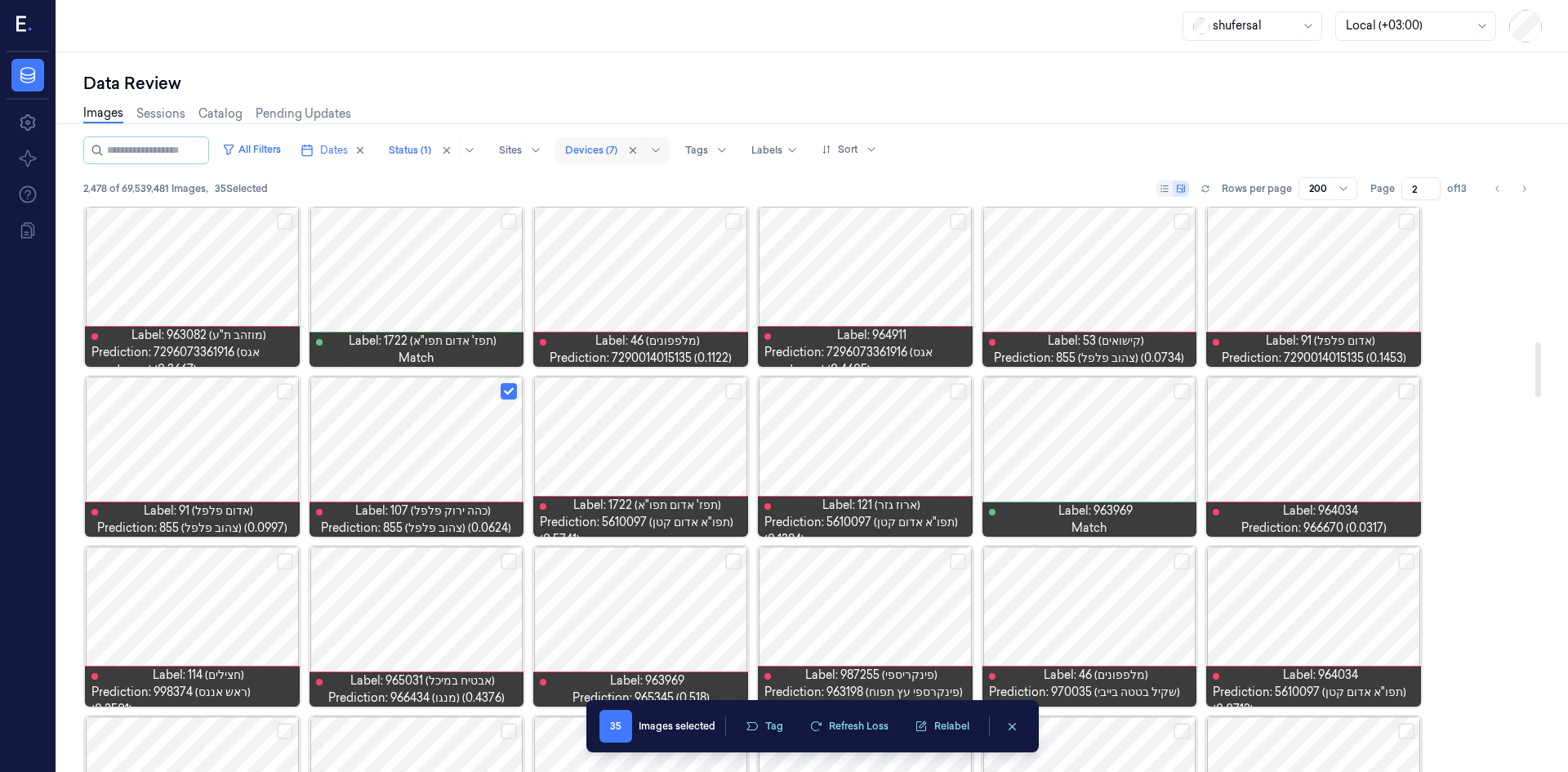
scroll to position [1384, 0]
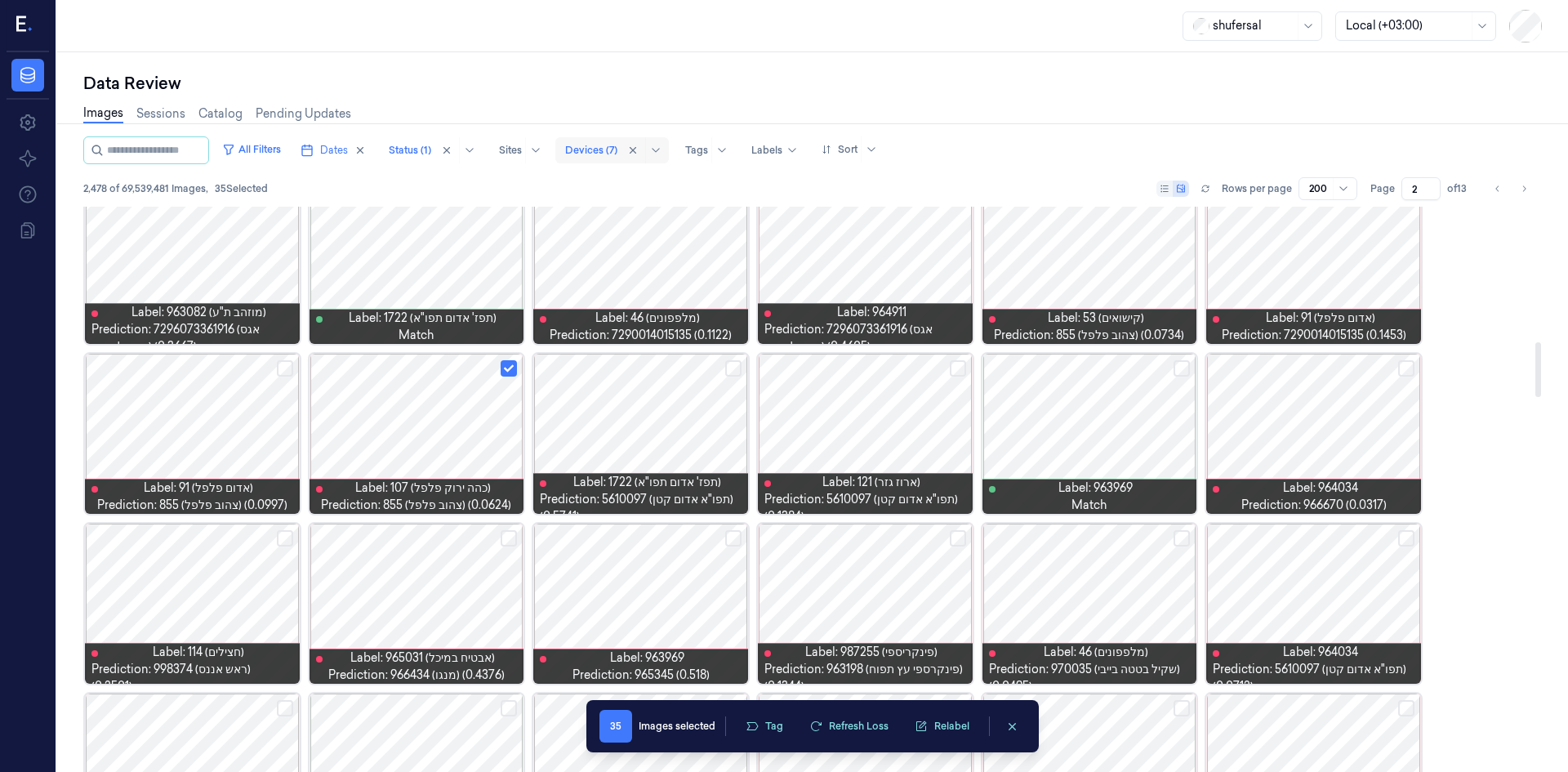
click at [956, 366] on button "Select row" at bounding box center [958, 368] width 16 height 16
click at [1412, 377] on div at bounding box center [1313, 433] width 214 height 160
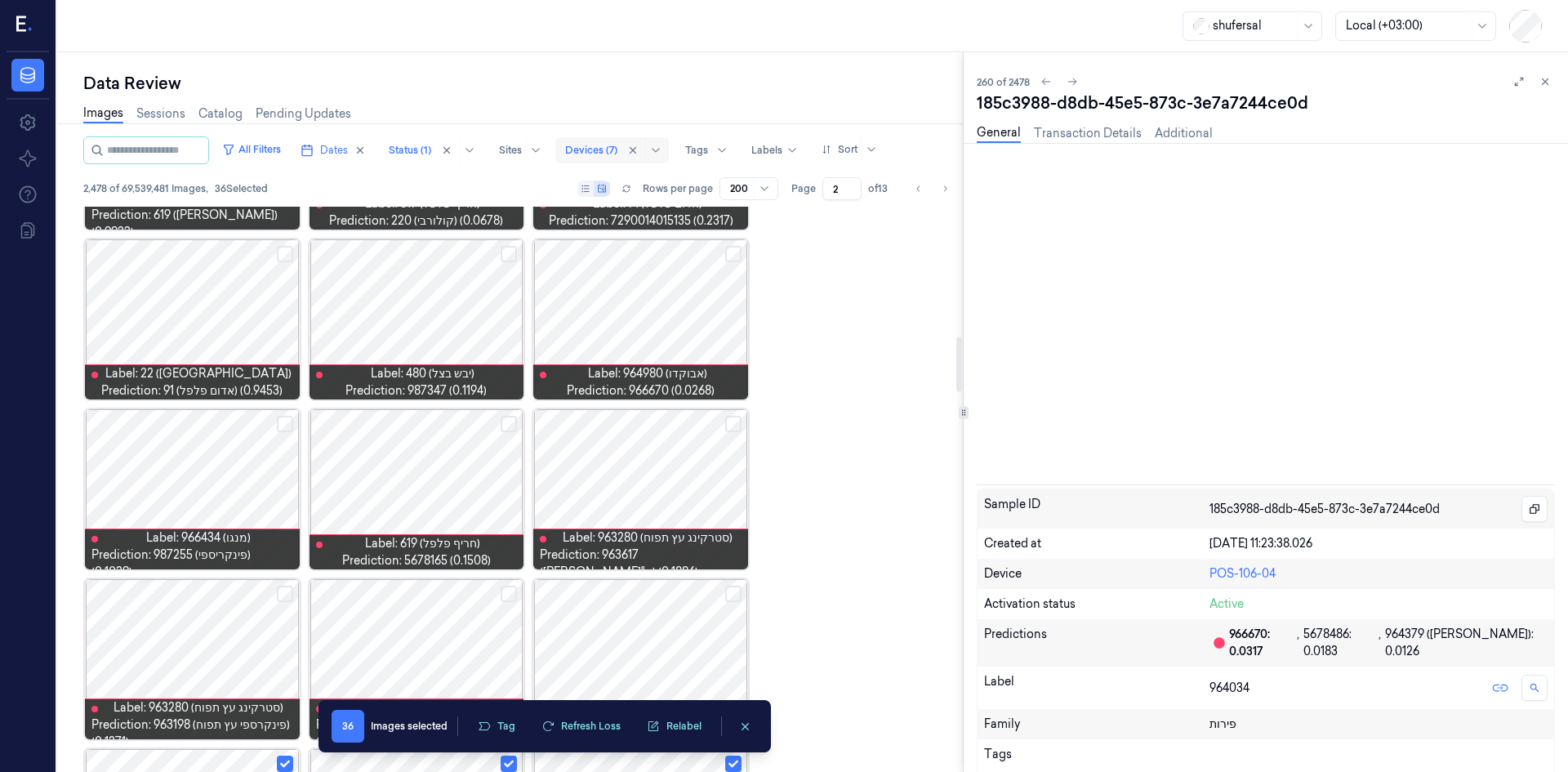
scroll to position [1668, 0]
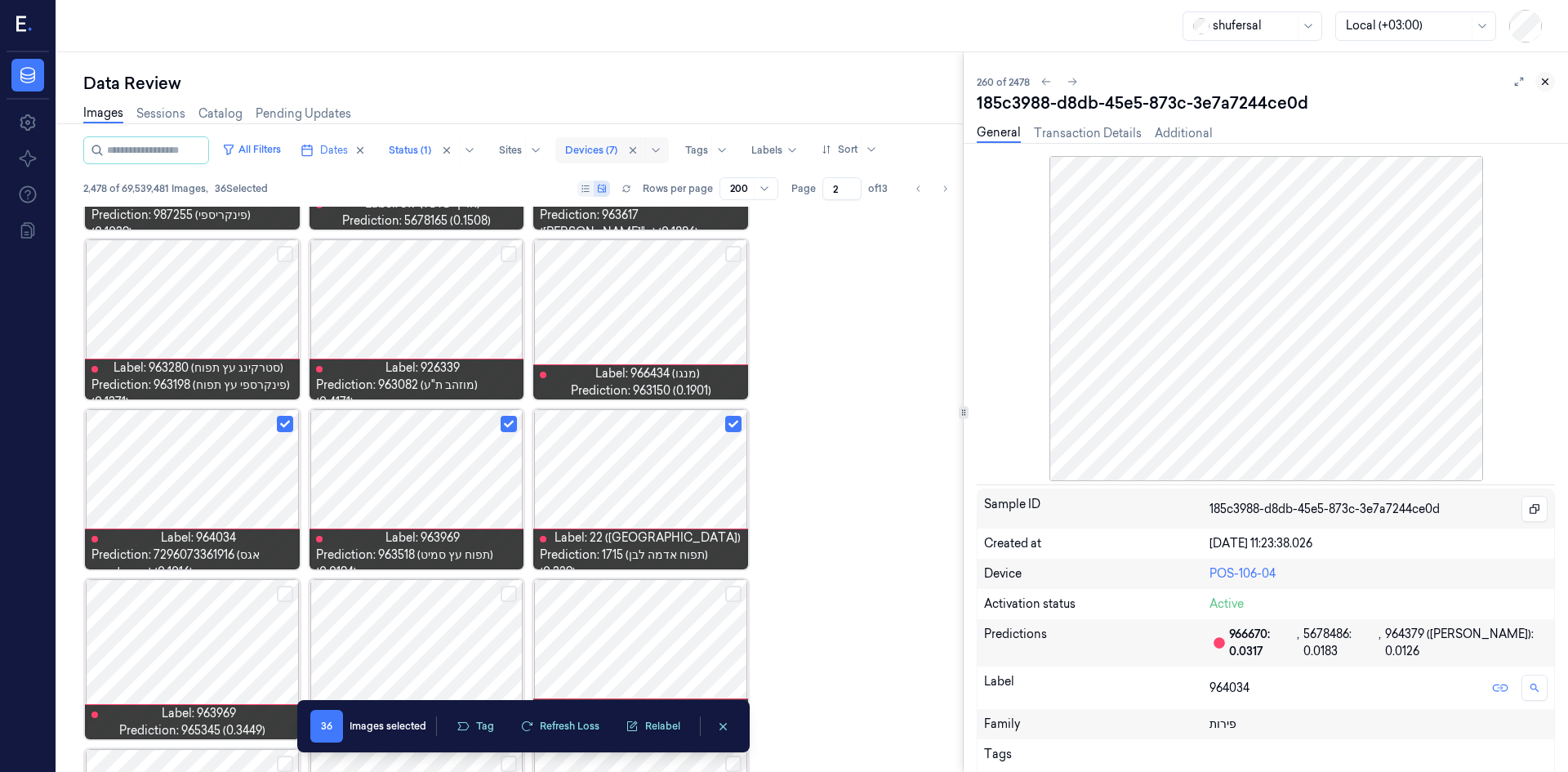
click at [1538, 82] on button at bounding box center [1545, 81] width 20 height 20
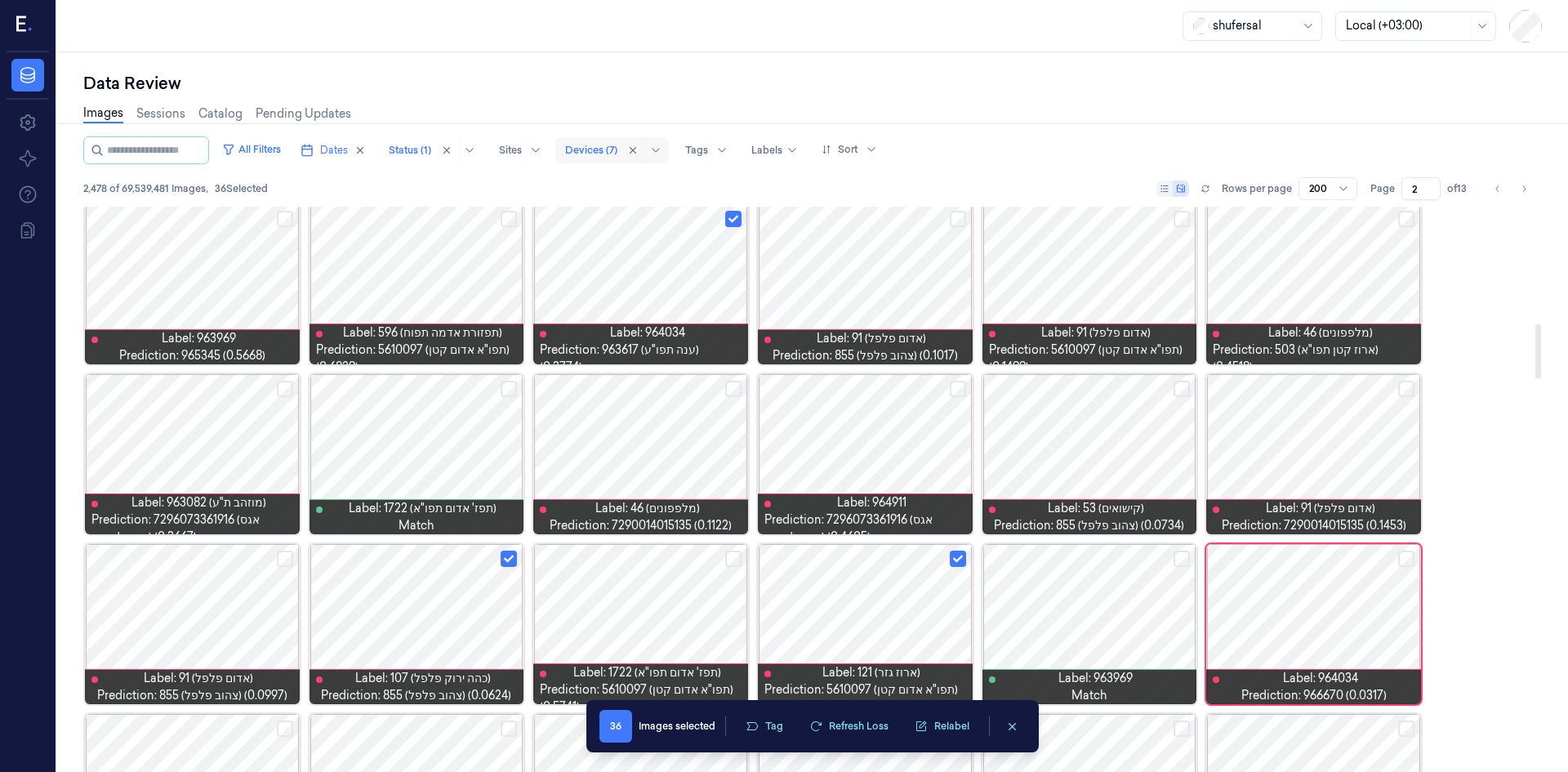
scroll to position [1227, 0]
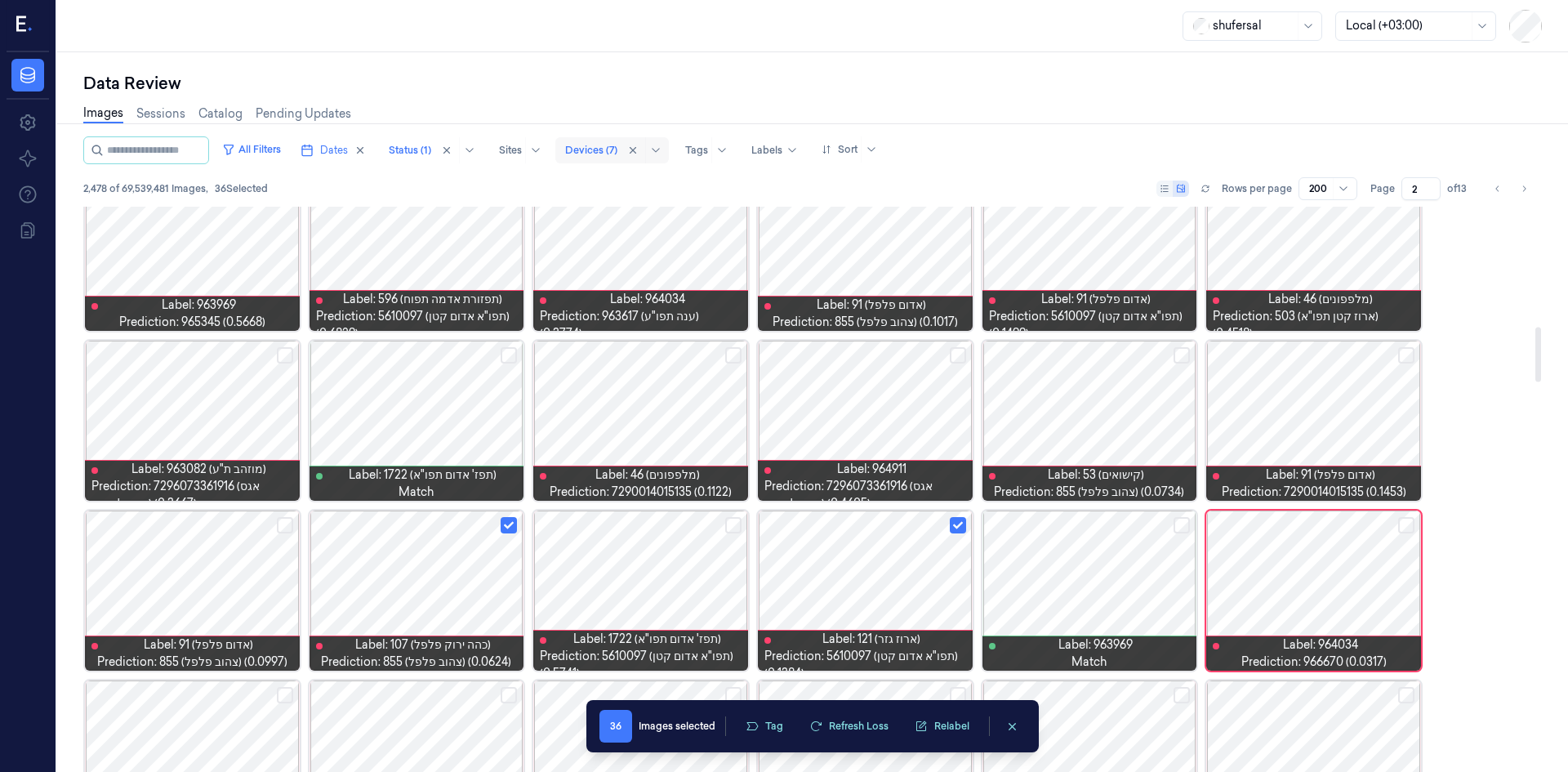
click at [1402, 532] on button "Select row" at bounding box center [1406, 525] width 16 height 16
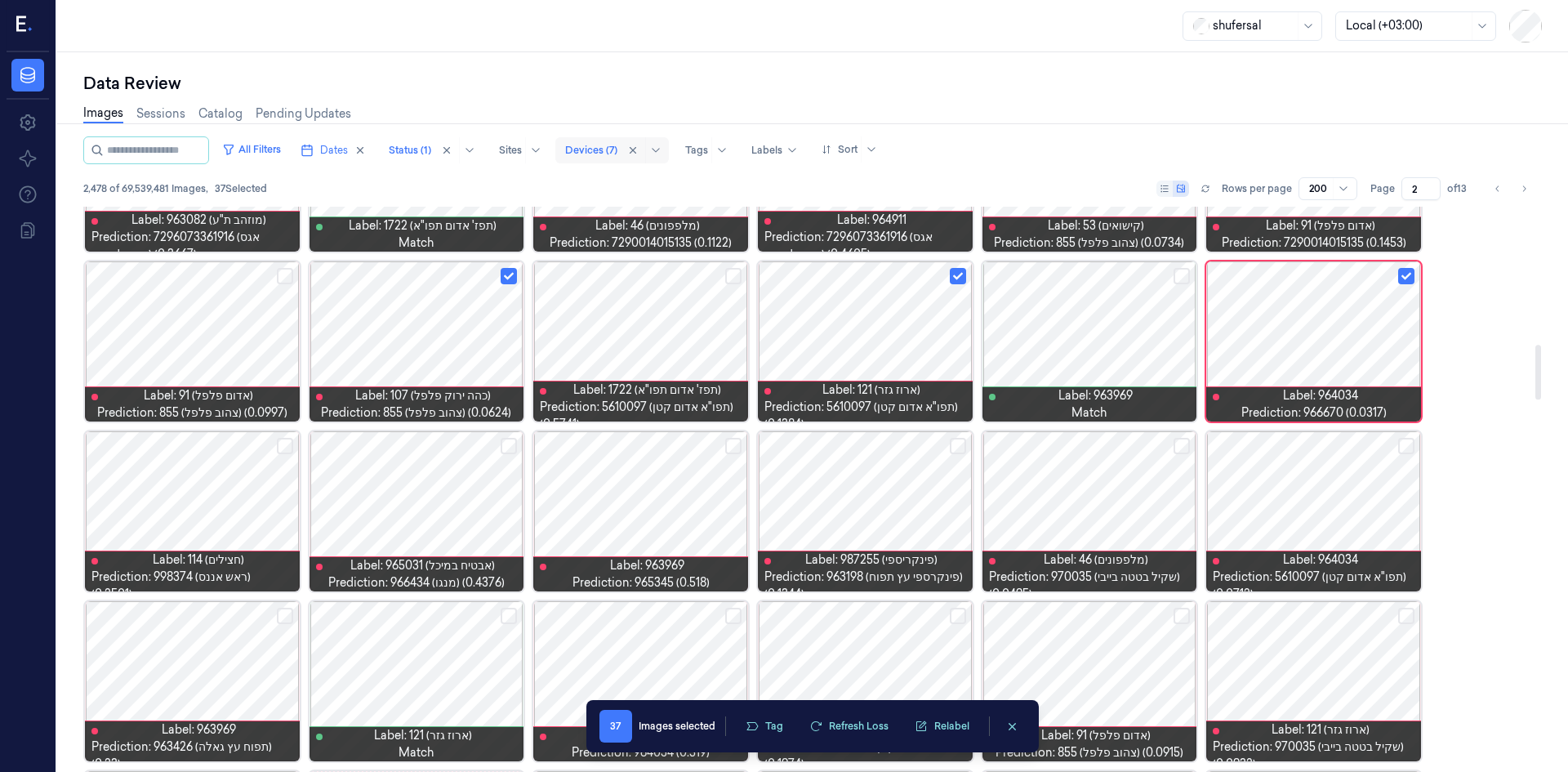
scroll to position [1491, 0]
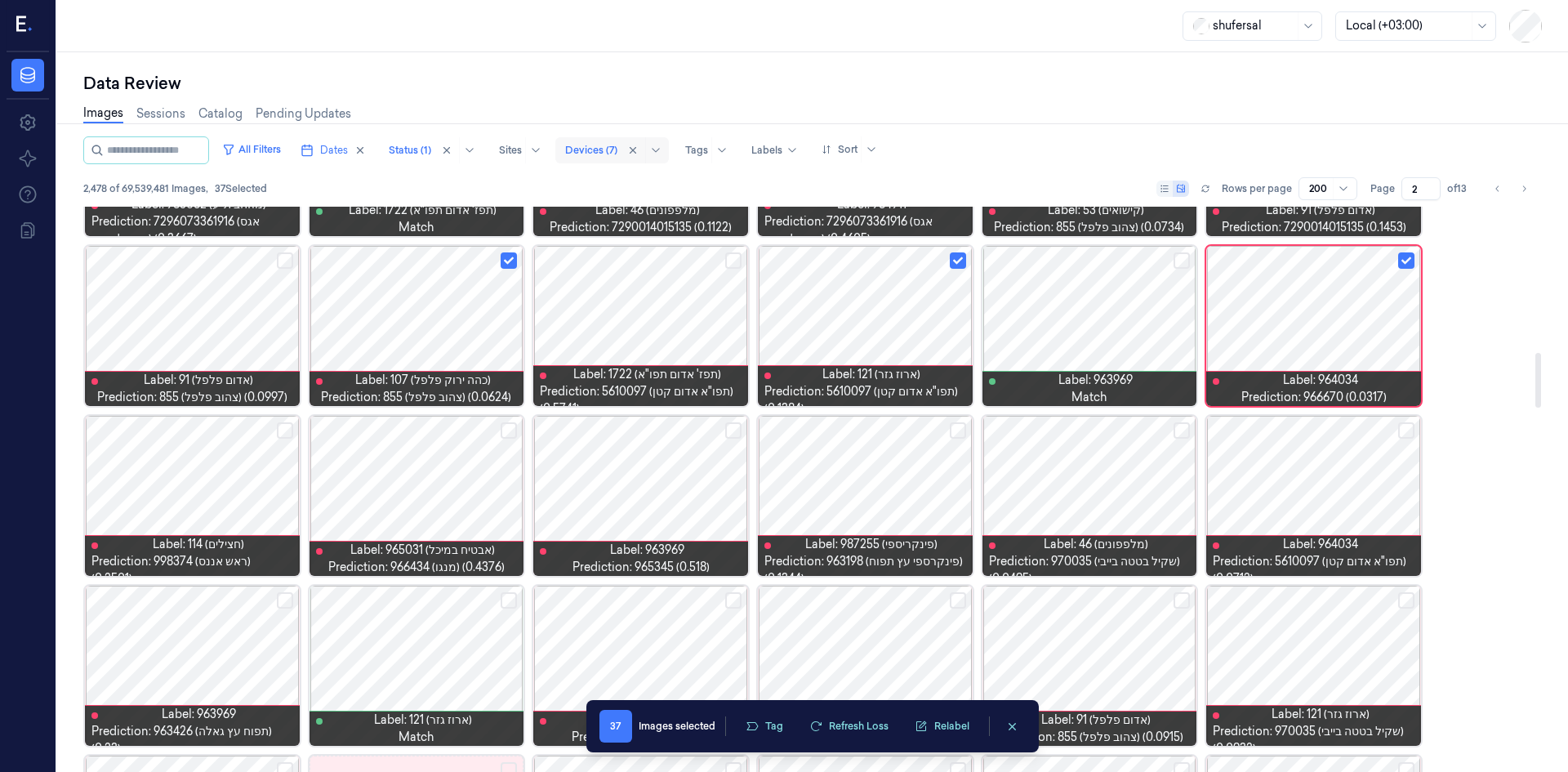
click at [503, 431] on button "Select row" at bounding box center [508, 430] width 16 height 16
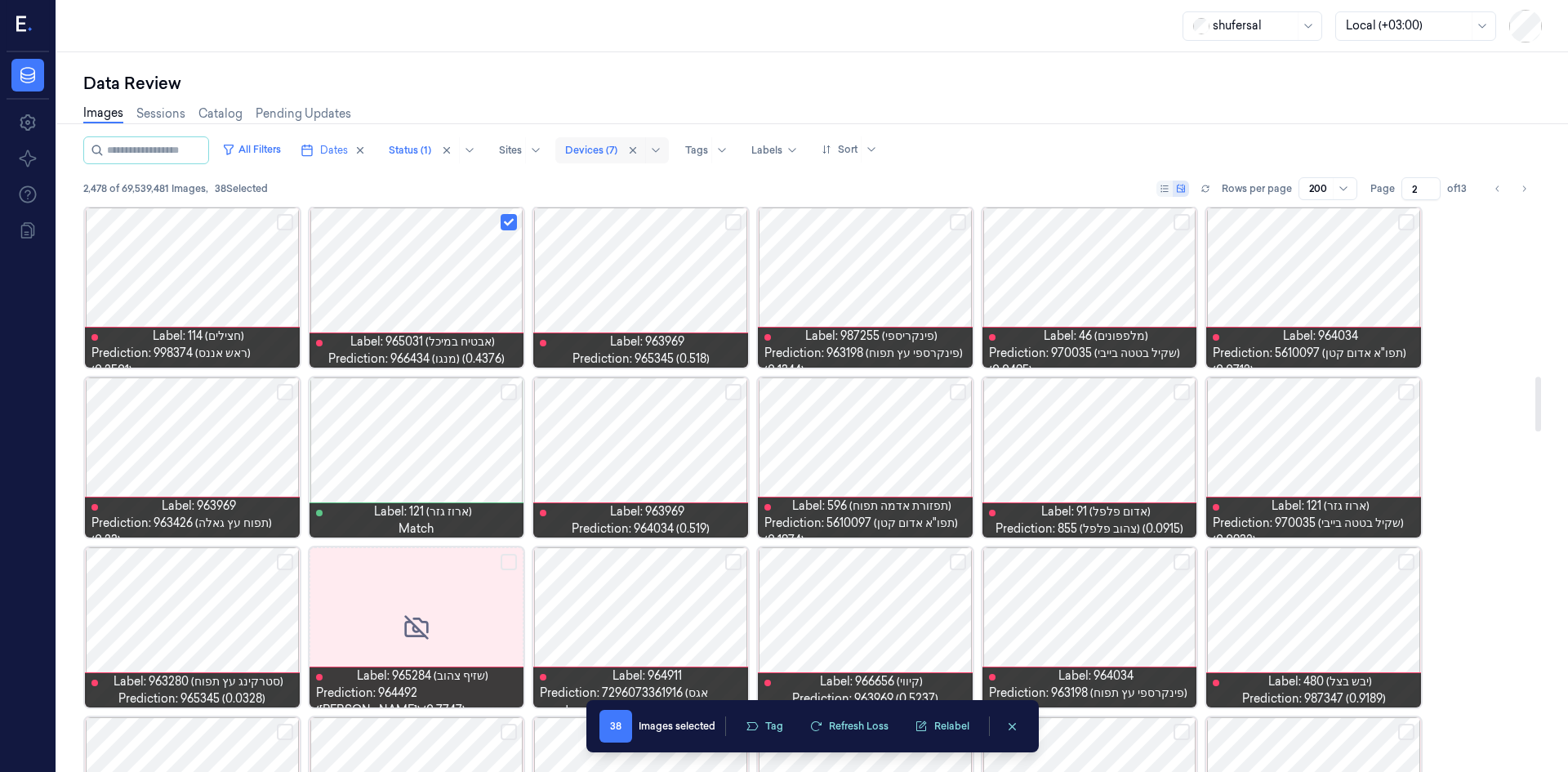
scroll to position [1737, 0]
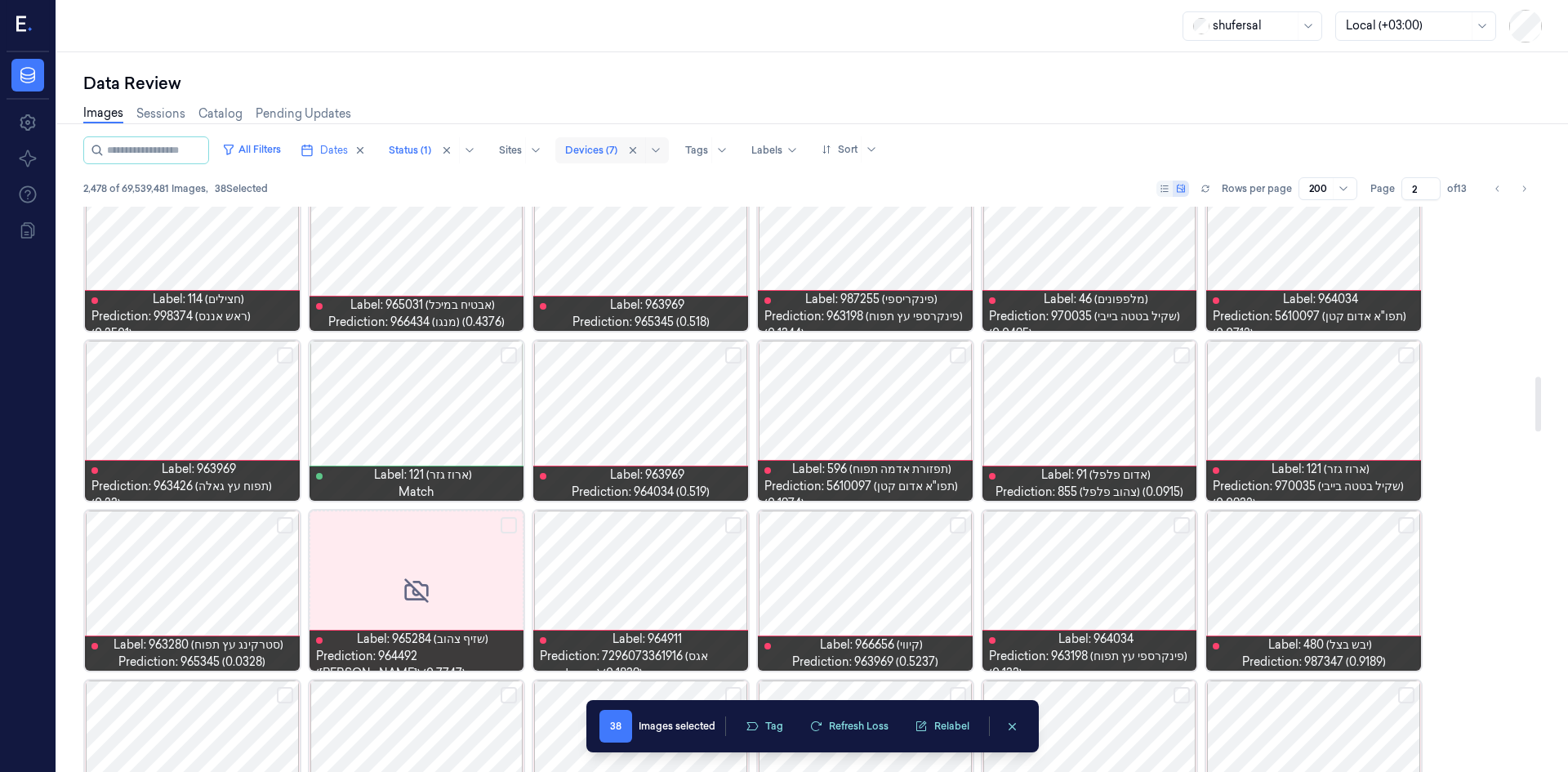
click at [1189, 526] on button "Select row" at bounding box center [1182, 525] width 16 height 16
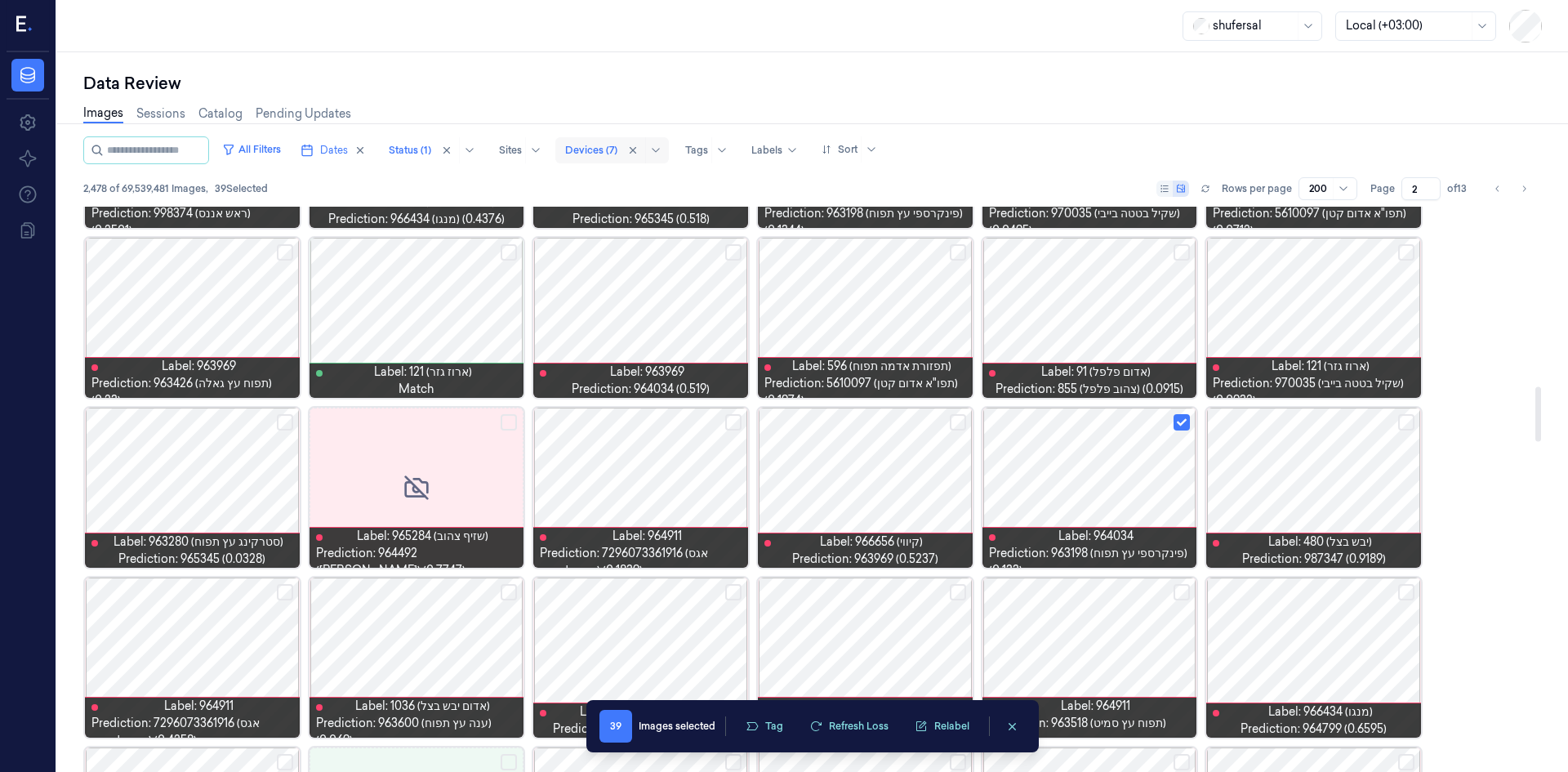
scroll to position [1900, 0]
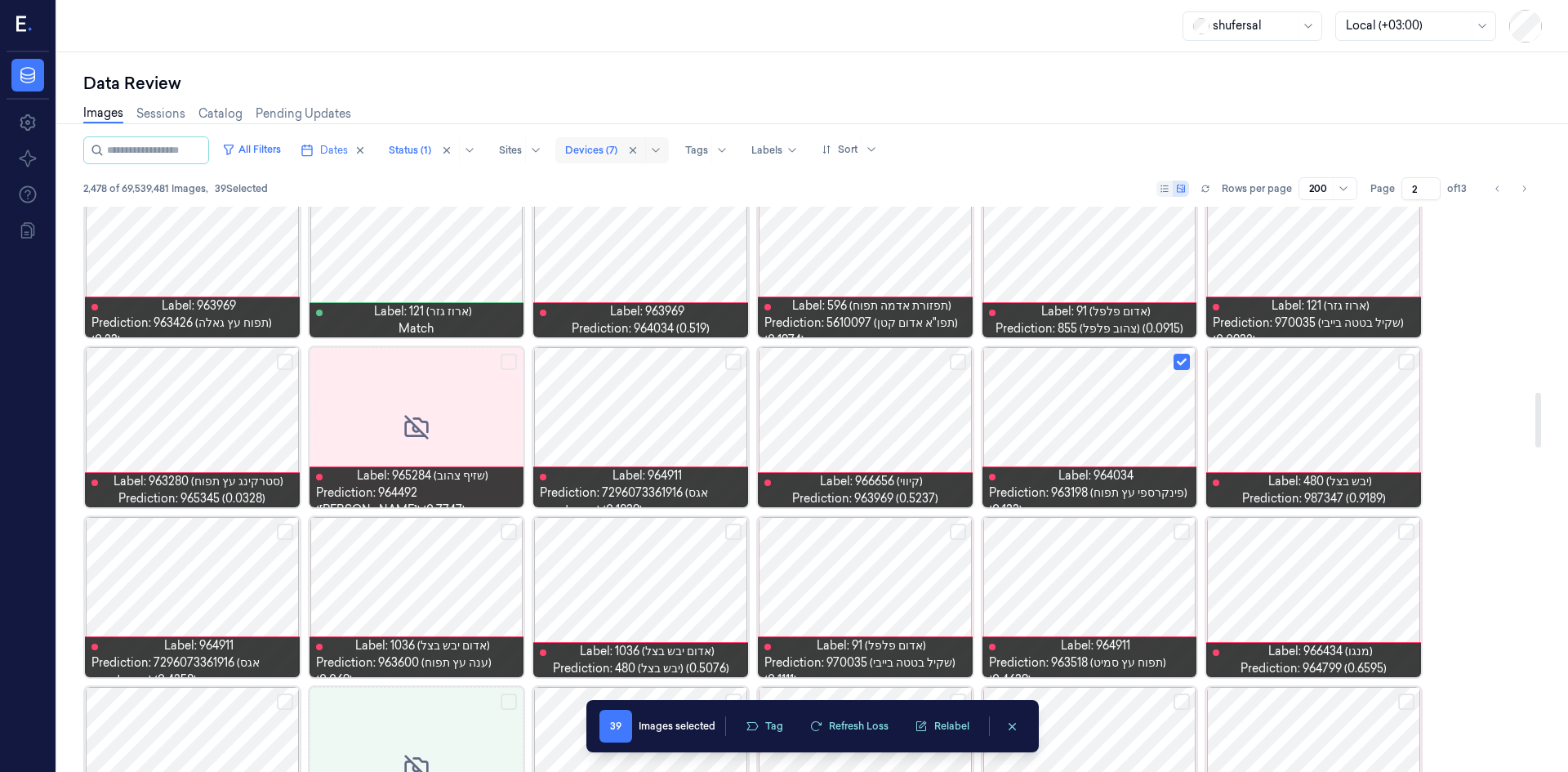
click at [277, 356] on button "Select row" at bounding box center [284, 361] width 16 height 16
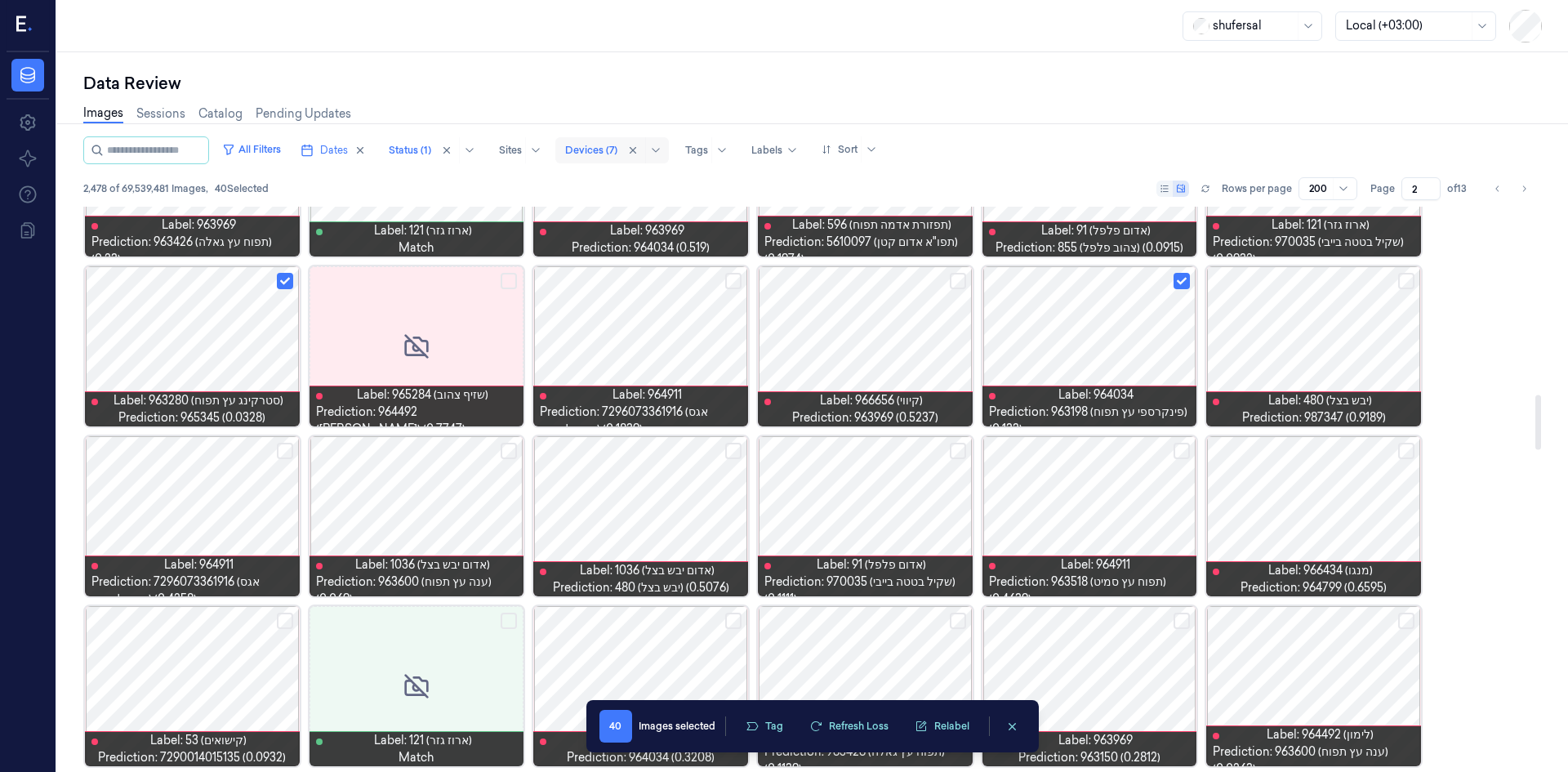
scroll to position [1981, 0]
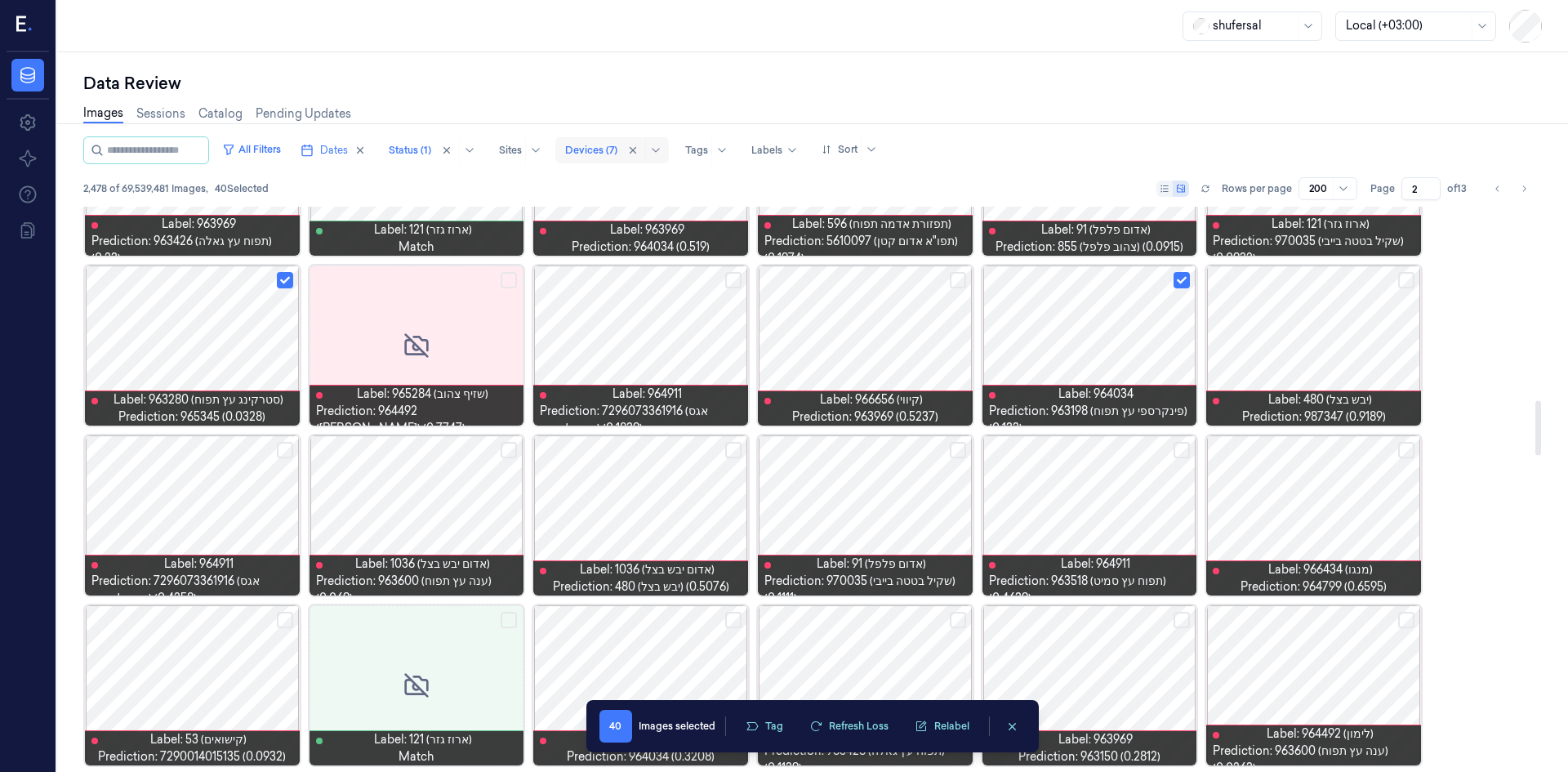
click at [1412, 616] on button "Select row" at bounding box center [1406, 620] width 16 height 16
click at [1412, 461] on div at bounding box center [1313, 515] width 214 height 160
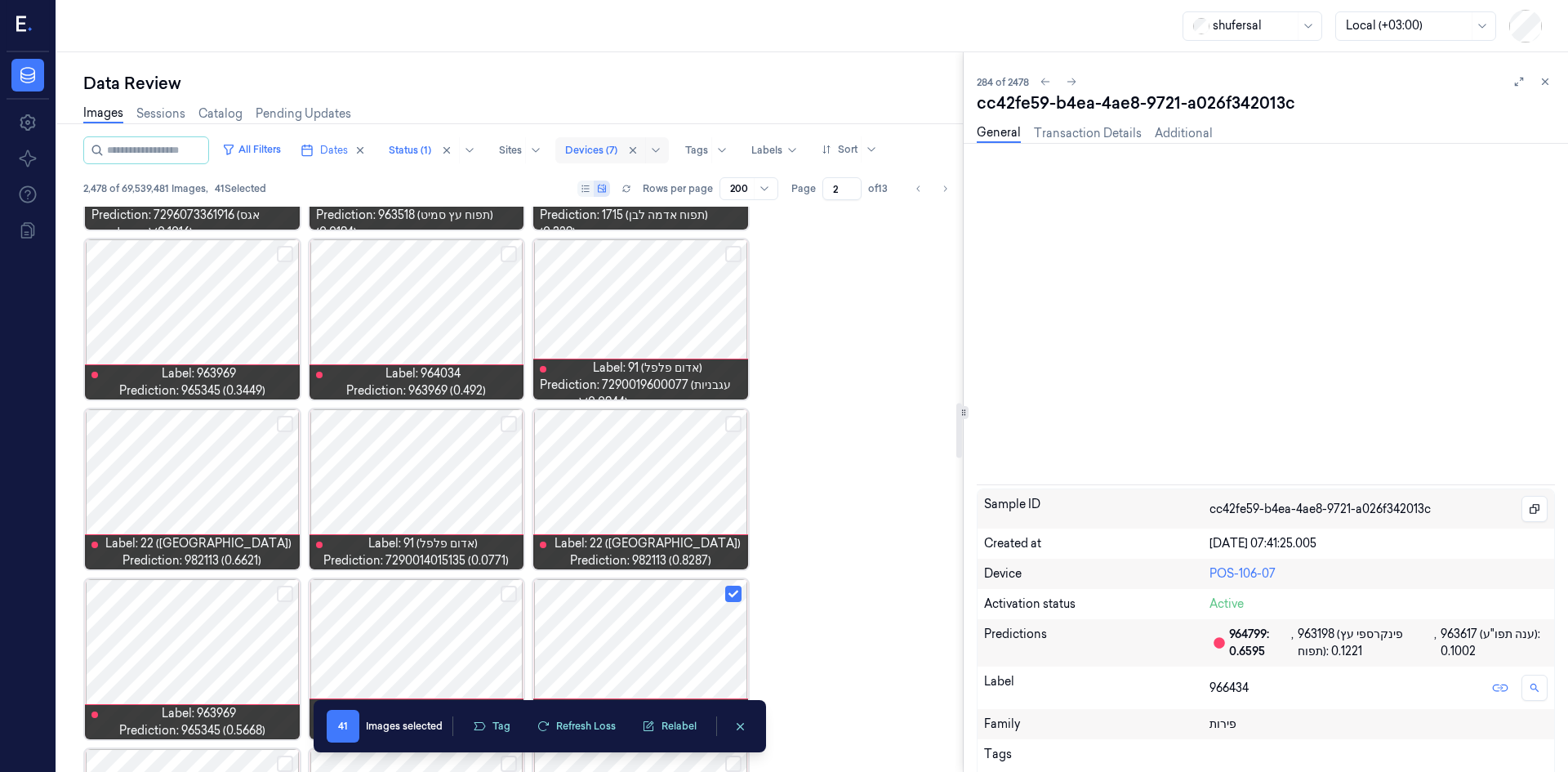
scroll to position [2517, 0]
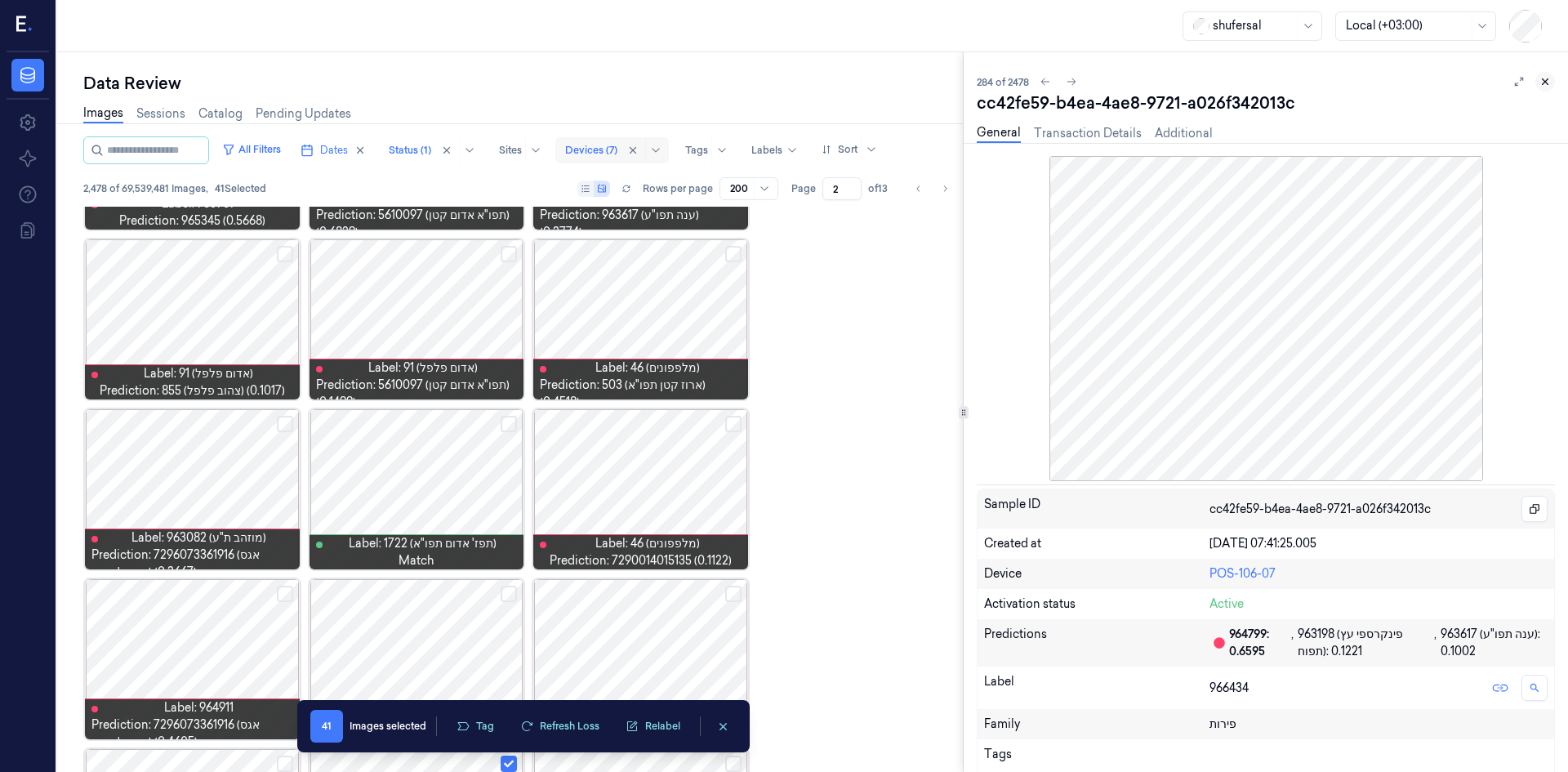
click at [1538, 83] on button at bounding box center [1545, 81] width 20 height 20
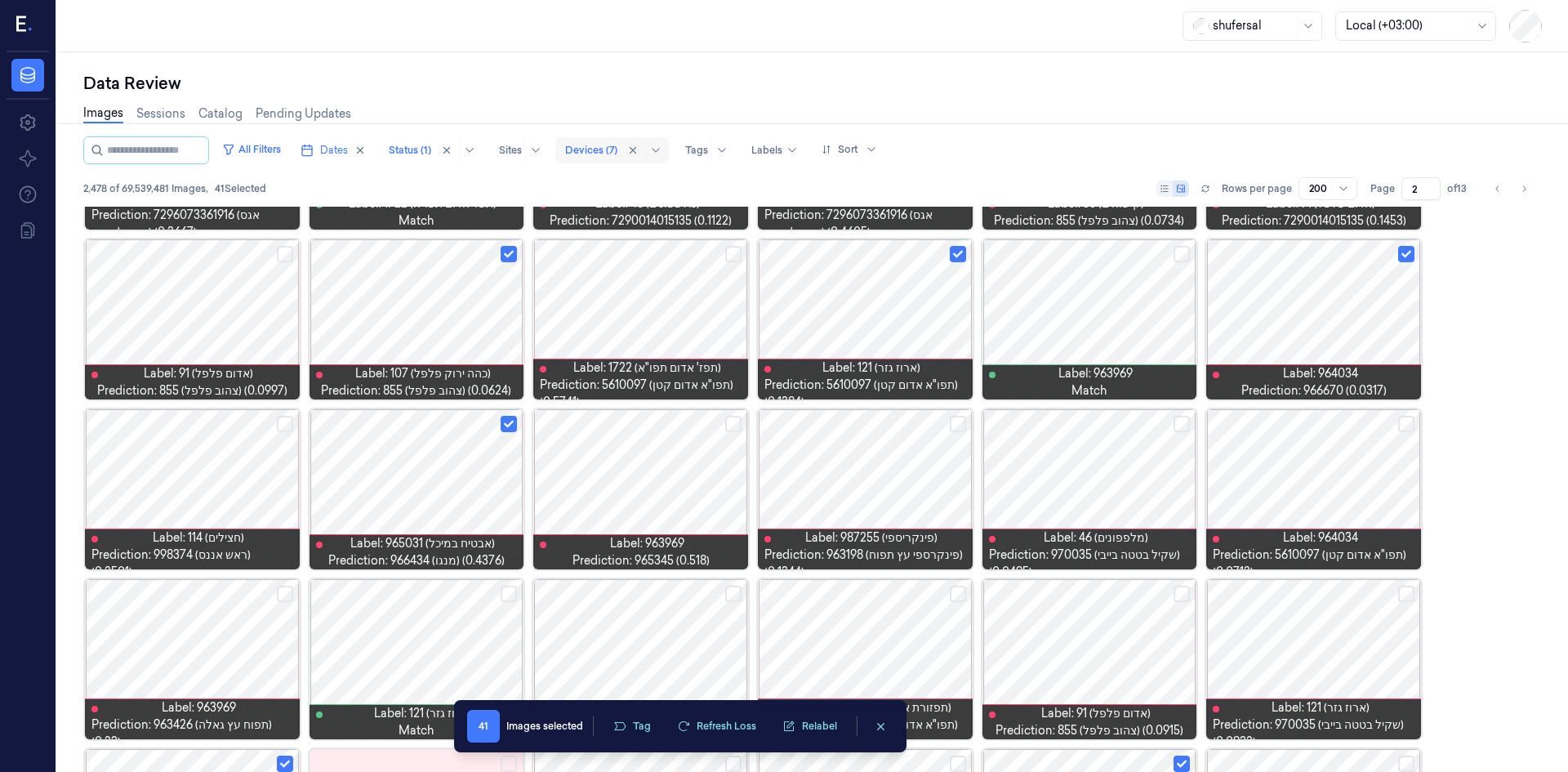
scroll to position [1328, 0]
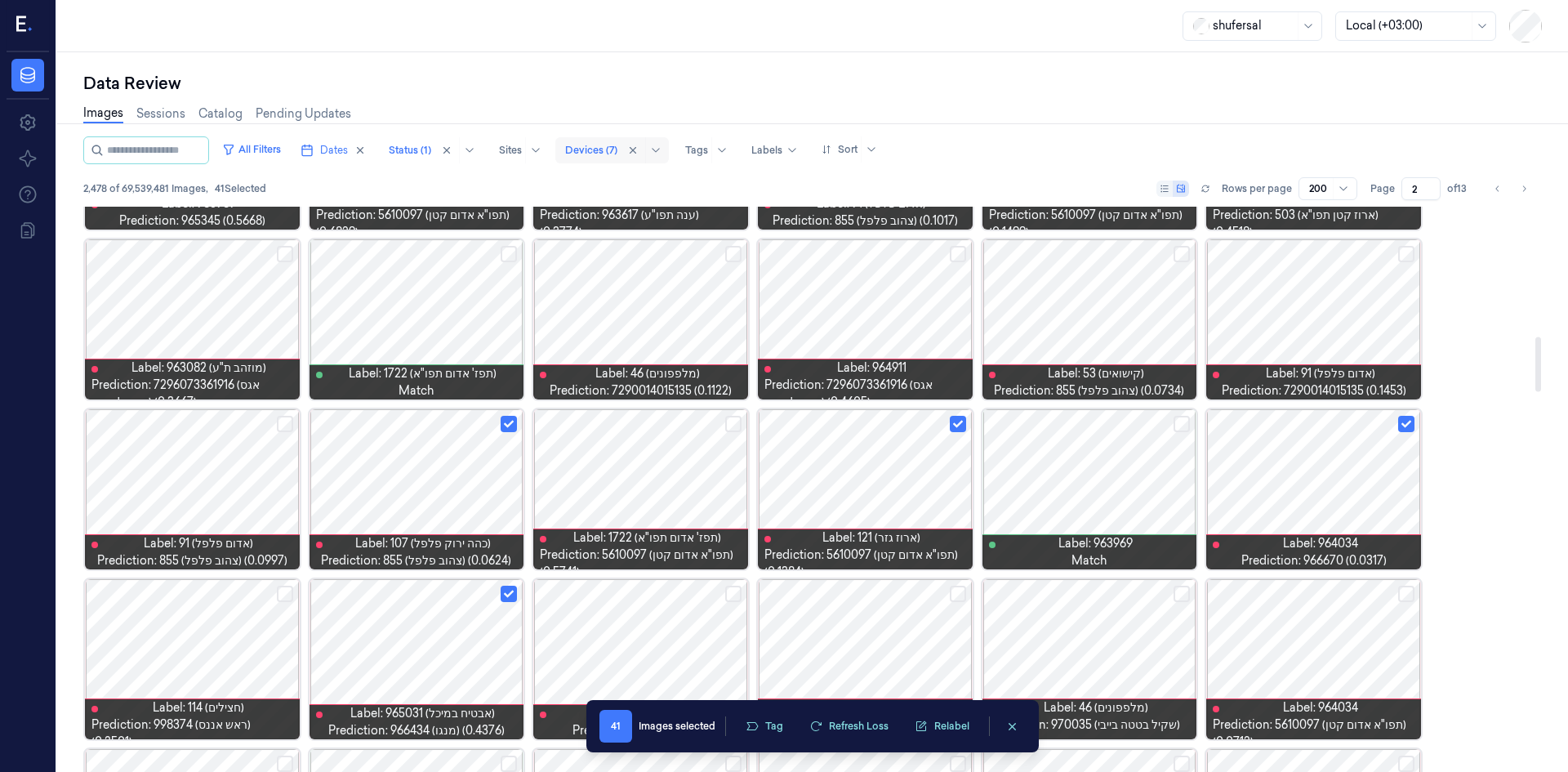
click at [1407, 593] on button "Select row" at bounding box center [1406, 593] width 16 height 16
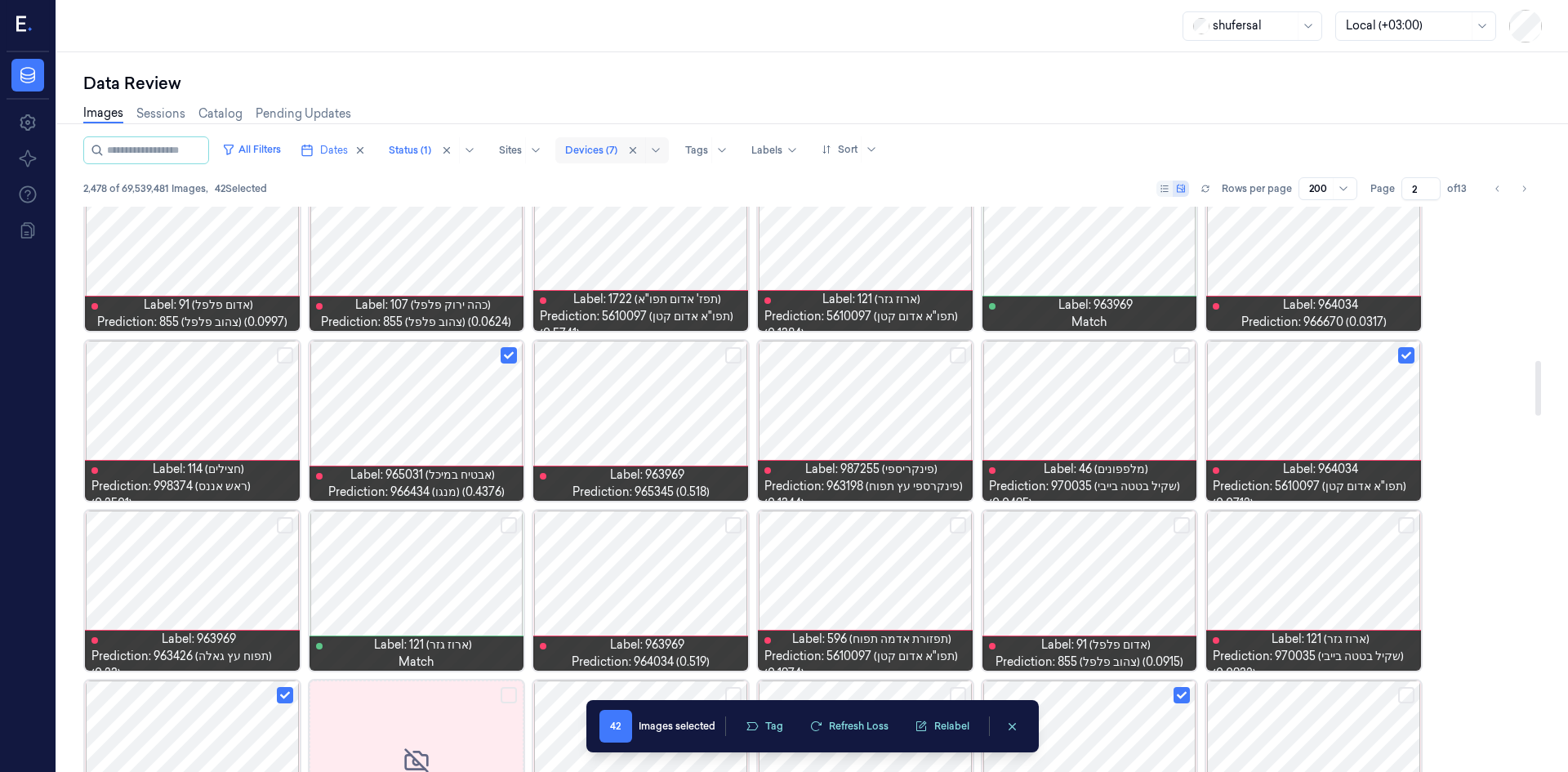
scroll to position [1573, 0]
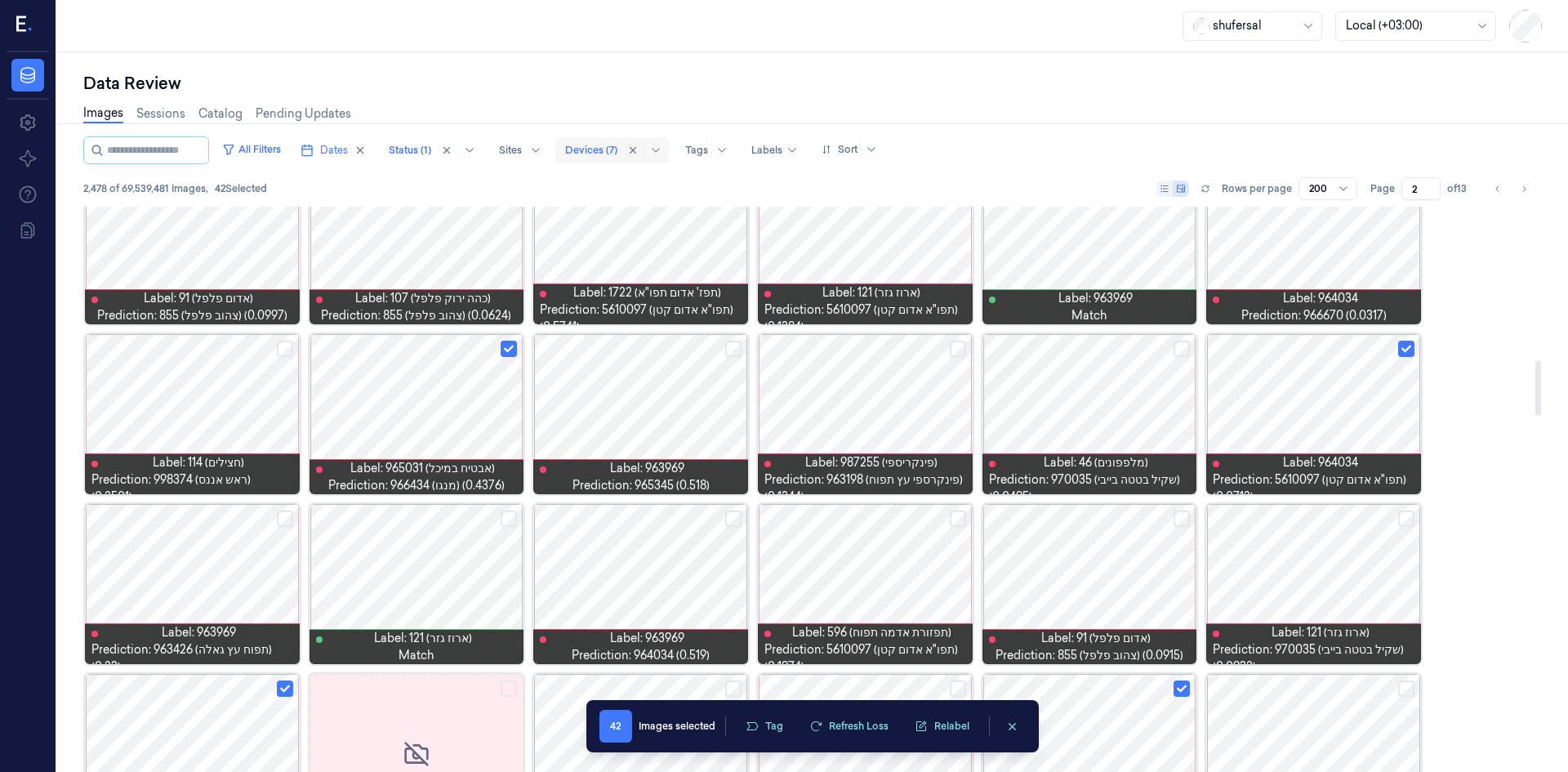
click at [726, 513] on button "Select row" at bounding box center [733, 519] width 16 height 16
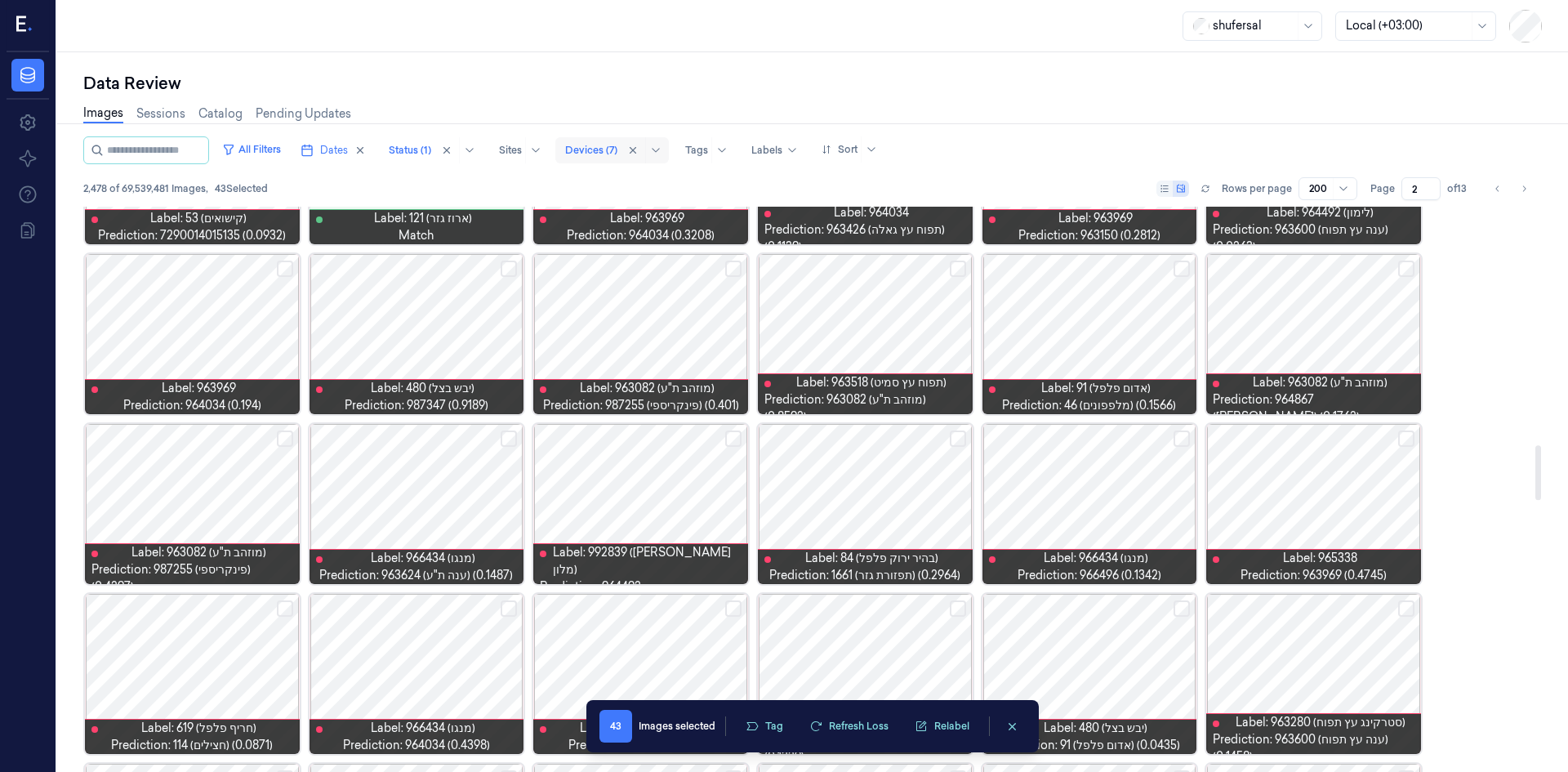
scroll to position [2308, 0]
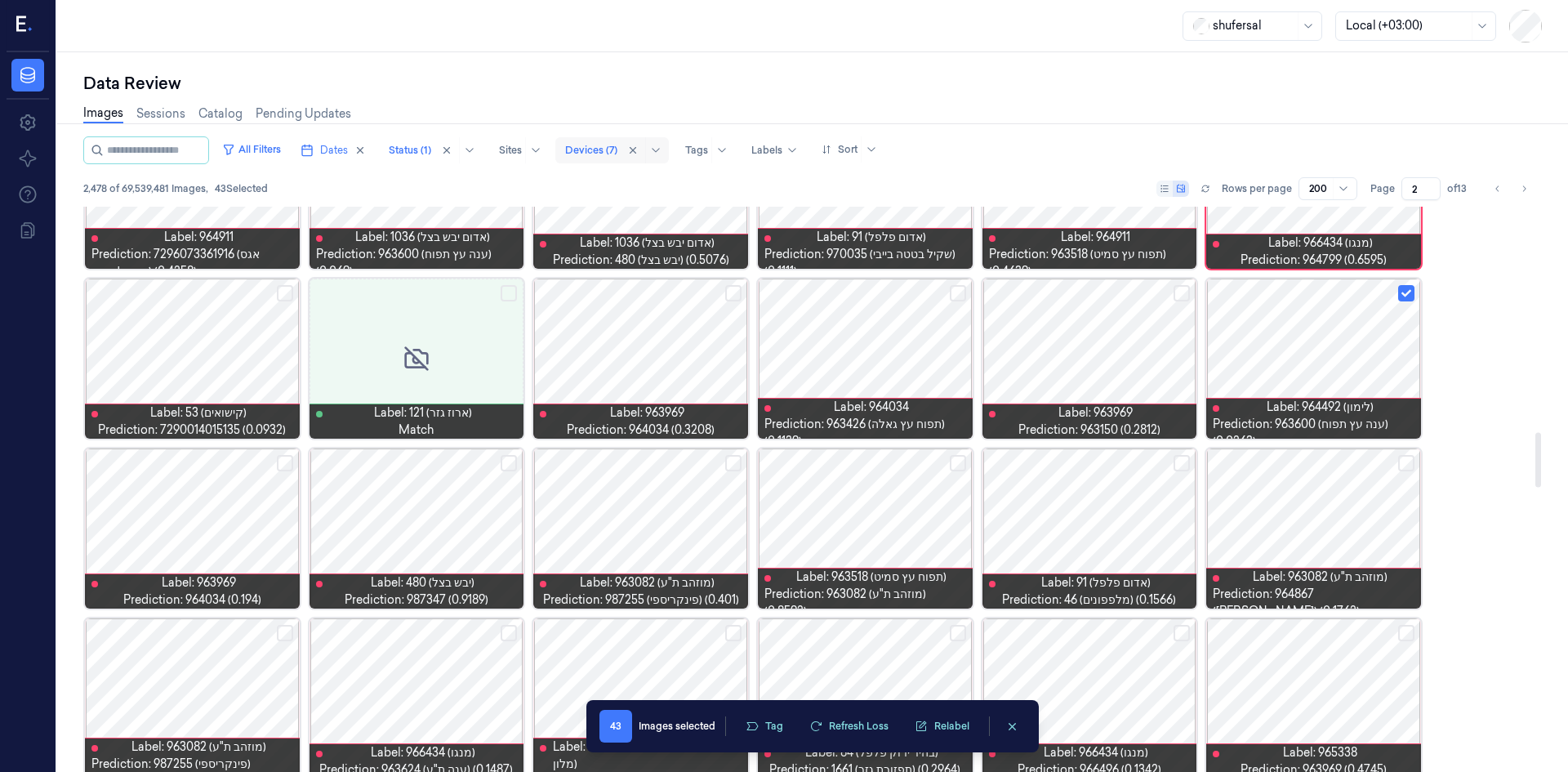
click at [1408, 462] on button "Select row" at bounding box center [1406, 463] width 16 height 16
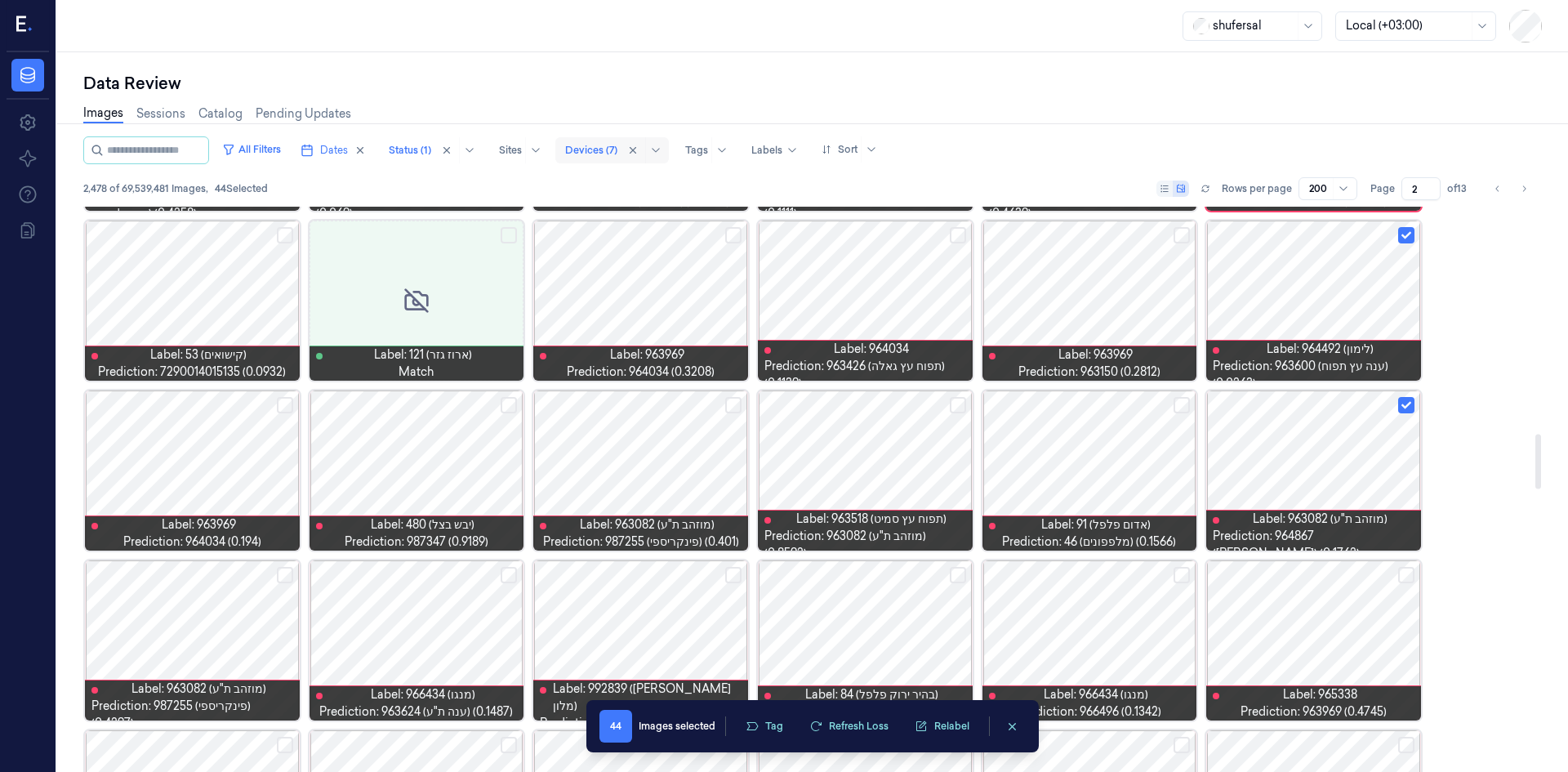
scroll to position [2635, 0]
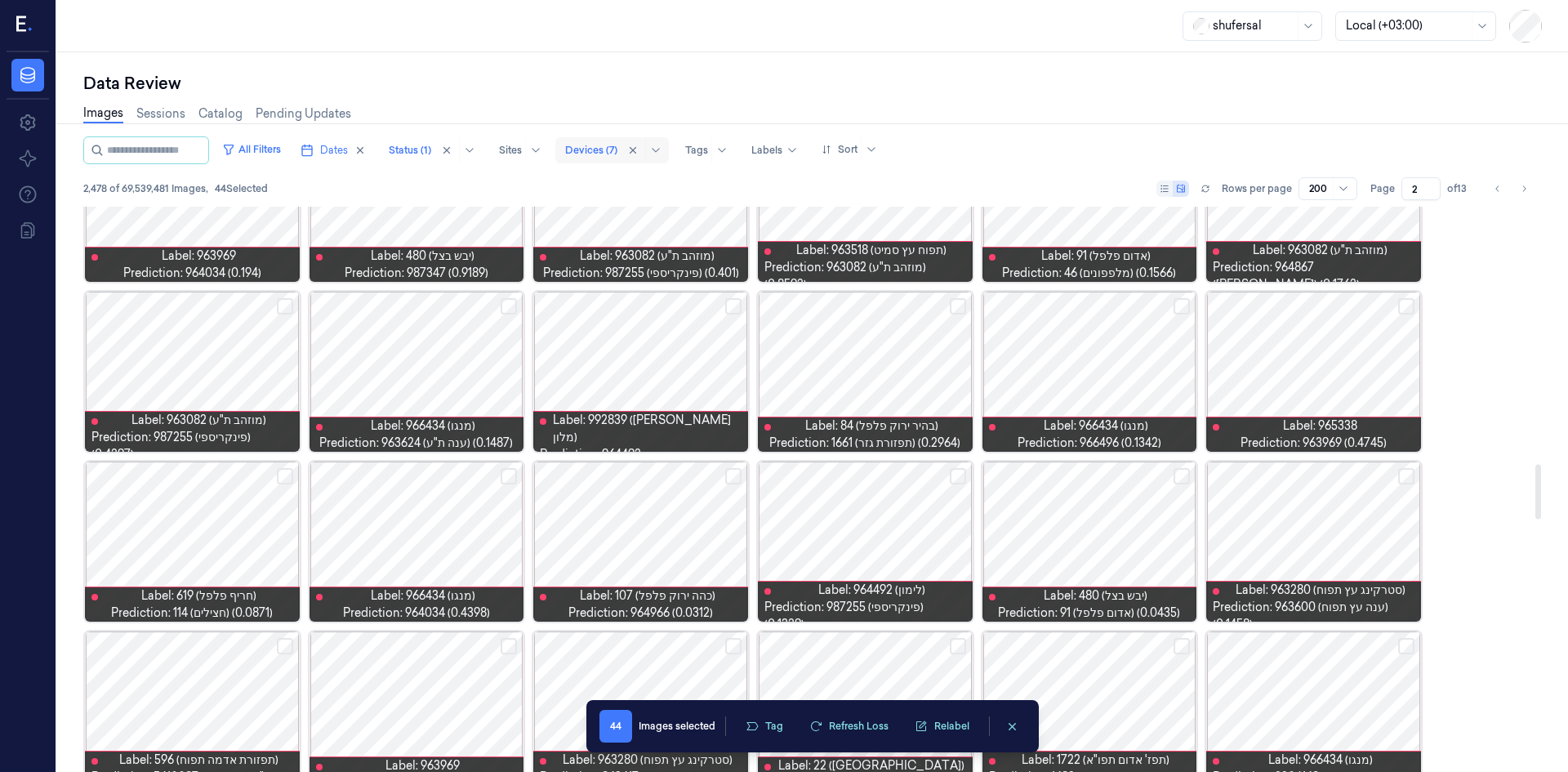
click at [736, 307] on button "Select row" at bounding box center [733, 306] width 16 height 16
click at [1184, 308] on button "Select row" at bounding box center [1182, 306] width 16 height 16
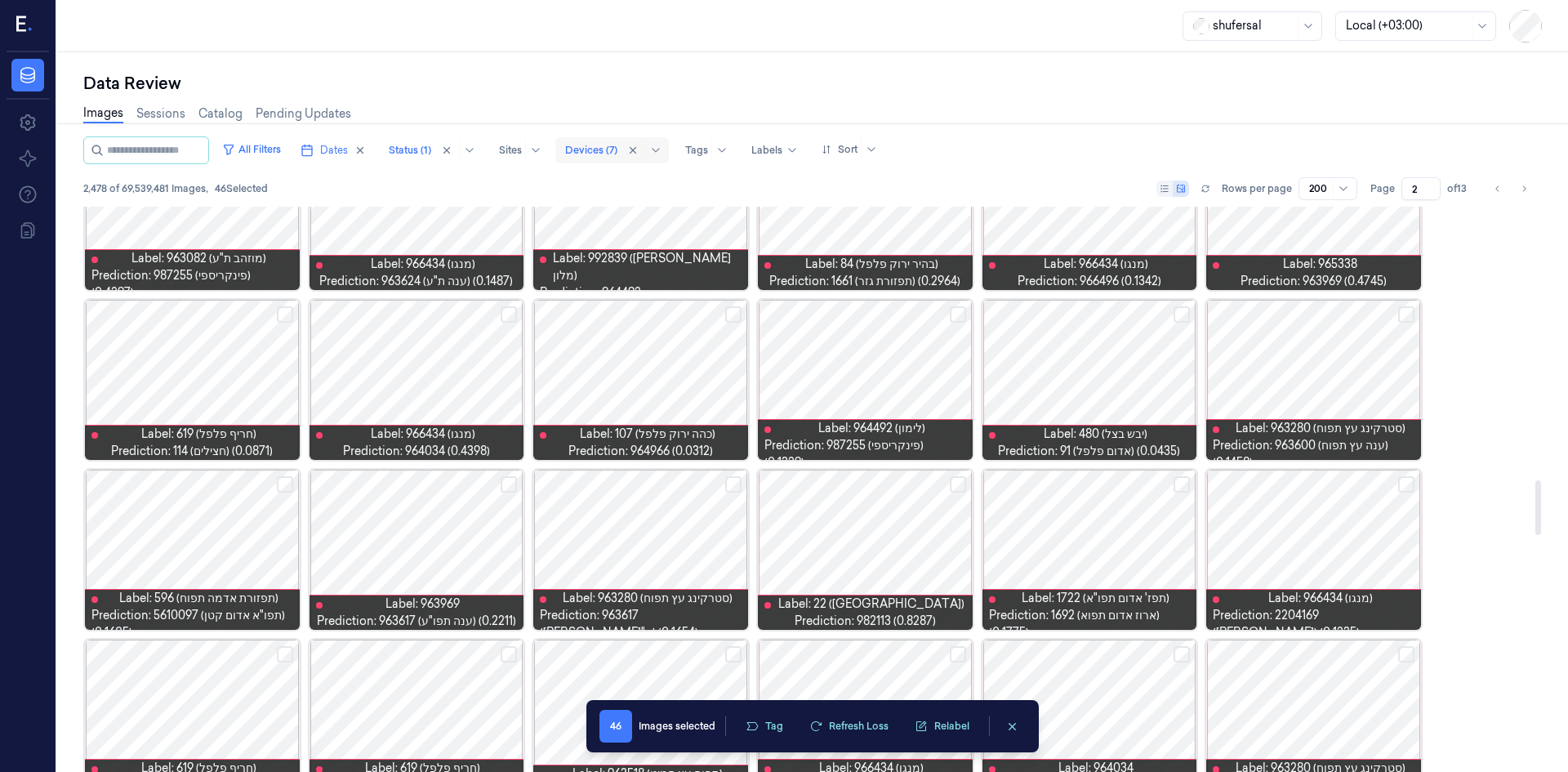
scroll to position [2798, 0]
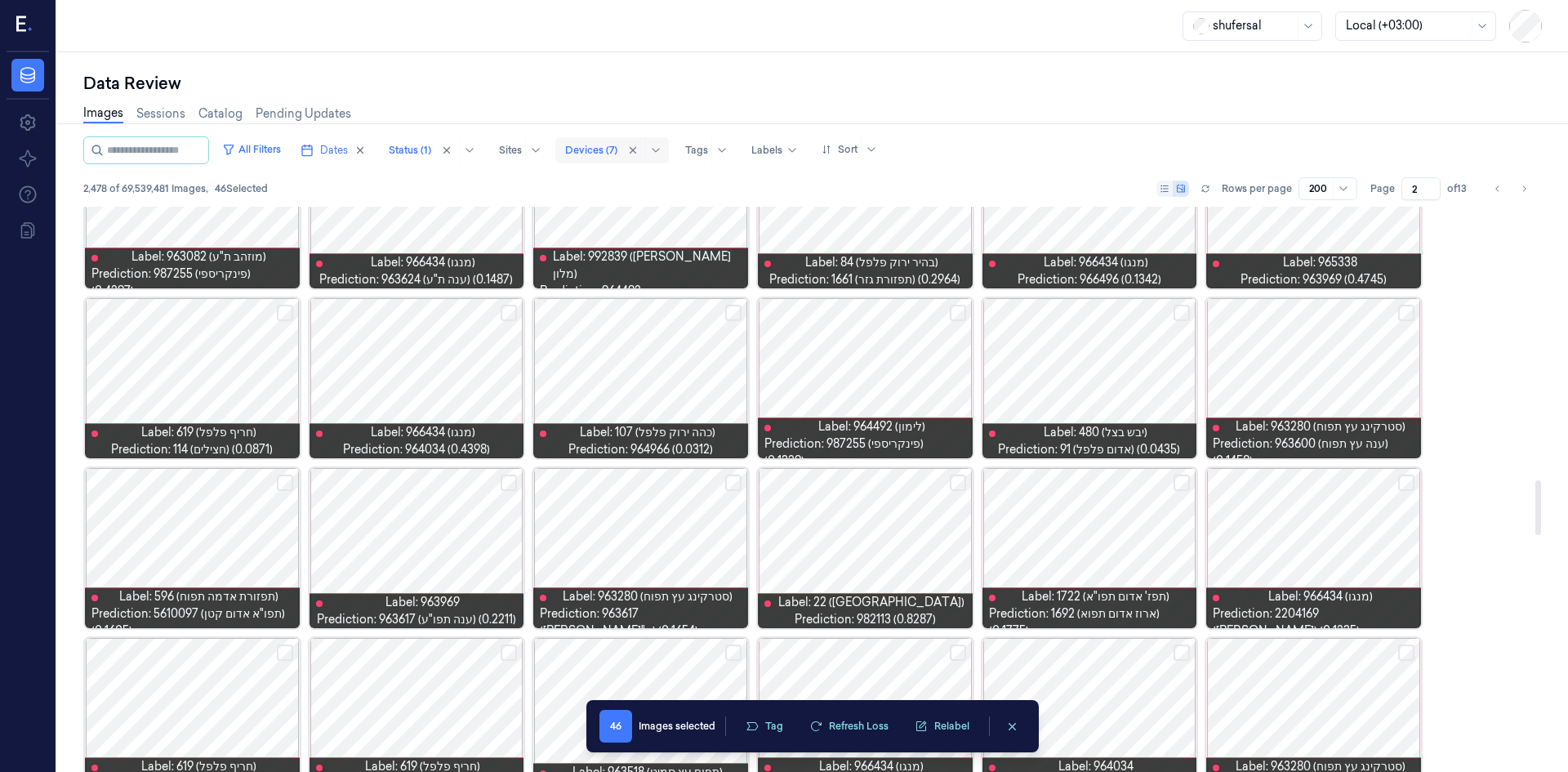
click at [963, 318] on button "Select row" at bounding box center [958, 312] width 16 height 16
click at [510, 476] on button "Select row" at bounding box center [508, 482] width 16 height 16
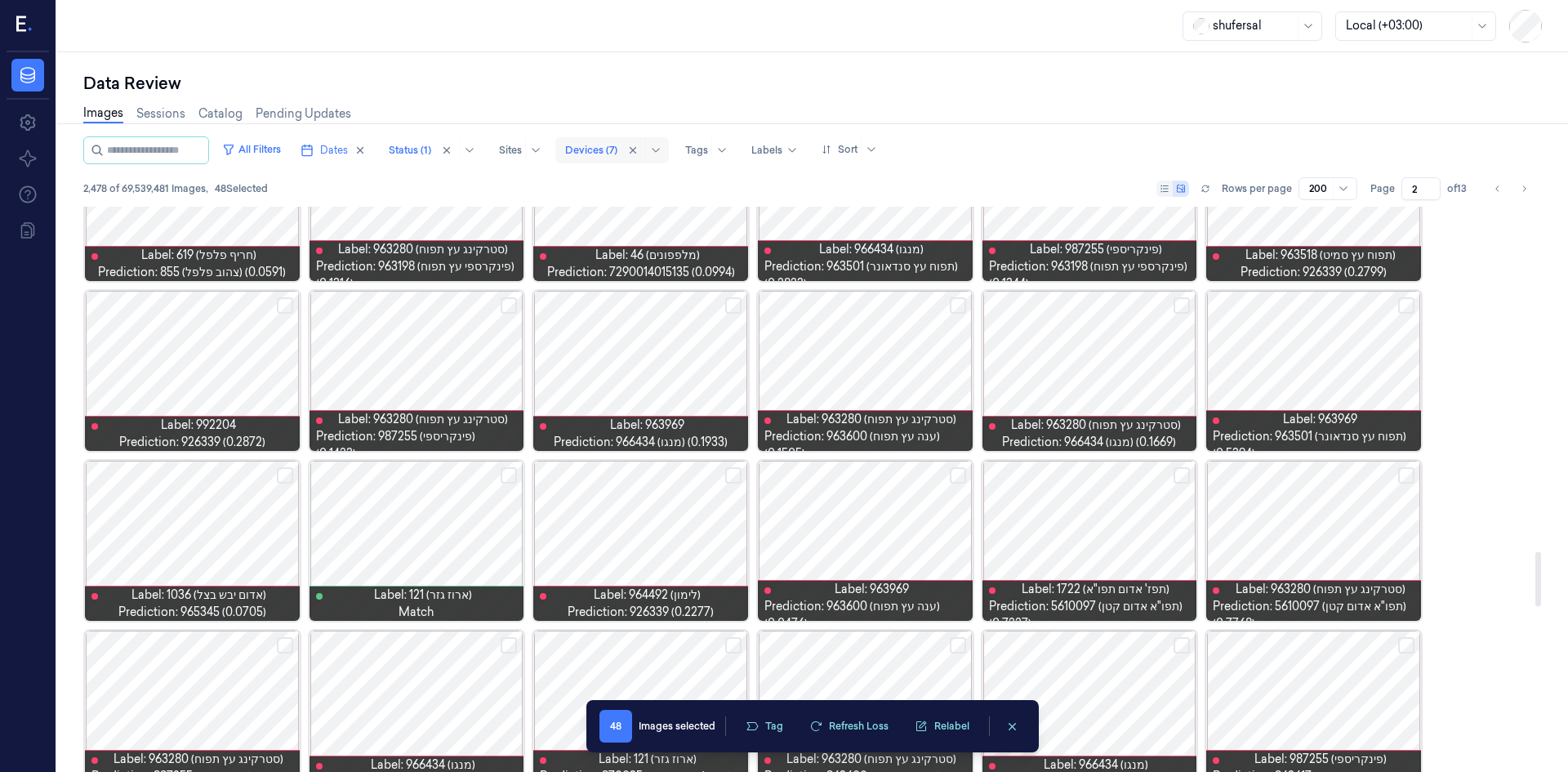
scroll to position [3533, 0]
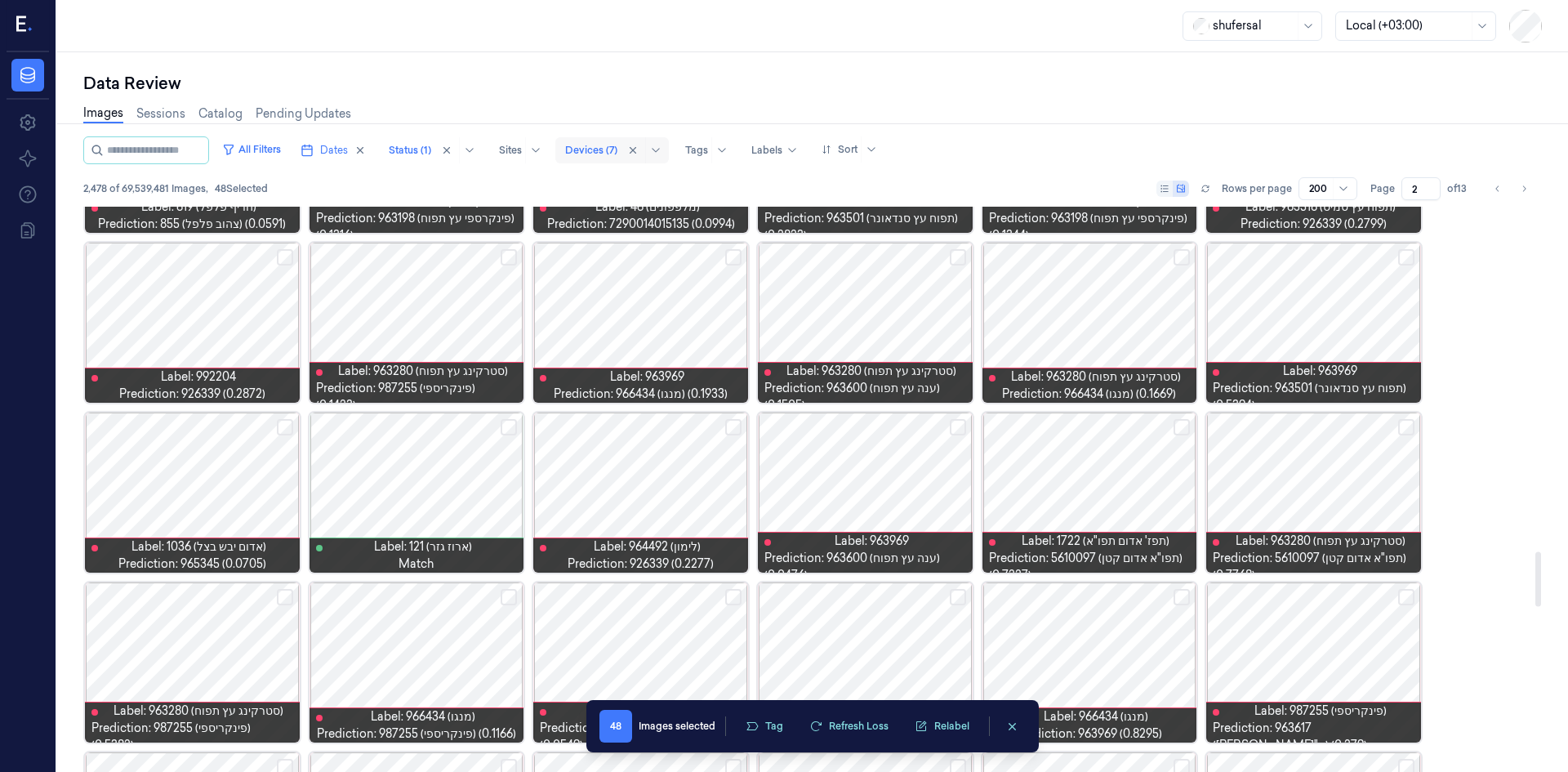
click at [731, 427] on button "Select row" at bounding box center [733, 427] width 16 height 16
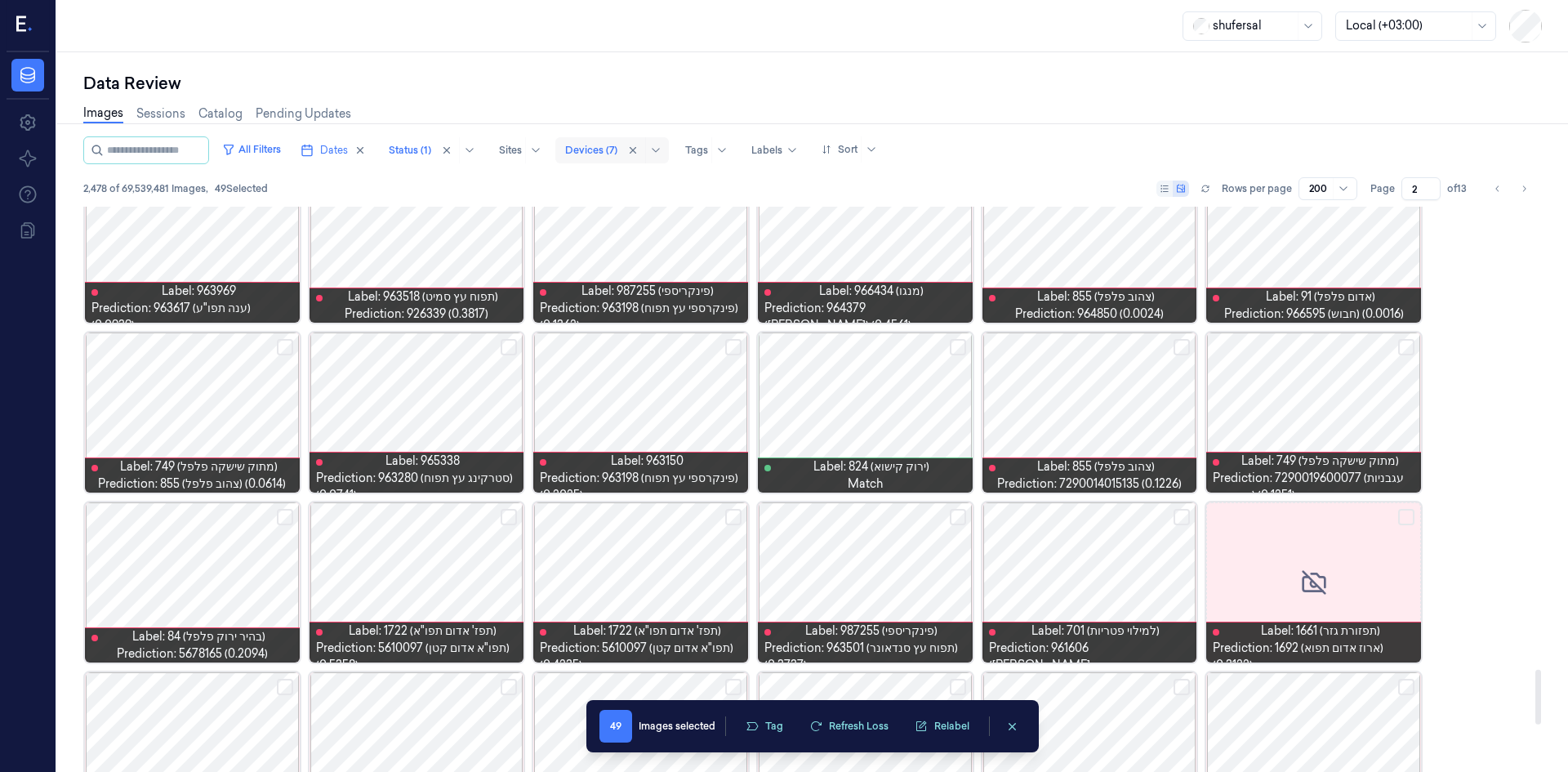
scroll to position [5004, 0]
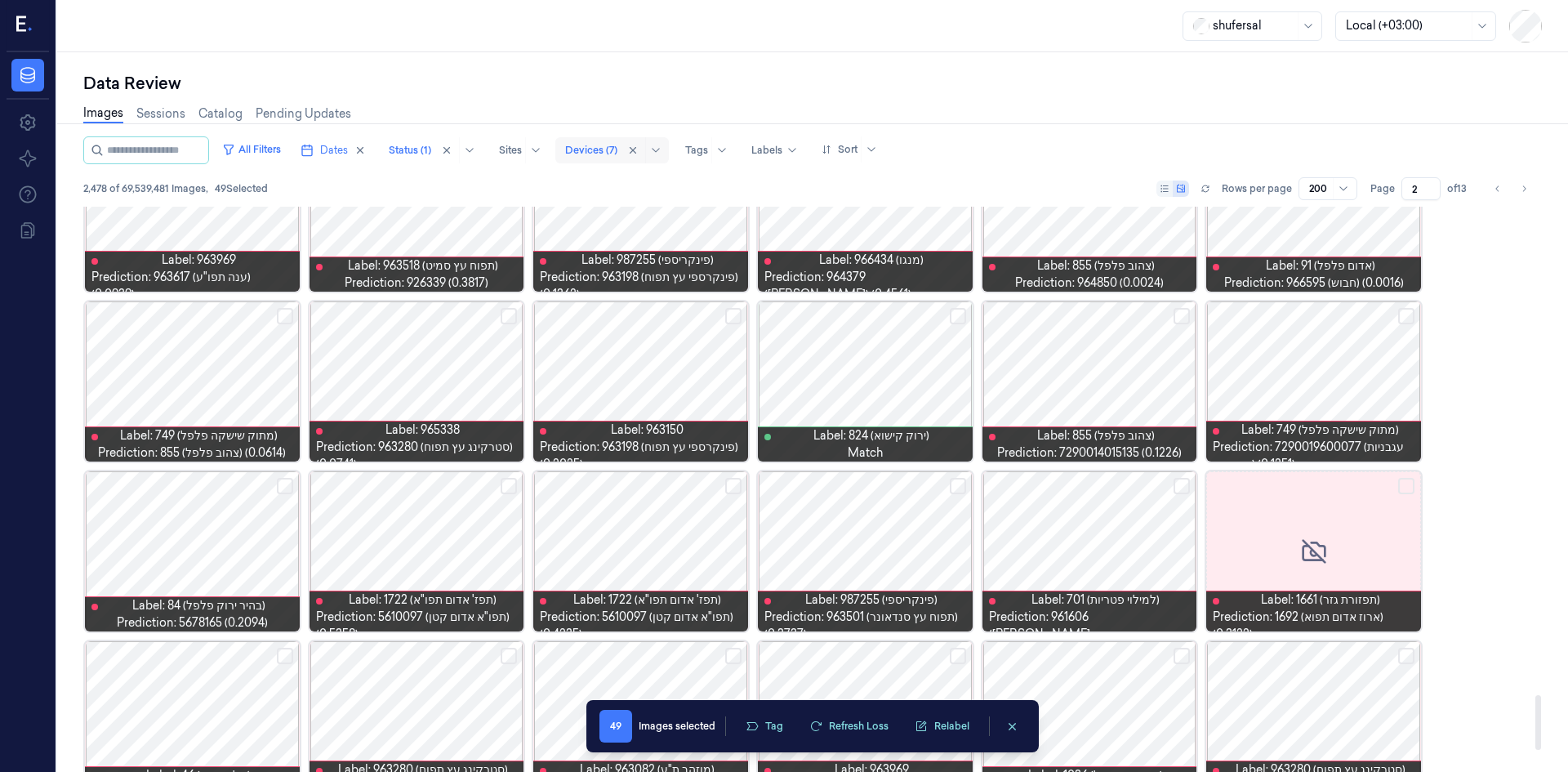
click at [288, 489] on button "Select row" at bounding box center [284, 486] width 16 height 16
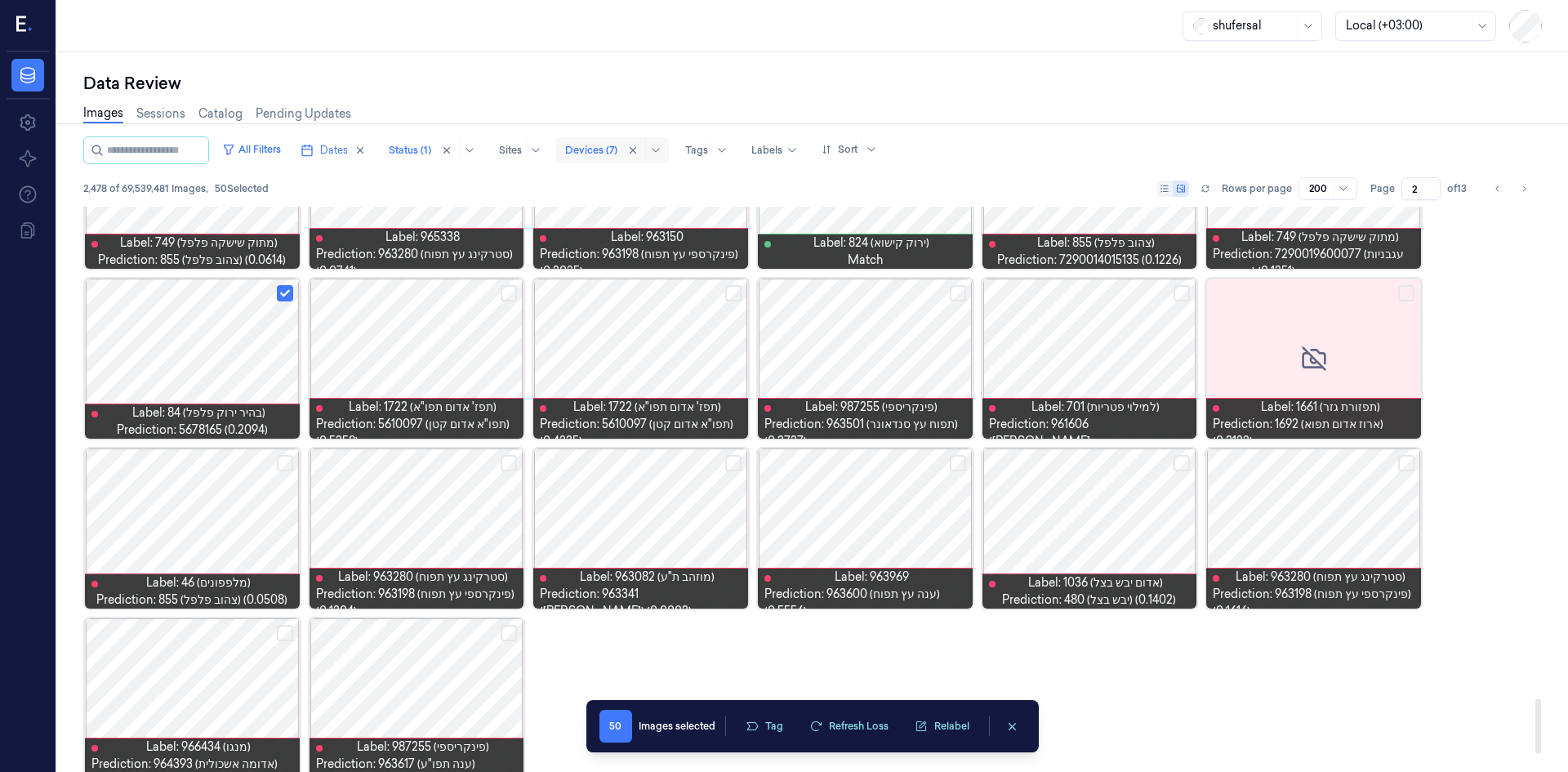
scroll to position [5217, 0]
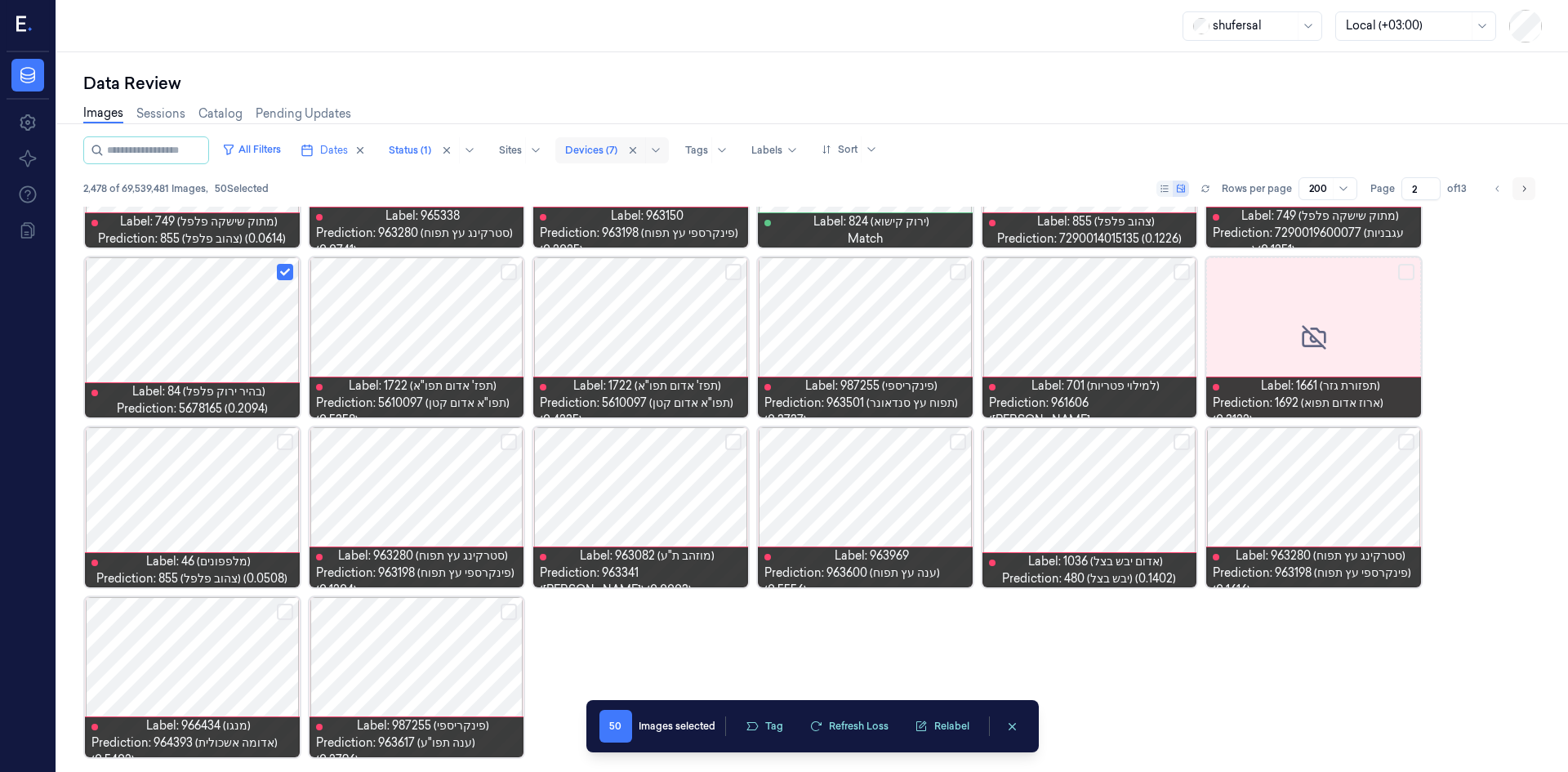
click at [1523, 188] on icon "Go to next page" at bounding box center [1523, 188] width 10 height 13
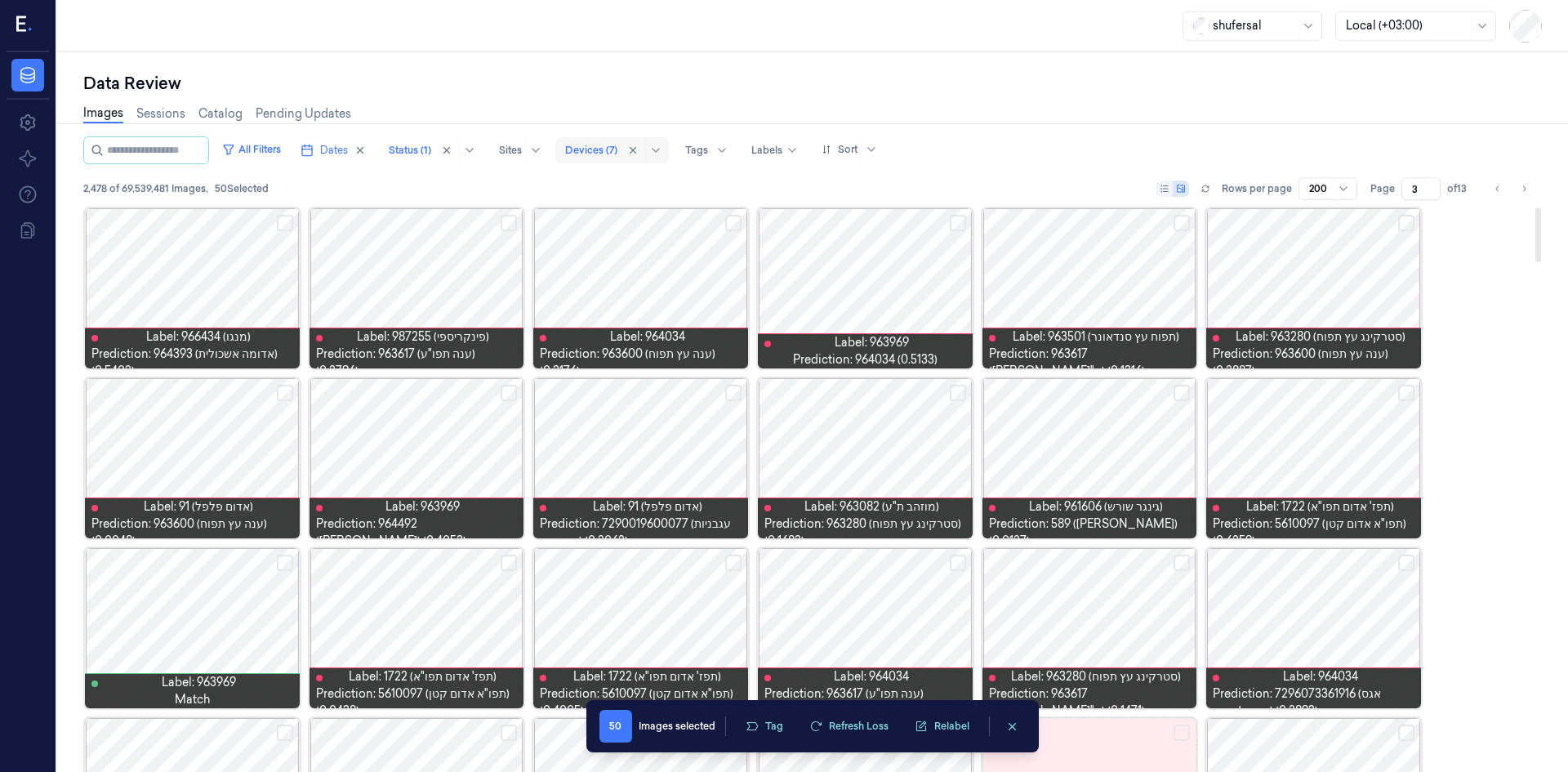
click at [734, 396] on button "Select row" at bounding box center [733, 392] width 16 height 16
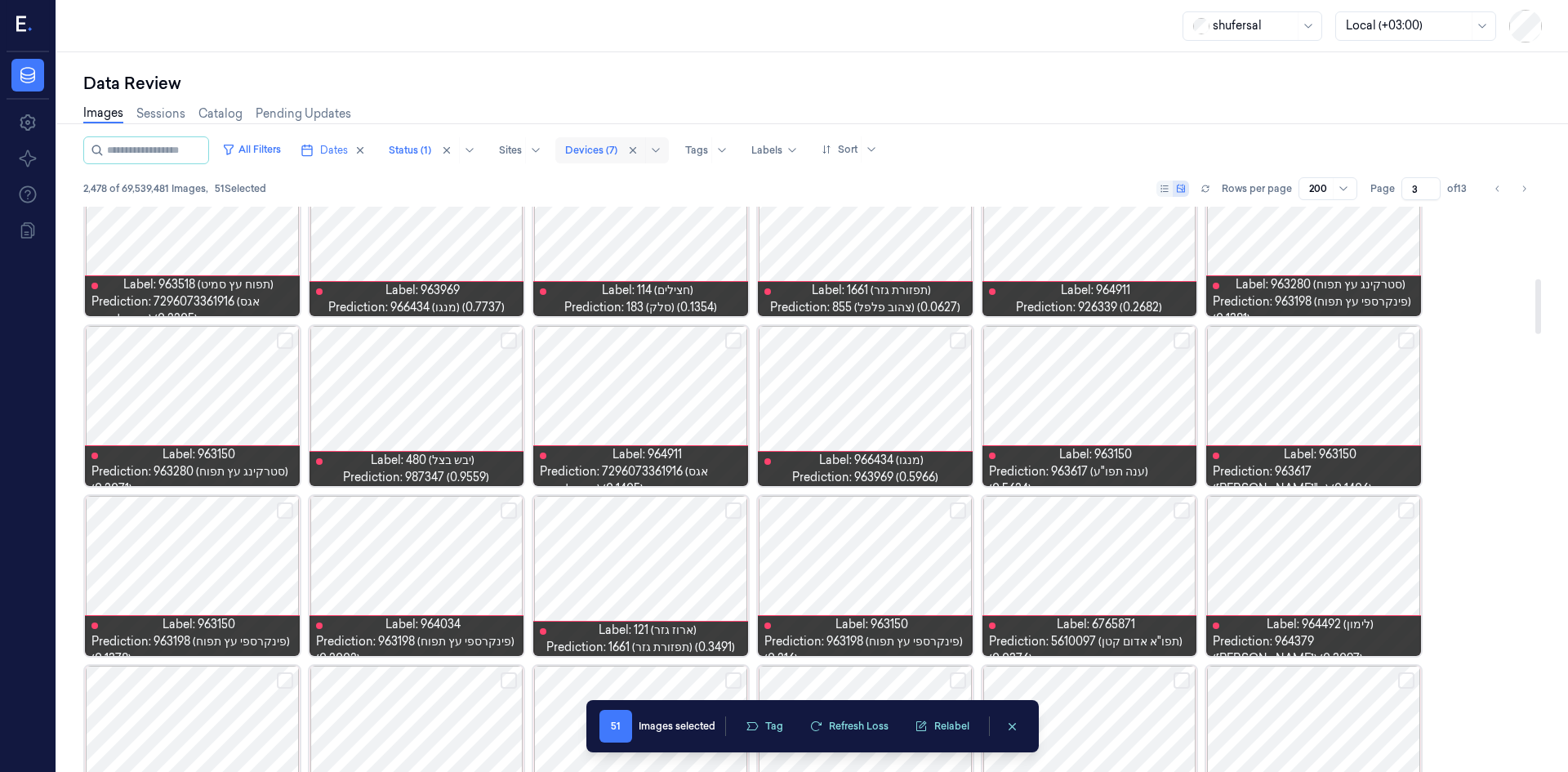
scroll to position [735, 0]
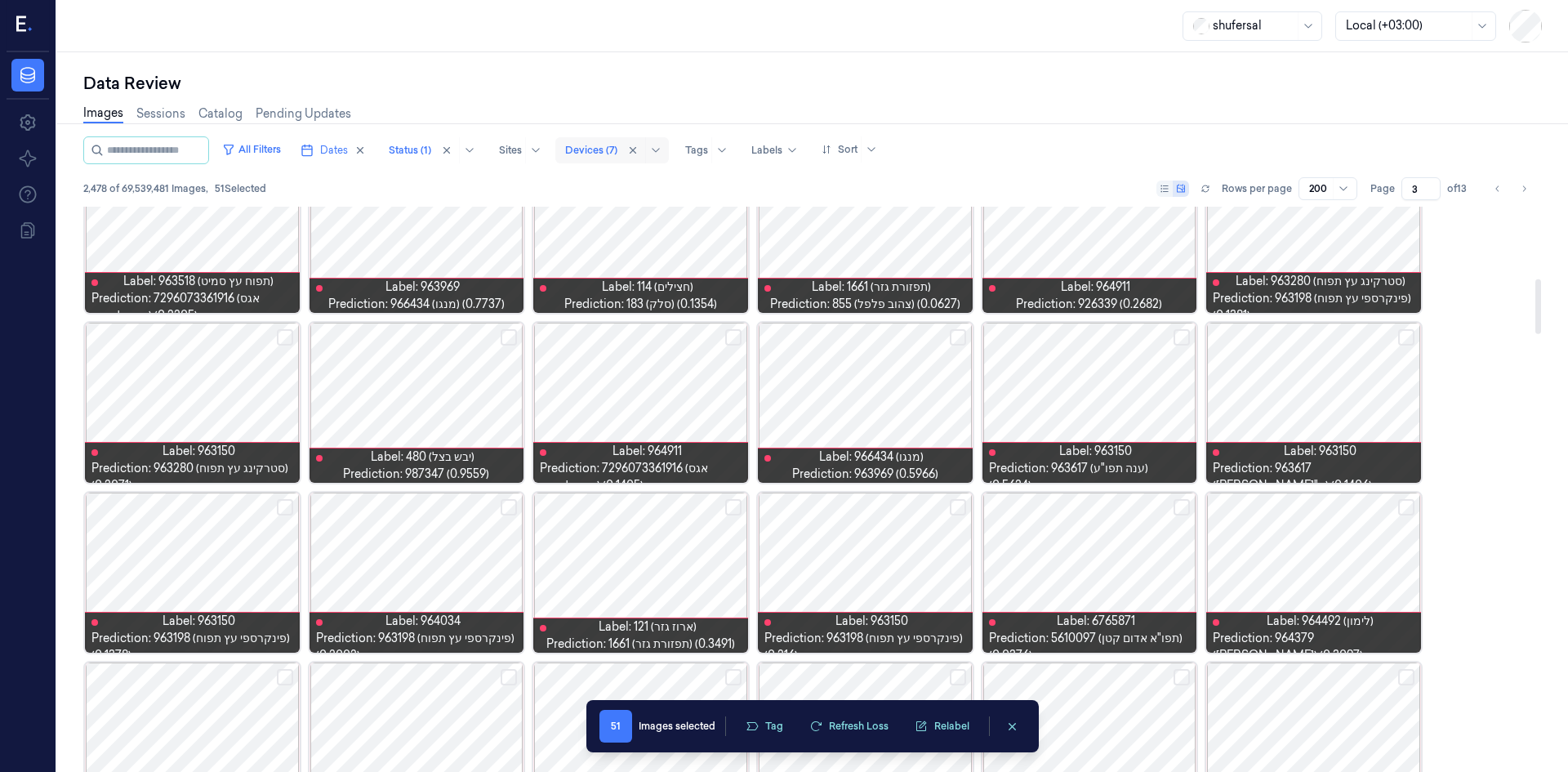
click at [1185, 511] on button "Select row" at bounding box center [1182, 507] width 16 height 16
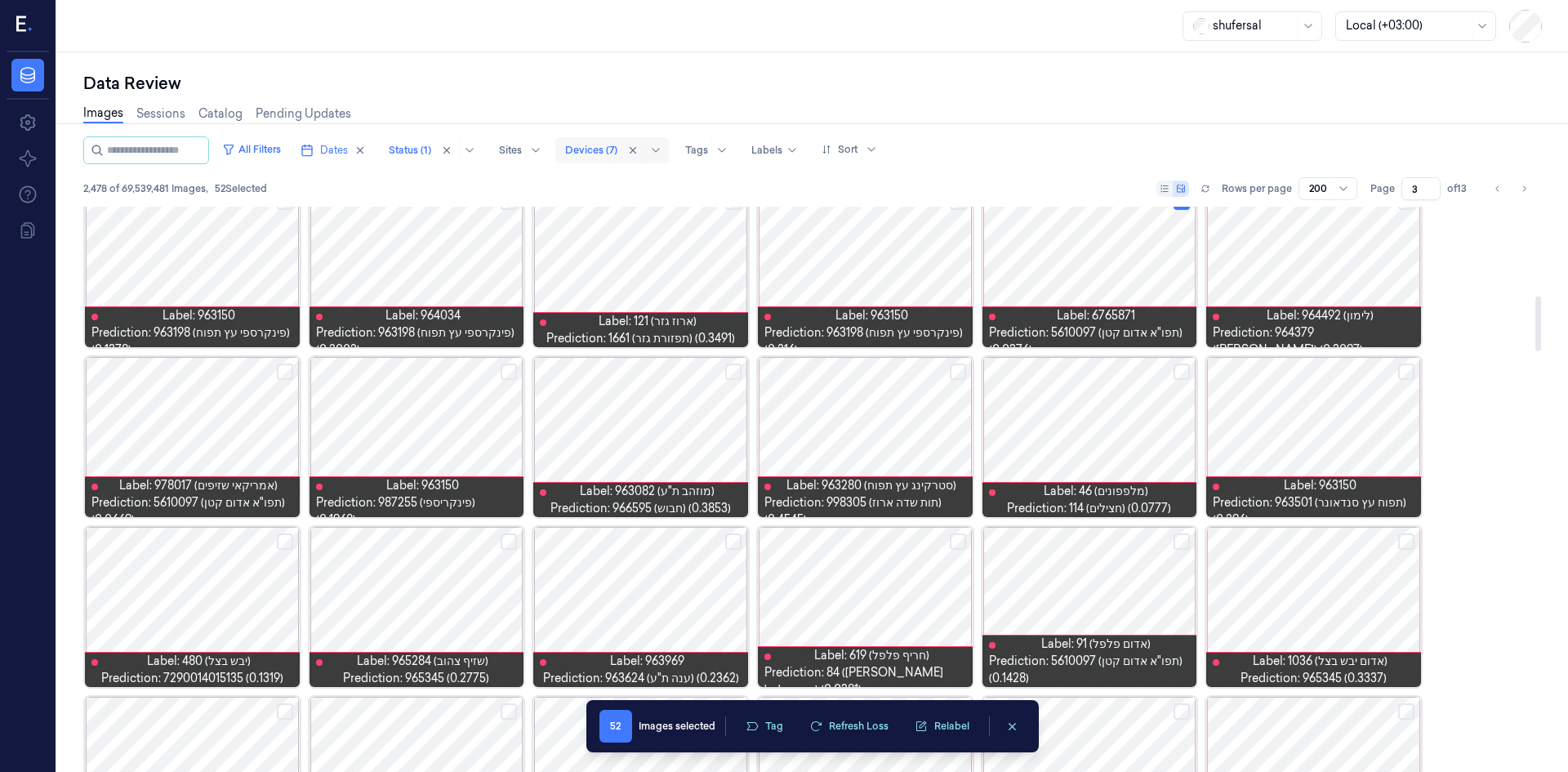
scroll to position [1062, 0]
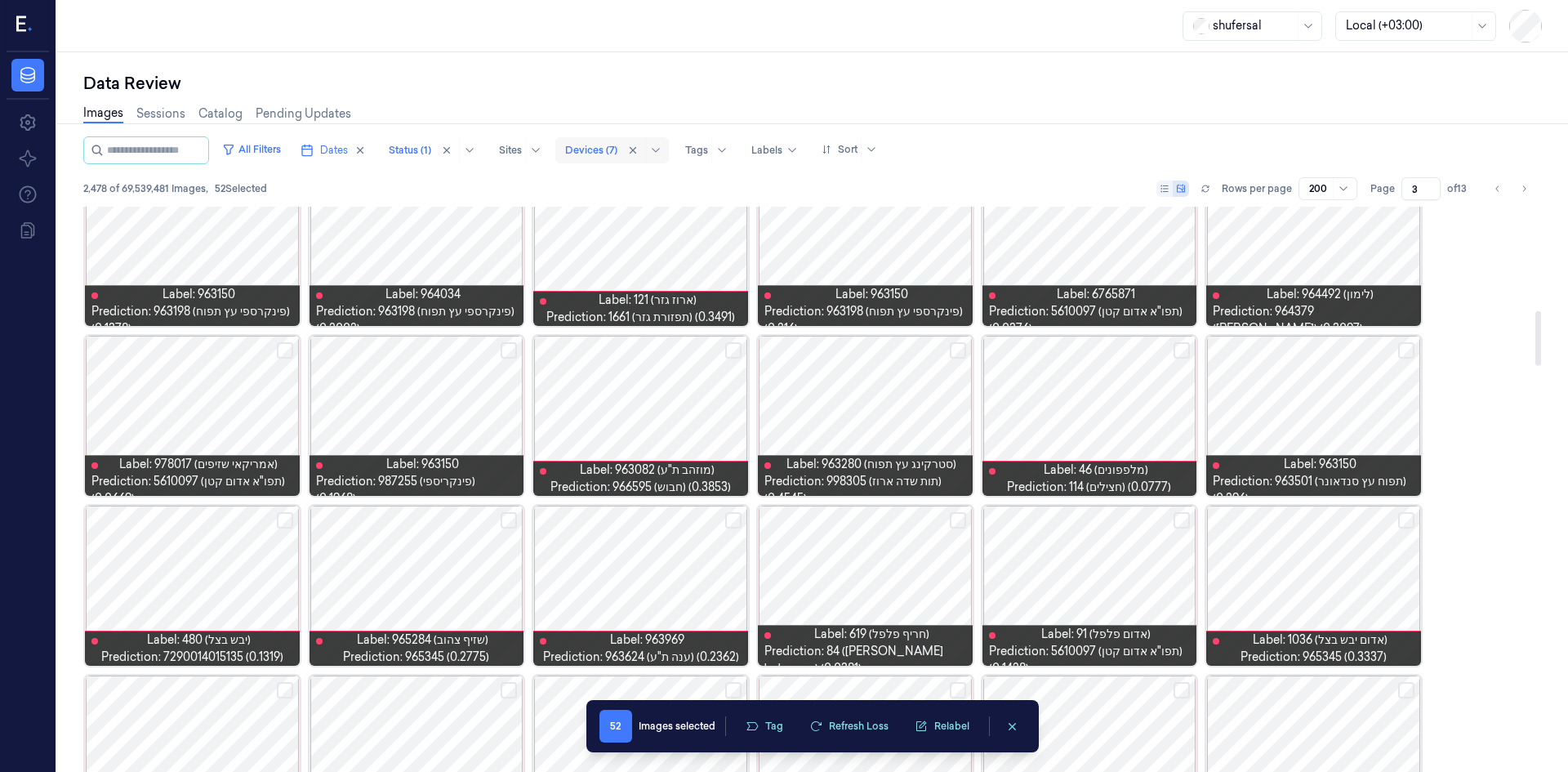
click at [963, 518] on button "Select row" at bounding box center [958, 520] width 16 height 16
click at [290, 345] on button "Select row" at bounding box center [284, 350] width 16 height 16
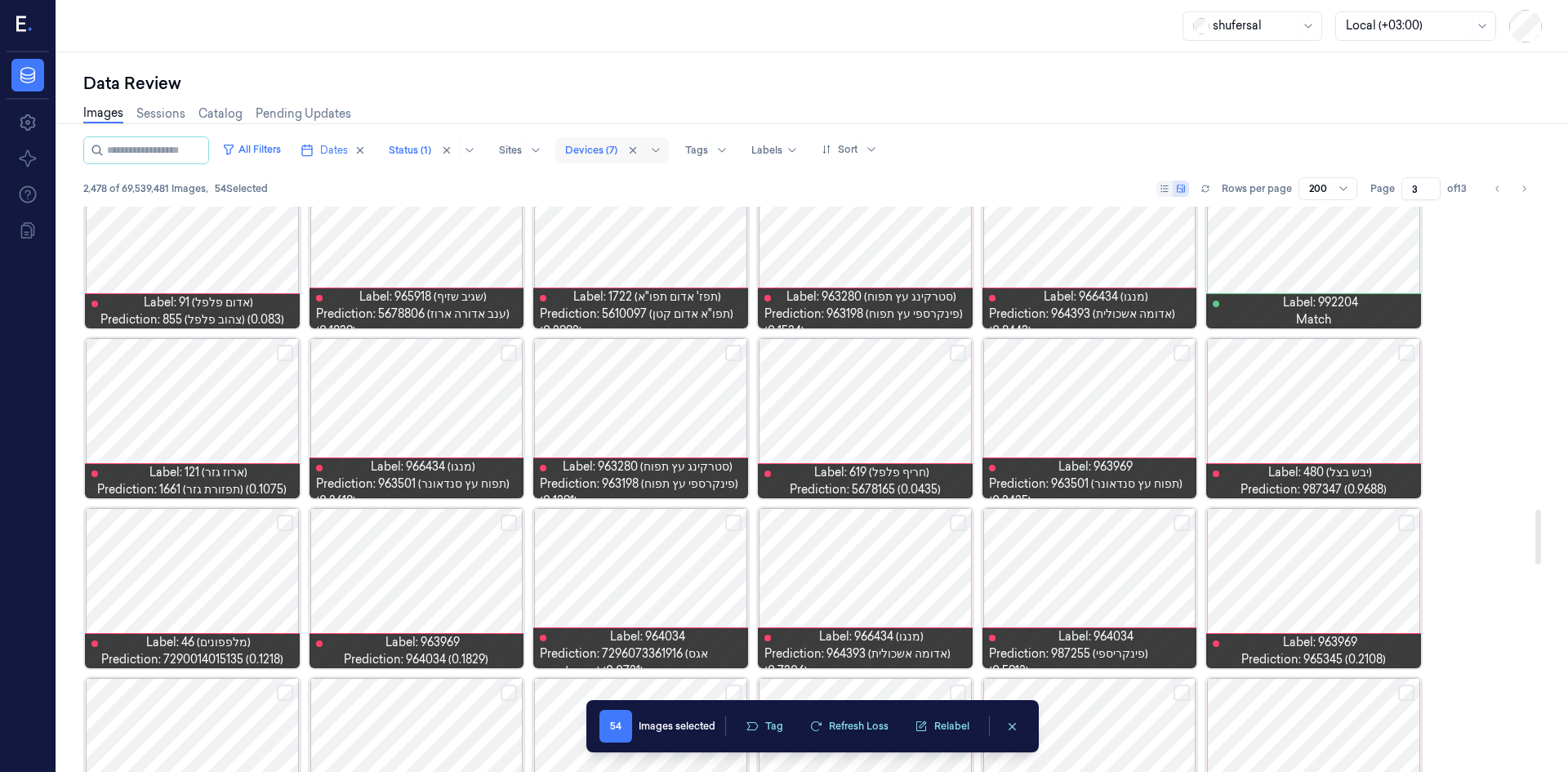
scroll to position [3104, 0]
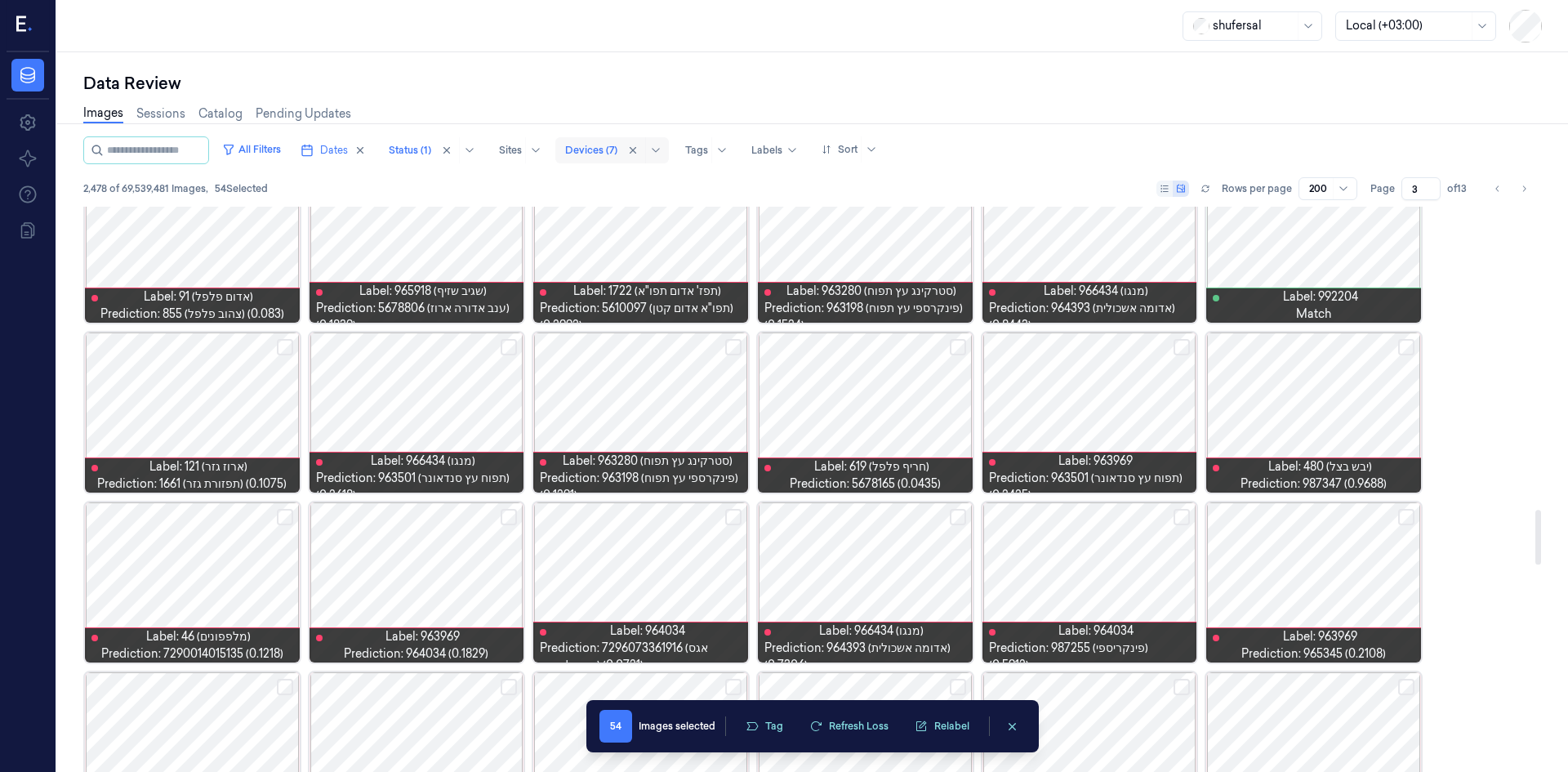
click at [1176, 348] on button "Select row" at bounding box center [1182, 347] width 16 height 16
click at [954, 351] on button "Select row" at bounding box center [958, 347] width 16 height 16
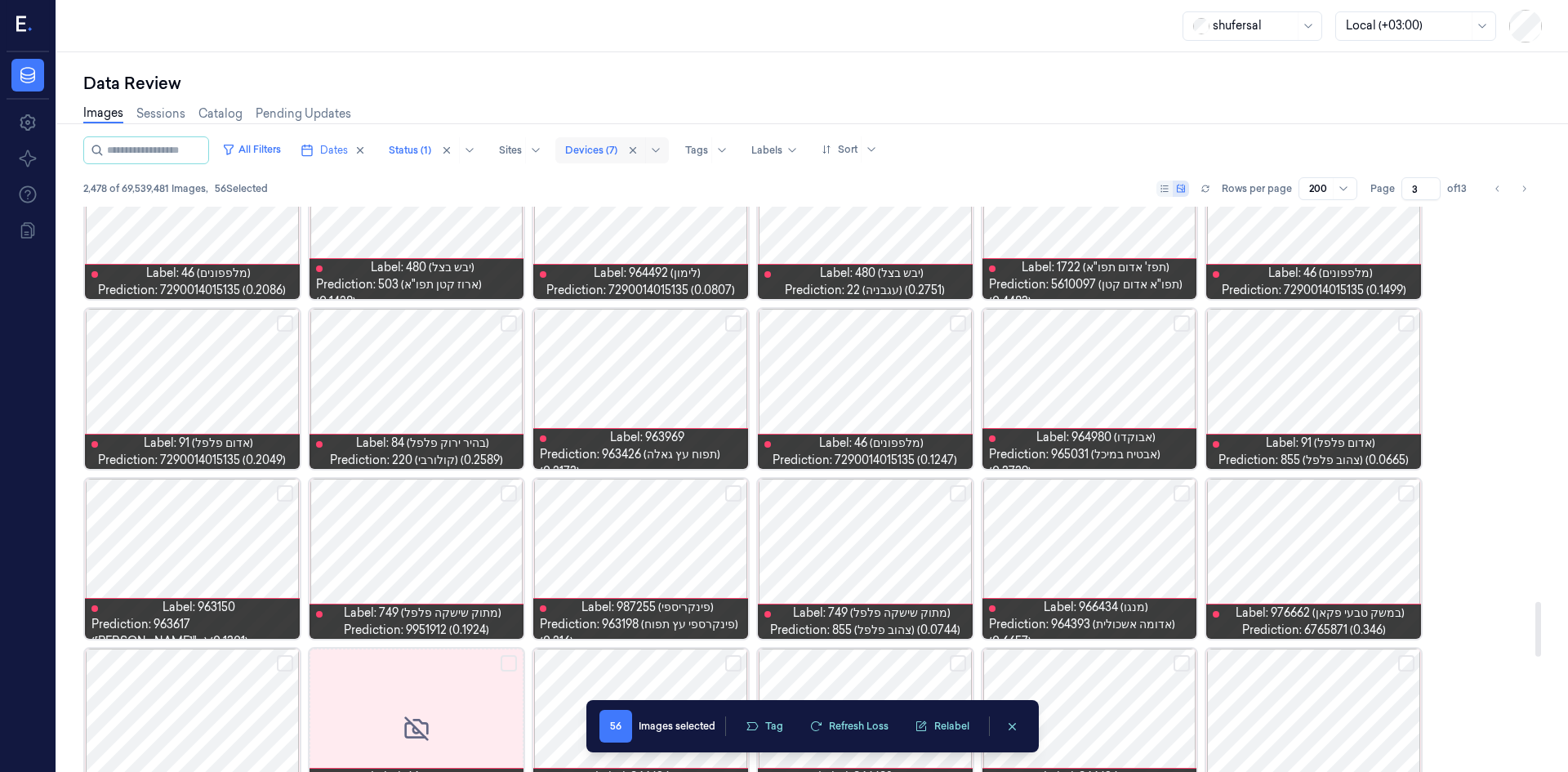
scroll to position [4166, 0]
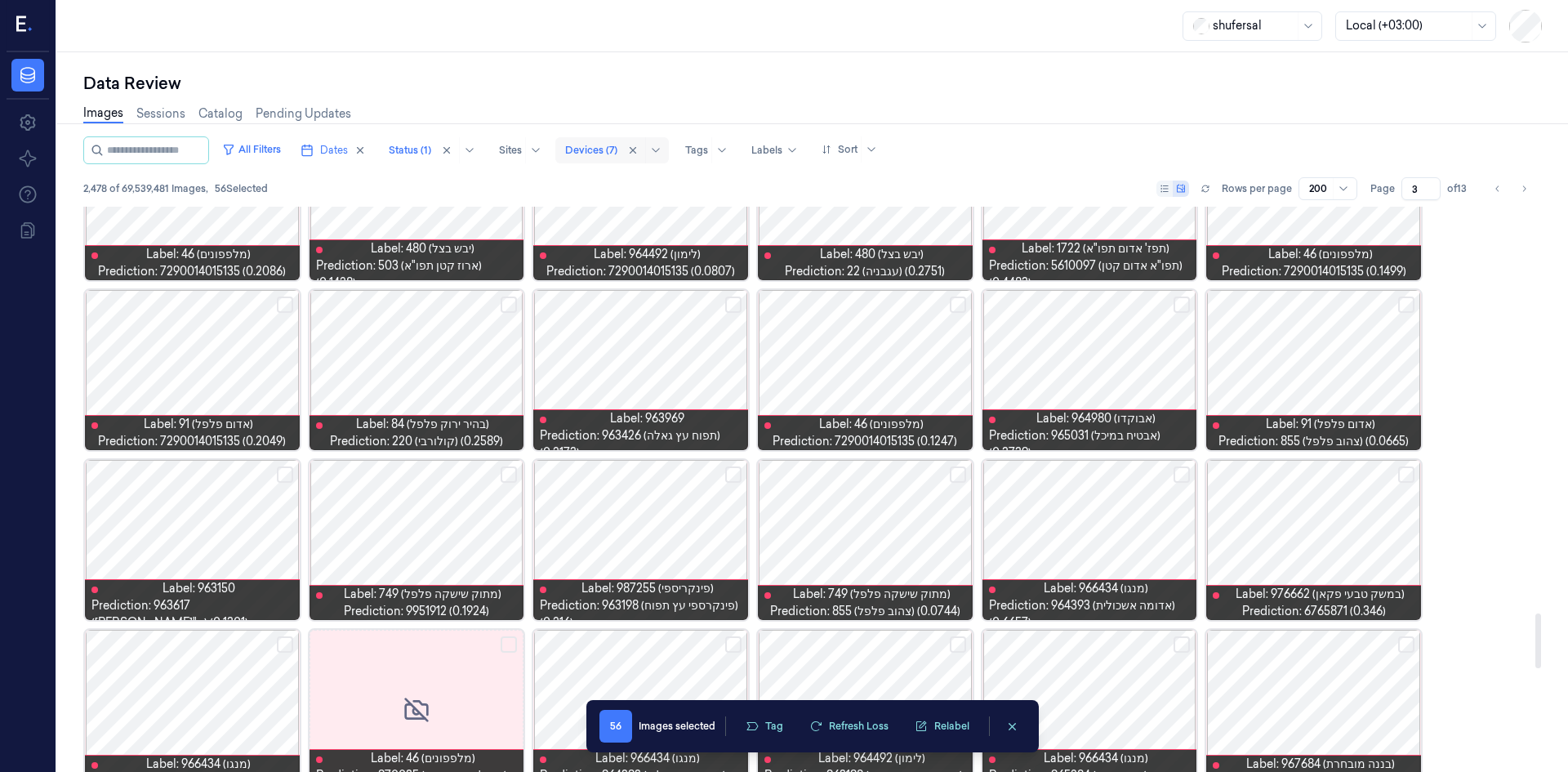
click at [506, 301] on button "Select row" at bounding box center [508, 304] width 16 height 16
click at [281, 297] on button "Select row" at bounding box center [284, 304] width 16 height 16
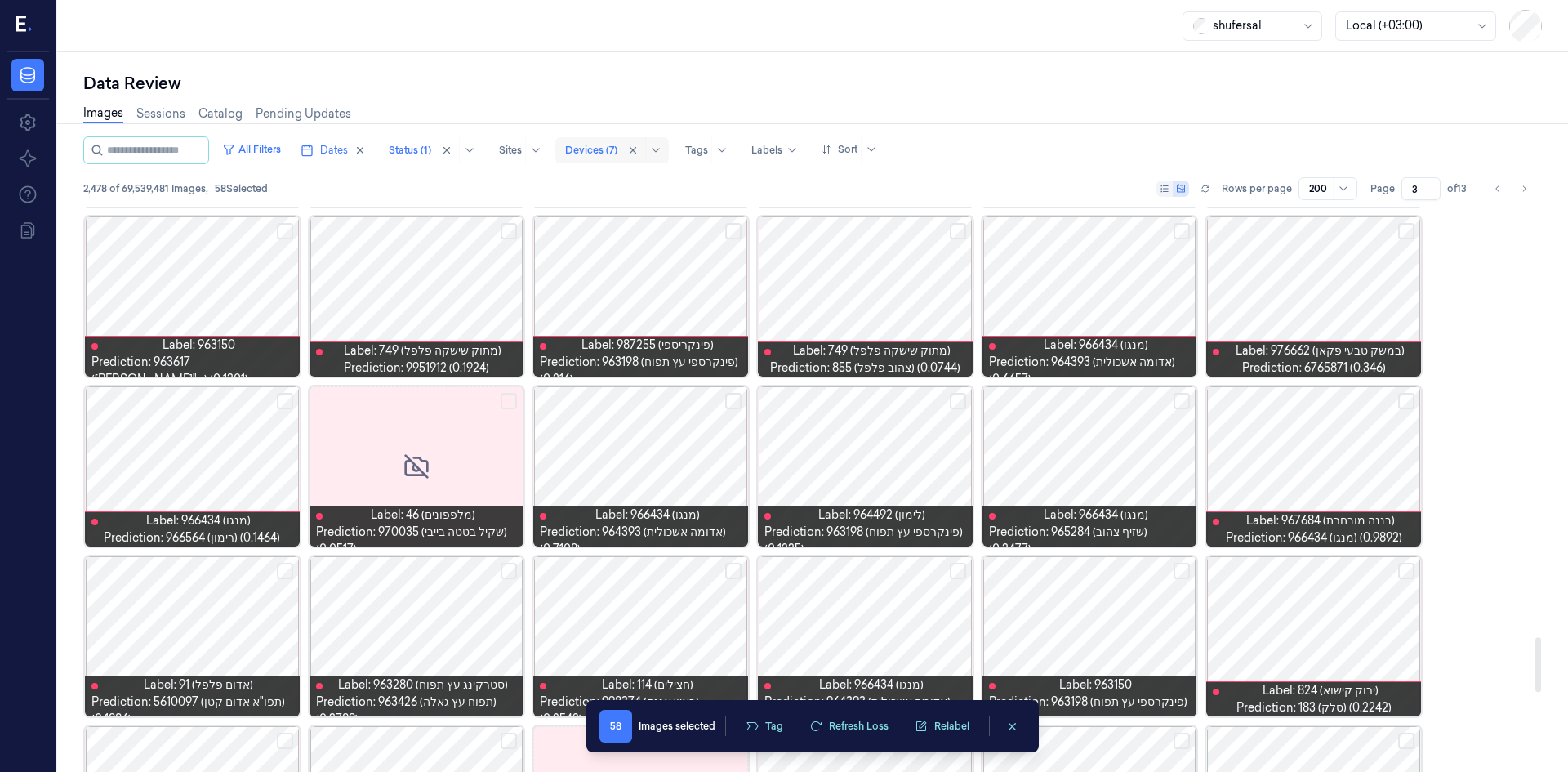
scroll to position [4411, 0]
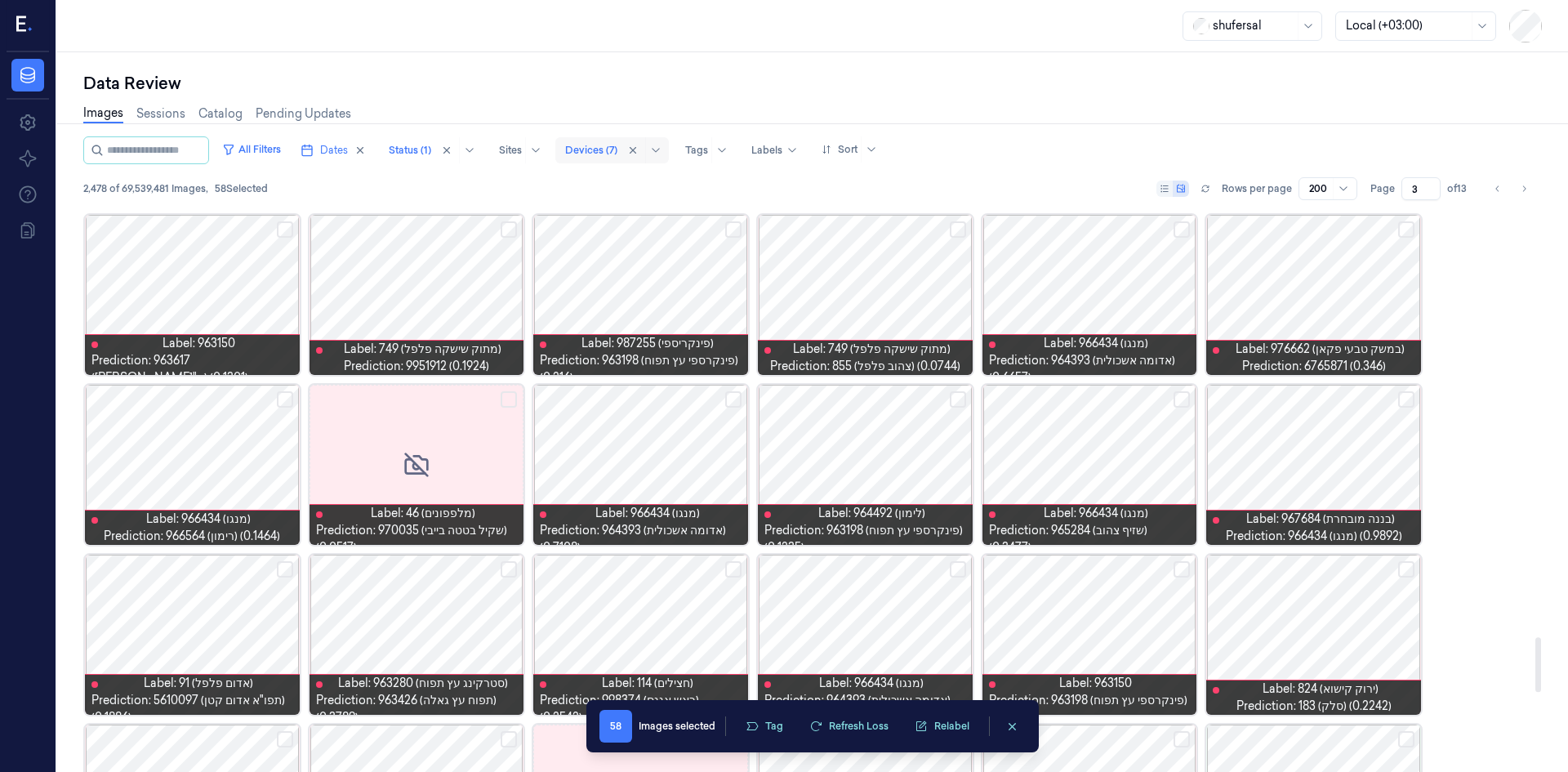
click at [950, 397] on button "Select row" at bounding box center [958, 399] width 16 height 16
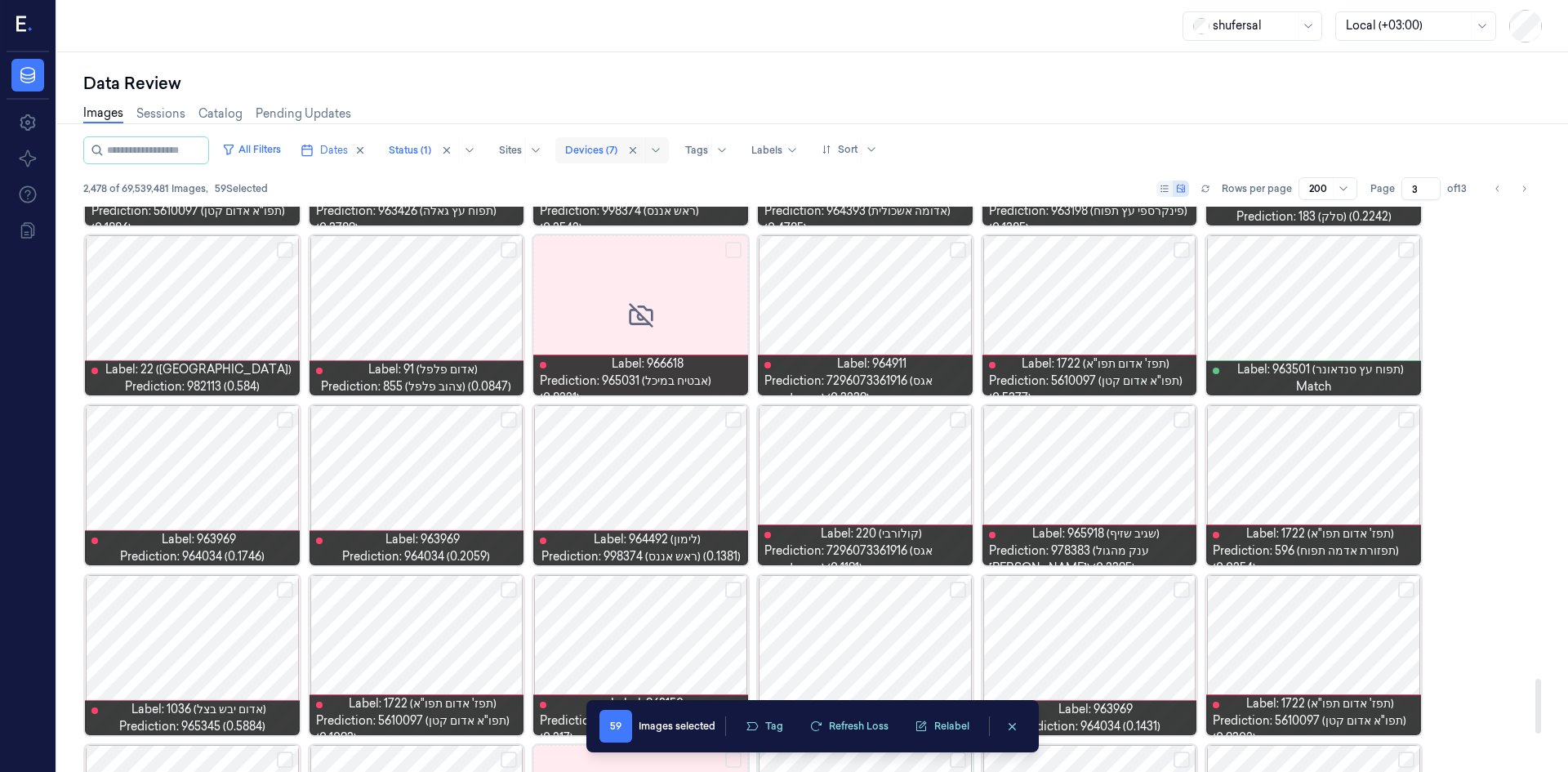
scroll to position [4901, 0]
click at [741, 419] on button "Select row" at bounding box center [733, 418] width 16 height 16
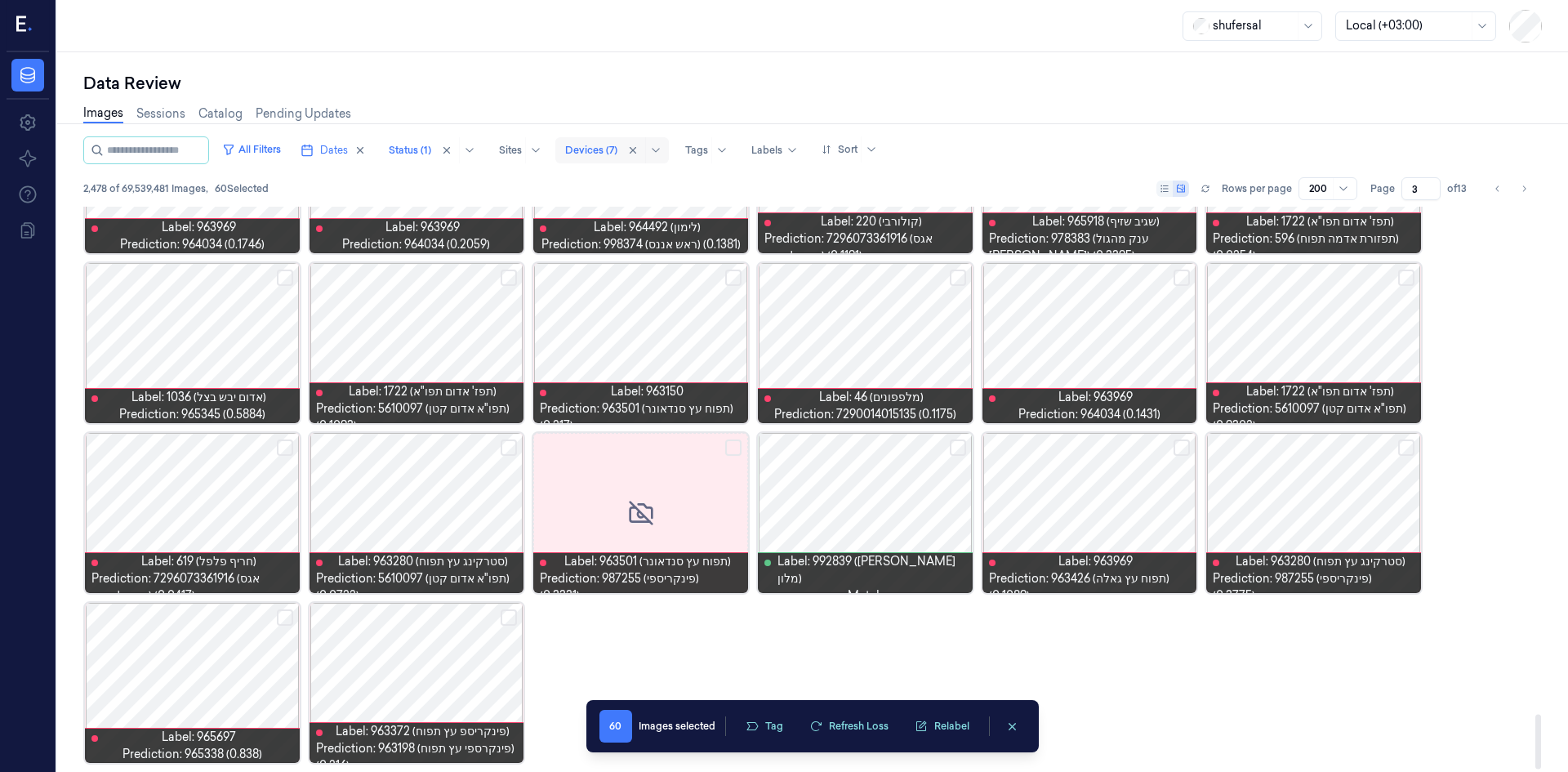
scroll to position [5217, 0]
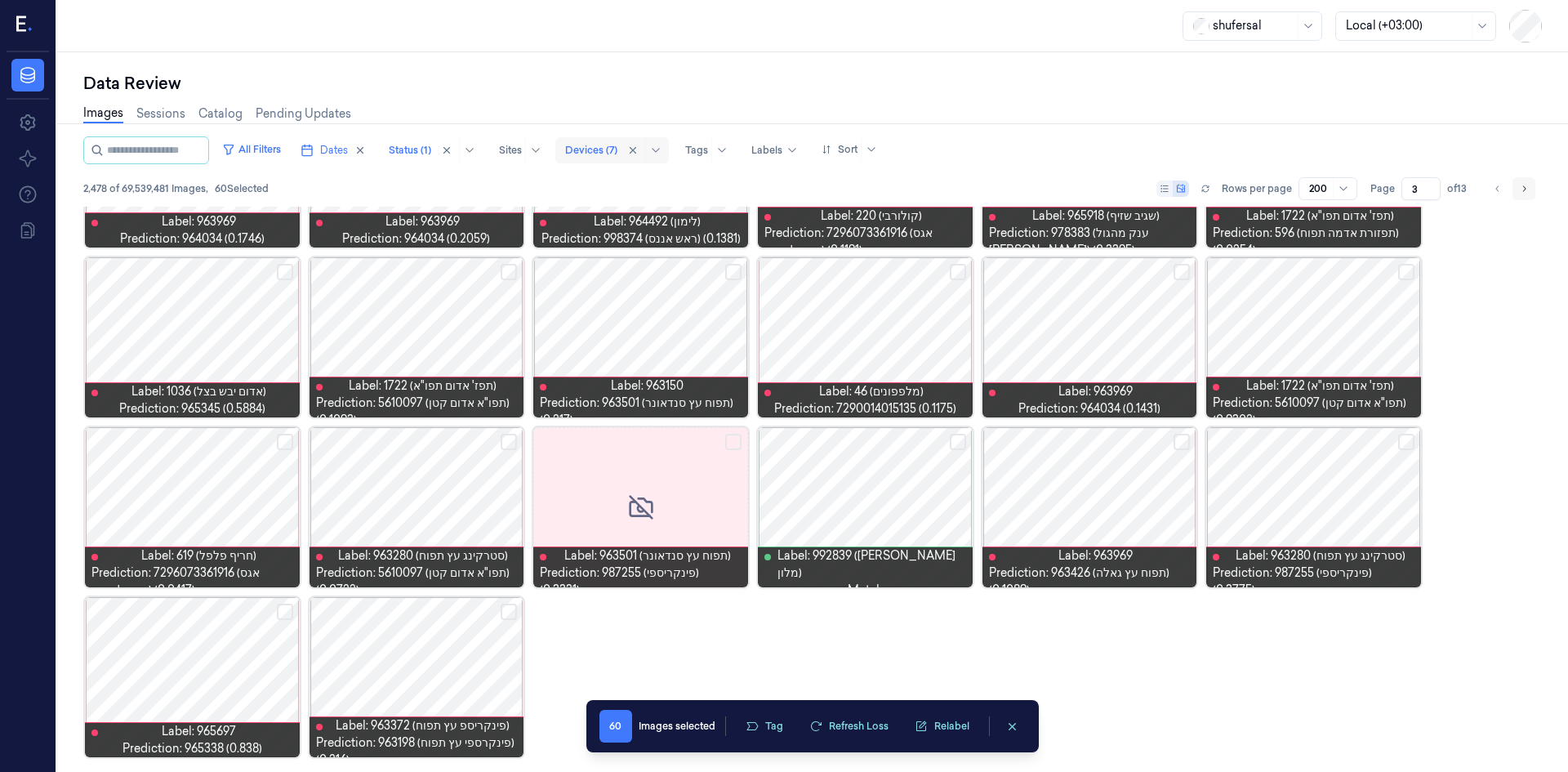
click at [1516, 189] on button "Go to next page" at bounding box center [1524, 188] width 22 height 22
type input "4"
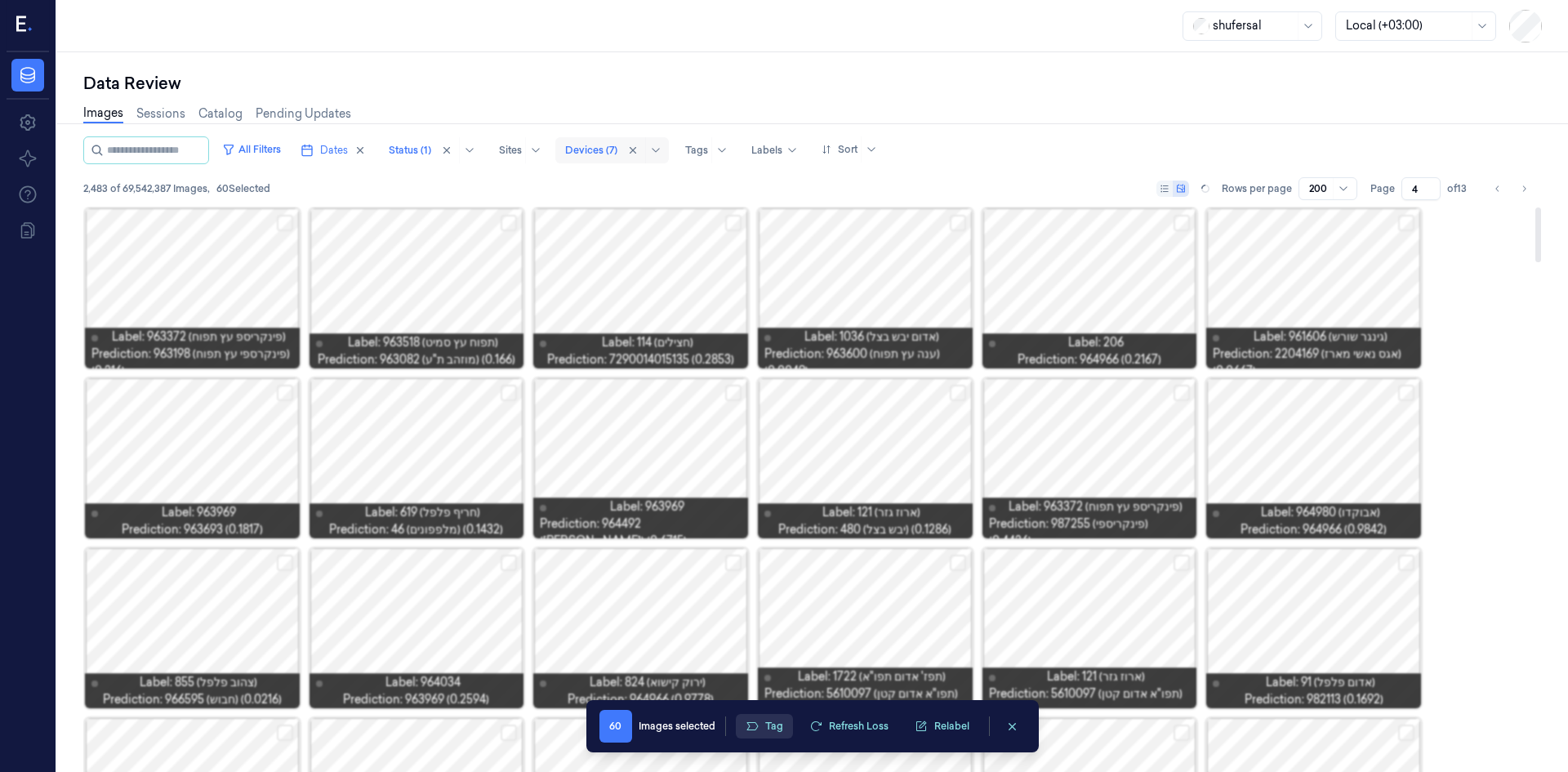
click at [778, 727] on button "Tag" at bounding box center [764, 726] width 57 height 24
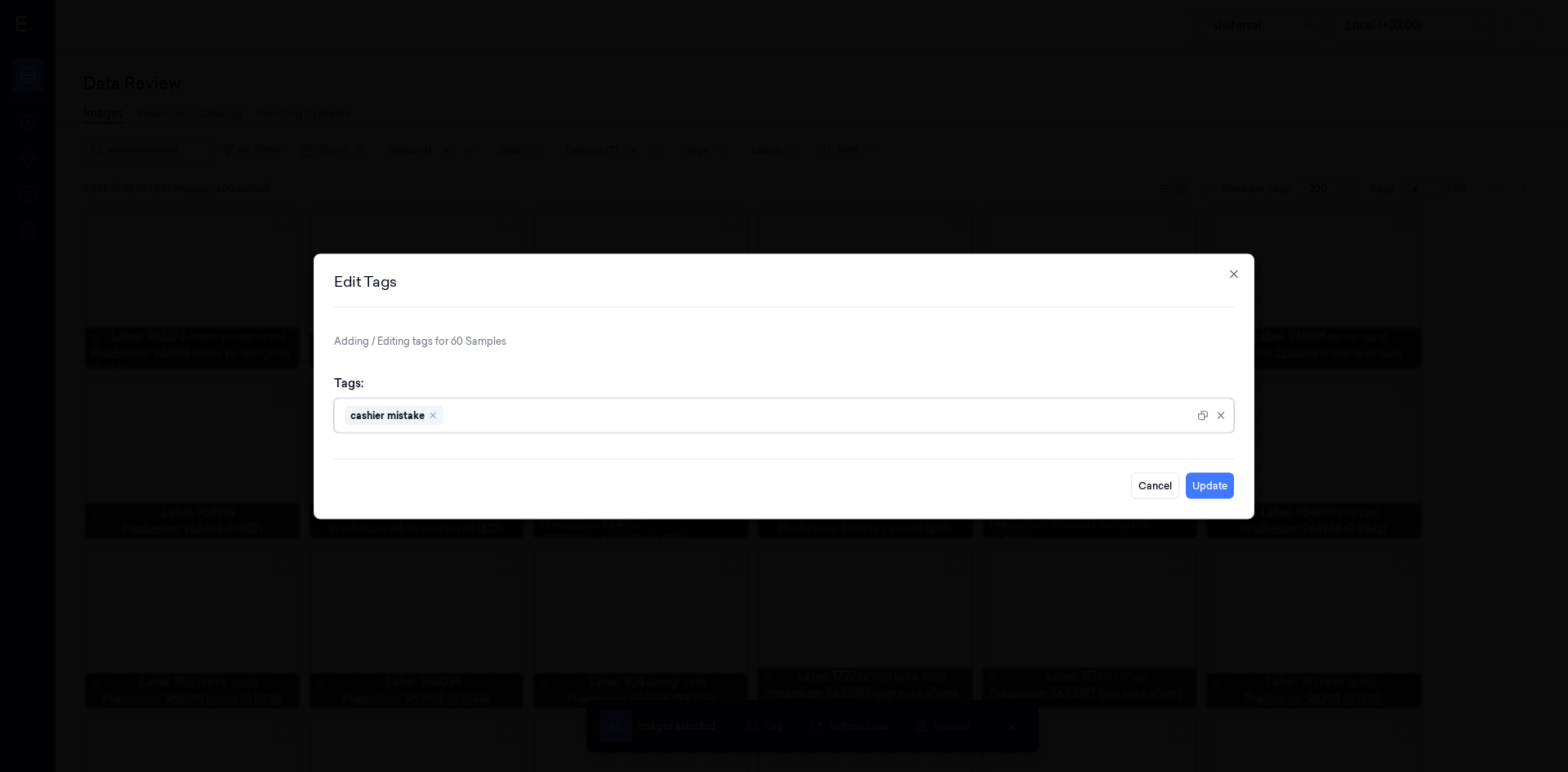
click at [891, 423] on div at bounding box center [820, 416] width 748 height 17
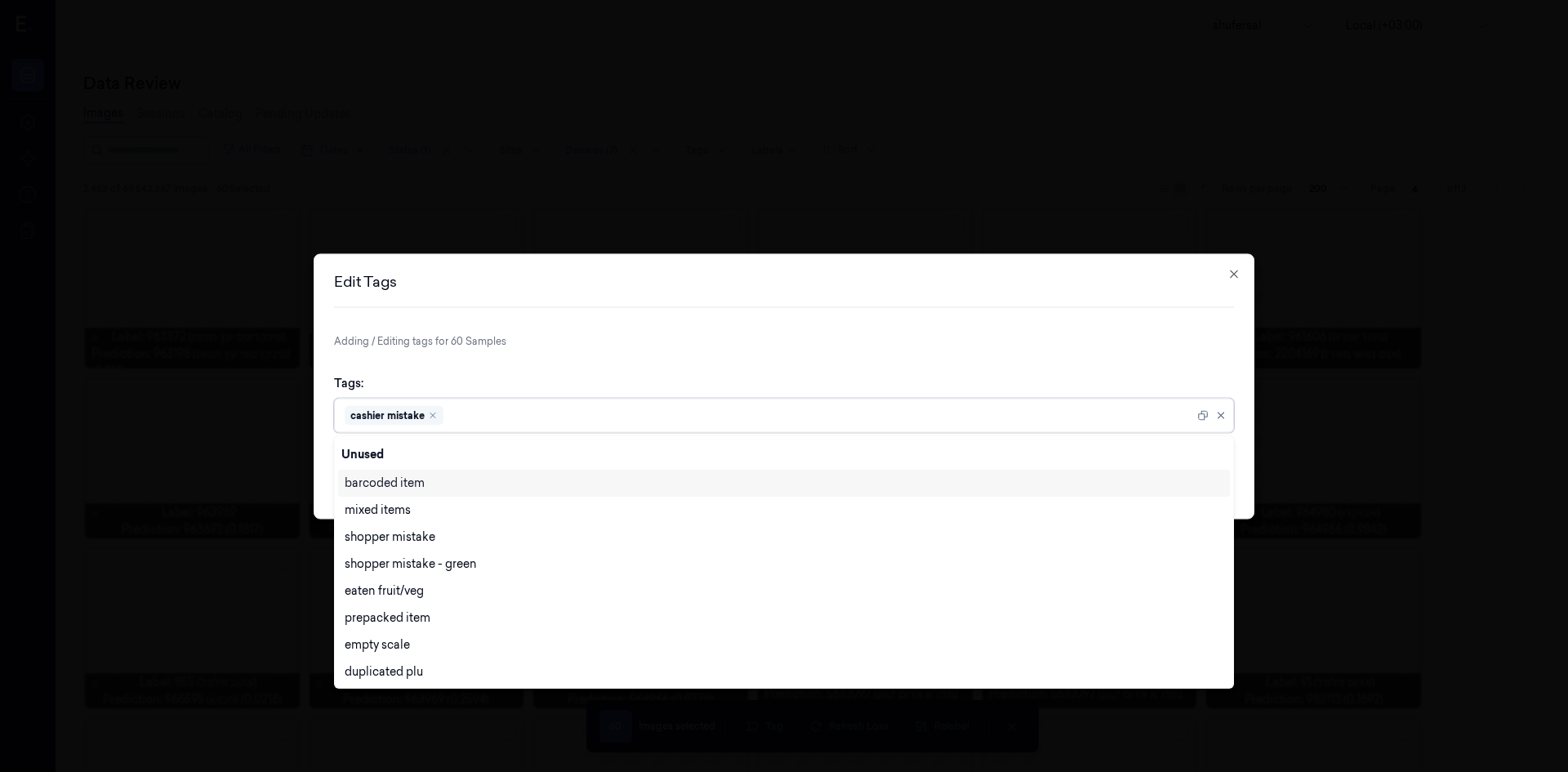
click at [435, 420] on div "cashier mistake" at bounding box center [394, 415] width 99 height 20
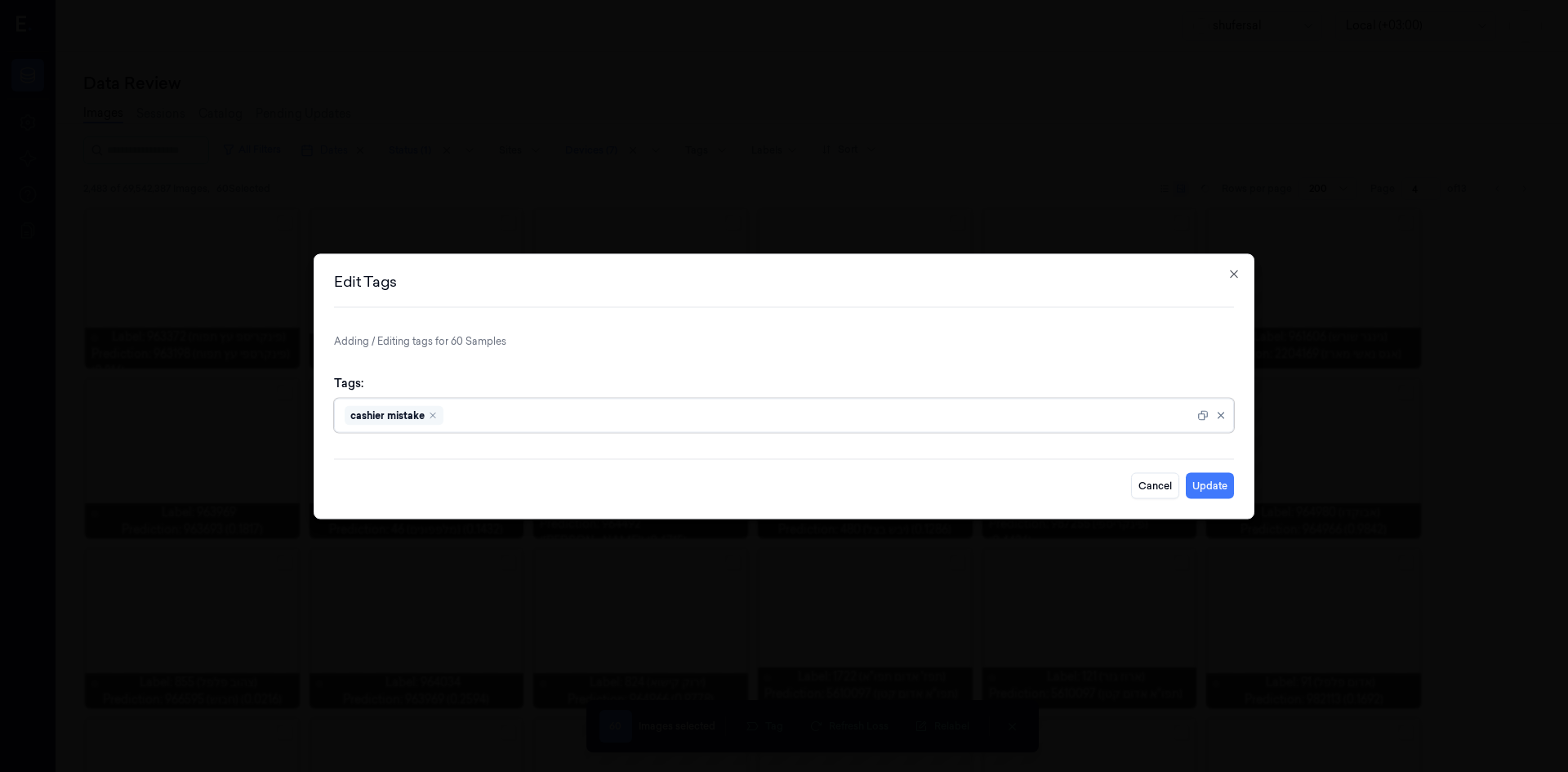
click at [439, 415] on div "cashier mistake" at bounding box center [394, 415] width 99 height 20
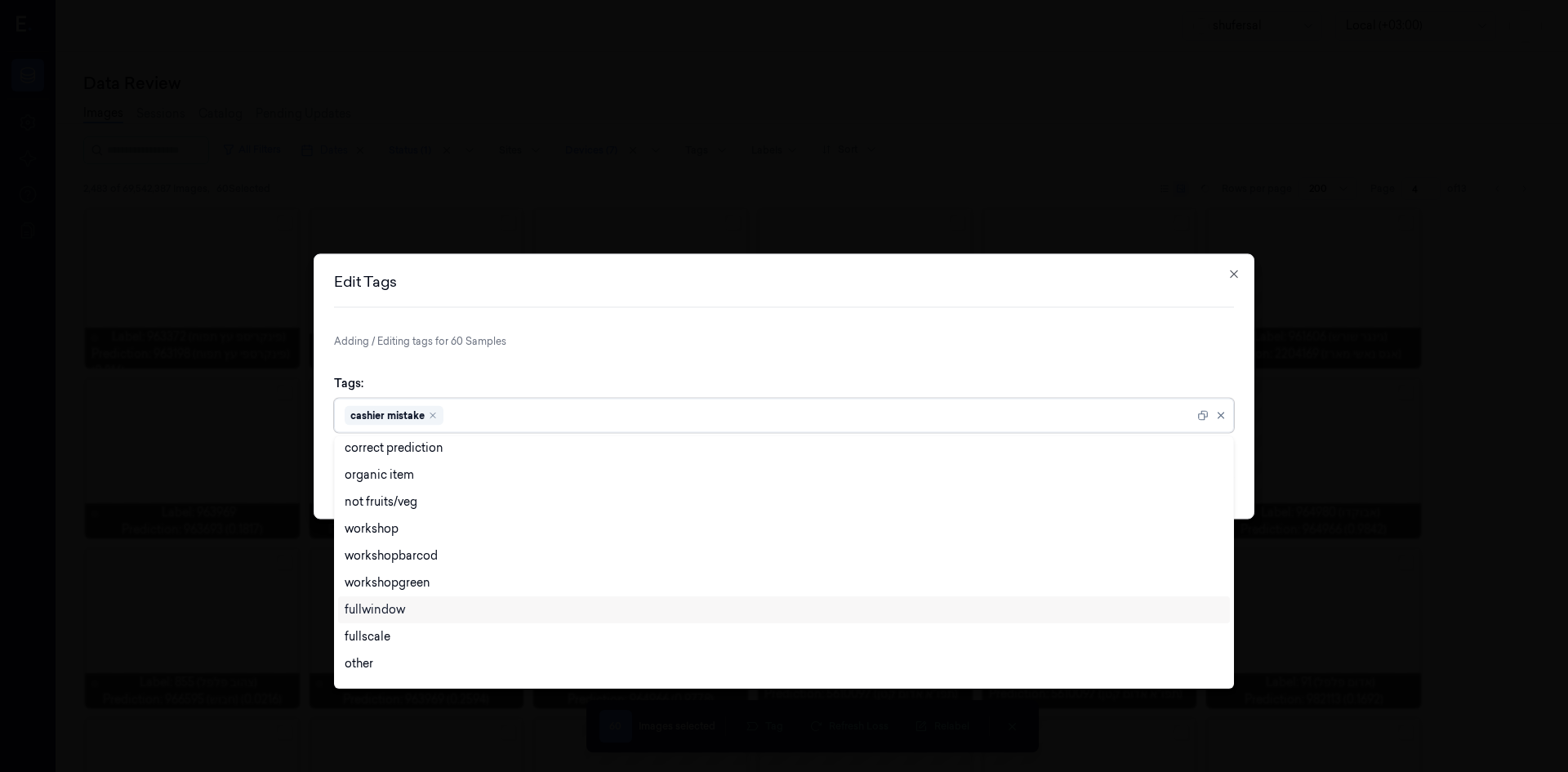
scroll to position [540, 0]
click at [414, 520] on div "other" at bounding box center [784, 509] width 892 height 27
click at [852, 353] on form "Adding / Editing tags for 60 Samples Tags: option other, selected. 27 results a…" at bounding box center [783, 415] width 900 height 165
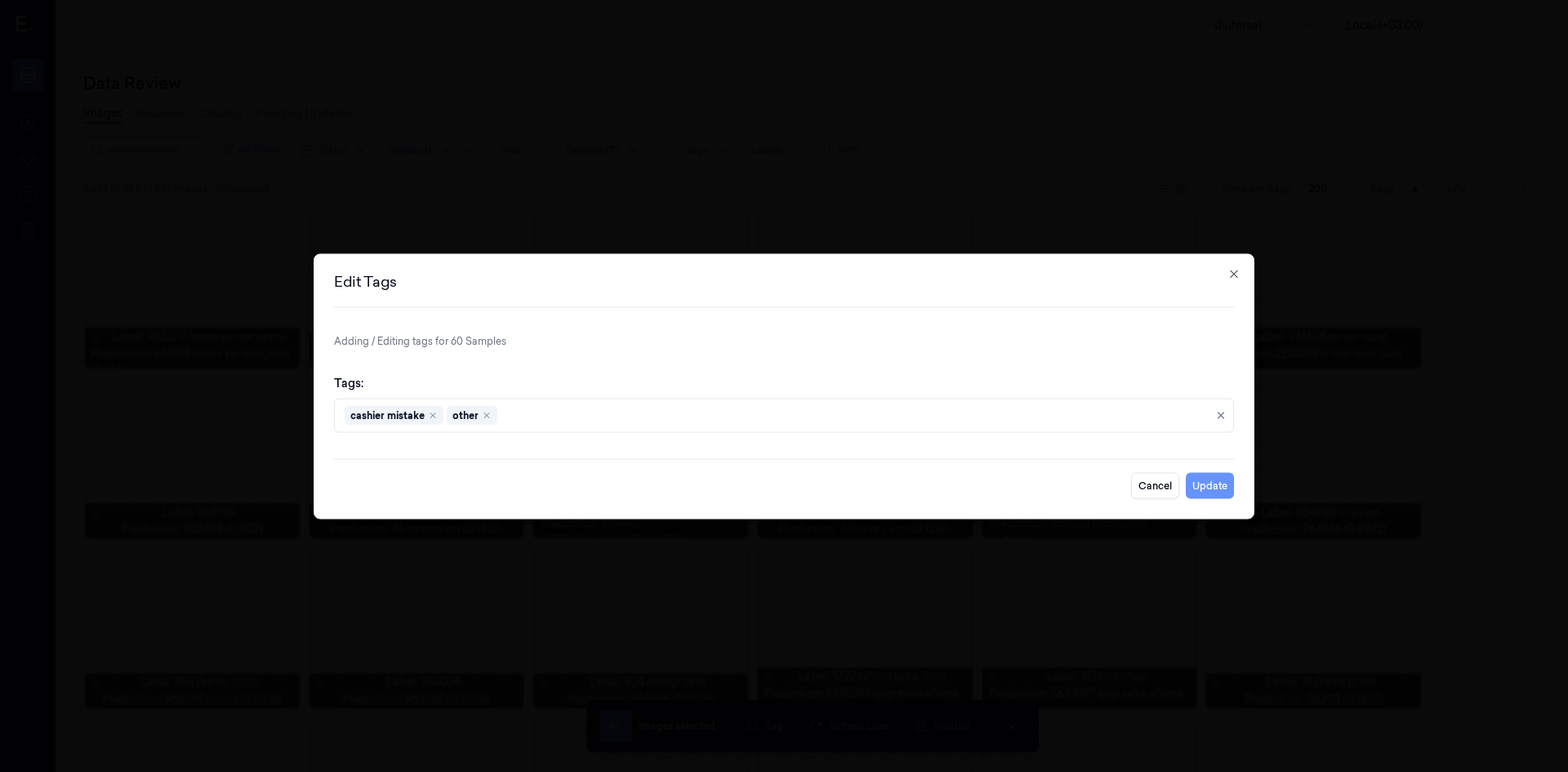
click at [1190, 496] on button "Update" at bounding box center [1210, 485] width 48 height 26
